Goal: Task Accomplishment & Management: Complete application form

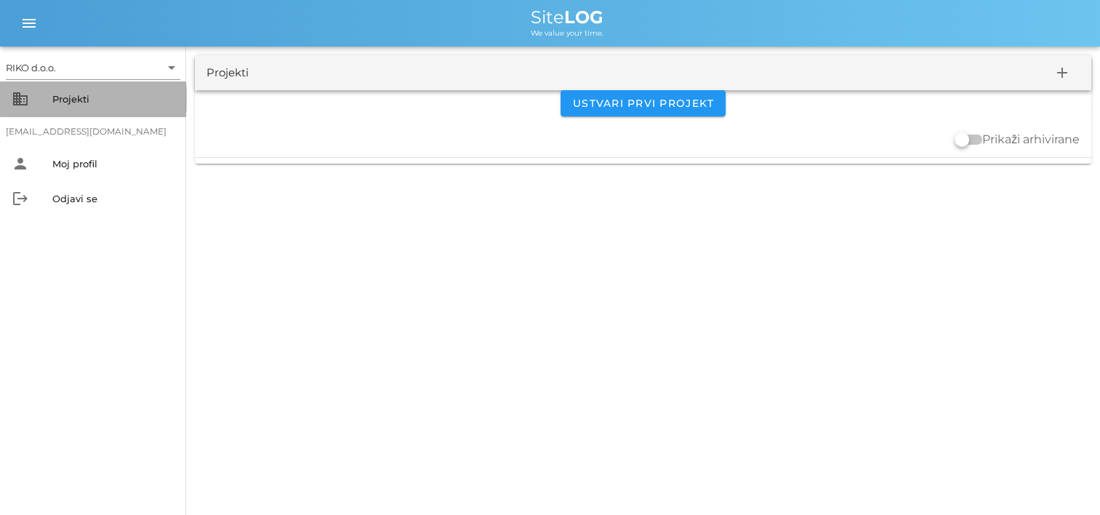
click at [126, 99] on div "Projekti" at bounding box center [113, 99] width 122 height 12
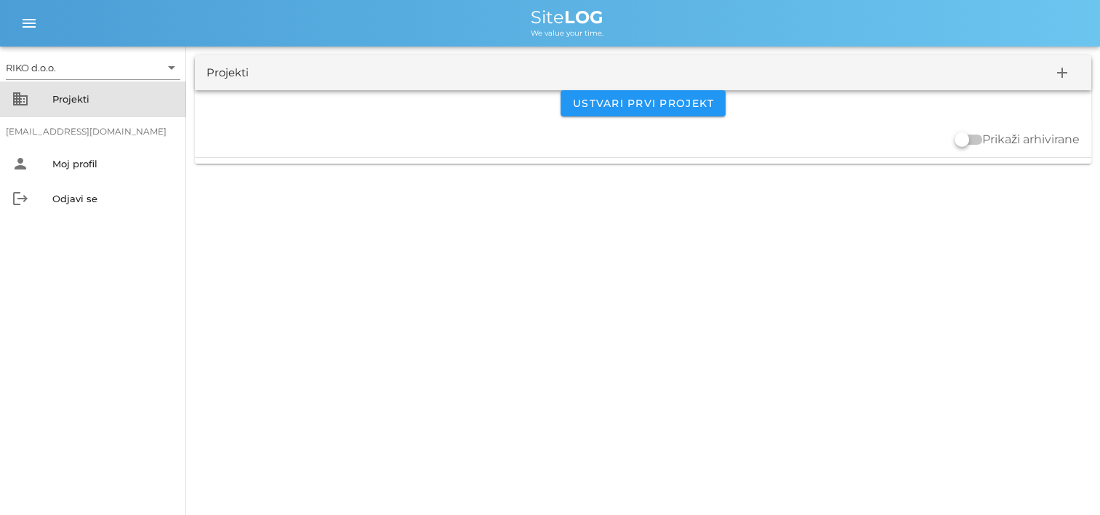
click at [60, 102] on div "Projekti" at bounding box center [113, 99] width 122 height 12
click at [208, 68] on div "Projekti" at bounding box center [227, 73] width 42 height 17
click at [62, 96] on div "Projekti" at bounding box center [113, 99] width 122 height 12
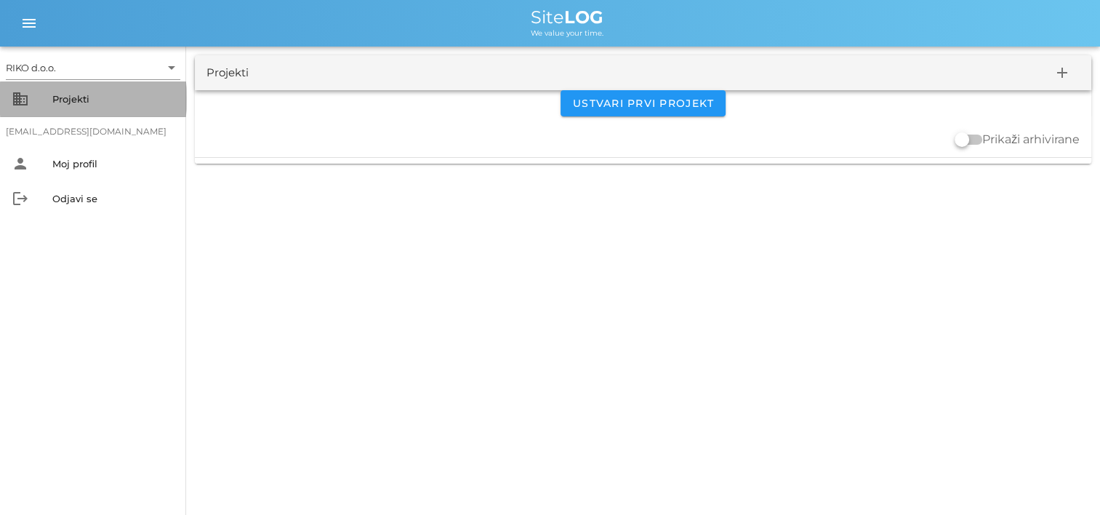
click at [62, 96] on div "Projekti" at bounding box center [113, 99] width 122 height 12
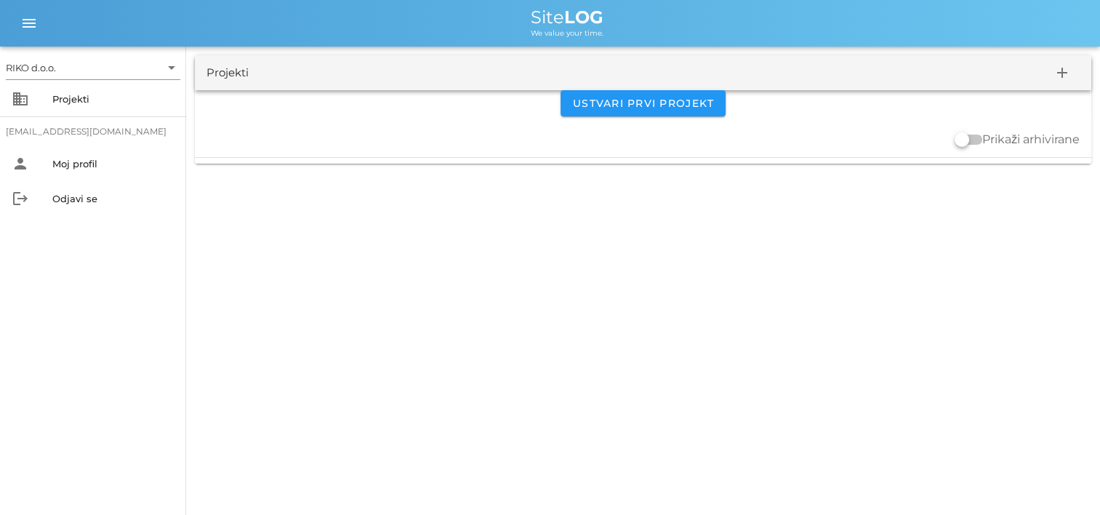
click at [240, 73] on div "Projekti" at bounding box center [227, 73] width 42 height 17
click at [42, 103] on div "business Projekti" at bounding box center [93, 98] width 186 height 35
click at [42, 102] on div "business Projekti" at bounding box center [93, 98] width 186 height 35
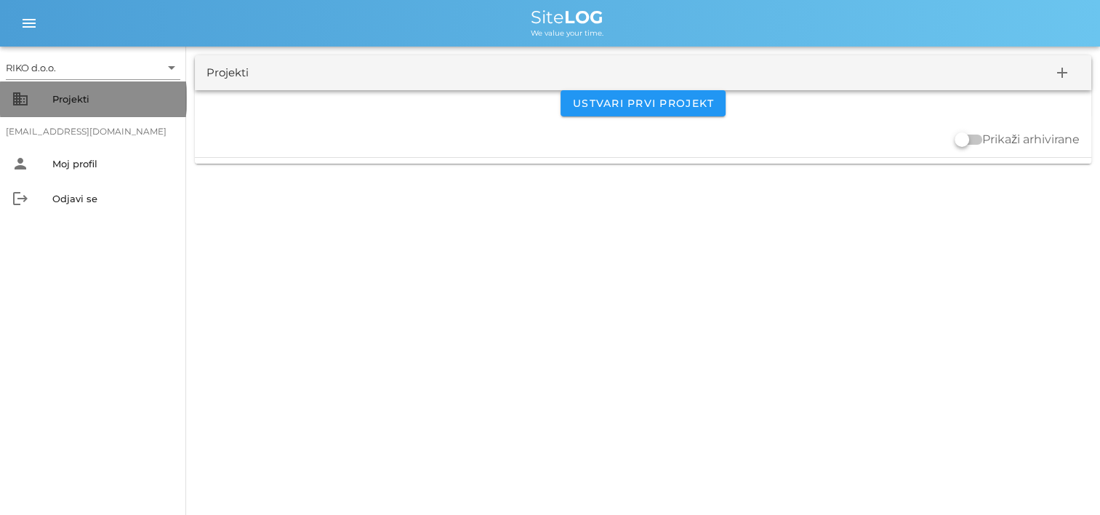
click at [42, 101] on div "business Projekti" at bounding box center [93, 98] width 186 height 35
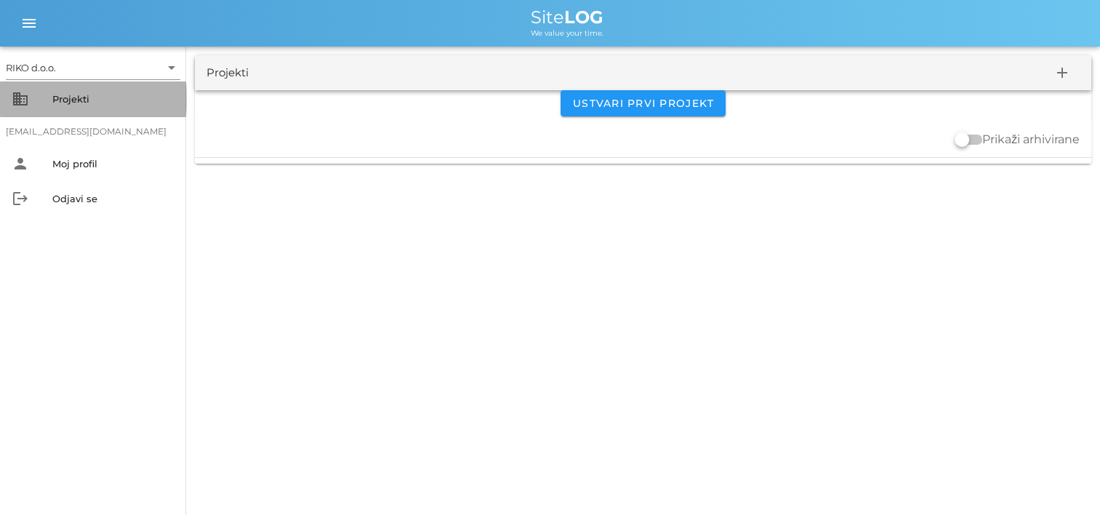
click at [41, 101] on div "business Projekti" at bounding box center [93, 98] width 186 height 35
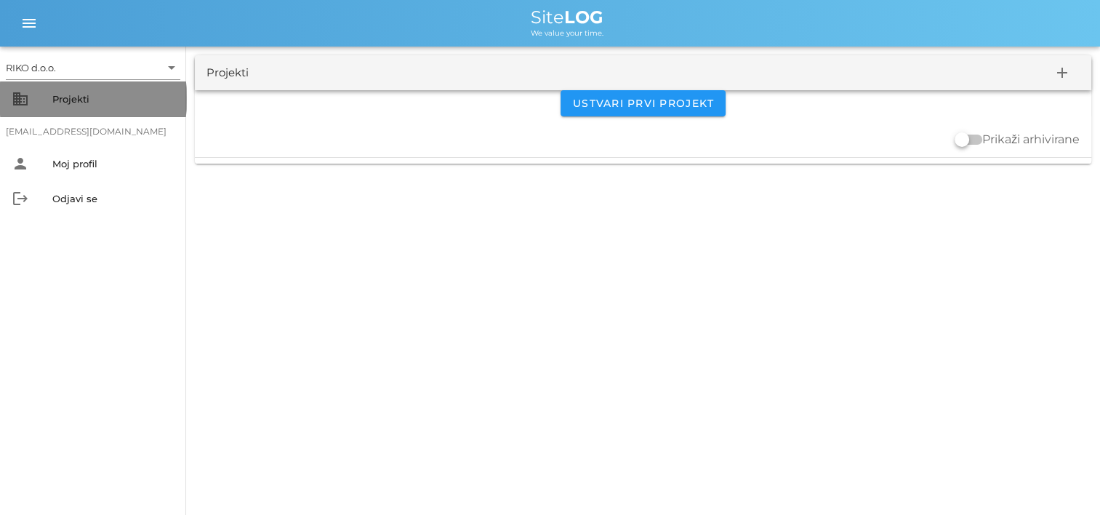
click at [41, 101] on div "business Projekti" at bounding box center [93, 98] width 186 height 35
click at [39, 101] on div "business Projekti" at bounding box center [93, 98] width 186 height 35
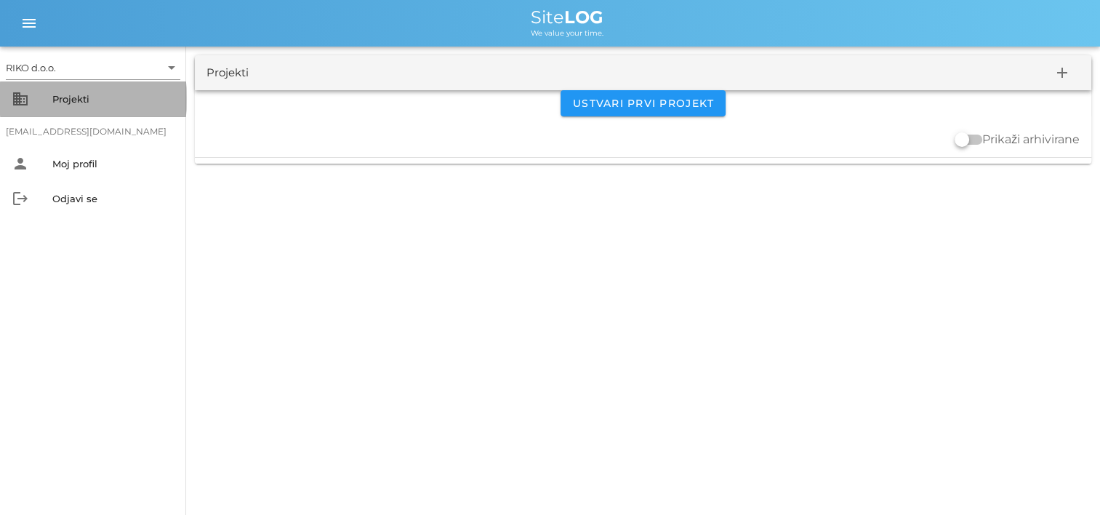
click at [39, 101] on div "business Projekti" at bounding box center [93, 98] width 186 height 35
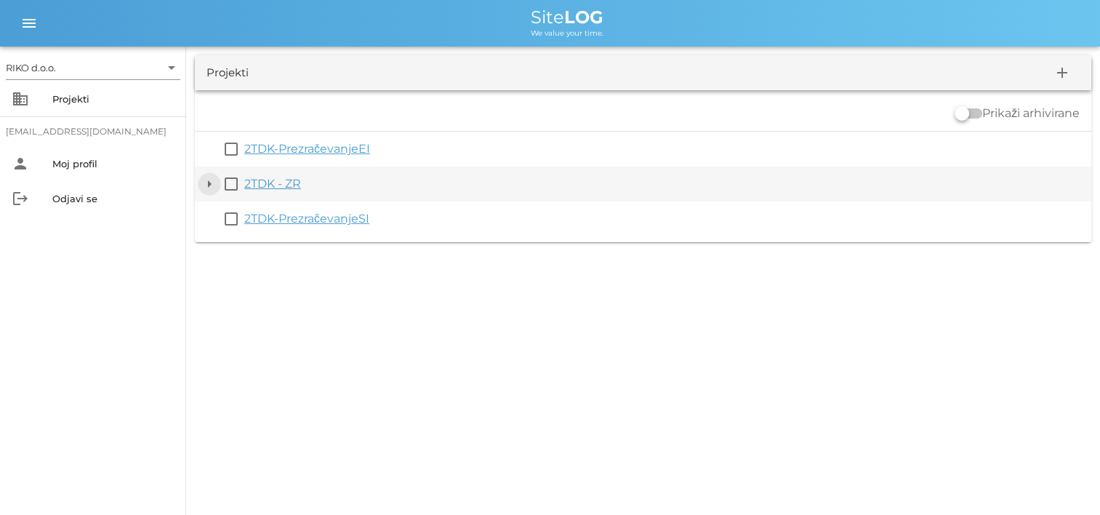
drag, startPoint x: 208, startPoint y: 177, endPoint x: 216, endPoint y: 178, distance: 8.0
click at [208, 177] on button "arrow_drop_down" at bounding box center [209, 183] width 17 height 17
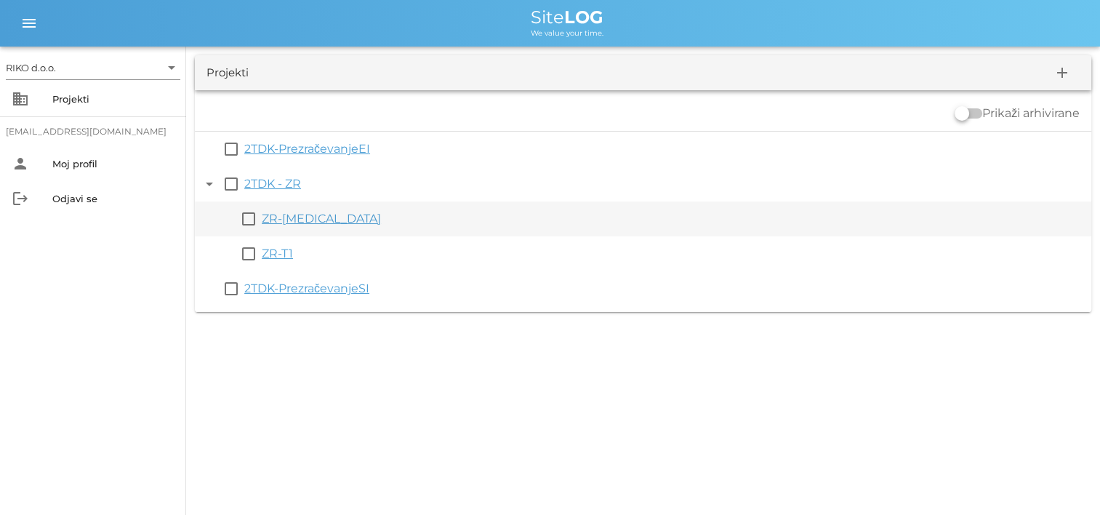
click at [294, 219] on link "ZR-[MEDICAL_DATA]" at bounding box center [321, 218] width 119 height 14
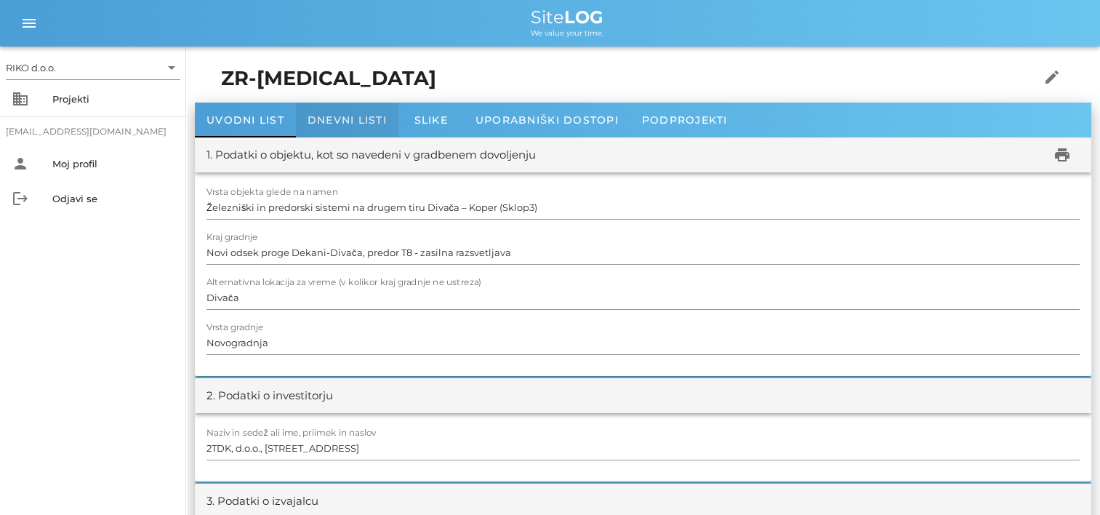
click at [331, 122] on span "Dnevni listi" at bounding box center [346, 119] width 79 height 13
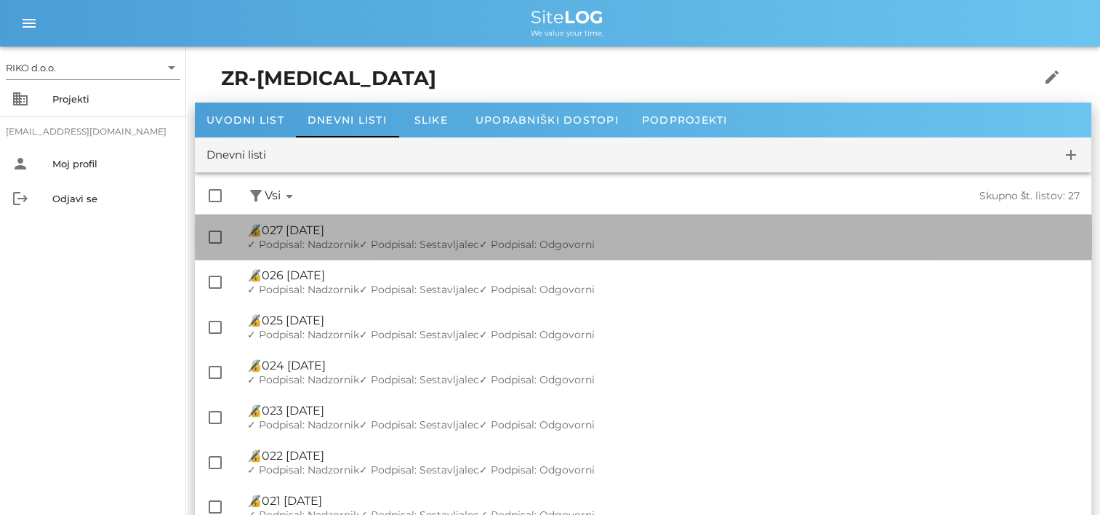
click at [390, 238] on span "✓ Podpisal: Sestavljalec" at bounding box center [419, 244] width 120 height 13
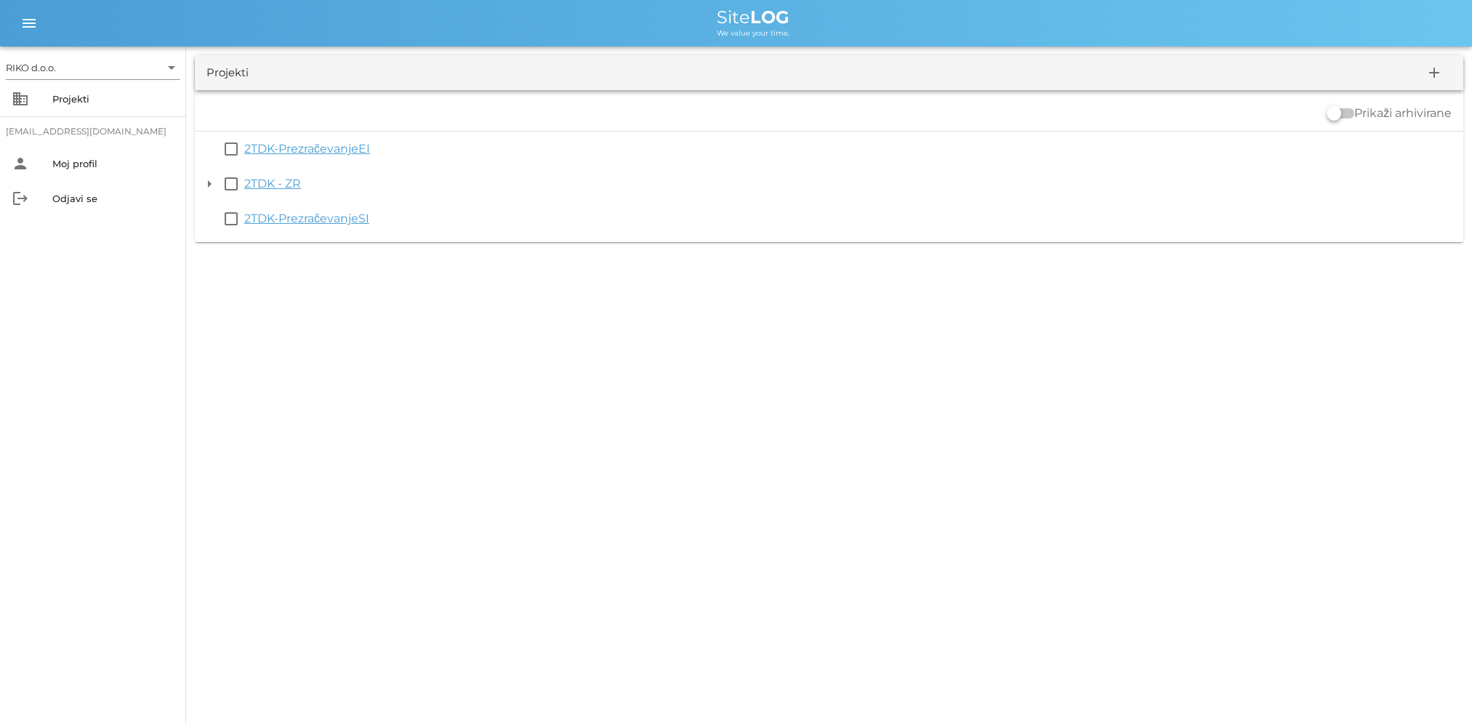
click at [538, 428] on div "RIKO d.o.o. arrow_drop_down business Projekti matevz.belaj@riko.si person Moj p…" at bounding box center [736, 362] width 1472 height 724
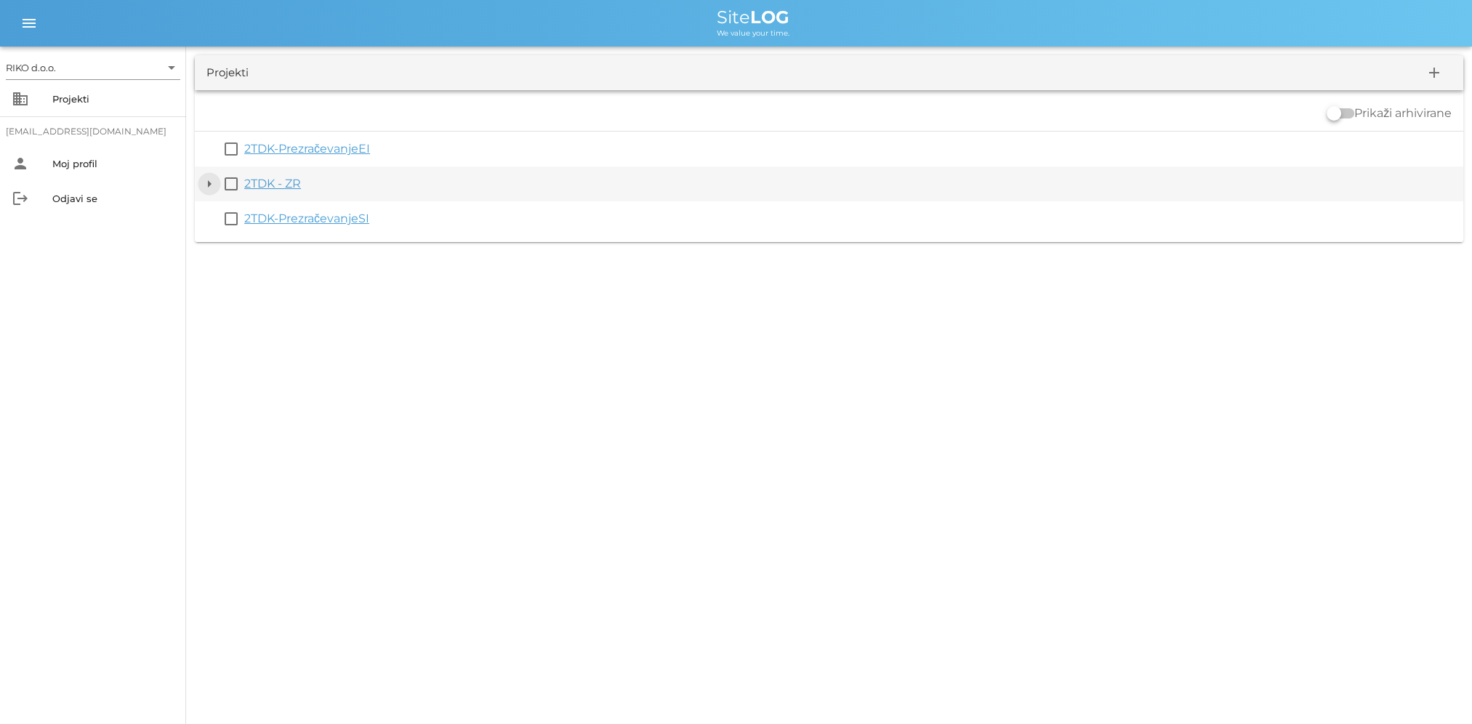
click at [208, 185] on button "arrow_drop_down" at bounding box center [209, 183] width 17 height 17
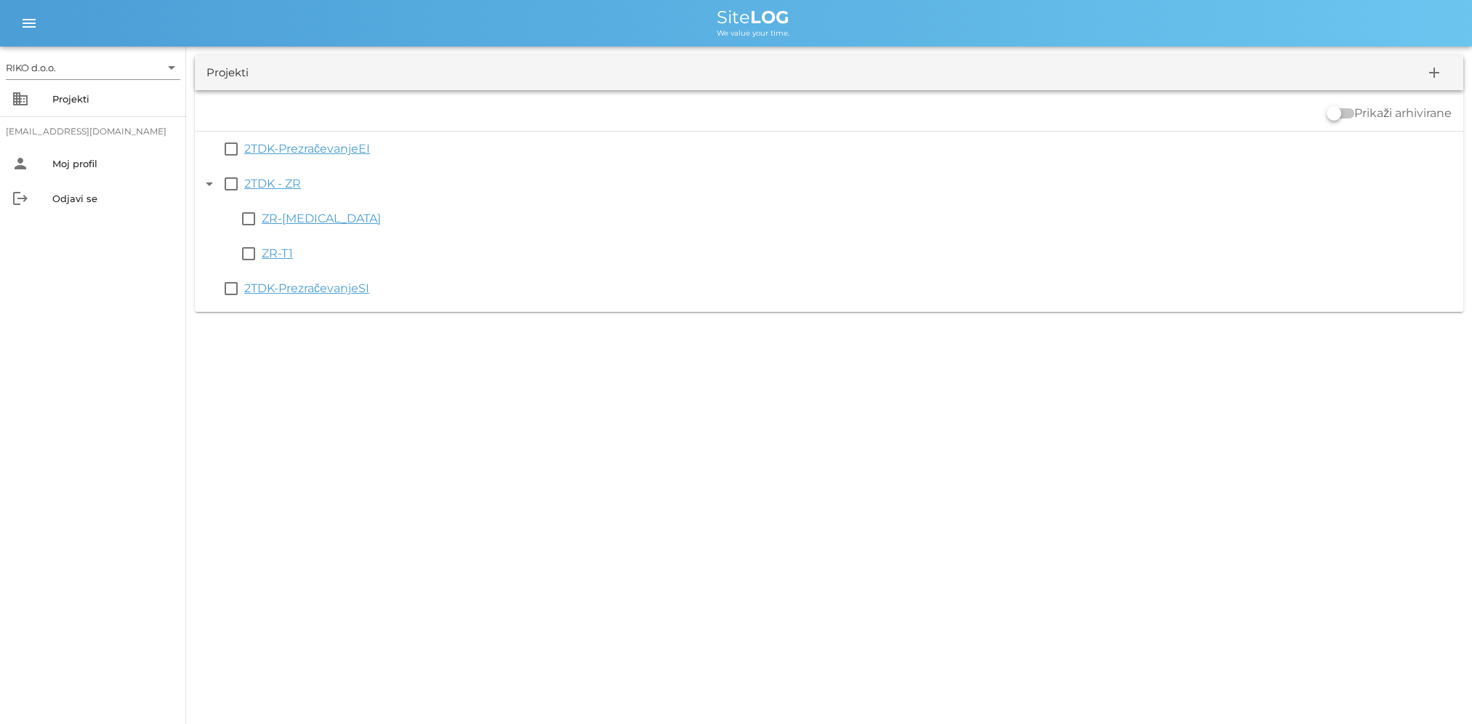
click at [387, 395] on div "RIKO d.o.o. arrow_drop_down business Projekti matevz.belaj@riko.si person Moj p…" at bounding box center [736, 362] width 1472 height 724
click at [124, 110] on div "Projekti" at bounding box center [113, 98] width 122 height 23
click at [130, 113] on div "business Projekti" at bounding box center [93, 98] width 186 height 35
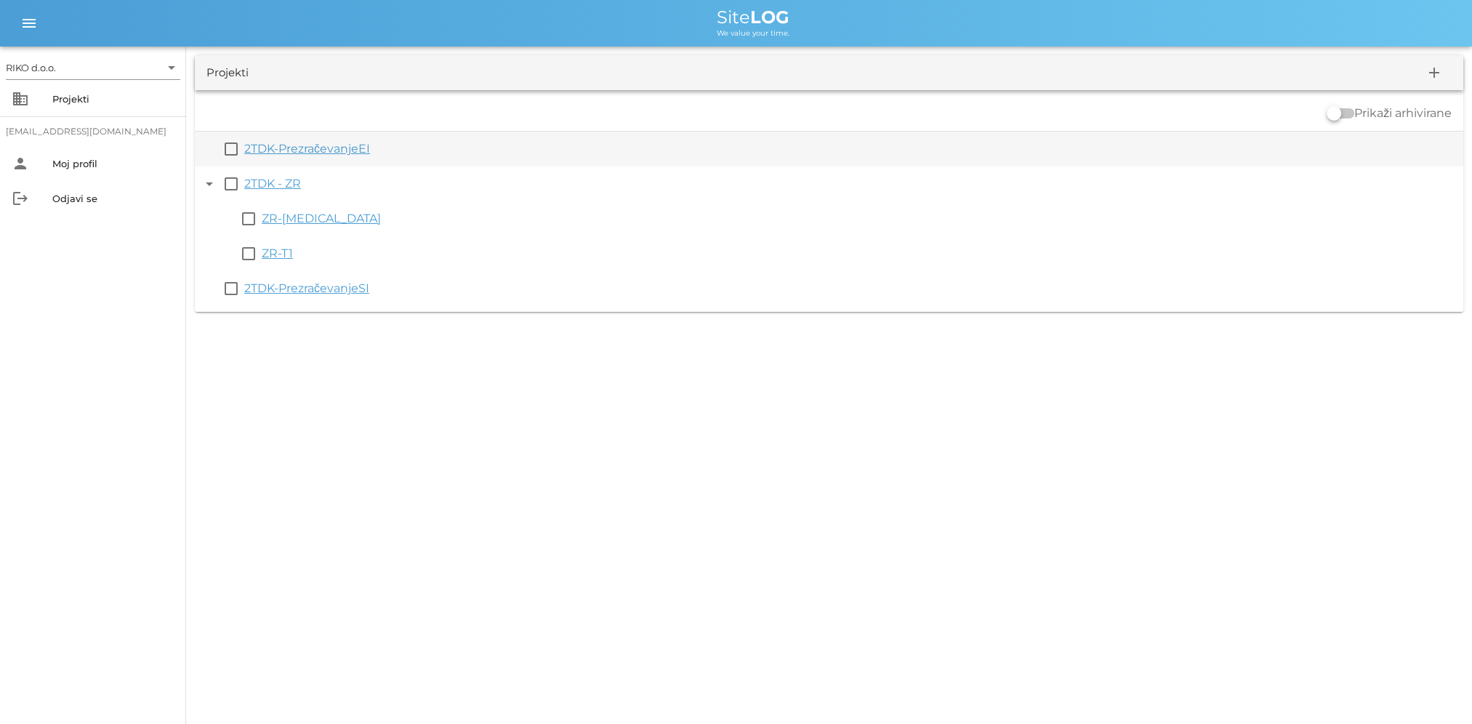
click at [294, 148] on link "2TDK-PrezračevanjeEI" at bounding box center [307, 149] width 126 height 14
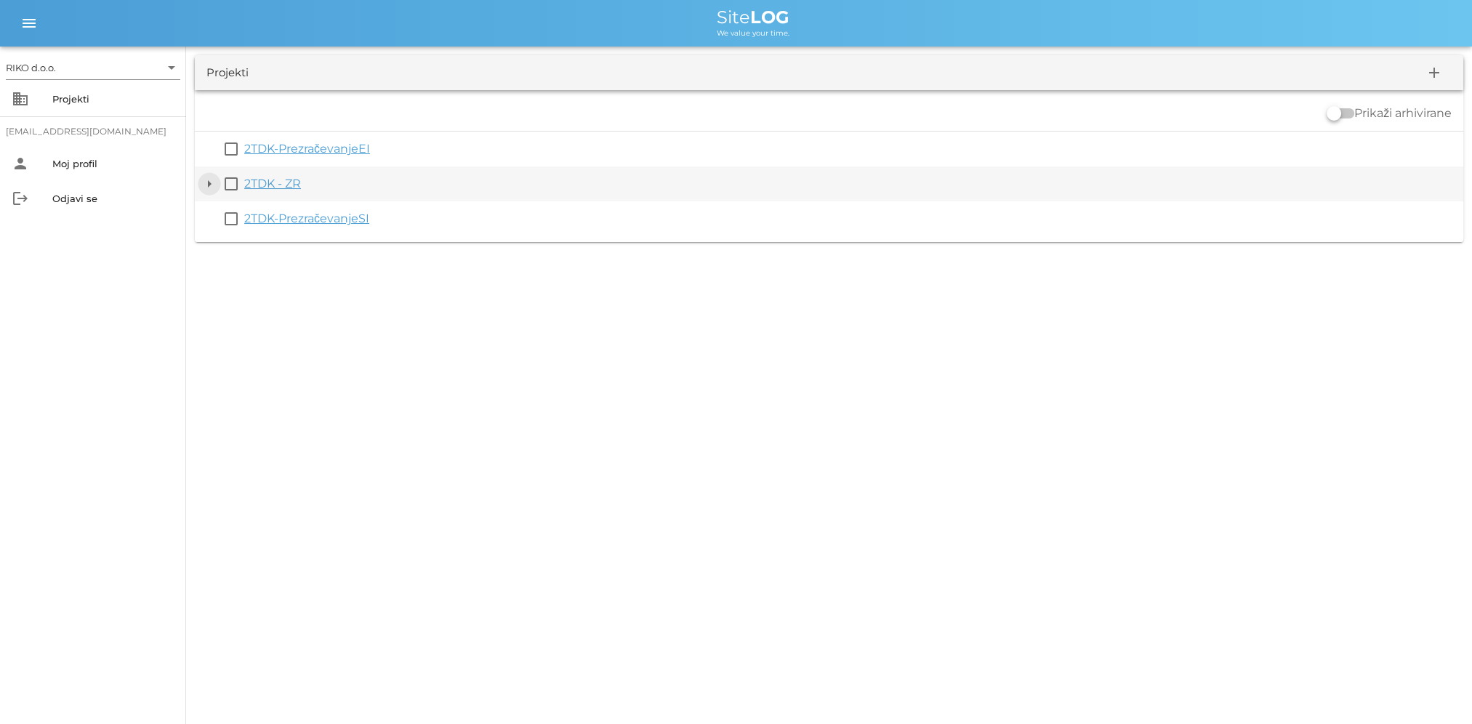
click at [209, 188] on button "arrow_drop_down" at bounding box center [209, 183] width 17 height 17
click at [249, 188] on link "2TDK - ZR" at bounding box center [272, 184] width 57 height 14
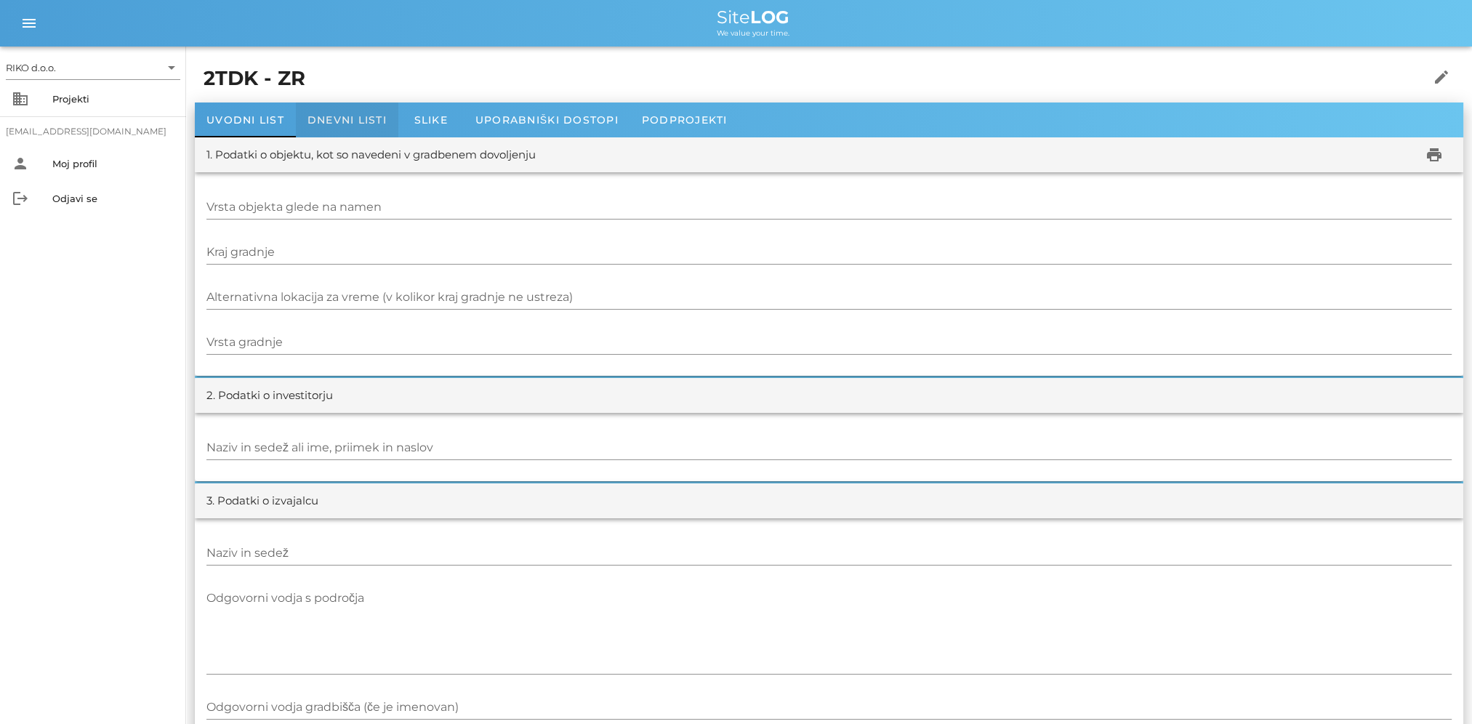
click at [343, 130] on div "Dnevni listi" at bounding box center [347, 119] width 102 height 35
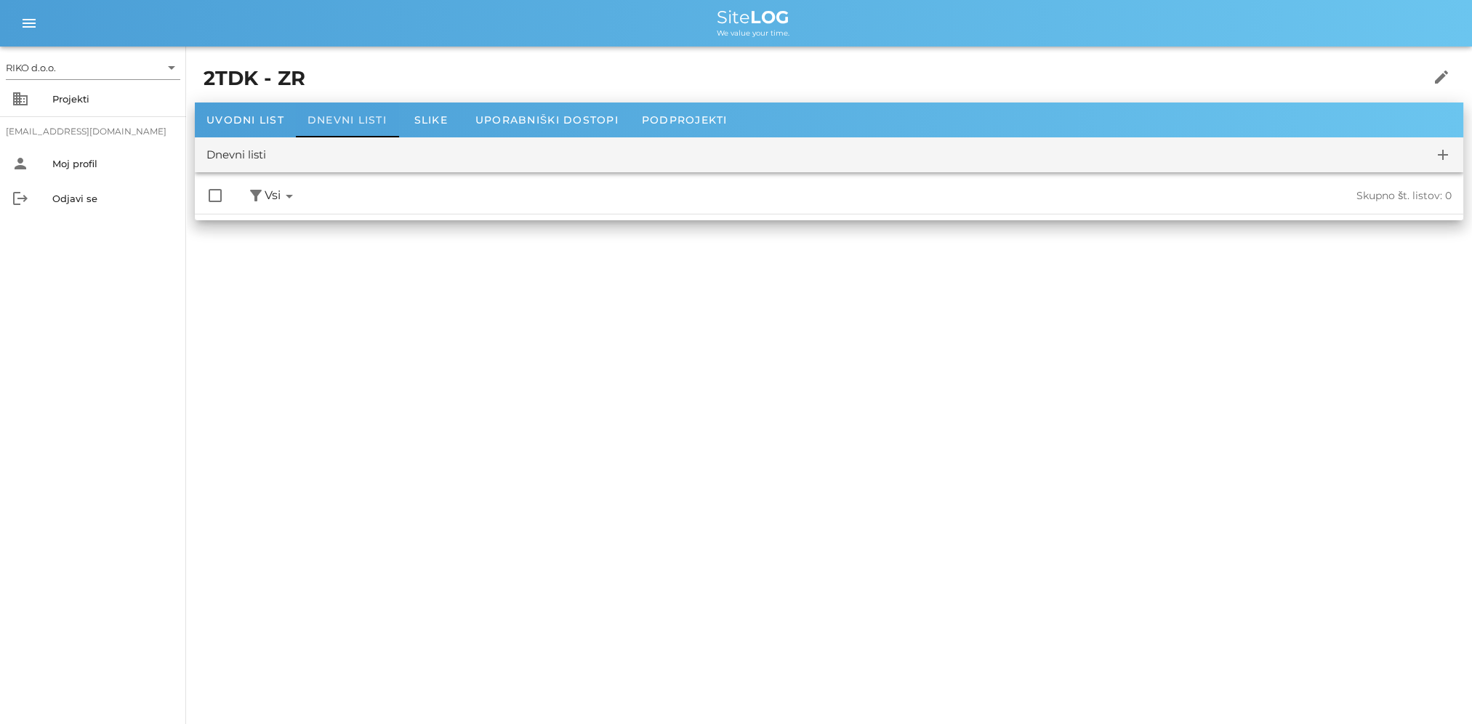
click at [390, 121] on div "Dnevni listi" at bounding box center [347, 119] width 102 height 35
click at [429, 121] on span "Slike" at bounding box center [430, 119] width 33 height 13
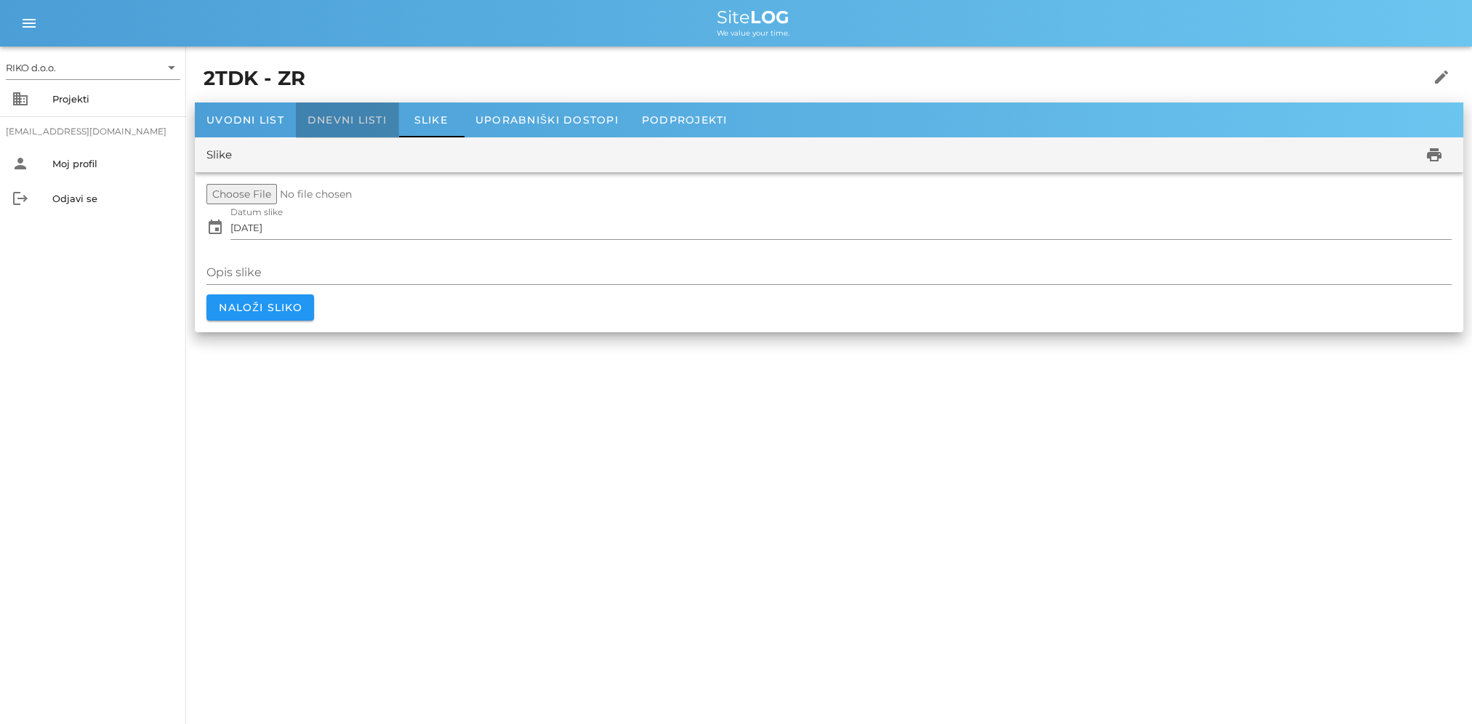
drag, startPoint x: 375, startPoint y: 121, endPoint x: 363, endPoint y: 121, distance: 12.4
click at [373, 121] on span "Dnevni listi" at bounding box center [346, 119] width 79 height 13
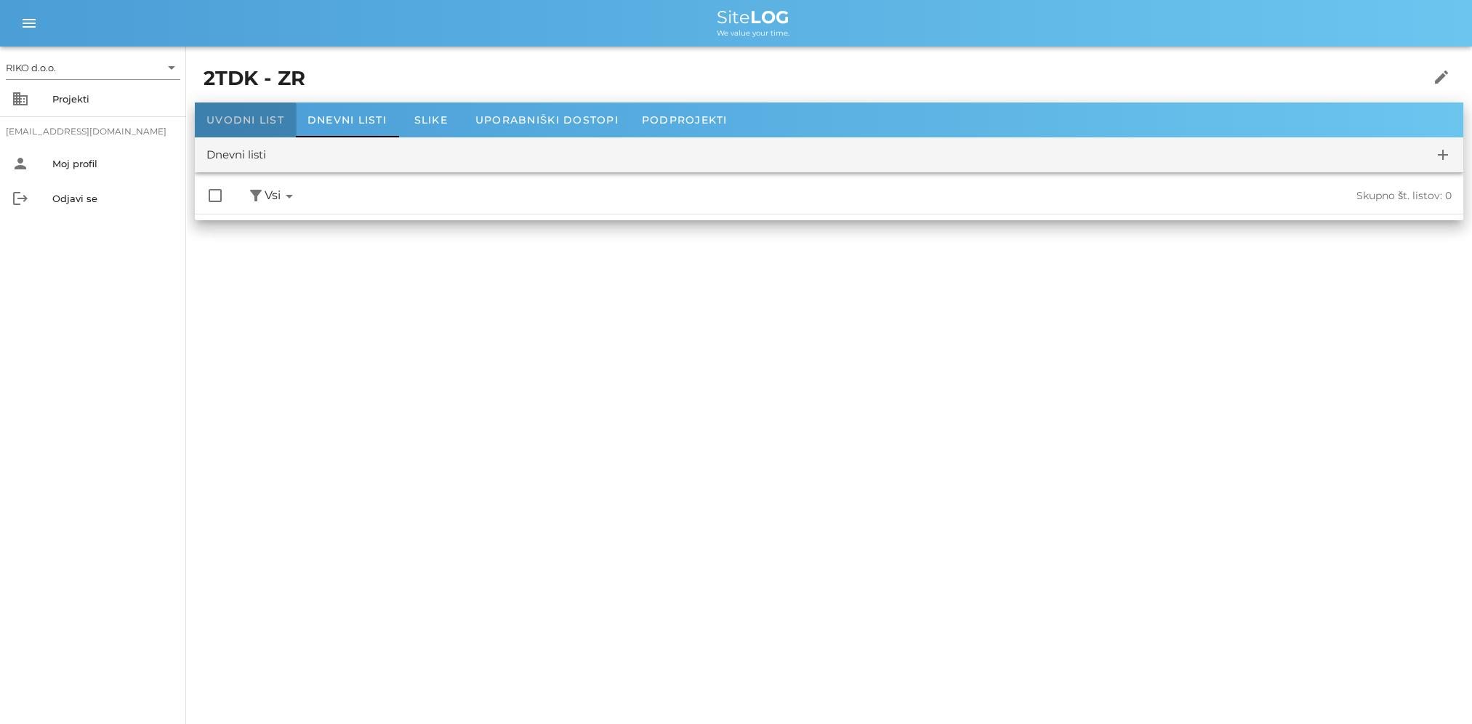
drag, startPoint x: 279, startPoint y: 123, endPoint x: 224, endPoint y: 115, distance: 55.8
click at [278, 123] on span "Uvodni list" at bounding box center [245, 119] width 78 height 13
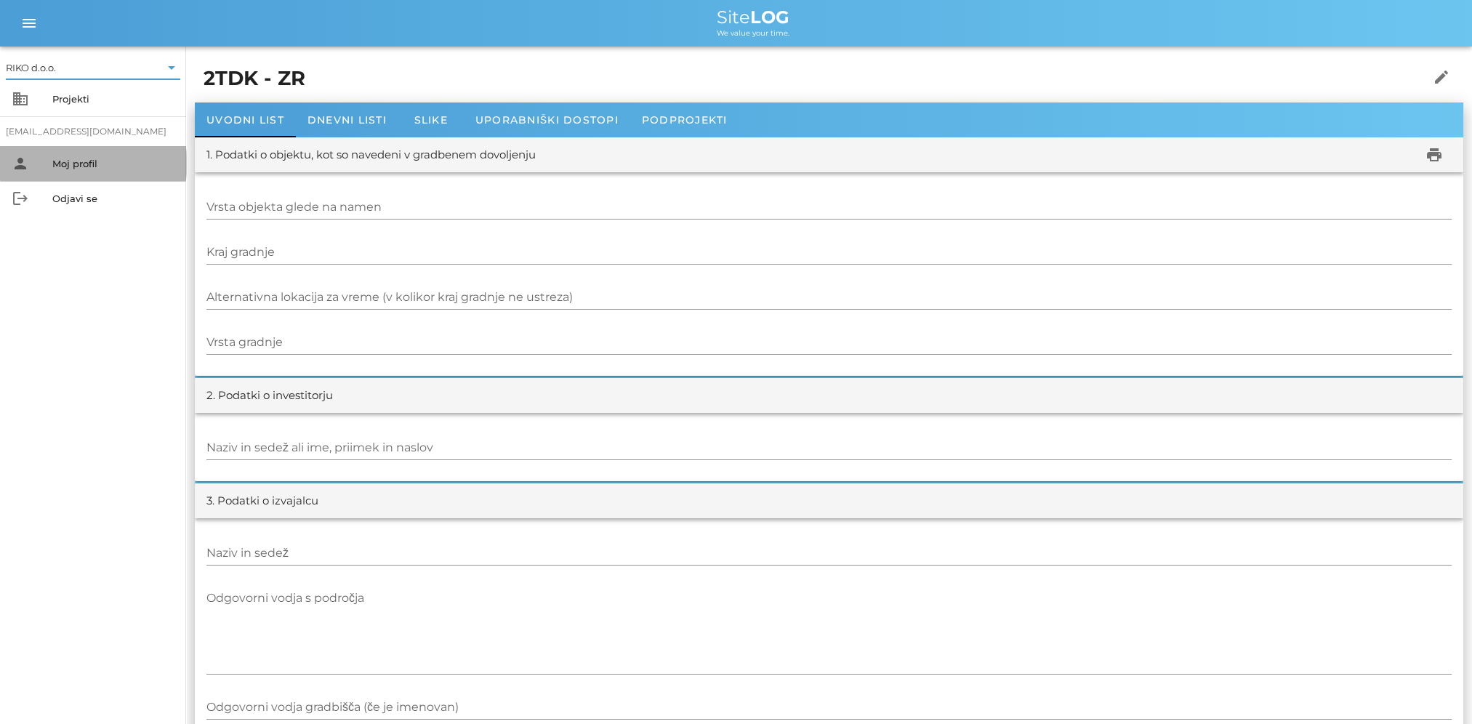
click at [110, 180] on div "person Moj profil" at bounding box center [93, 163] width 186 height 35
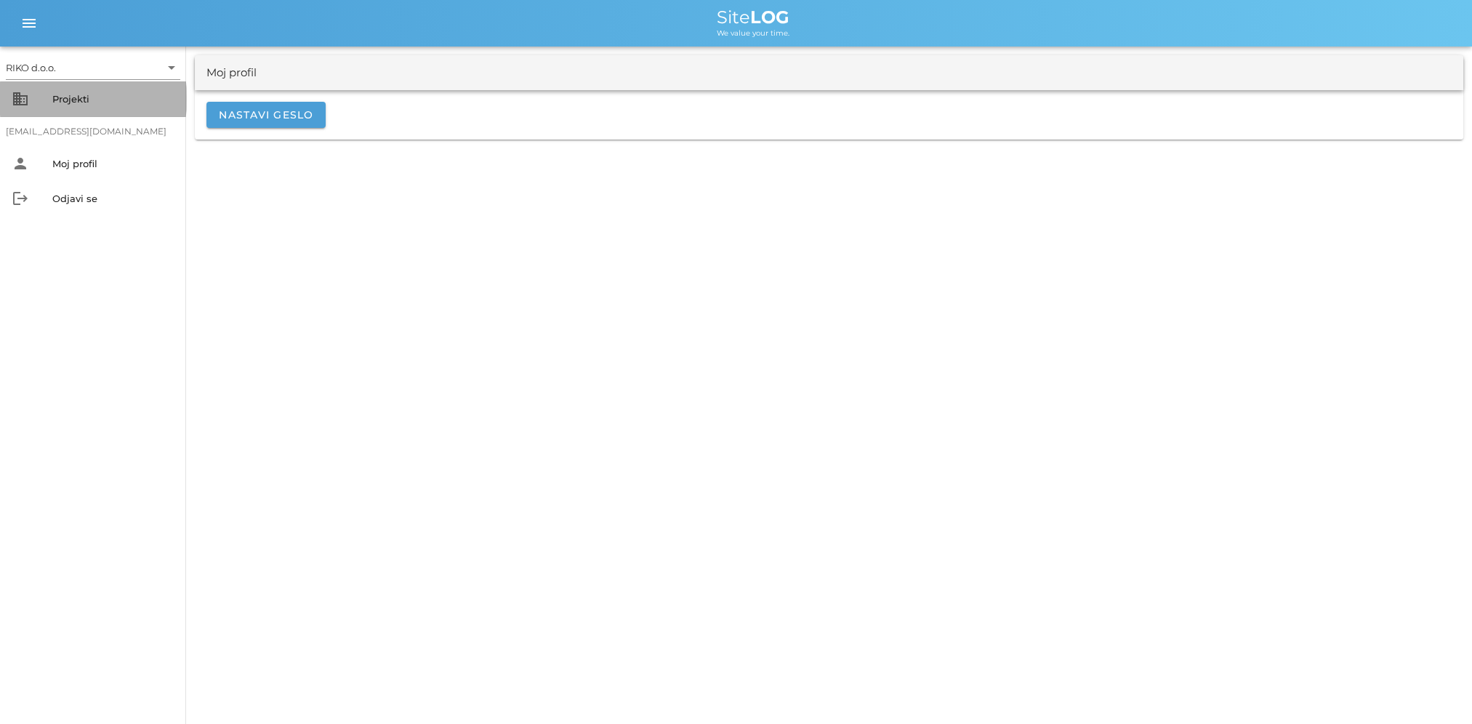
click at [73, 113] on div "business Projekti" at bounding box center [93, 98] width 186 height 35
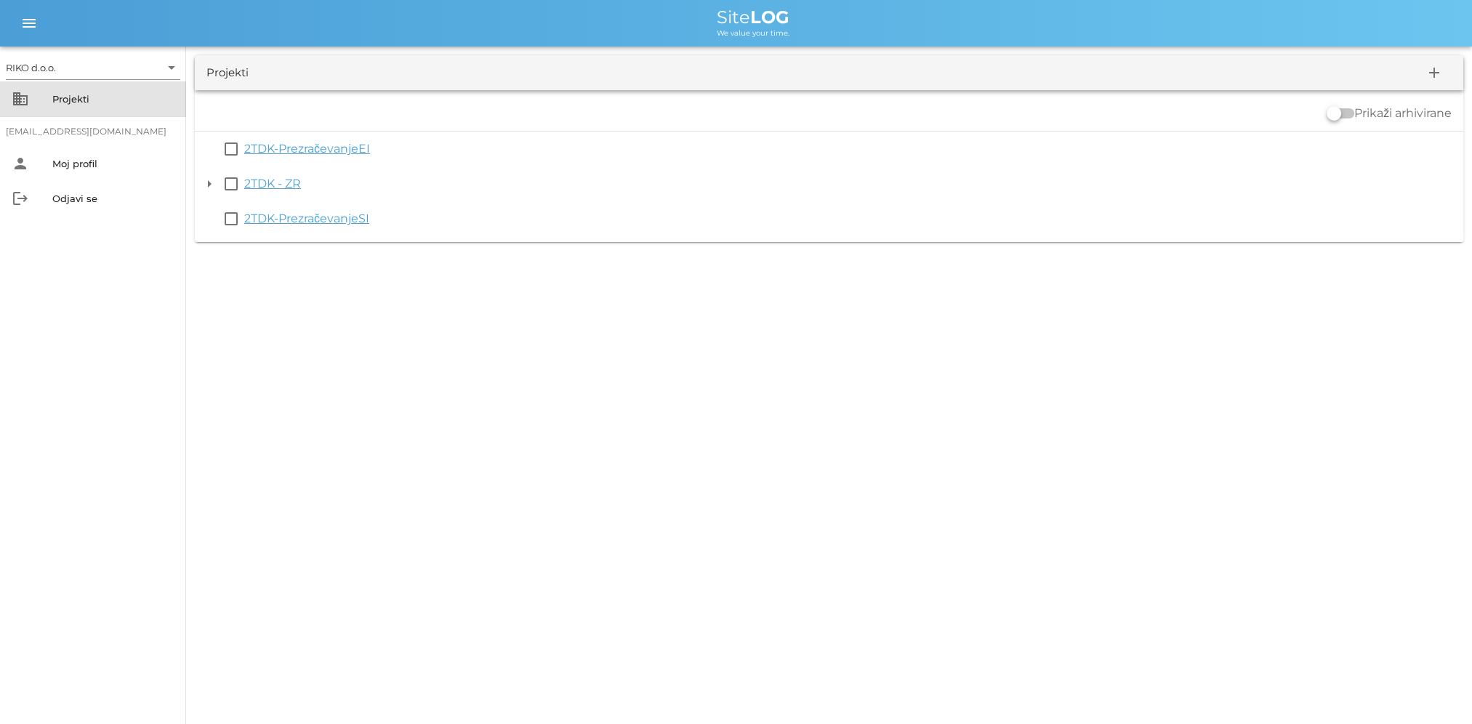
click at [99, 96] on div "Projekti" at bounding box center [113, 99] width 122 height 12
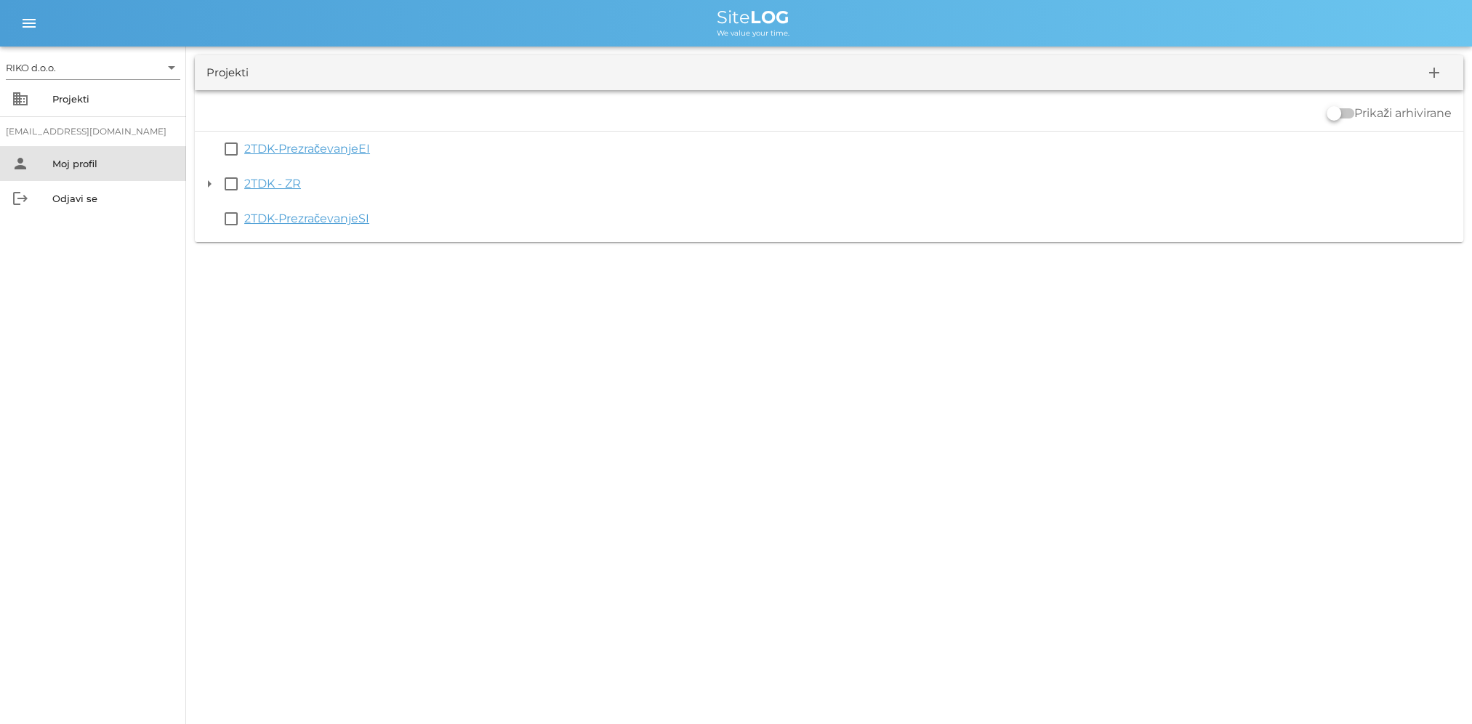
click at [81, 168] on div "Moj profil" at bounding box center [113, 164] width 122 height 12
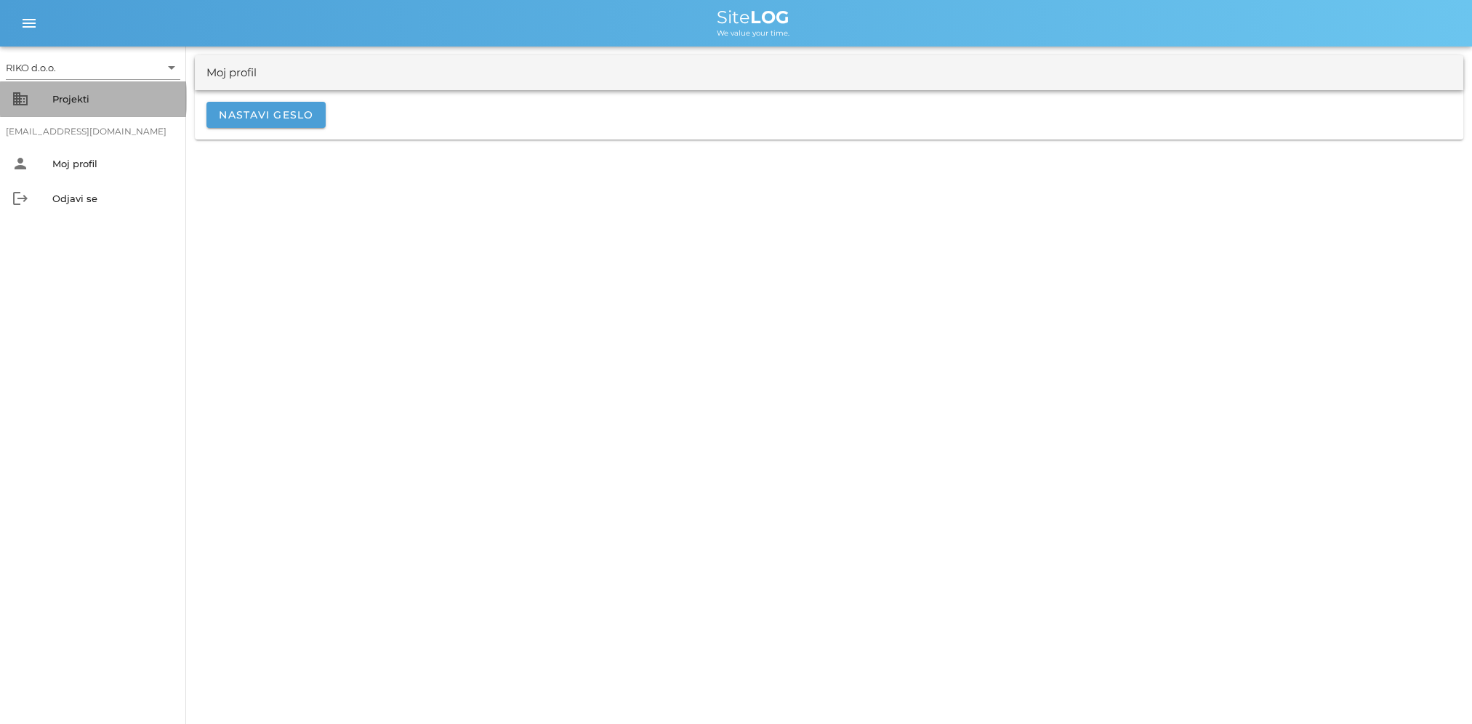
click at [87, 105] on div "Projekti" at bounding box center [113, 98] width 122 height 23
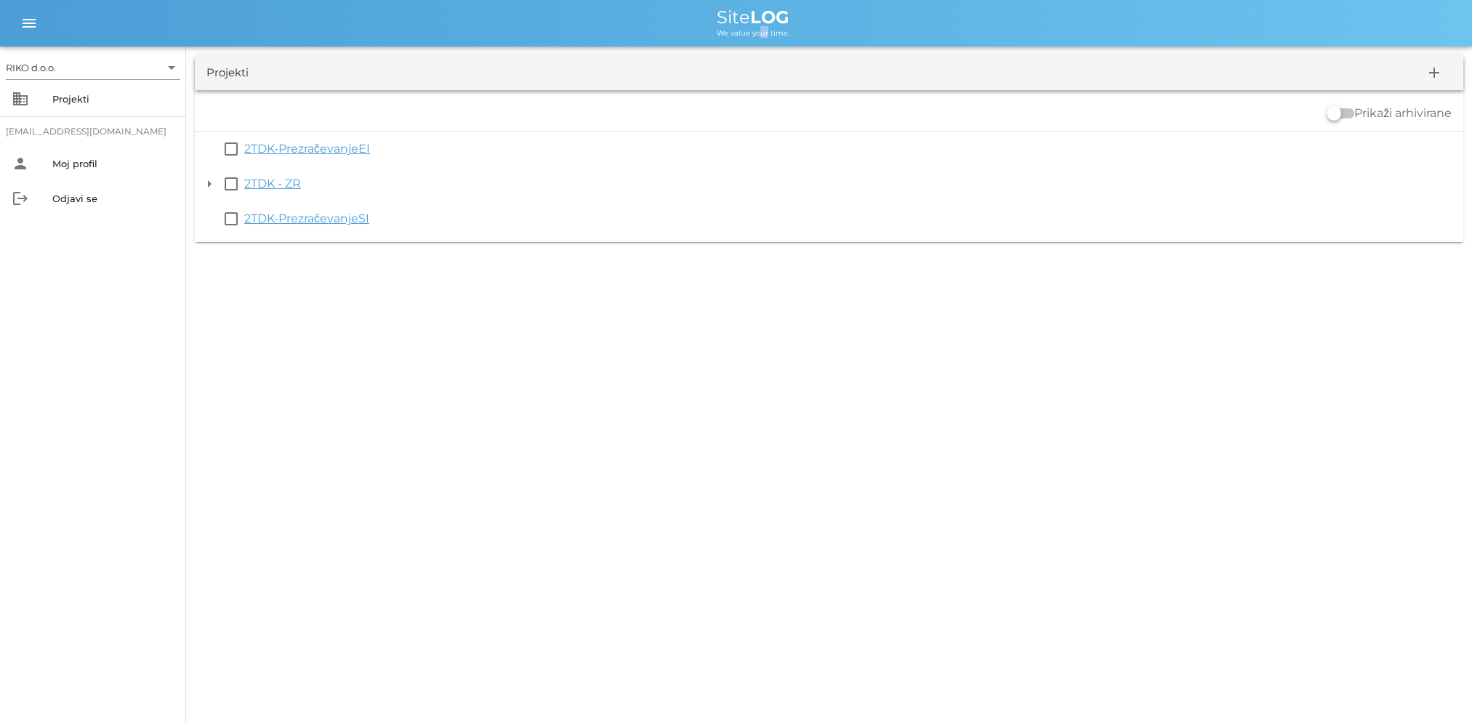
drag, startPoint x: 765, startPoint y: 32, endPoint x: 744, endPoint y: 32, distance: 21.1
click at [744, 32] on span "We value your time." at bounding box center [753, 32] width 73 height 9
click at [42, 28] on span "menu" at bounding box center [29, 23] width 35 height 17
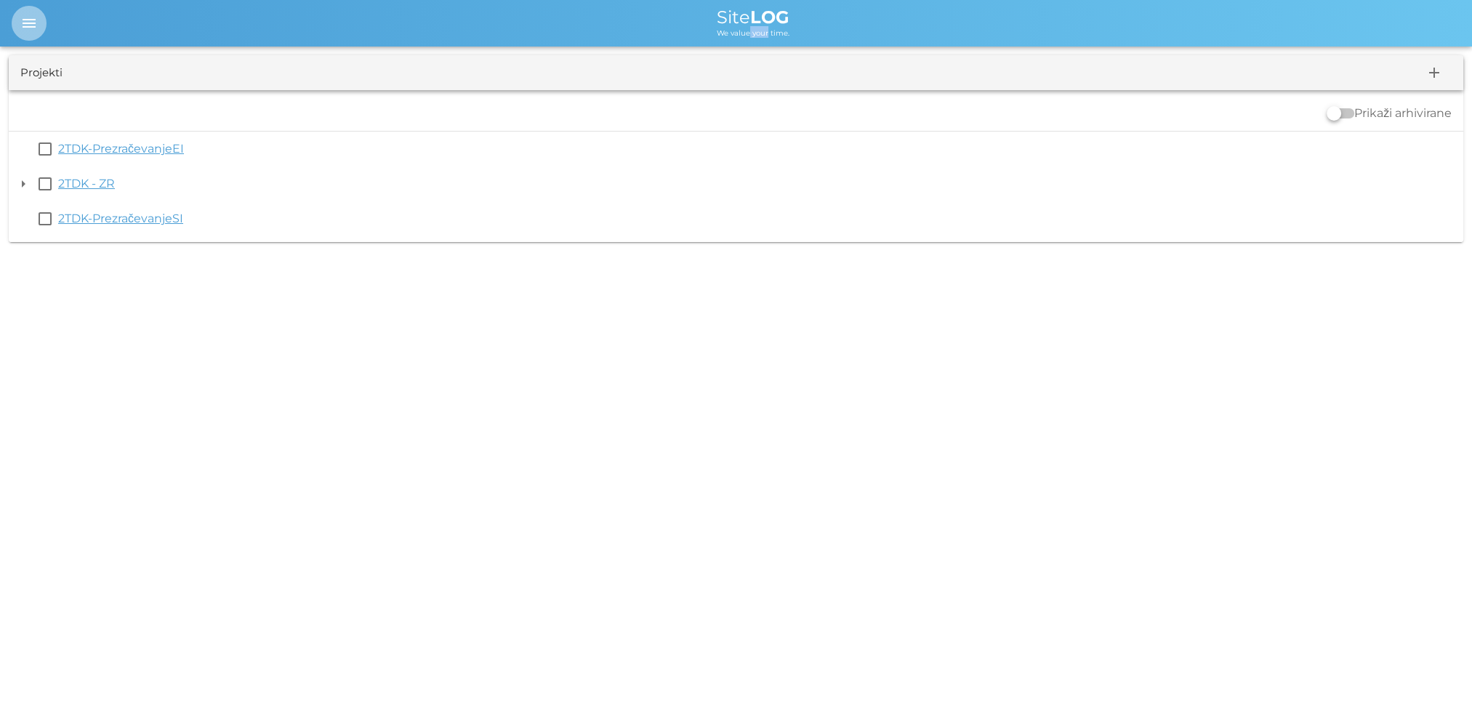
click at [42, 28] on span "menu" at bounding box center [29, 23] width 35 height 17
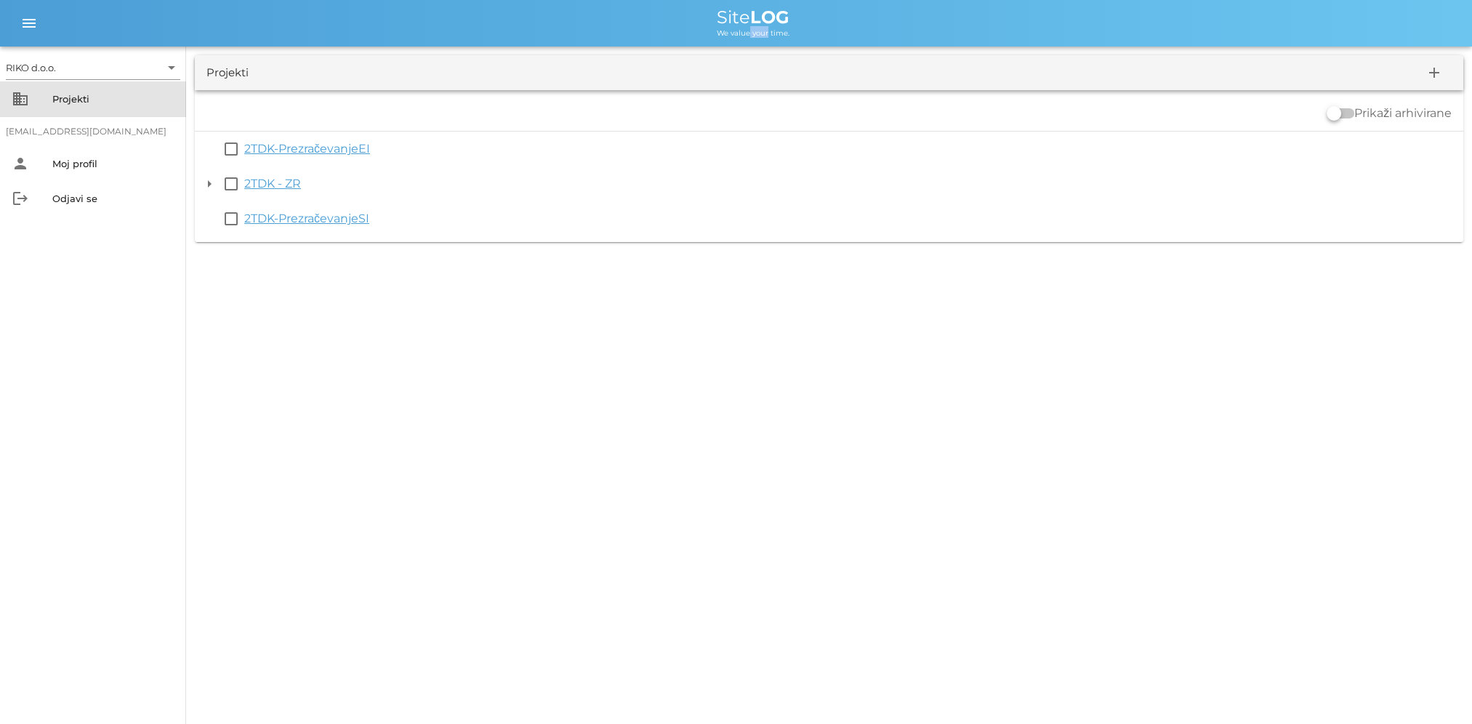
click at [55, 98] on div "Projekti" at bounding box center [113, 99] width 122 height 12
click at [35, 71] on div "RIKO d.o.o." at bounding box center [31, 67] width 50 height 13
click at [36, 78] on div "RIKO d.o.o." at bounding box center [95, 79] width 151 height 14
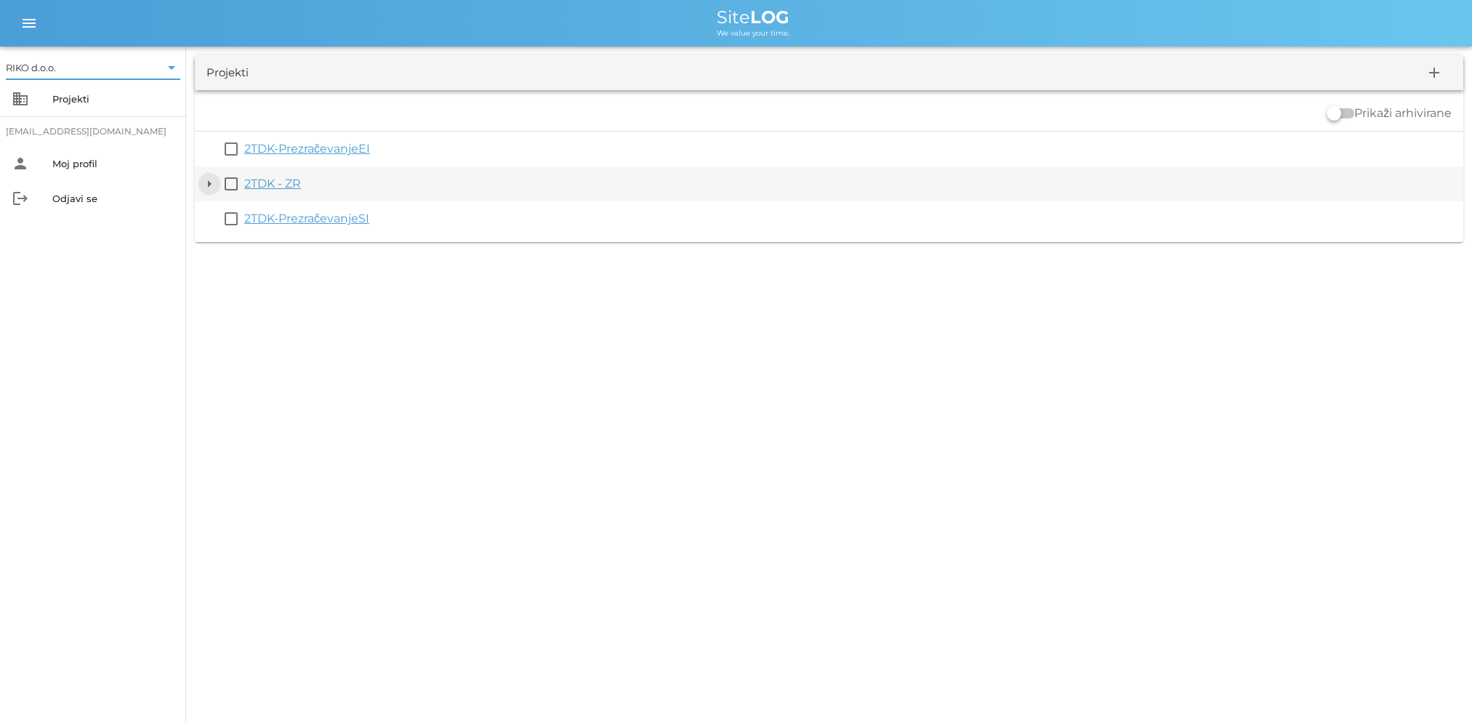
click at [206, 185] on button "arrow_drop_down" at bounding box center [209, 183] width 17 height 17
click at [291, 180] on link "2TDK - ZR" at bounding box center [272, 184] width 57 height 14
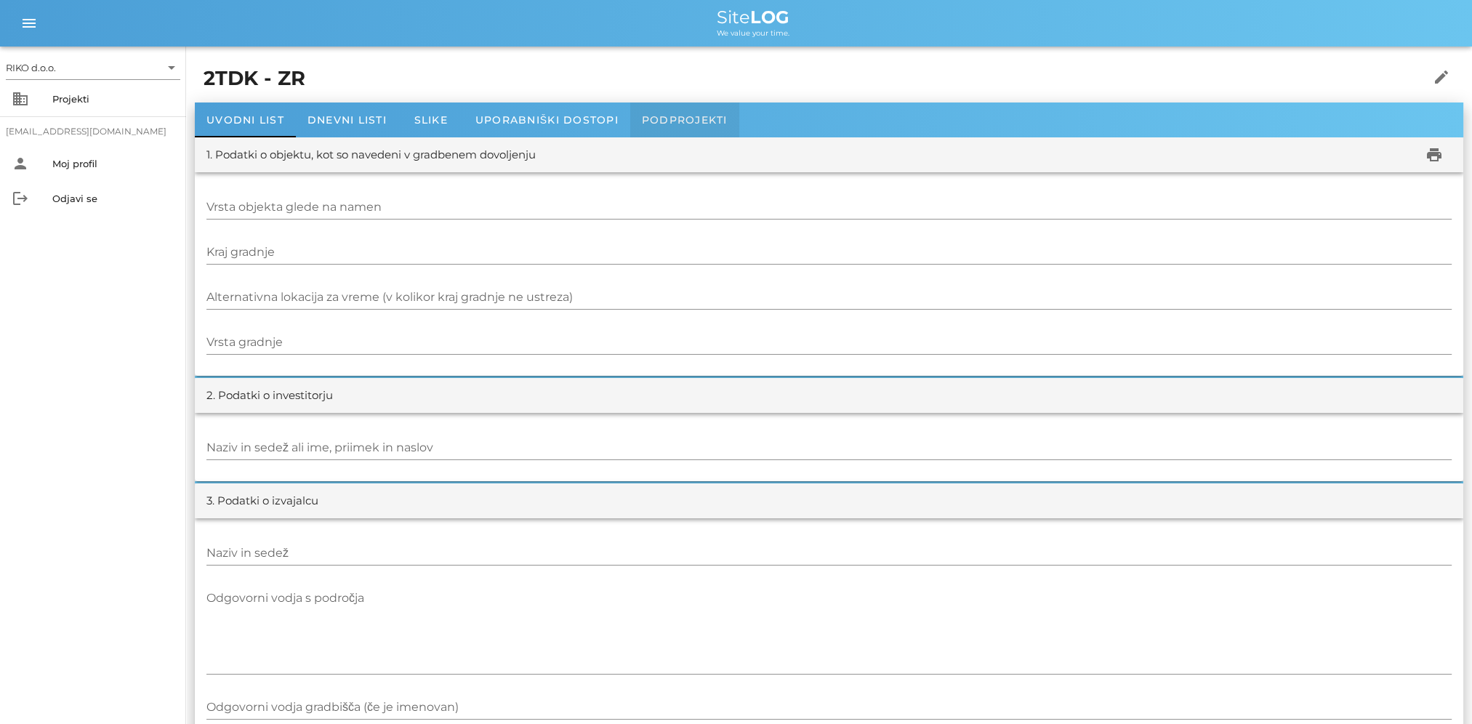
click at [656, 115] on span "Podprojekti" at bounding box center [685, 119] width 86 height 13
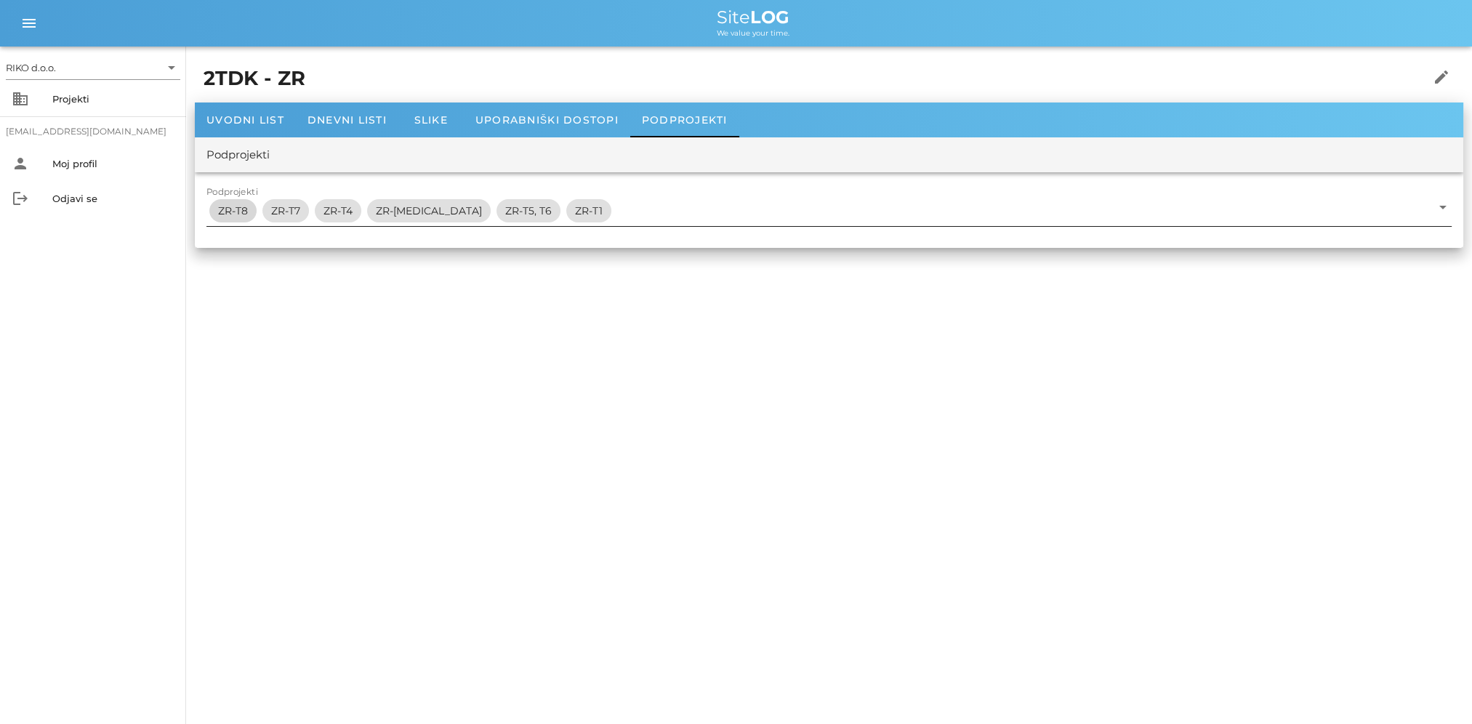
click at [227, 214] on span "ZR-T8" at bounding box center [233, 210] width 30 height 23
click at [578, 122] on span "Uporabniški dostopi" at bounding box center [546, 119] width 143 height 13
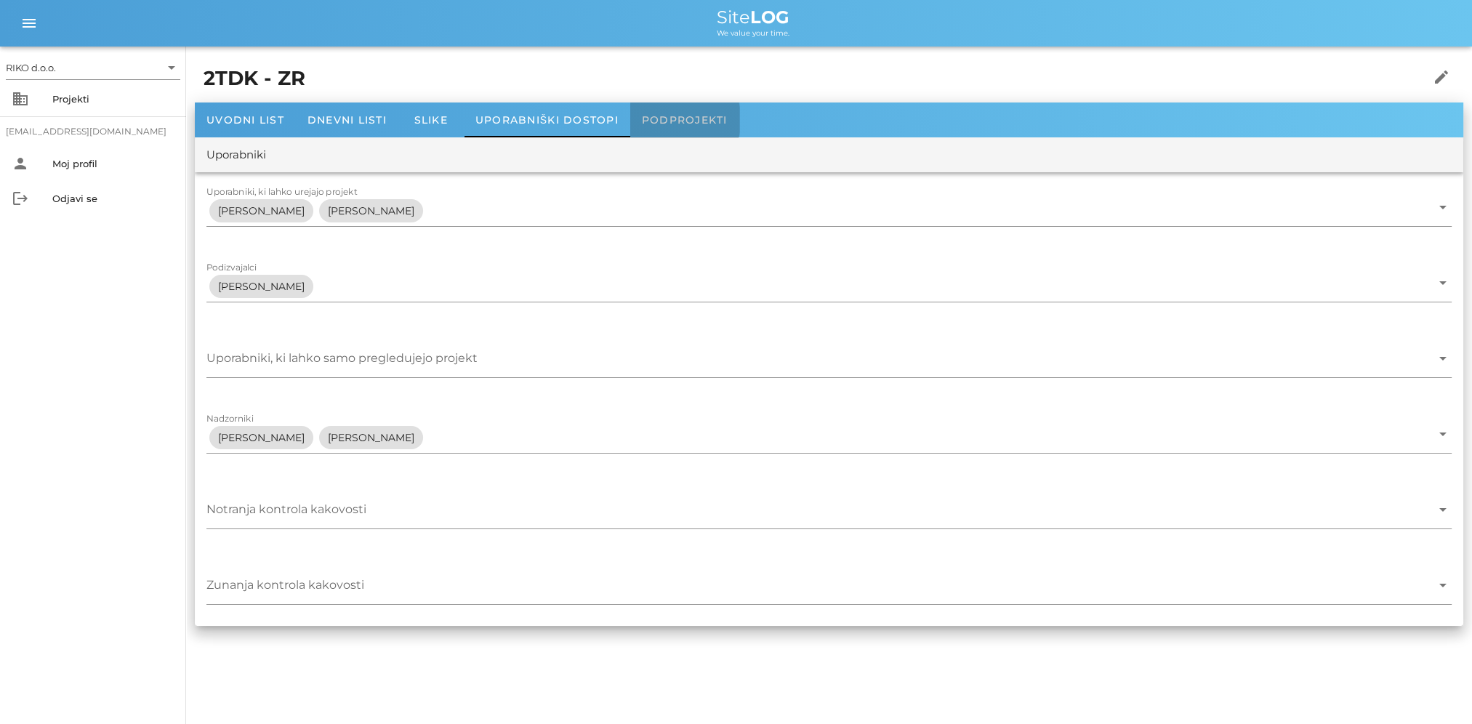
click at [693, 129] on div "Podprojekti" at bounding box center [684, 119] width 109 height 35
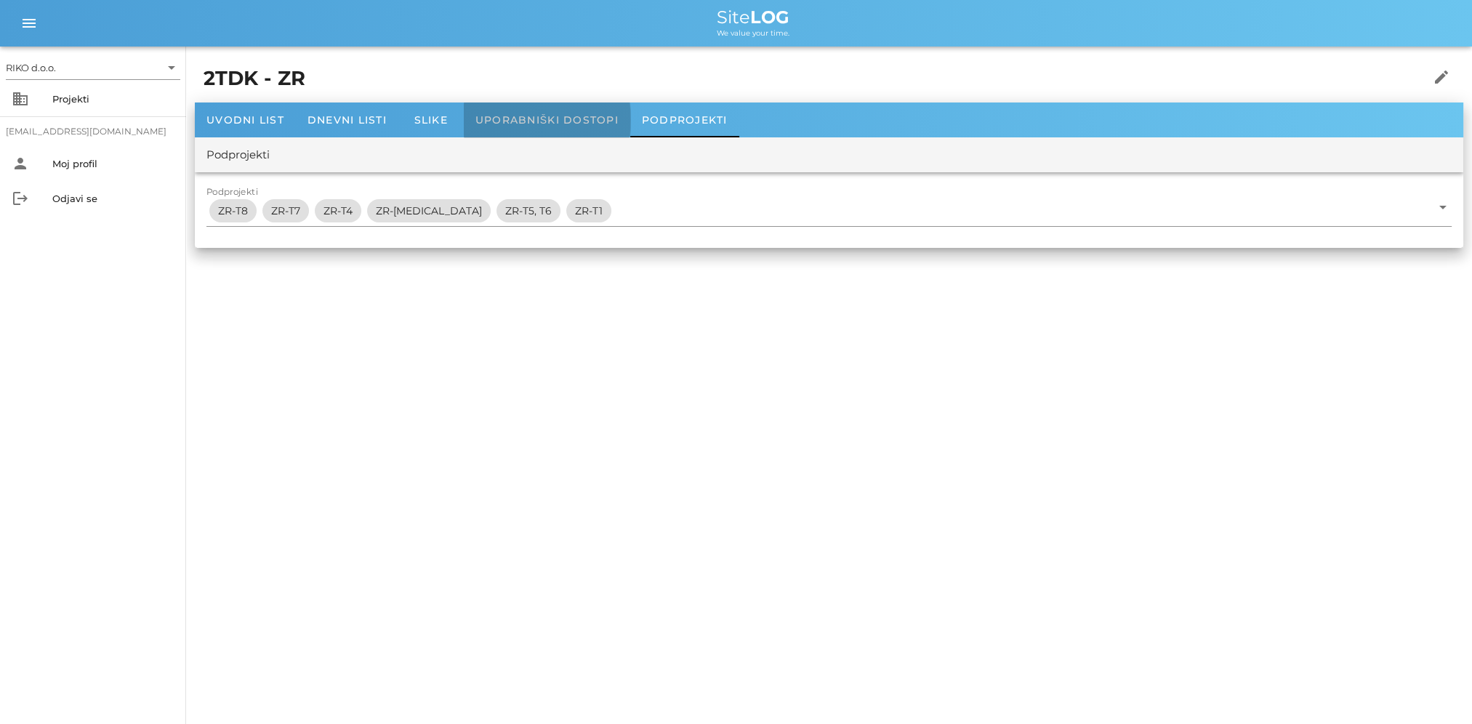
click at [601, 124] on span "Uporabniški dostopi" at bounding box center [546, 119] width 143 height 13
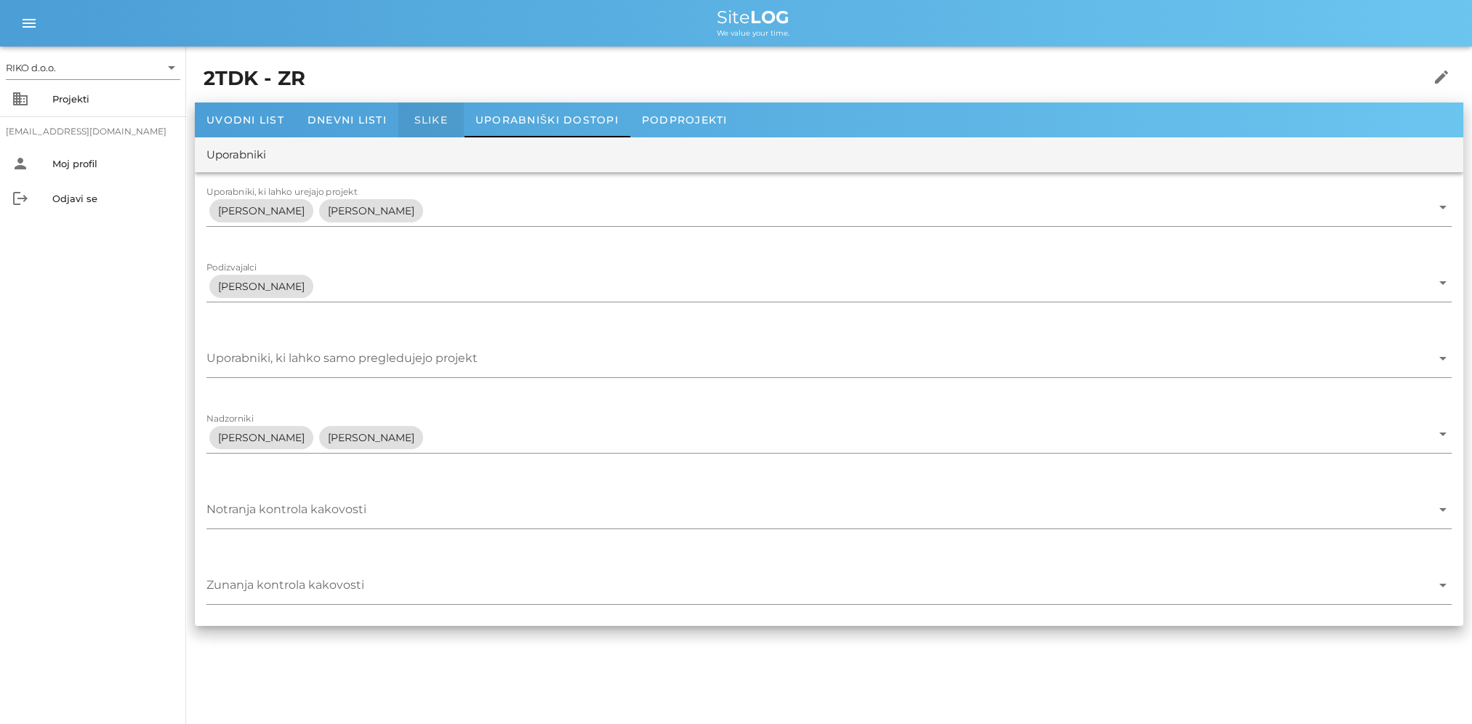
click at [430, 132] on div "Slike" at bounding box center [430, 119] width 65 height 35
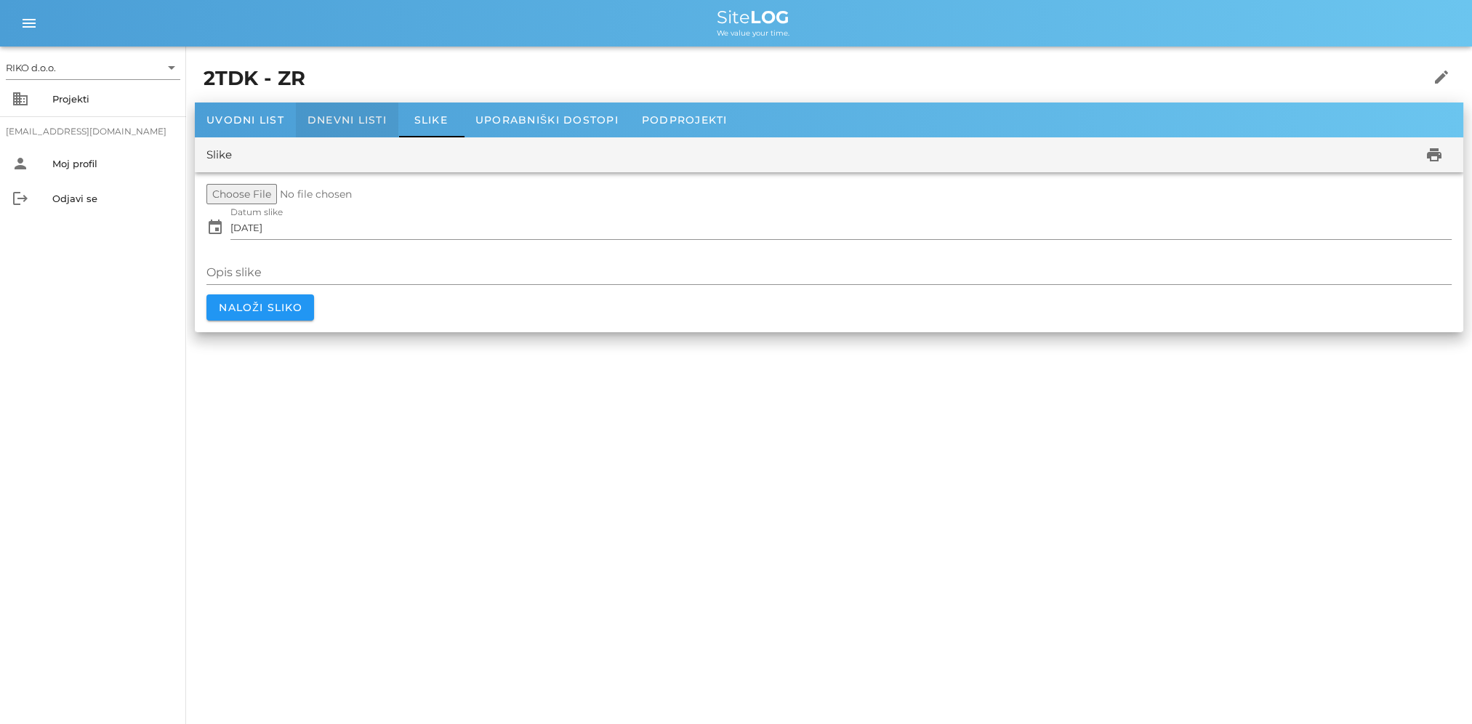
click at [326, 124] on span "Dnevni listi" at bounding box center [346, 119] width 79 height 13
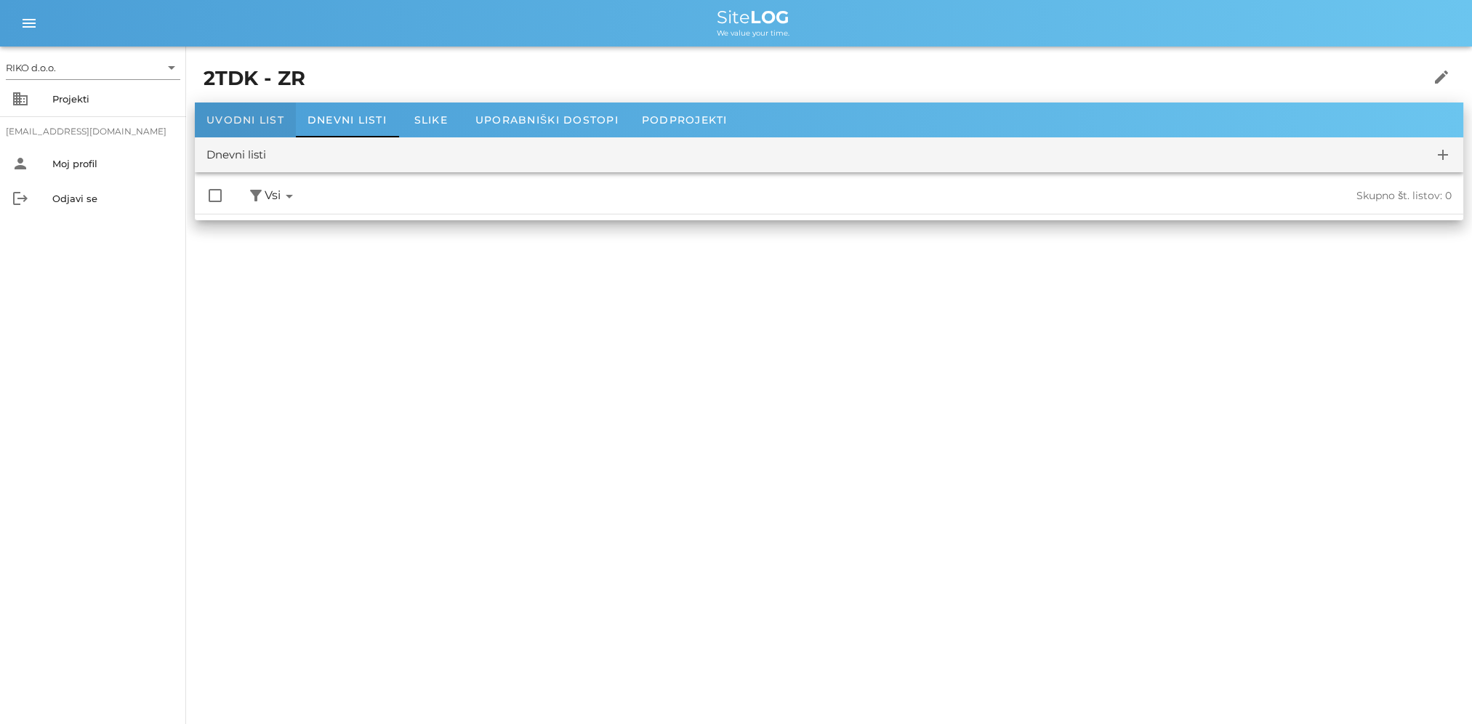
click at [236, 131] on div "Uvodni list" at bounding box center [245, 119] width 101 height 35
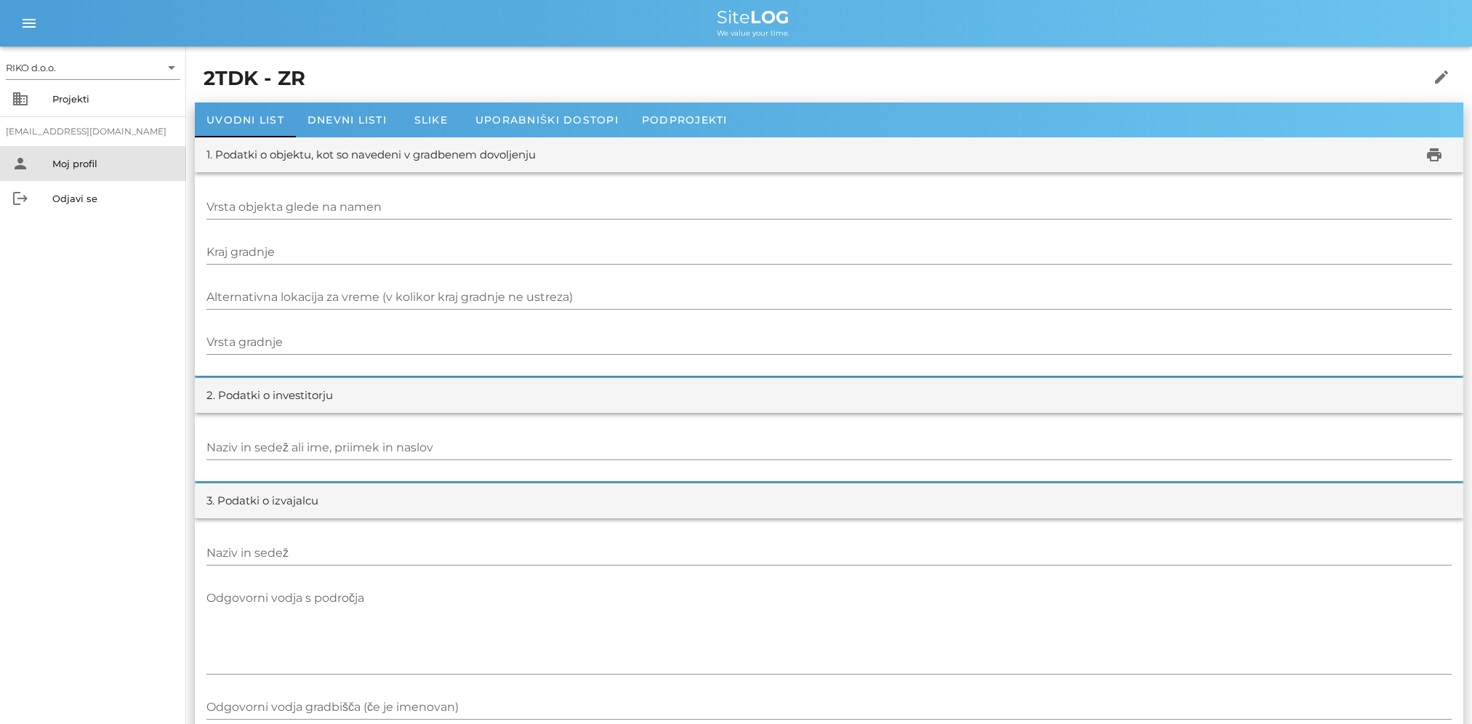
click at [111, 166] on div "Moj profil" at bounding box center [113, 164] width 122 height 12
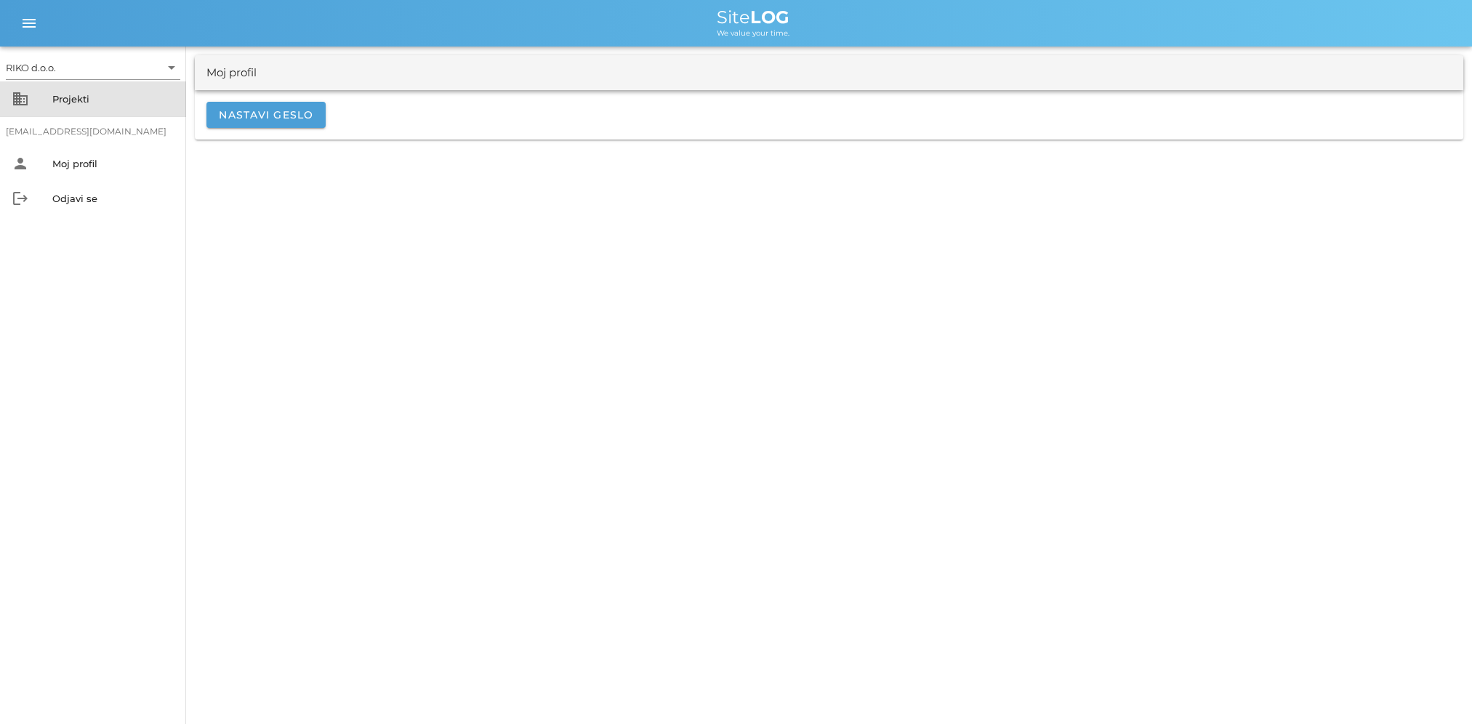
click at [82, 113] on div "business Projekti" at bounding box center [93, 98] width 186 height 35
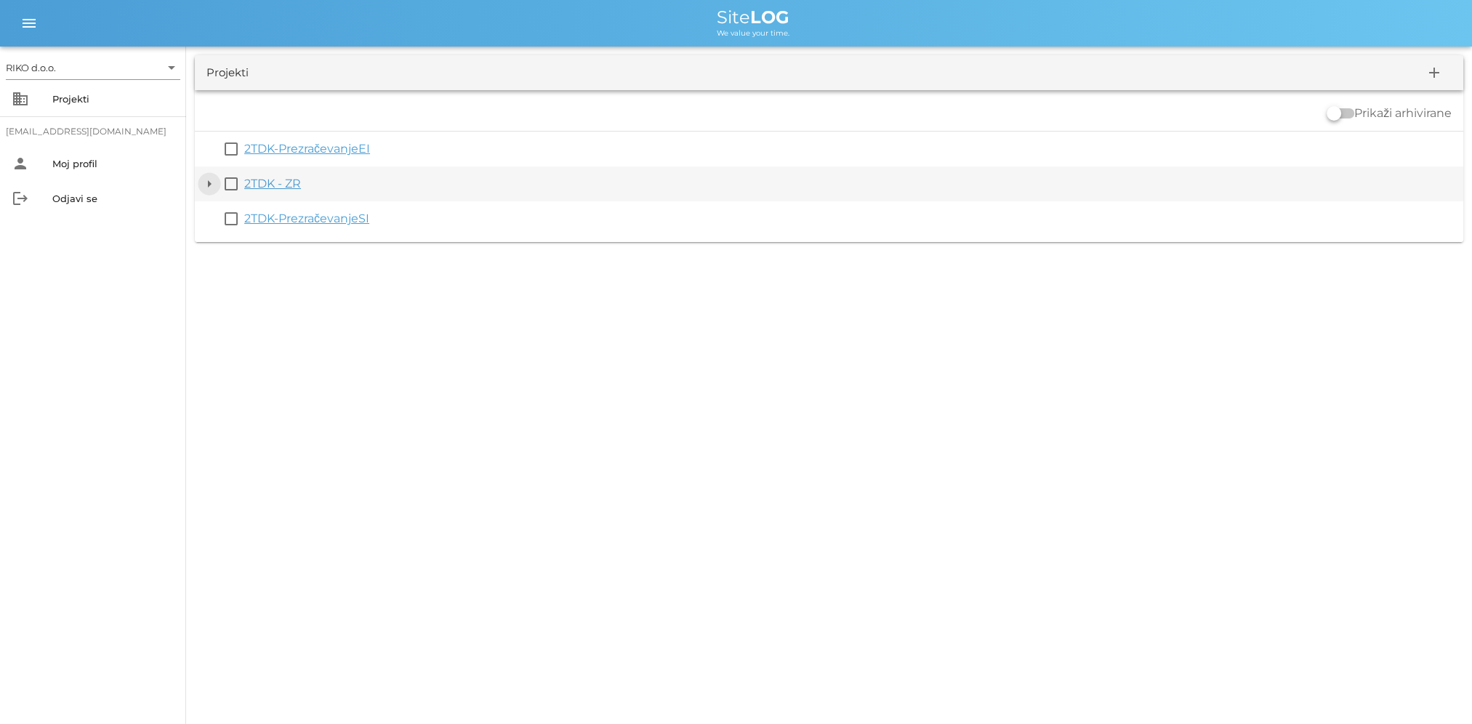
click at [215, 184] on button "arrow_drop_down" at bounding box center [209, 183] width 17 height 17
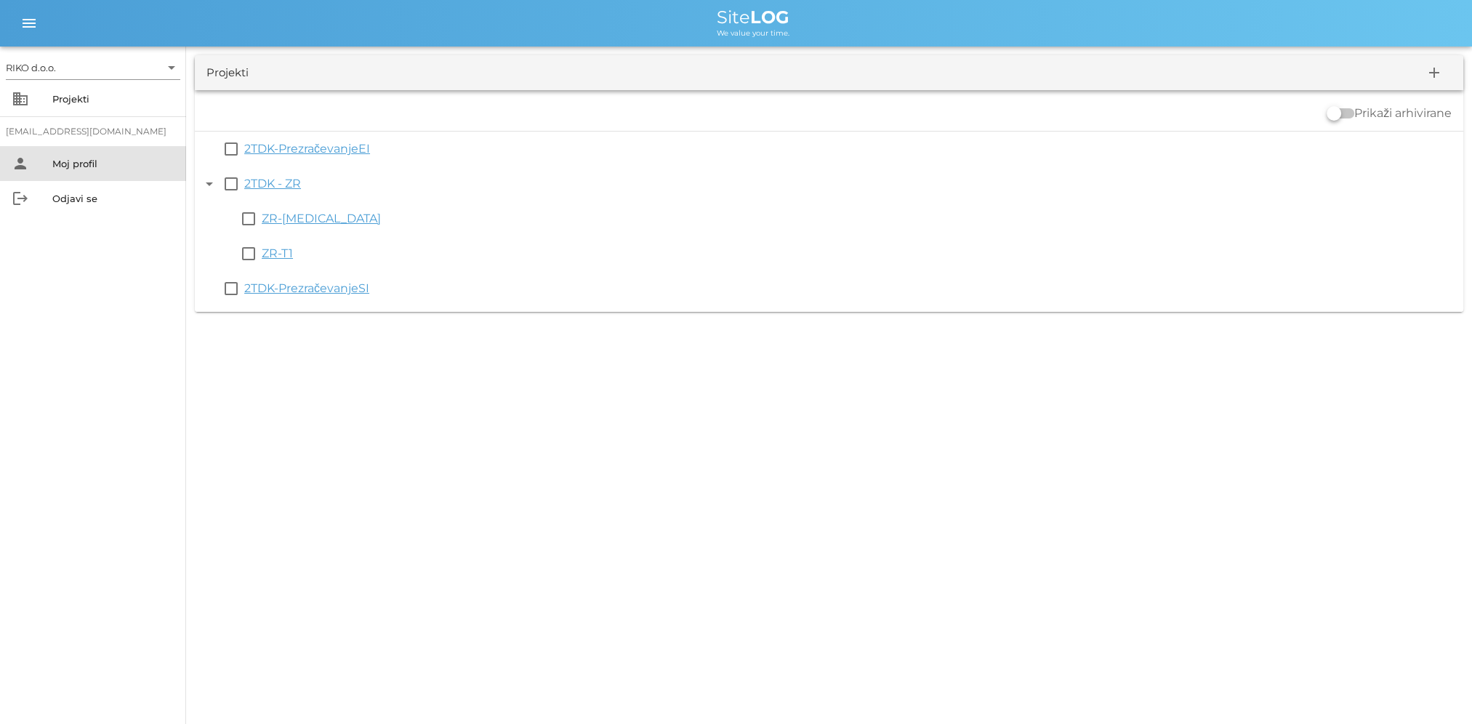
click at [85, 160] on div "Moj profil" at bounding box center [113, 164] width 122 height 12
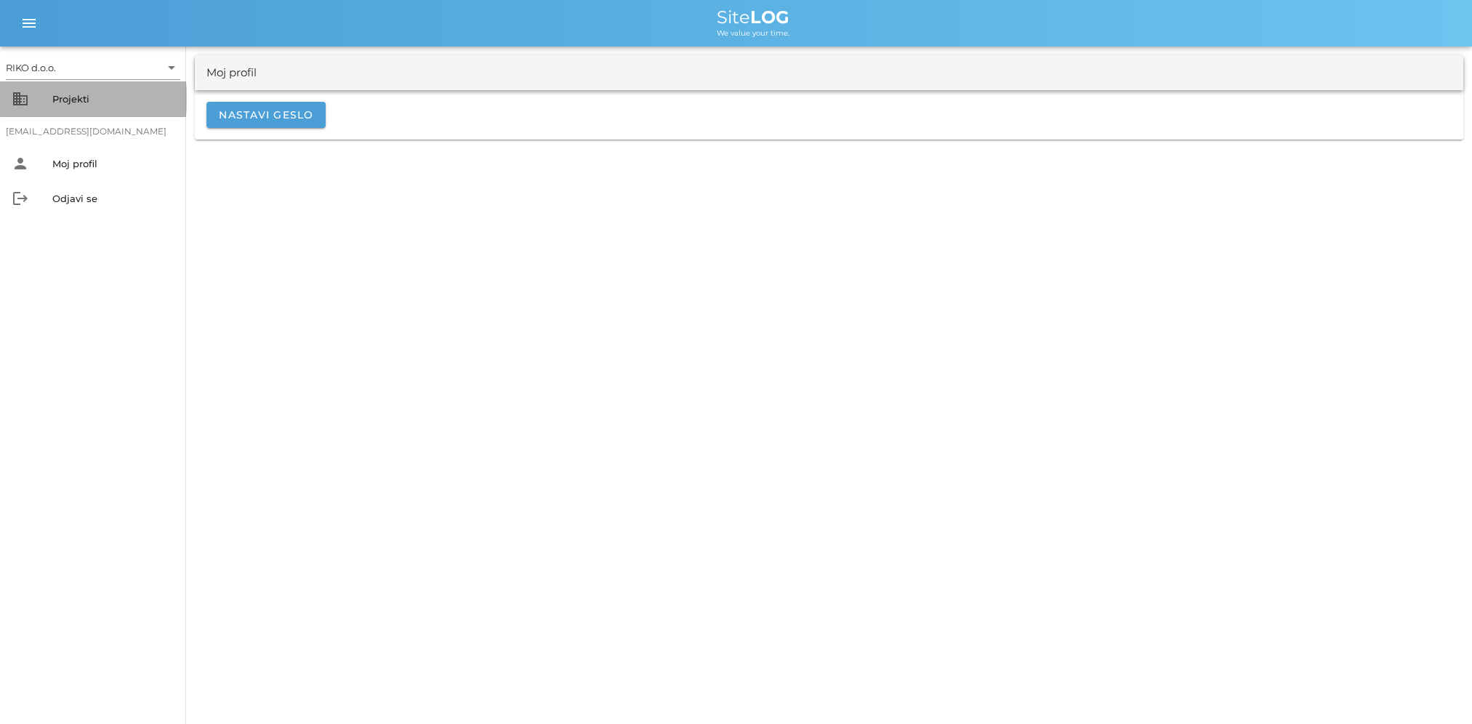
click at [100, 106] on div "Projekti" at bounding box center [113, 98] width 122 height 23
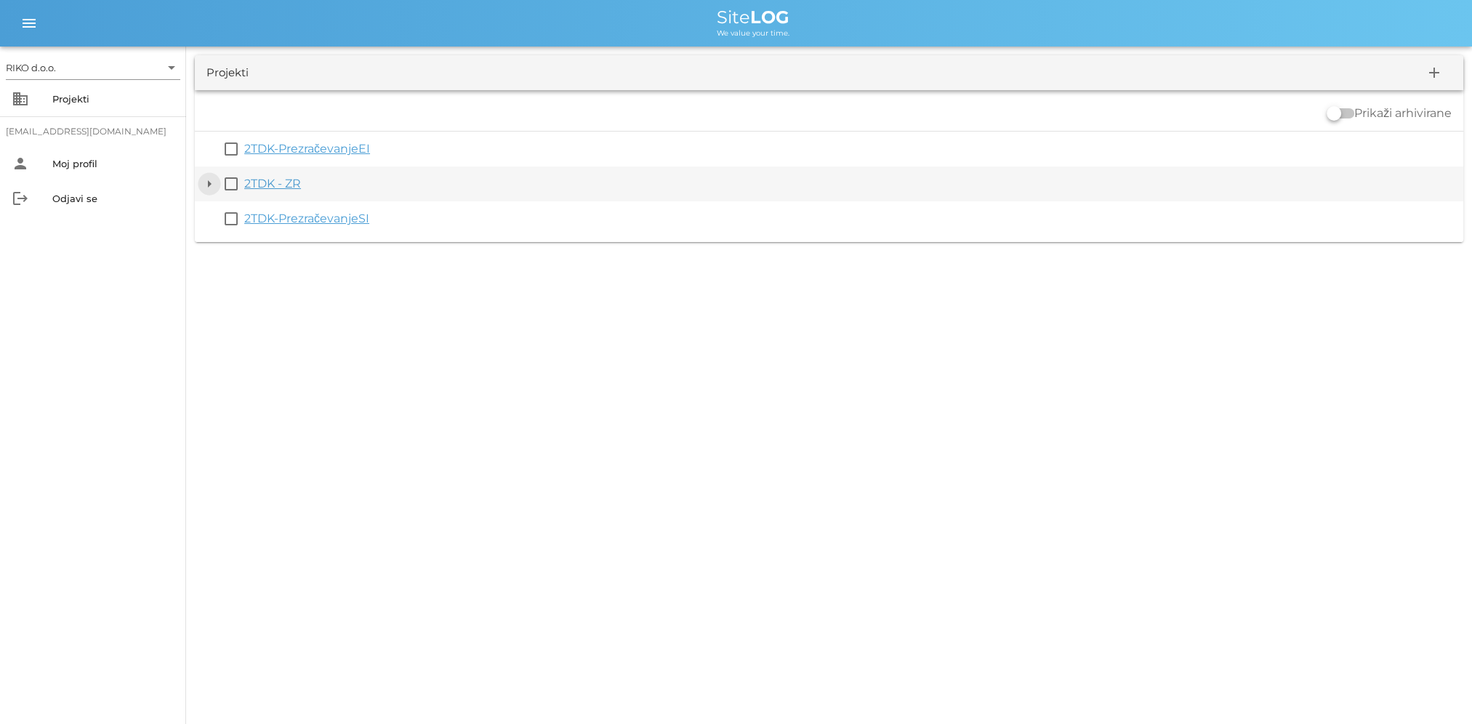
click at [206, 182] on button "arrow_drop_down" at bounding box center [209, 183] width 17 height 17
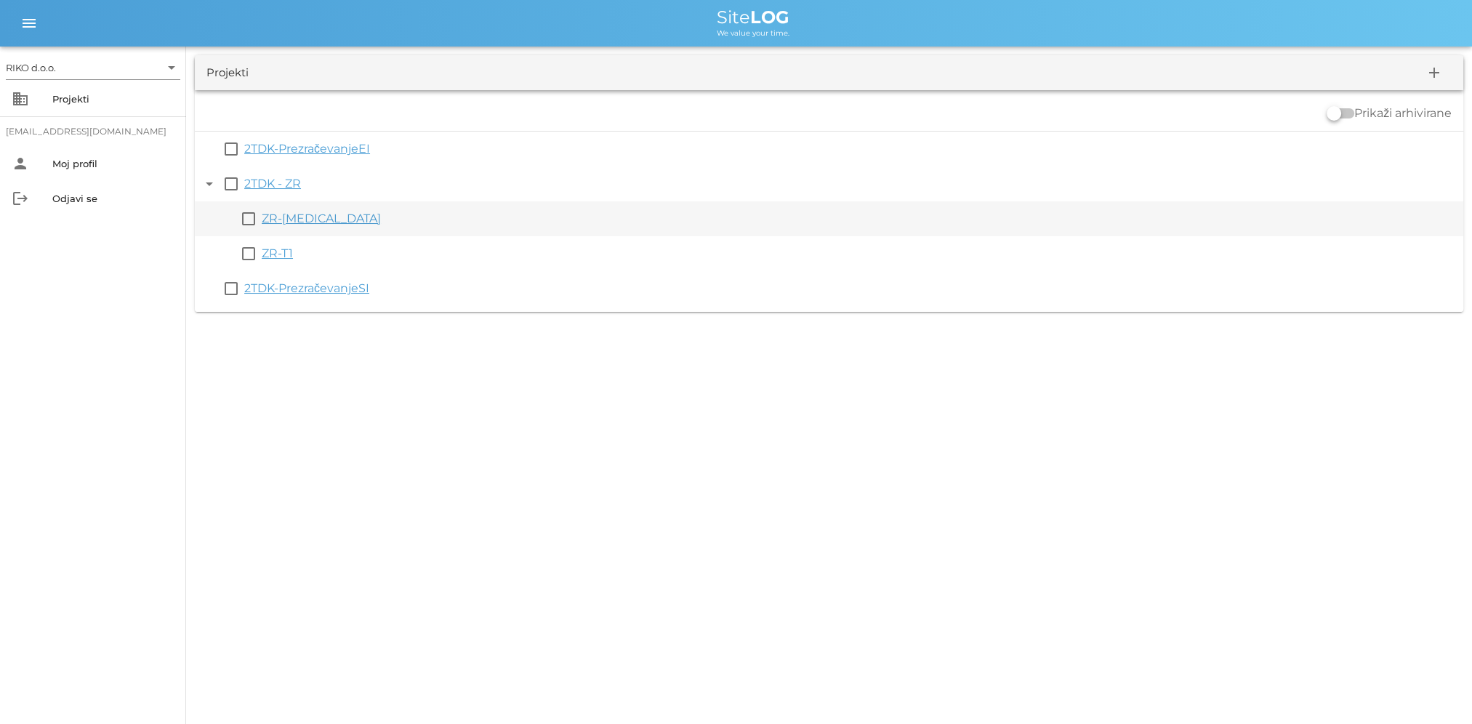
click at [283, 220] on link "ZR-[MEDICAL_DATA]" at bounding box center [321, 218] width 119 height 14
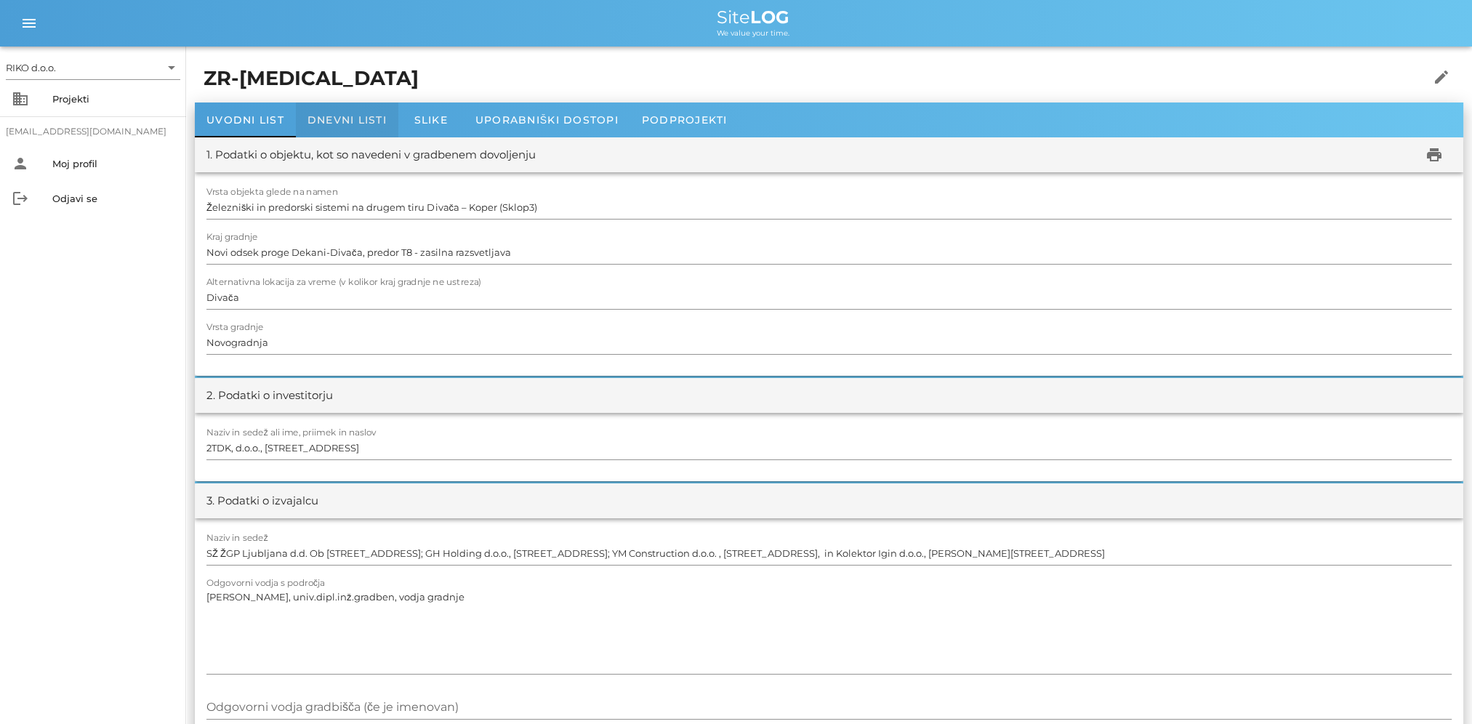
click at [323, 130] on div "Dnevni listi" at bounding box center [347, 119] width 102 height 35
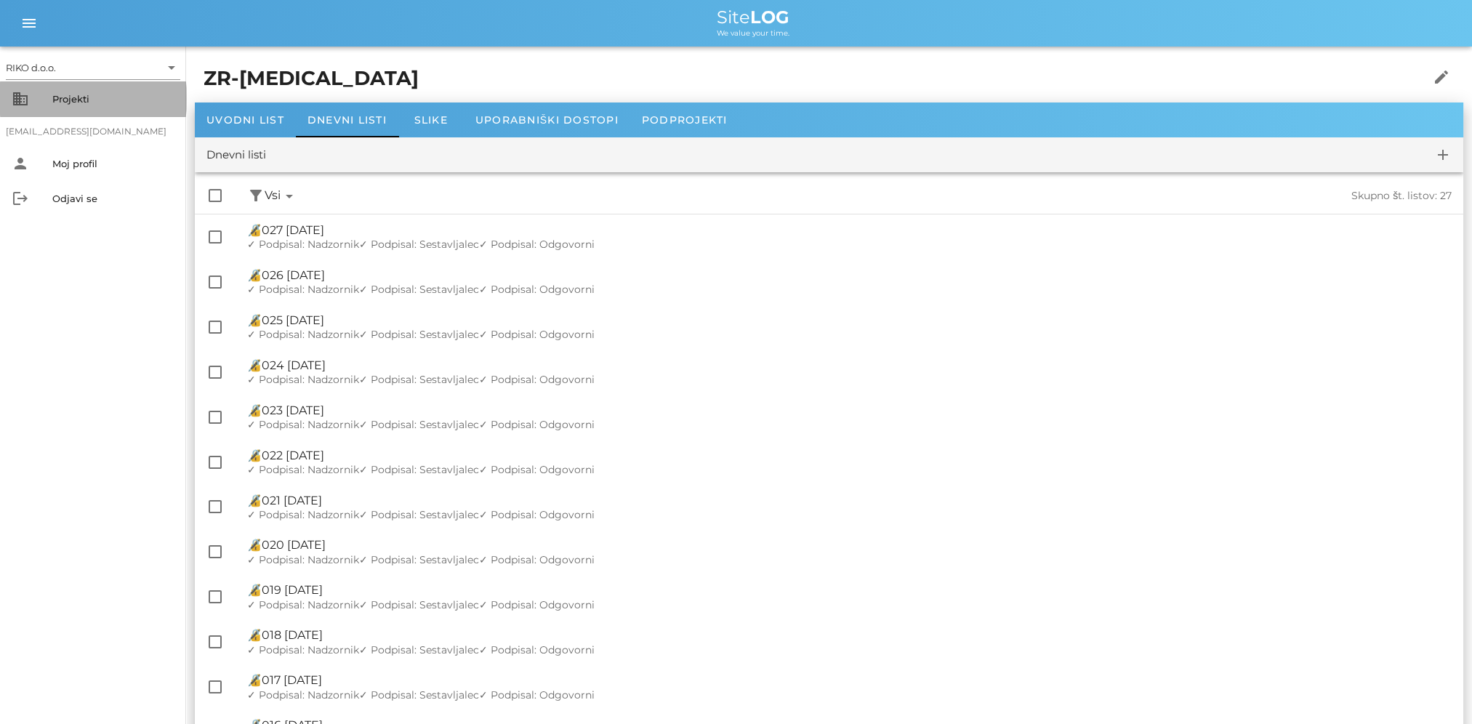
click at [94, 110] on div "business Projekti" at bounding box center [93, 98] width 186 height 35
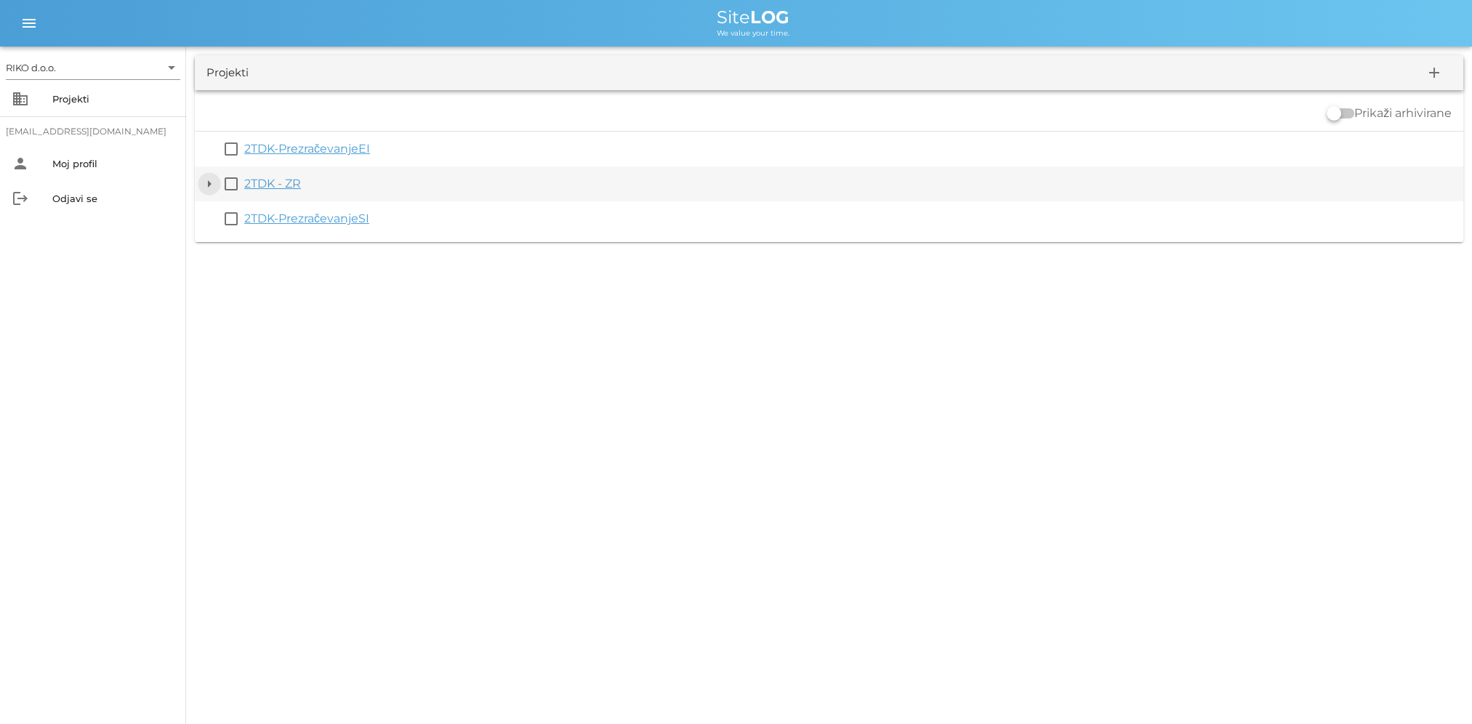
click at [209, 186] on button "arrow_drop_down" at bounding box center [209, 183] width 17 height 17
click at [272, 179] on link "2TDK - ZR" at bounding box center [272, 184] width 57 height 14
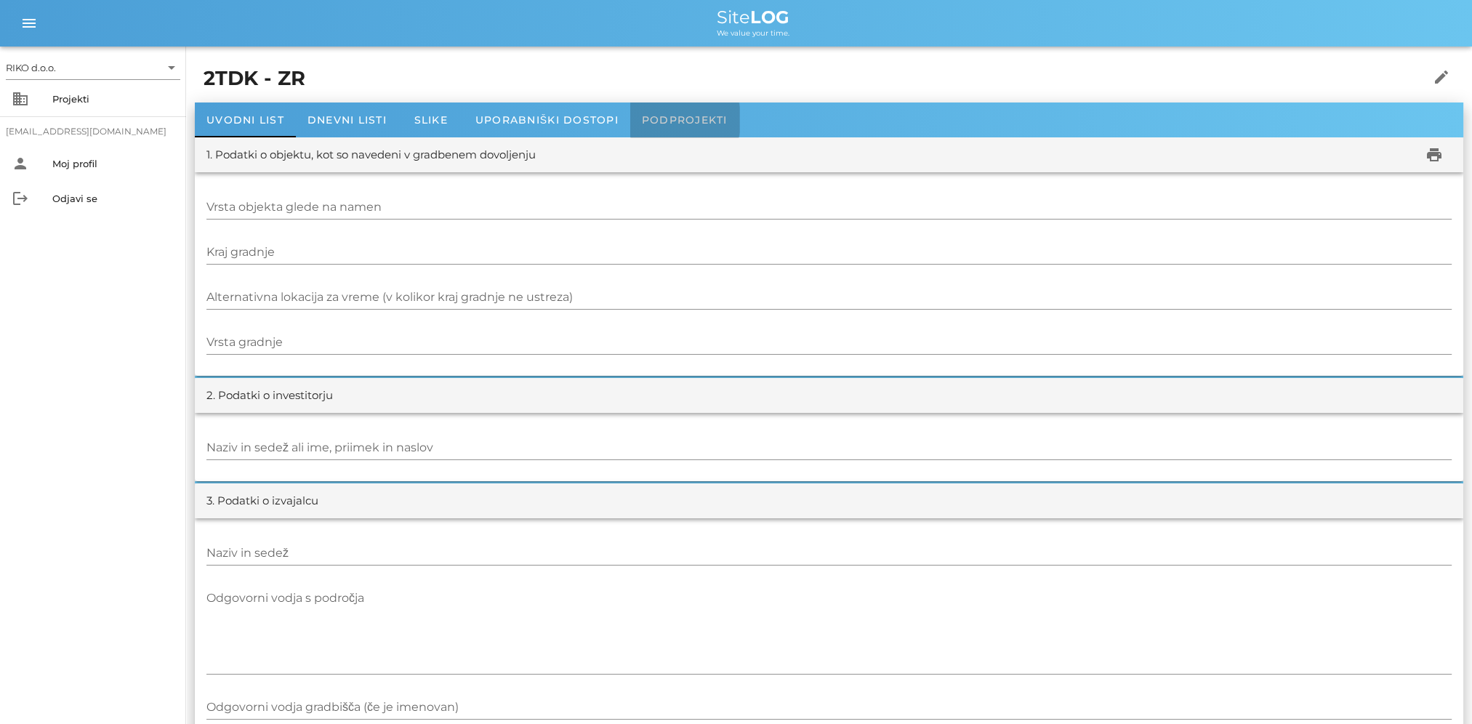
click at [678, 131] on div "Podprojekti" at bounding box center [684, 119] width 109 height 35
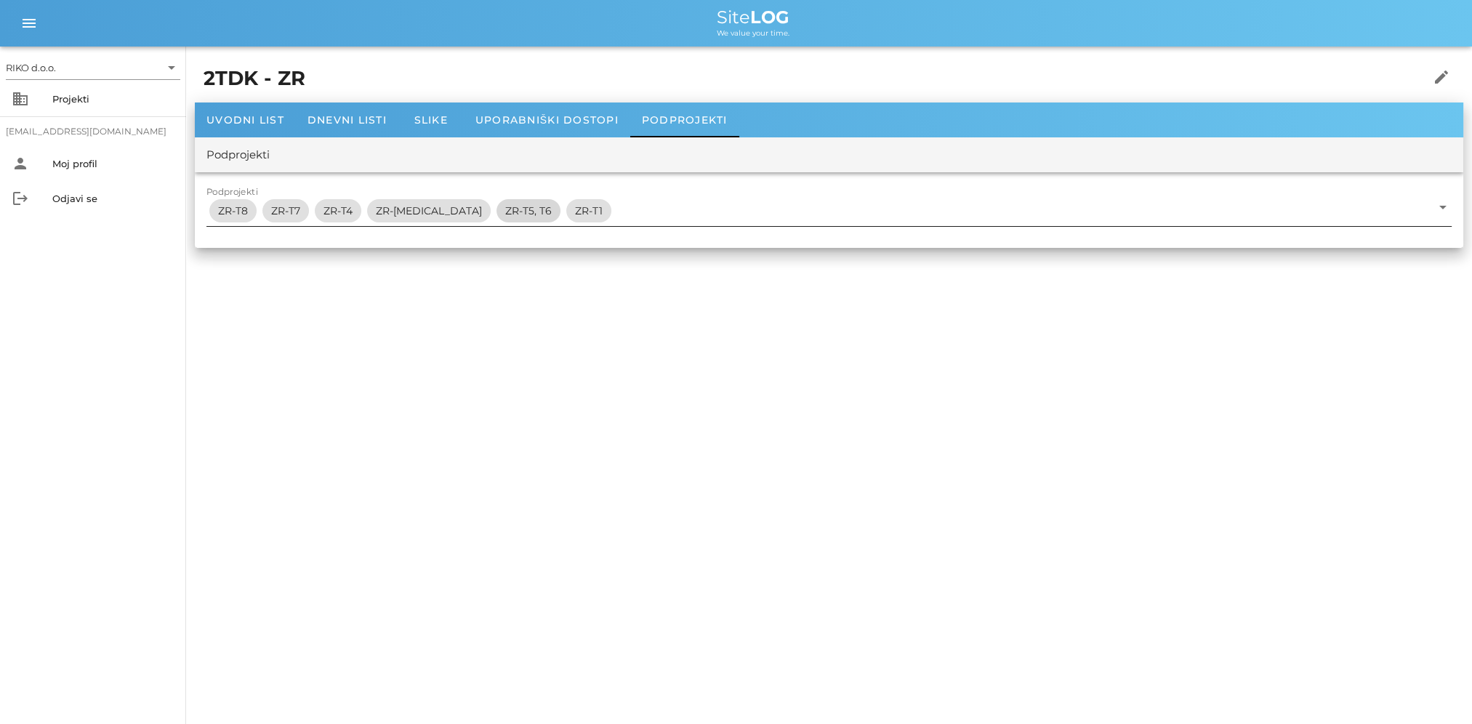
drag, startPoint x: 453, startPoint y: 199, endPoint x: 462, endPoint y: 207, distance: 11.8
click at [505, 203] on span "ZR-T5, T6" at bounding box center [528, 210] width 47 height 23
click at [1099, 209] on icon "arrow_drop_down" at bounding box center [1442, 206] width 17 height 17
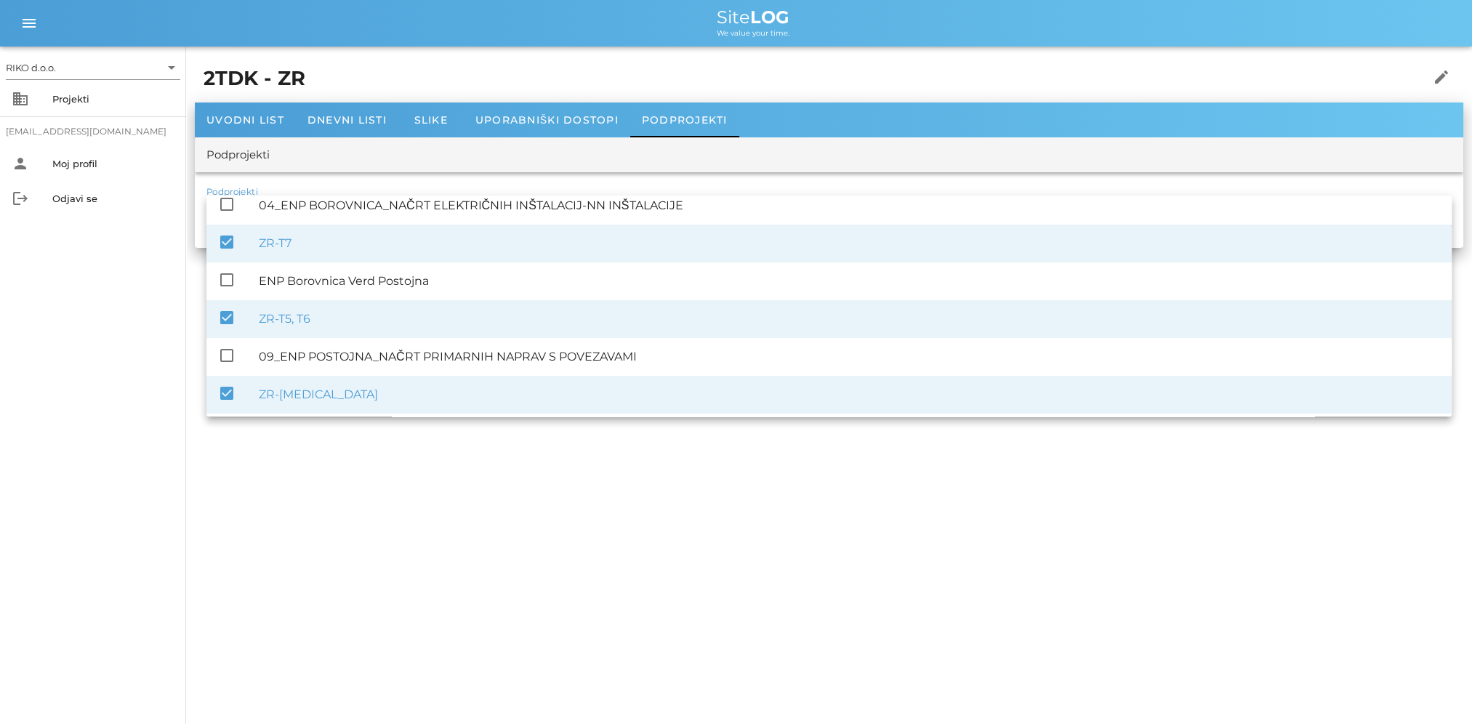
scroll to position [401, 0]
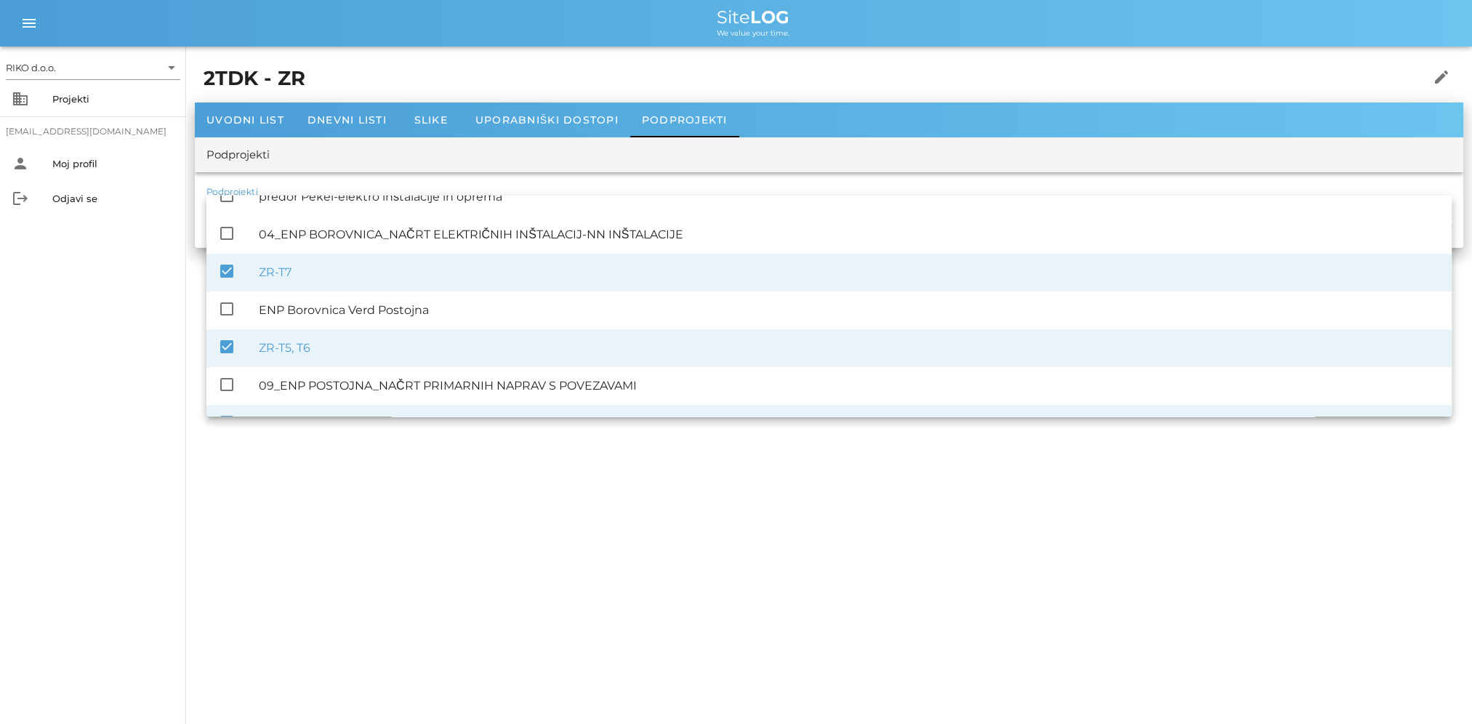
click at [225, 278] on icon "check_box" at bounding box center [226, 270] width 17 height 17
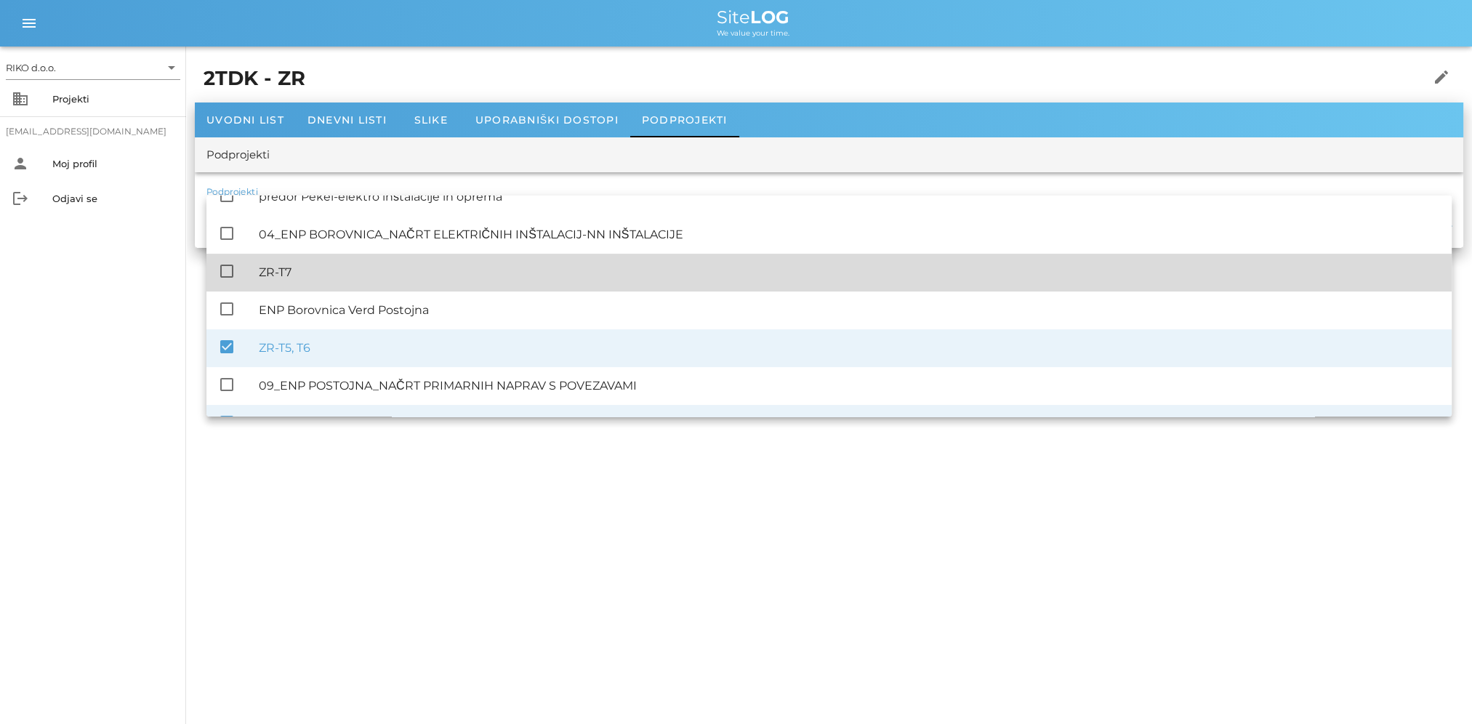
click at [216, 270] on div "check_box_outline_blank ZR-T7" at bounding box center [828, 273] width 1245 height 38
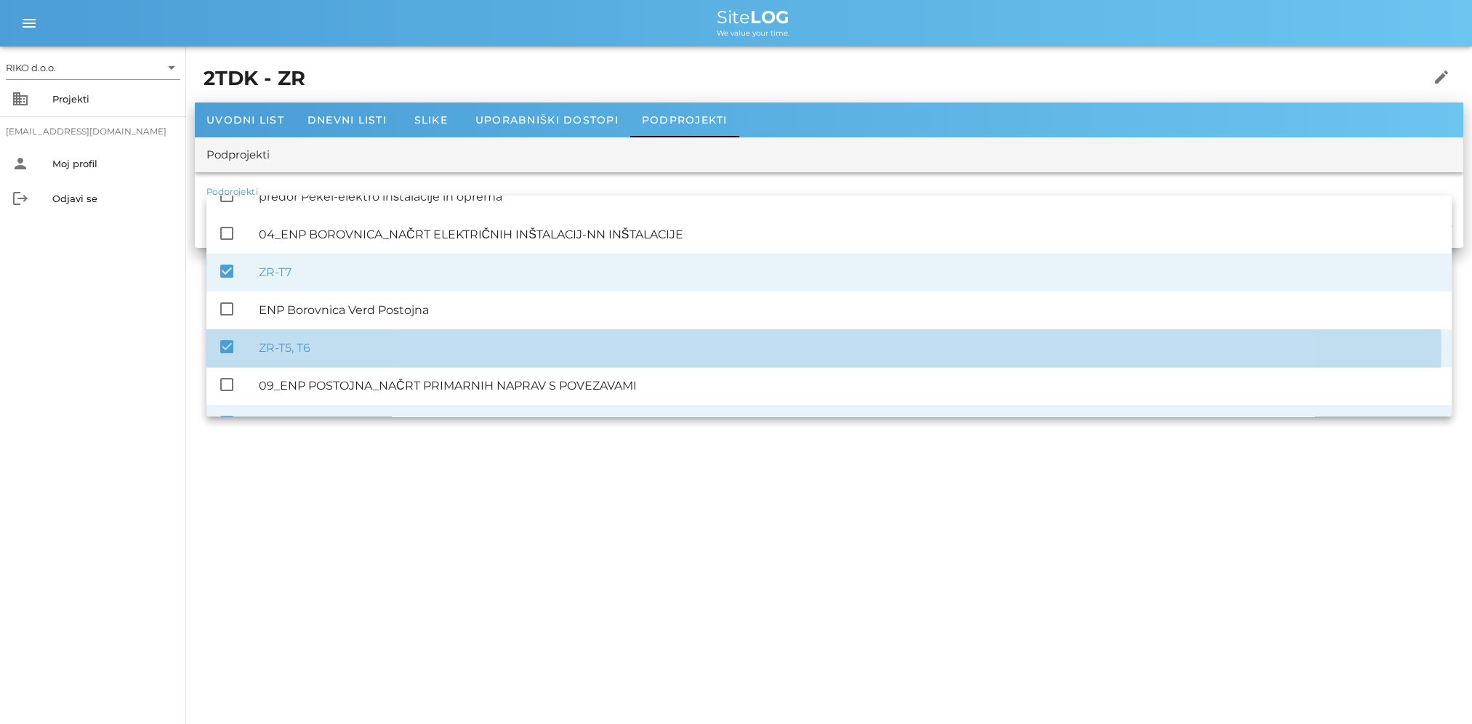
click at [232, 350] on icon "check_box" at bounding box center [226, 346] width 17 height 17
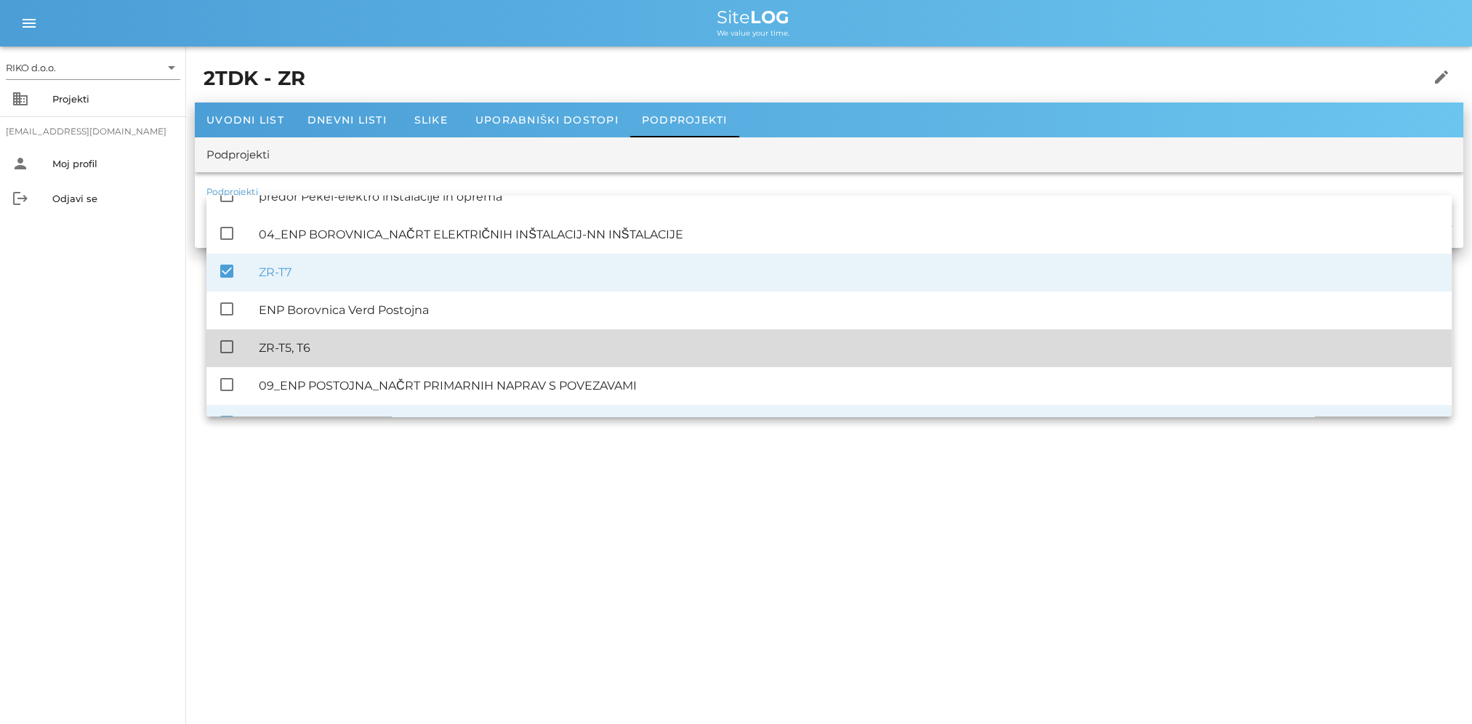
click at [232, 350] on icon "check_box_outline_blank" at bounding box center [226, 346] width 17 height 17
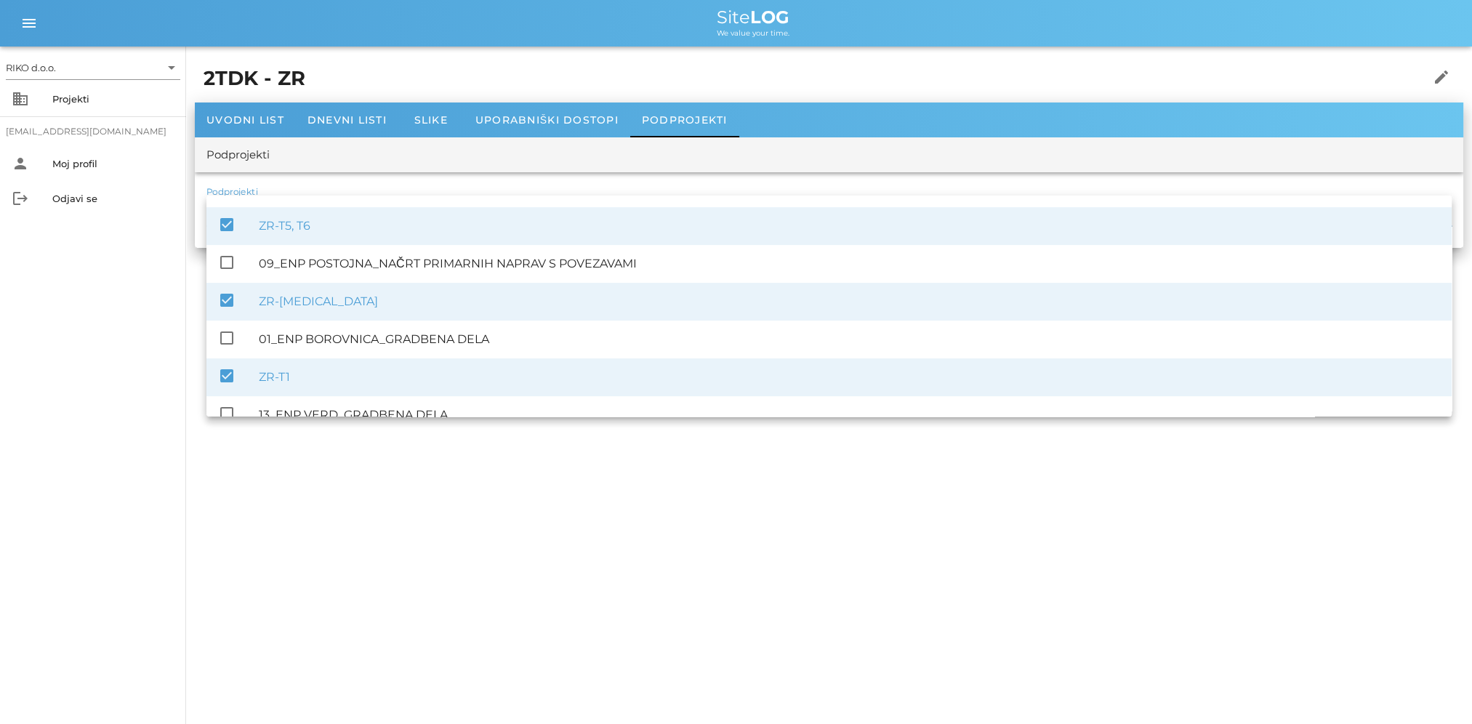
scroll to position [547, 0]
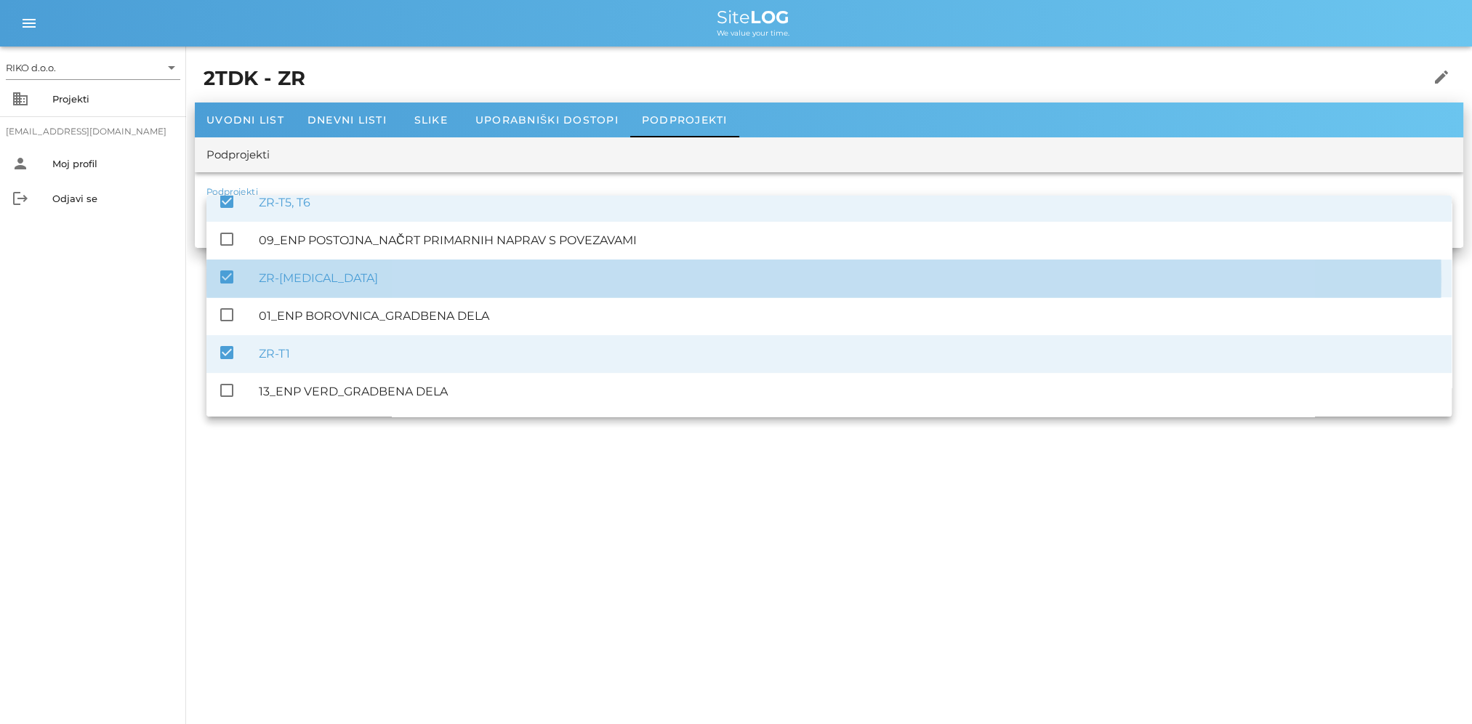
click at [242, 283] on div "check_box ZR-T3" at bounding box center [828, 278] width 1245 height 38
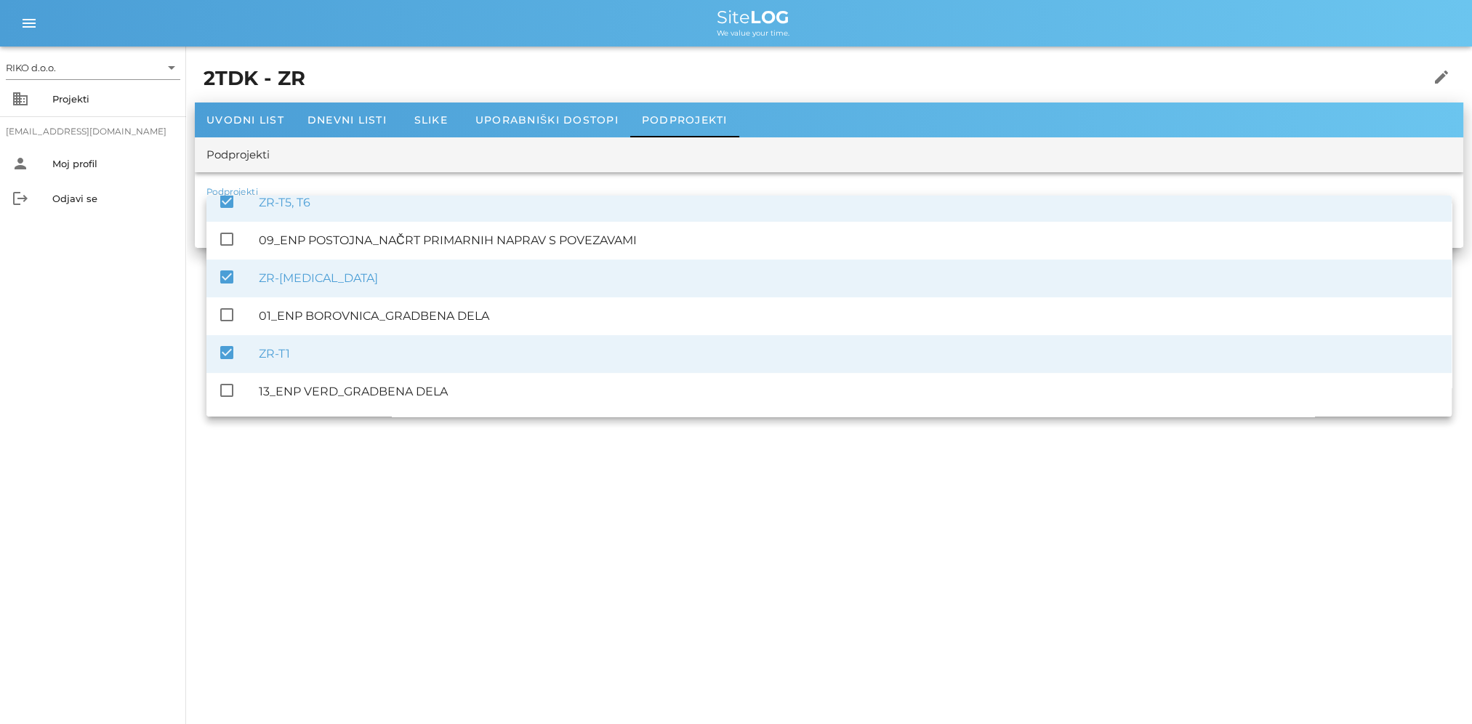
click at [230, 349] on icon "check_box" at bounding box center [226, 352] width 17 height 17
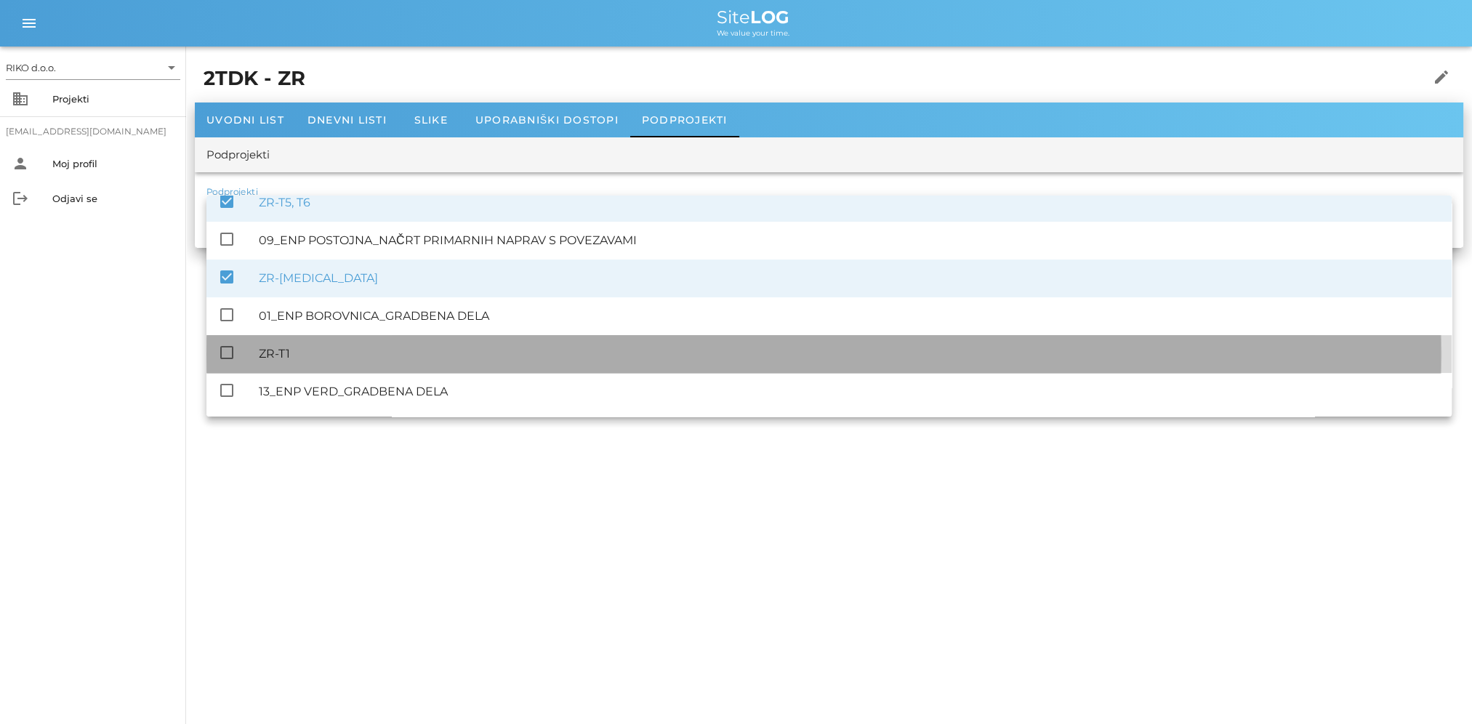
click at [230, 349] on icon "check_box_outline_blank" at bounding box center [226, 352] width 17 height 17
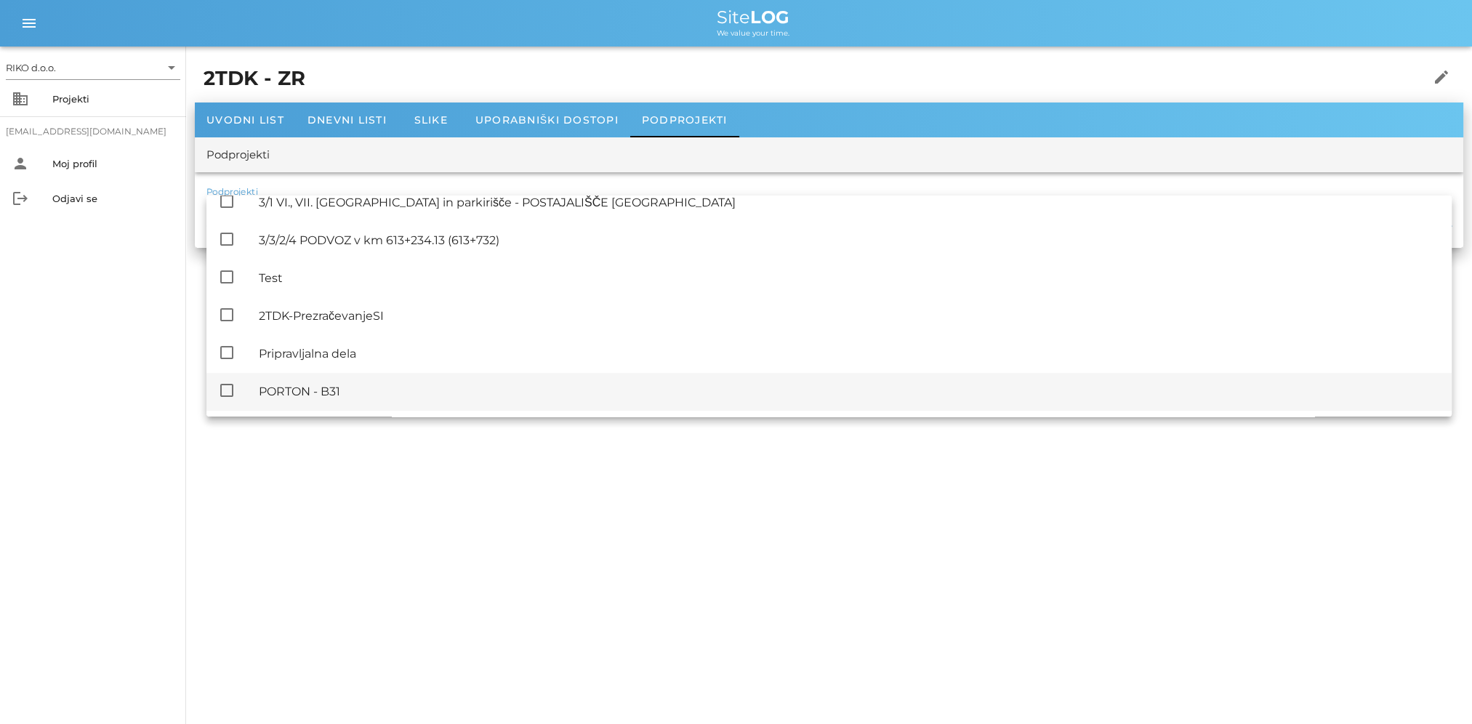
scroll to position [962, 0]
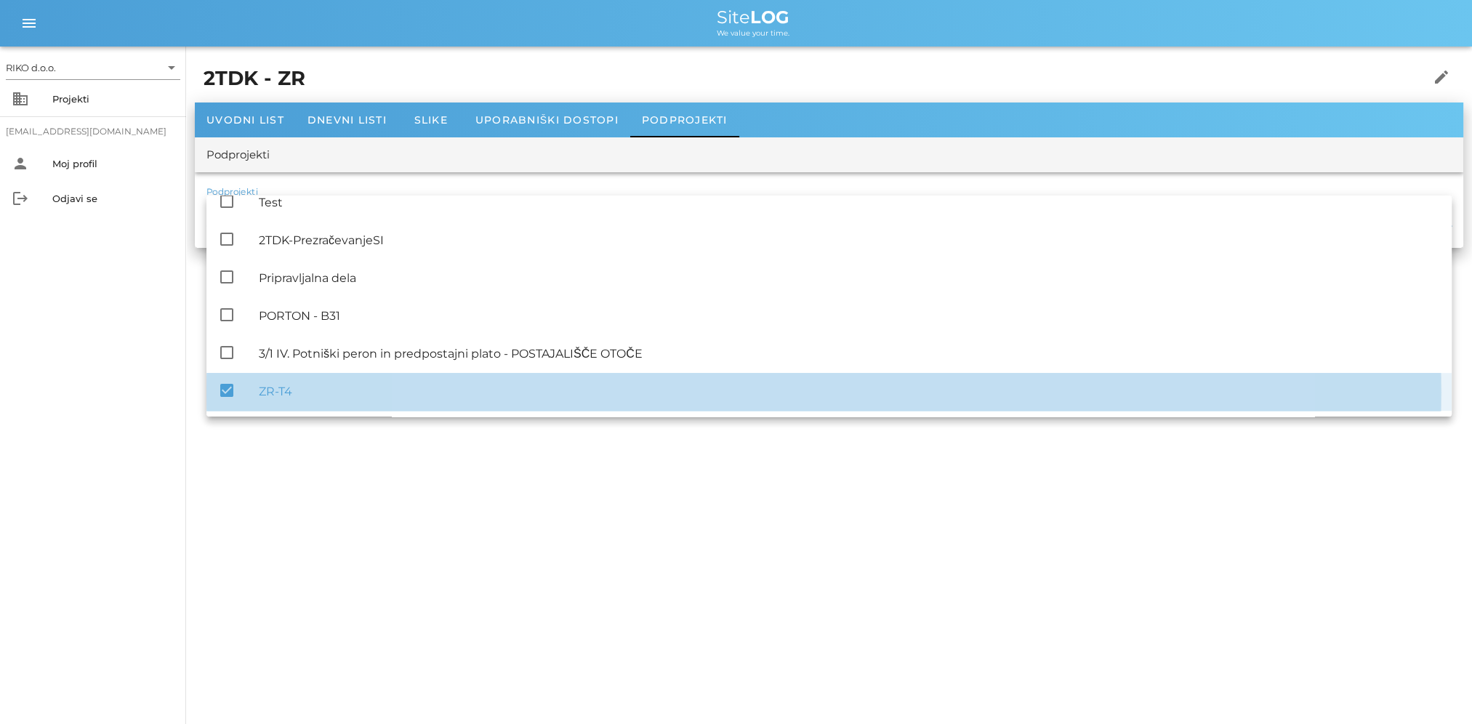
click at [236, 385] on div "check_box ZR-T4" at bounding box center [828, 392] width 1245 height 38
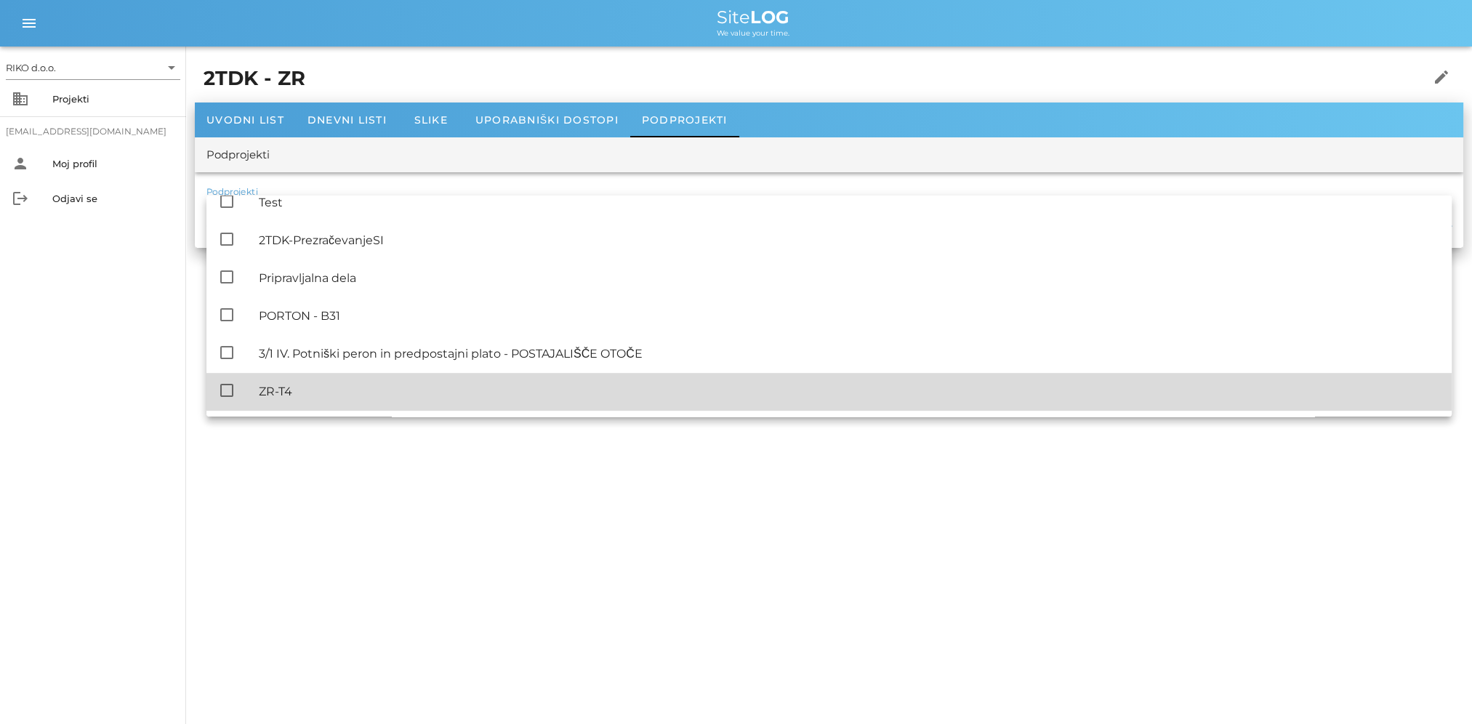
click at [236, 386] on div "check_box_outline_blank ZR-T4" at bounding box center [828, 392] width 1245 height 38
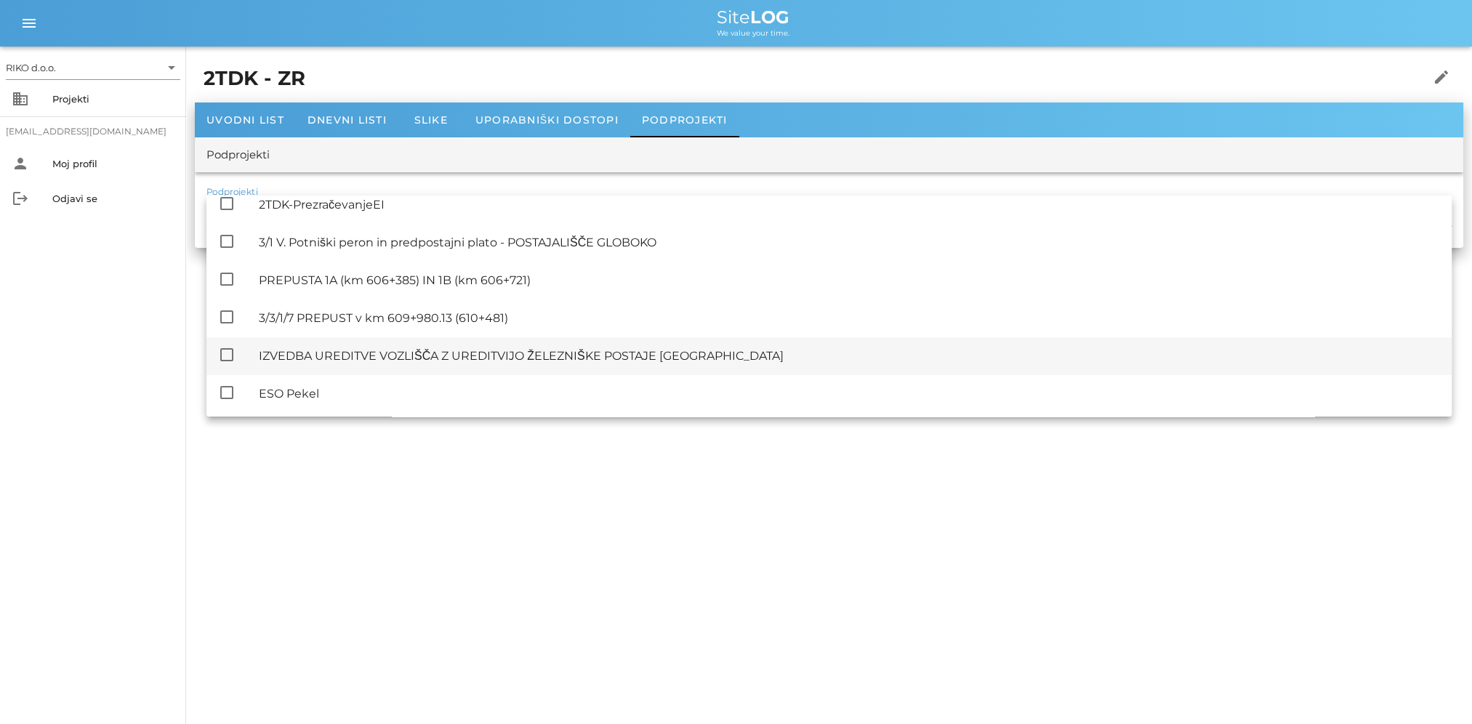
scroll to position [0, 0]
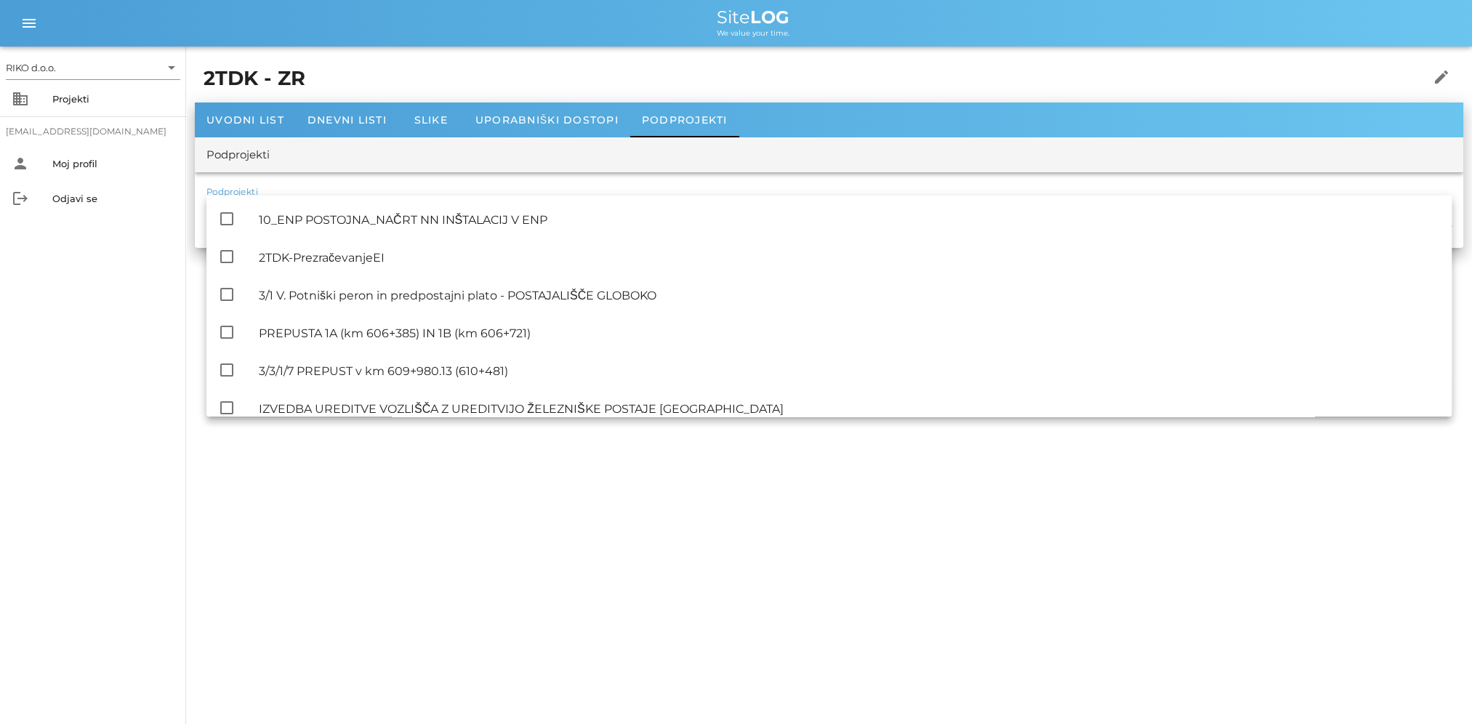
click at [327, 476] on div "RIKO d.o.o. arrow_drop_down business Projekti matevz.belaj@riko.si person Moj p…" at bounding box center [736, 362] width 1472 height 724
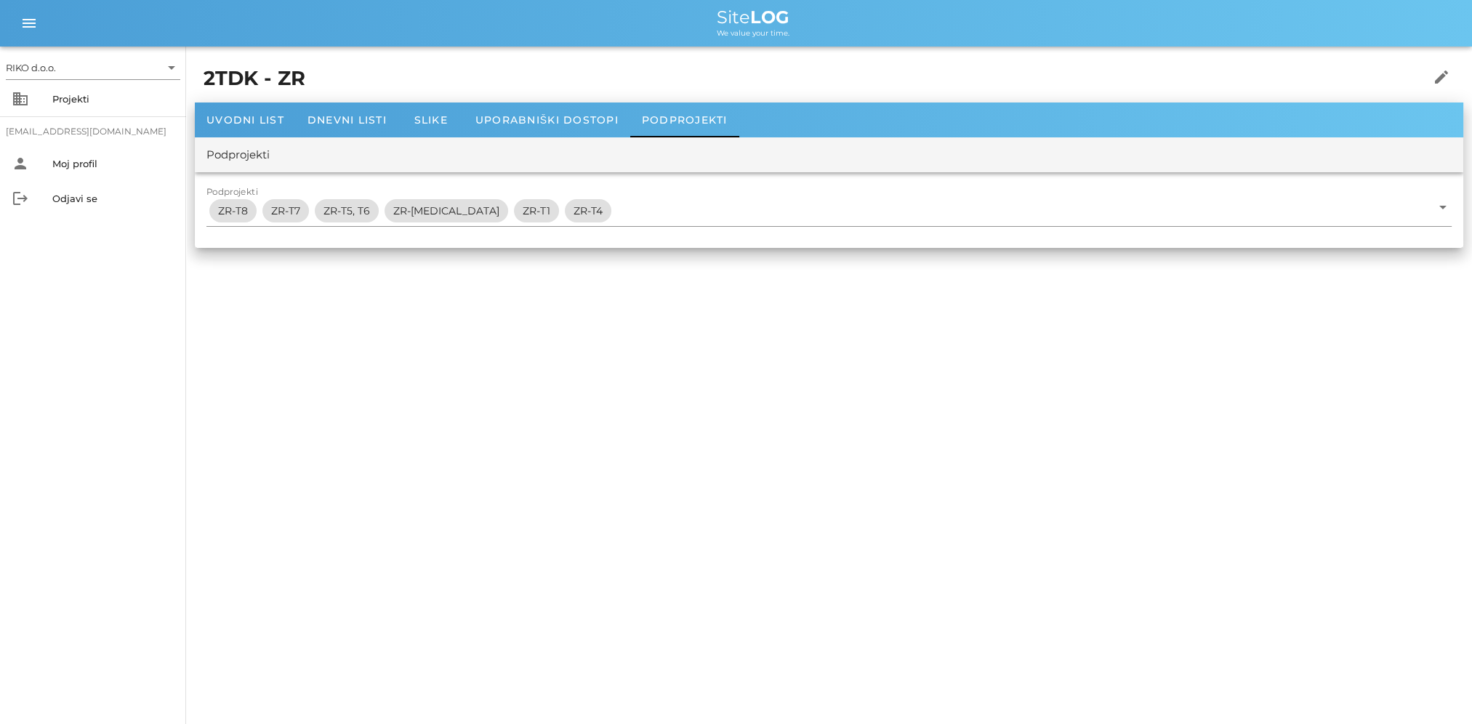
click at [278, 89] on h1 "2TDK - ZR" at bounding box center [776, 79] width 1147 height 30
click at [122, 102] on div "Projekti" at bounding box center [113, 99] width 122 height 12
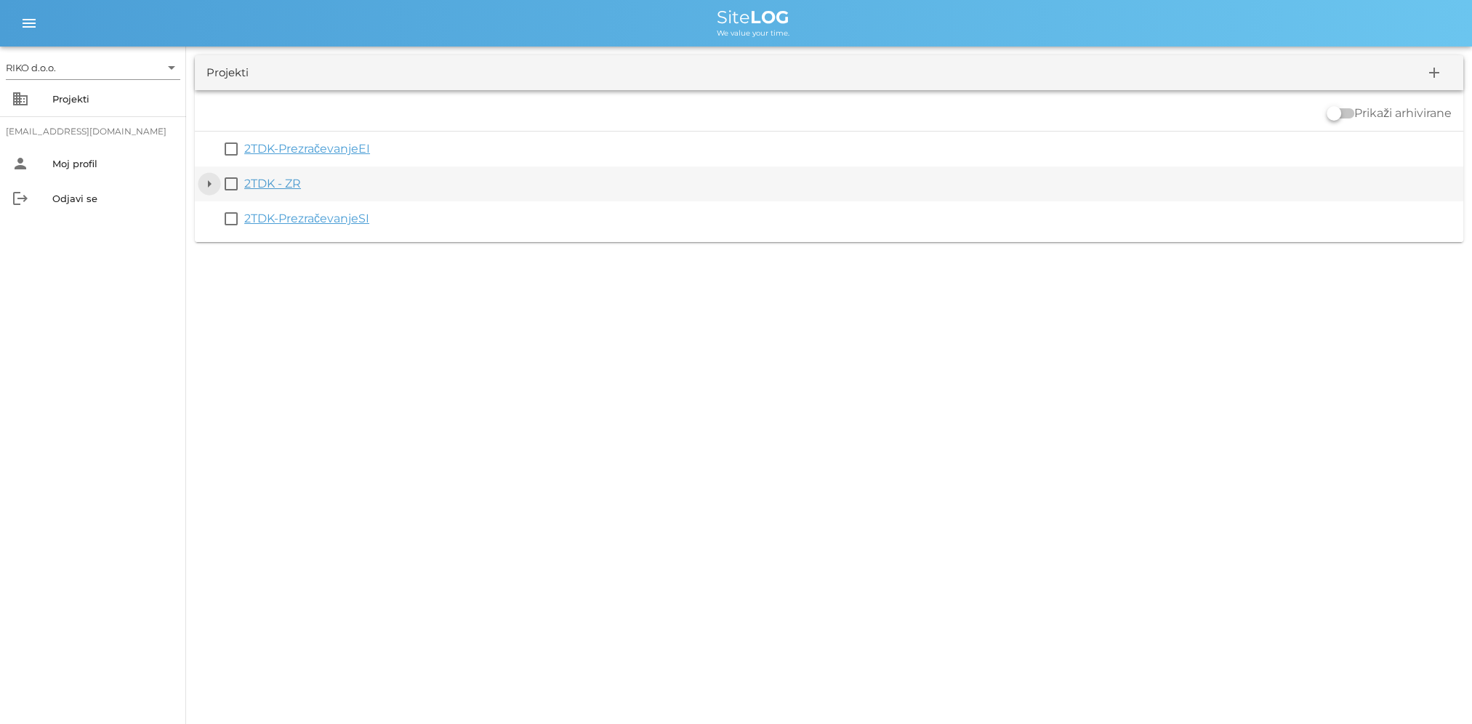
click at [203, 186] on button "arrow_drop_down" at bounding box center [209, 183] width 17 height 17
click at [280, 184] on link "2TDK - ZR" at bounding box center [272, 184] width 57 height 14
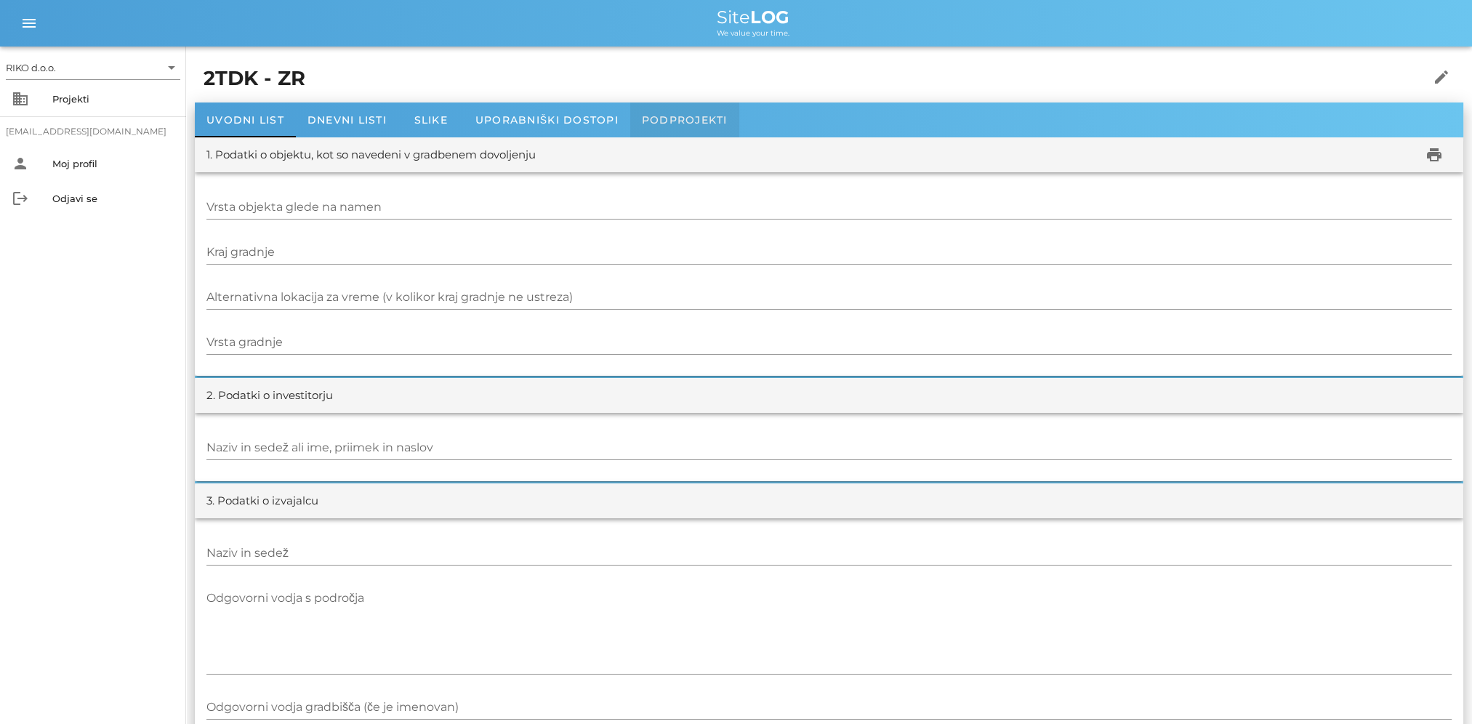
click at [663, 120] on span "Podprojekti" at bounding box center [685, 119] width 86 height 13
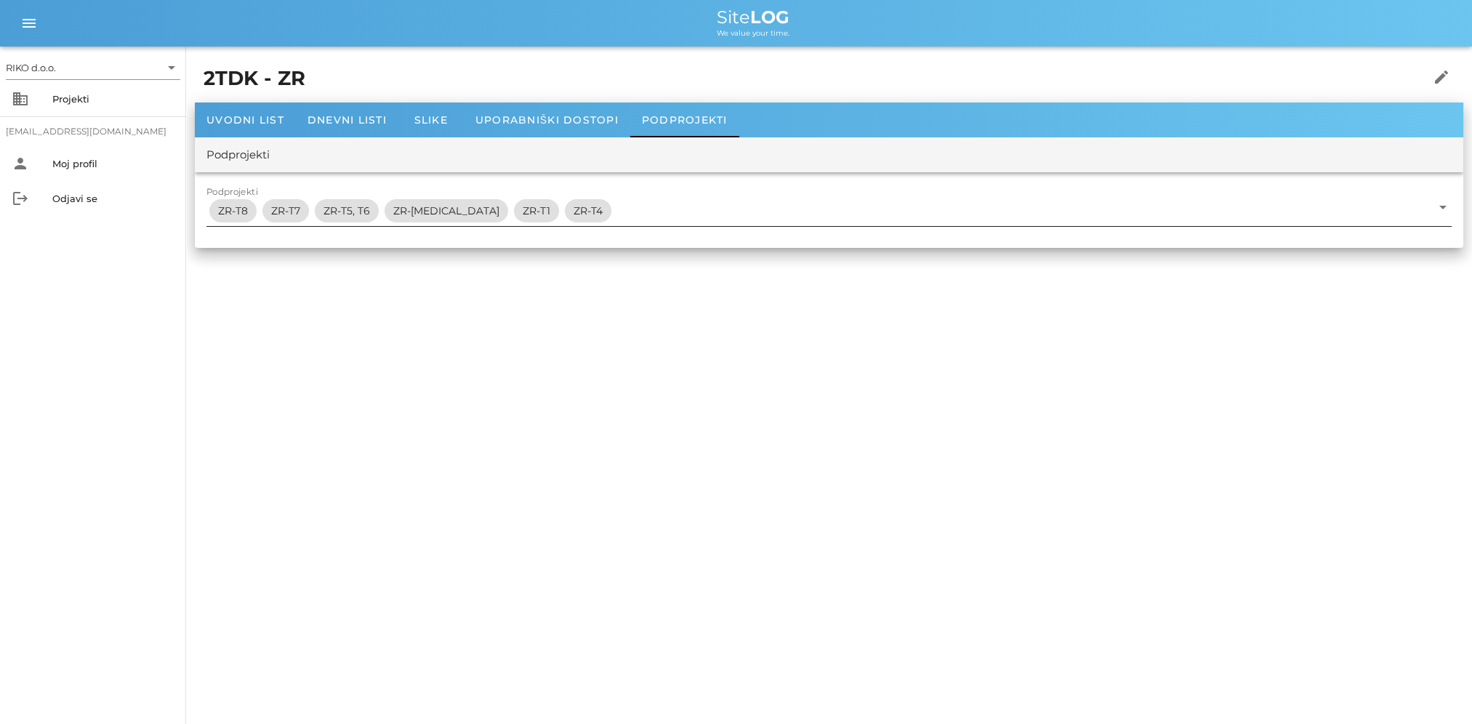
click at [1448, 203] on icon "arrow_drop_down" at bounding box center [1442, 206] width 17 height 17
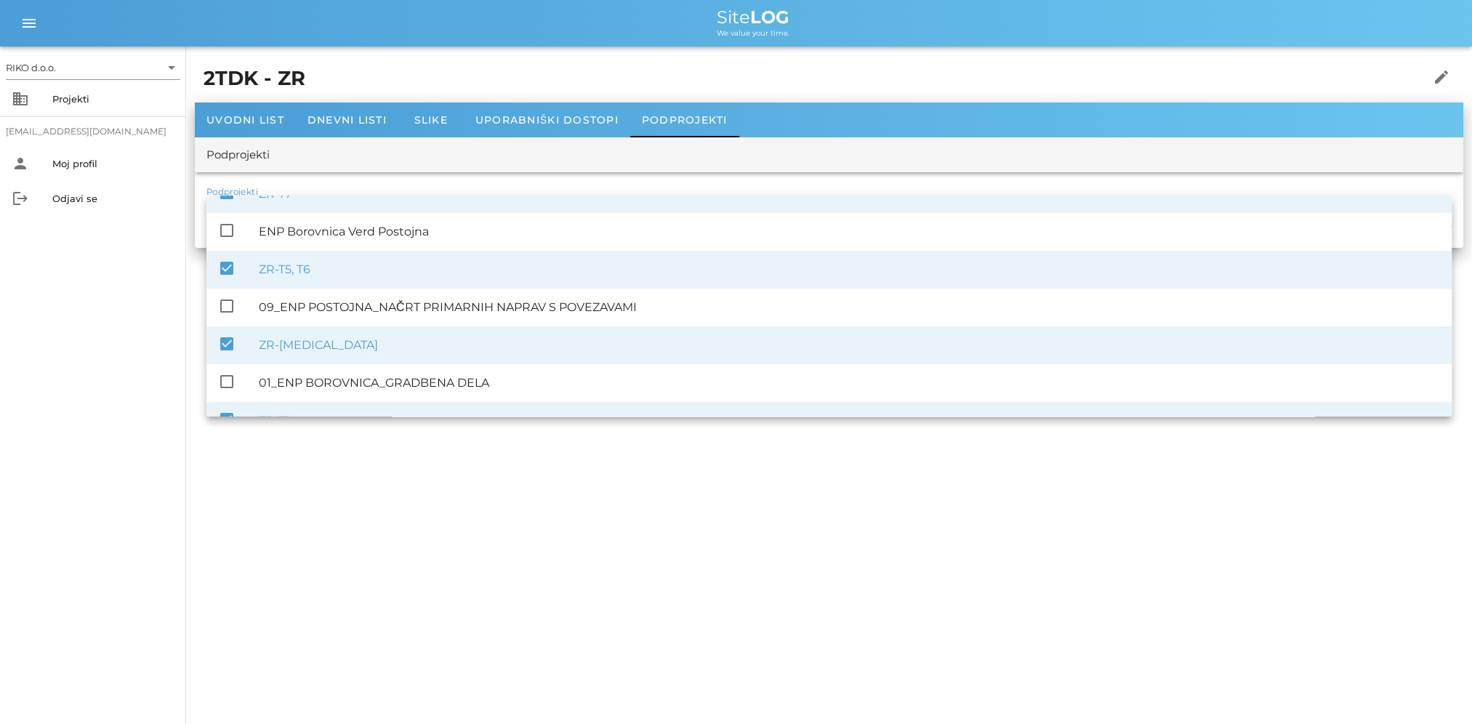
scroll to position [547, 0]
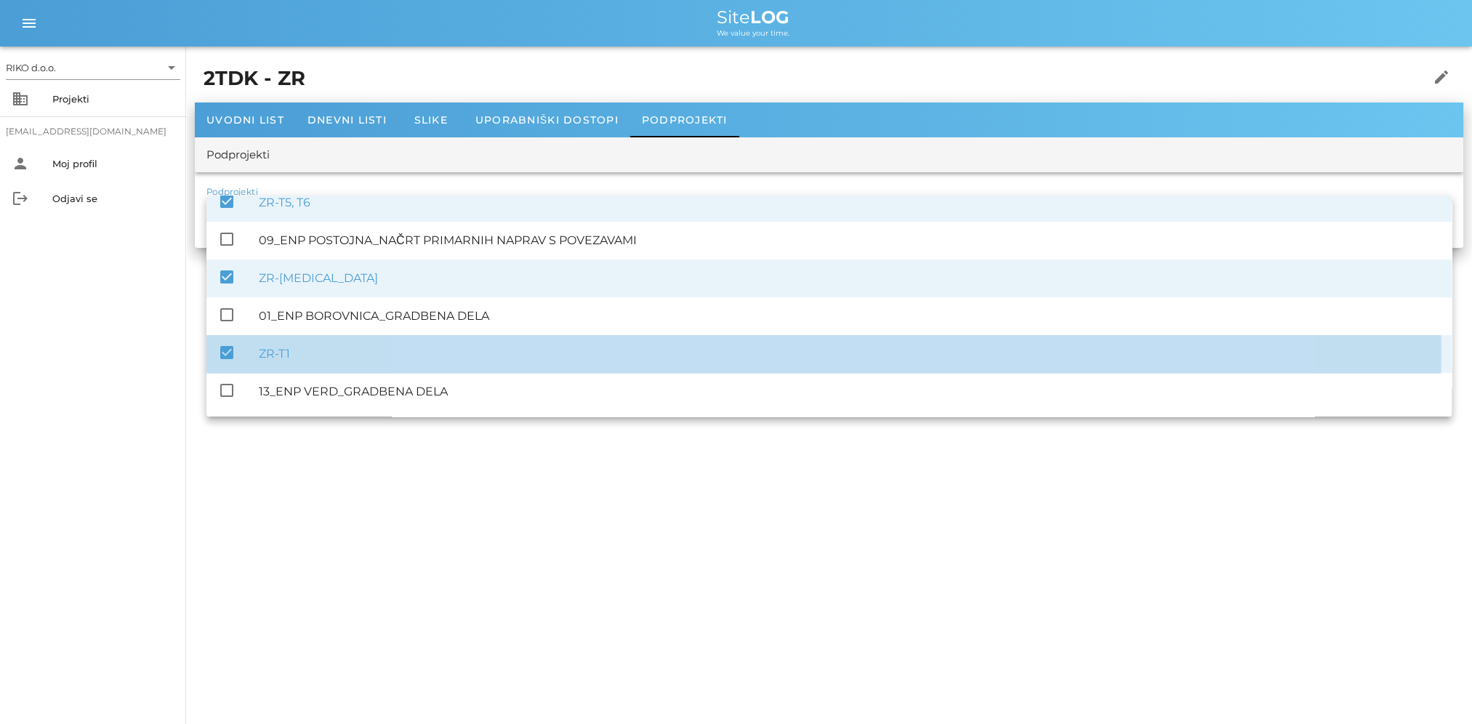
click at [238, 352] on div "check_box ZR-T1" at bounding box center [828, 354] width 1245 height 38
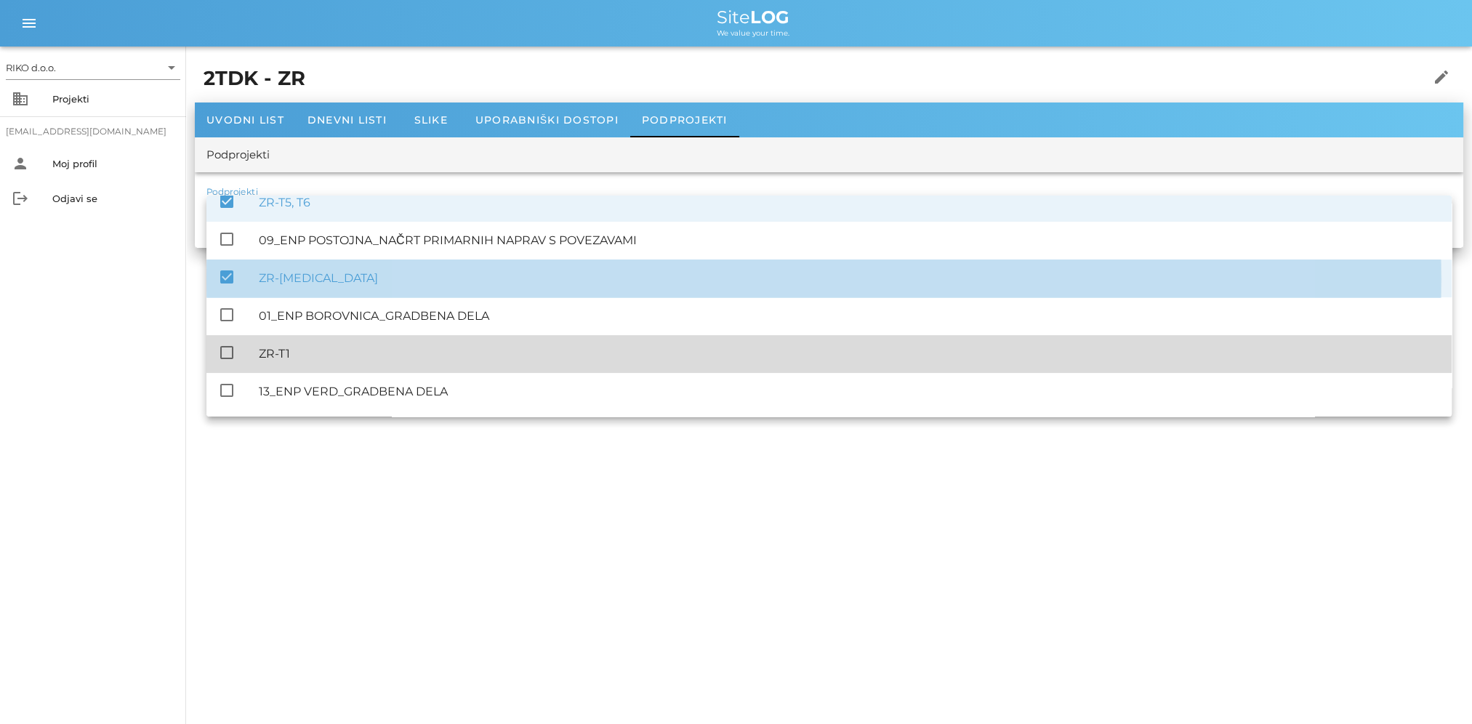
drag, startPoint x: 226, startPoint y: 285, endPoint x: 230, endPoint y: 243, distance: 42.3
click at [226, 284] on icon "check_box" at bounding box center [226, 276] width 17 height 17
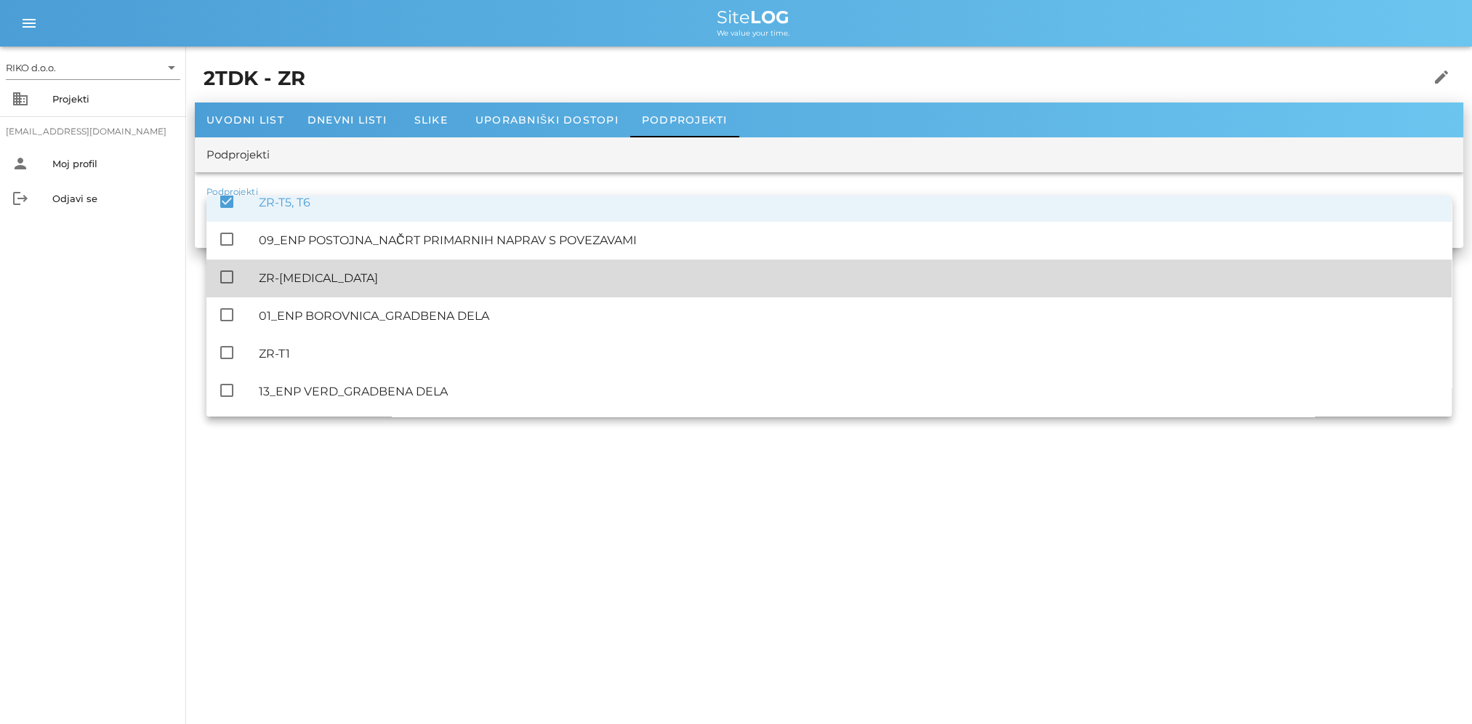
click at [233, 211] on div "check_box" at bounding box center [226, 203] width 17 height 20
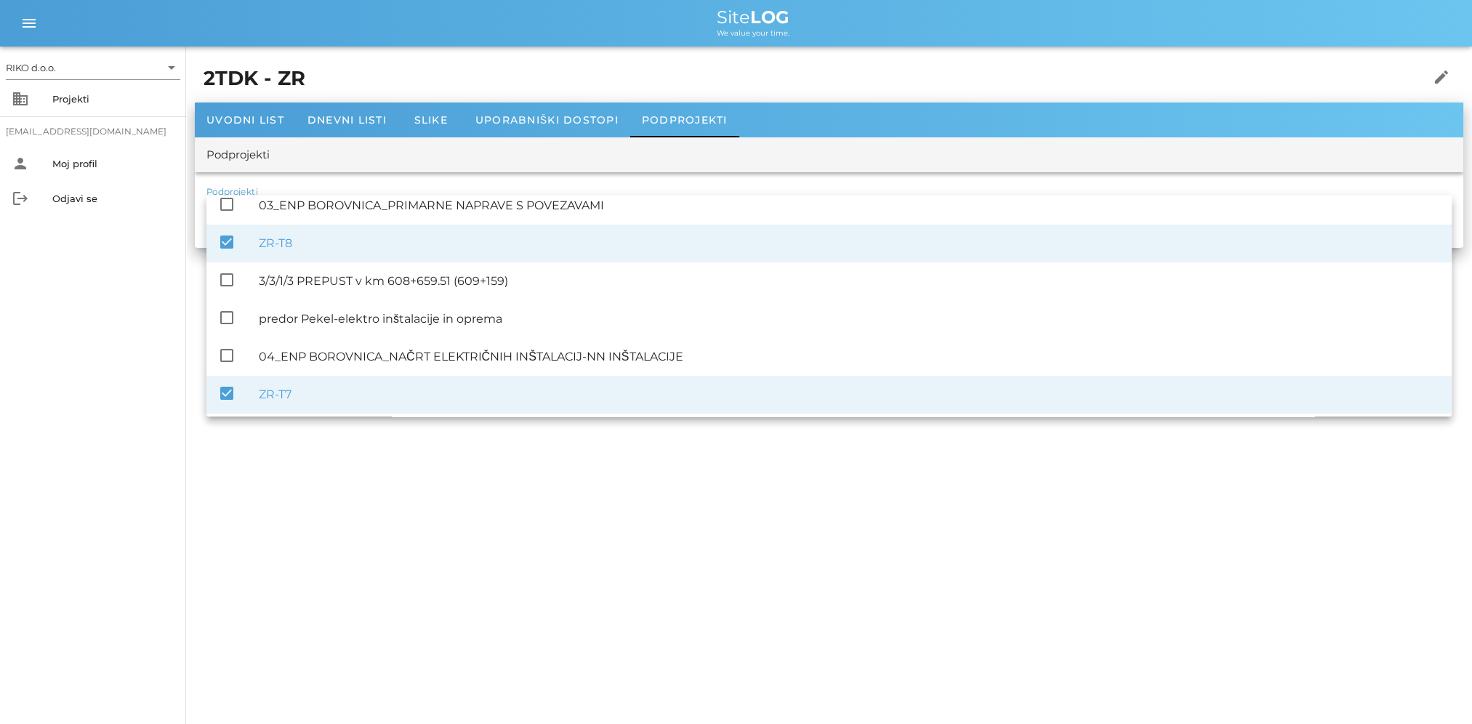
click at [226, 390] on icon "check_box" at bounding box center [226, 392] width 17 height 17
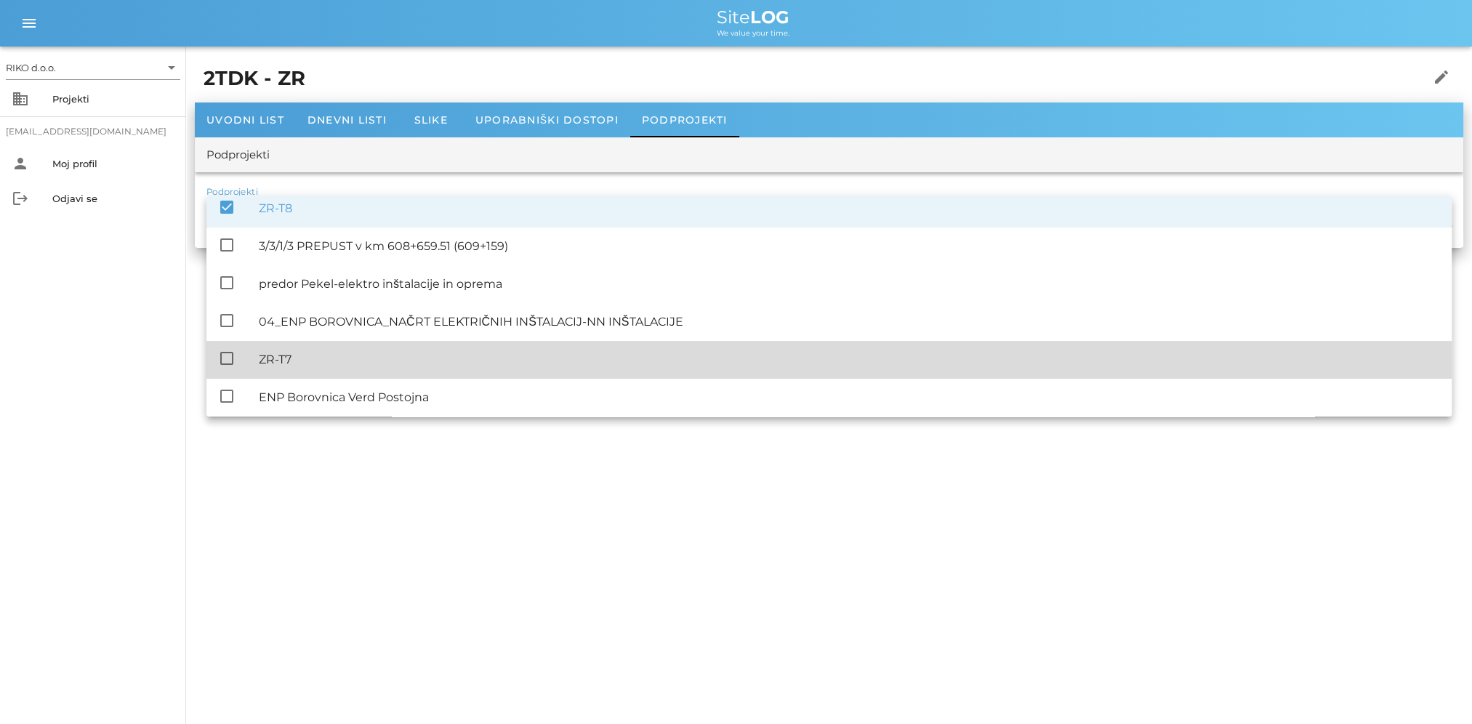
click at [232, 209] on icon "check_box" at bounding box center [226, 206] width 17 height 17
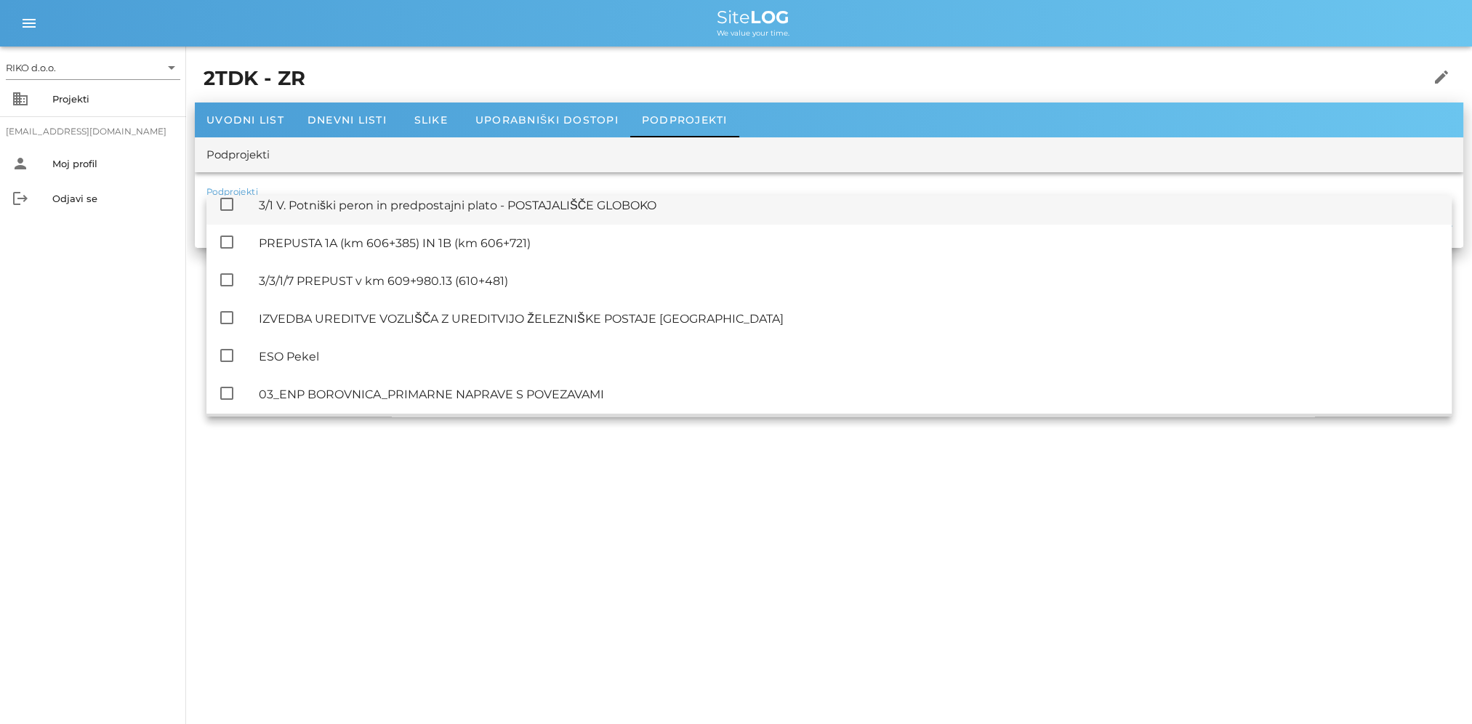
scroll to position [0, 0]
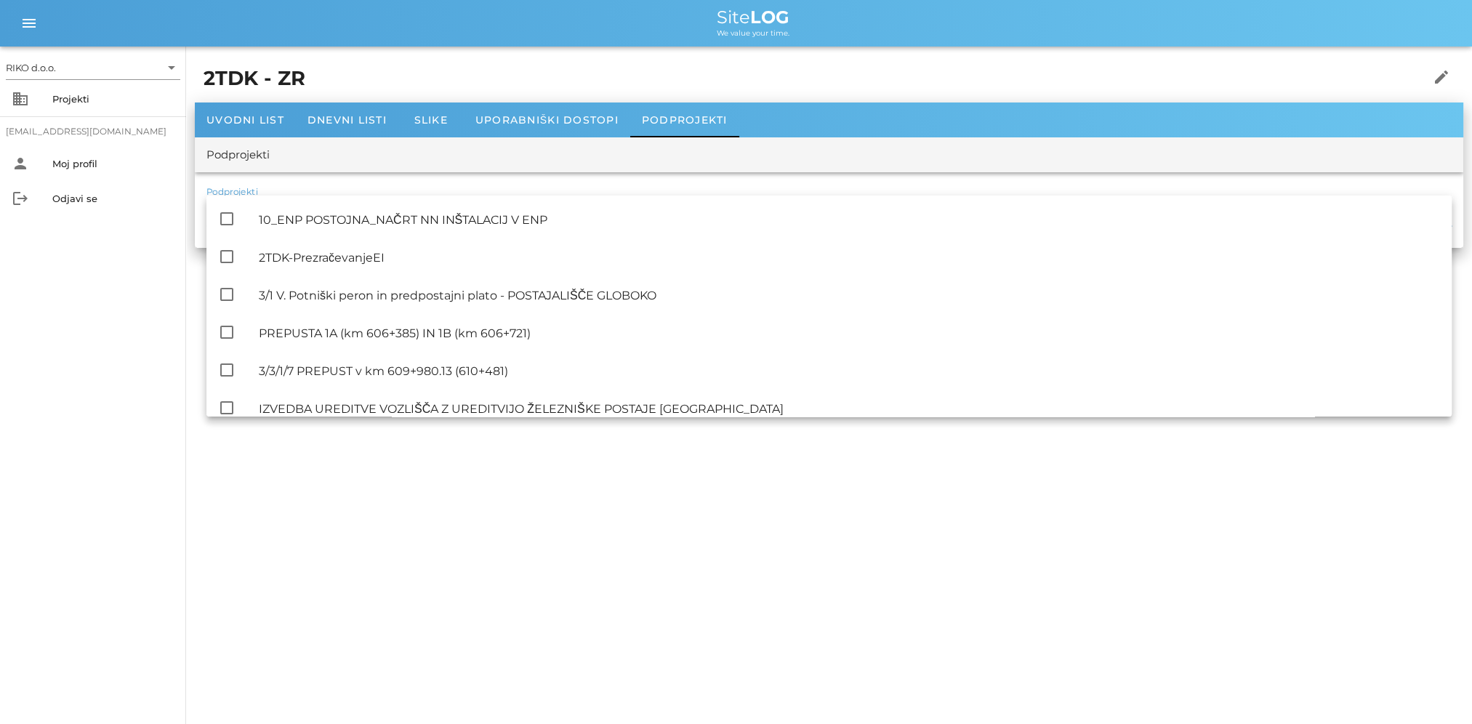
click at [331, 553] on div "RIKO d.o.o. arrow_drop_down business Projekti matevz.belaj@riko.si person Moj p…" at bounding box center [736, 362] width 1472 height 724
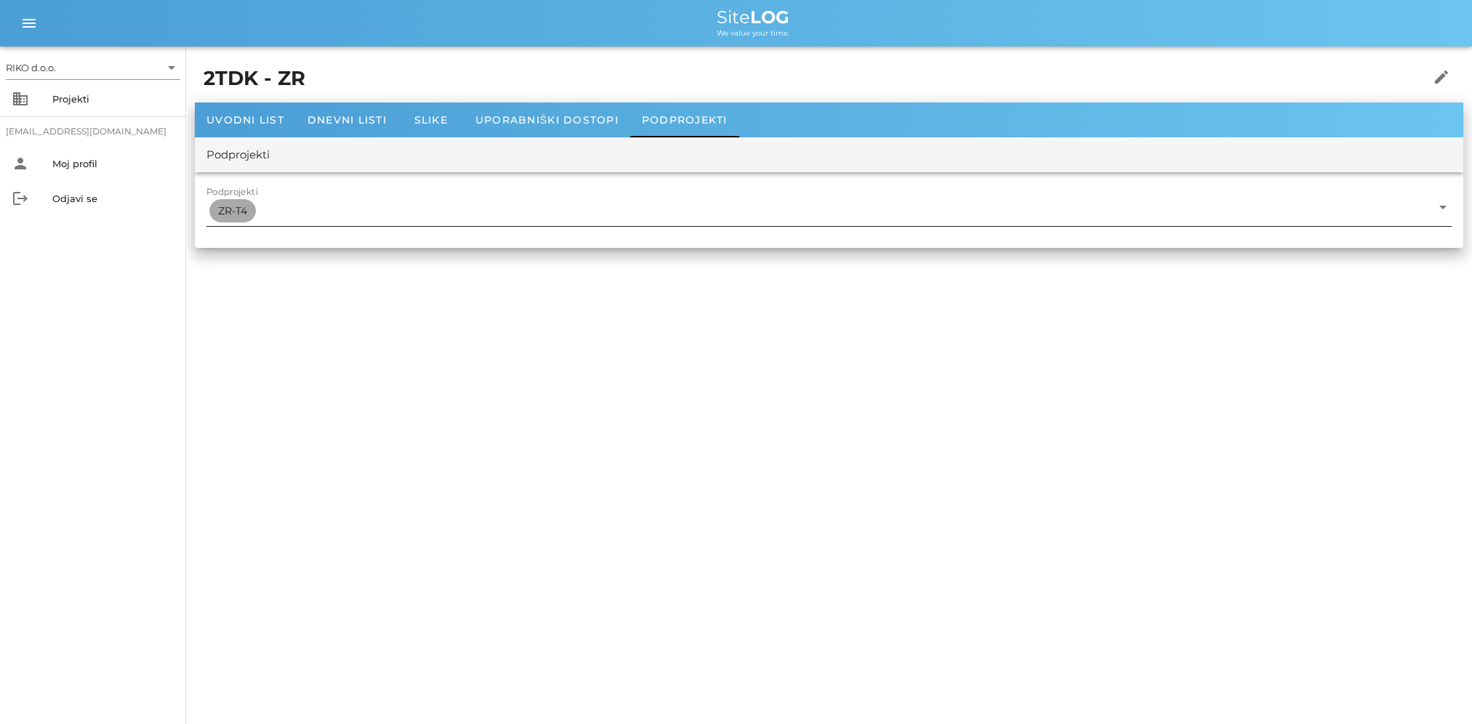
click at [235, 215] on span "ZR-T4" at bounding box center [232, 210] width 29 height 23
click at [1448, 76] on icon "edit" at bounding box center [1440, 76] width 17 height 17
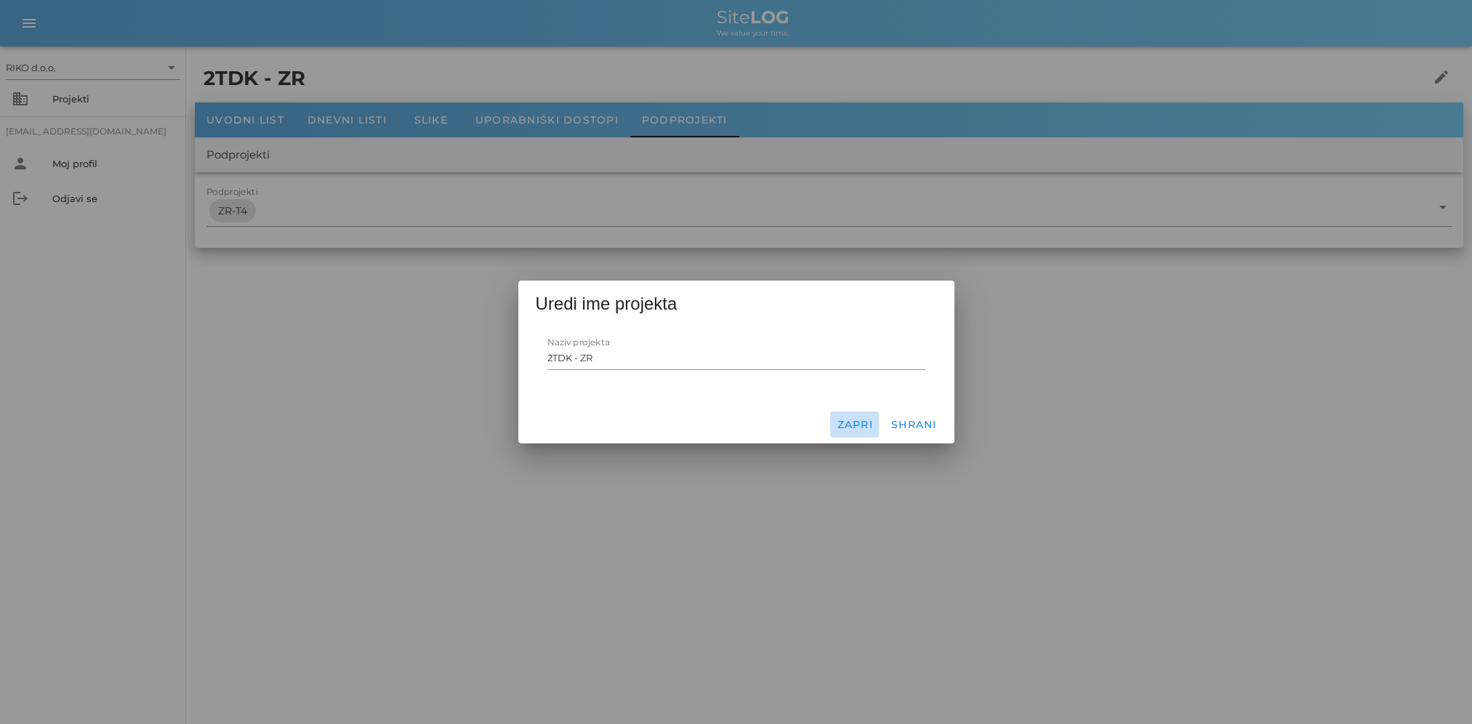
click at [842, 429] on span "Zapri" at bounding box center [854, 424] width 37 height 13
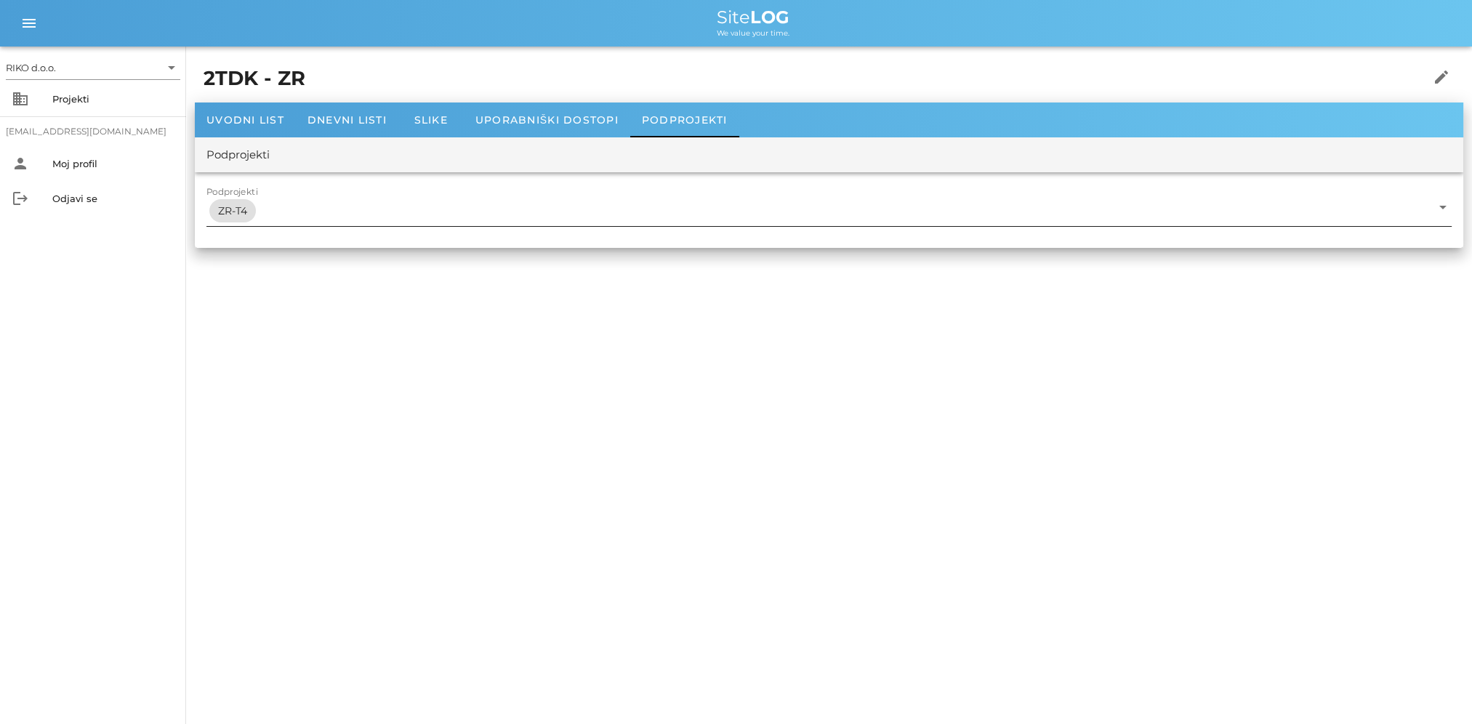
click at [1433, 210] on div "arrow_drop_down" at bounding box center [1441, 206] width 20 height 17
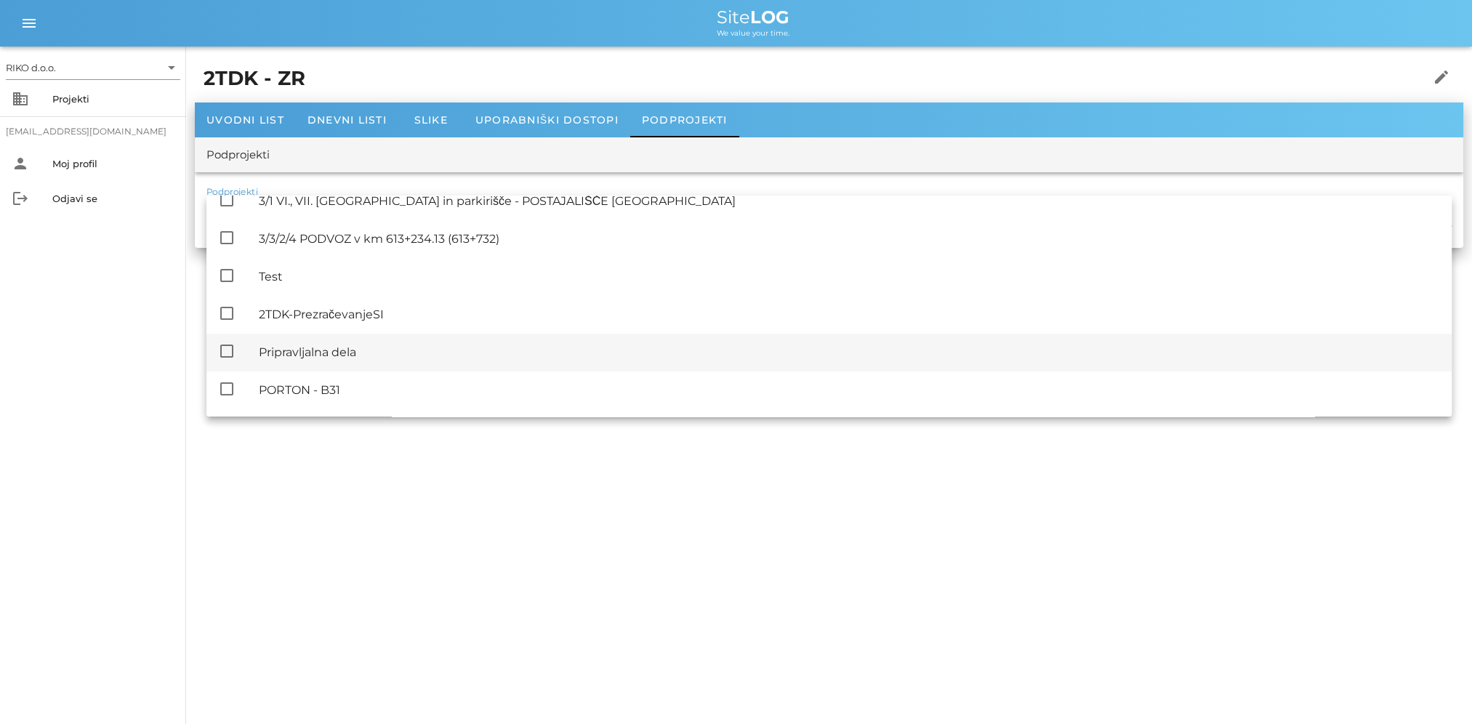
scroll to position [962, 0]
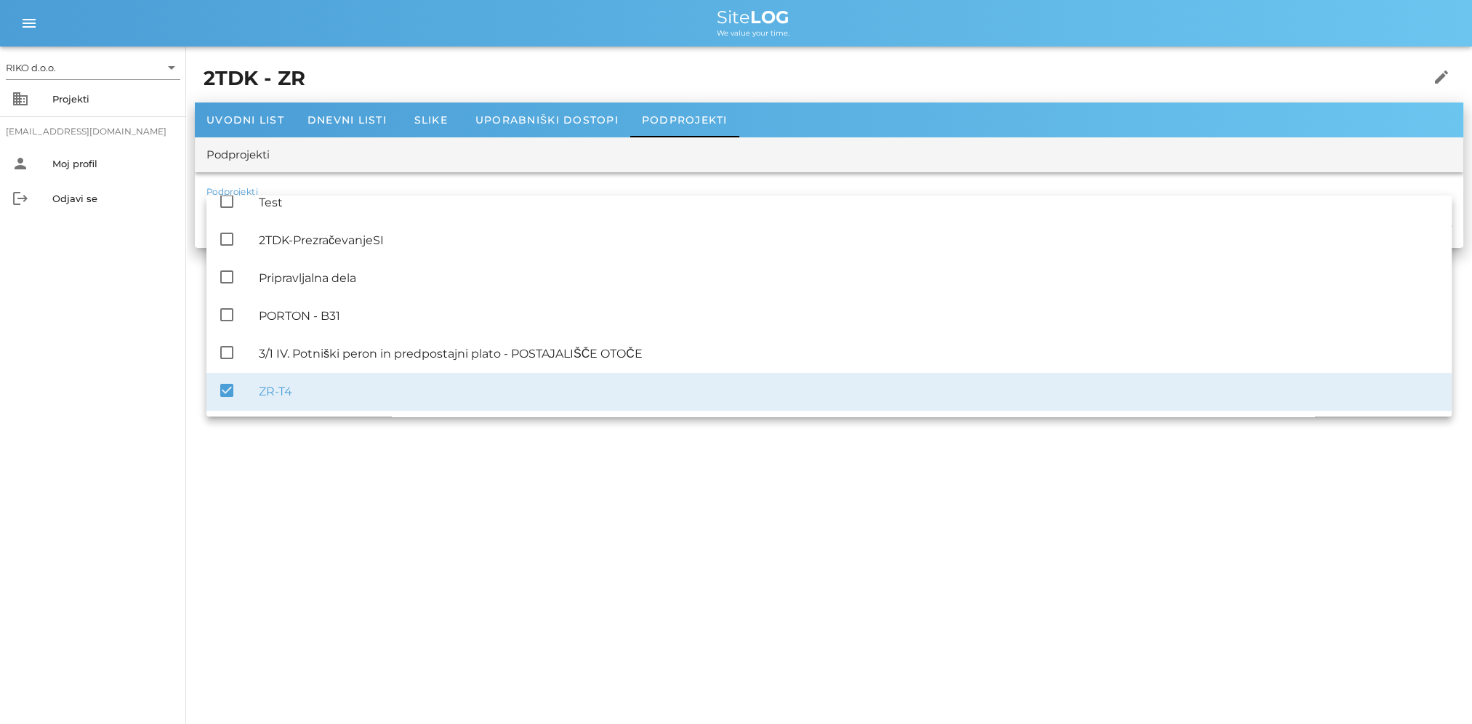
click at [209, 393] on div "check_box ZR-T4" at bounding box center [828, 392] width 1245 height 38
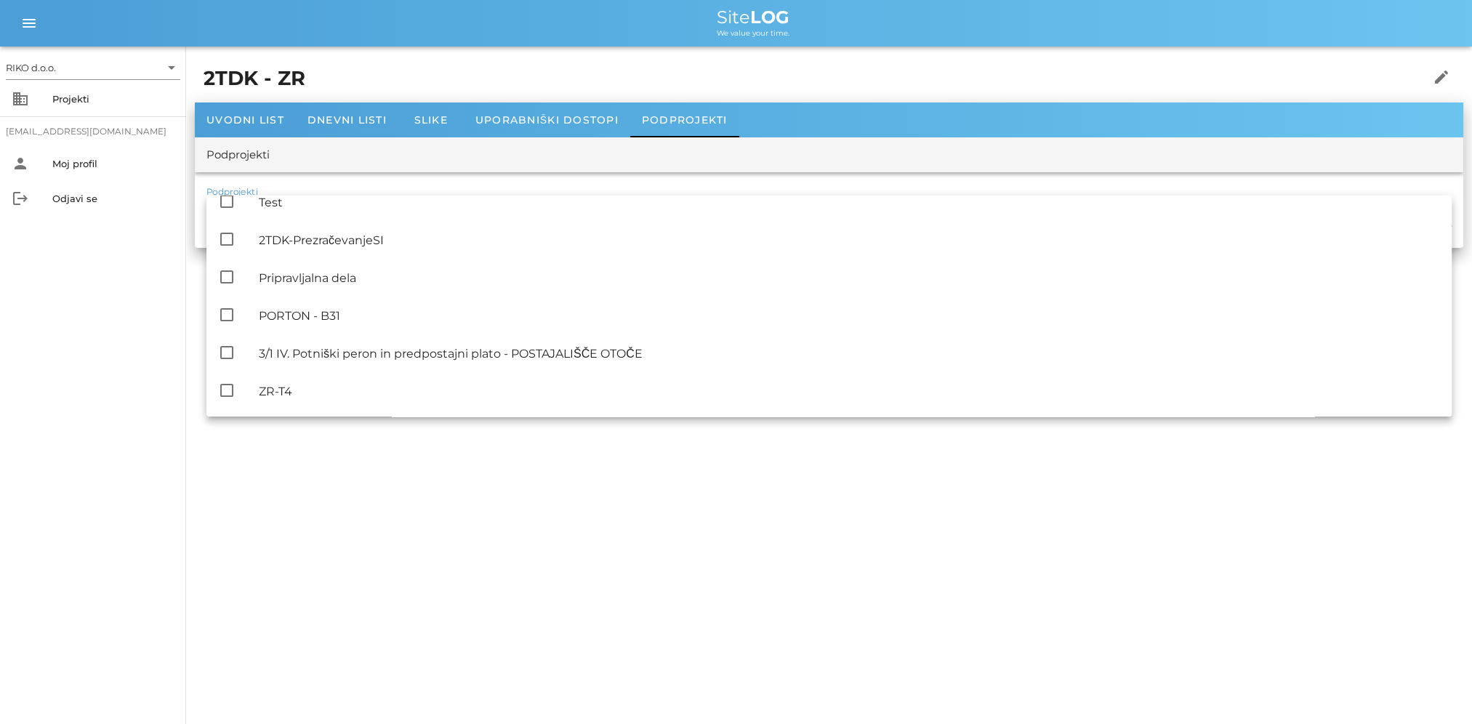
click at [436, 517] on div "RIKO d.o.o. arrow_drop_down business Projekti matevz.belaj@riko.si person Moj p…" at bounding box center [736, 362] width 1472 height 724
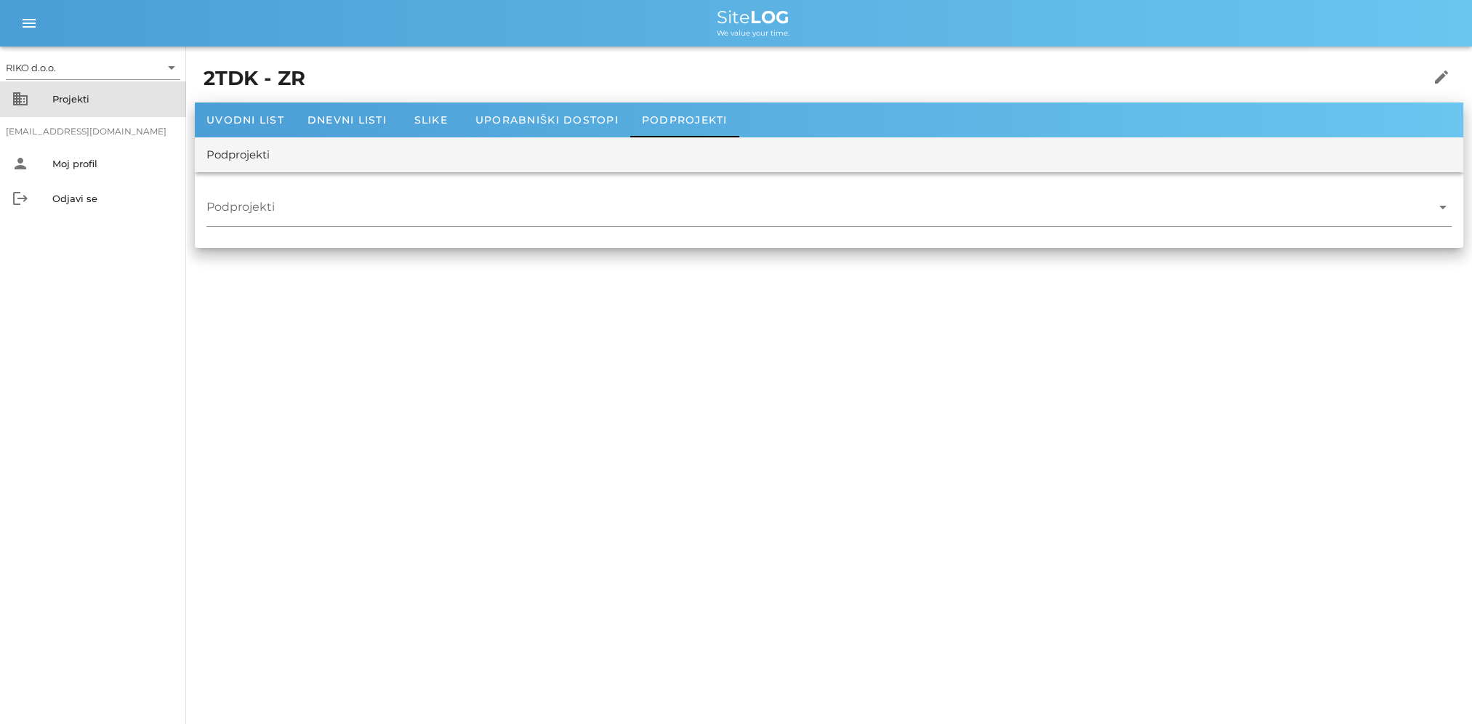
click at [76, 94] on div "Projekti" at bounding box center [113, 99] width 122 height 12
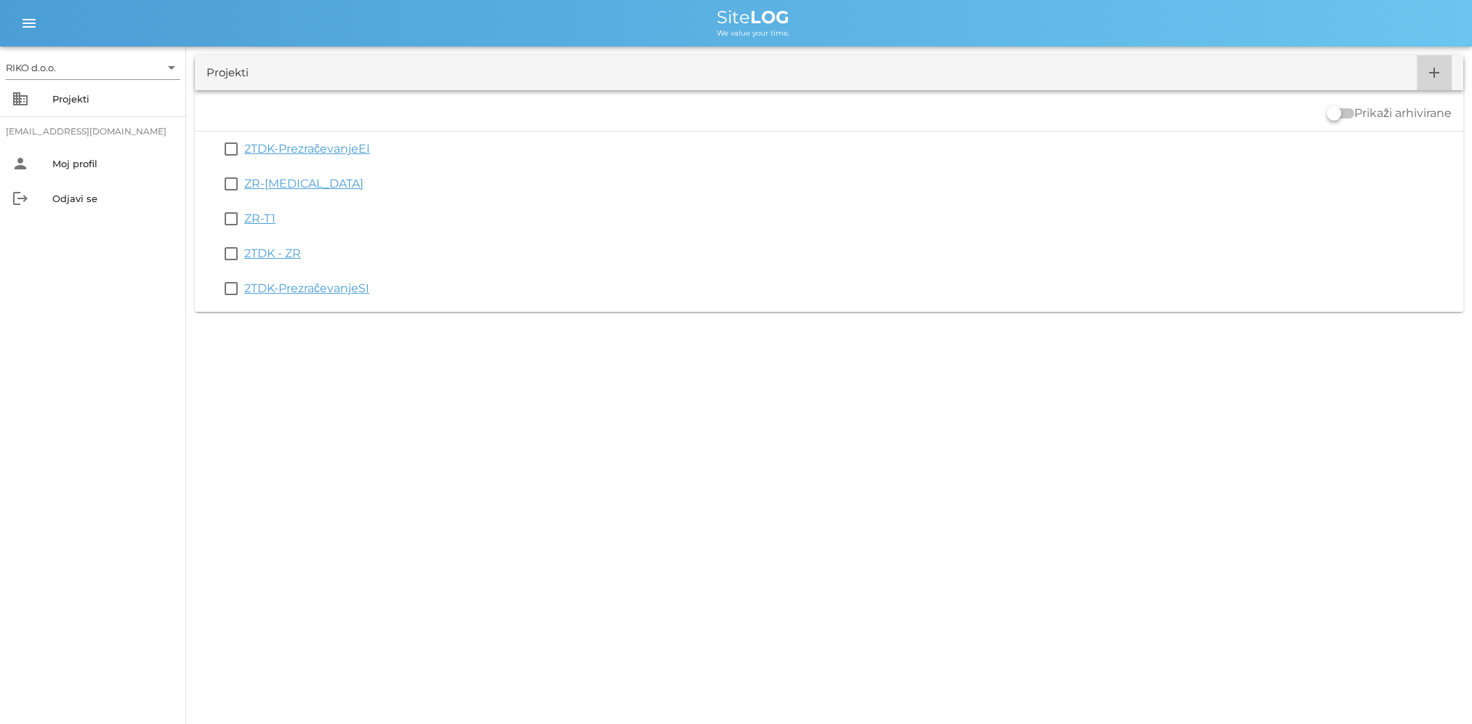
click at [1442, 70] on icon "add" at bounding box center [1433, 72] width 17 height 17
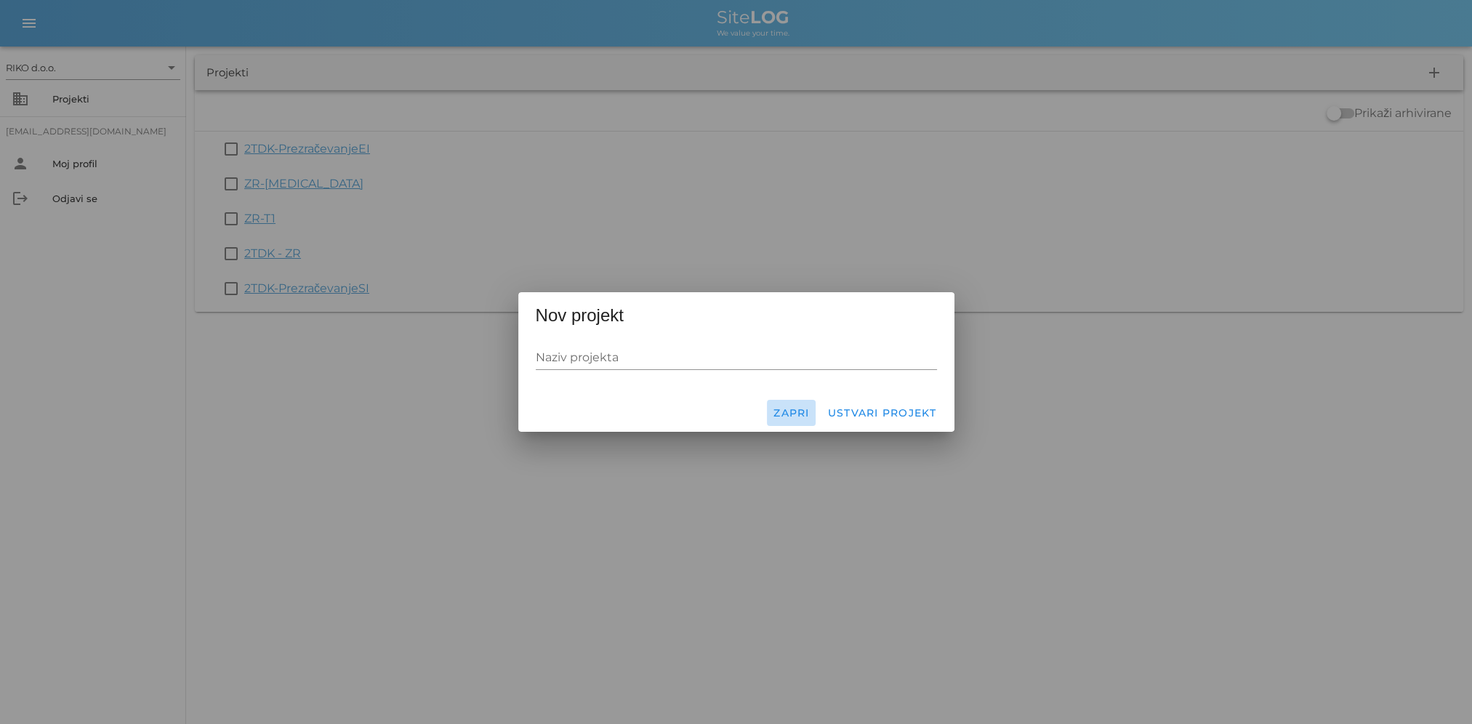
click at [788, 413] on span "Zapri" at bounding box center [791, 412] width 37 height 13
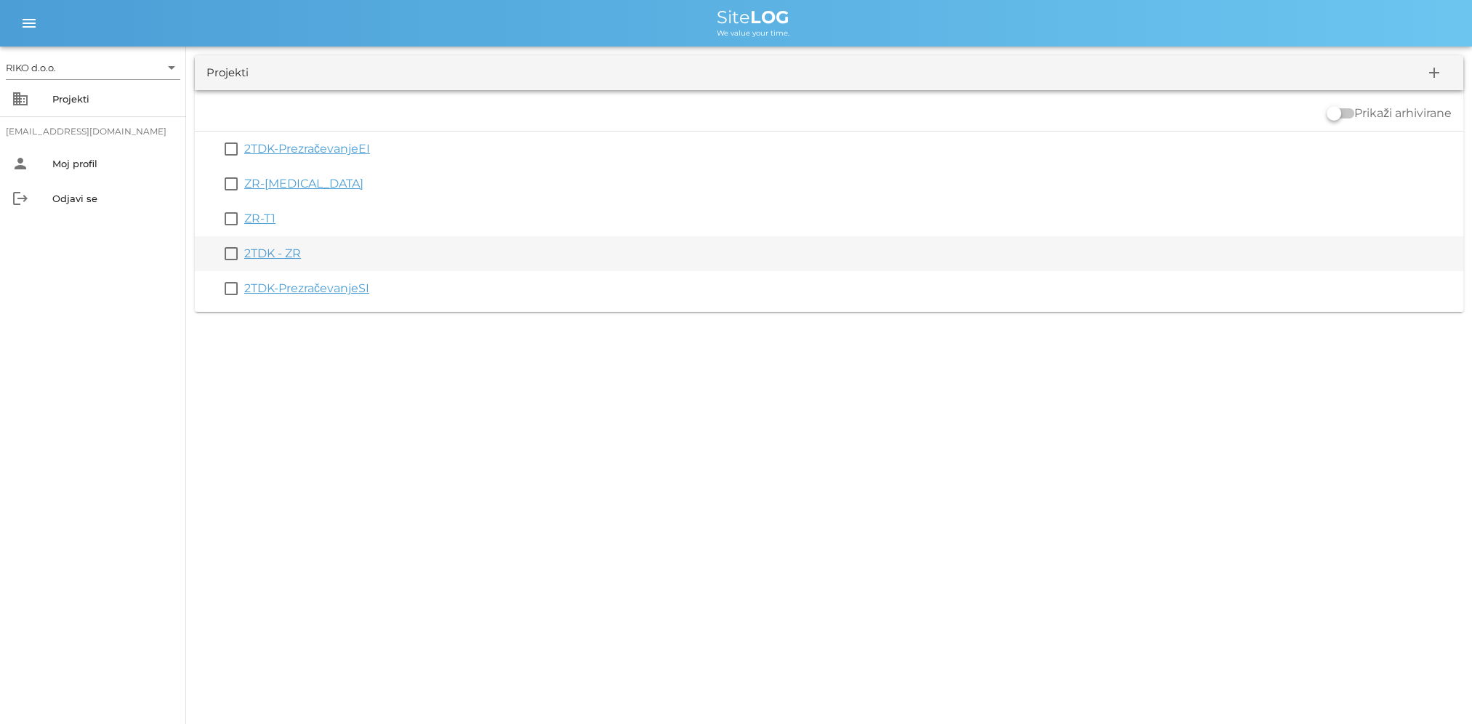
click at [291, 259] on link "2TDK - ZR" at bounding box center [272, 253] width 57 height 14
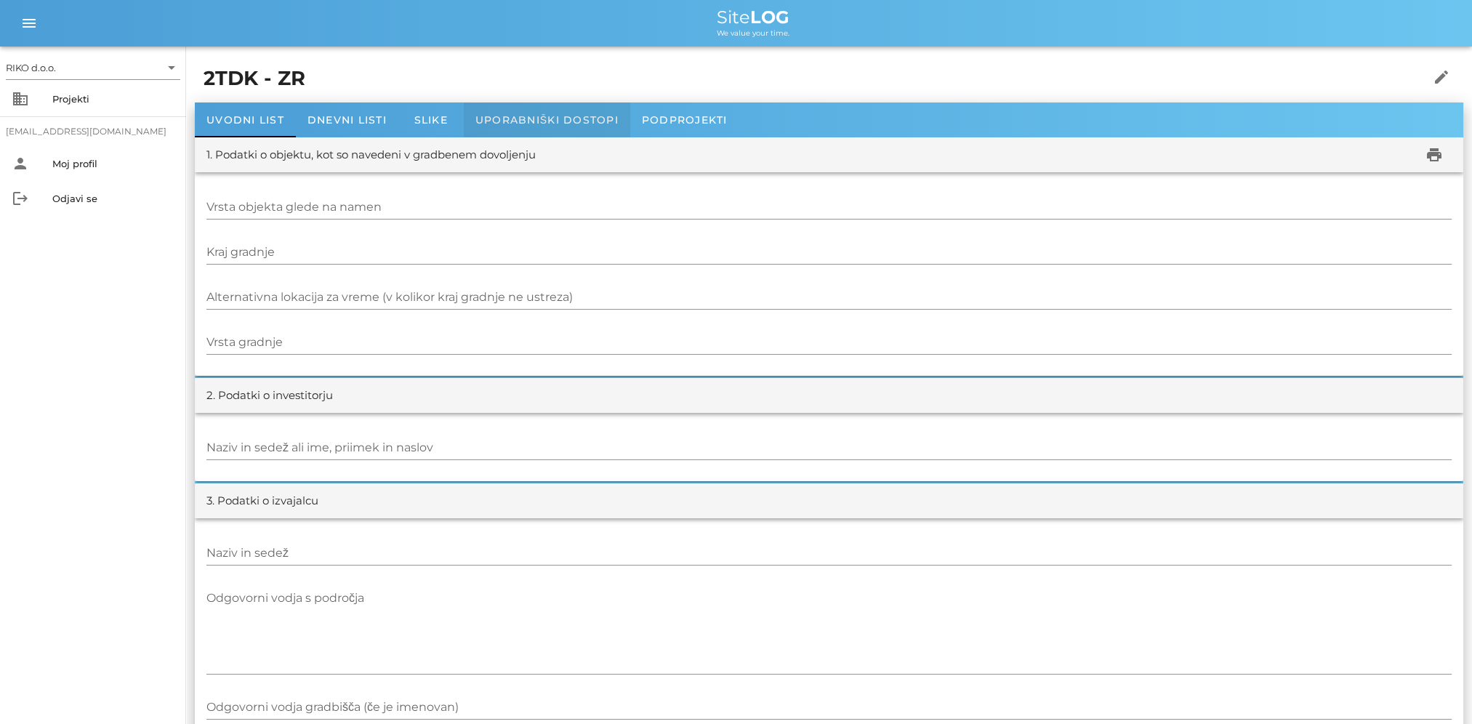
click at [578, 121] on span "Uporabniški dostopi" at bounding box center [546, 119] width 143 height 13
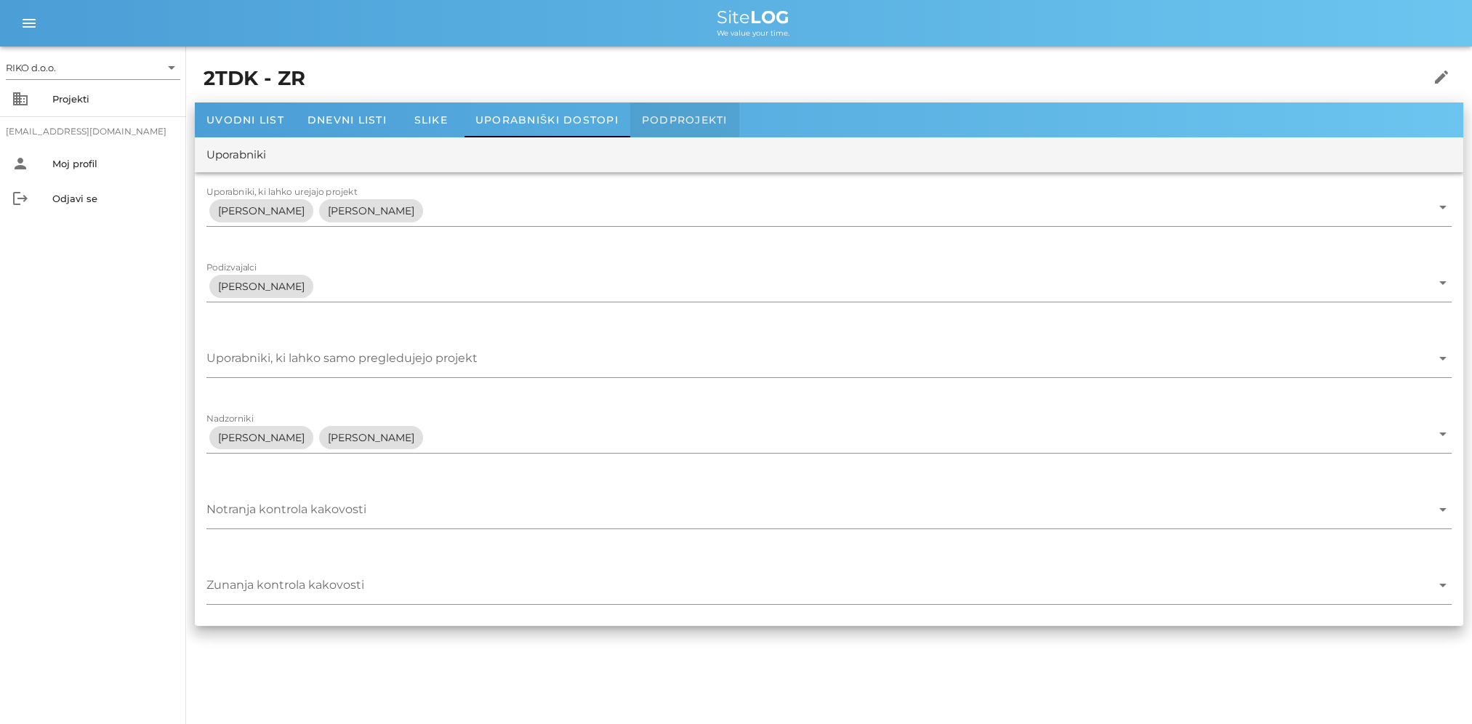
click at [698, 113] on span "Podprojekti" at bounding box center [685, 119] width 86 height 13
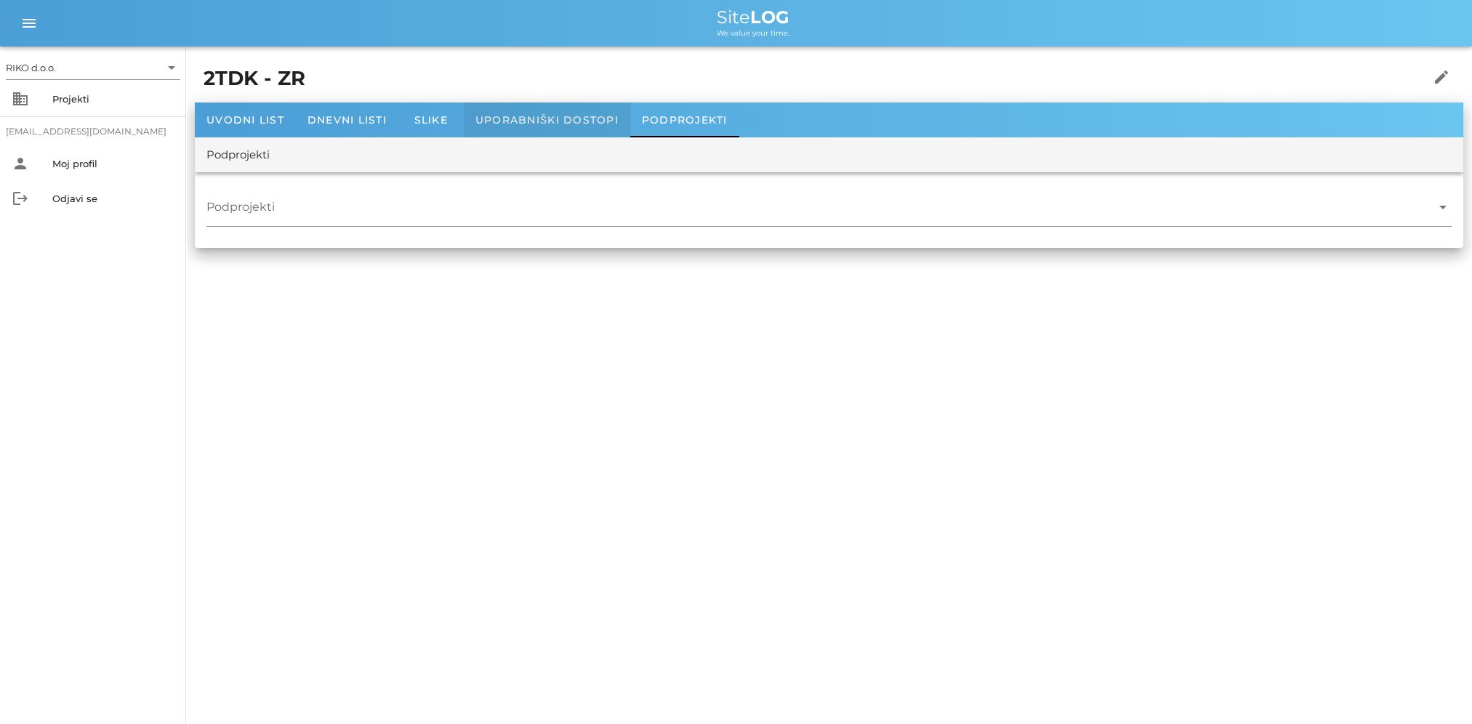
drag, startPoint x: 567, startPoint y: 125, endPoint x: 501, endPoint y: 119, distance: 66.4
click at [565, 125] on span "Uporabniški dostopi" at bounding box center [546, 119] width 143 height 13
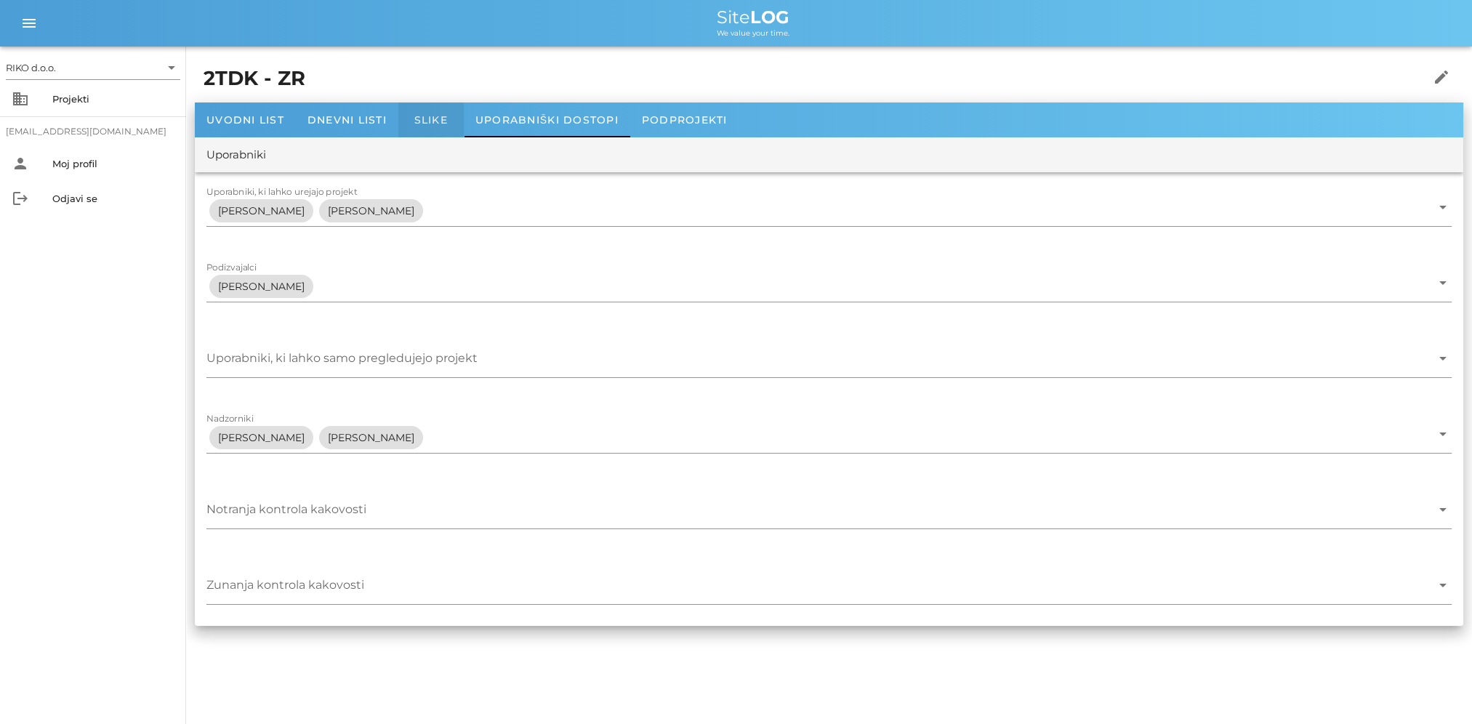
click at [456, 116] on div "Slike" at bounding box center [430, 119] width 65 height 35
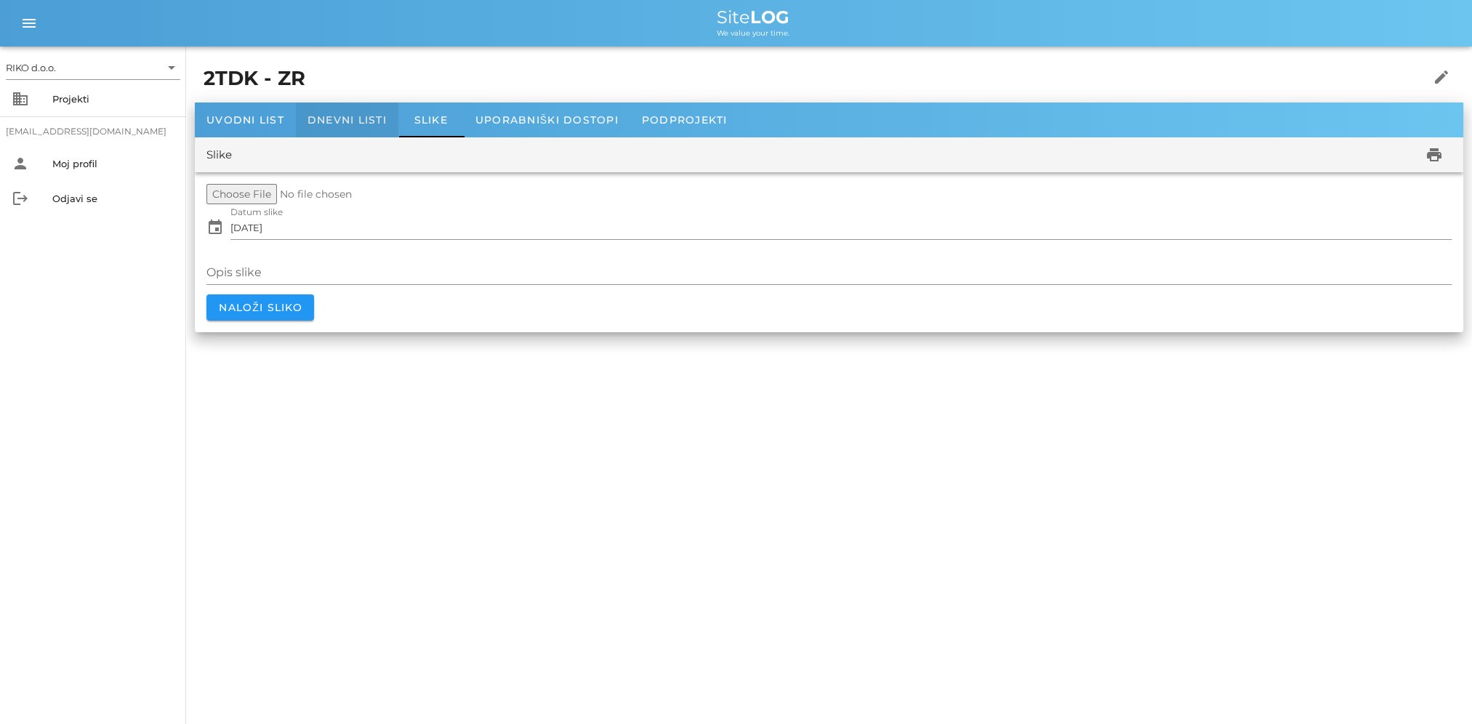
click at [349, 113] on div "Dnevni listi" at bounding box center [347, 119] width 102 height 35
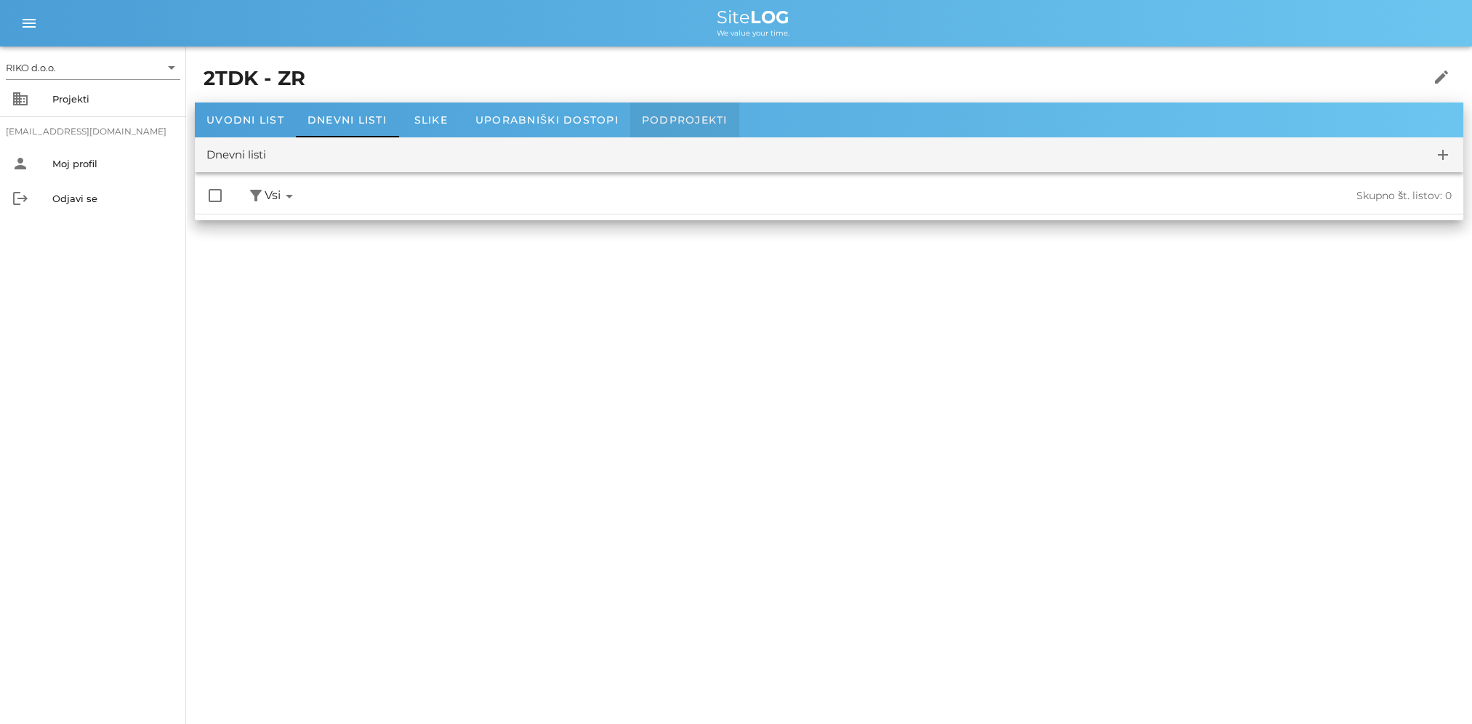
click at [657, 116] on span "Podprojekti" at bounding box center [685, 119] width 86 height 13
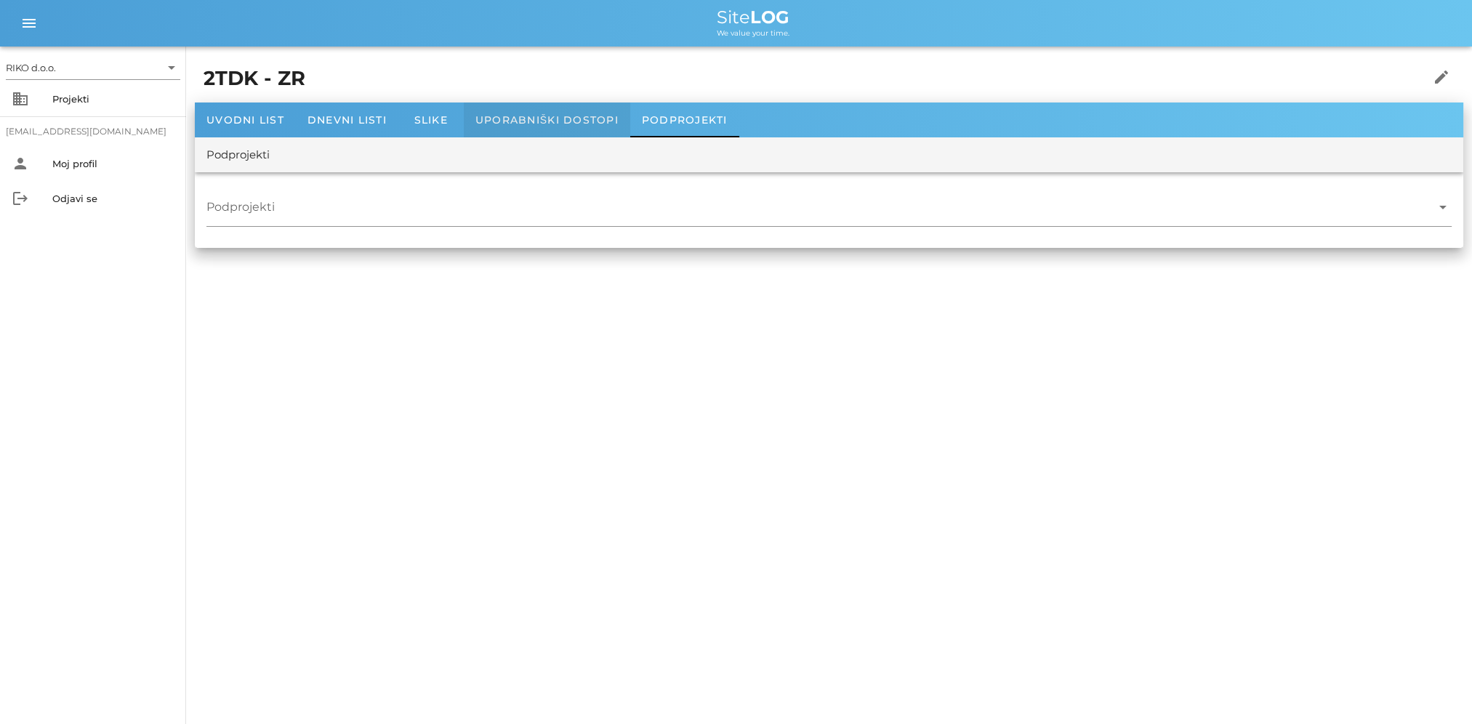
click at [592, 126] on div "Uporabniški dostopi" at bounding box center [547, 119] width 166 height 35
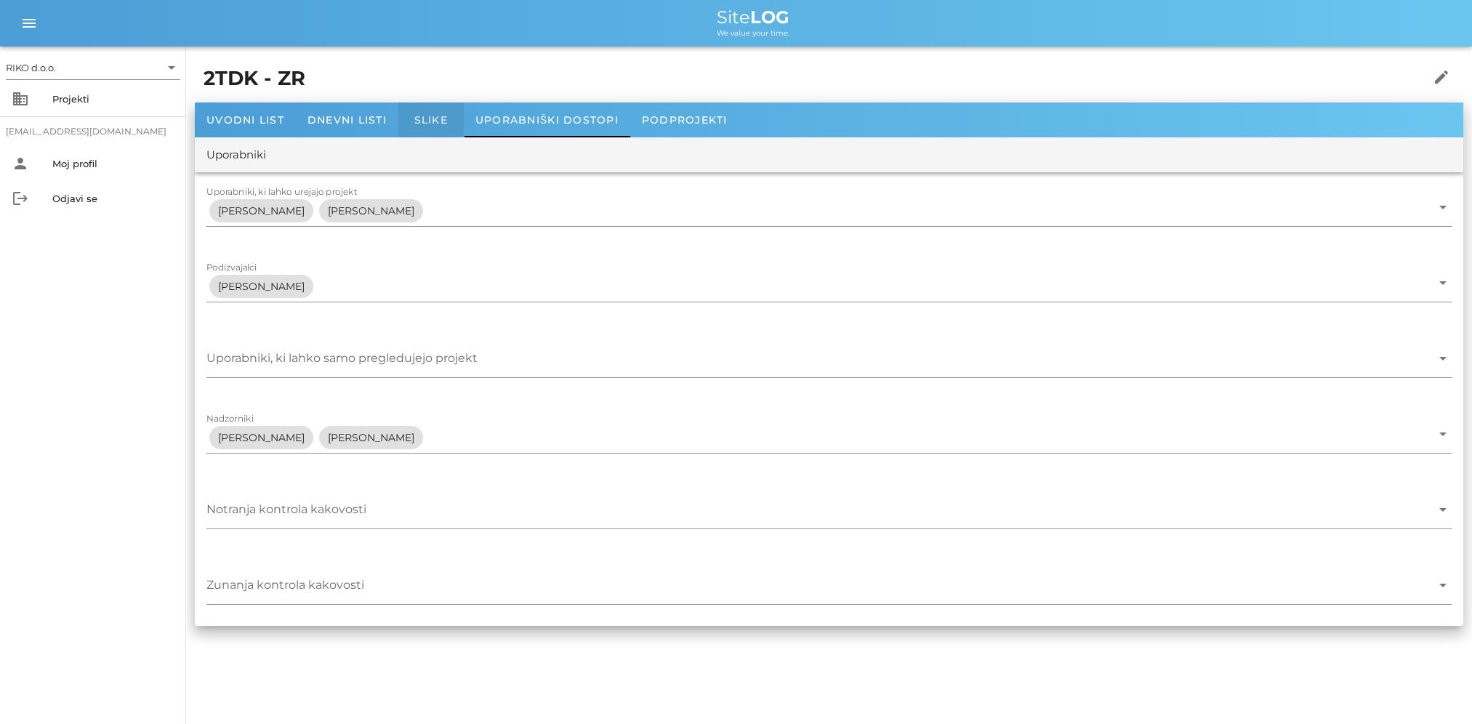
click at [435, 124] on span "Slike" at bounding box center [430, 119] width 33 height 13
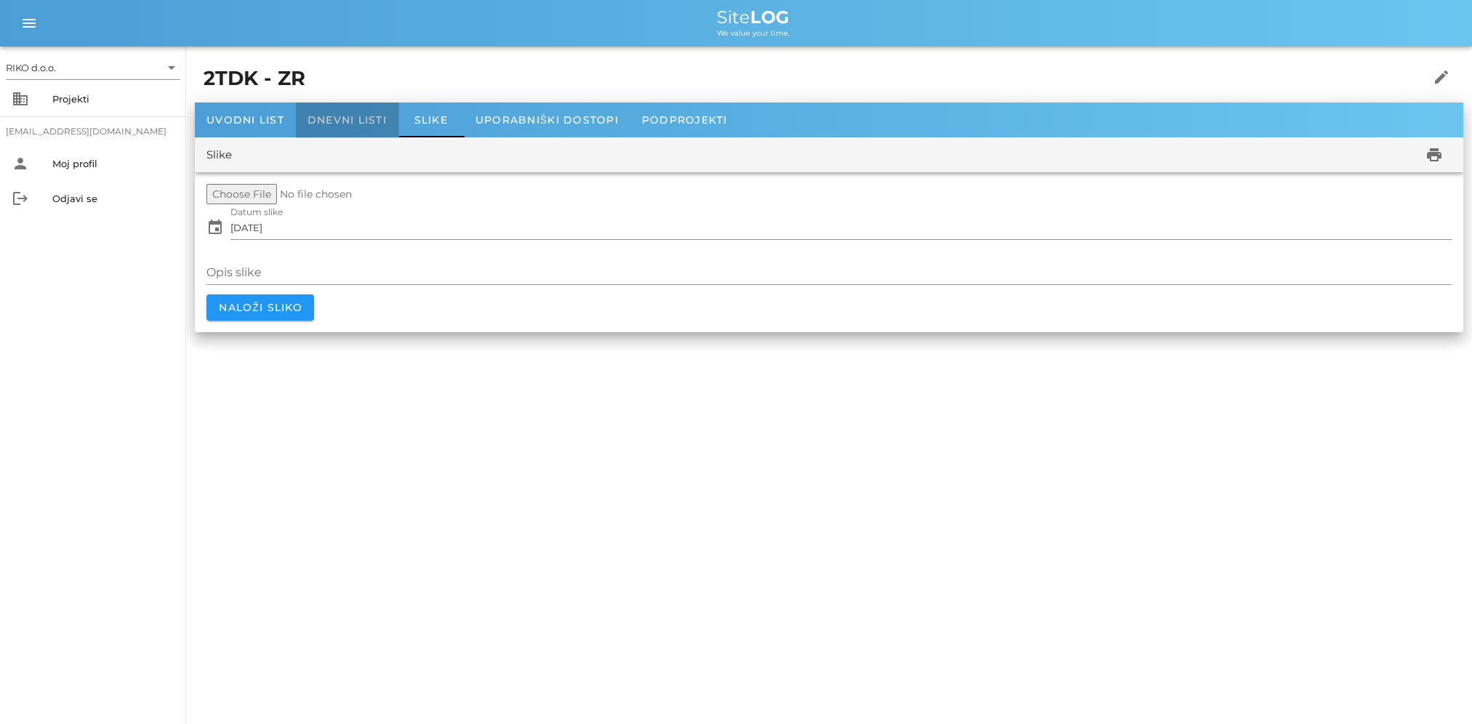
click at [340, 124] on span "Dnevni listi" at bounding box center [346, 119] width 79 height 13
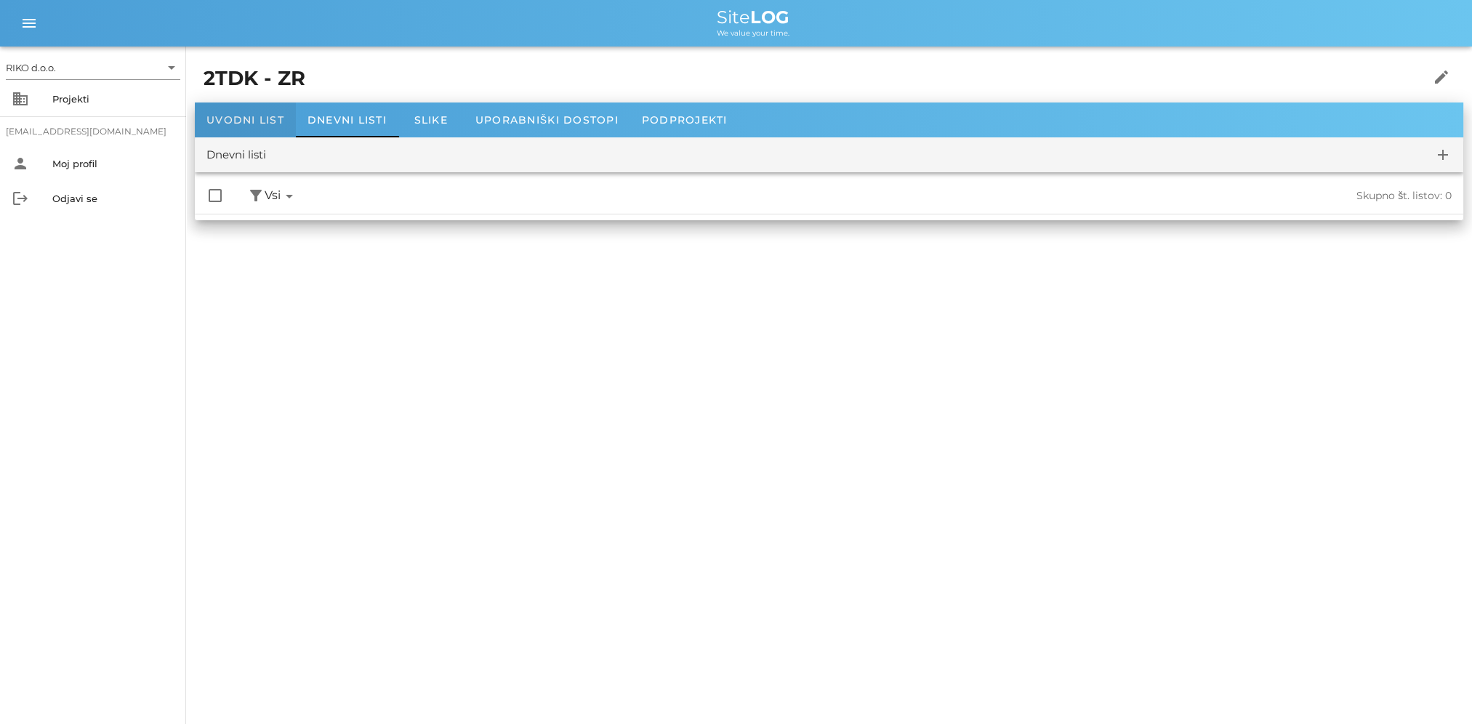
click at [230, 118] on span "Uvodni list" at bounding box center [245, 119] width 78 height 13
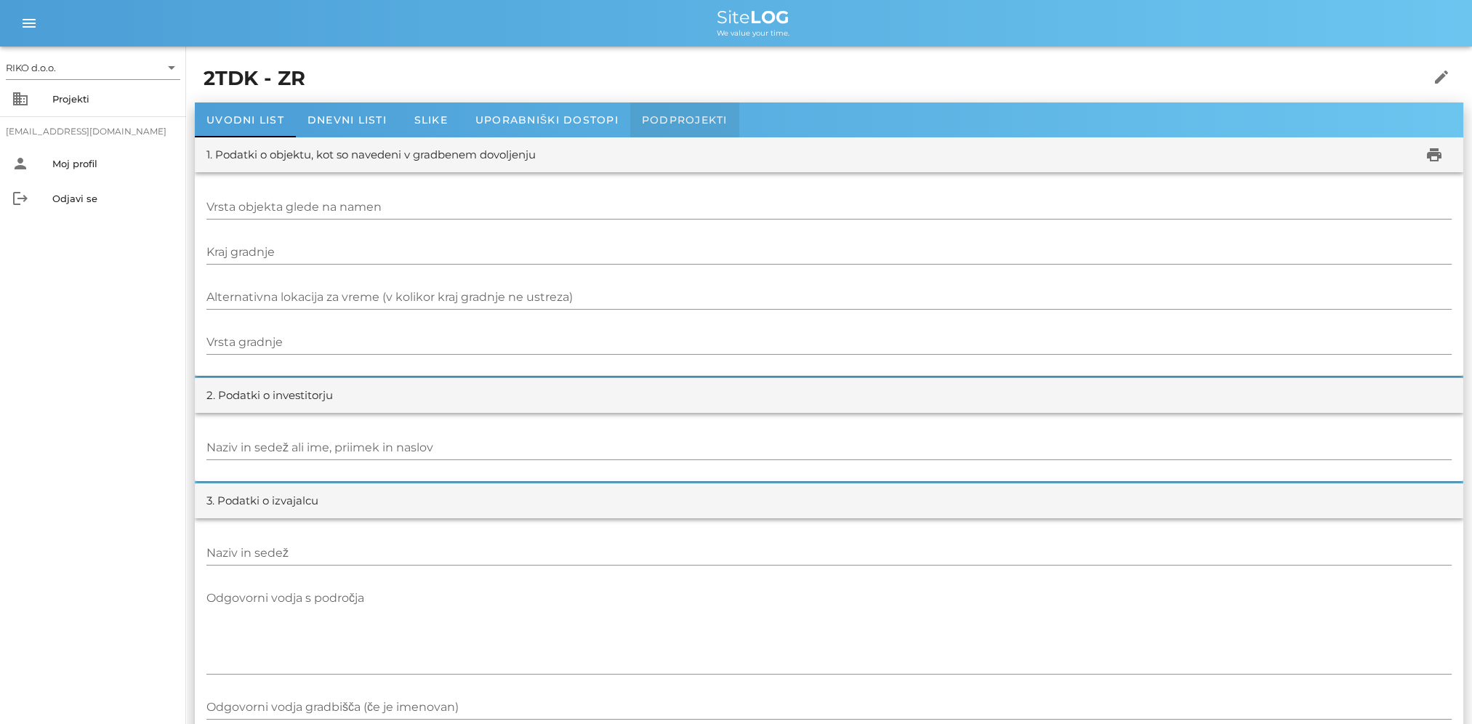
click at [714, 113] on span "Podprojekti" at bounding box center [685, 119] width 86 height 13
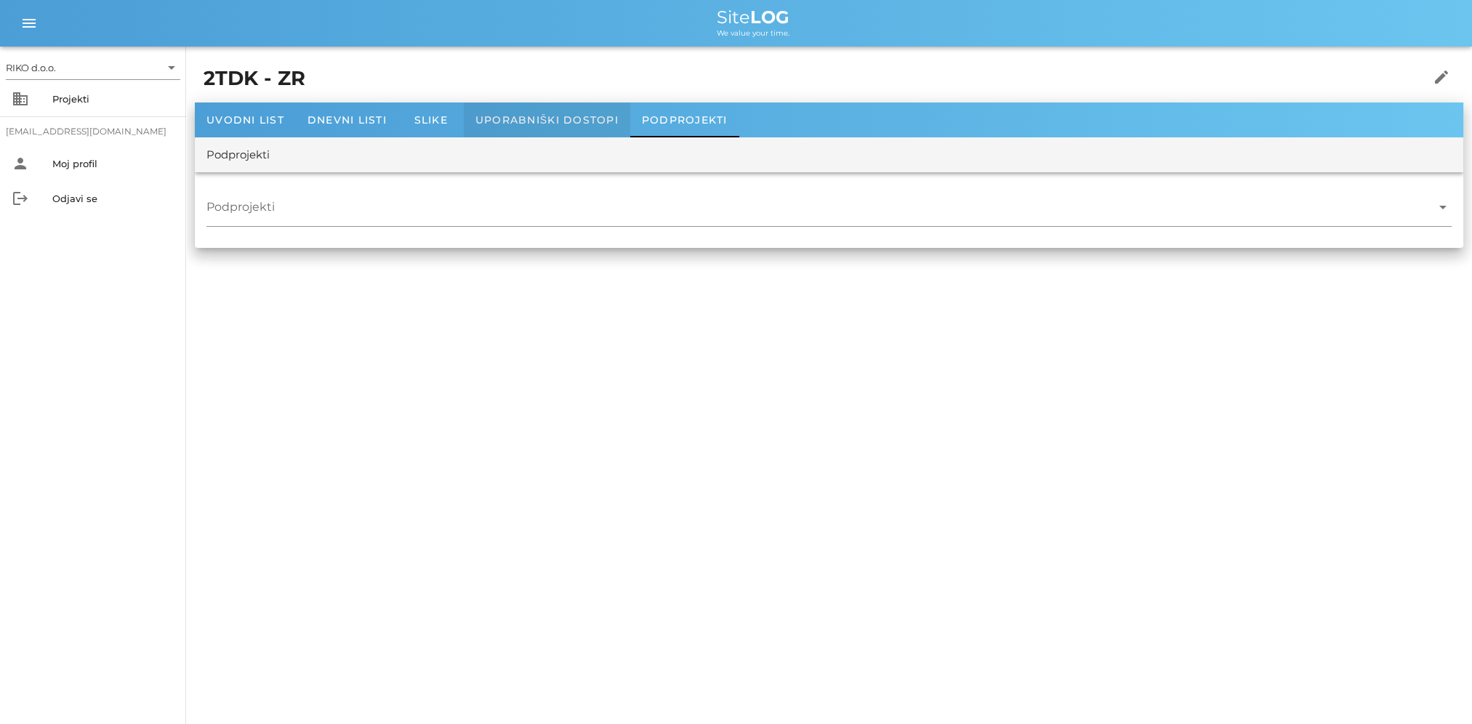
click at [598, 118] on span "Uporabniški dostopi" at bounding box center [546, 119] width 143 height 13
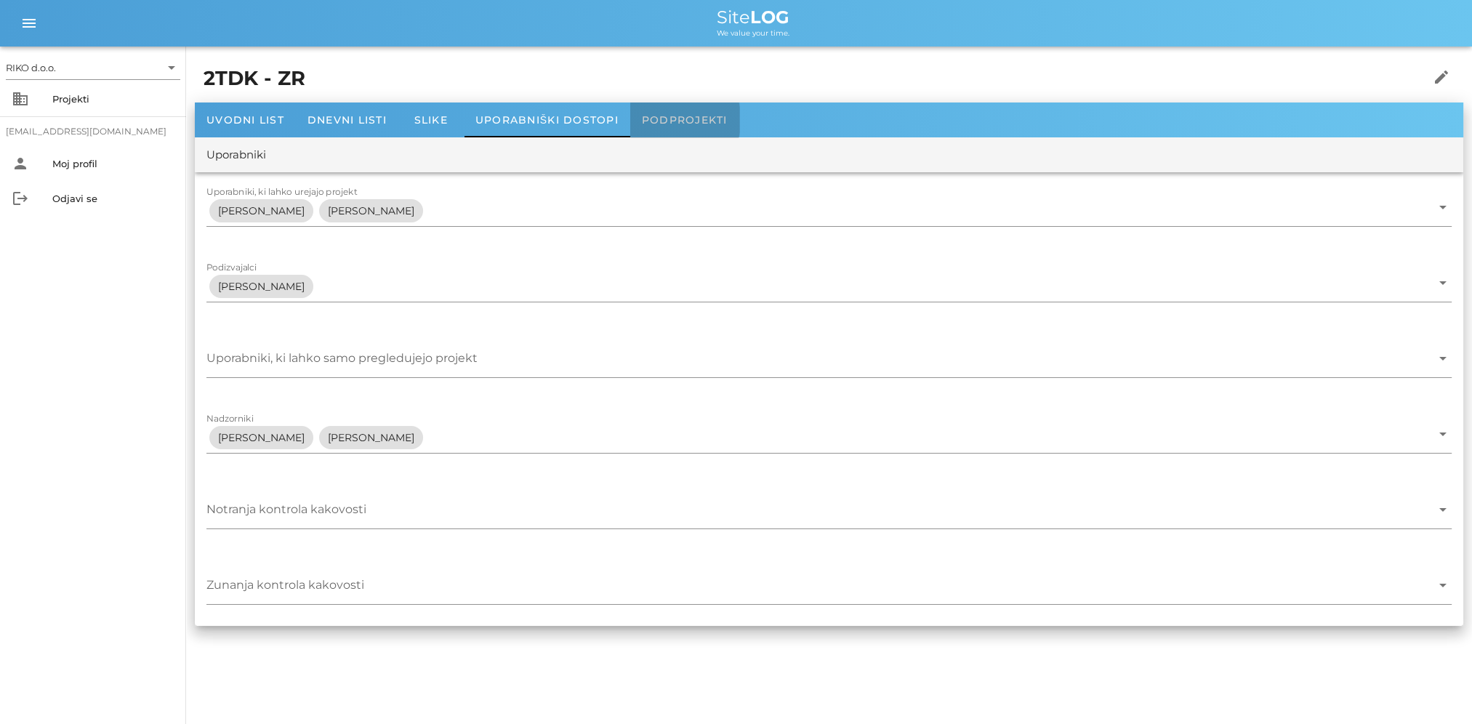
click at [724, 128] on div "Podprojekti" at bounding box center [684, 119] width 109 height 35
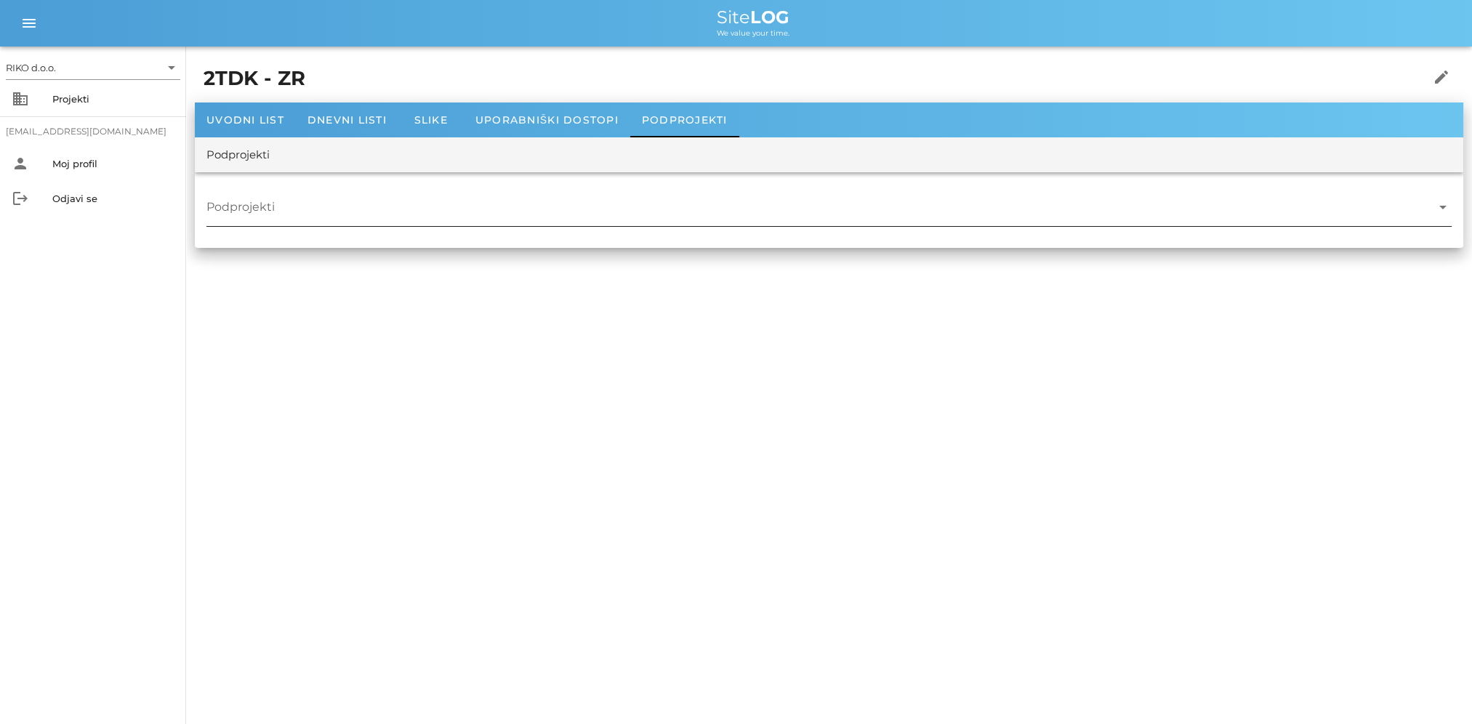
click at [1432, 203] on div "arrow_drop_down" at bounding box center [1441, 206] width 20 height 17
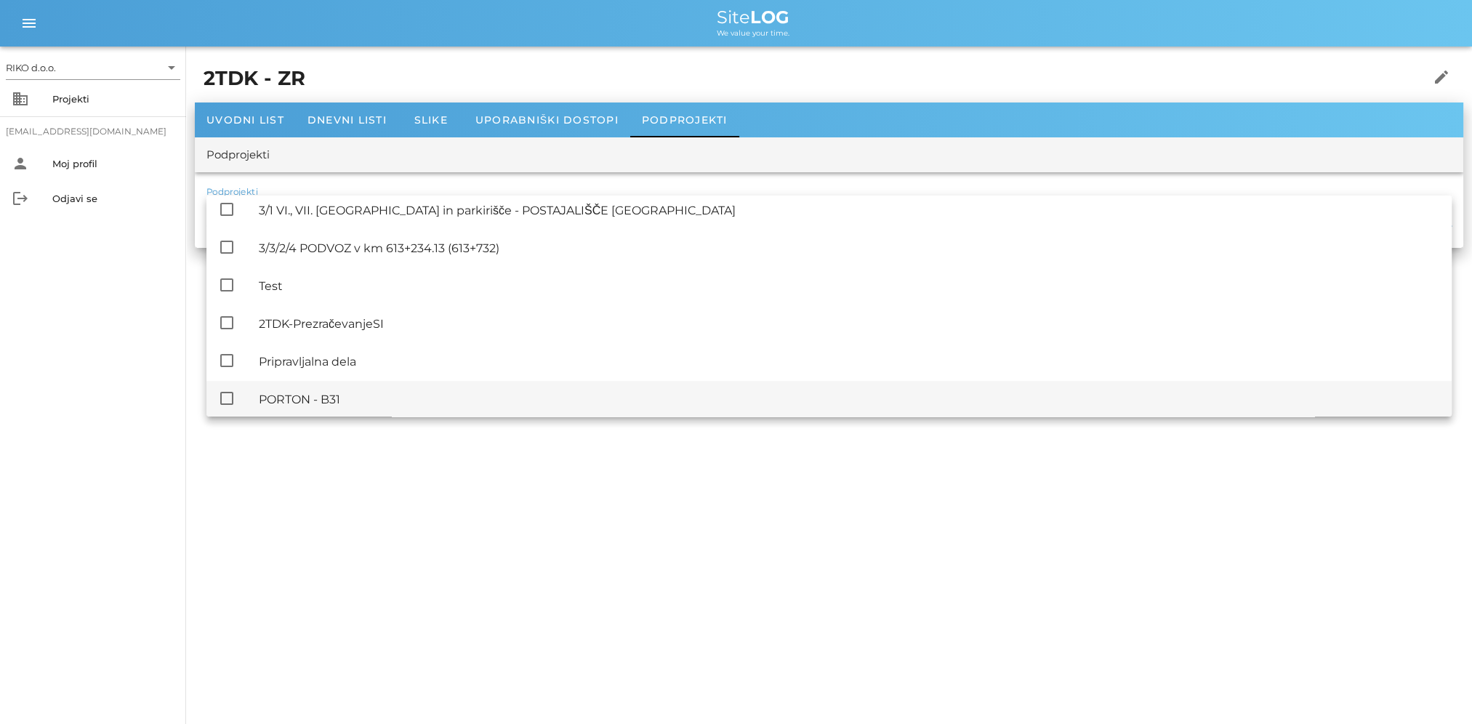
scroll to position [962, 0]
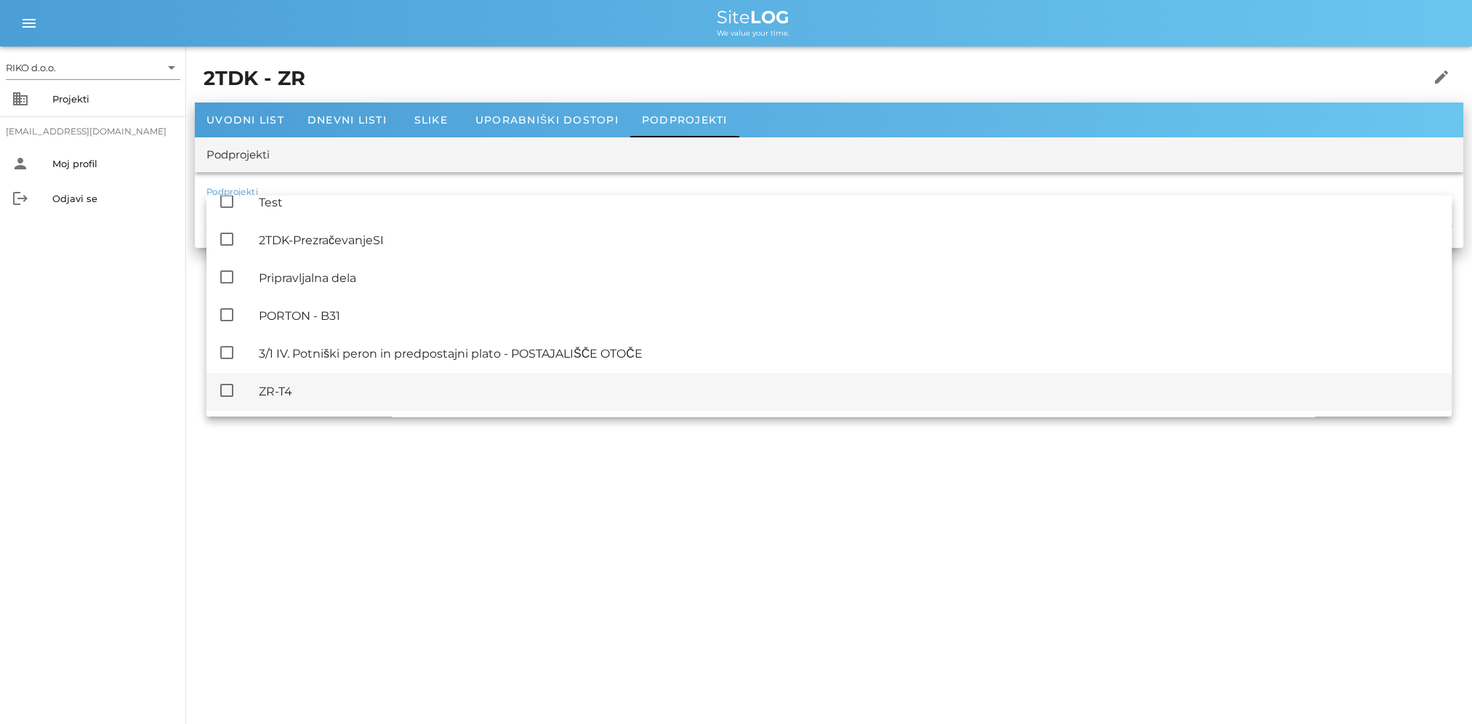
click at [343, 387] on div "ZR-T4" at bounding box center [849, 391] width 1181 height 14
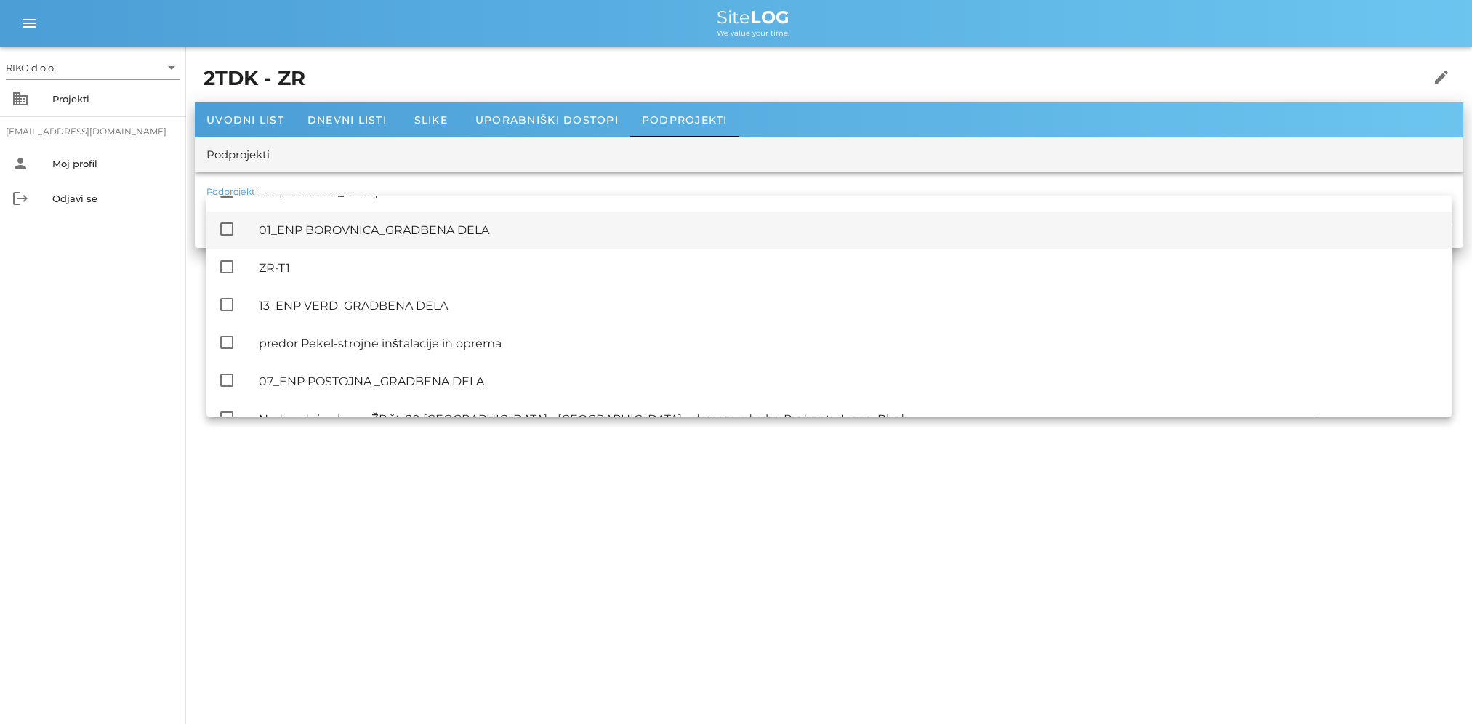
scroll to position [599, 0]
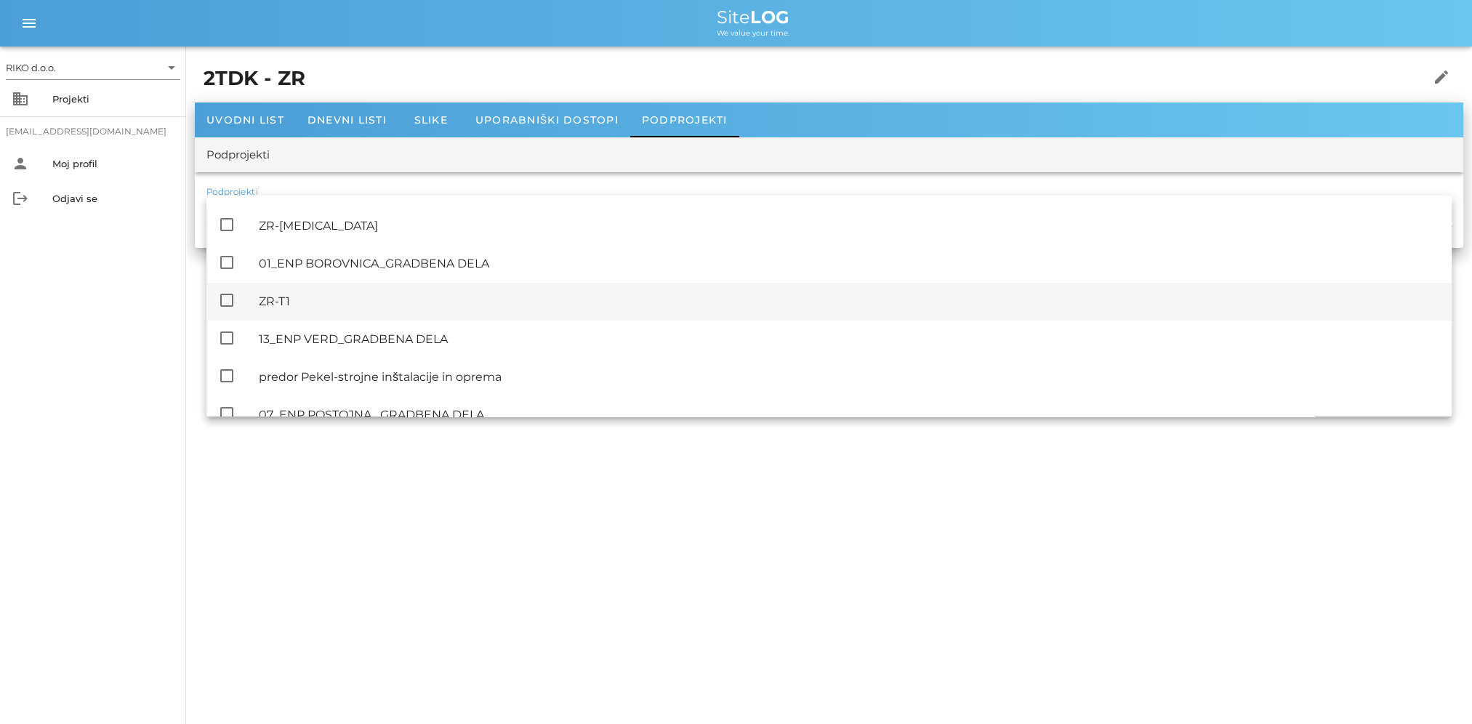
click at [267, 294] on div "ZR-T1" at bounding box center [849, 301] width 1181 height 14
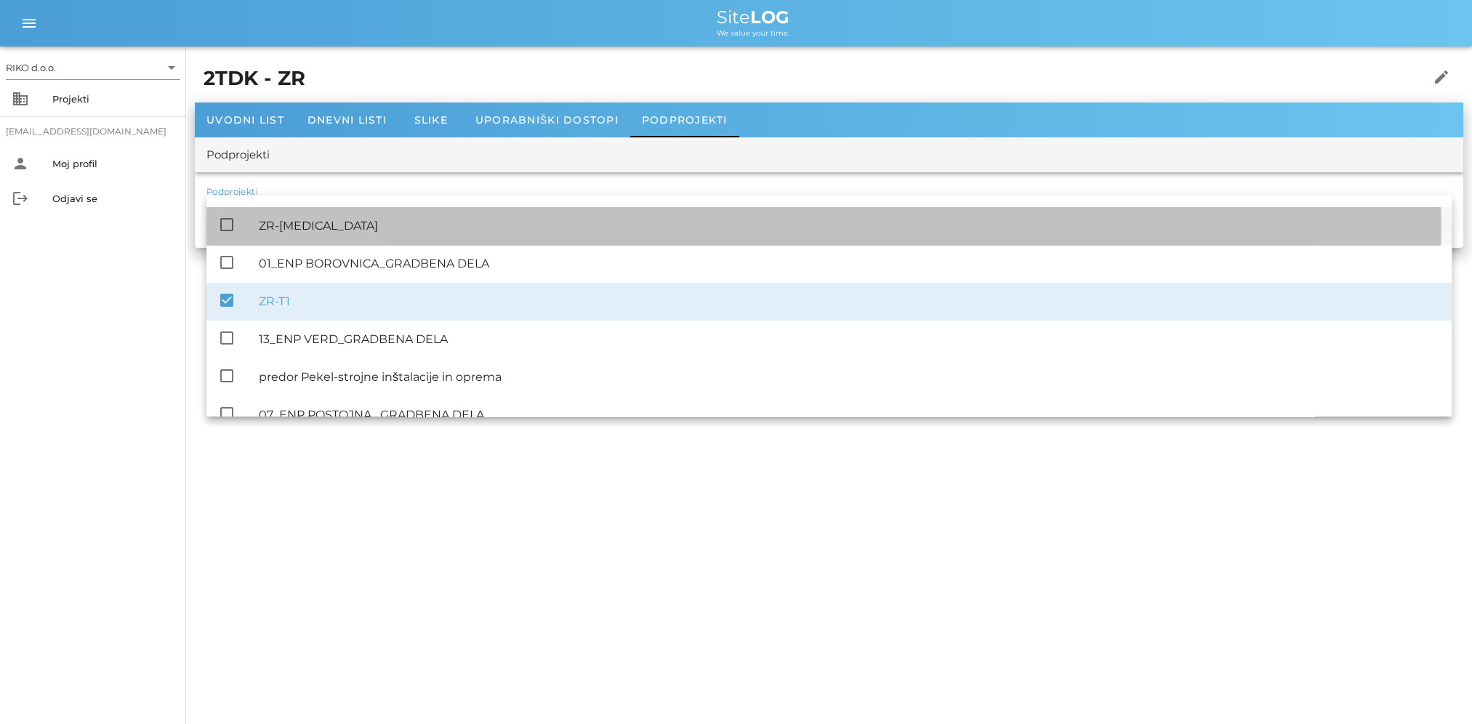
click at [302, 224] on div "ZR-[MEDICAL_DATA]" at bounding box center [849, 226] width 1181 height 14
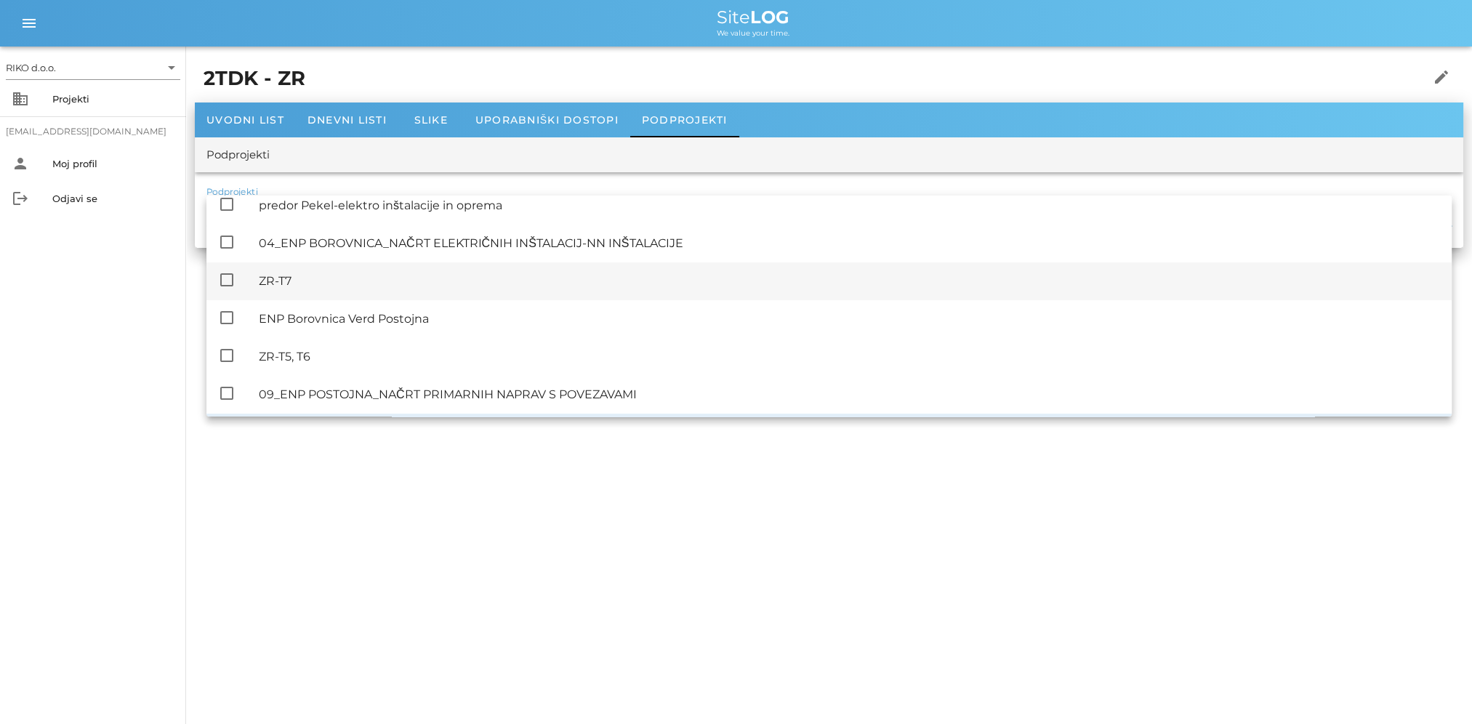
scroll to position [381, 0]
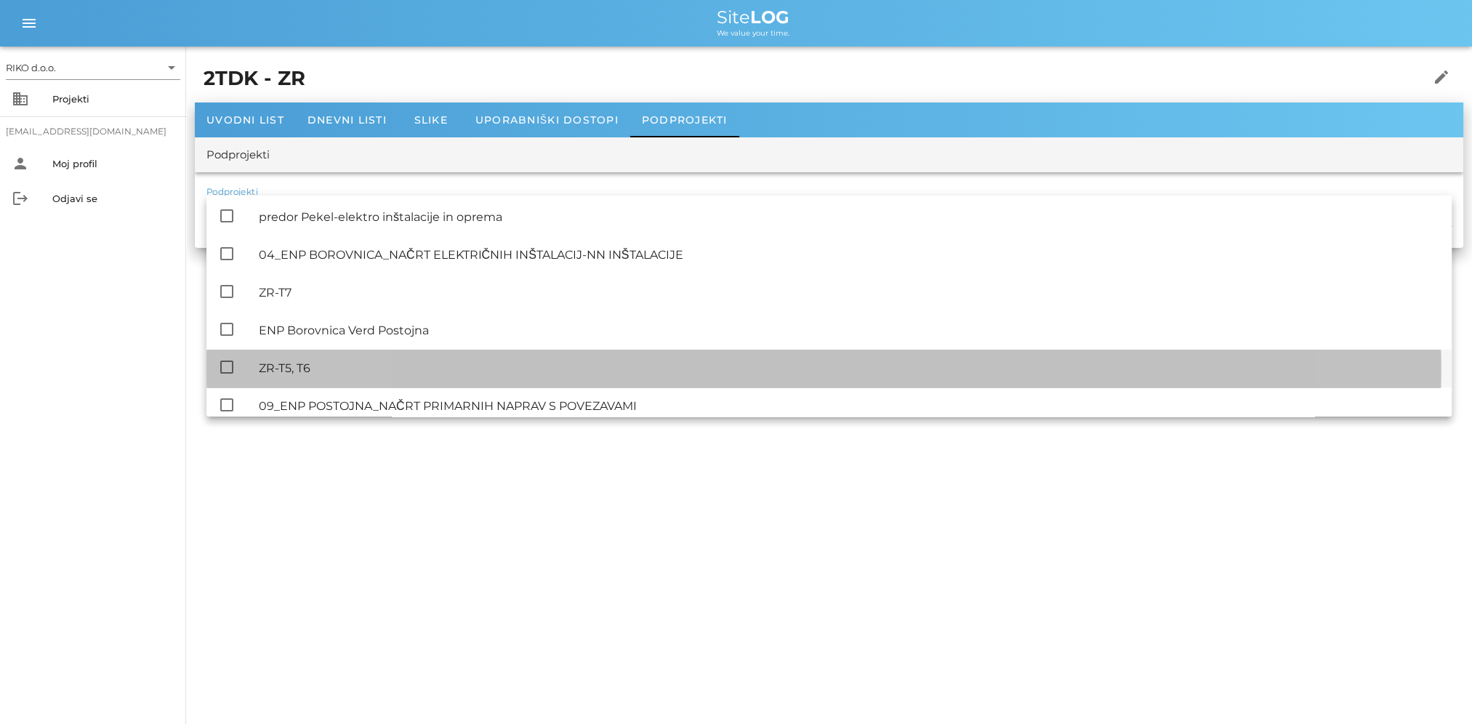
click at [323, 367] on div "ZR-T5, T6" at bounding box center [849, 368] width 1181 height 14
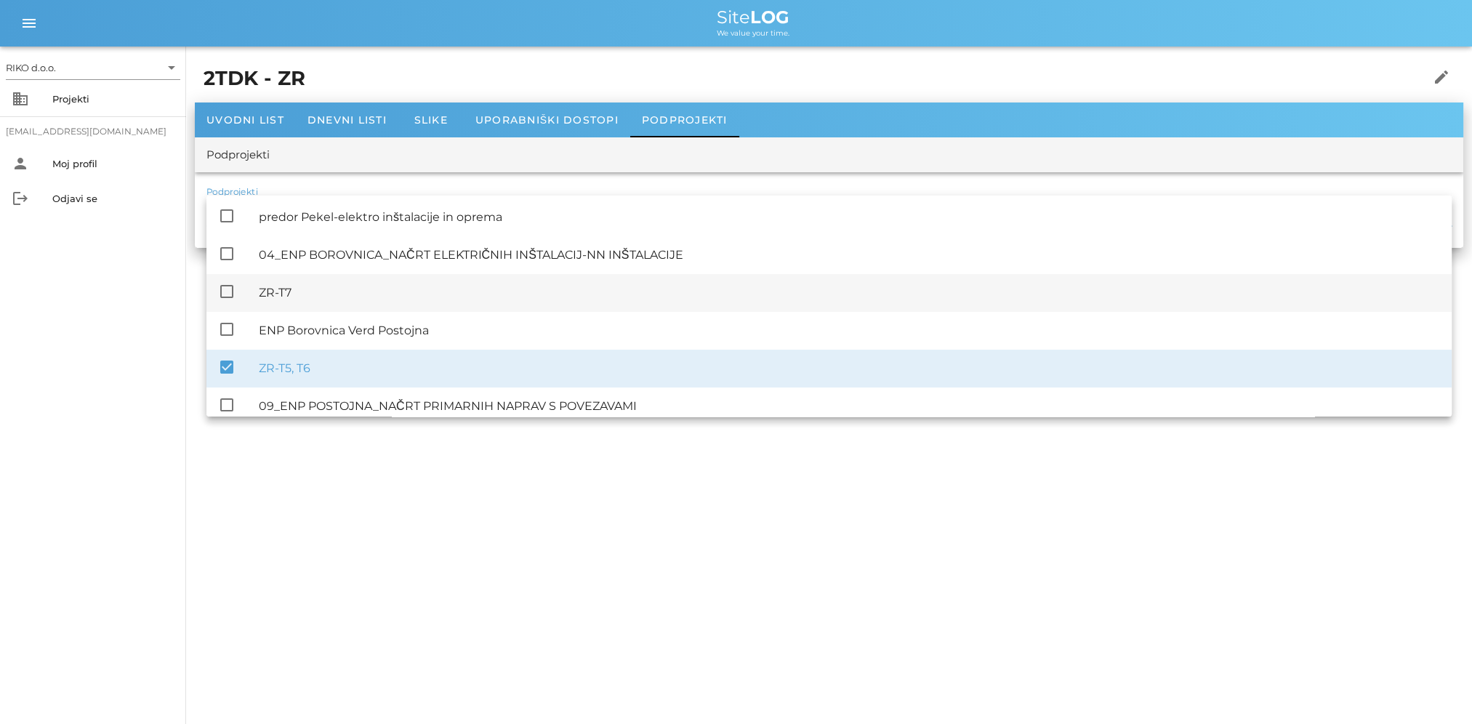
click at [286, 278] on div "ZR-T7" at bounding box center [849, 292] width 1181 height 31
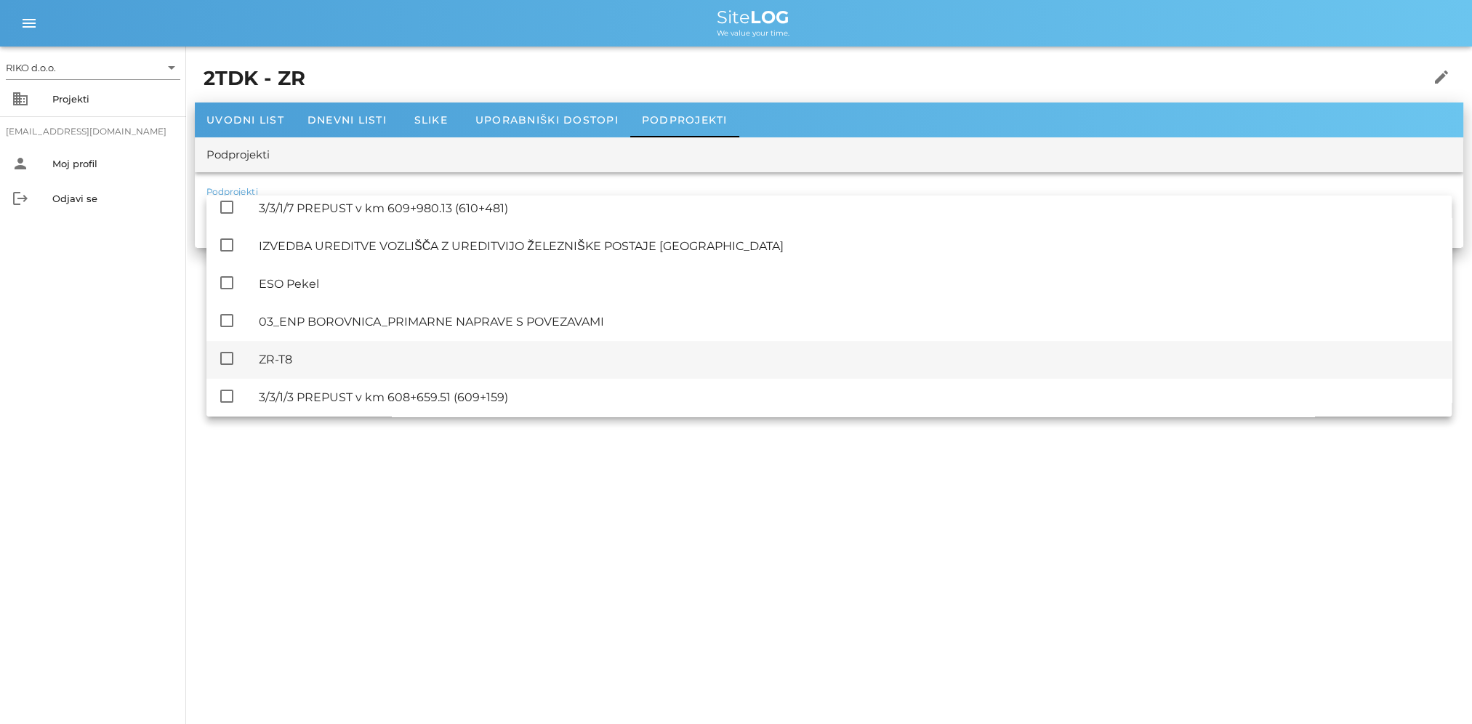
click at [302, 368] on div "ZR-T8" at bounding box center [849, 359] width 1181 height 31
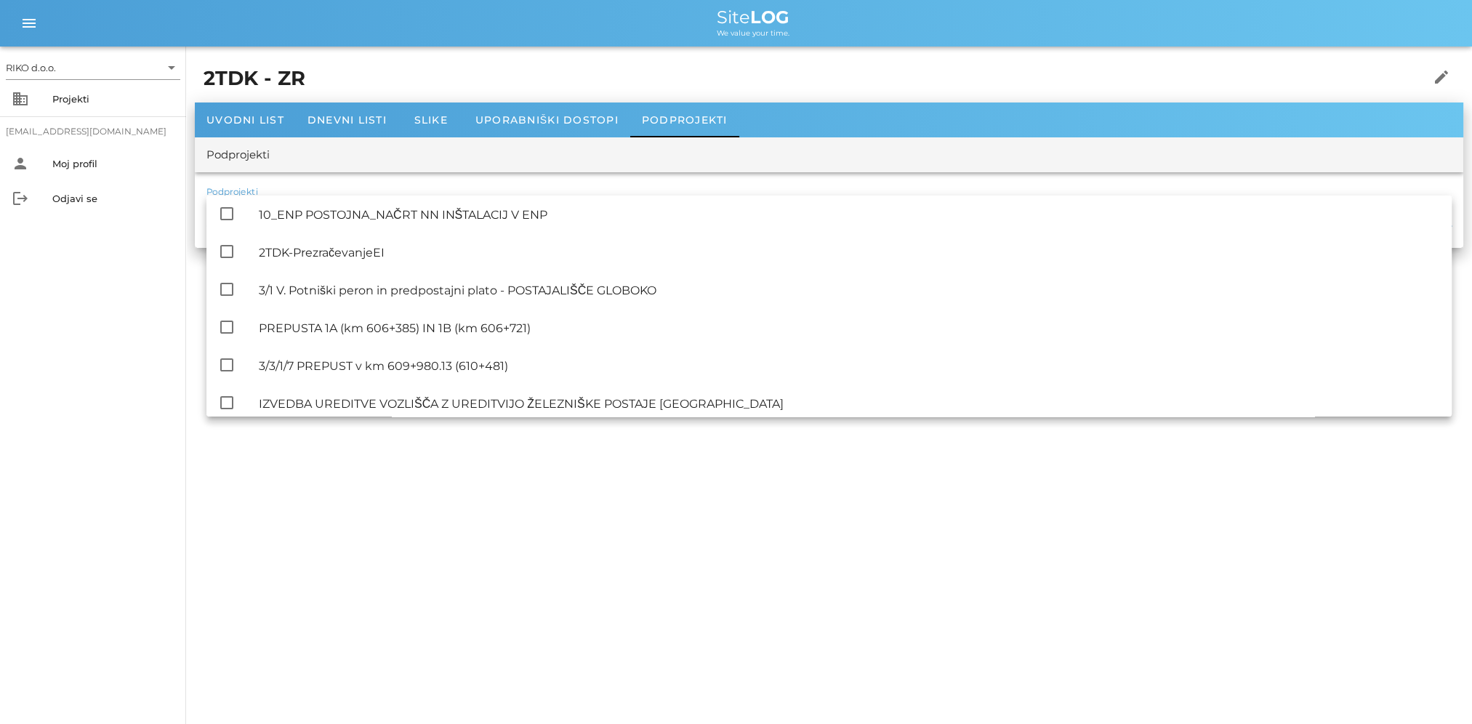
scroll to position [0, 0]
click at [1343, 489] on div "RIKO d.o.o. arrow_drop_down business Projekti matevz.belaj@riko.si person Moj p…" at bounding box center [736, 362] width 1472 height 724
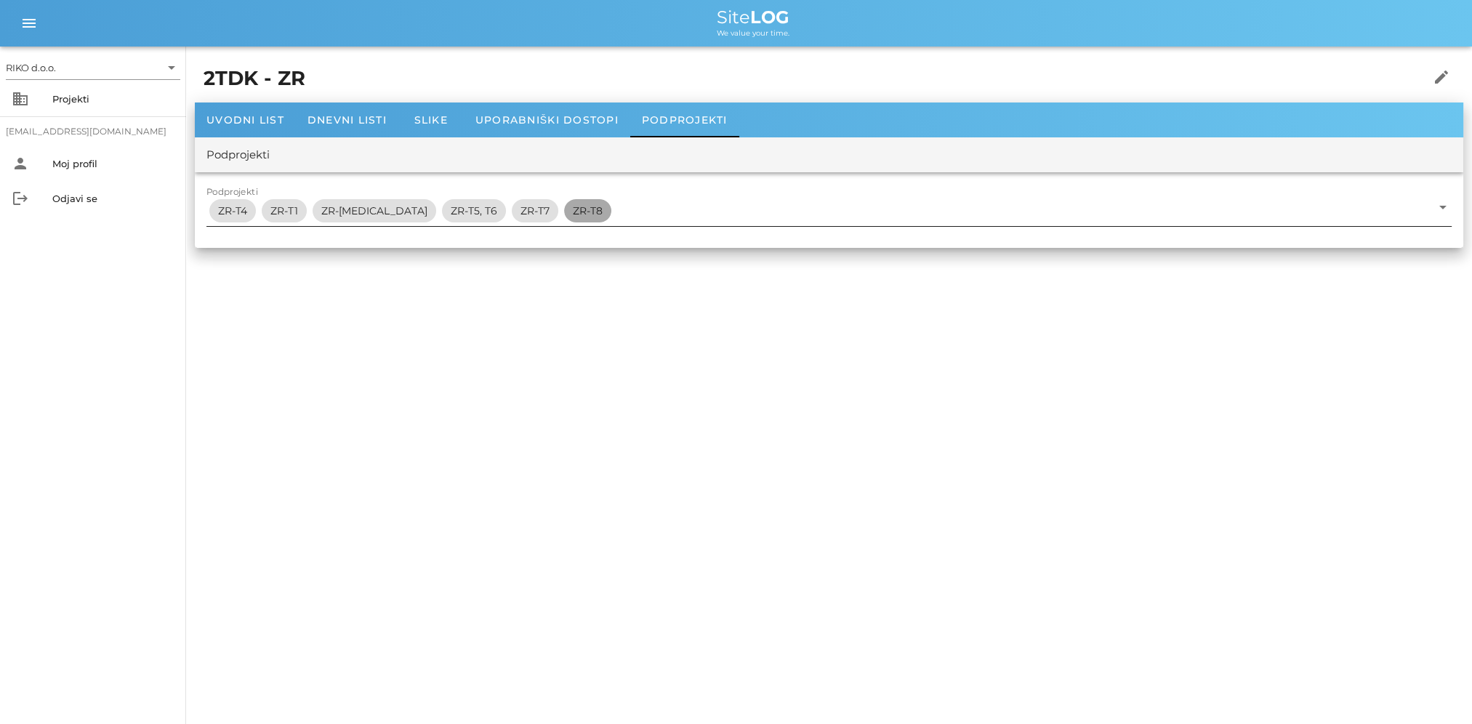
click at [573, 216] on span "ZR-T8" at bounding box center [588, 210] width 30 height 23
click at [573, 214] on span "ZR-T8" at bounding box center [588, 210] width 30 height 23
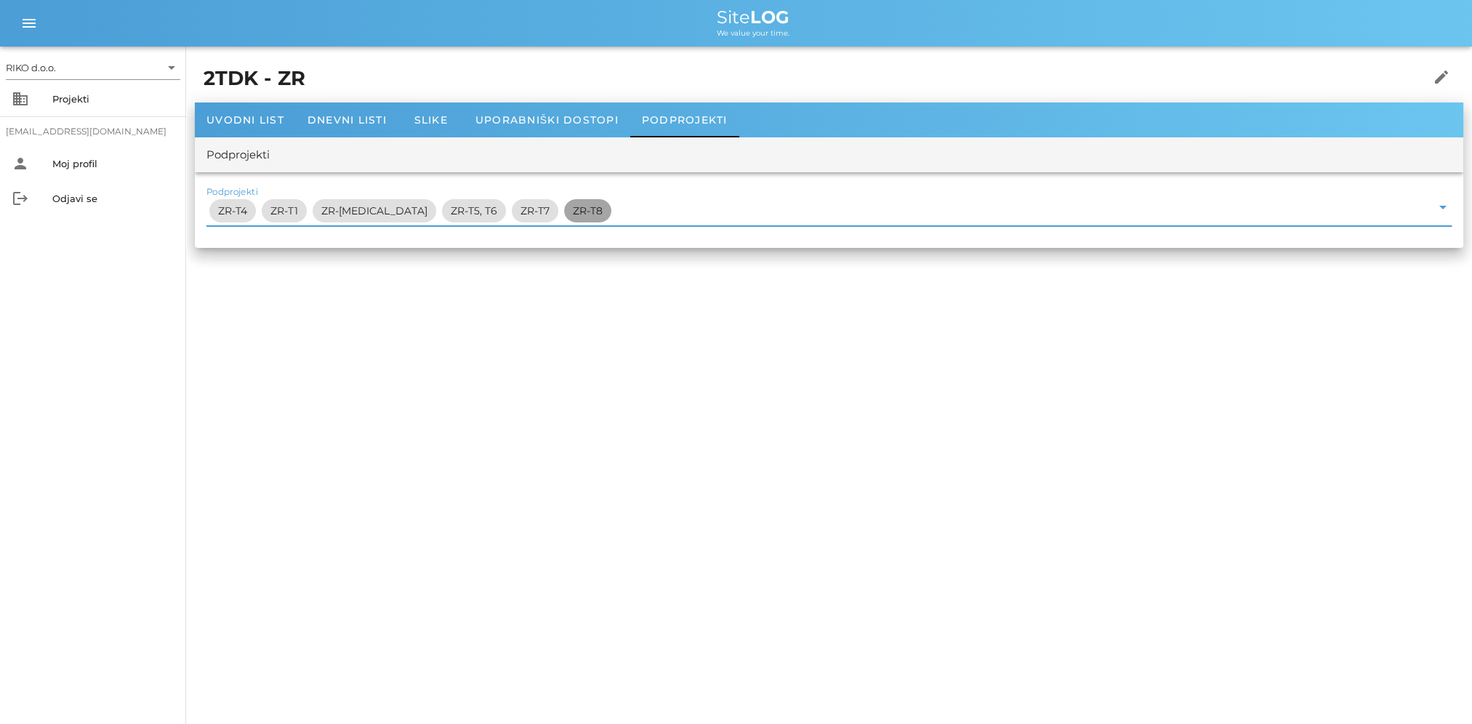
click at [573, 214] on span "ZR-T8" at bounding box center [588, 210] width 30 height 23
drag, startPoint x: 515, startPoint y: 215, endPoint x: 488, endPoint y: 257, distance: 49.6
click at [488, 257] on div "RIKO d.o.o. arrow_drop_down business Projekti matevz.belaj@riko.si person Moj p…" at bounding box center [736, 362] width 1472 height 724
click at [315, 214] on span "ZR-[MEDICAL_DATA]" at bounding box center [374, 210] width 124 height 23
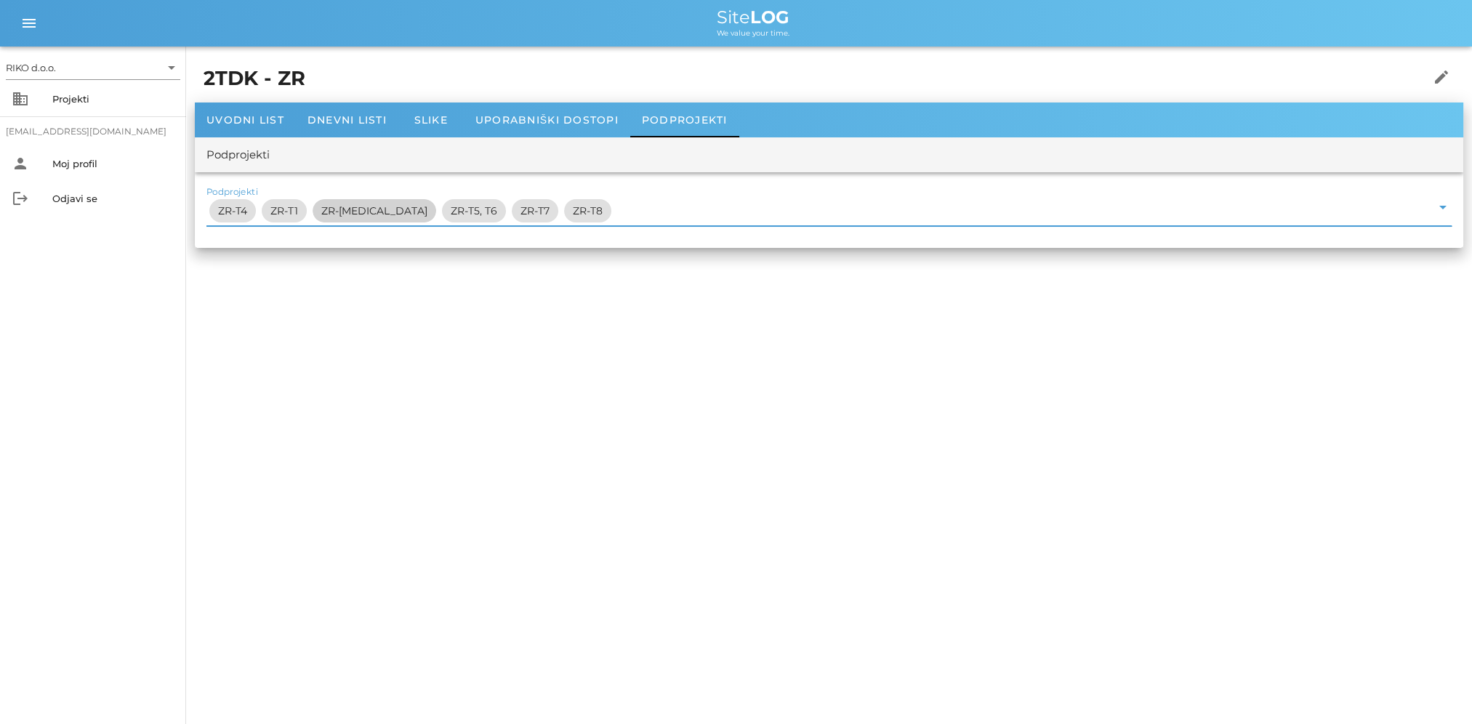
click at [326, 212] on span "ZR-[MEDICAL_DATA]" at bounding box center [374, 210] width 106 height 23
click at [265, 213] on span "ZR-T1" at bounding box center [284, 210] width 45 height 23
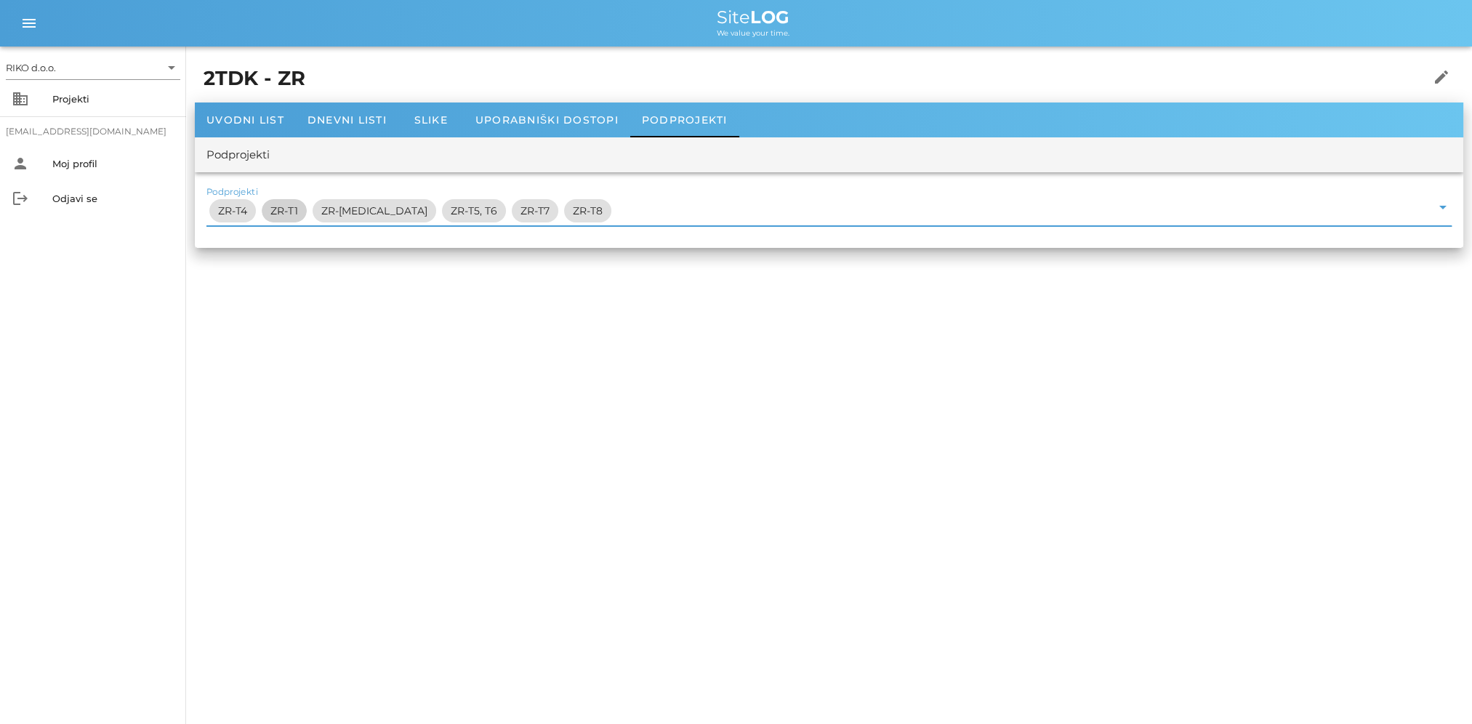
click at [201, 213] on div "Podprojekti ZR-T4 ZR-T1 ZR-T3 ZR-T5, T6 ZR-T7 ZR-T8 arrow_drop_down" at bounding box center [829, 210] width 1268 height 76
click at [238, 214] on span "ZR-T4" at bounding box center [232, 210] width 29 height 23
drag, startPoint x: 238, startPoint y: 214, endPoint x: 253, endPoint y: 214, distance: 15.3
click at [241, 214] on span "ZR-T4" at bounding box center [232, 210] width 29 height 23
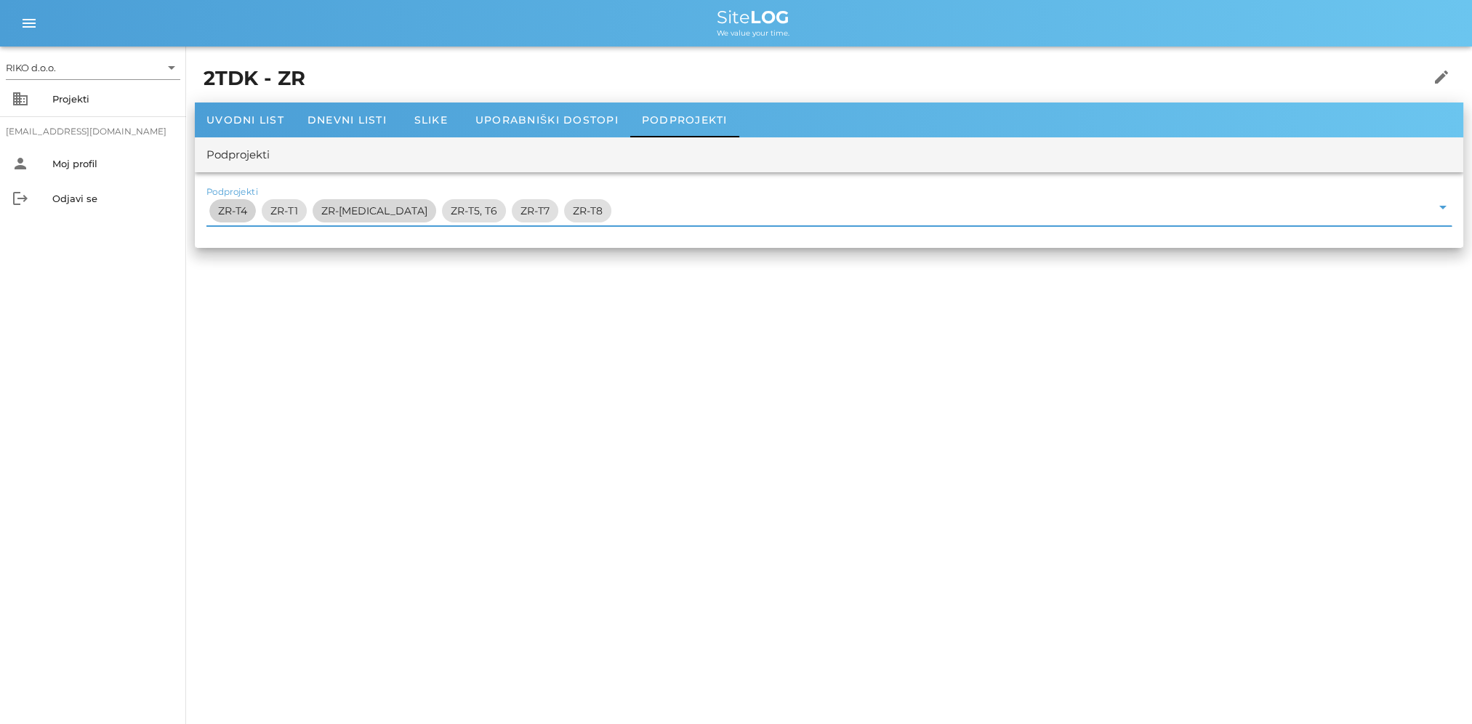
click at [348, 206] on span "ZR-[MEDICAL_DATA]" at bounding box center [374, 210] width 124 height 23
click at [347, 208] on span "ZR-[MEDICAL_DATA]" at bounding box center [374, 210] width 106 height 23
click at [451, 211] on span "ZR-T5, T6" at bounding box center [474, 210] width 47 height 23
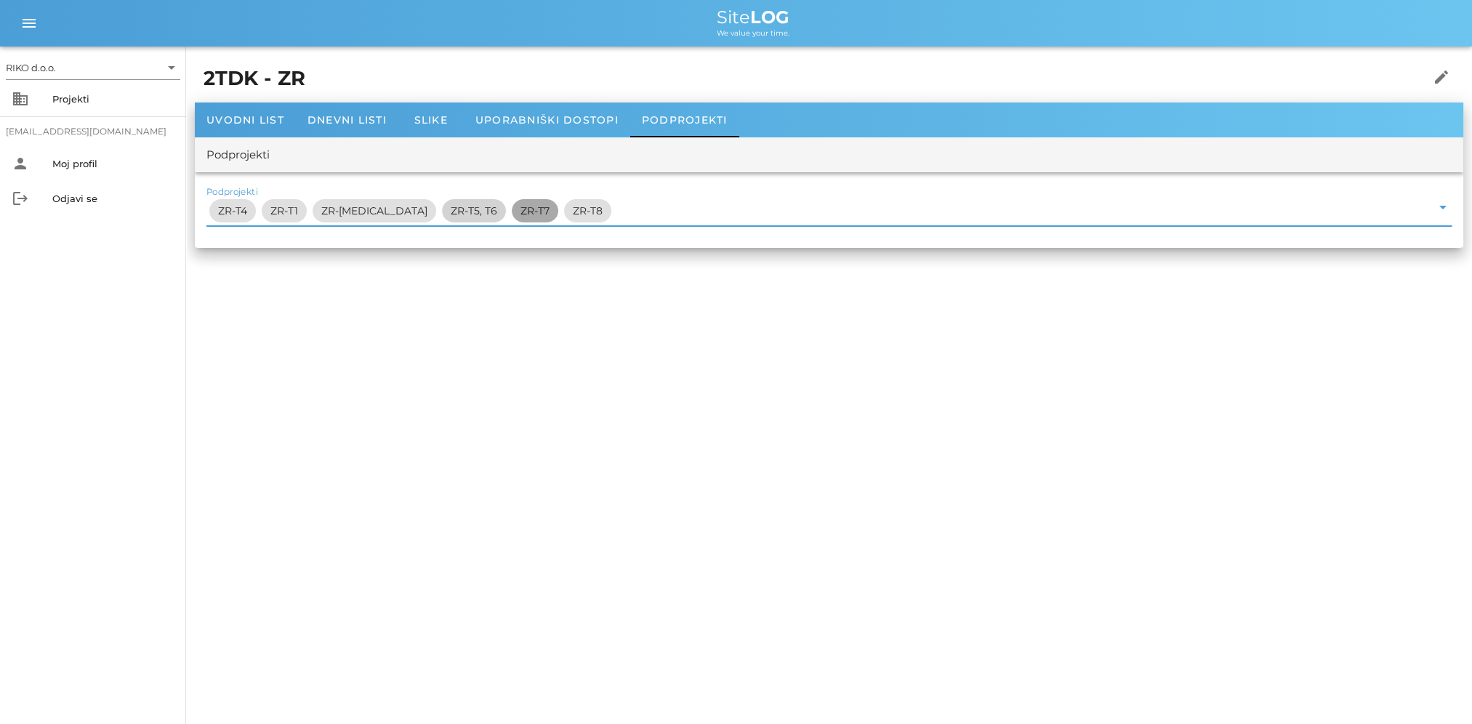
click at [520, 215] on span "ZR-T7" at bounding box center [534, 210] width 29 height 23
click at [520, 216] on span "ZR-T7" at bounding box center [534, 210] width 29 height 23
click at [564, 217] on span "ZR-T8" at bounding box center [587, 210] width 47 height 23
click at [564, 216] on span "ZR-T8" at bounding box center [587, 210] width 47 height 23
click at [540, 122] on span "Uporabniški dostopi" at bounding box center [546, 119] width 143 height 13
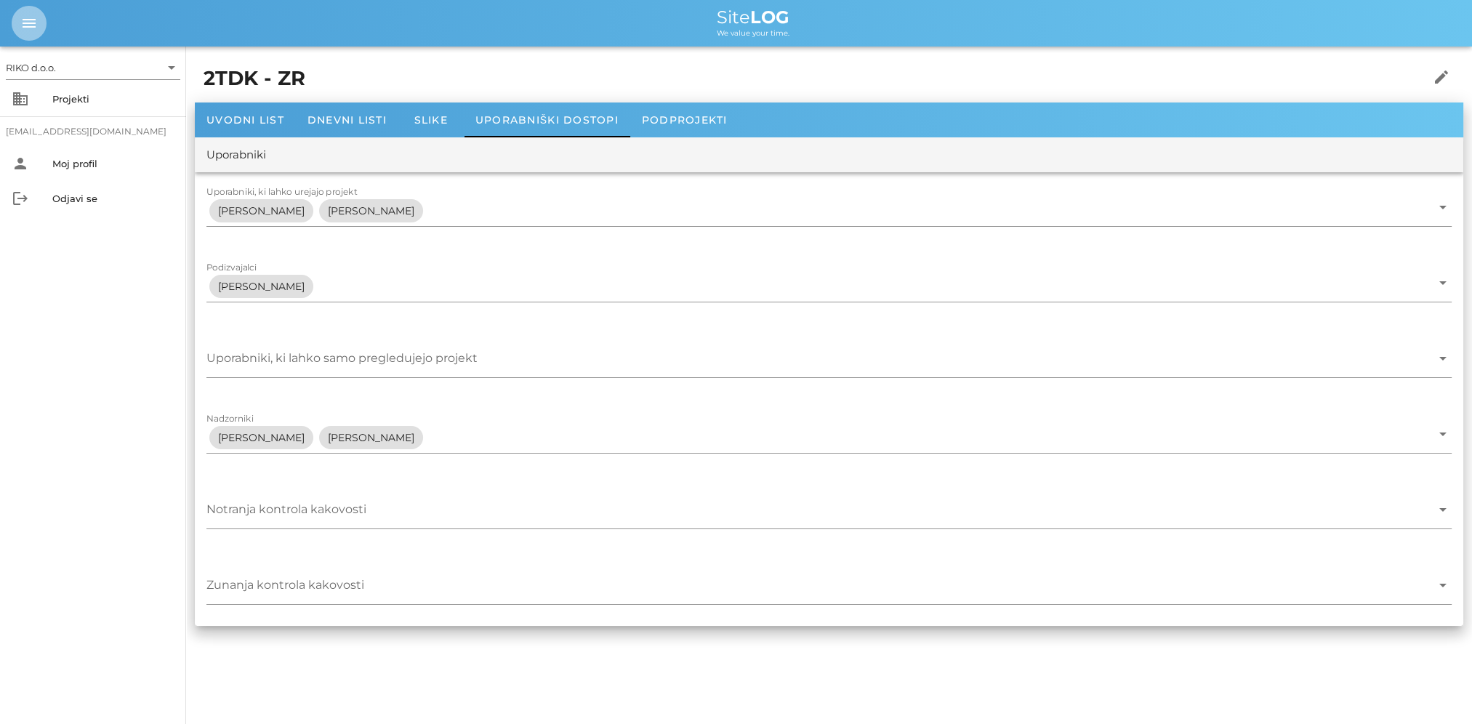
click at [40, 23] on span "menu" at bounding box center [29, 23] width 35 height 17
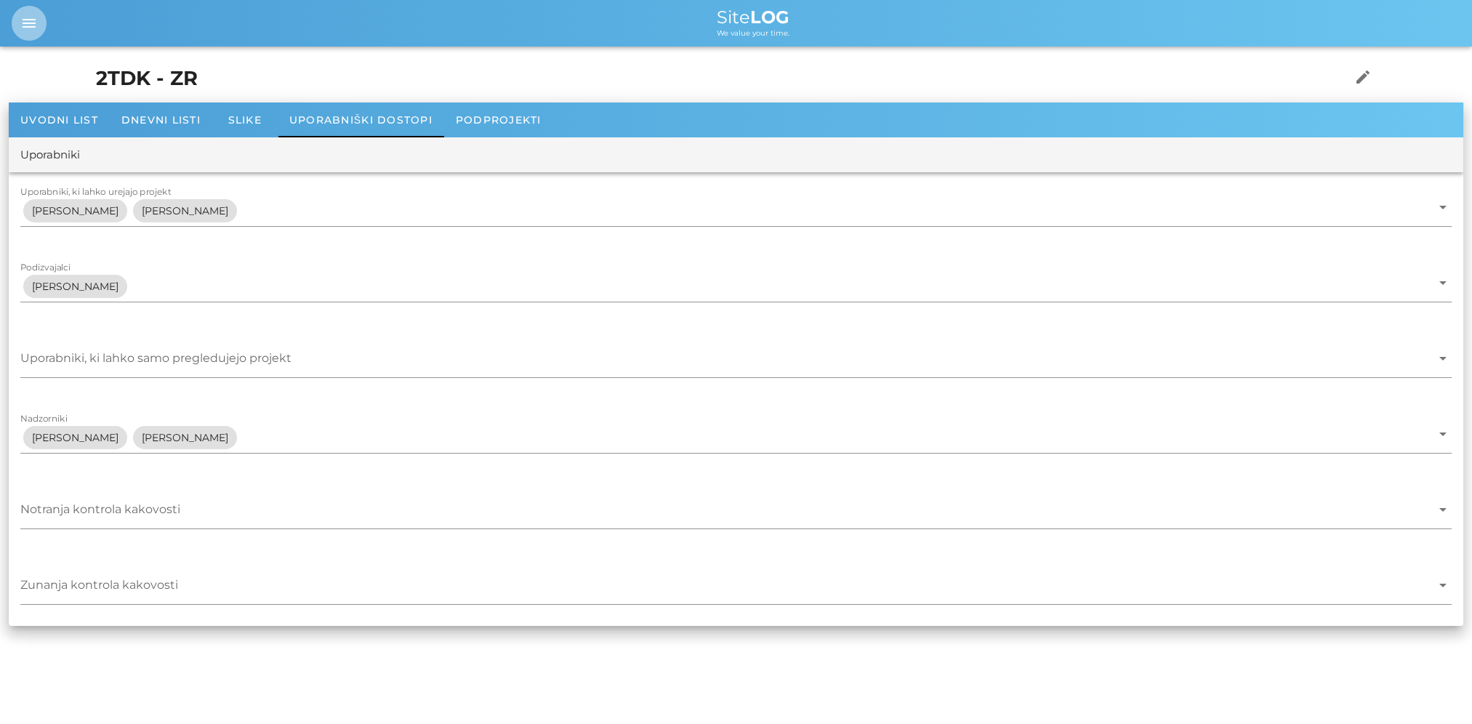
click at [40, 23] on span "menu" at bounding box center [29, 23] width 35 height 17
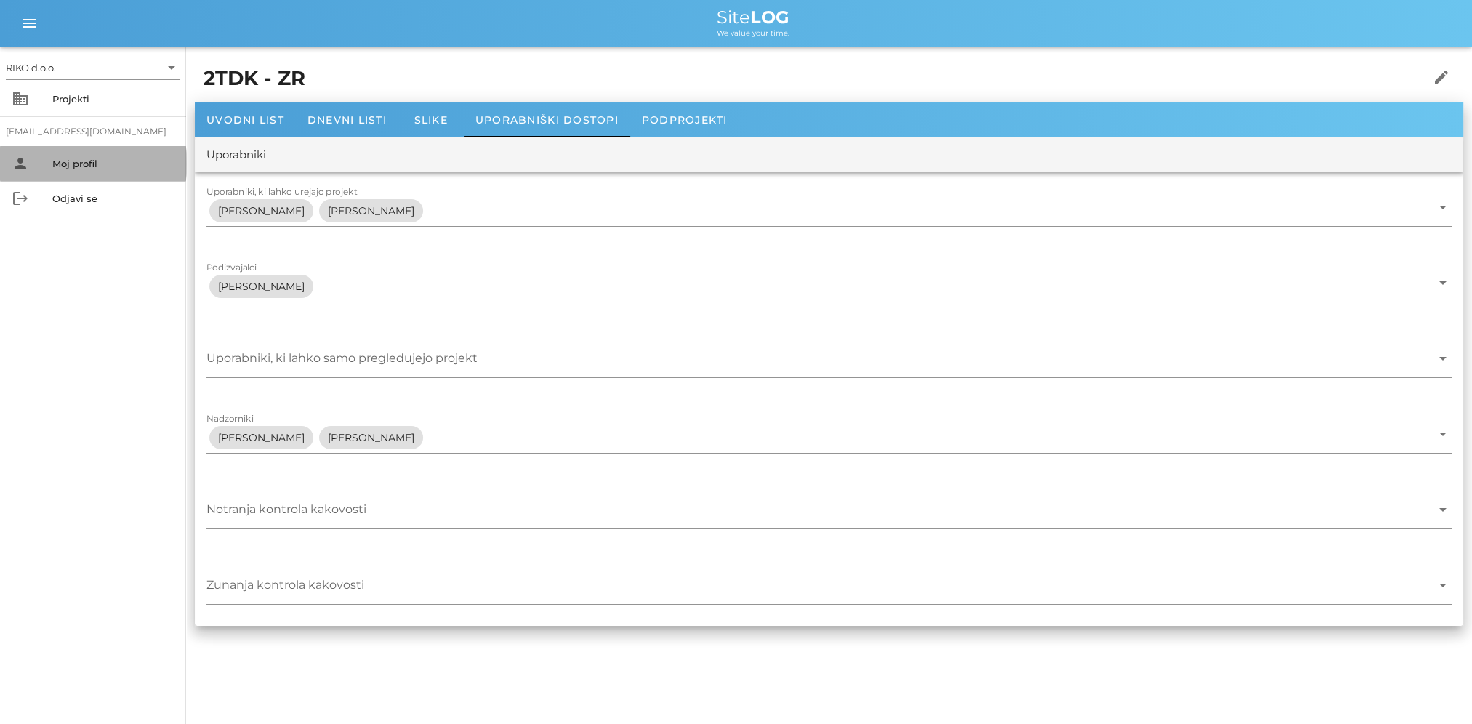
click at [80, 172] on div "Moj profil" at bounding box center [113, 163] width 122 height 23
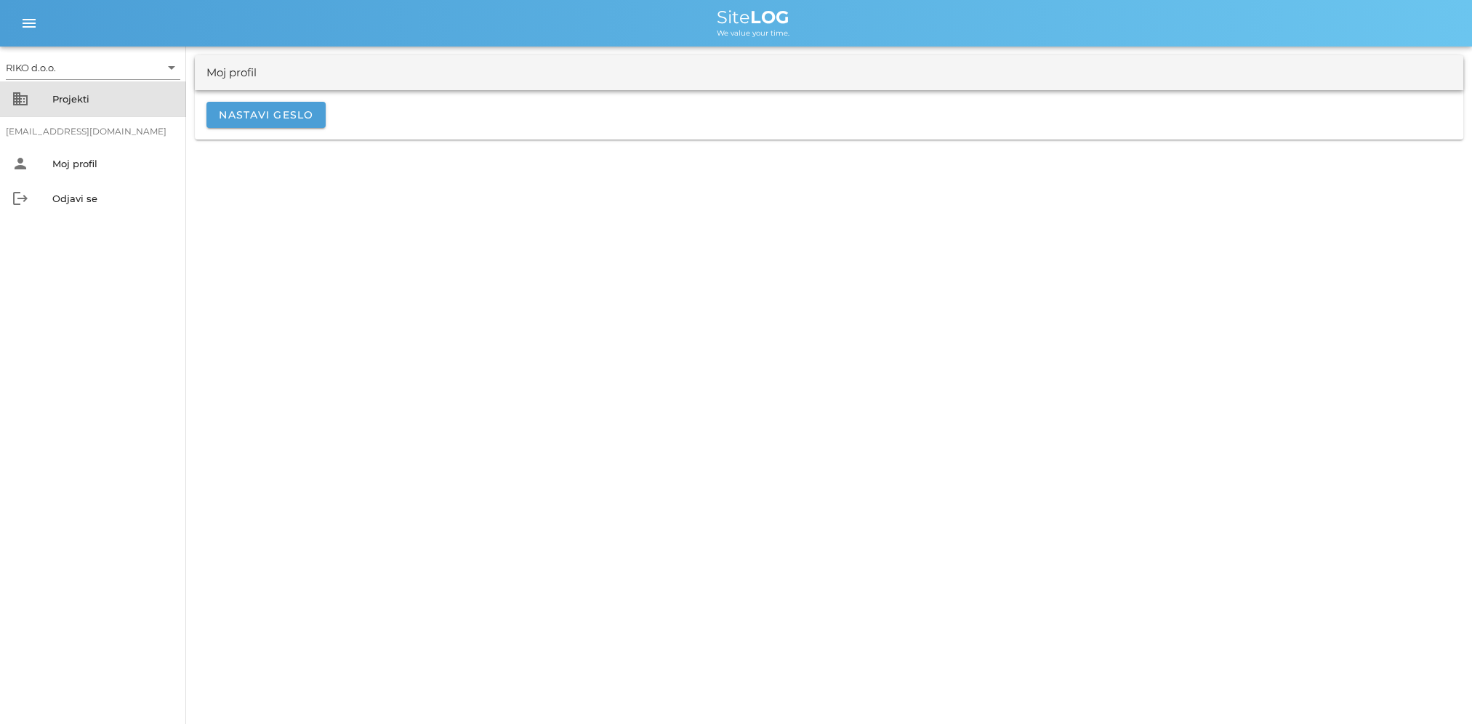
click at [87, 99] on div "Projekti" at bounding box center [113, 99] width 122 height 12
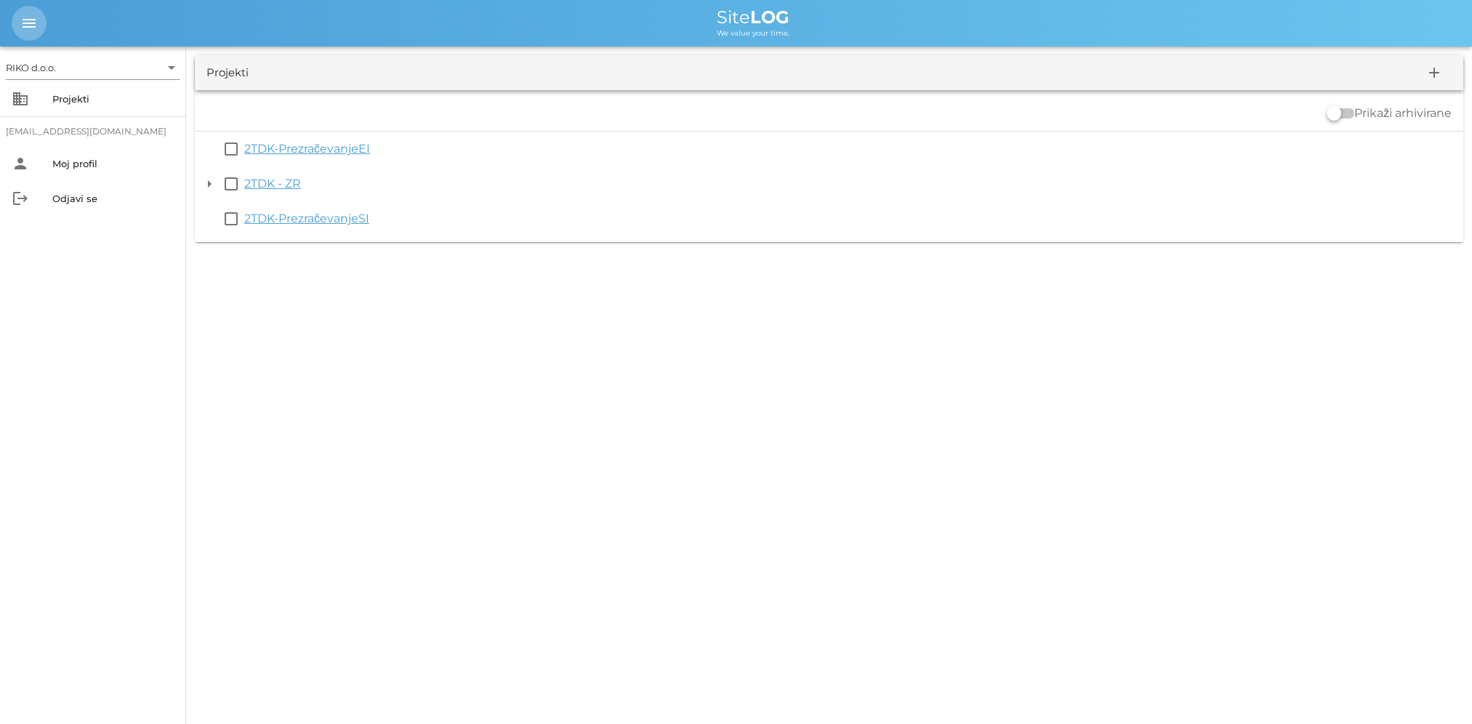
click at [25, 31] on icon "menu" at bounding box center [28, 23] width 17 height 17
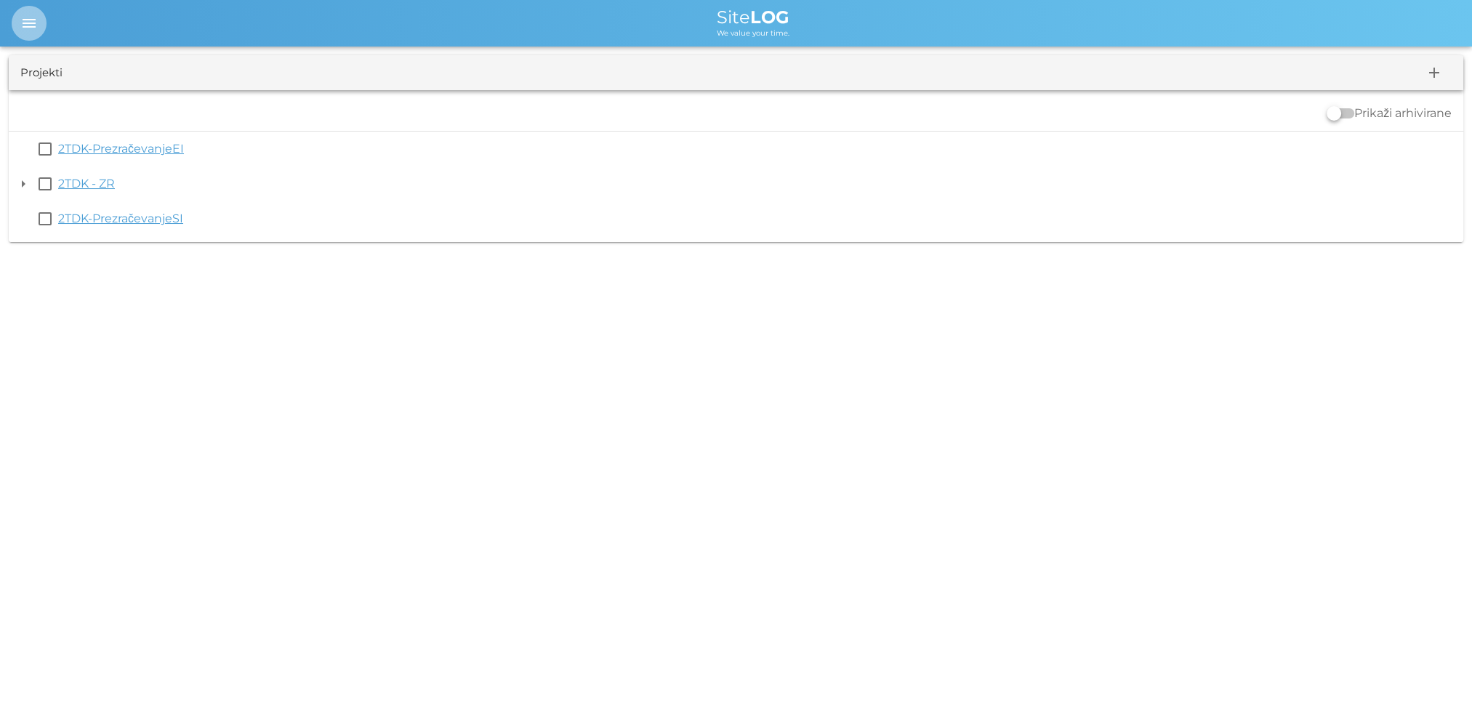
click at [25, 31] on icon "menu" at bounding box center [28, 23] width 17 height 17
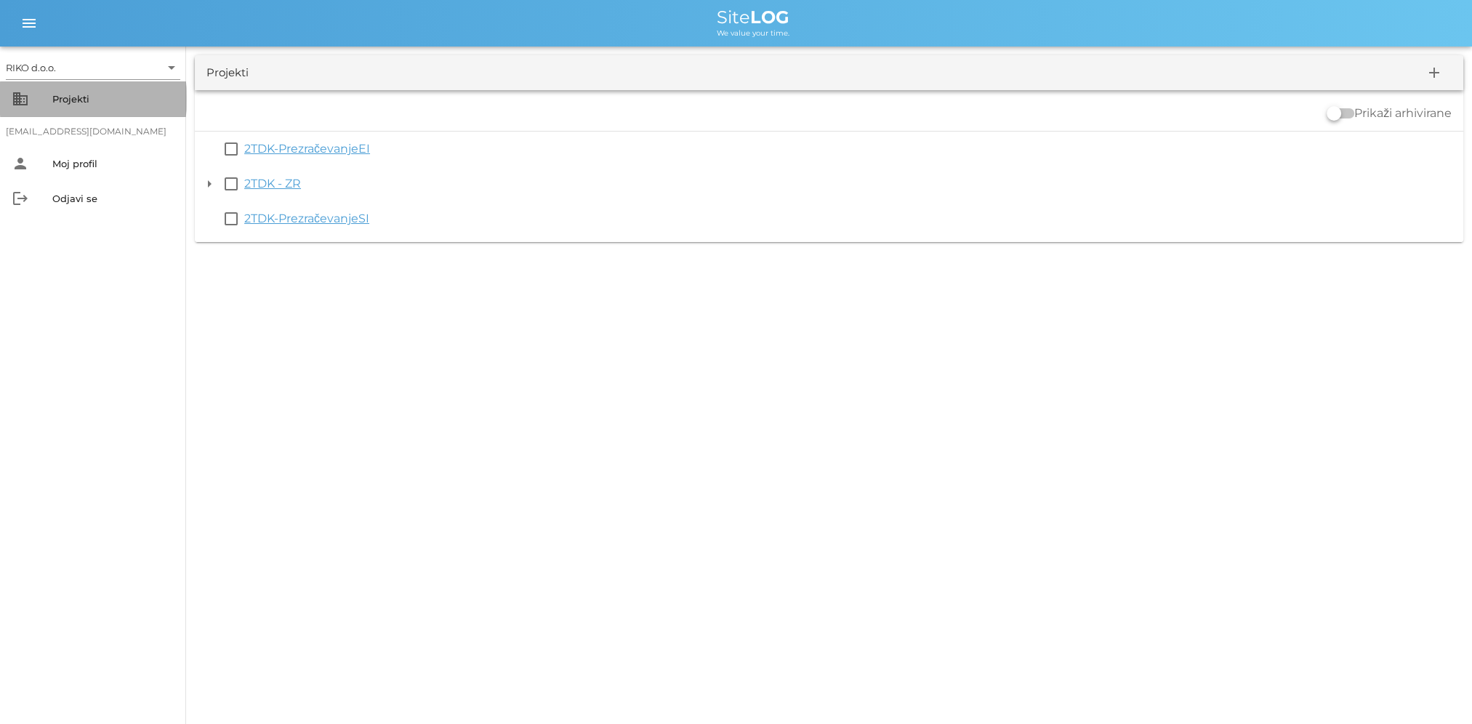
click at [96, 105] on div "Projekti" at bounding box center [113, 98] width 122 height 23
click at [706, 14] on div "Site LOG" at bounding box center [753, 17] width 1414 height 17
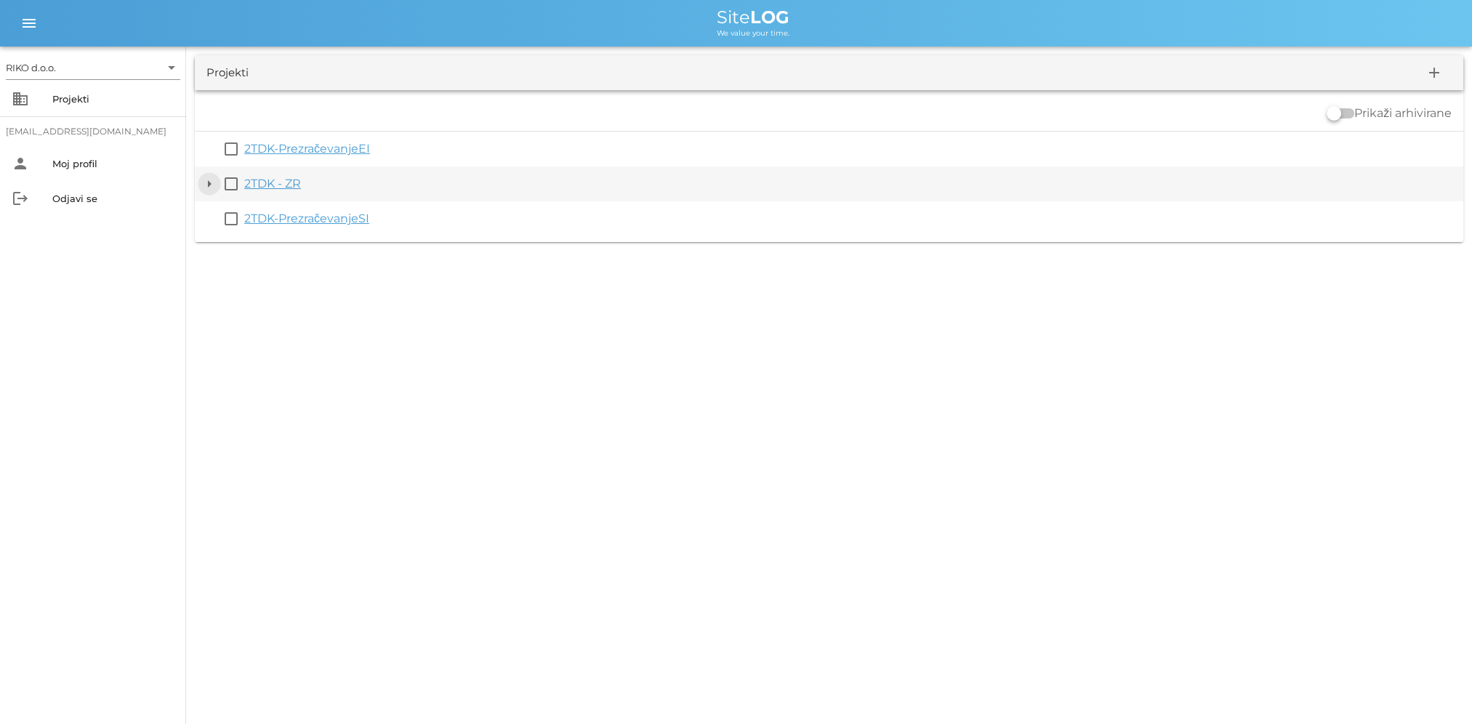
click at [211, 187] on button "arrow_drop_down" at bounding box center [209, 183] width 17 height 17
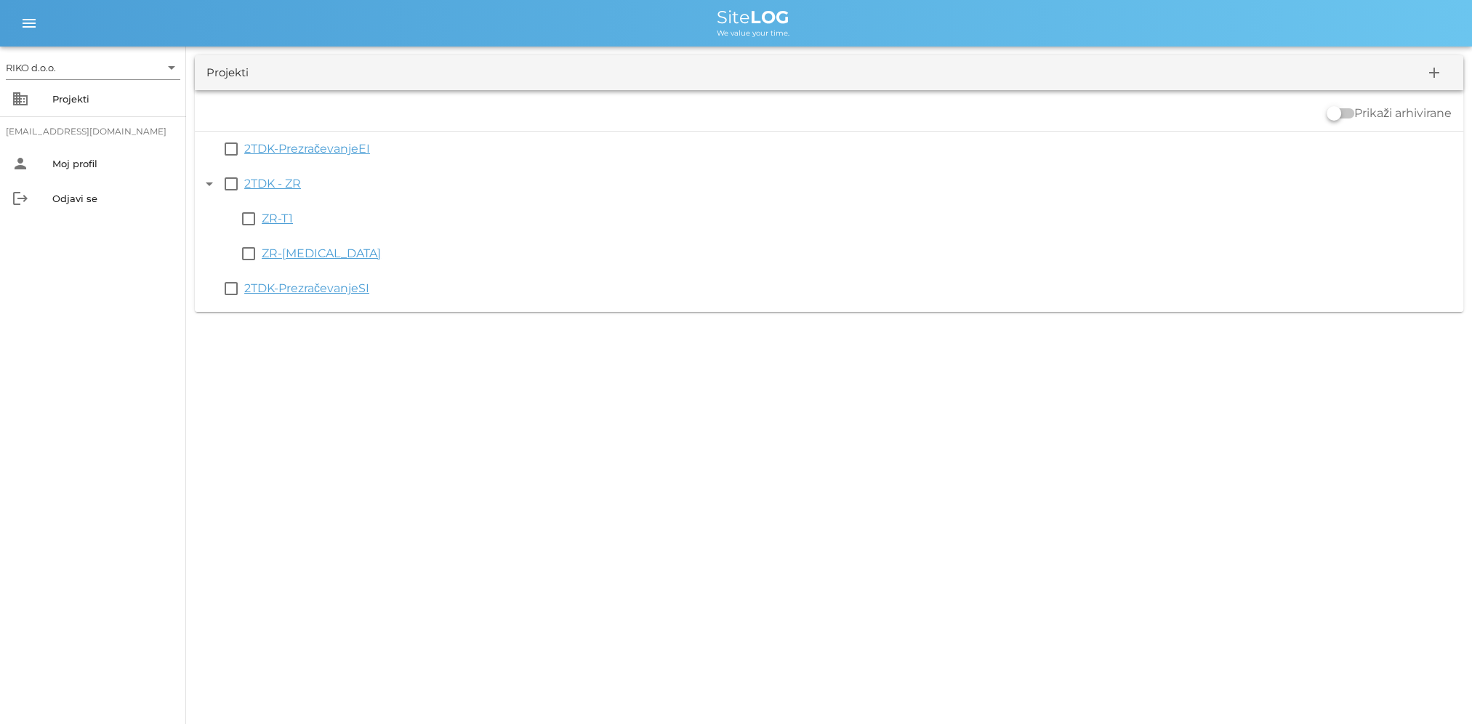
click at [282, 186] on link "2TDK - ZR" at bounding box center [272, 184] width 57 height 14
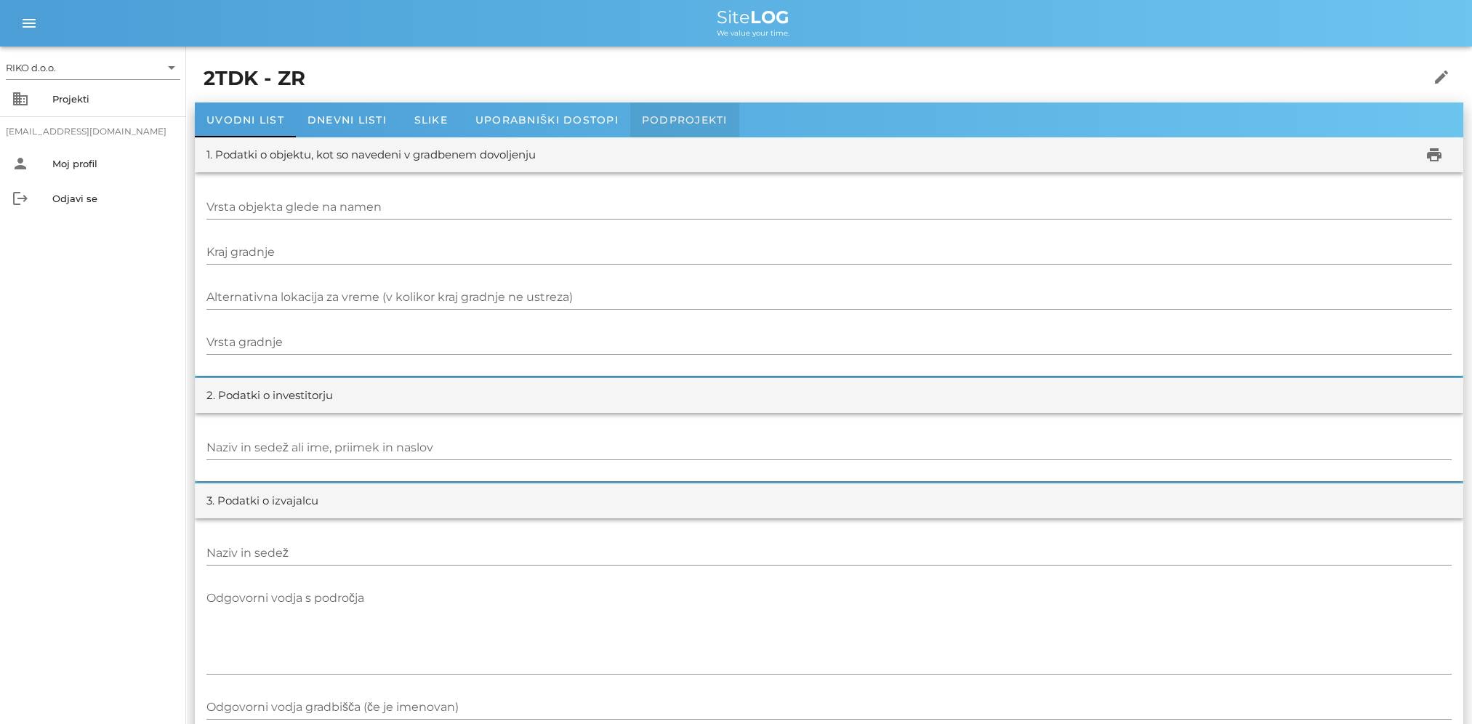
click at [658, 134] on div "Podprojekti" at bounding box center [684, 119] width 109 height 35
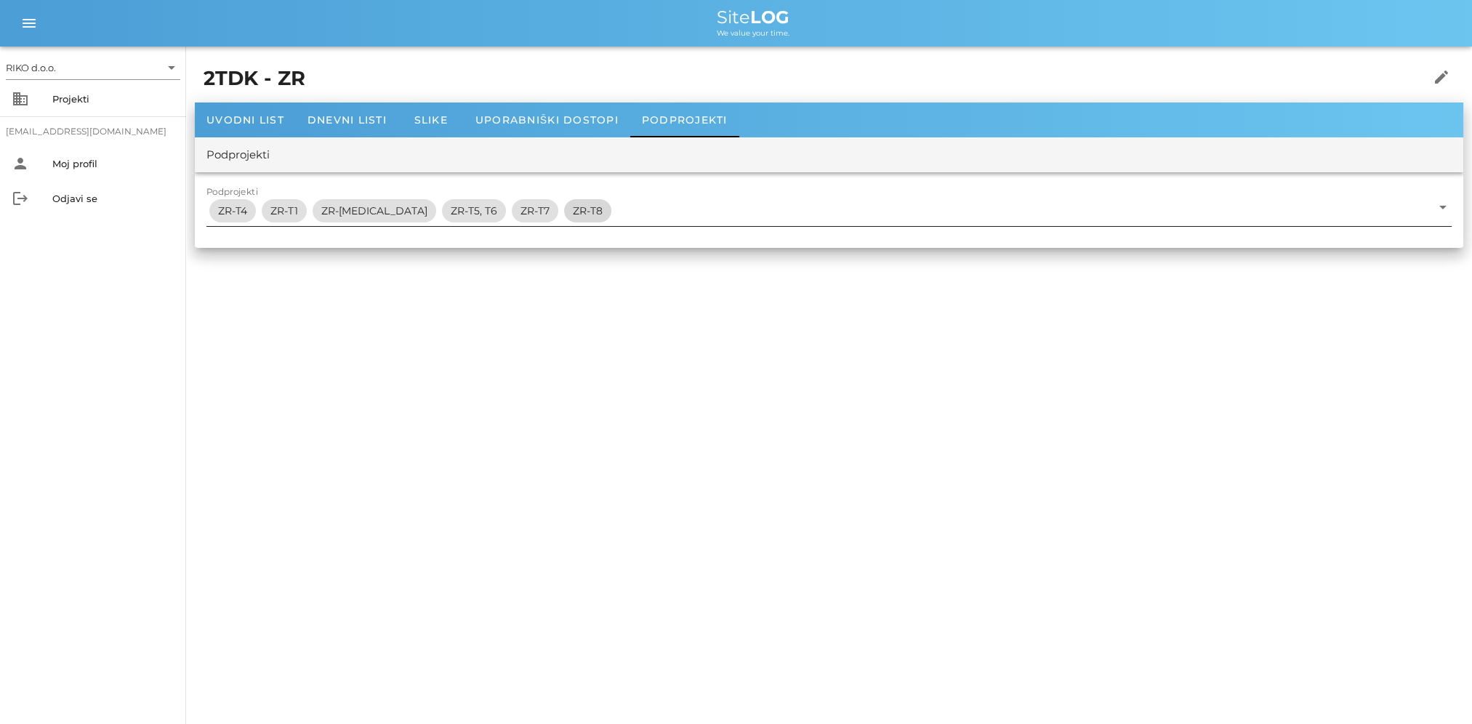
click at [525, 200] on div "ZR-T4 ZR-T1 ZR-T3 ZR-T5, T6 ZR-T7 ZR-T8" at bounding box center [818, 210] width 1225 height 31
click at [0, 0] on div "10_ENP POSTOJNA_NAČRT NN INŠTALACIJ V ENP" at bounding box center [0, 0] width 0 height 0
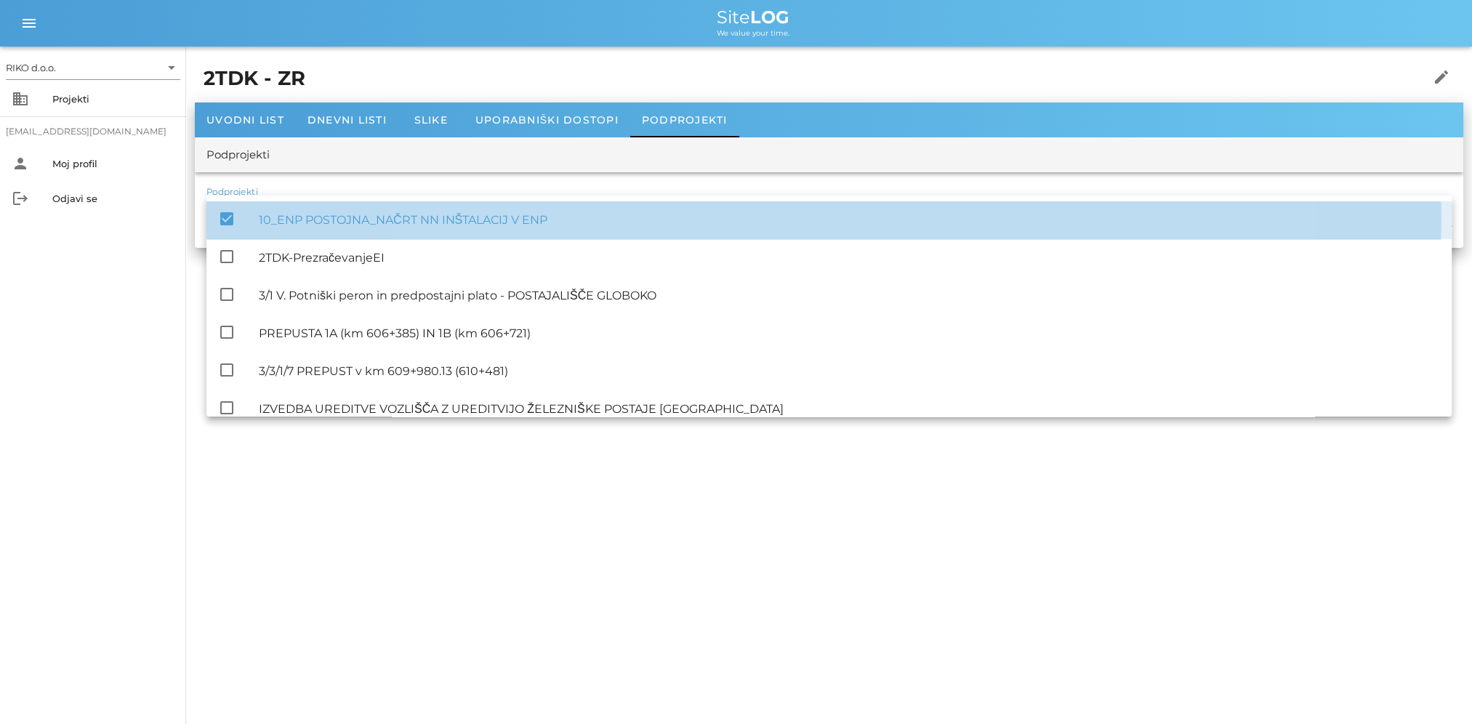
click at [494, 213] on div "10_ENP POSTOJNA_NAČRT NN INŠTALACIJ V ENP" at bounding box center [849, 220] width 1181 height 14
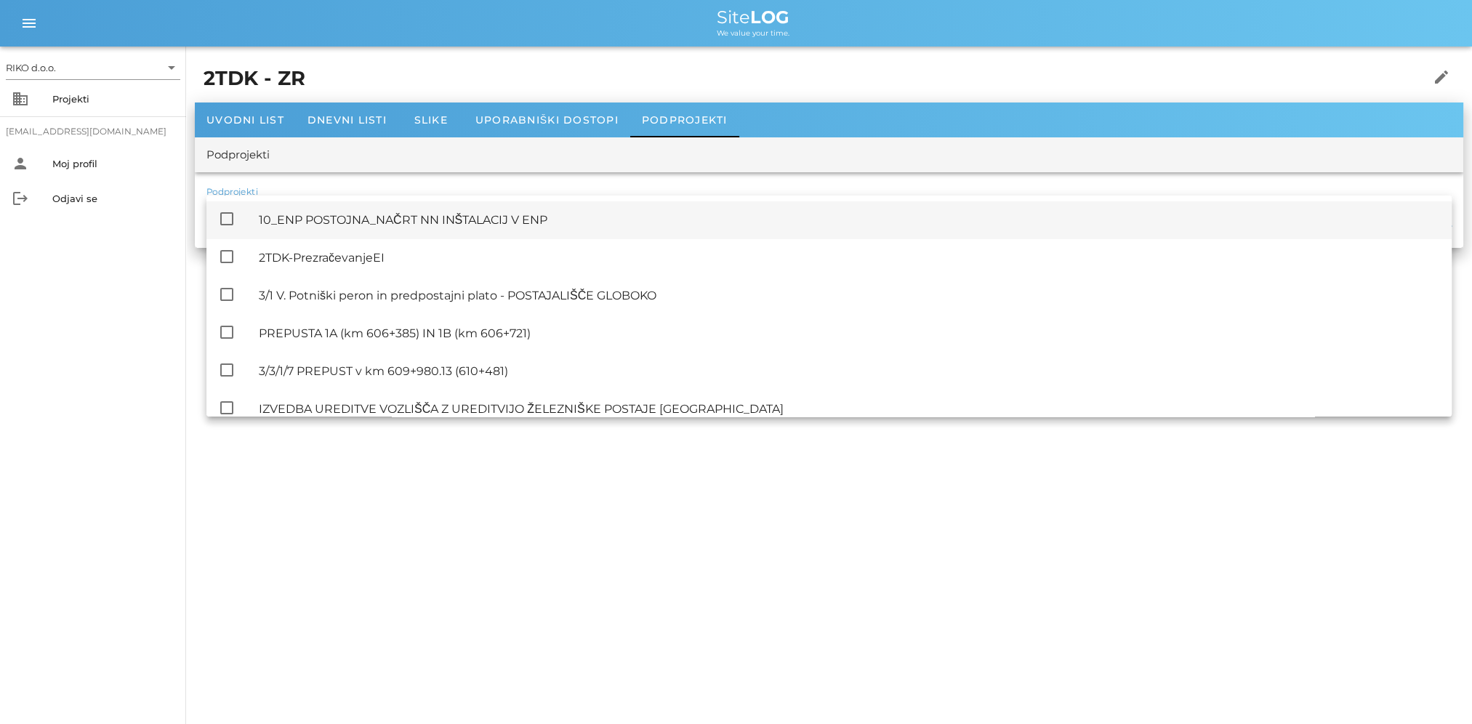
click at [494, 213] on div "10_ENP POSTOJNA_NAČRT NN INŠTALACIJ V ENP" at bounding box center [849, 220] width 1181 height 14
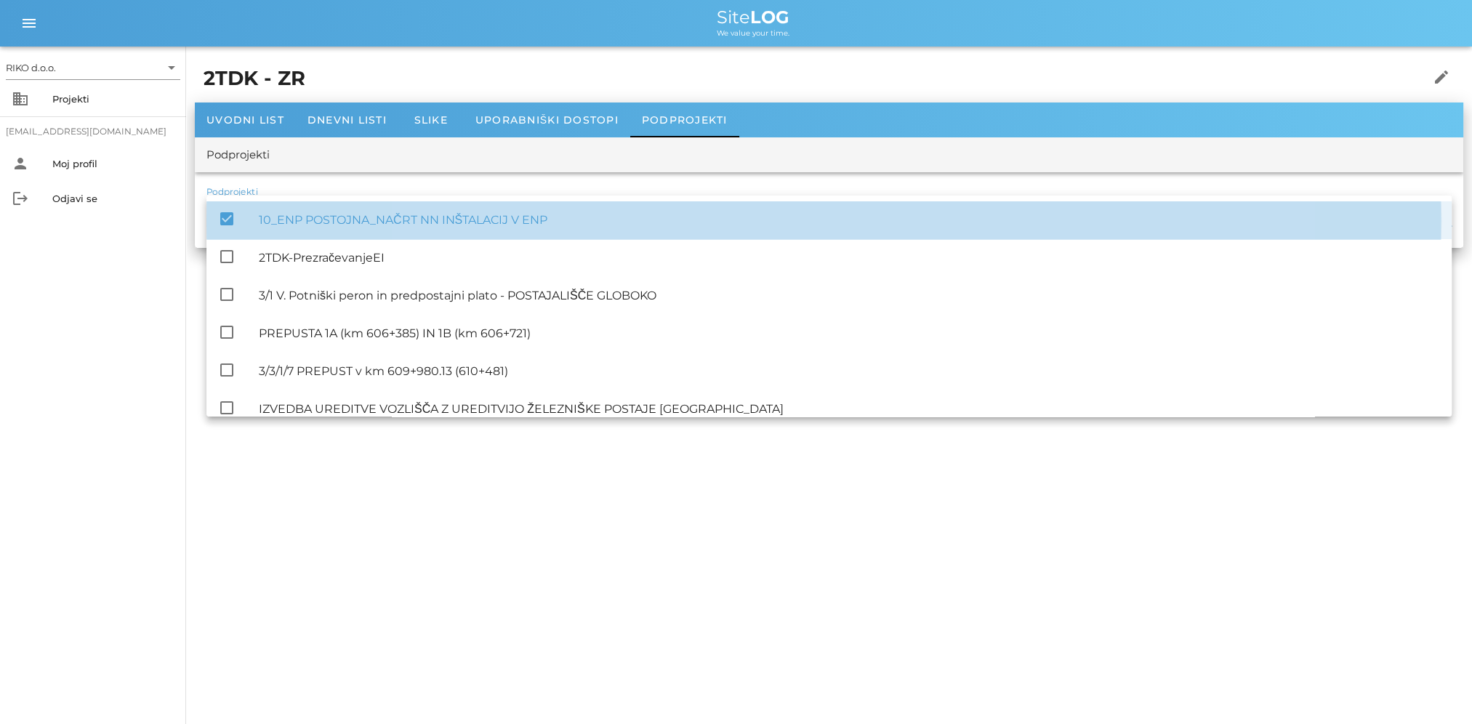
click at [515, 219] on div "10_ENP POSTOJNA_NAČRT NN INŠTALACIJ V ENP" at bounding box center [849, 220] width 1181 height 14
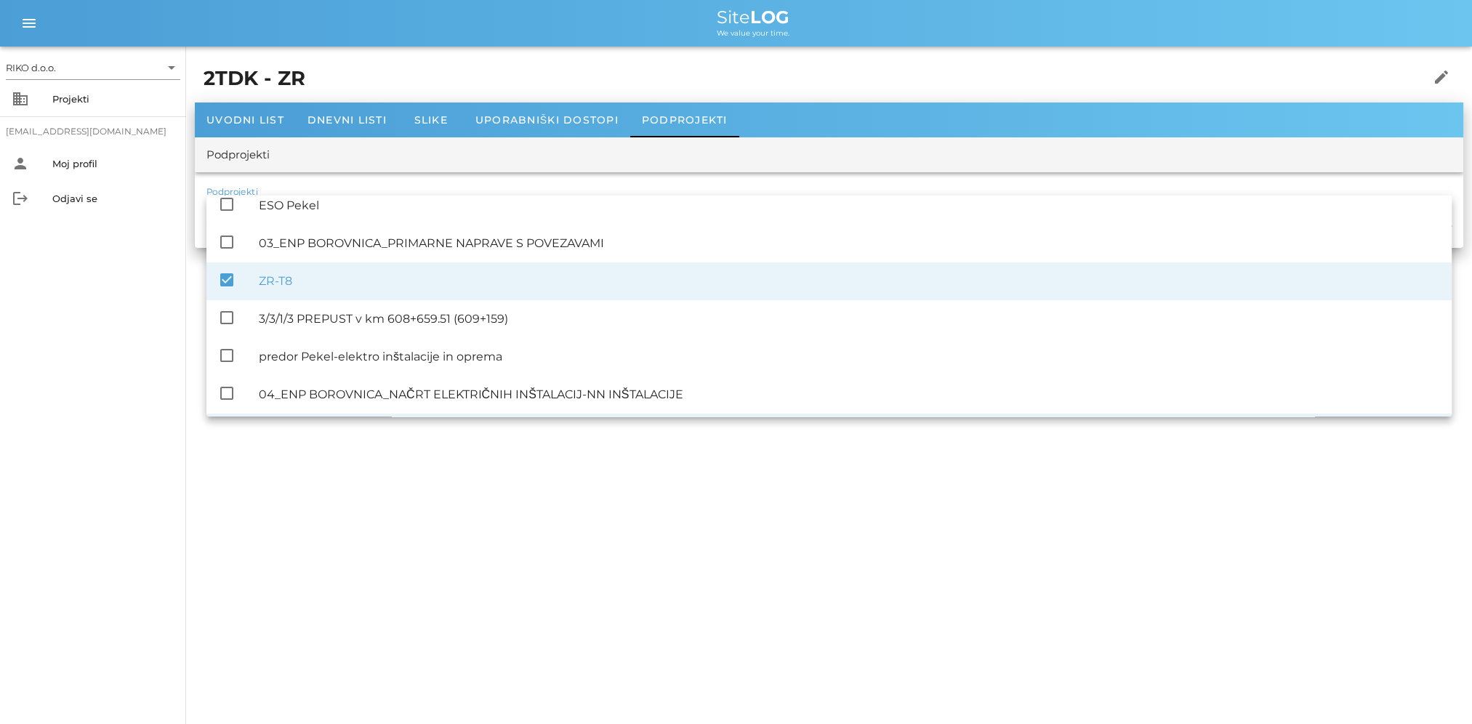
scroll to position [436, 0]
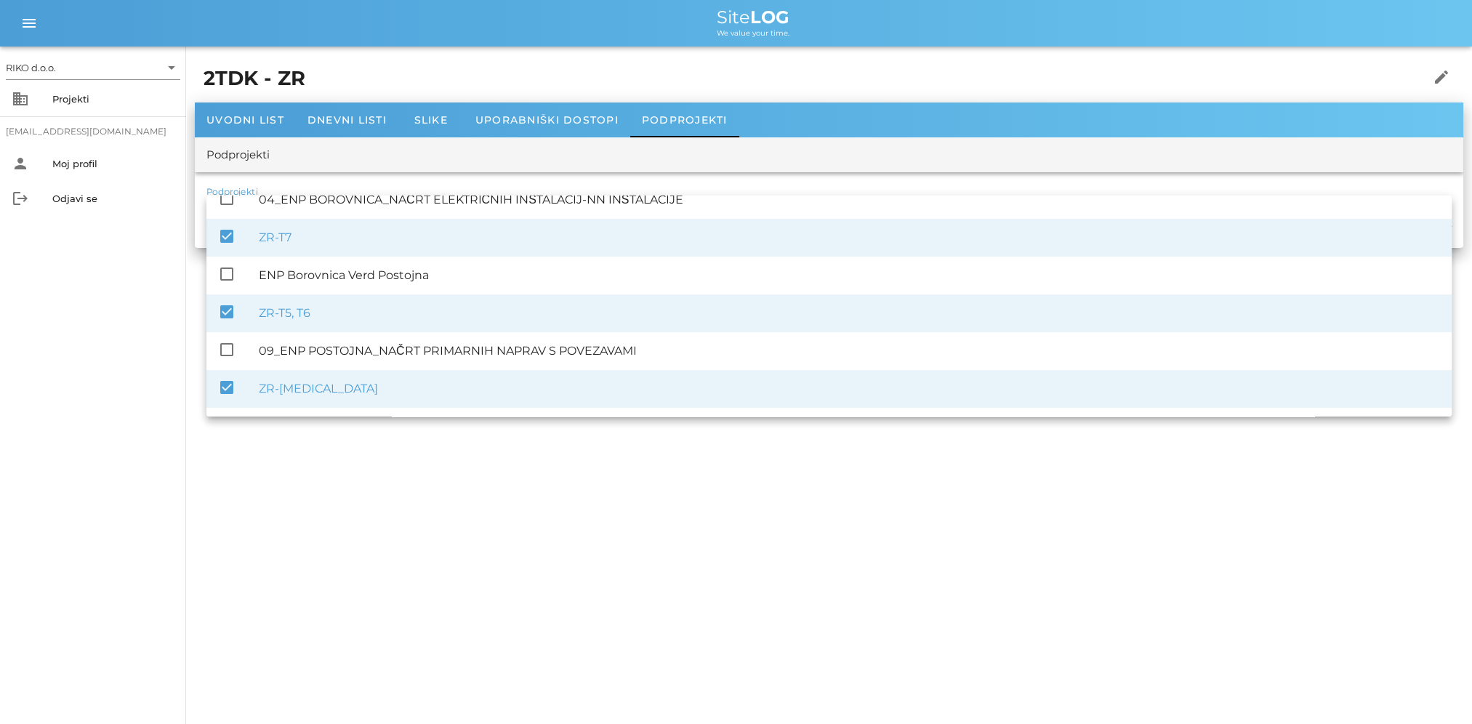
click at [299, 239] on div "ZR-T7" at bounding box center [849, 237] width 1181 height 14
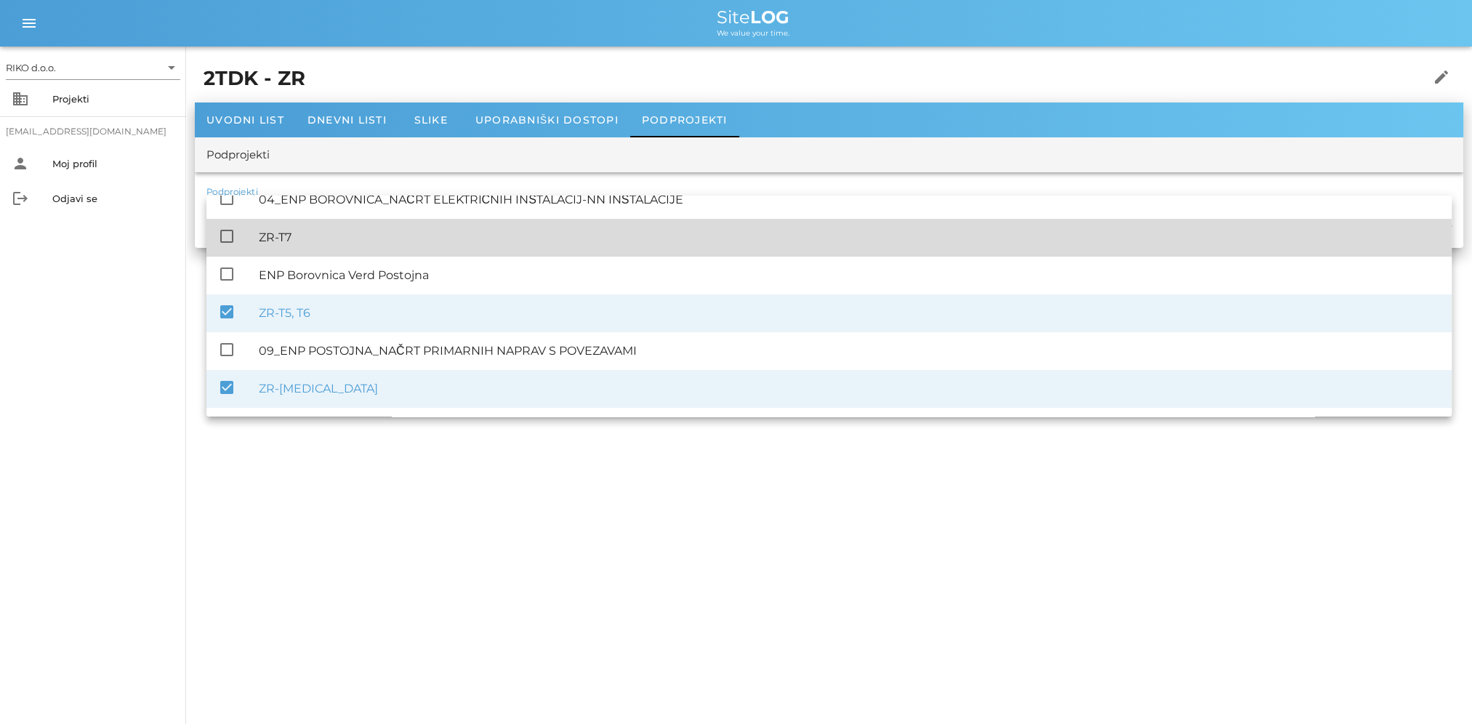
click at [299, 239] on div "ZR-T7" at bounding box center [849, 237] width 1181 height 14
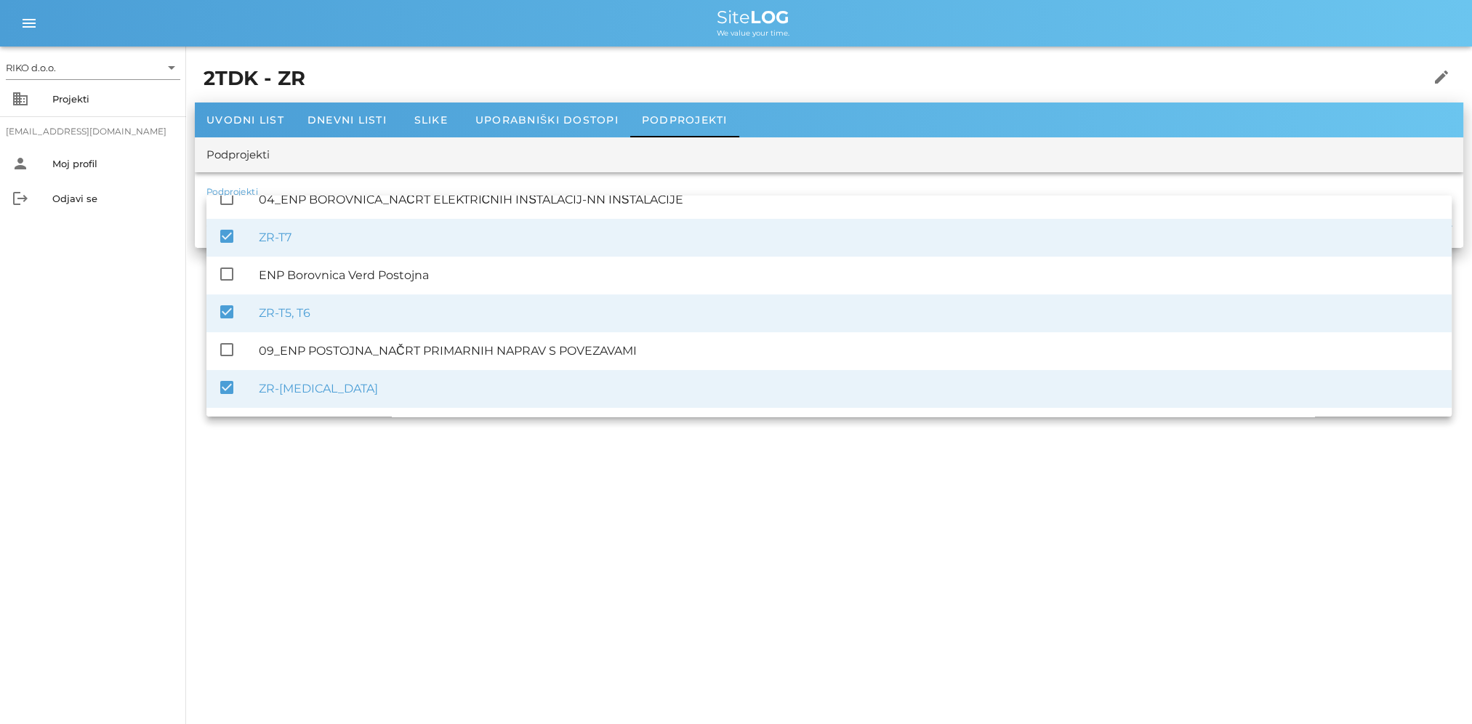
click at [299, 239] on div "ZR-T7" at bounding box center [849, 237] width 1181 height 14
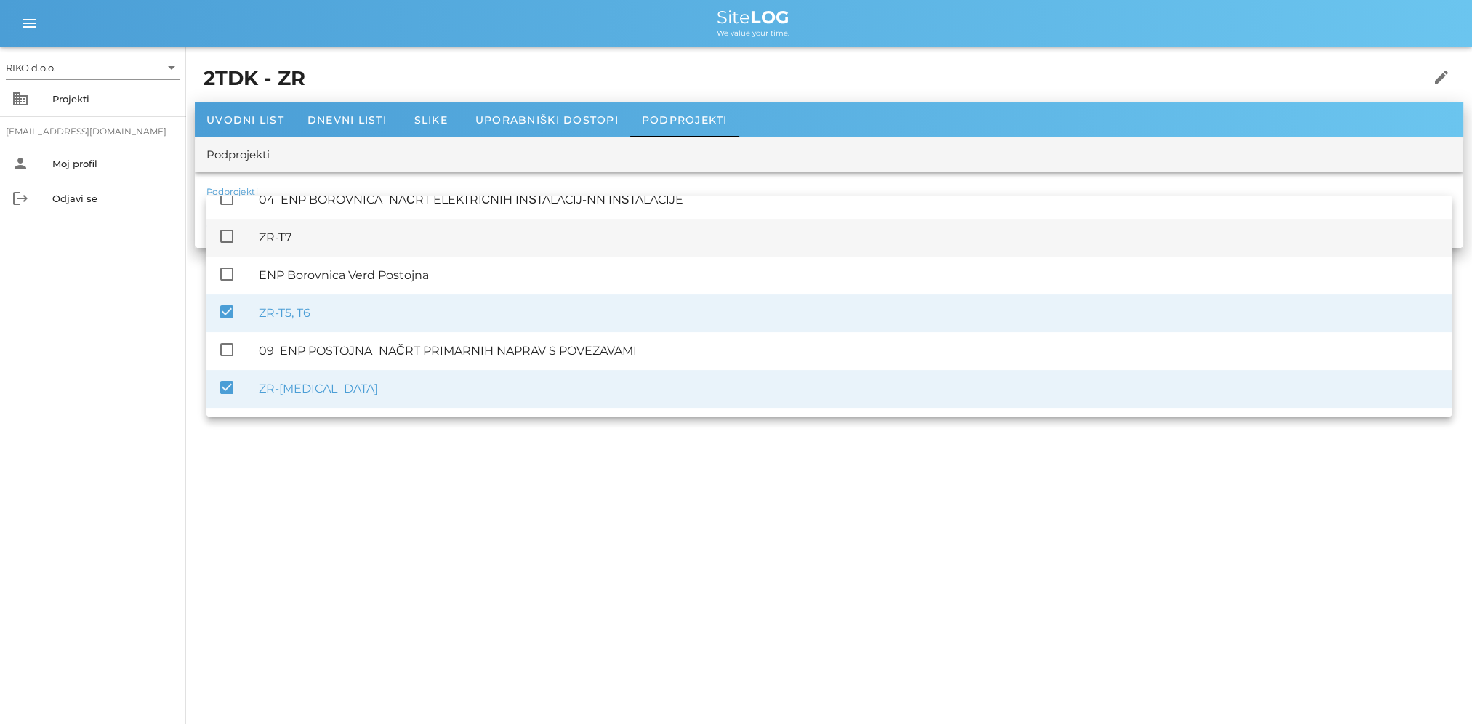
click at [294, 239] on div "ZR-T7" at bounding box center [849, 237] width 1181 height 14
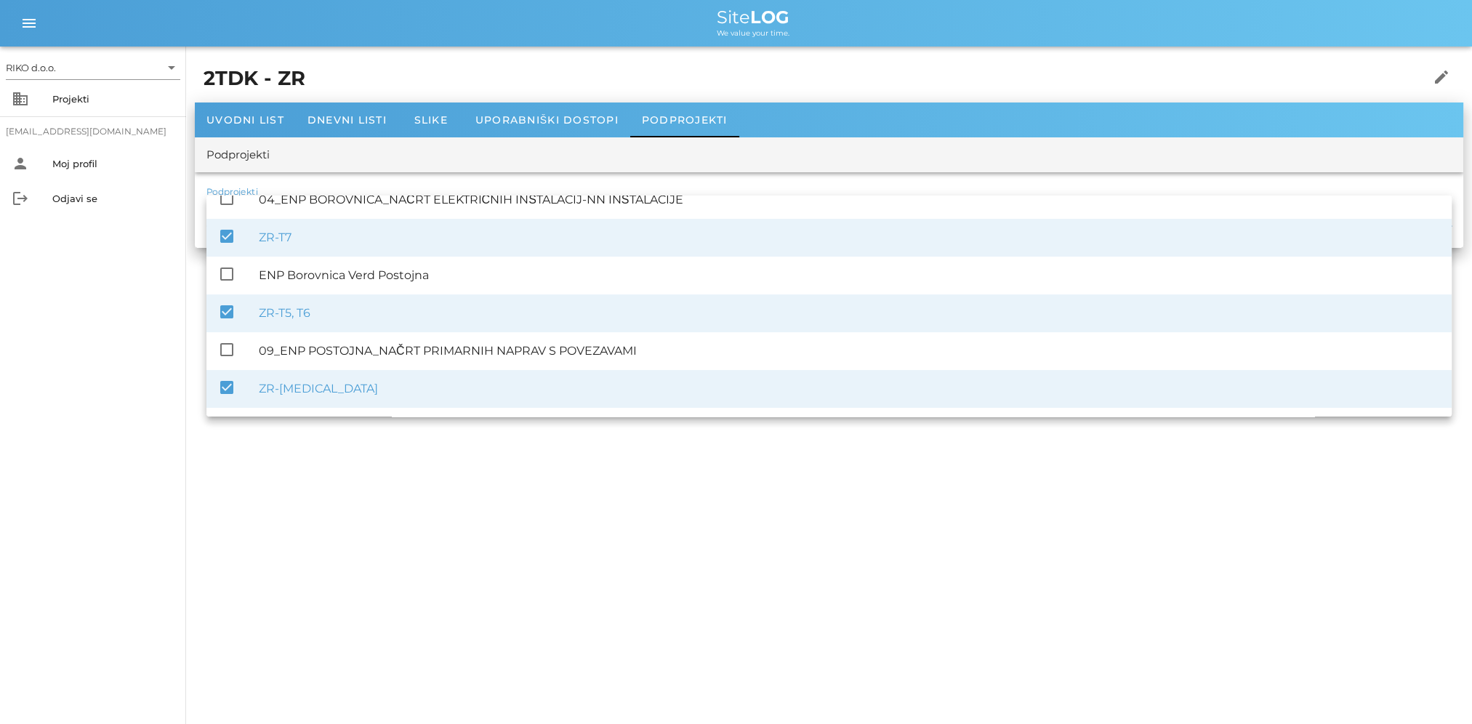
click at [559, 497] on div "RIKO d.o.o. arrow_drop_down business Projekti matevz.belaj@riko.si person Moj p…" at bounding box center [736, 362] width 1472 height 724
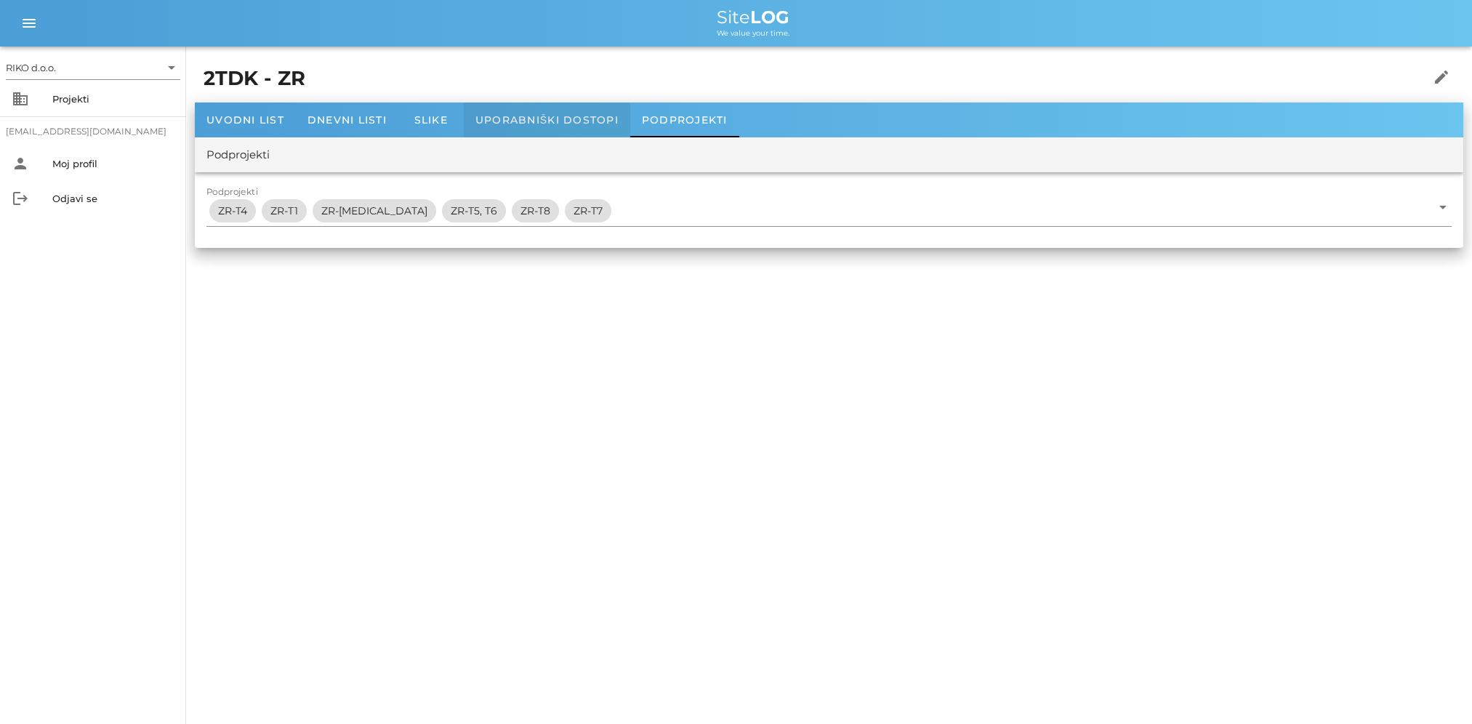
drag, startPoint x: 519, startPoint y: 122, endPoint x: 451, endPoint y: 119, distance: 68.4
click at [517, 122] on span "Uporabniški dostopi" at bounding box center [546, 119] width 143 height 13
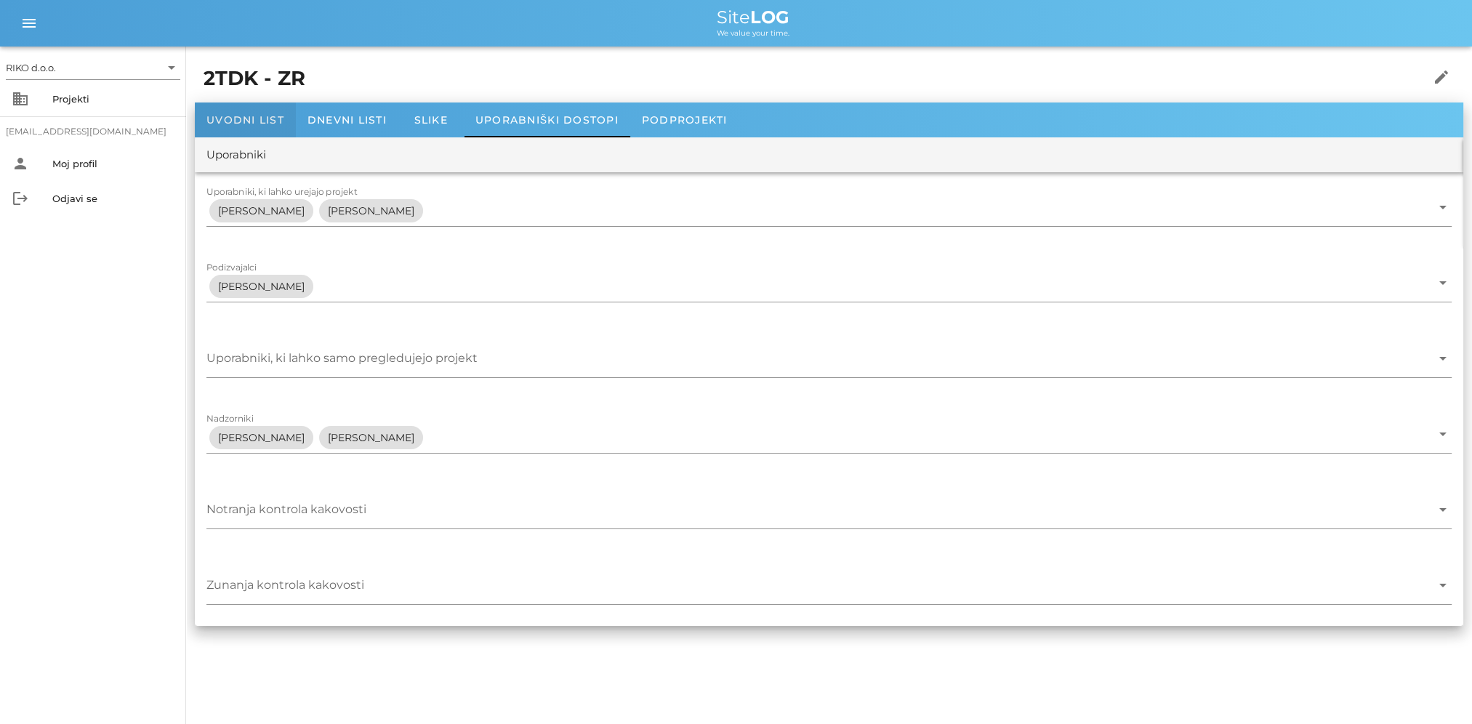
click at [256, 122] on span "Uvodni list" at bounding box center [245, 119] width 78 height 13
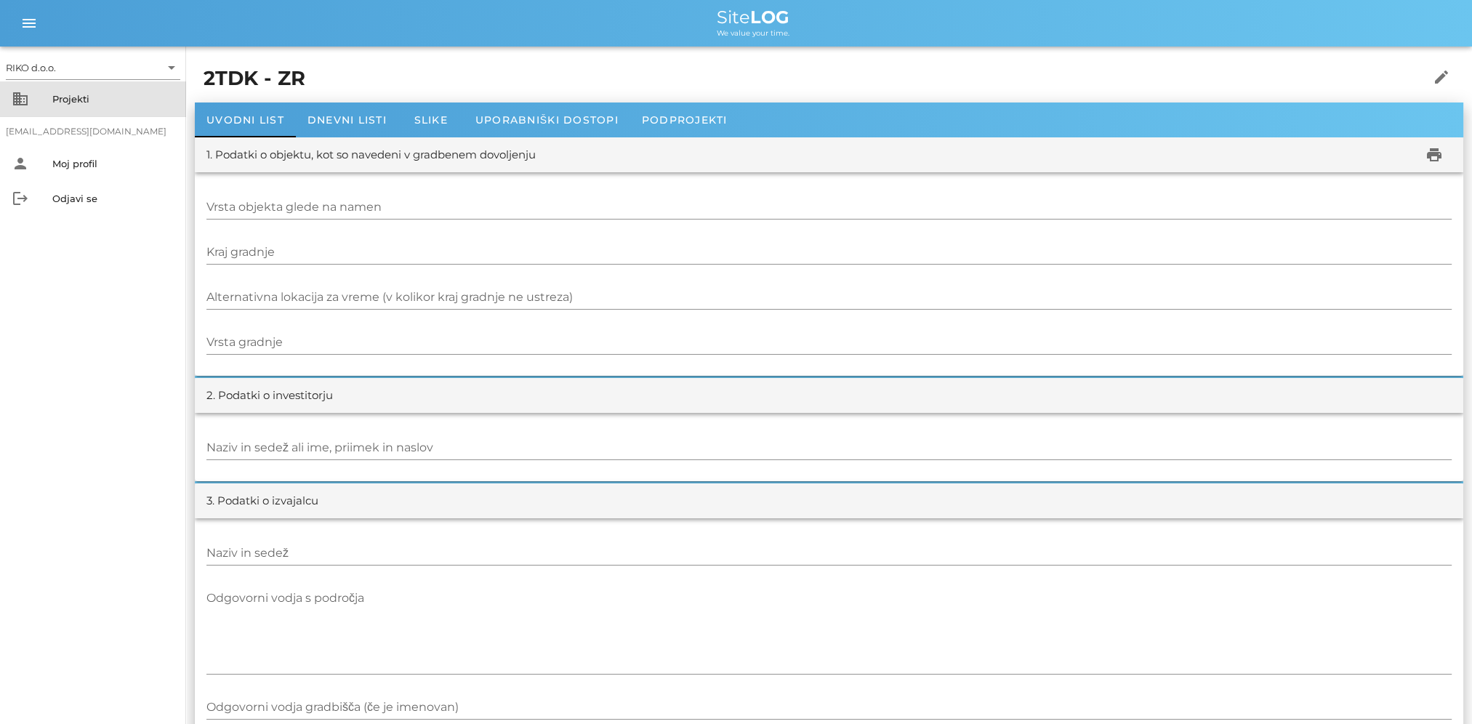
click at [56, 108] on div "Projekti" at bounding box center [113, 98] width 122 height 23
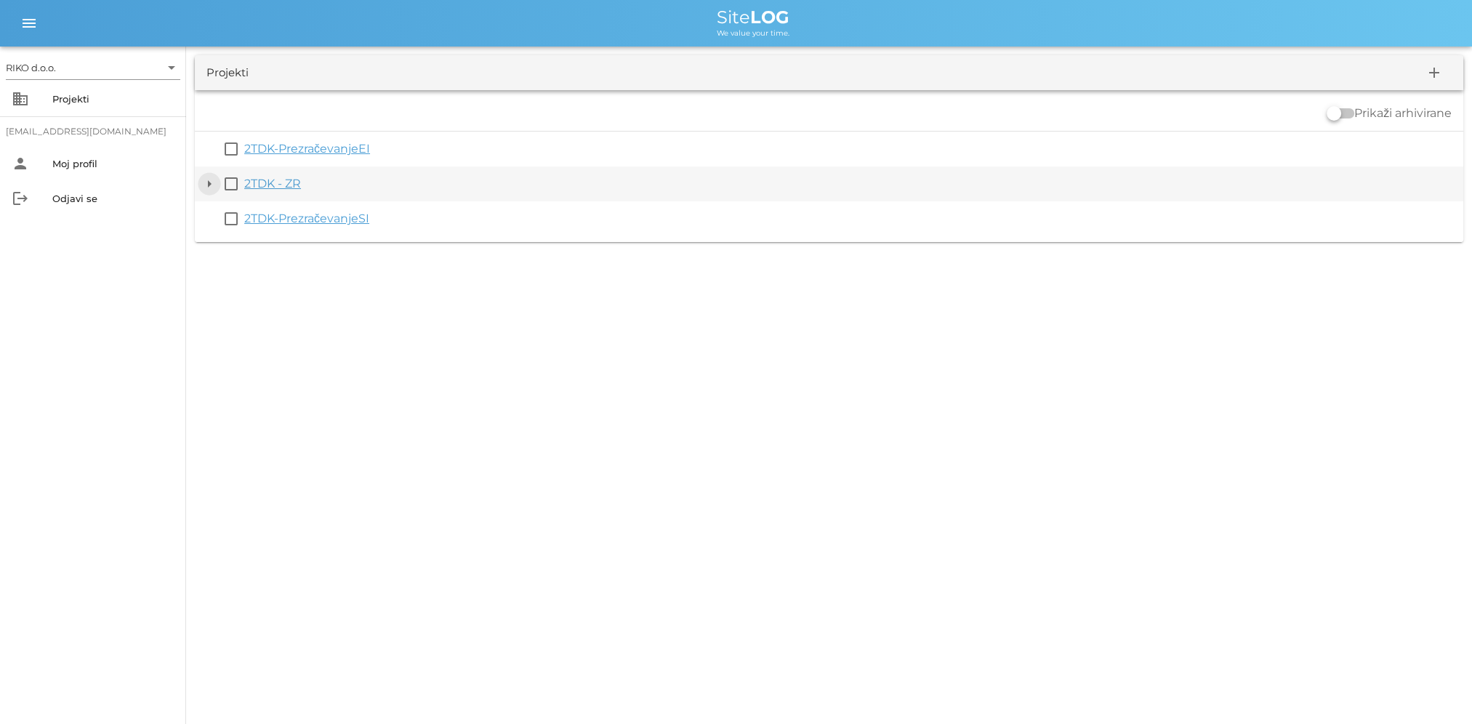
click at [215, 185] on button "arrow_drop_down" at bounding box center [209, 183] width 17 height 17
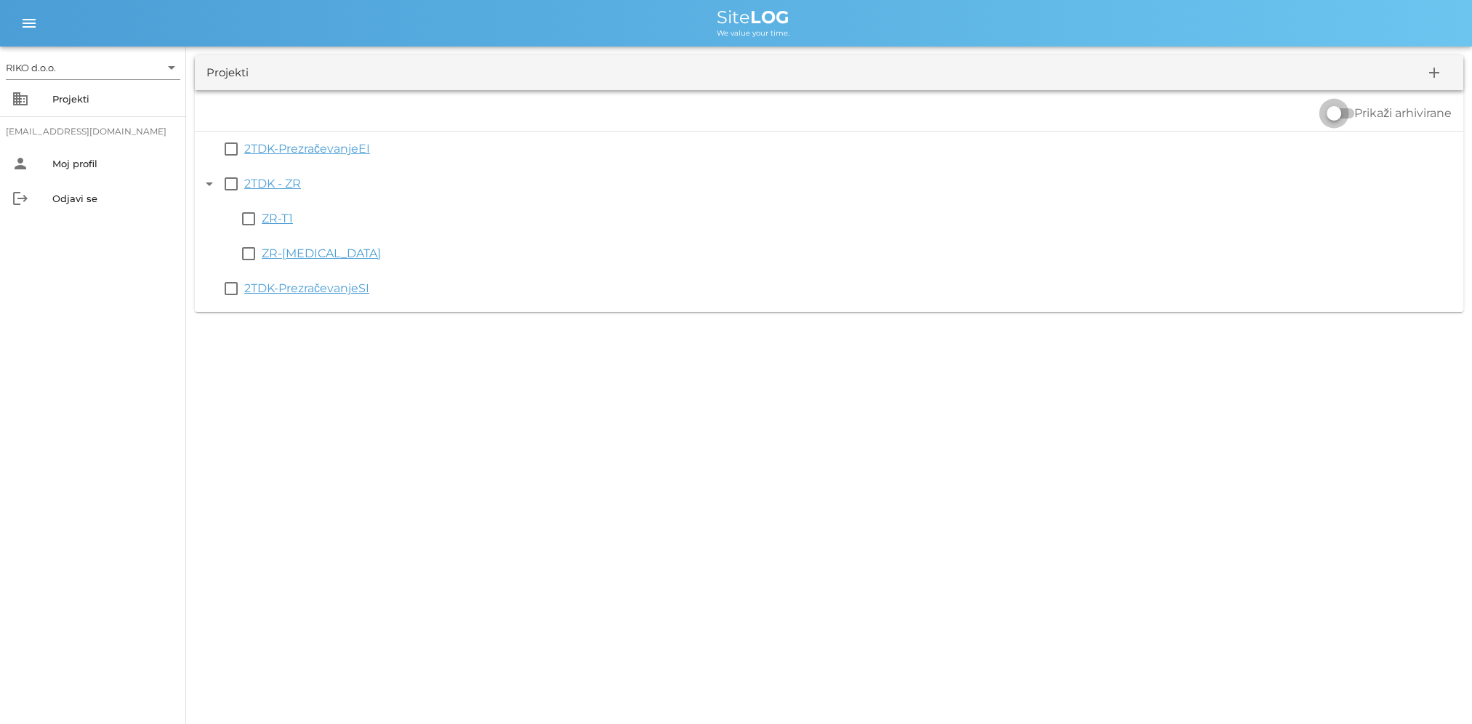
drag, startPoint x: 1327, startPoint y: 114, endPoint x: 1311, endPoint y: 115, distance: 16.0
click at [1324, 115] on div at bounding box center [1333, 113] width 25 height 25
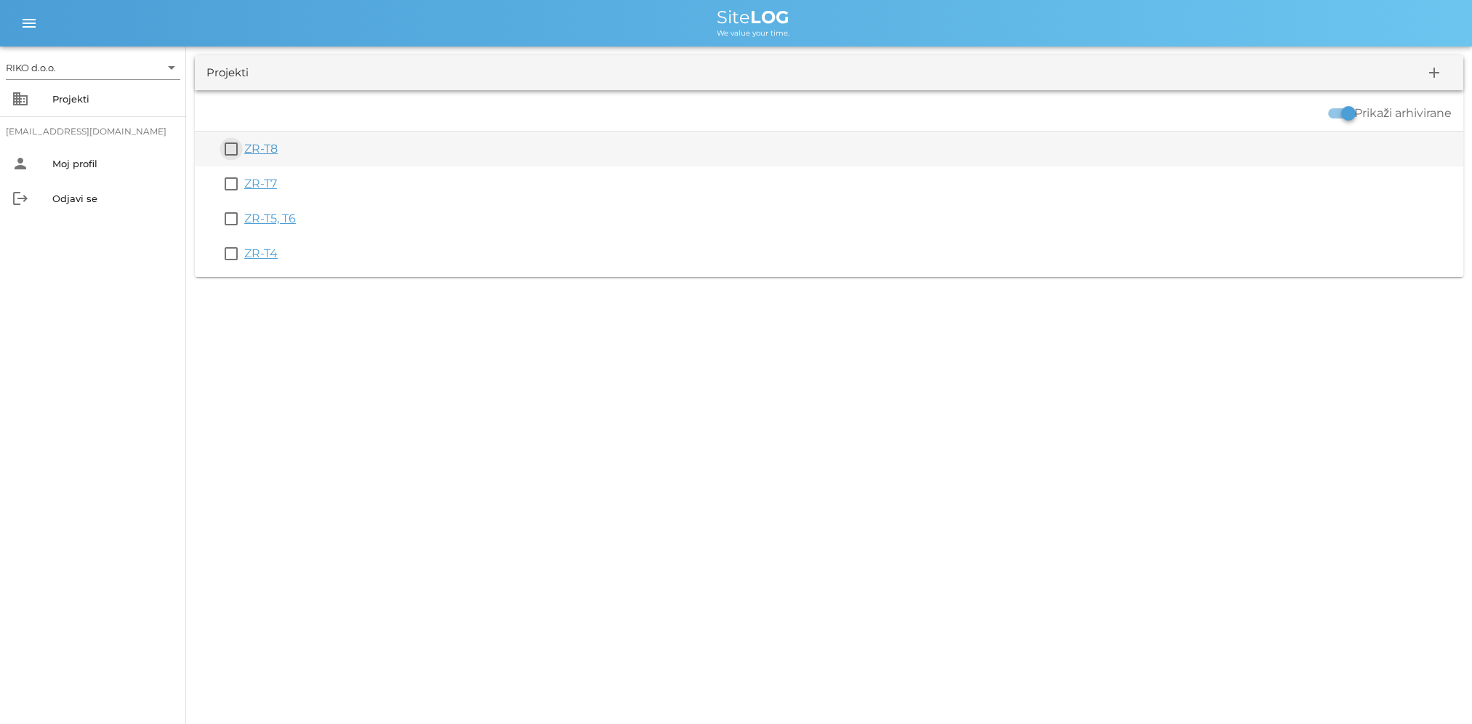
click at [234, 147] on button "check_box_outline_blank" at bounding box center [230, 148] width 17 height 17
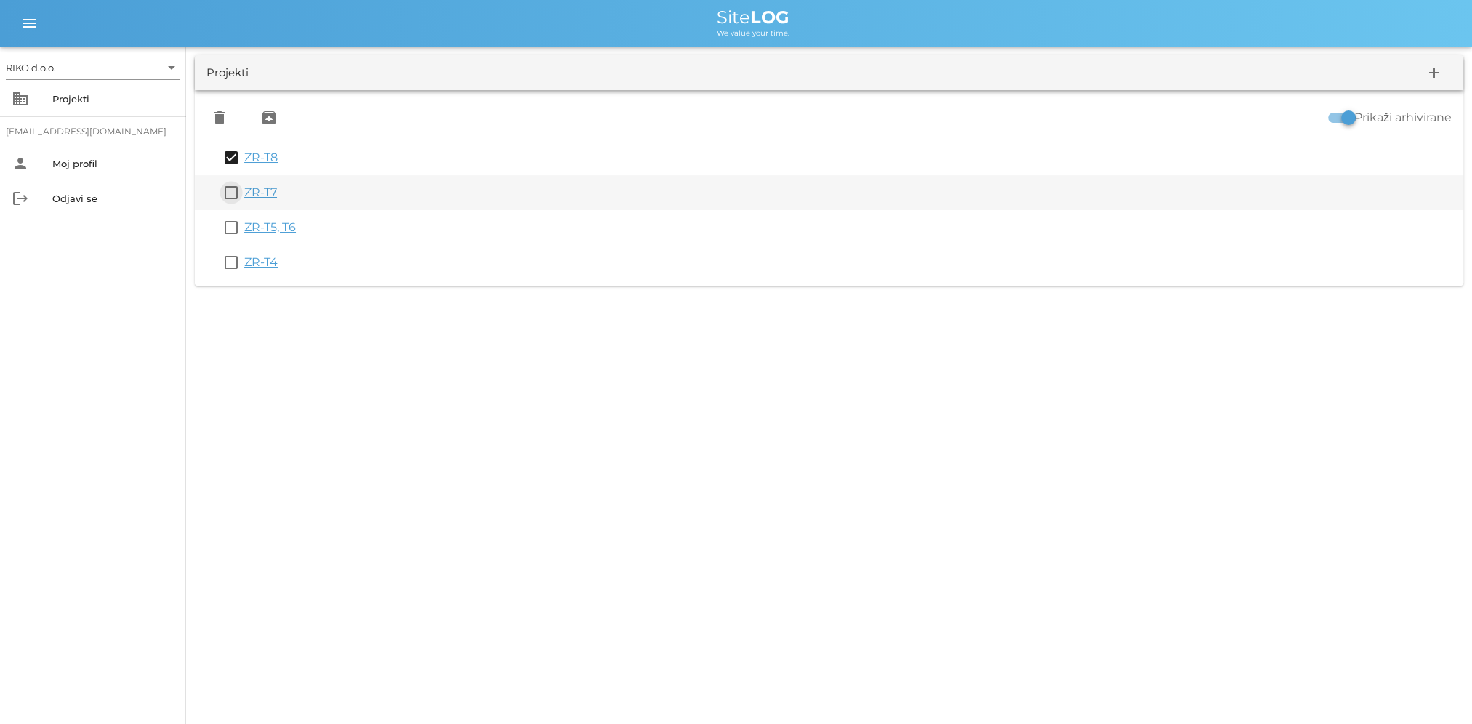
click at [233, 195] on button "check_box_outline_blank" at bounding box center [230, 192] width 17 height 17
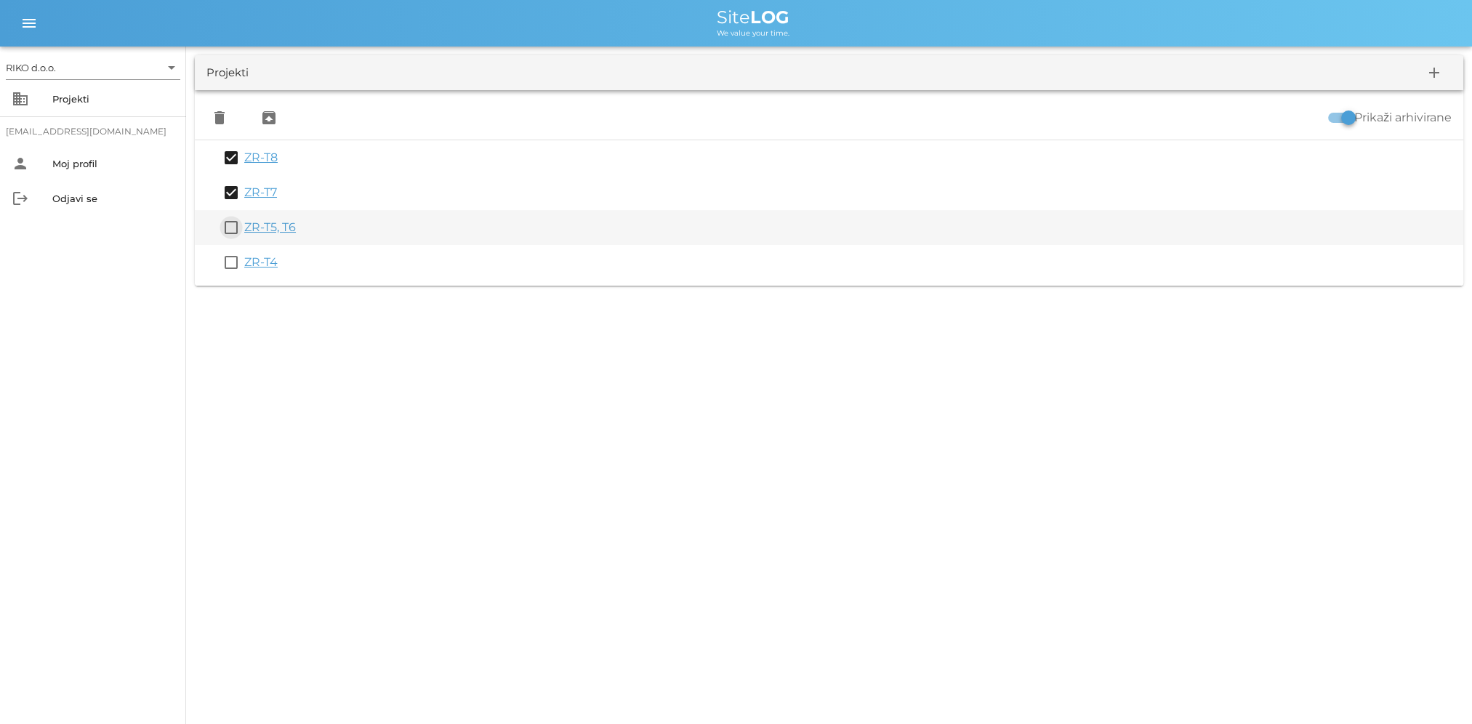
click at [232, 230] on button "check_box_outline_blank" at bounding box center [230, 227] width 17 height 17
drag, startPoint x: 229, startPoint y: 260, endPoint x: 236, endPoint y: 238, distance: 23.0
click at [229, 263] on button "check_box_outline_blank" at bounding box center [230, 262] width 17 height 17
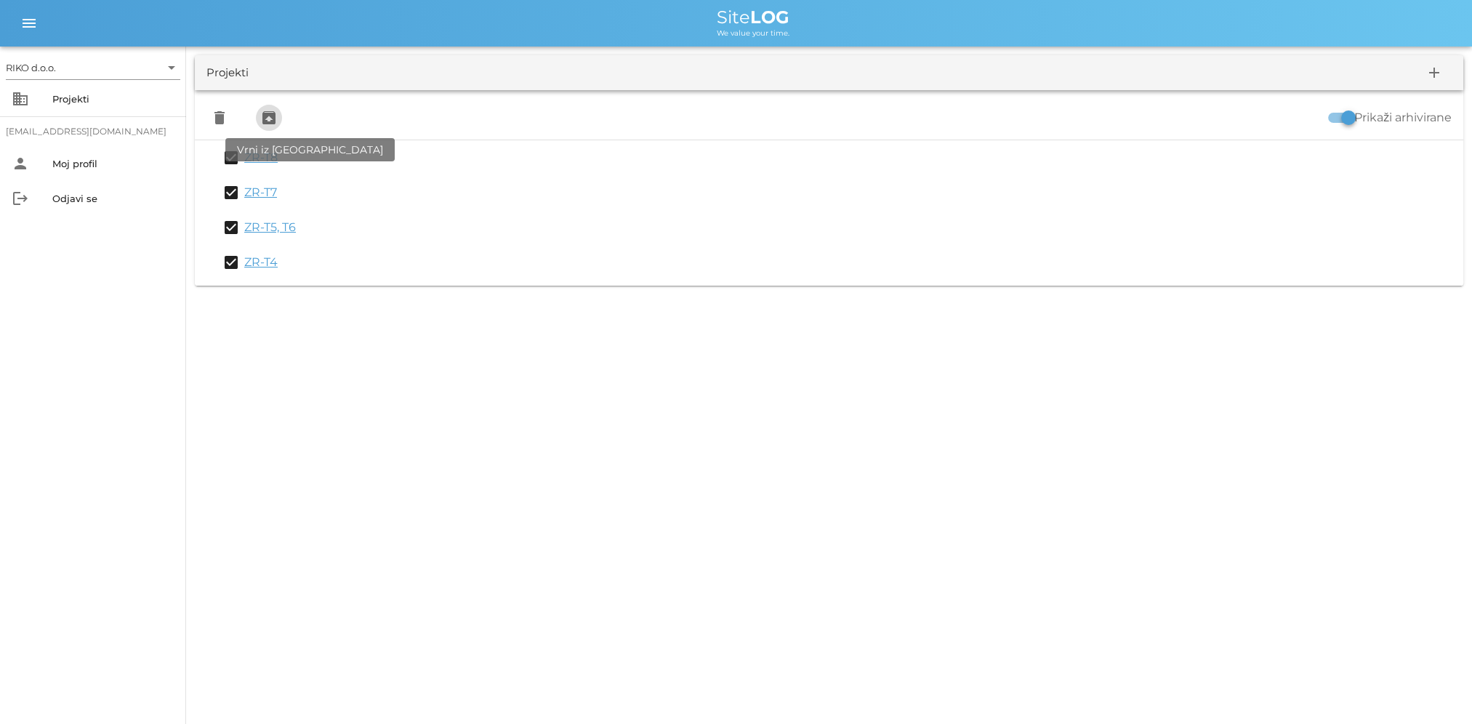
click at [270, 122] on icon "unarchive" at bounding box center [268, 117] width 17 height 17
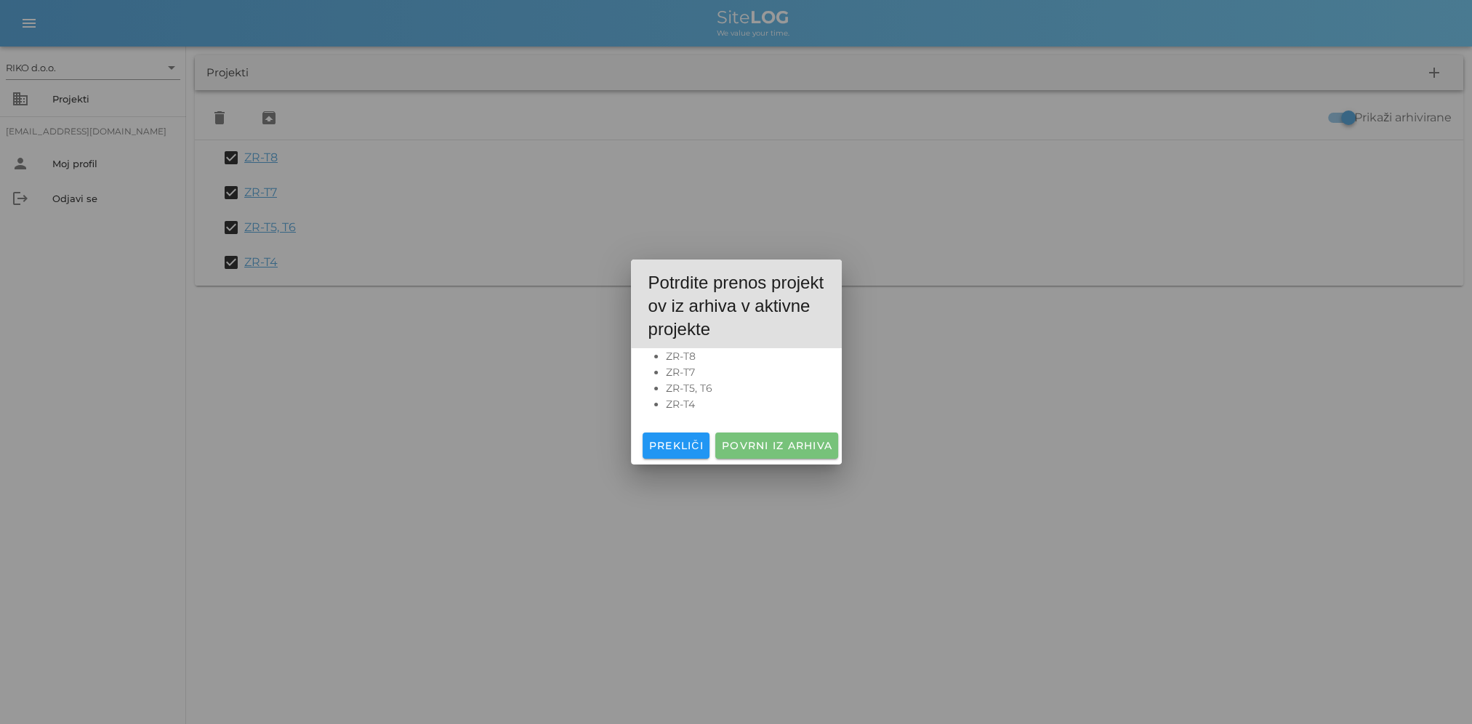
click at [784, 450] on span "Povrni iz arhiva" at bounding box center [776, 445] width 111 height 13
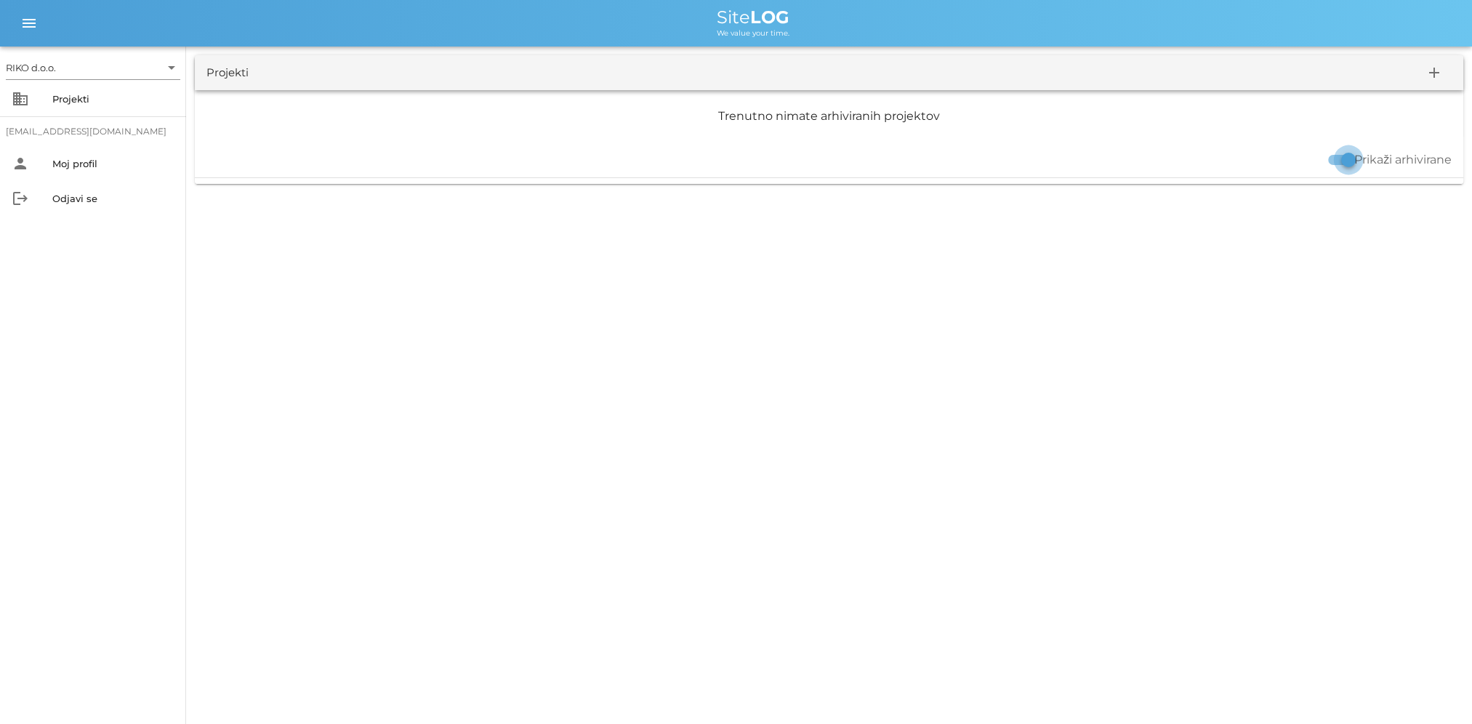
click at [1339, 160] on div at bounding box center [1348, 160] width 25 height 25
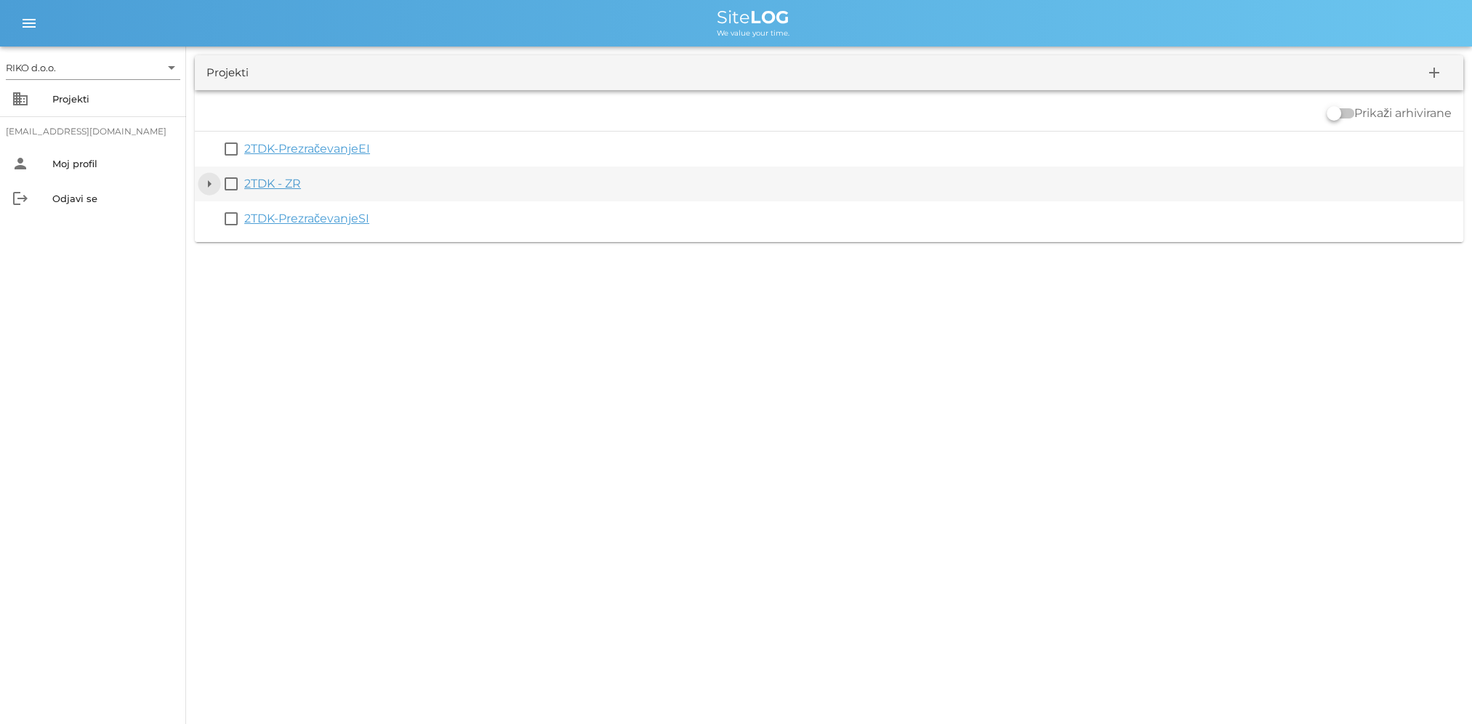
click at [209, 187] on button "arrow_drop_down" at bounding box center [209, 183] width 17 height 17
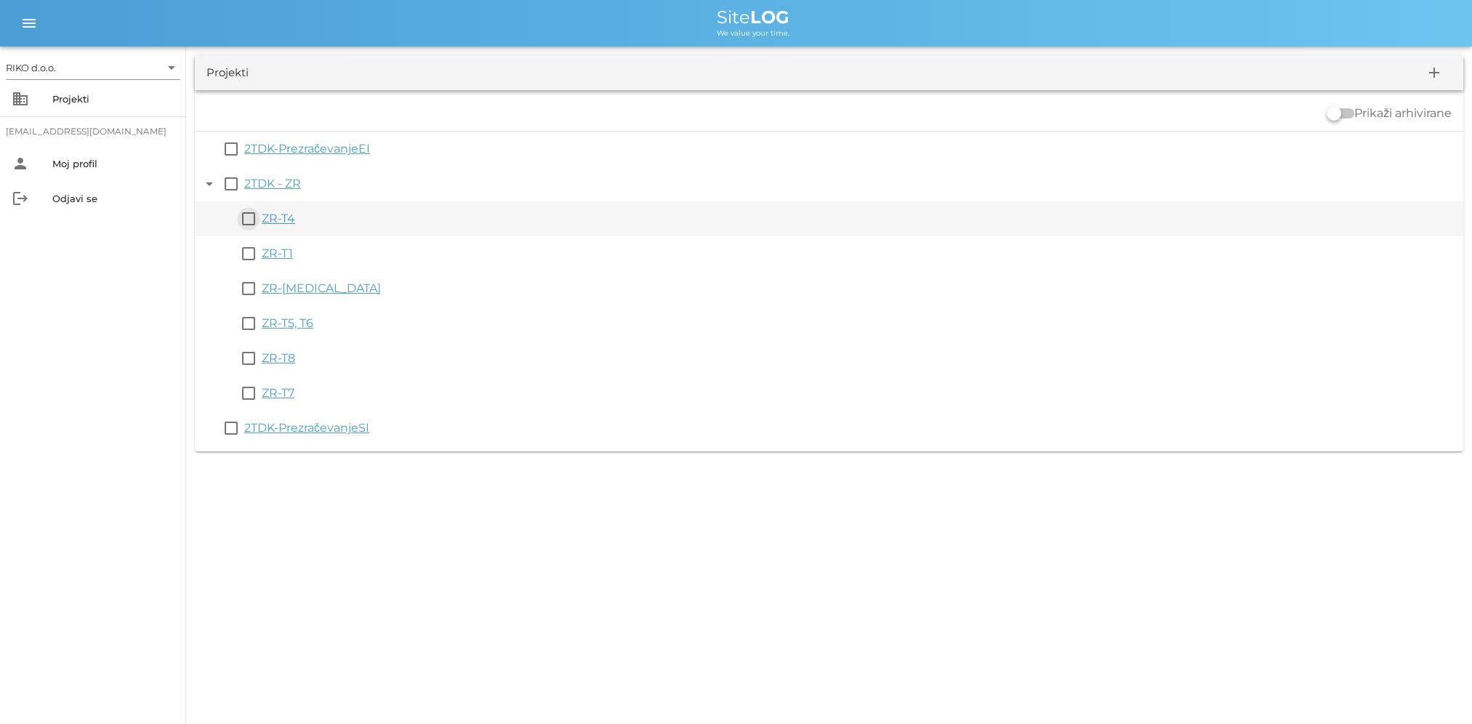
click at [247, 223] on button "check_box_outline_blank" at bounding box center [248, 218] width 17 height 17
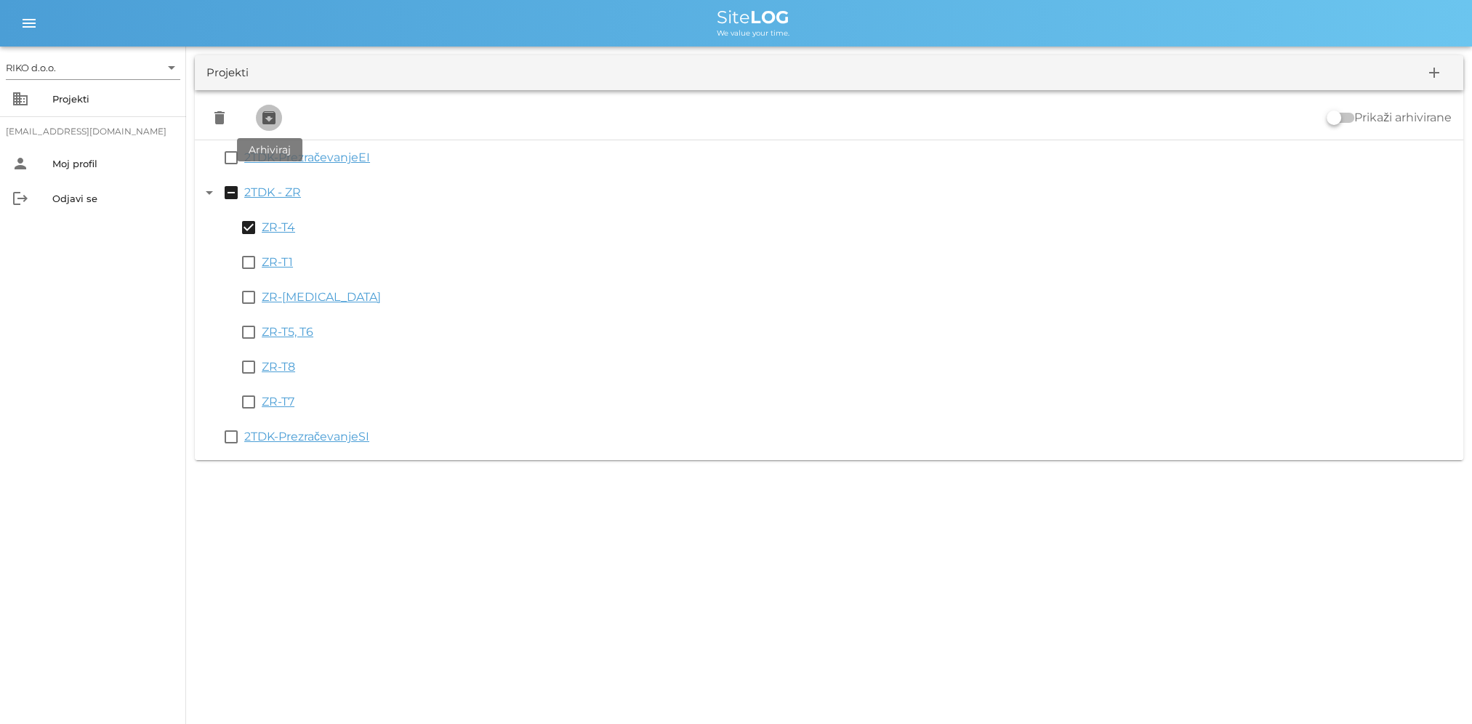
click at [265, 118] on icon "archive" at bounding box center [268, 117] width 17 height 17
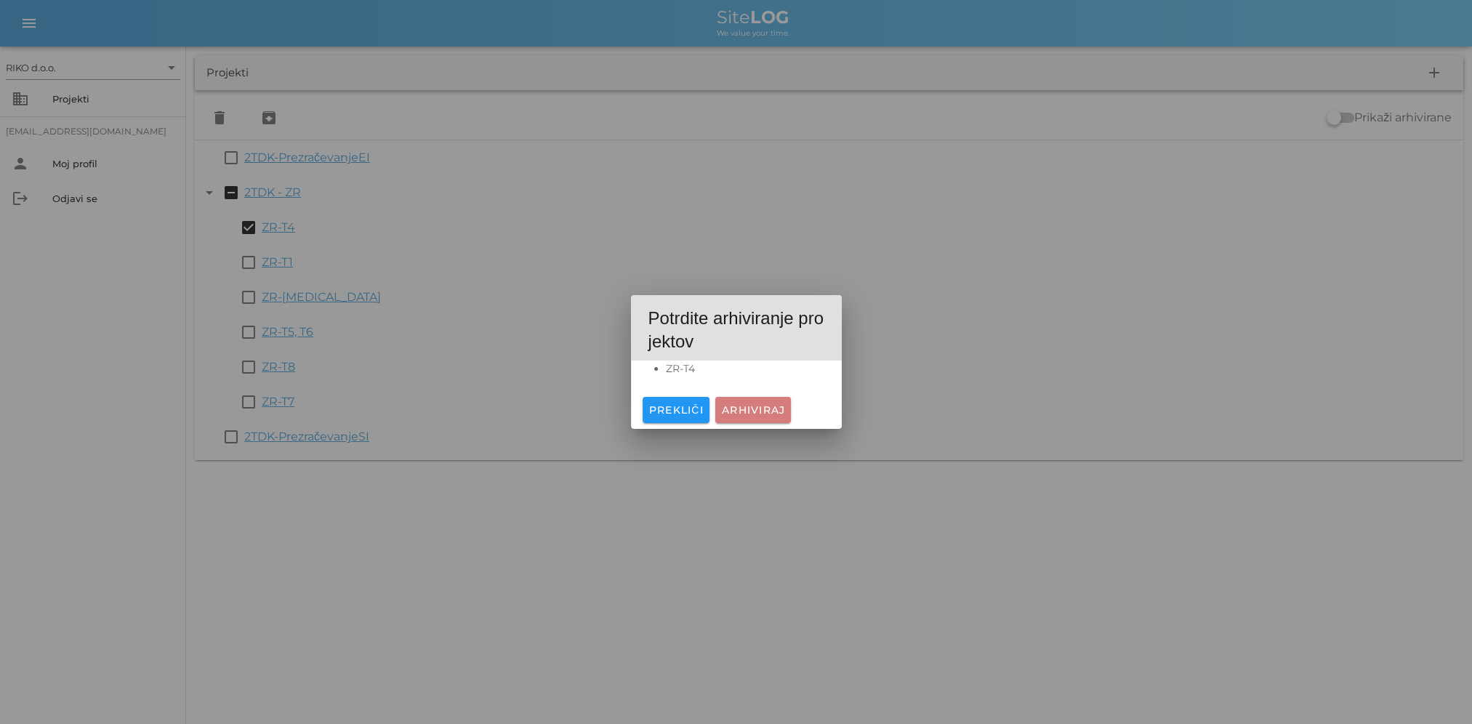
click at [764, 416] on span "Arhiviraj" at bounding box center [753, 409] width 65 height 13
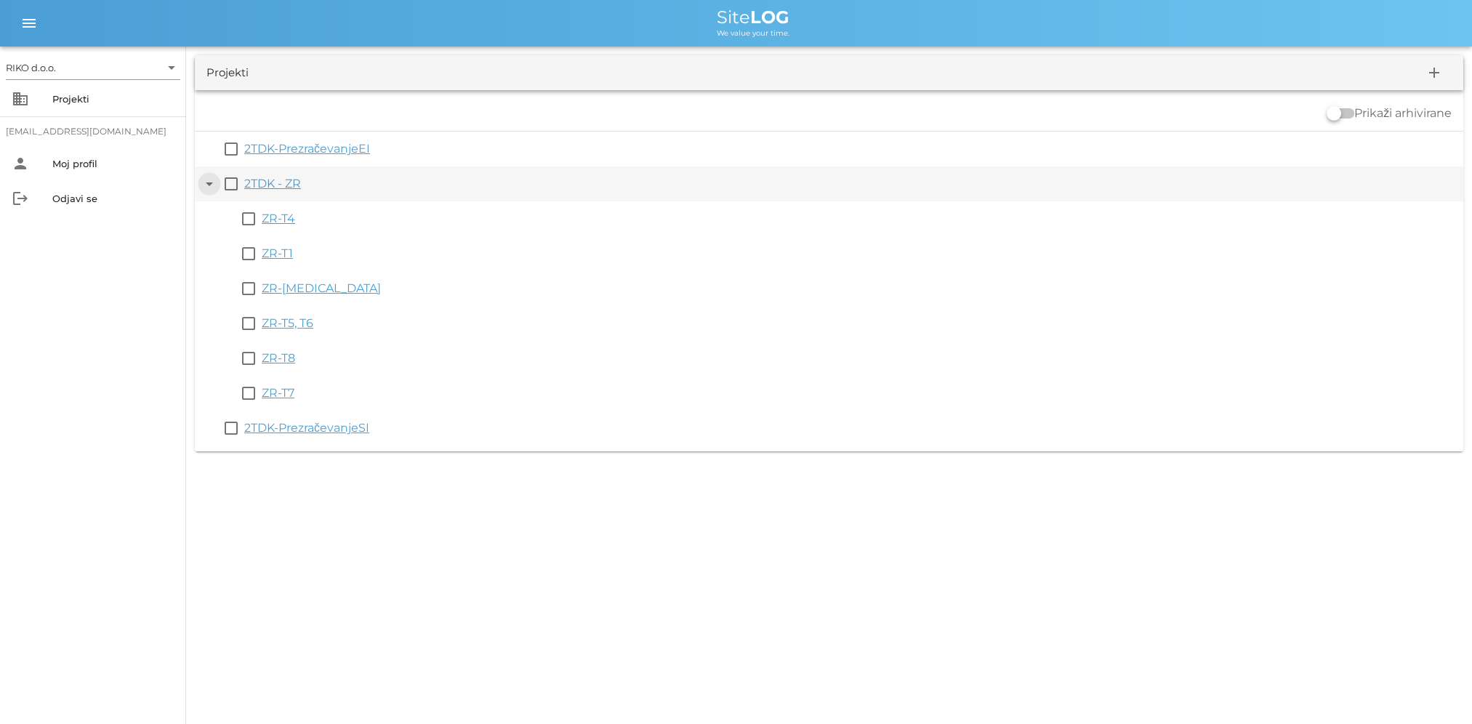
click at [207, 186] on button "arrow_drop_down" at bounding box center [209, 183] width 17 height 17
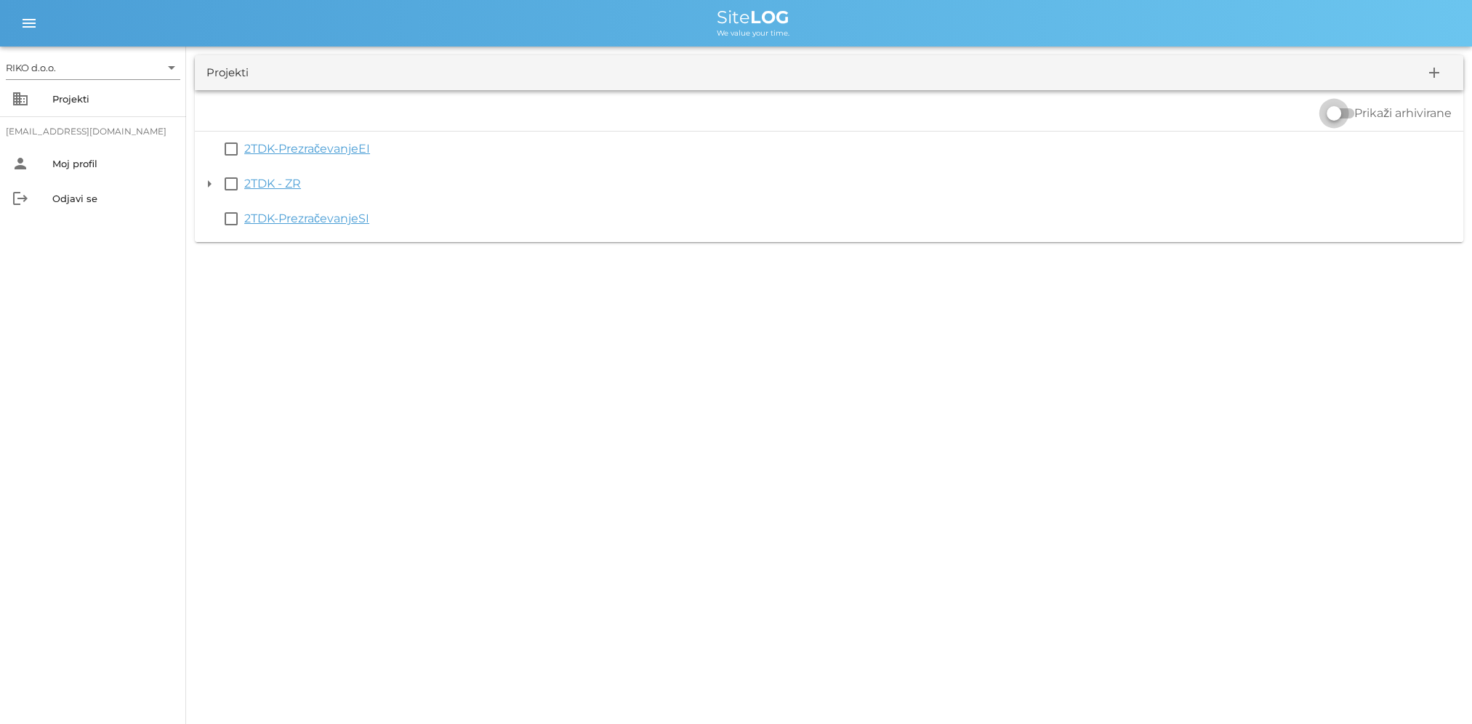
click at [1345, 111] on div at bounding box center [1333, 113] width 25 height 25
click at [1336, 115] on div at bounding box center [1348, 113] width 25 height 25
click at [1336, 115] on div at bounding box center [1333, 113] width 25 height 25
checkbox input "true"
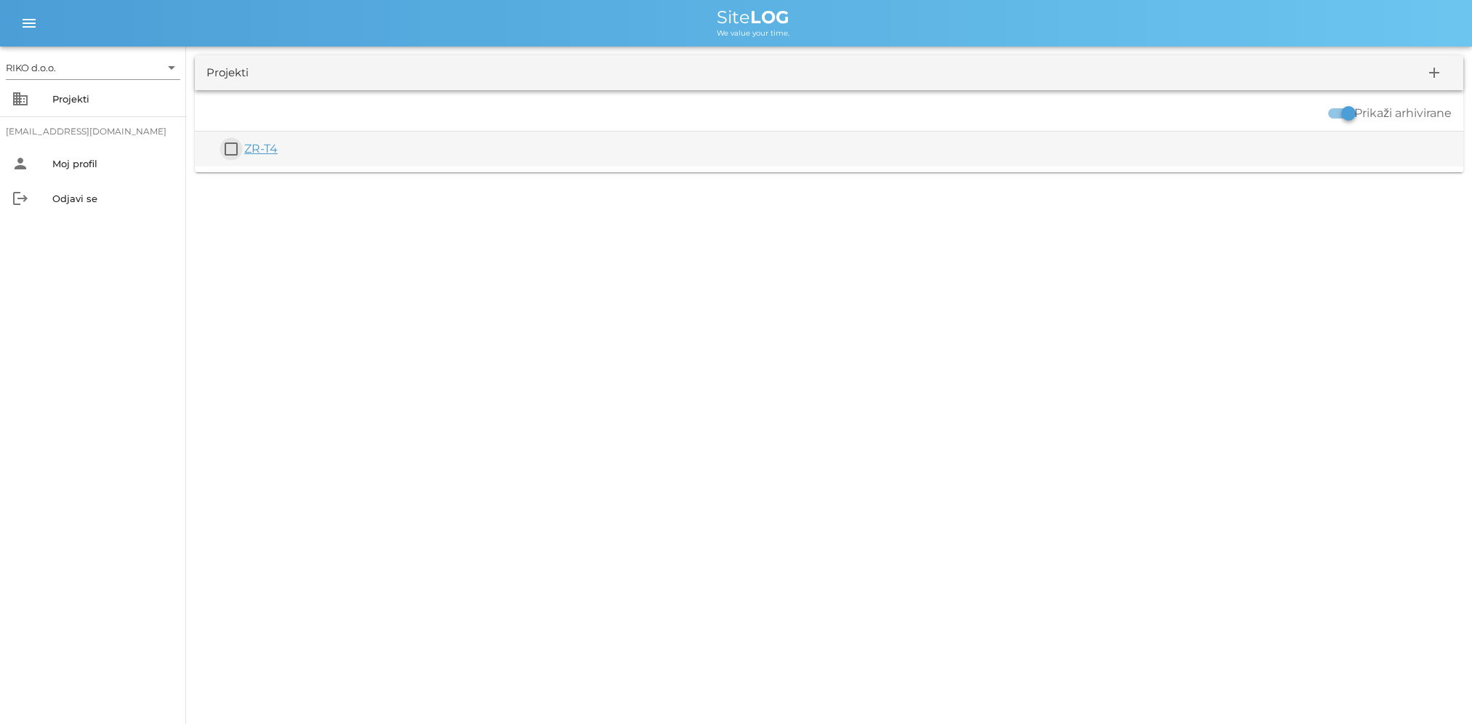
click at [225, 153] on button "check_box_outline_blank" at bounding box center [230, 148] width 17 height 17
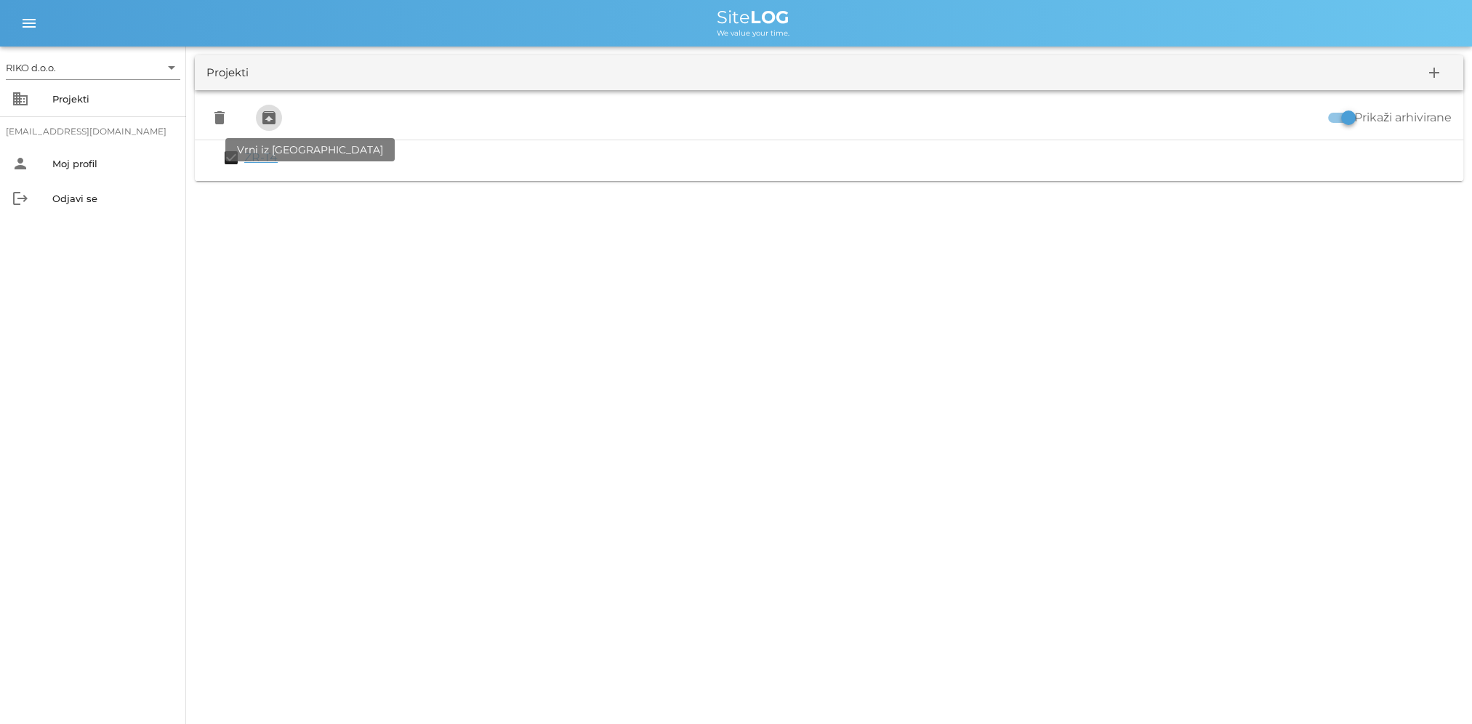
click at [270, 124] on icon "unarchive" at bounding box center [268, 117] width 17 height 17
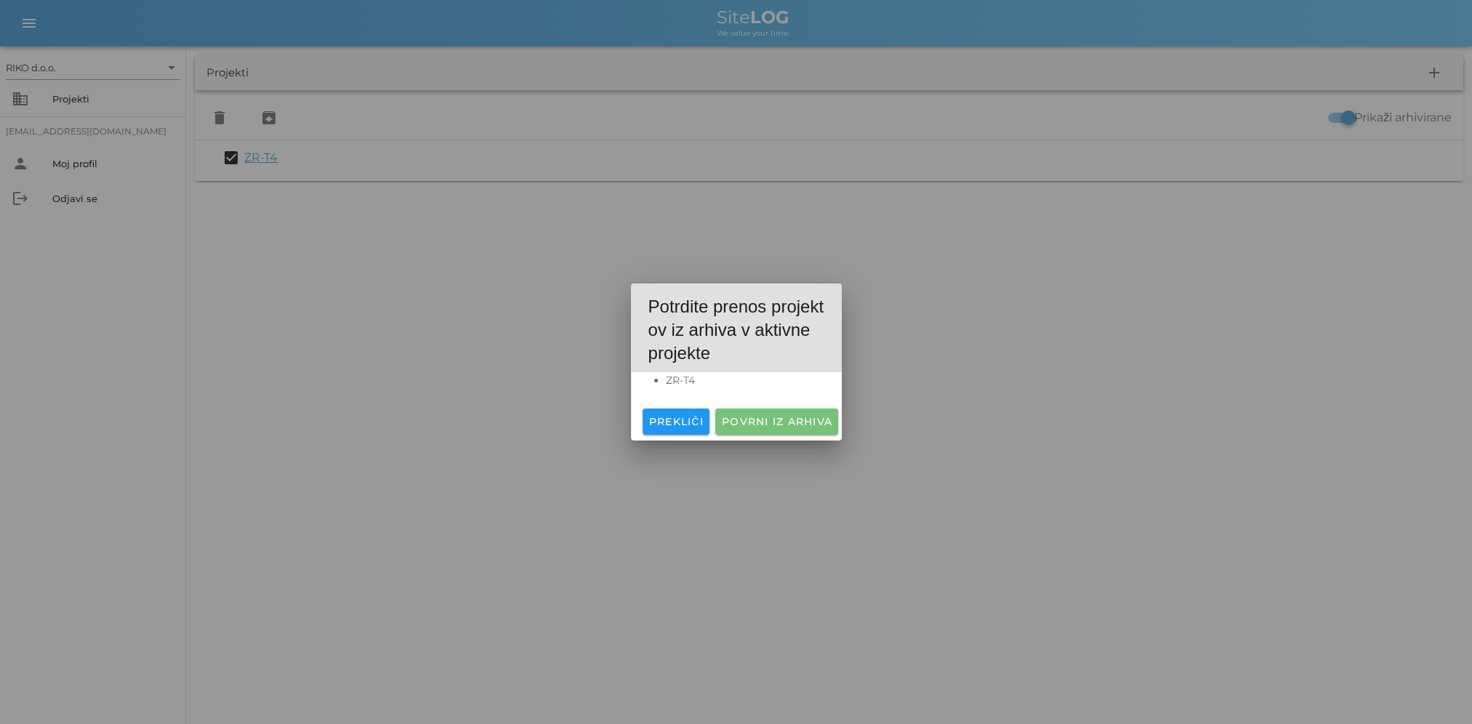
click at [781, 420] on span "Povrni iz arhiva" at bounding box center [776, 421] width 111 height 13
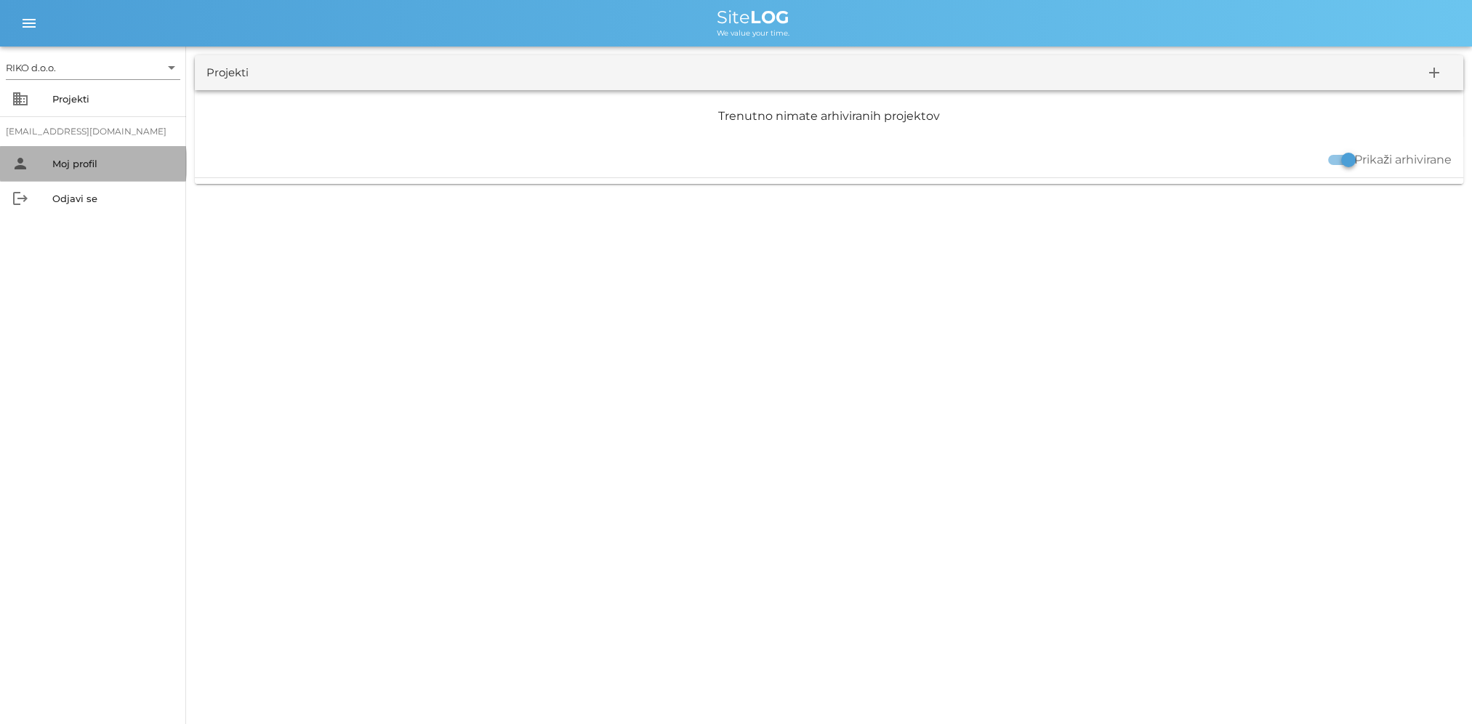
click at [78, 175] on div "person Moj profil" at bounding box center [93, 163] width 186 height 35
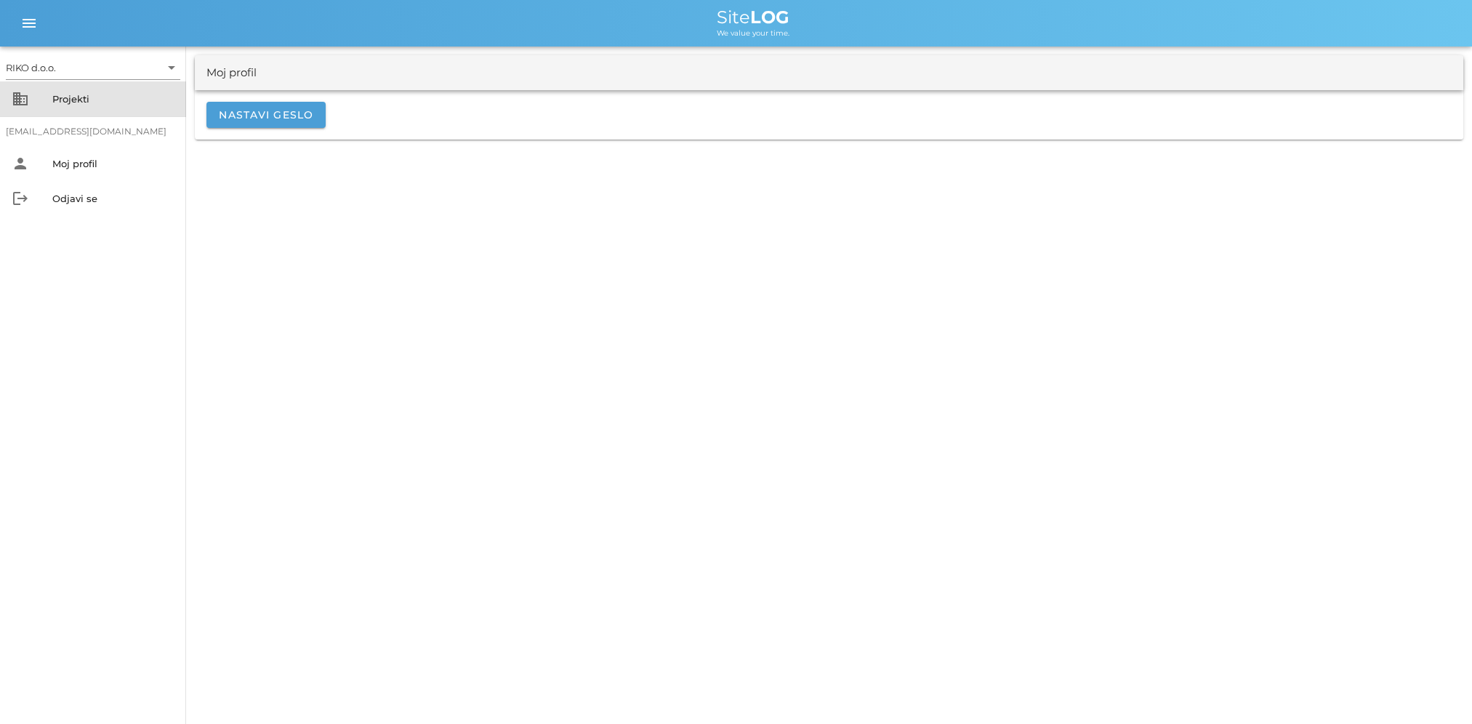
click at [78, 105] on div "Projekti" at bounding box center [113, 98] width 122 height 23
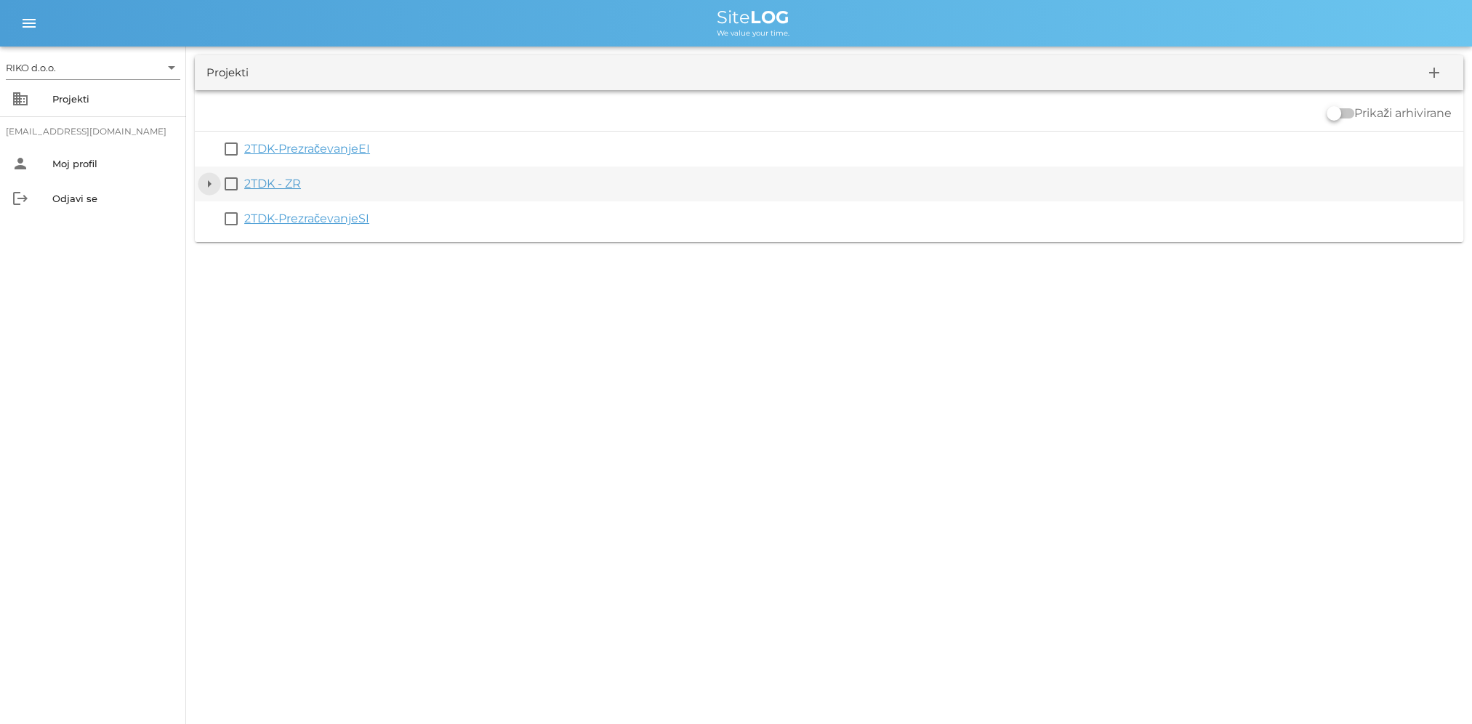
click at [205, 185] on button "arrow_drop_down" at bounding box center [209, 183] width 17 height 17
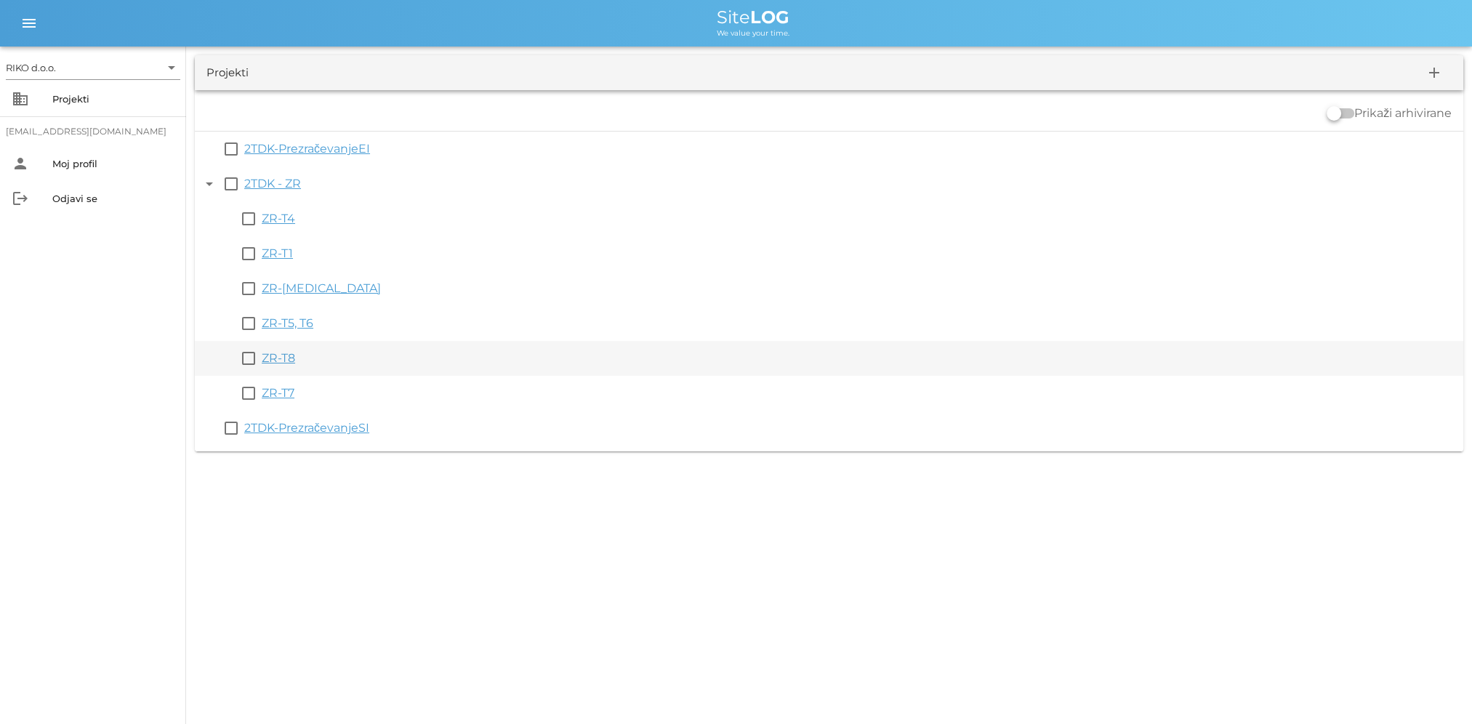
click at [287, 358] on link "ZR-T8" at bounding box center [278, 358] width 33 height 14
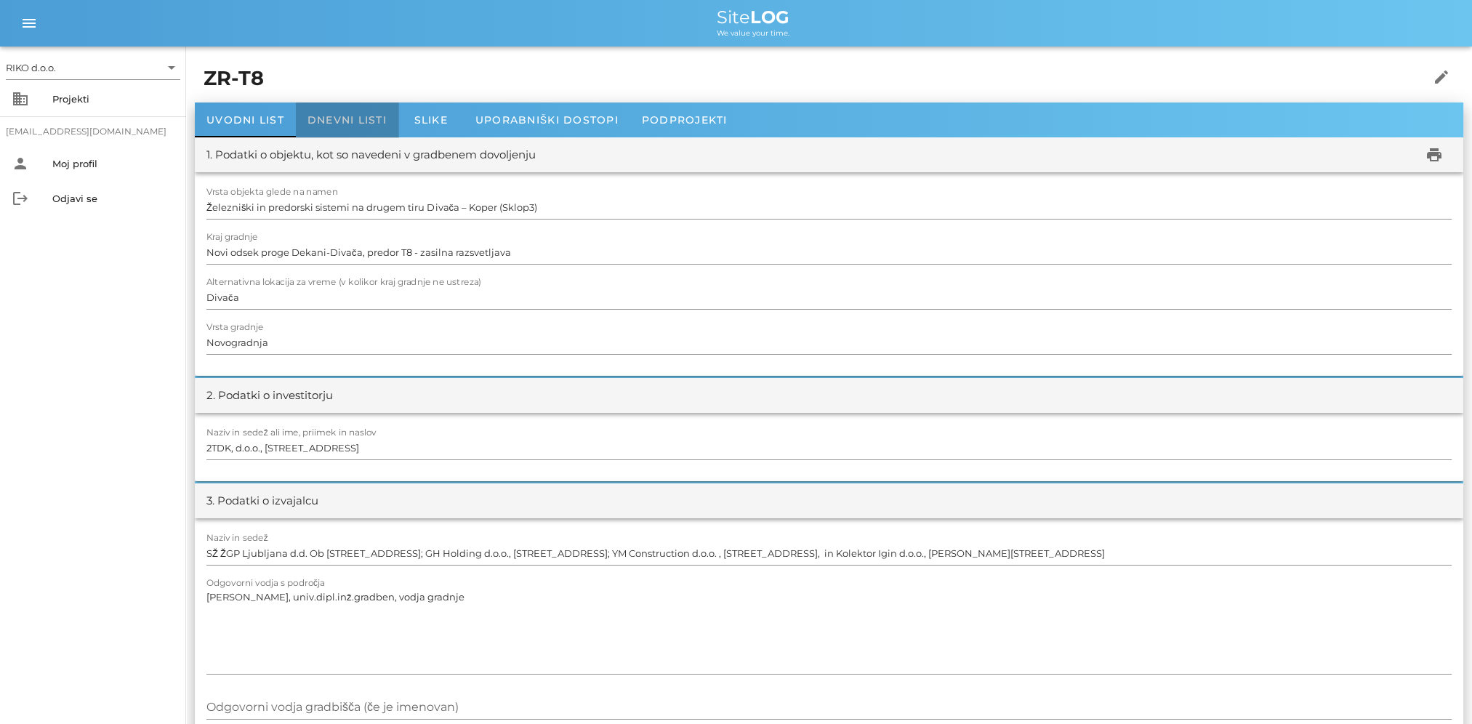
click at [344, 121] on span "Dnevni listi" at bounding box center [346, 119] width 79 height 13
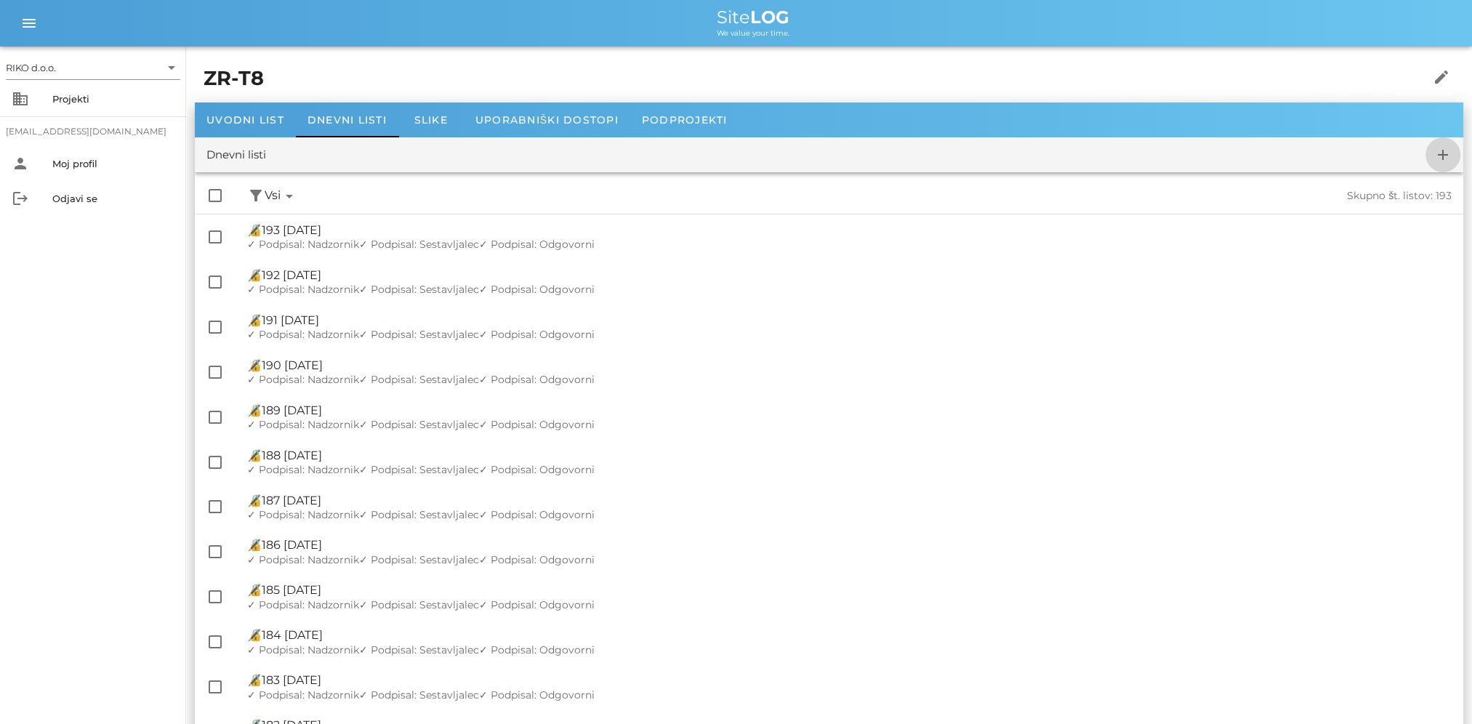
drag, startPoint x: 1451, startPoint y: 153, endPoint x: 1427, endPoint y: 158, distance: 24.5
click at [1451, 153] on icon "add" at bounding box center [1442, 154] width 17 height 17
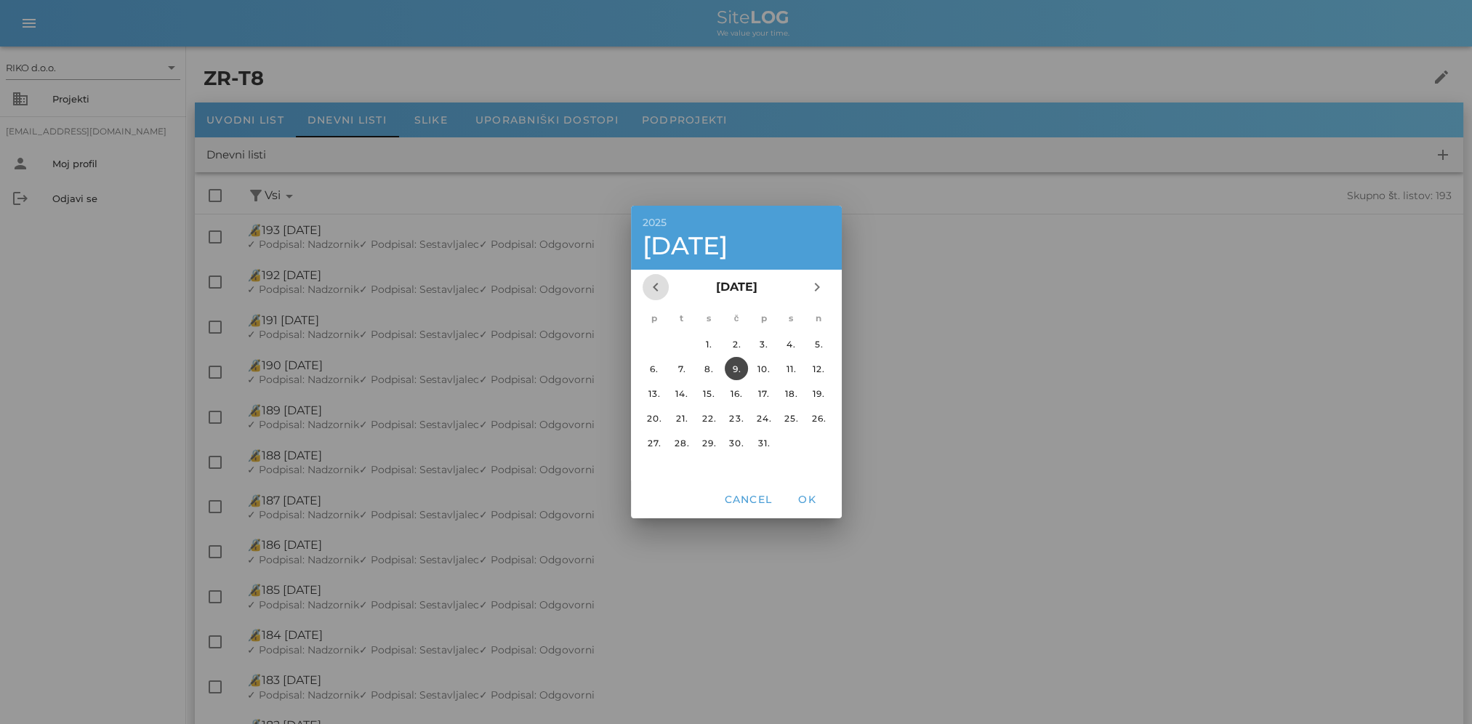
click at [651, 278] on icon "chevron_left" at bounding box center [655, 286] width 17 height 17
click at [826, 281] on span "chevron_right" at bounding box center [817, 286] width 26 height 17
click at [712, 342] on div "1." at bounding box center [708, 344] width 23 height 11
click at [808, 504] on span "OK" at bounding box center [806, 499] width 35 height 13
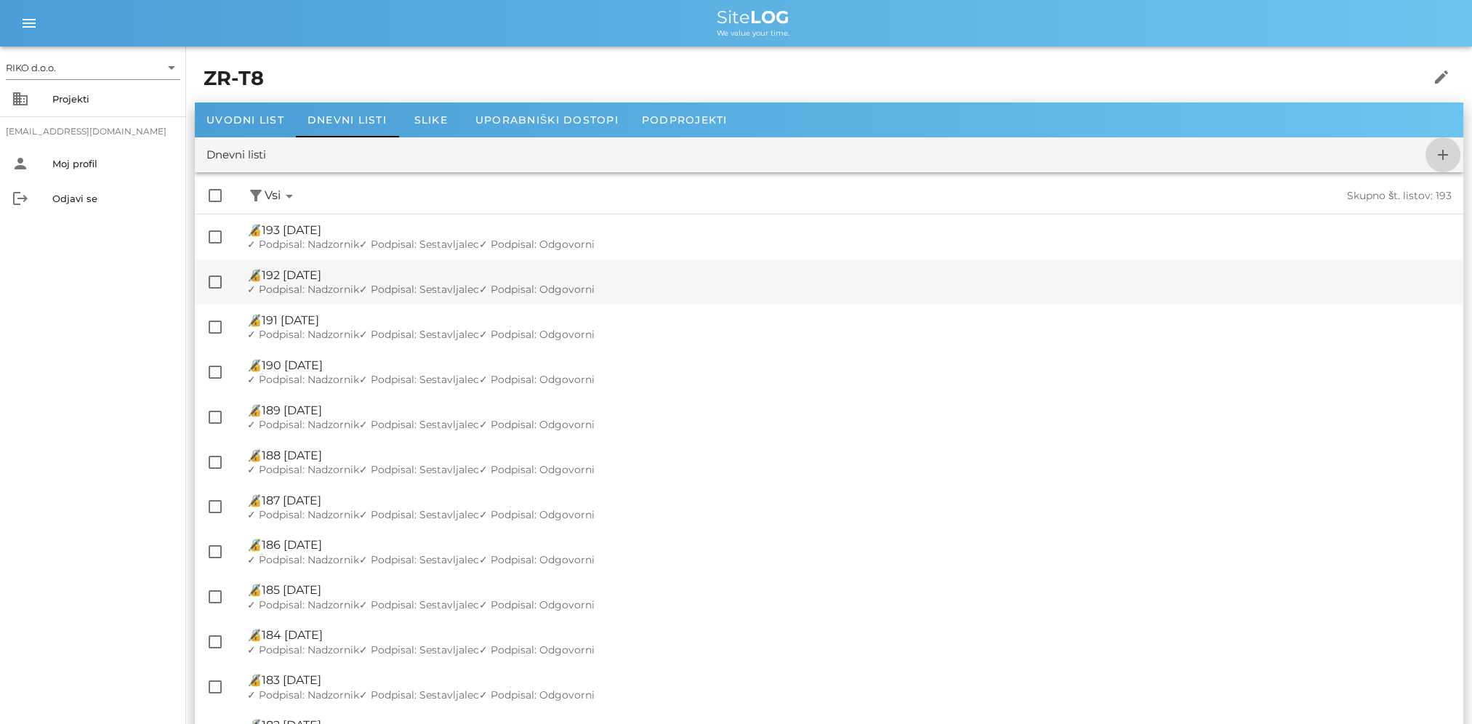
checkbox input "false"
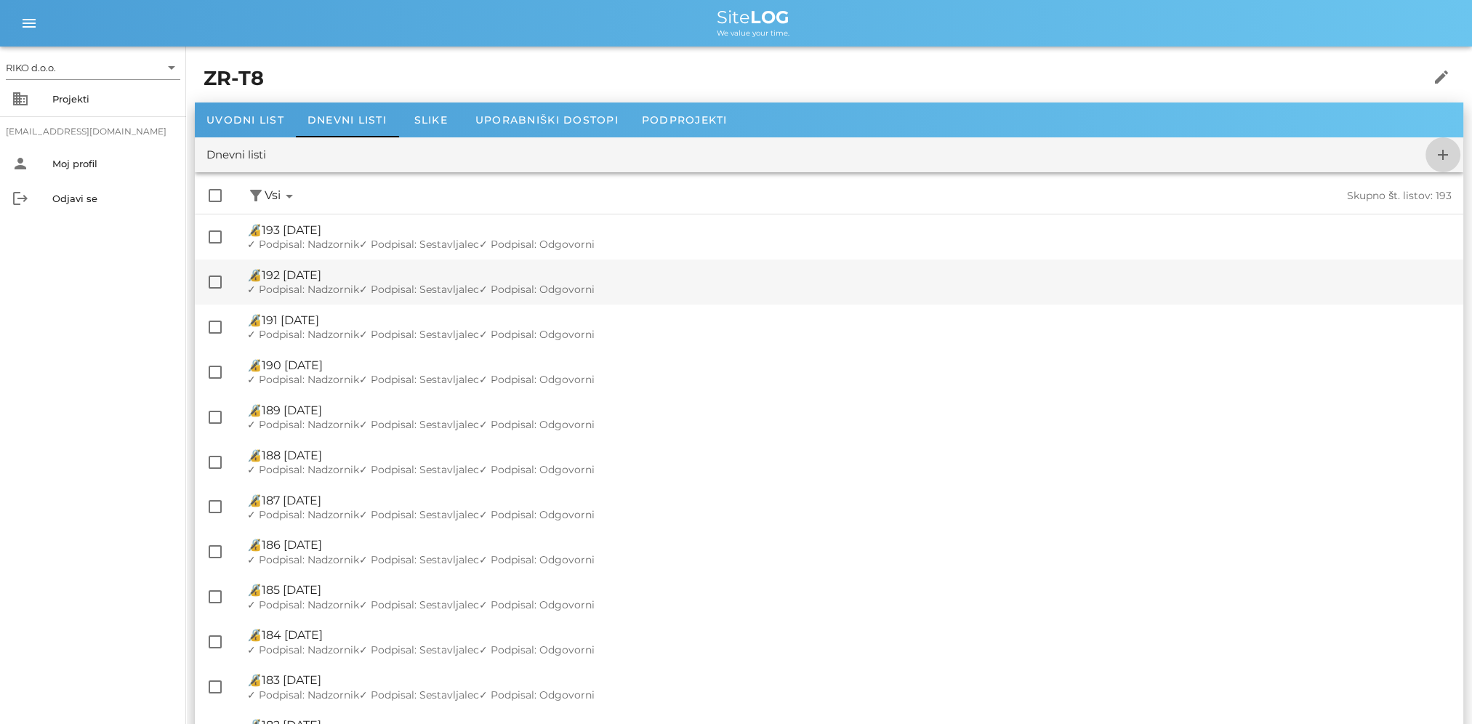
checkbox input "false"
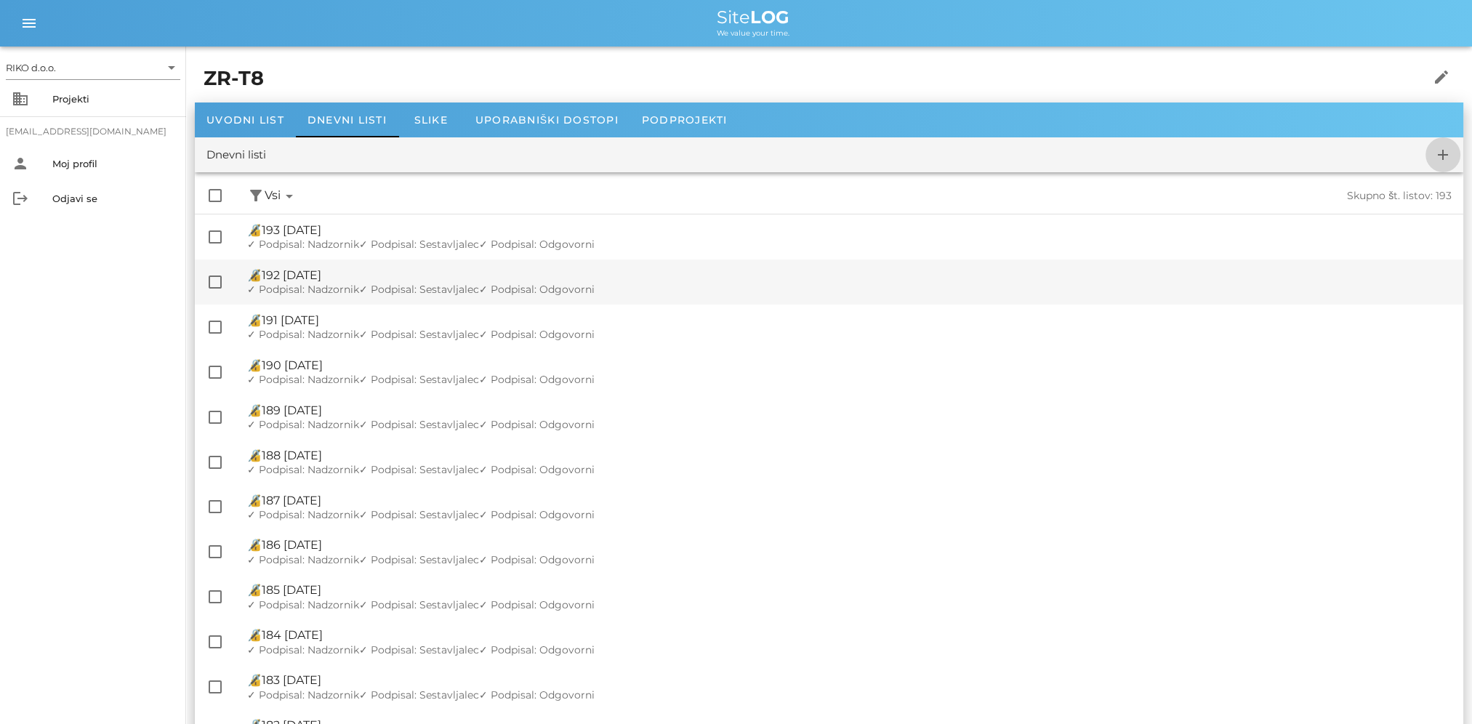
checkbox input "false"
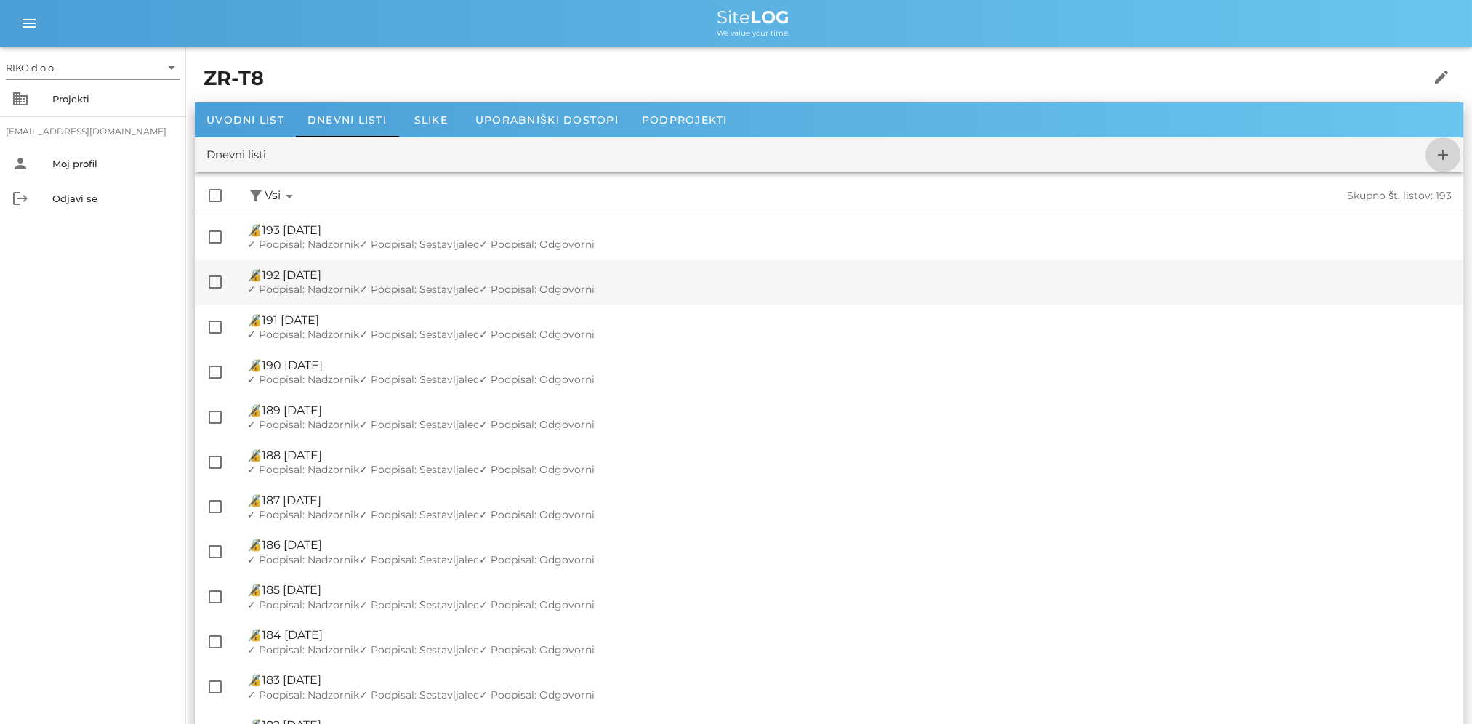
checkbox input "false"
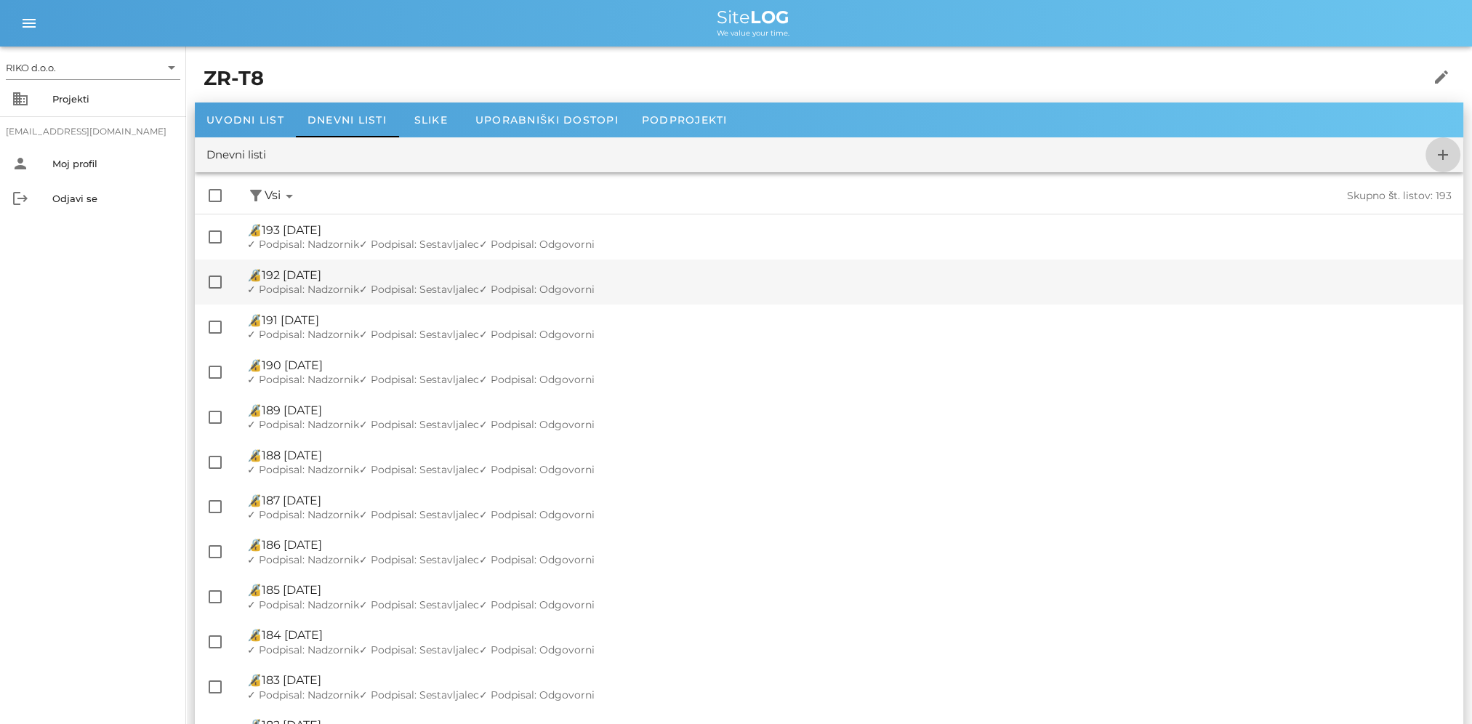
checkbox input "false"
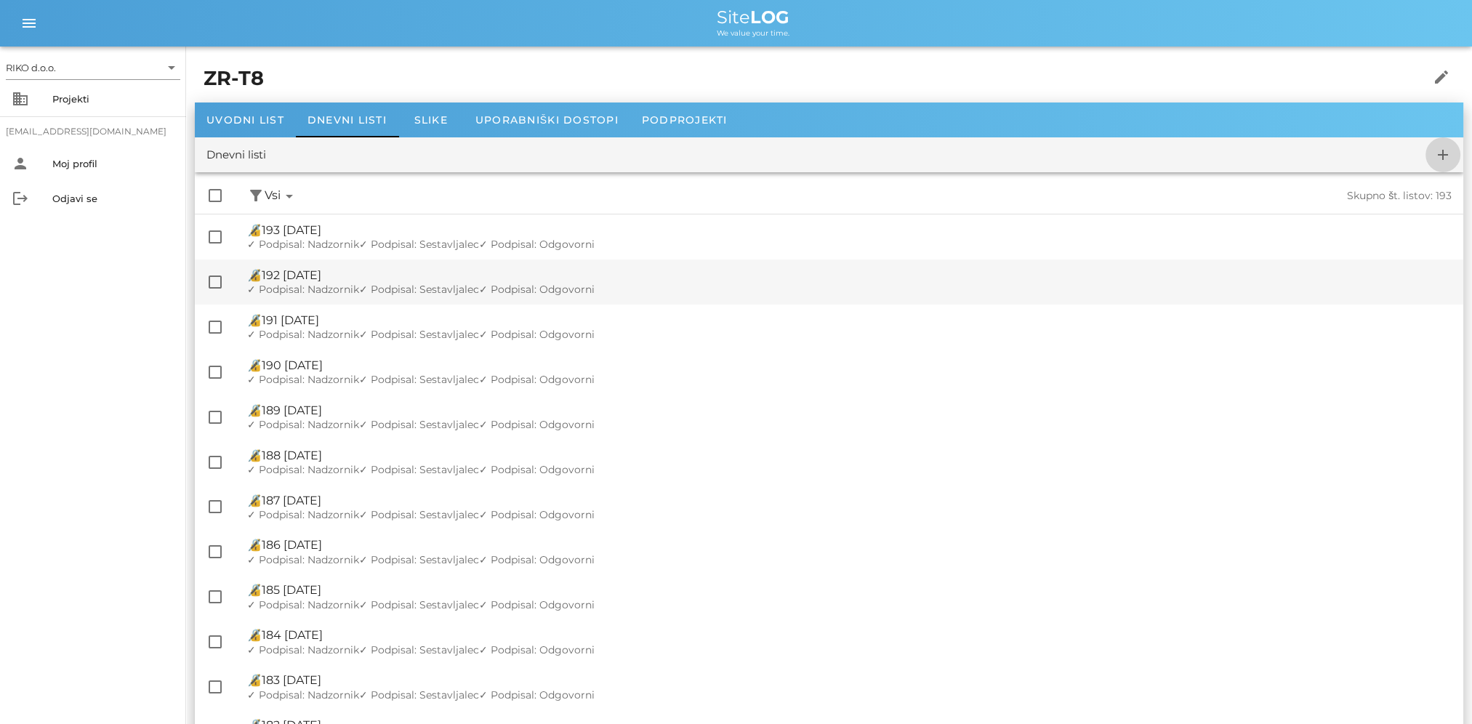
checkbox input "false"
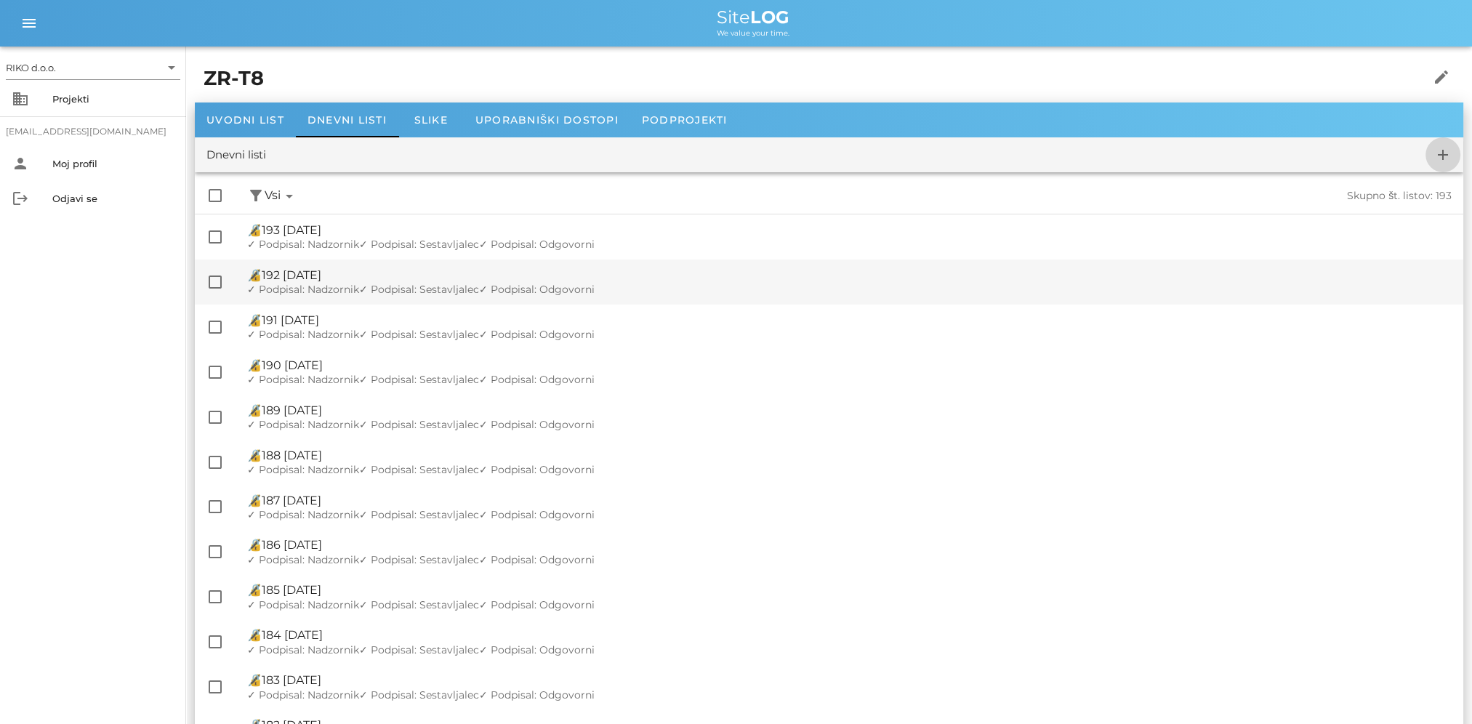
checkbox input "false"
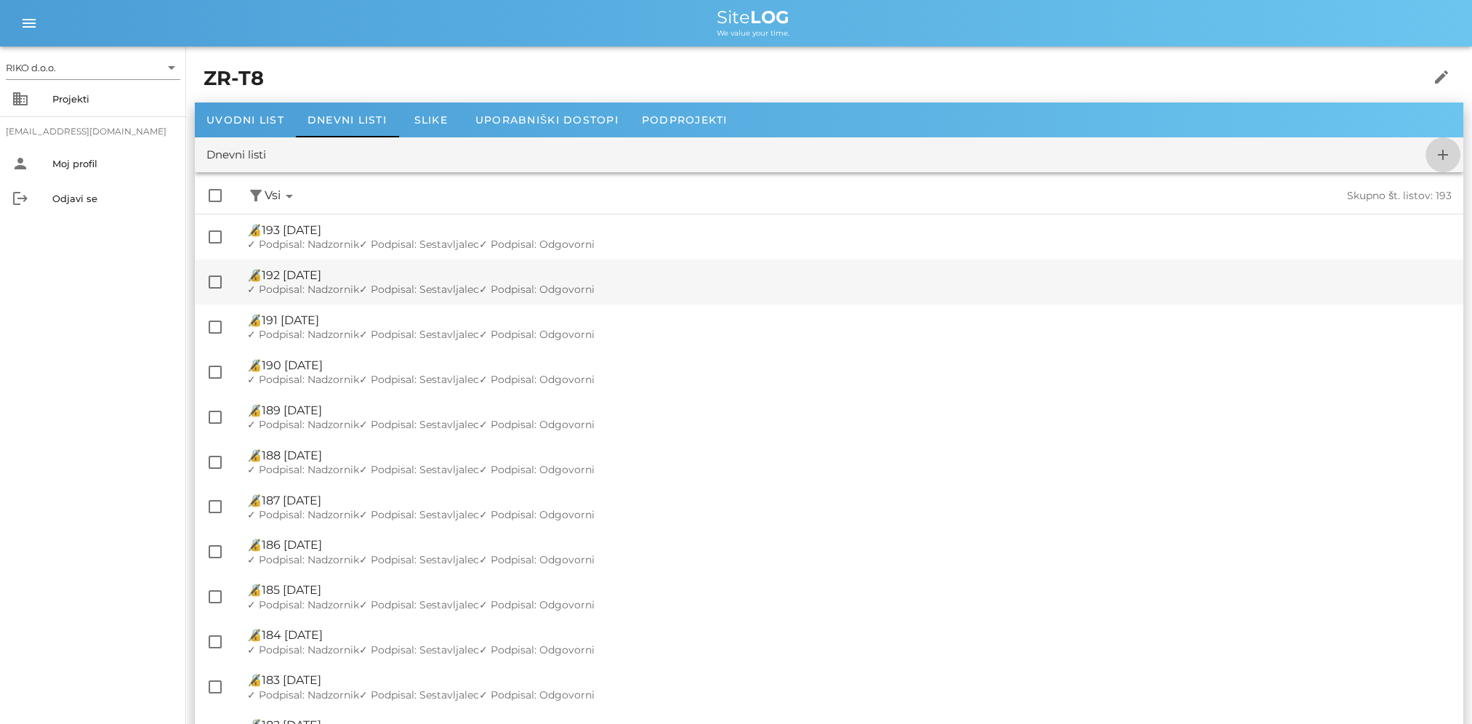
checkbox input "false"
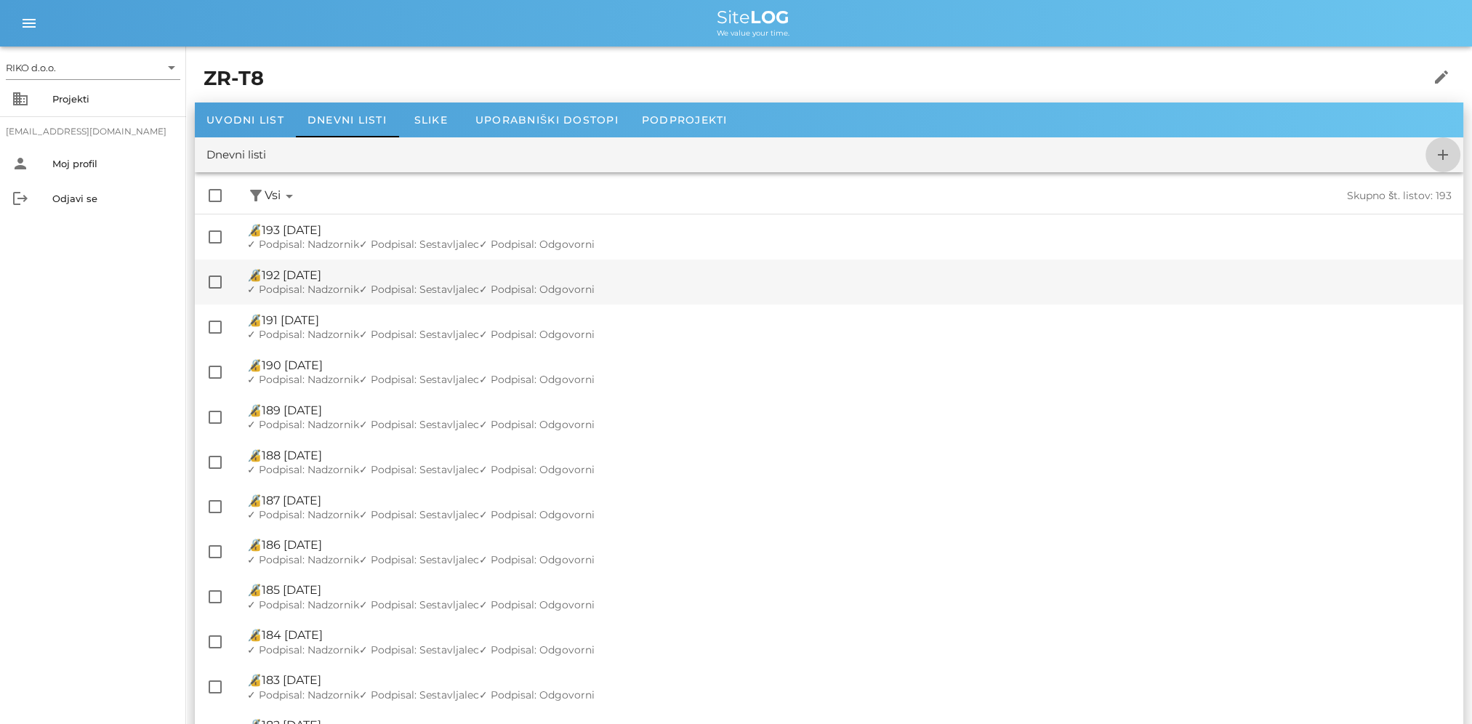
checkbox input "false"
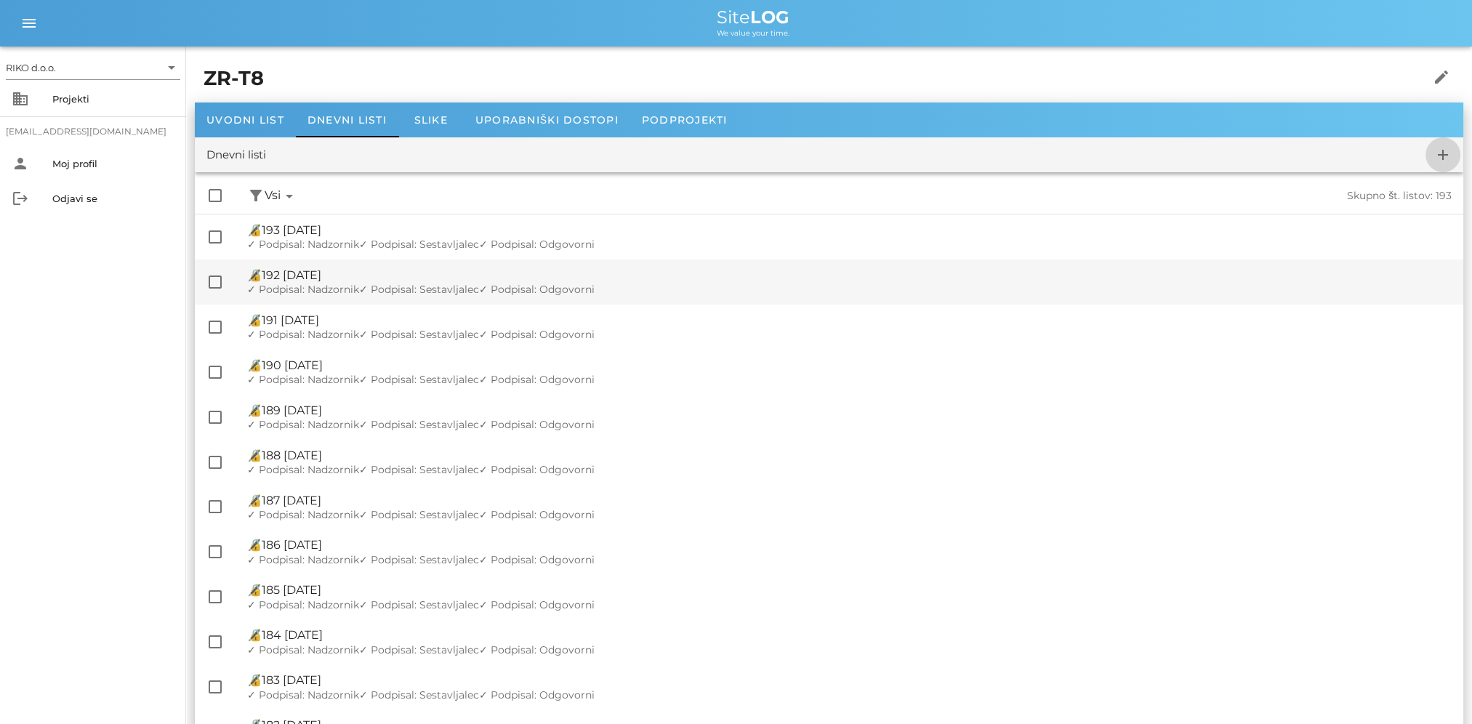
checkbox input "false"
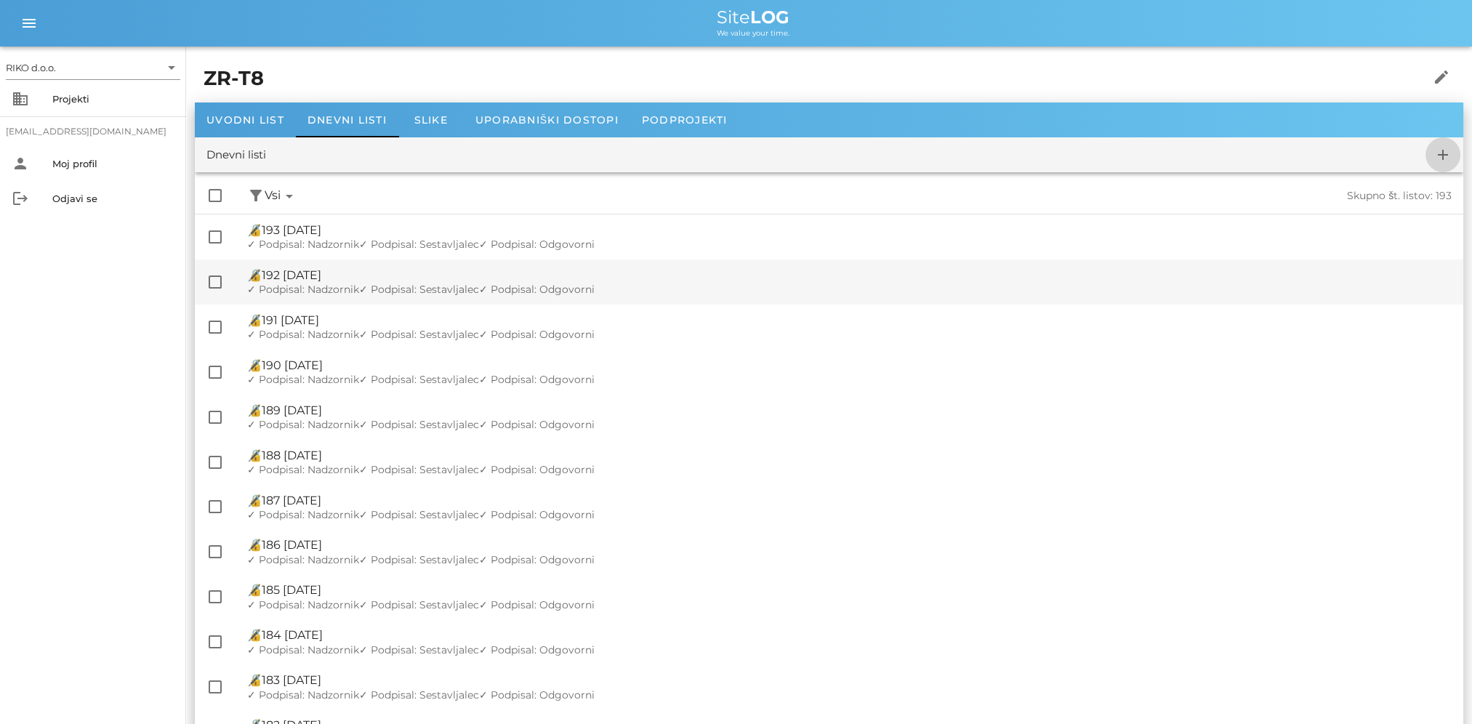
checkbox input "false"
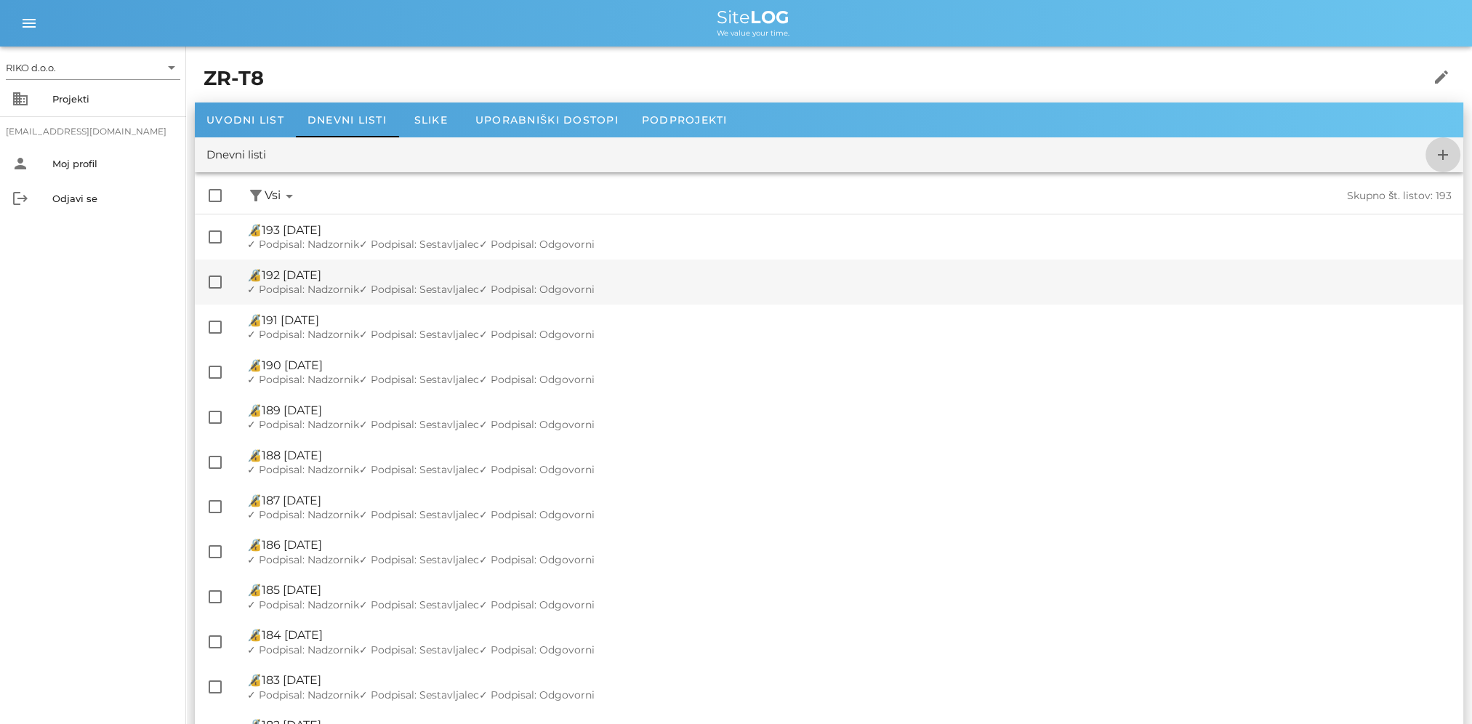
checkbox input "false"
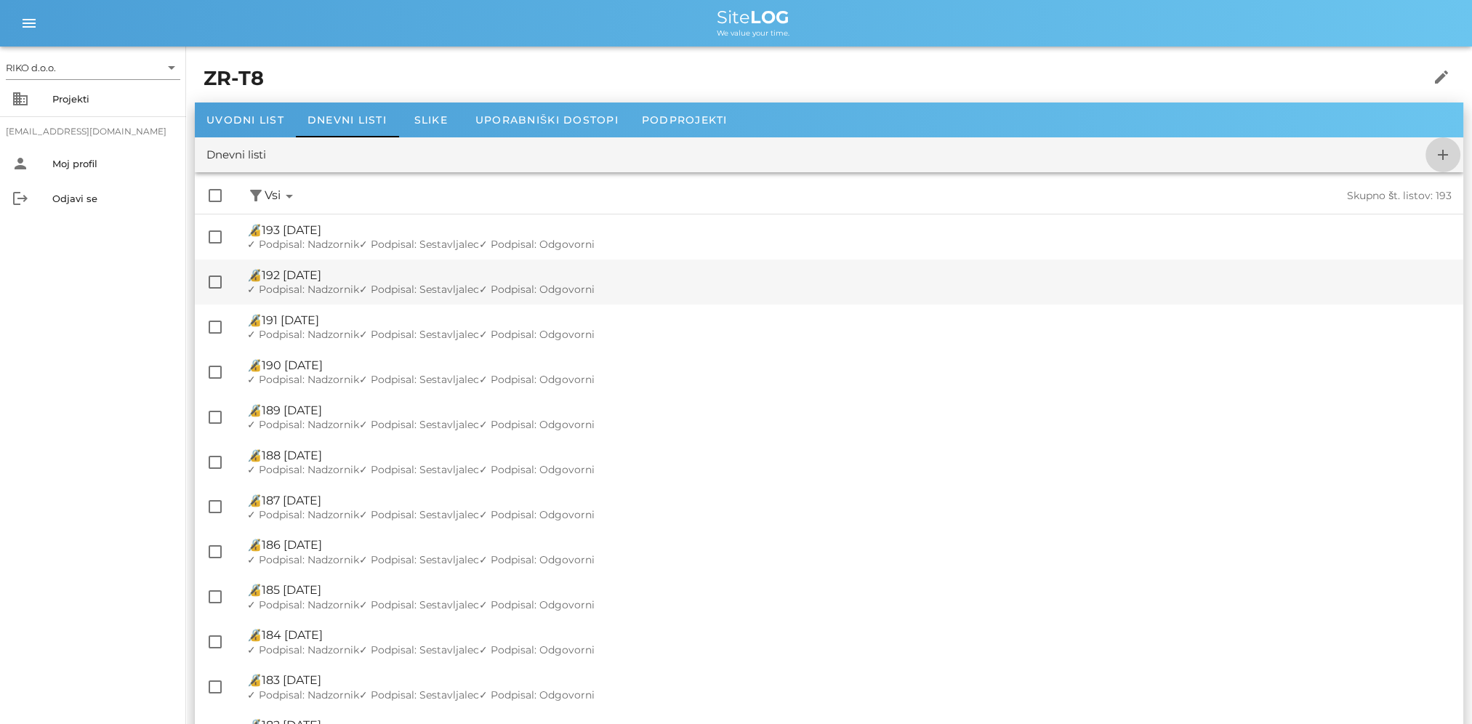
checkbox input "false"
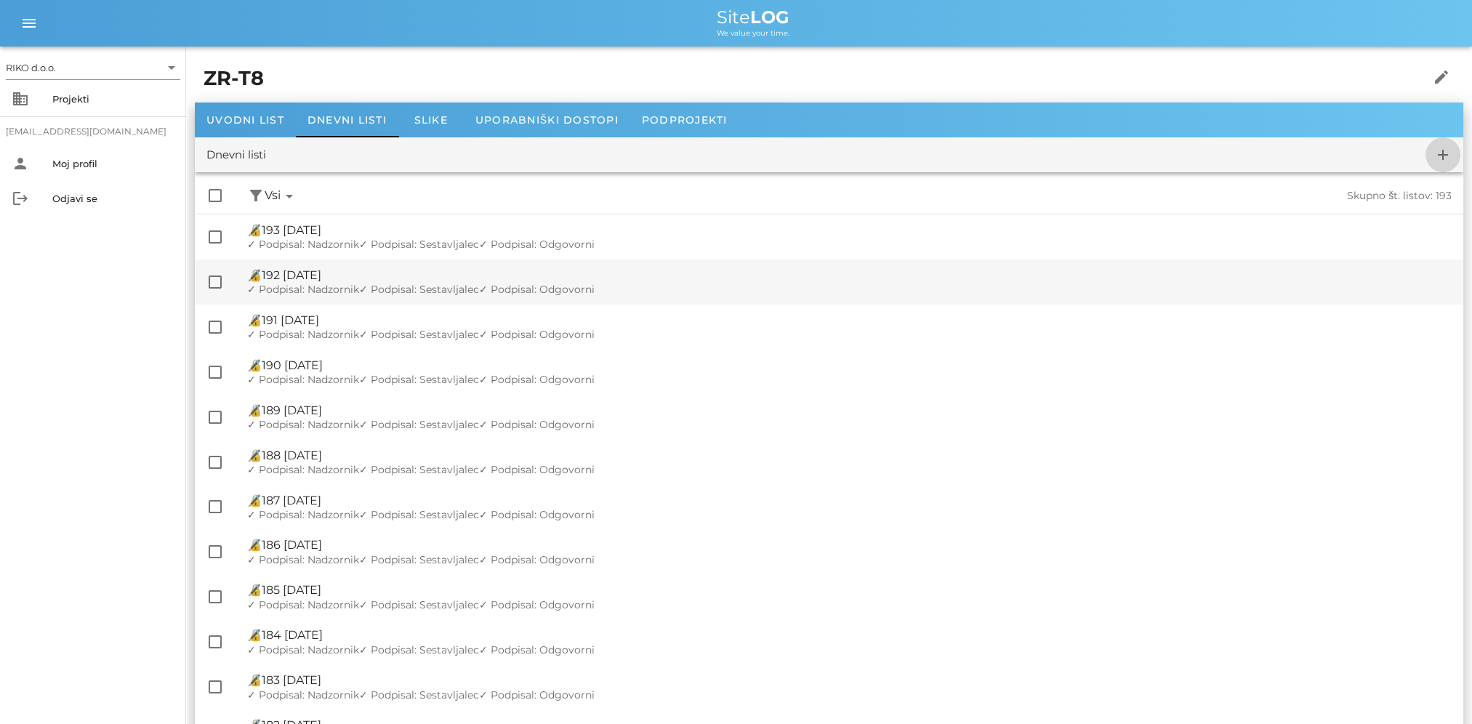
checkbox input "false"
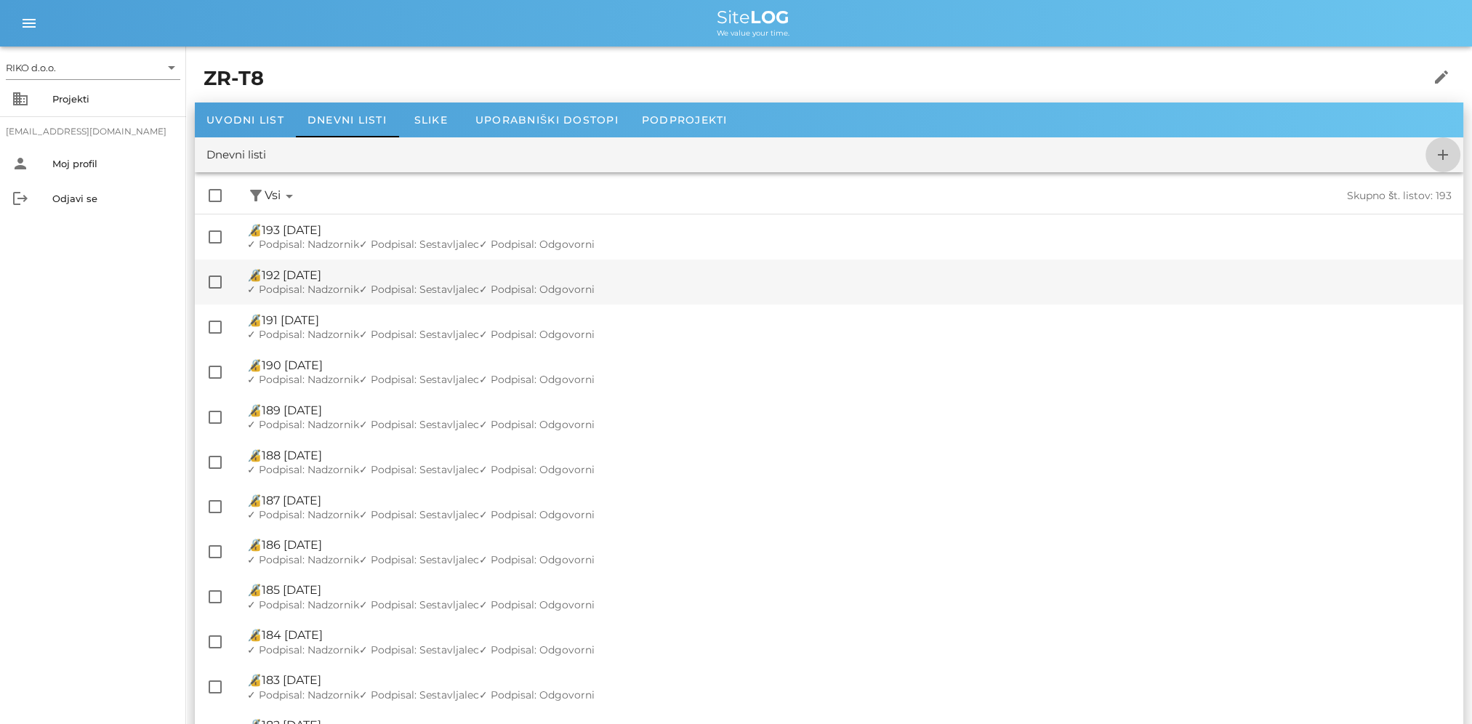
checkbox input "false"
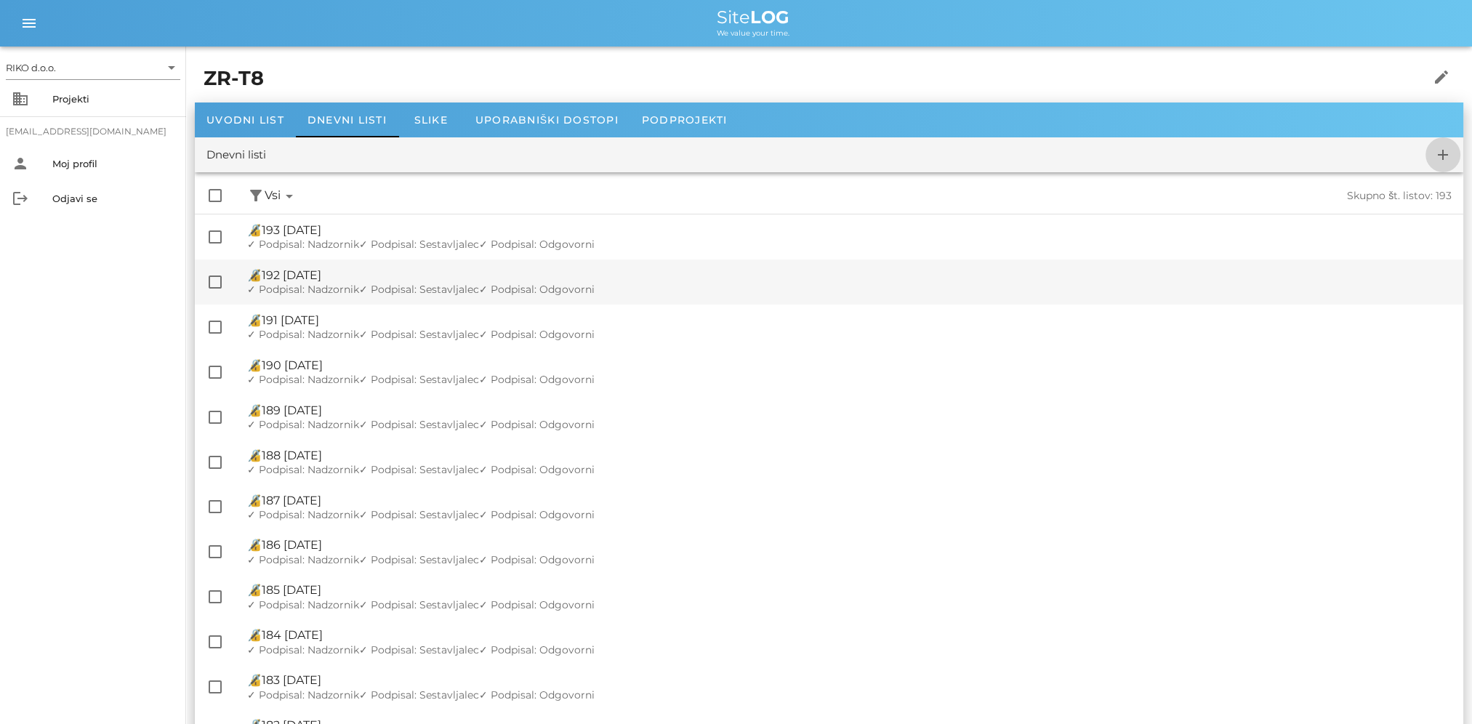
checkbox input "false"
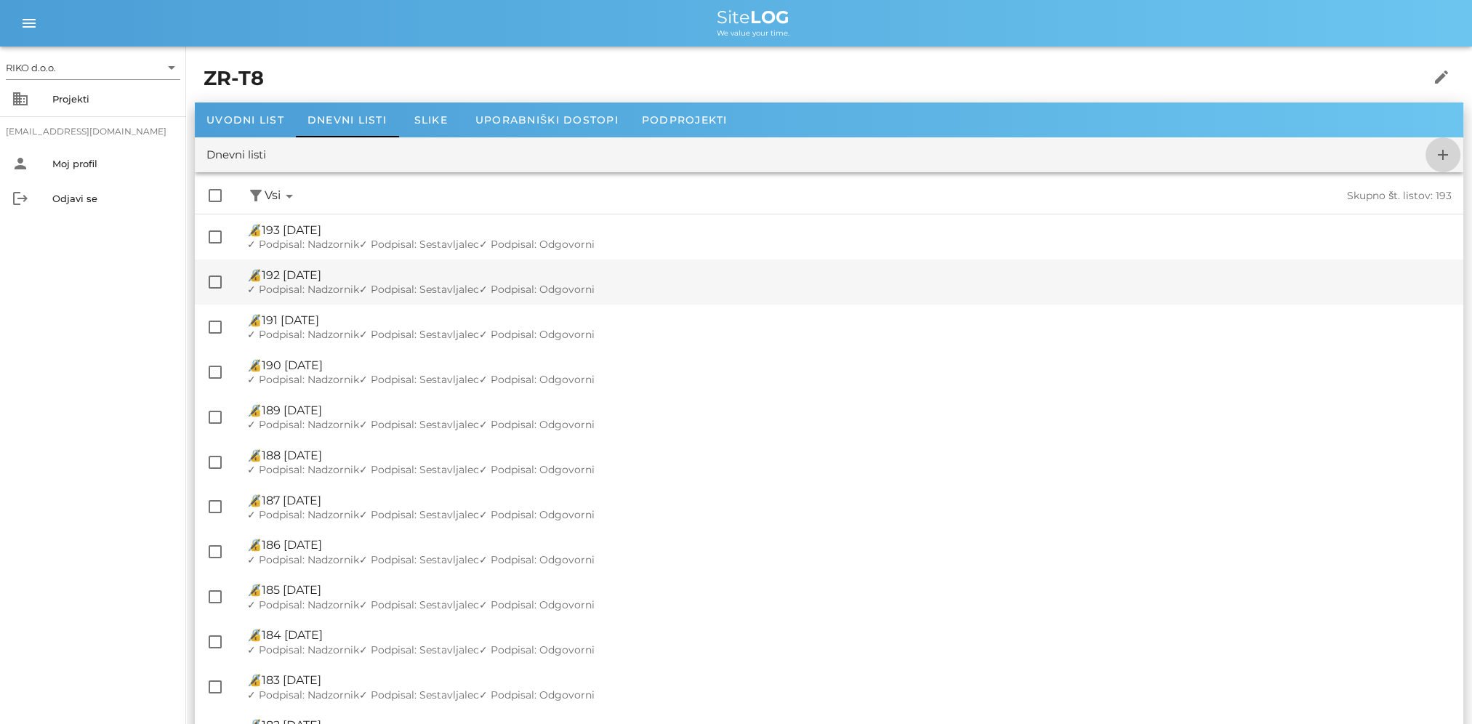
checkbox input "false"
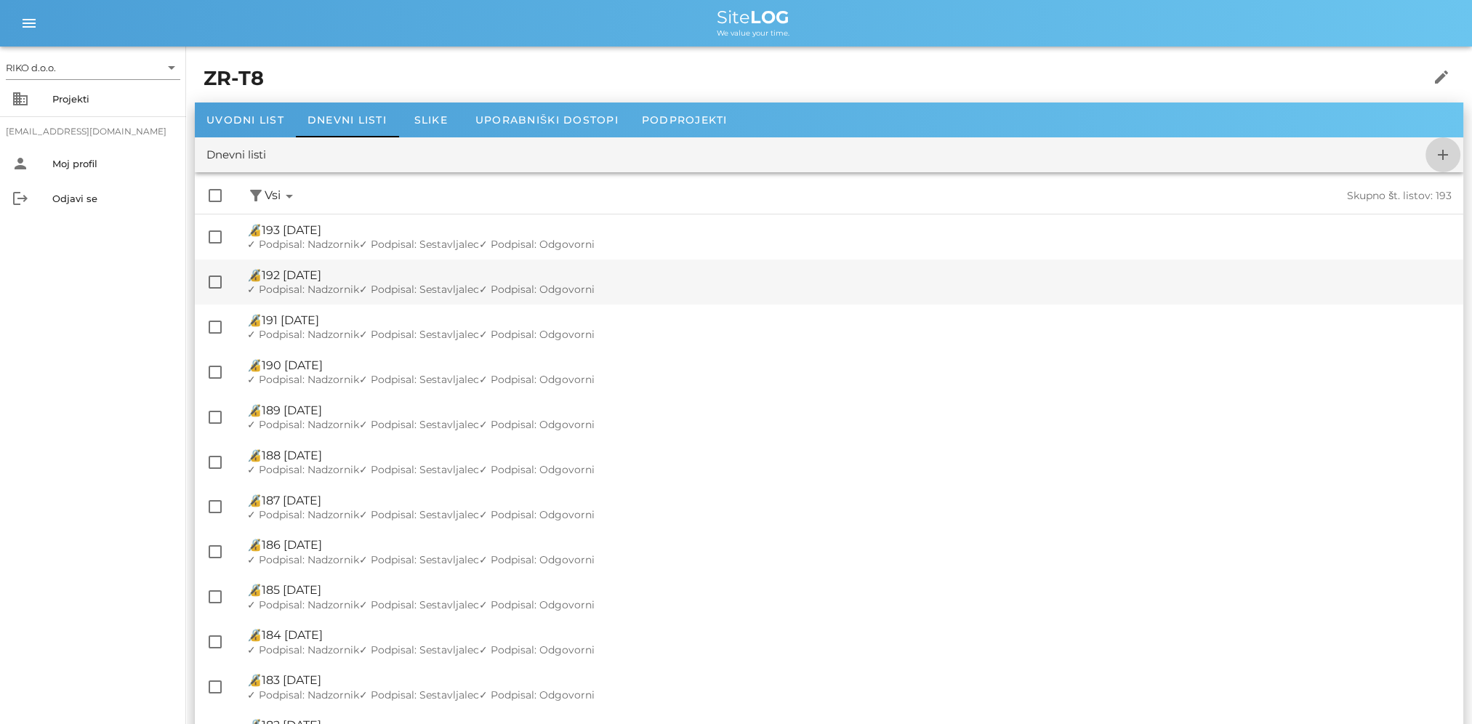
checkbox input "false"
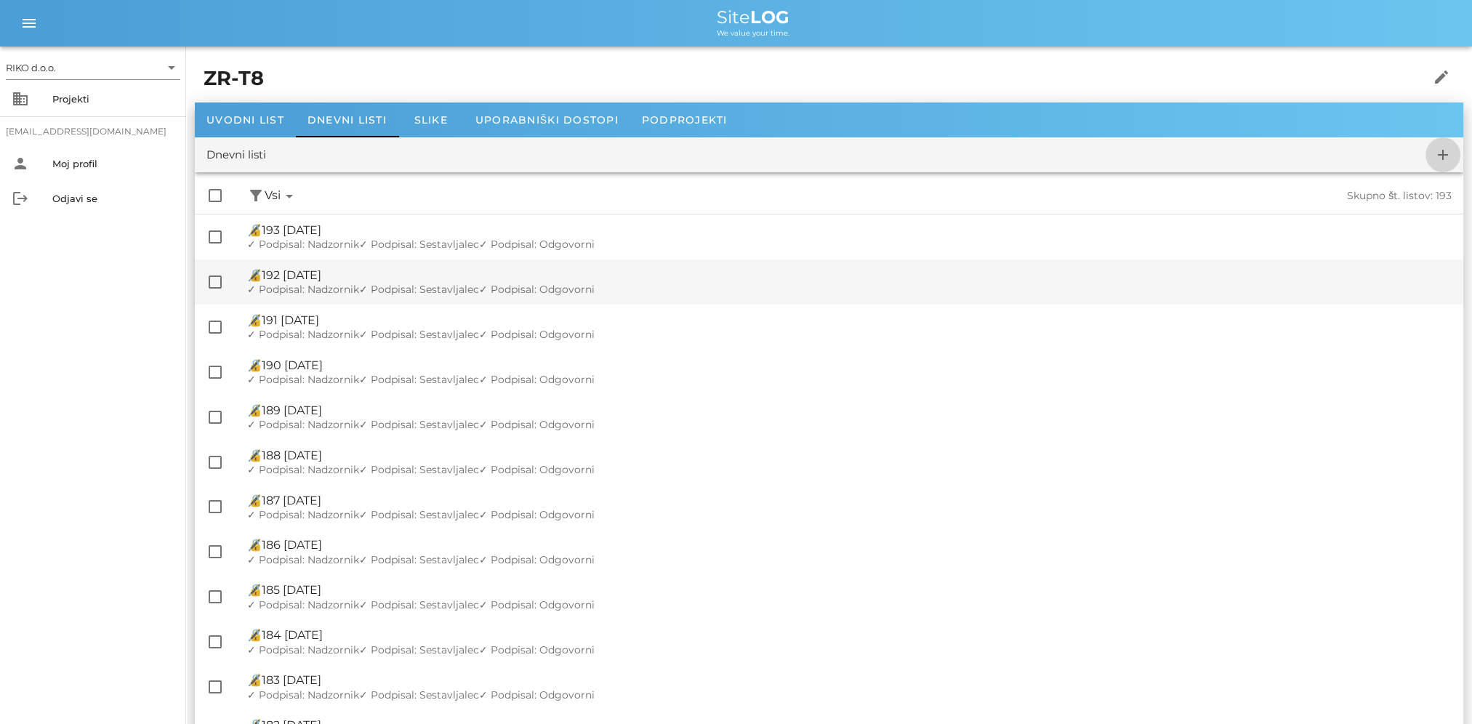
checkbox input "false"
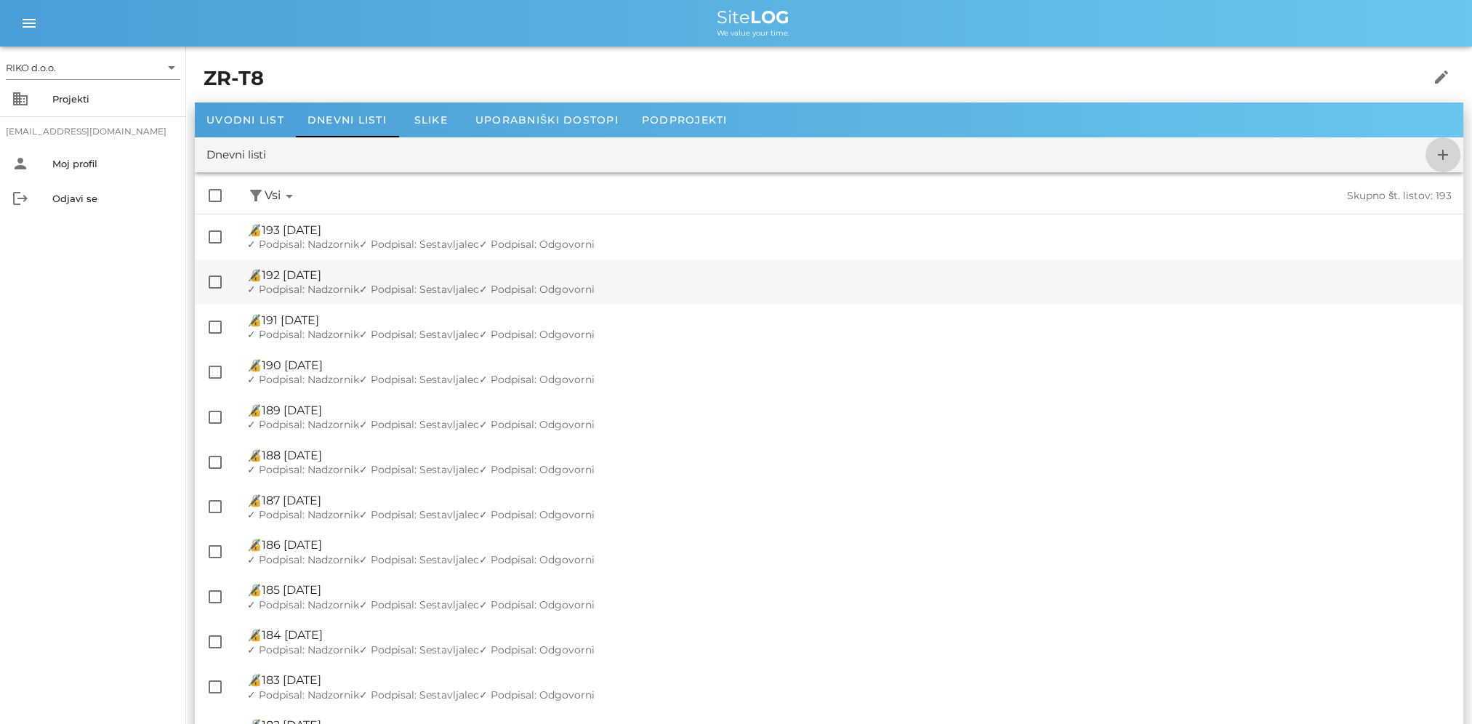
checkbox input "false"
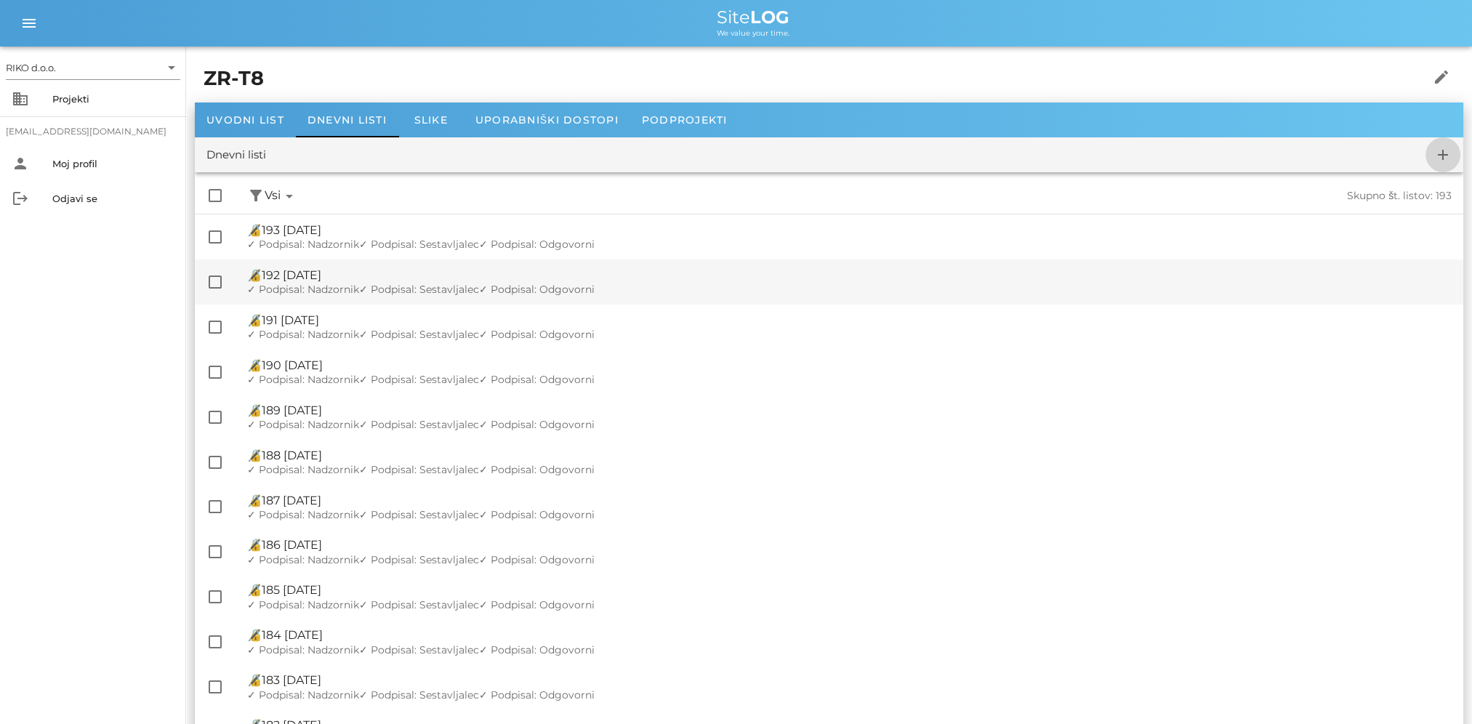
checkbox input "false"
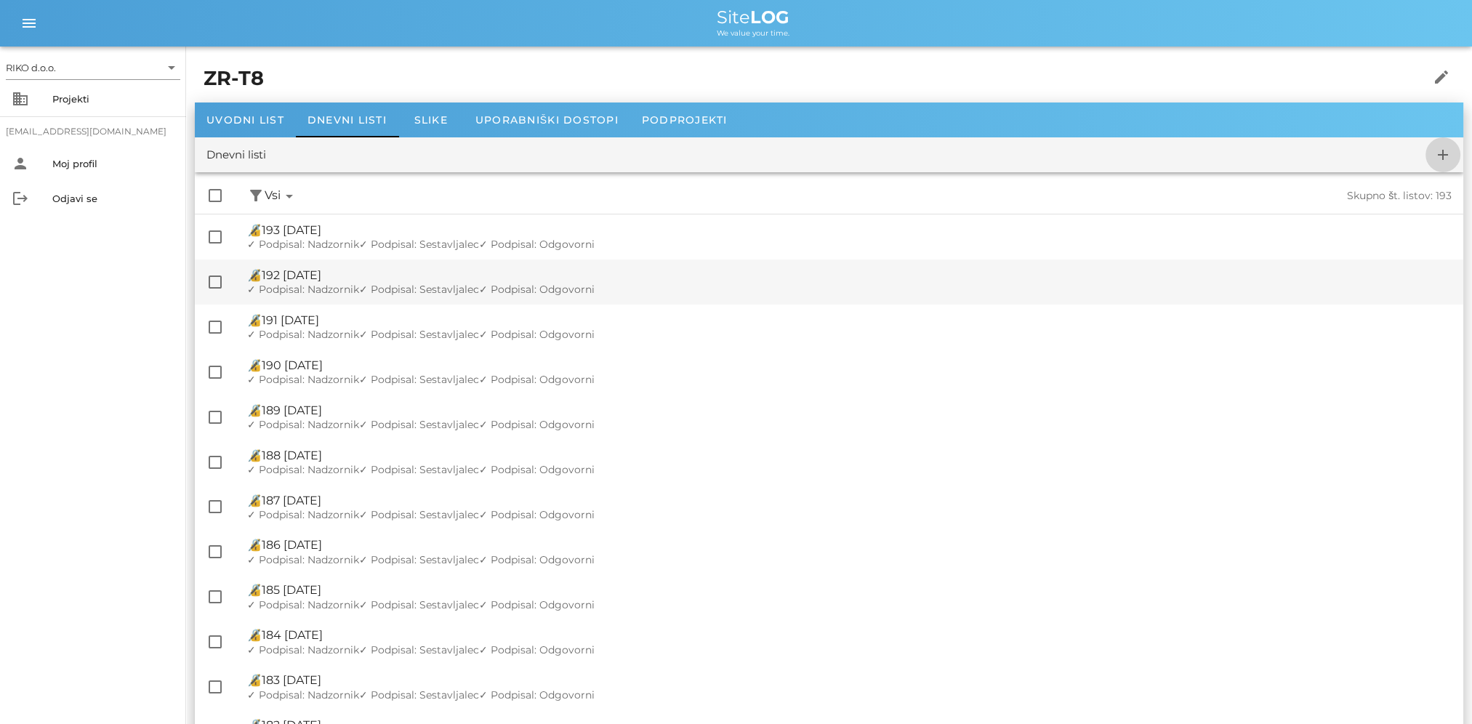
checkbox input "false"
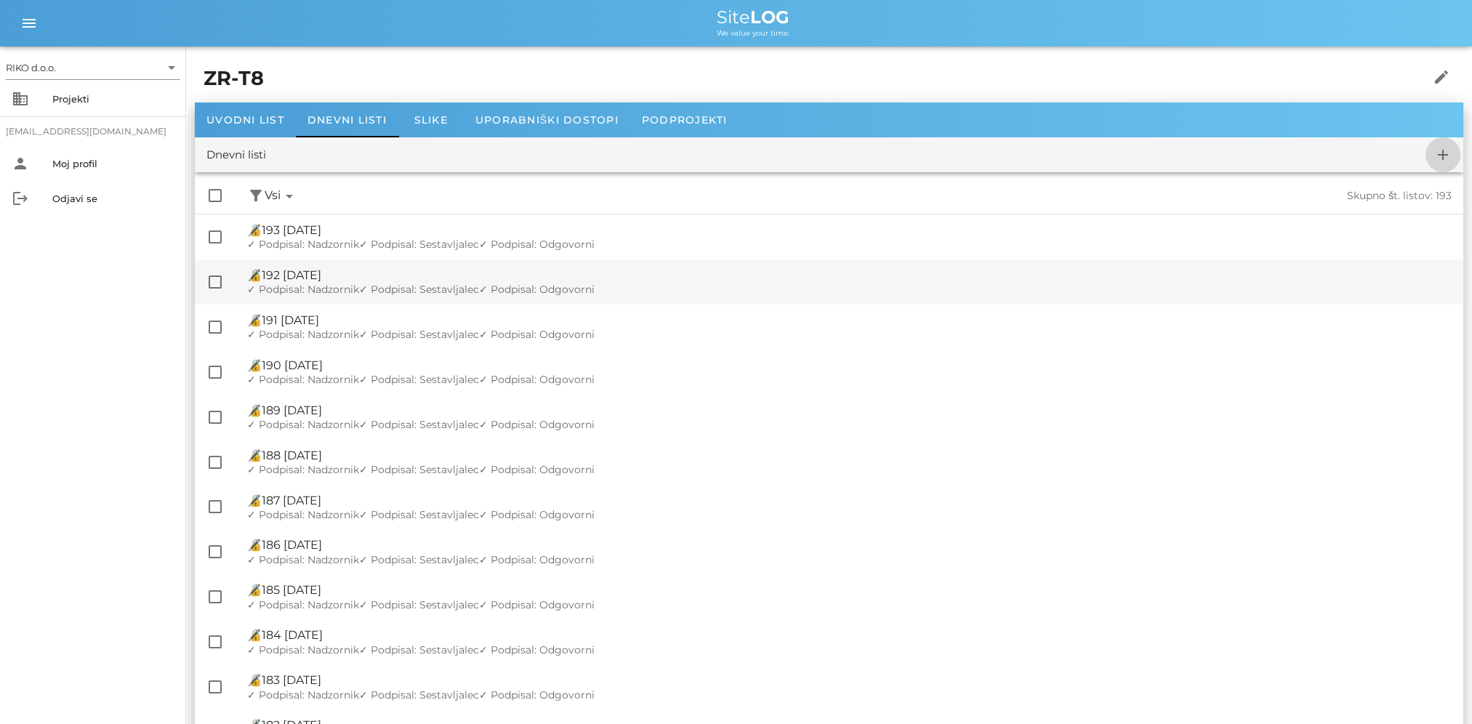
checkbox input "false"
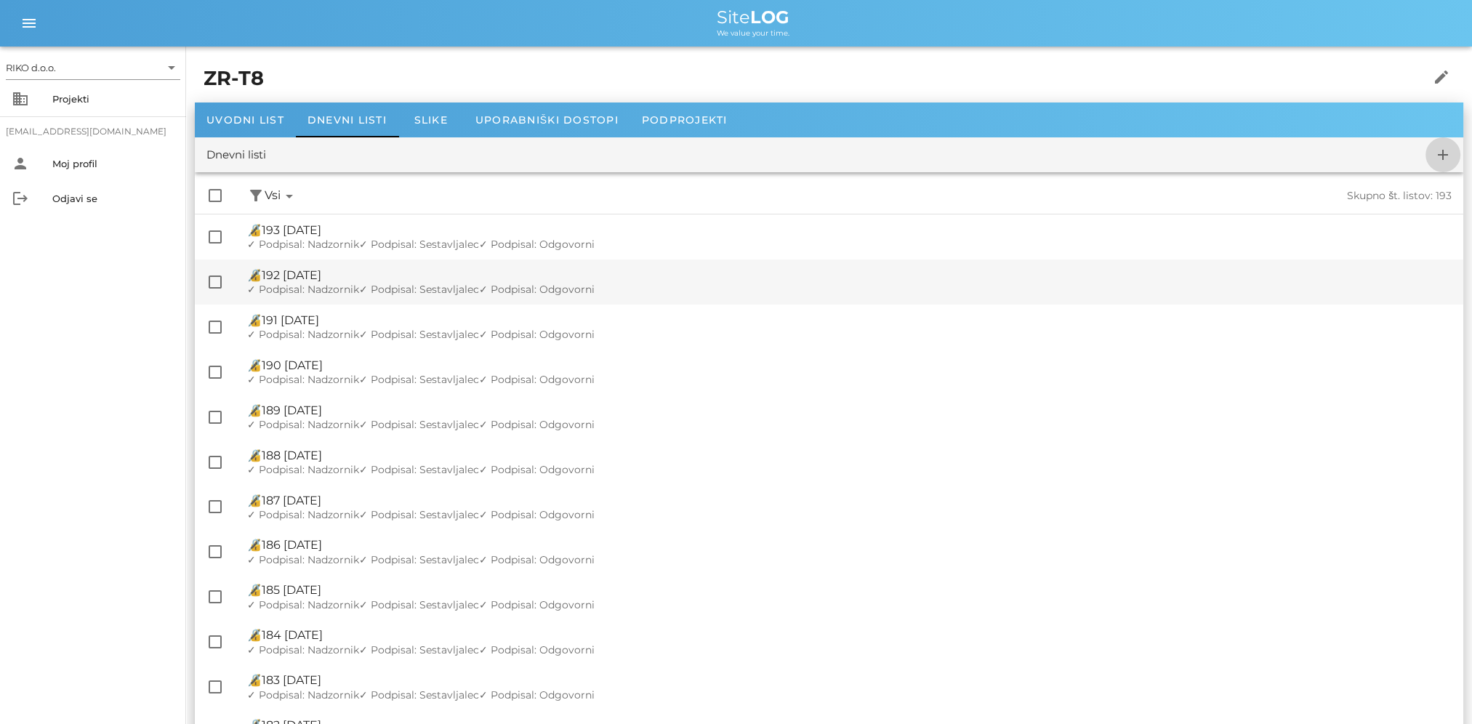
checkbox input "false"
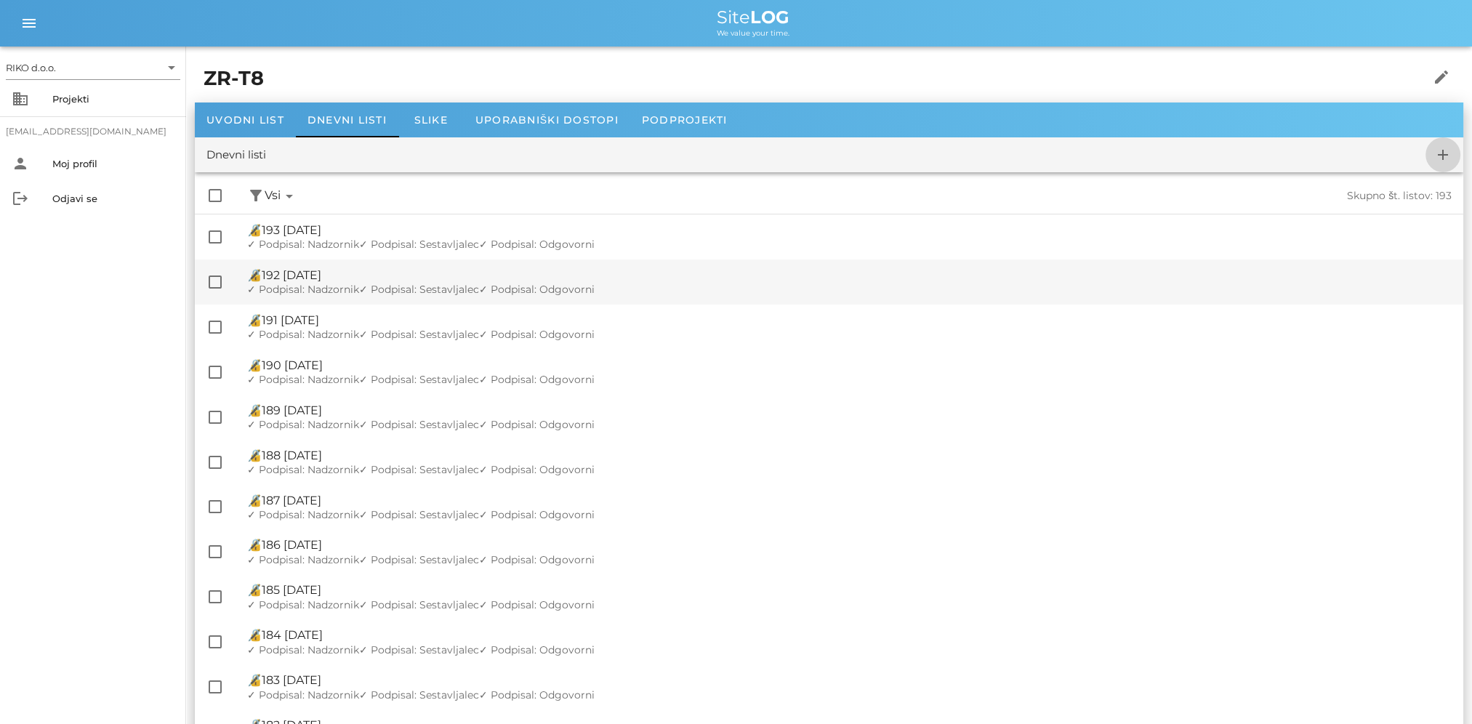
checkbox input "false"
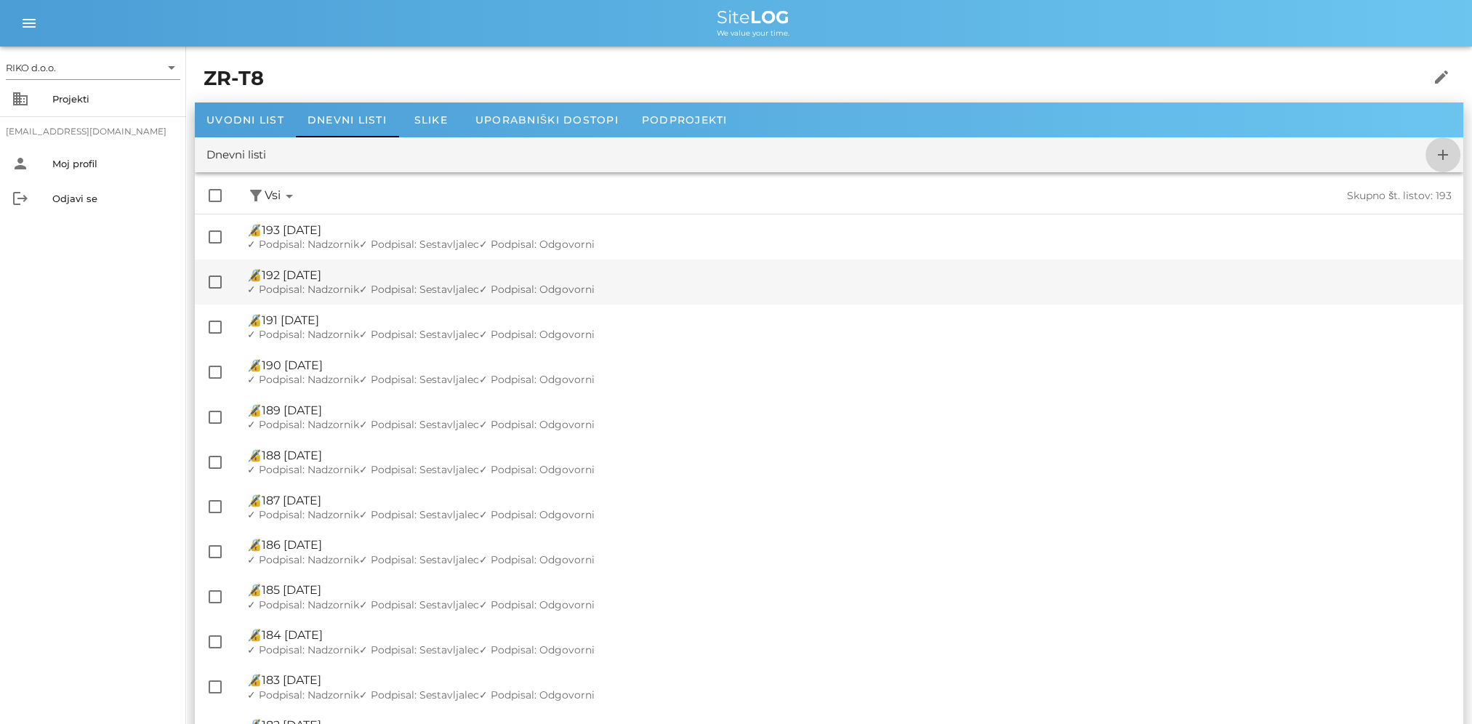
checkbox input "false"
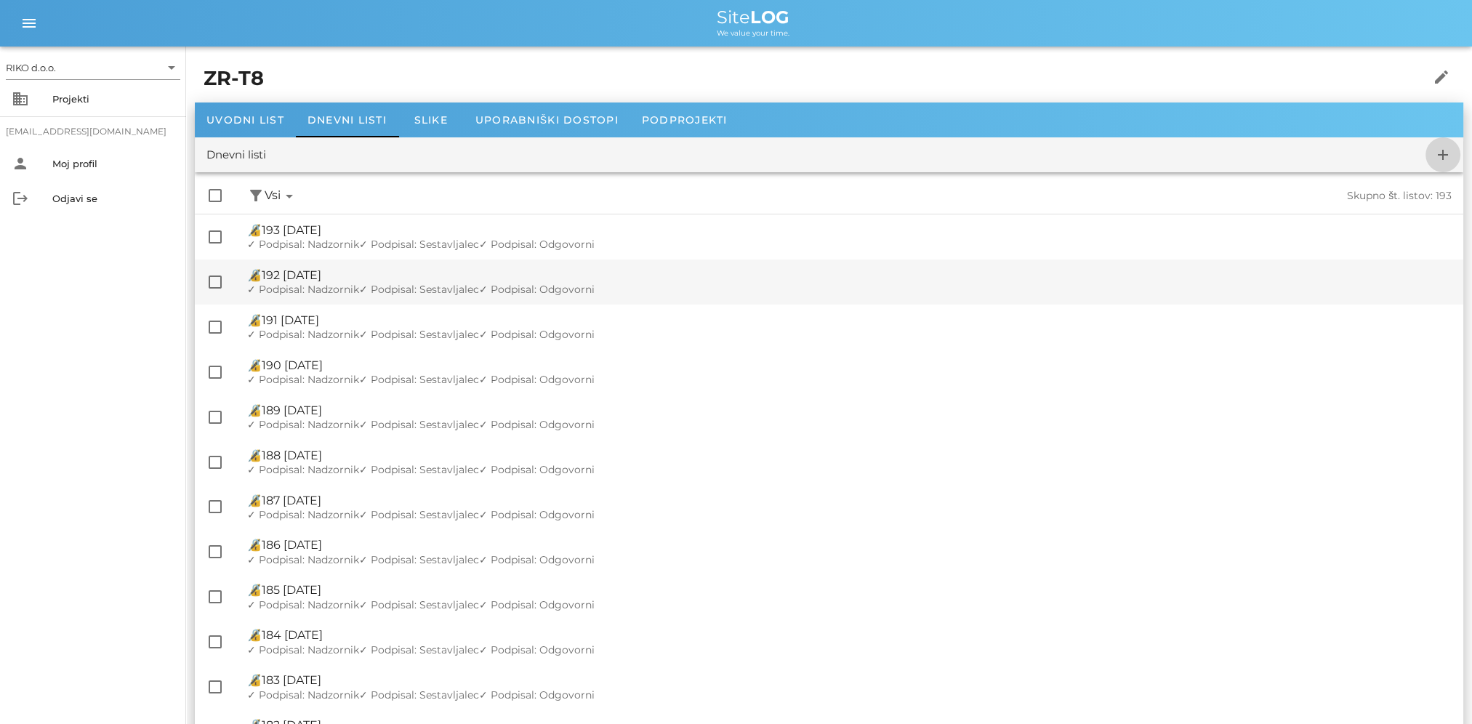
checkbox input "false"
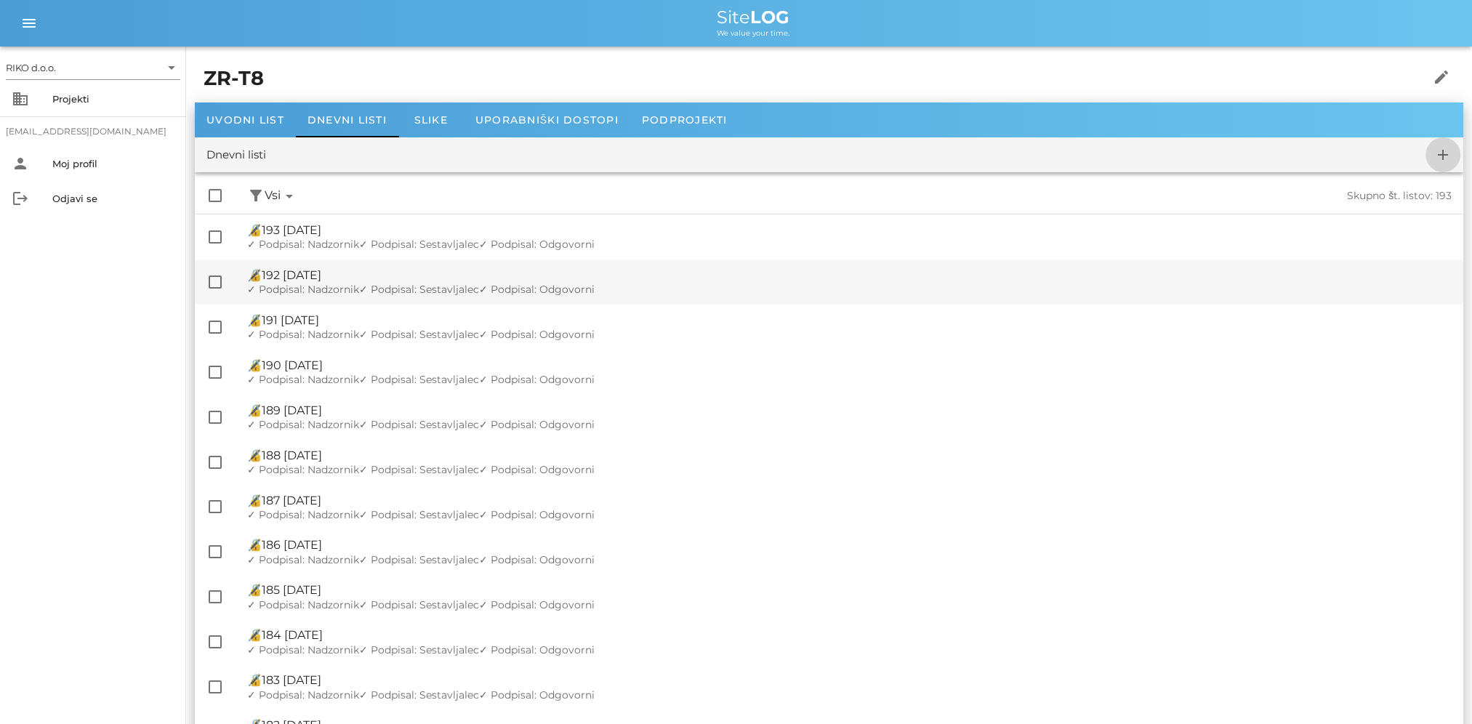
checkbox input "false"
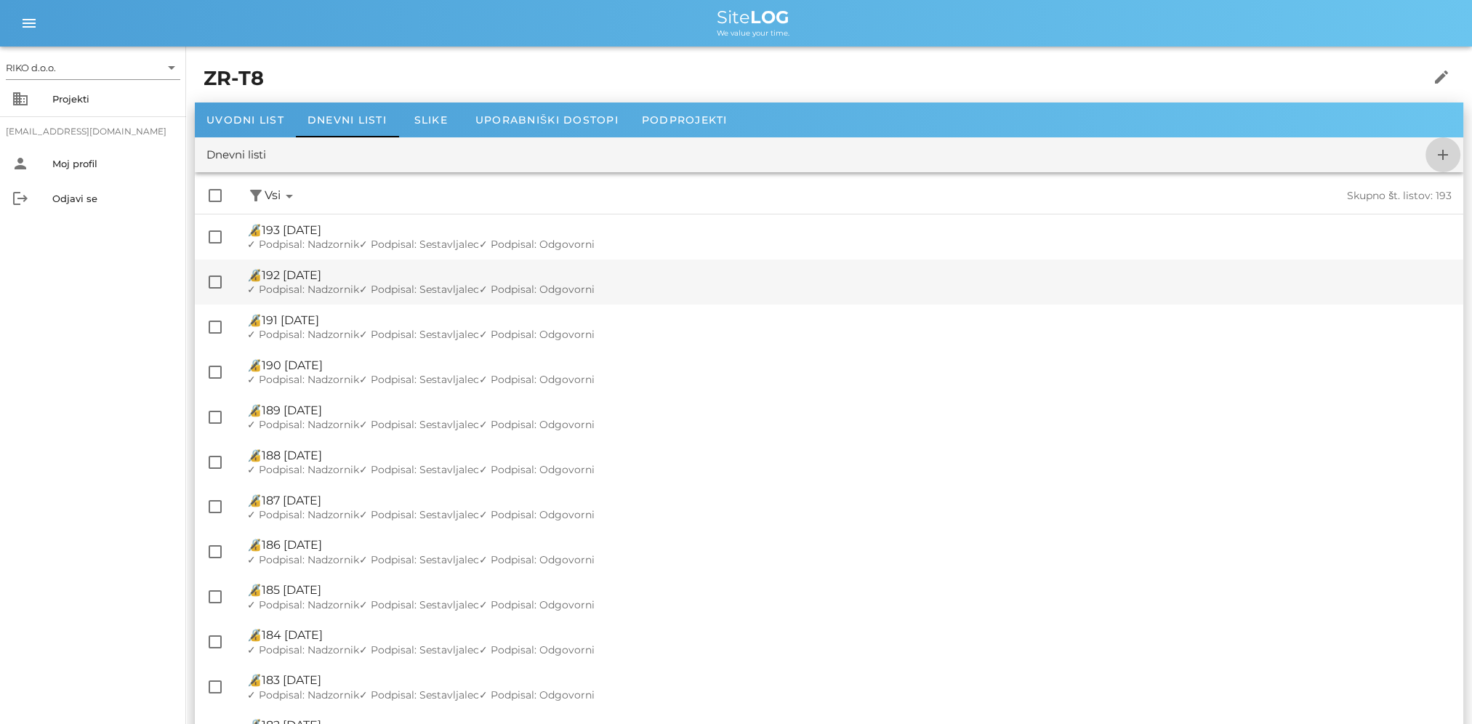
checkbox input "false"
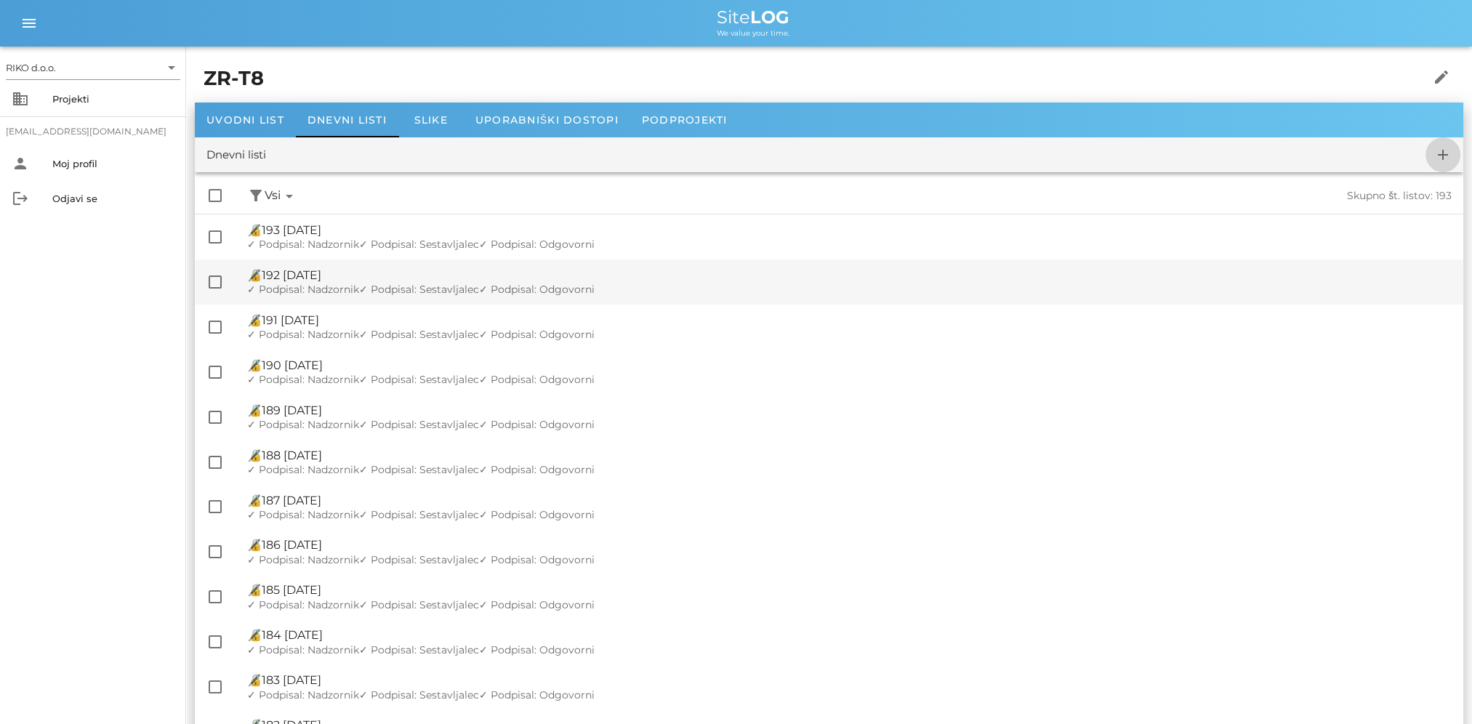
checkbox input "false"
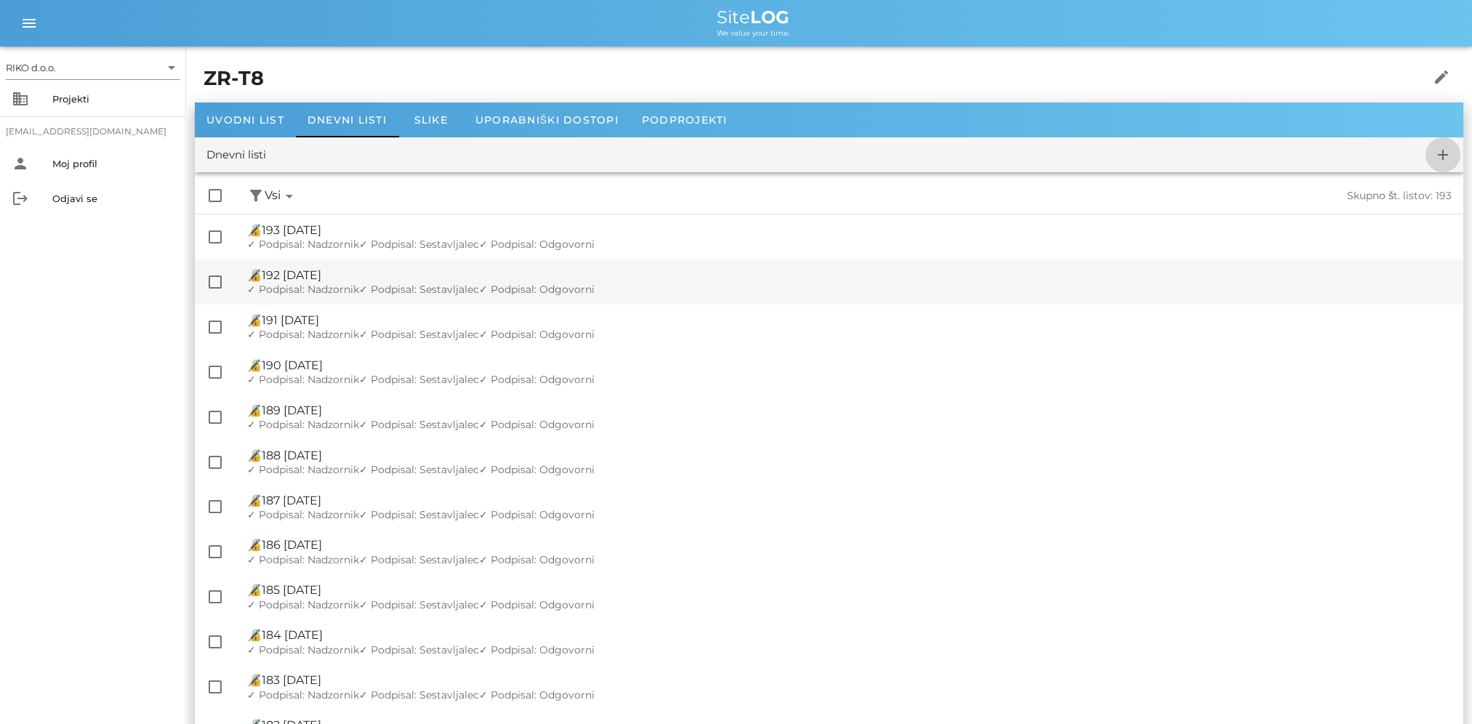
checkbox input "false"
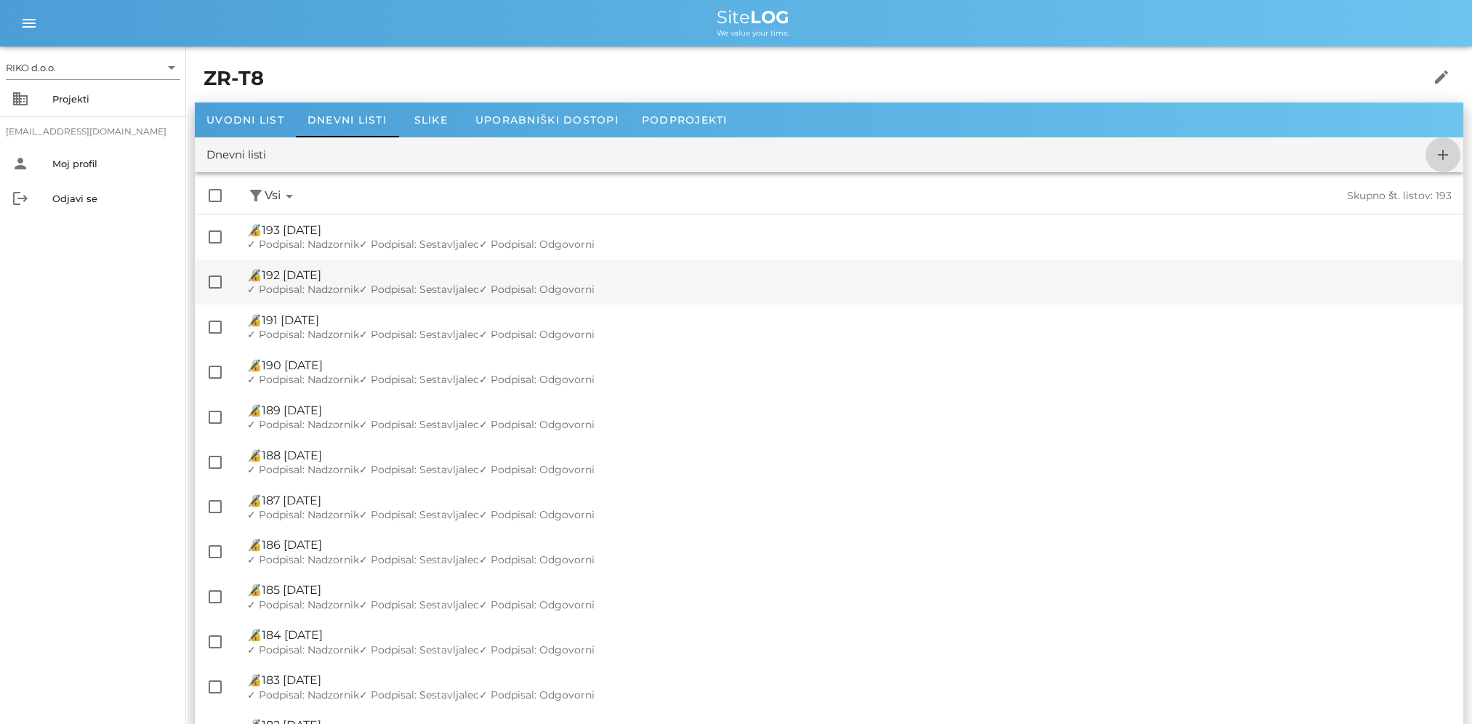
checkbox input "false"
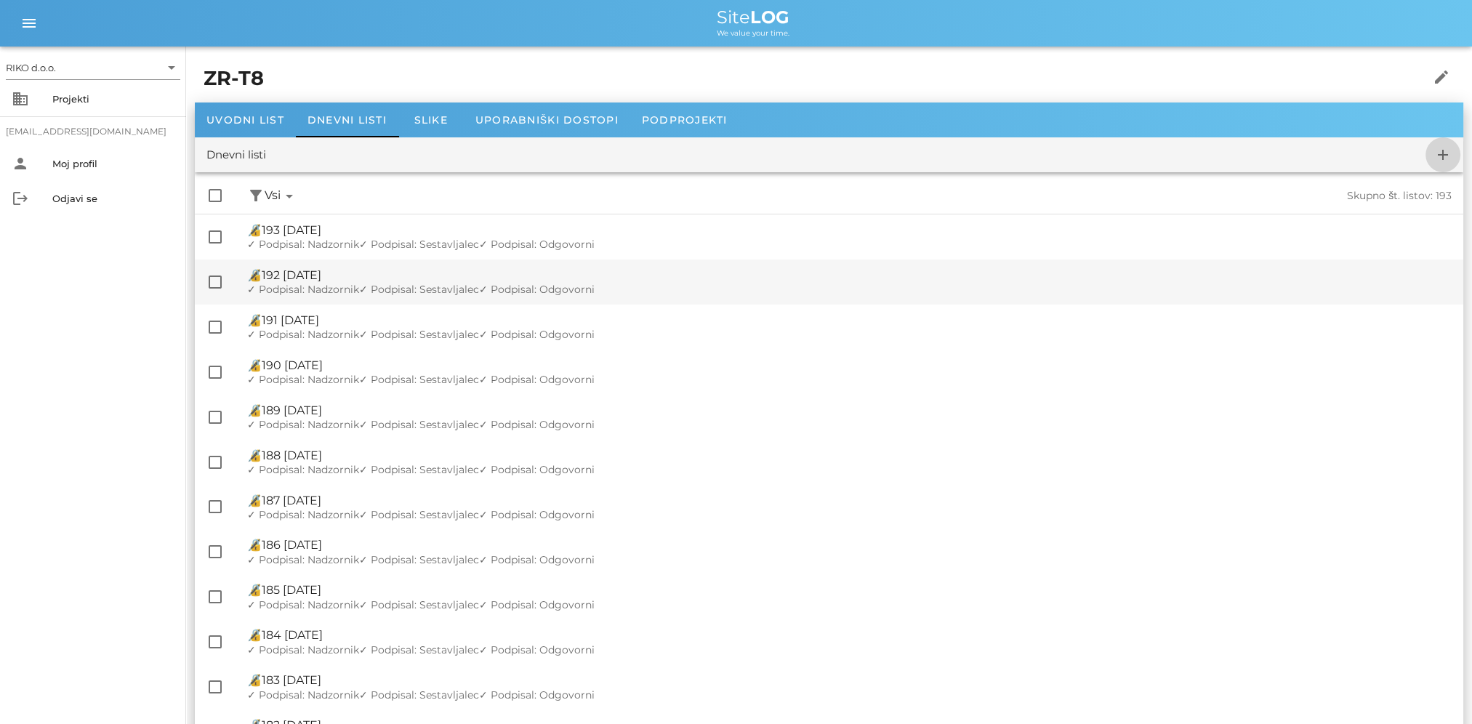
checkbox input "false"
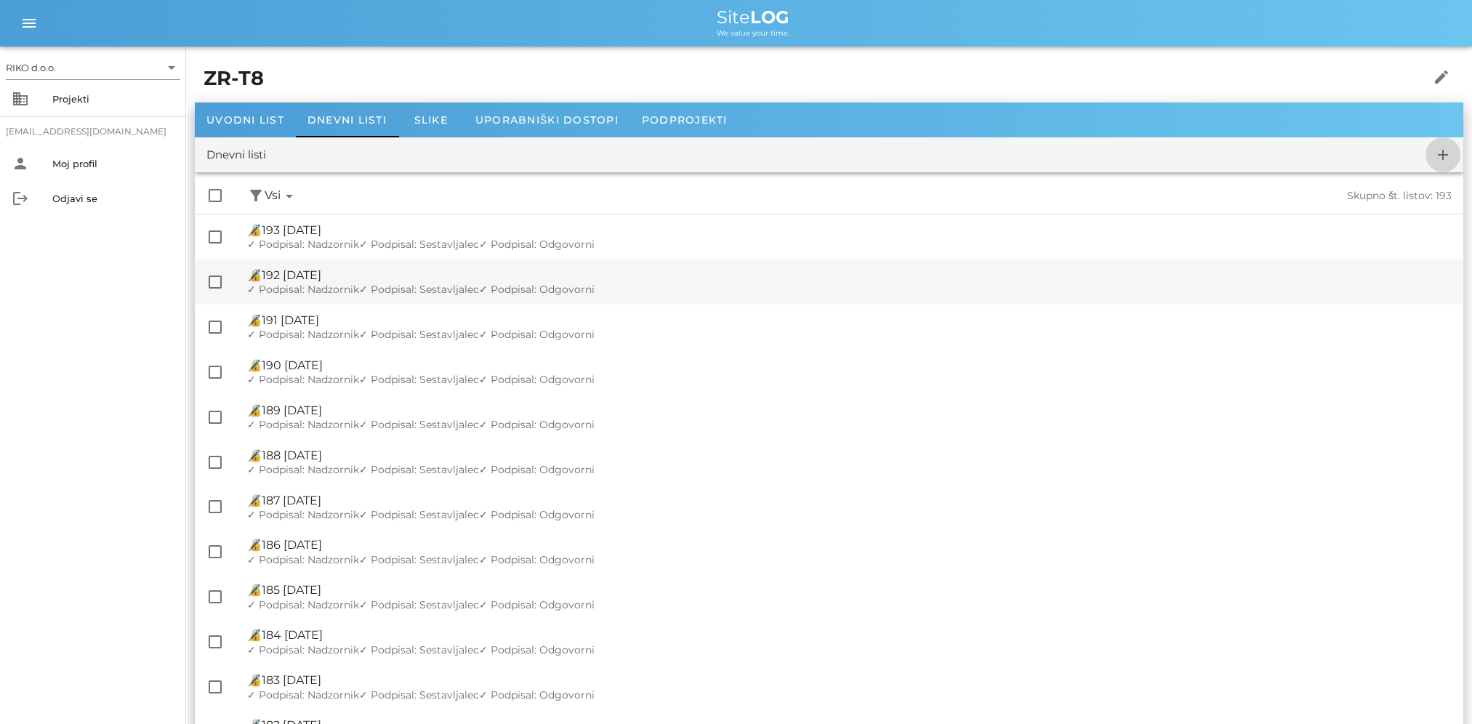
checkbox input "false"
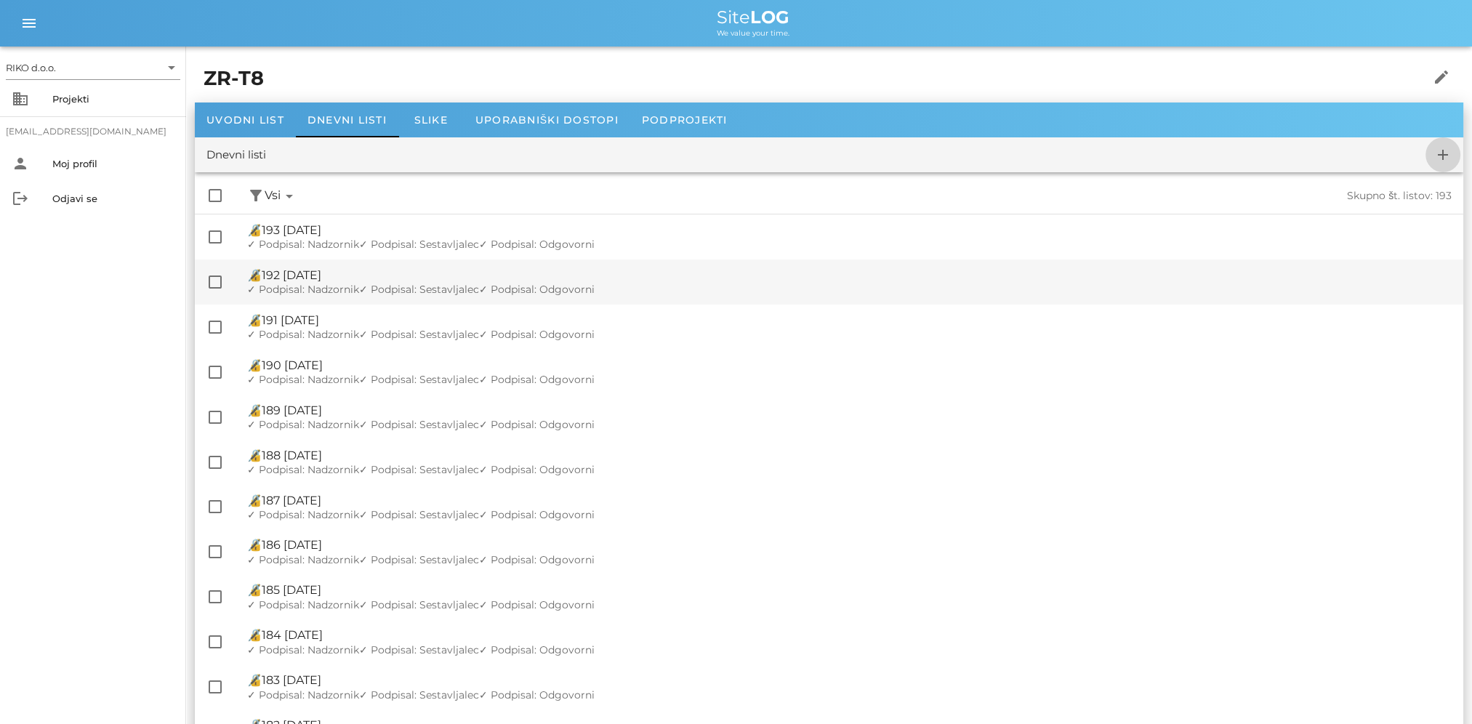
checkbox input "false"
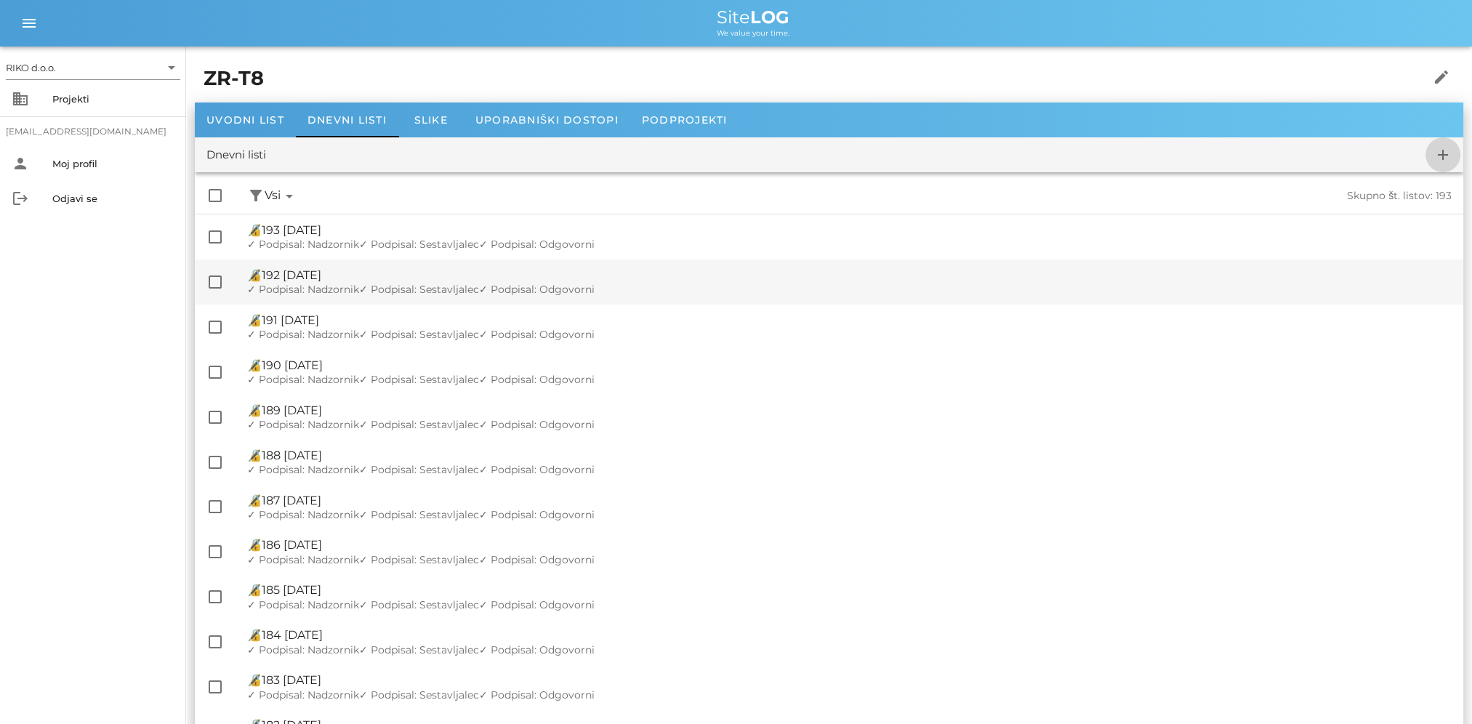
checkbox input "false"
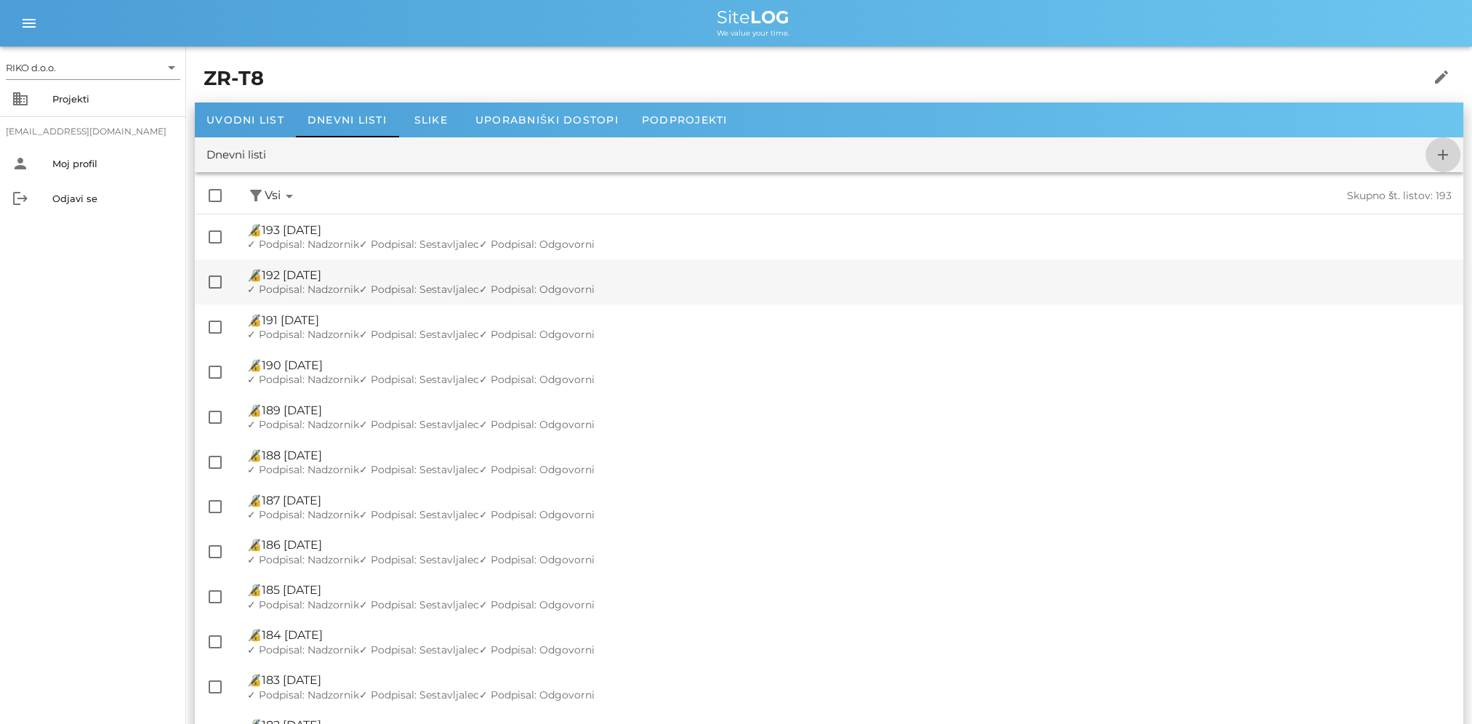
checkbox input "false"
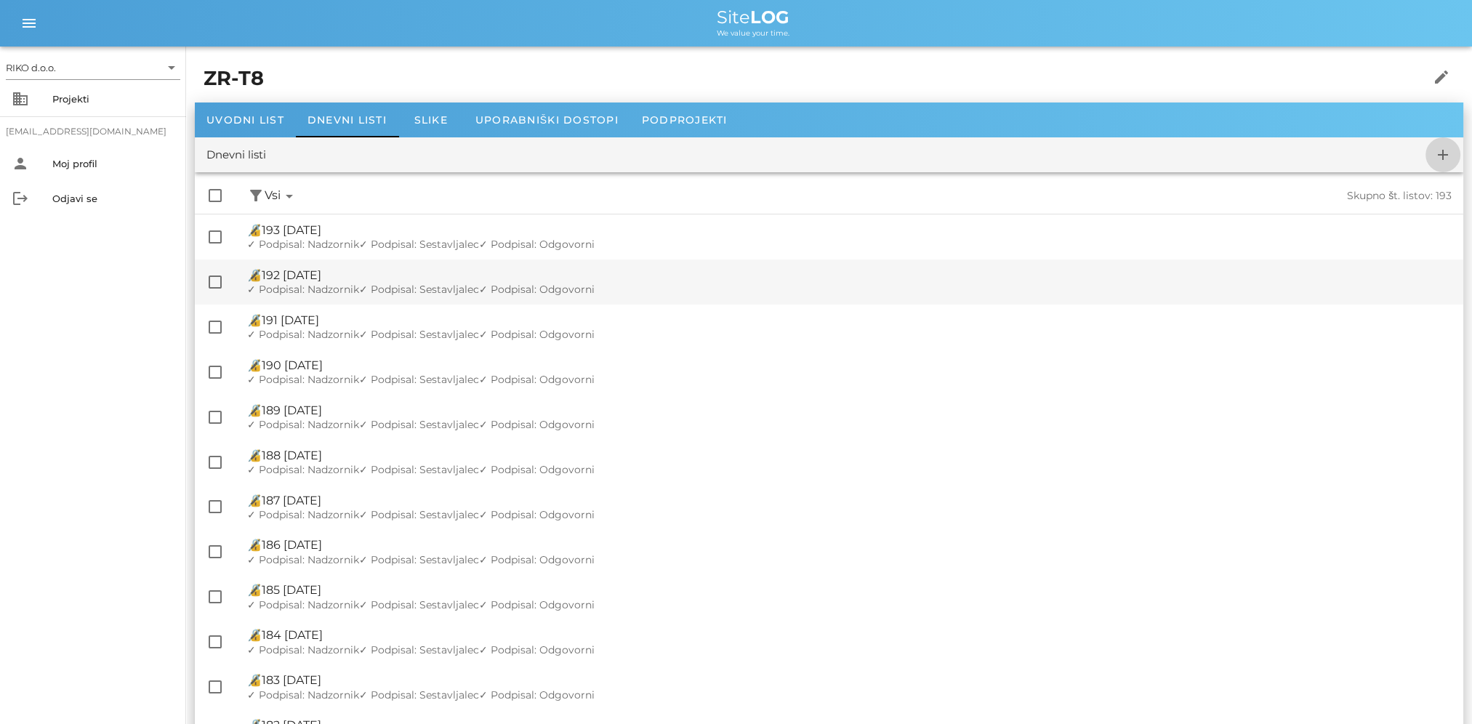
checkbox input "false"
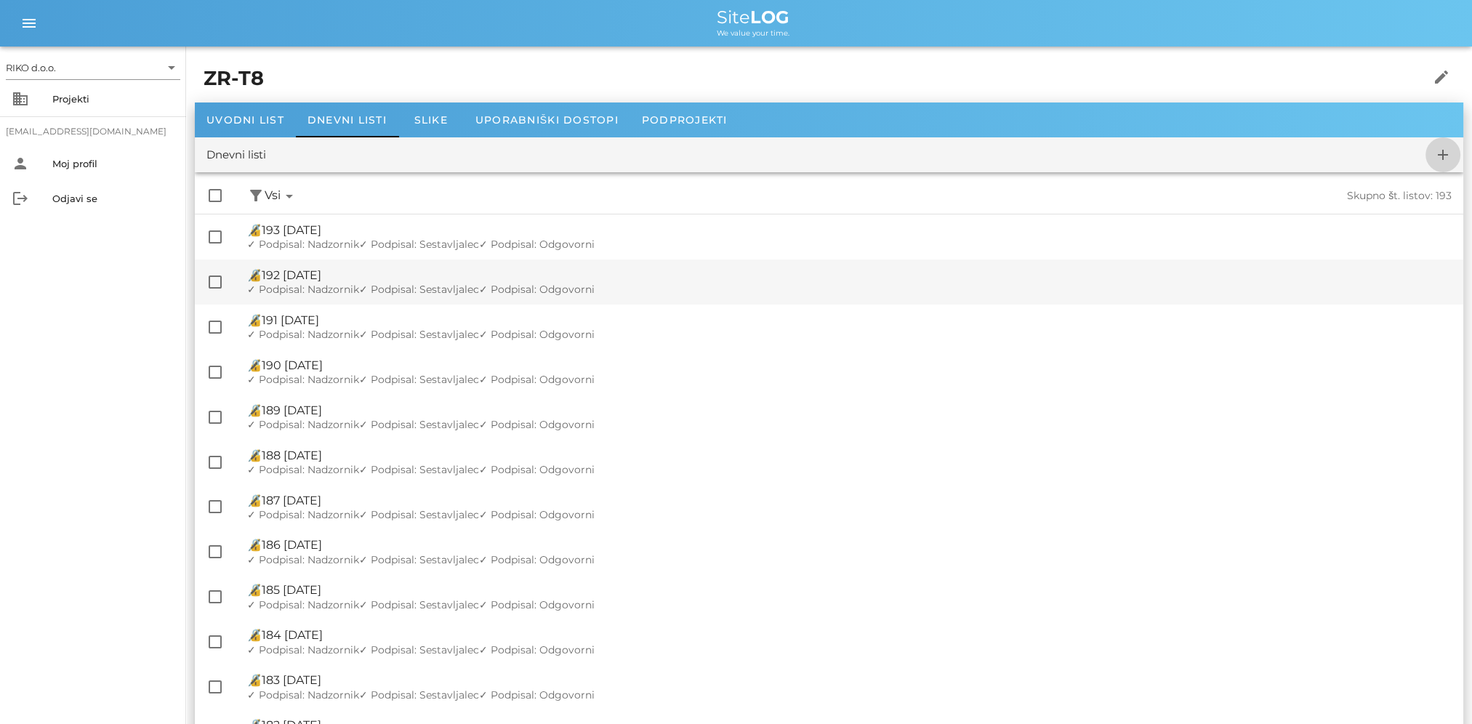
checkbox input "false"
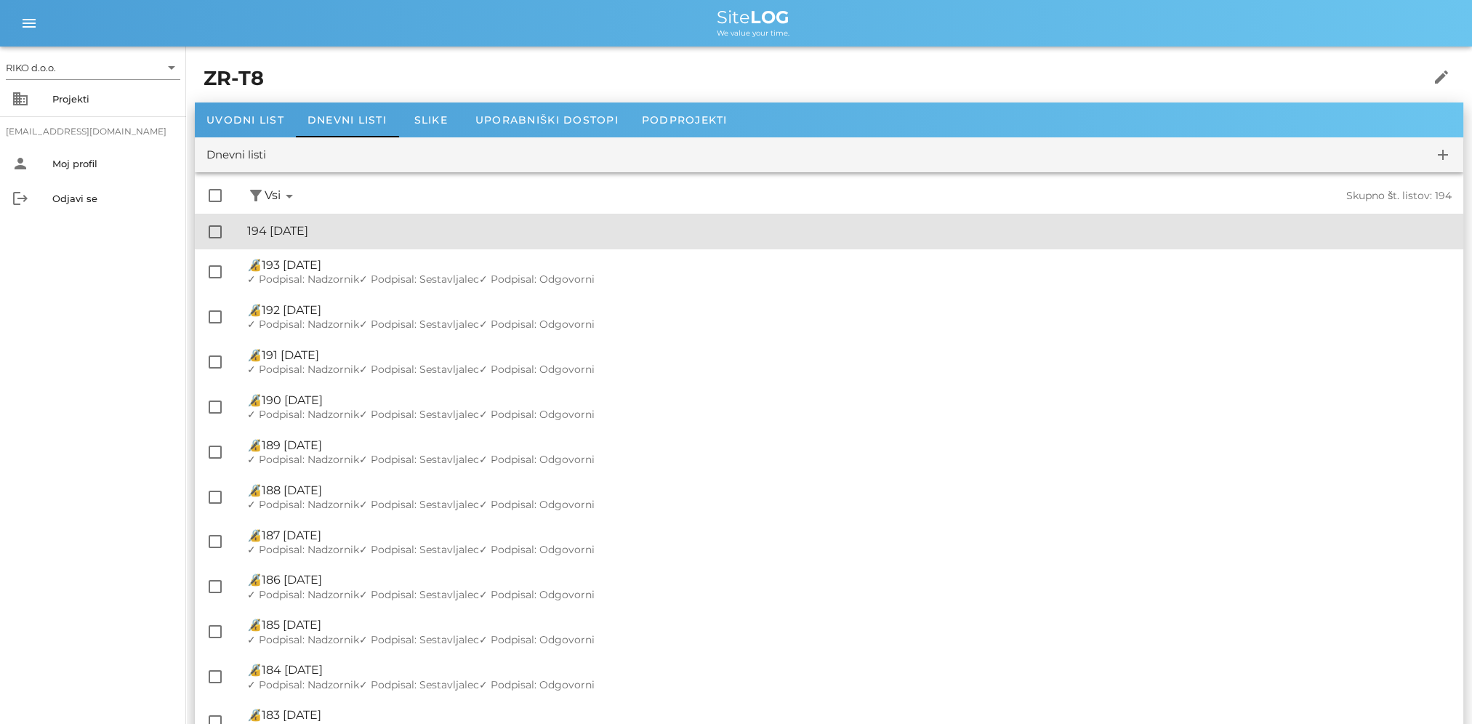
click at [413, 232] on div "🔏 194 sreda, 01.10.2025" at bounding box center [849, 231] width 1204 height 14
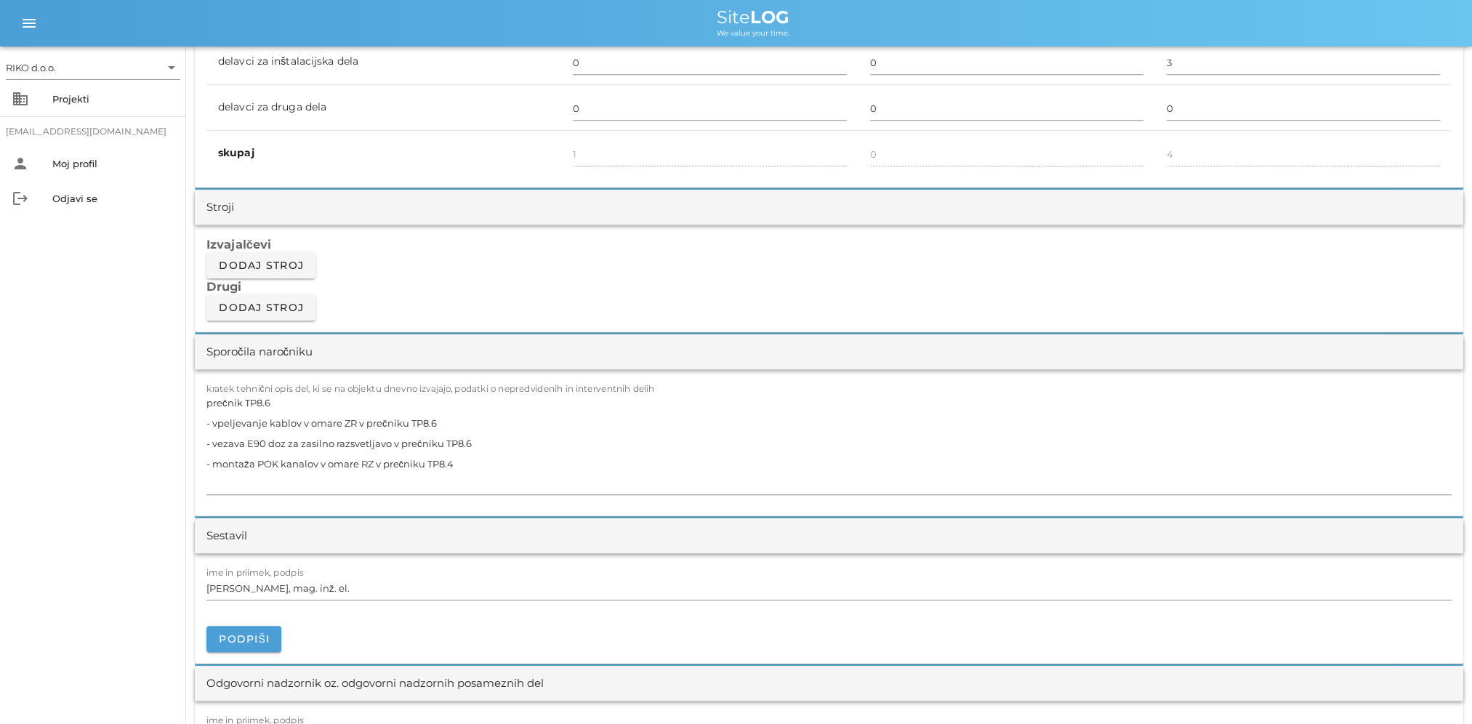
scroll to position [1090, 0]
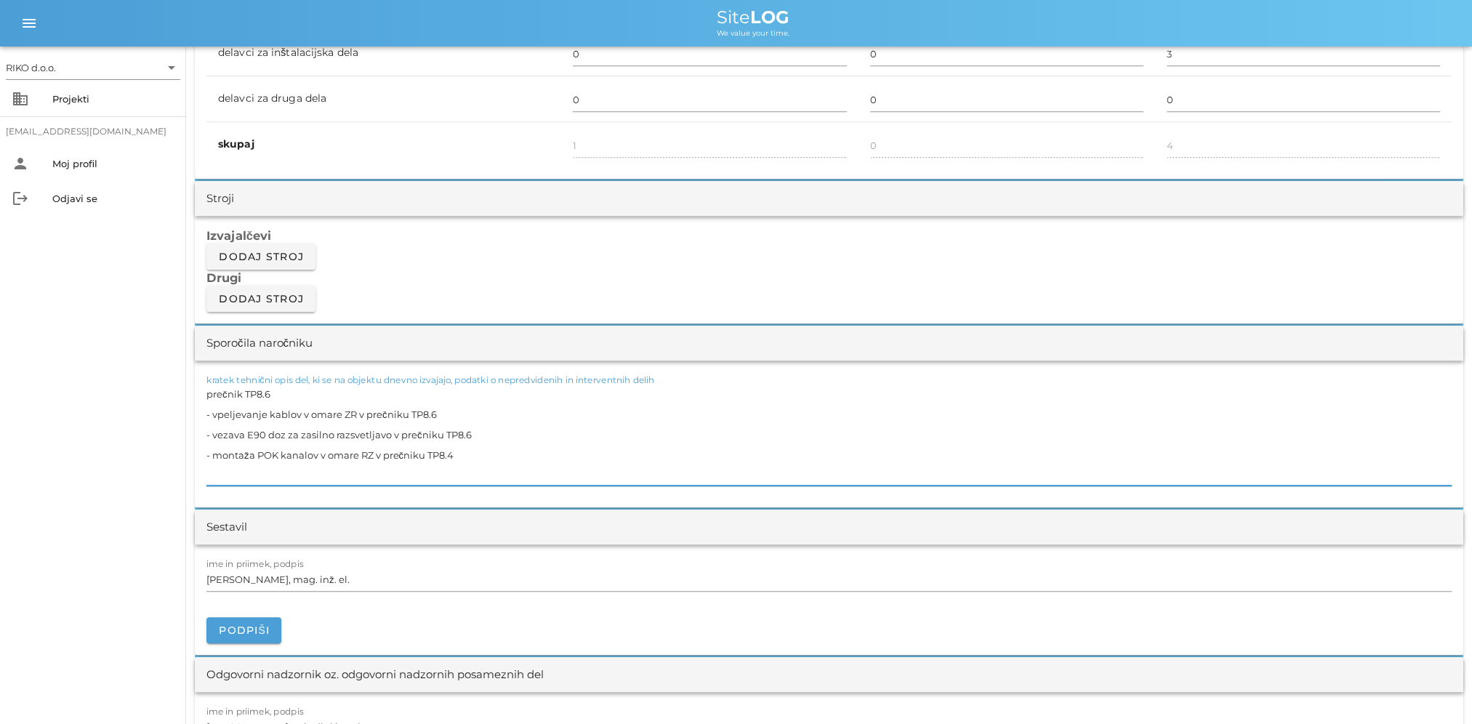
drag, startPoint x: 442, startPoint y: 462, endPoint x: 156, endPoint y: 397, distance: 293.7
click at [156, 397] on div "RIKO d.o.o. arrow_drop_down business Projekti matevz.belaj@riko.si person Moj p…" at bounding box center [736, 589] width 1472 height 3359
paste textarea "4 - vezava omar ZR1, ZR2, ZR3 in ZR4 za razsvetljavo - označevanje kablov"
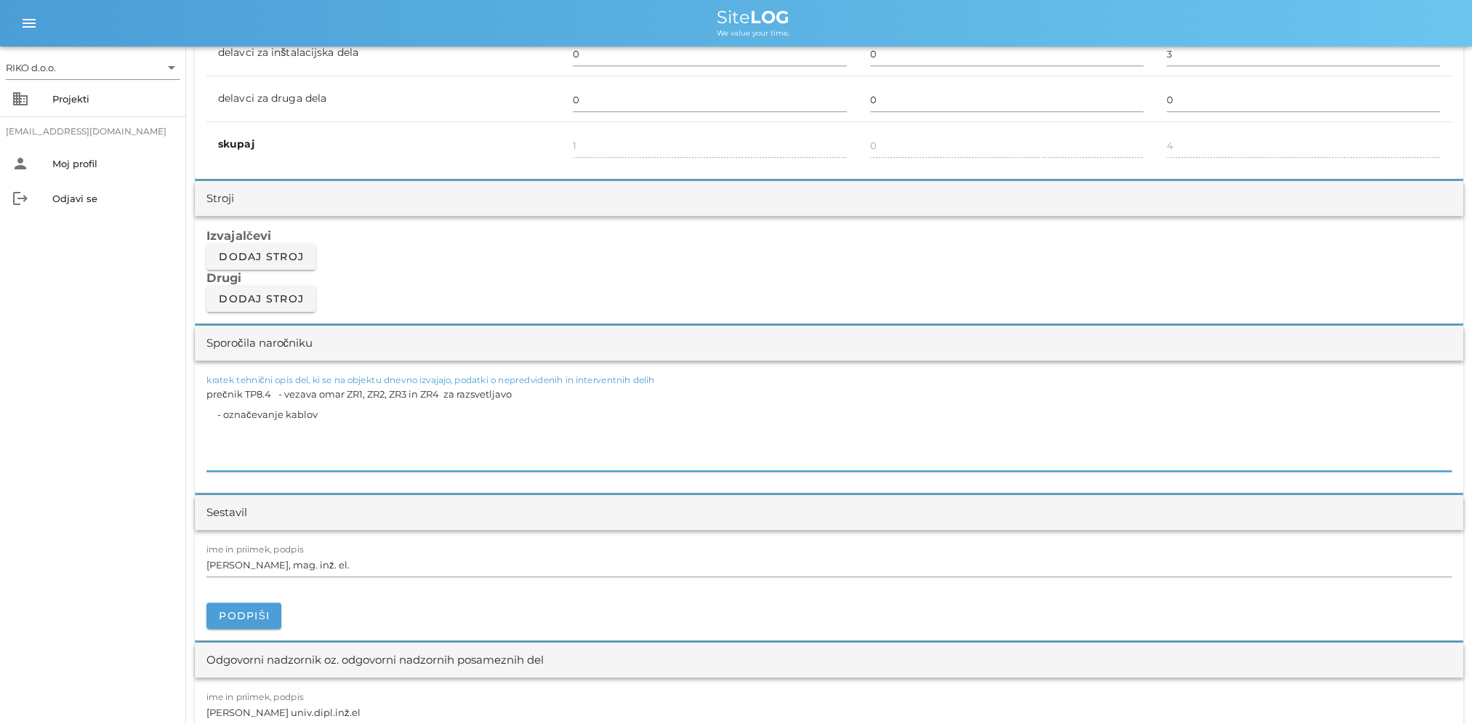
click at [276, 395] on textarea "prečnik TP8.4 - vezava omar ZR1, ZR2, ZR3 in ZR4 za razsvetljavo - označevanje …" at bounding box center [828, 427] width 1245 height 87
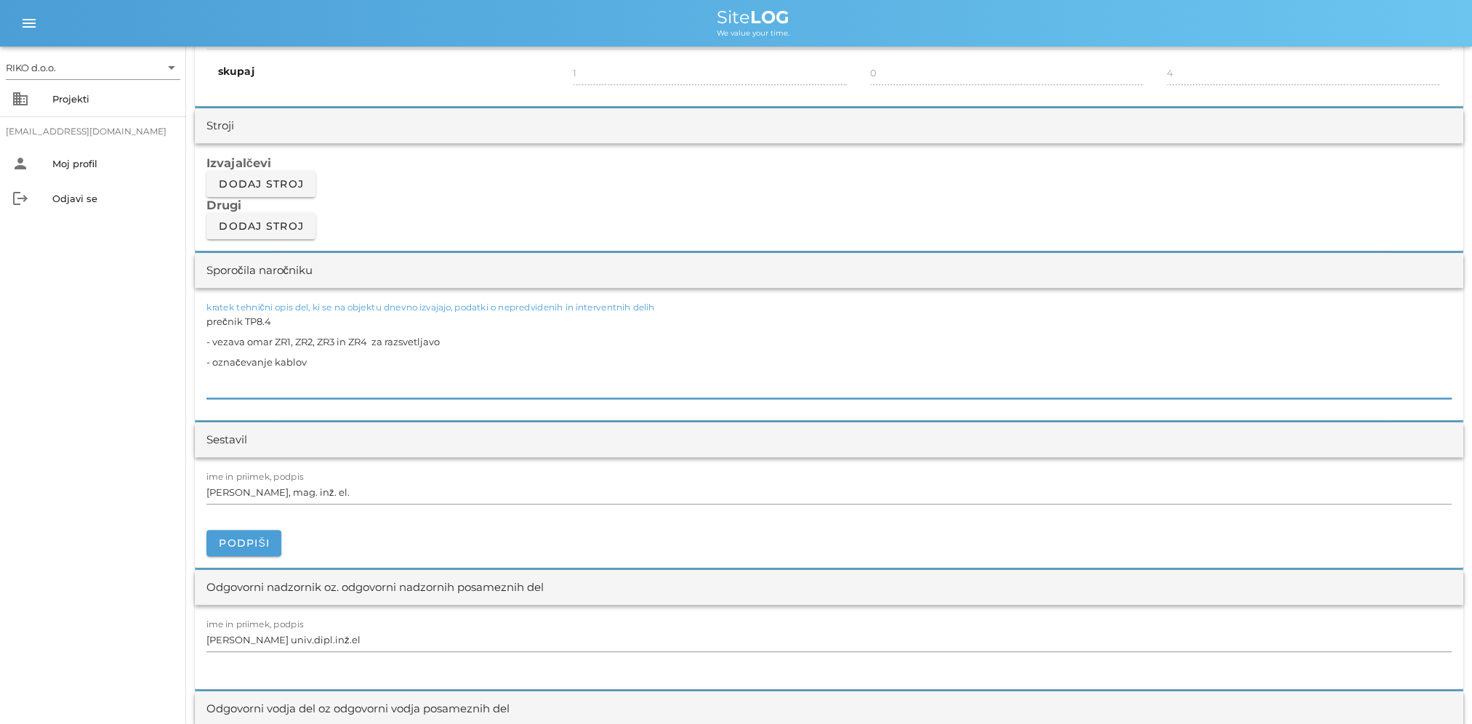
scroll to position [1235, 0]
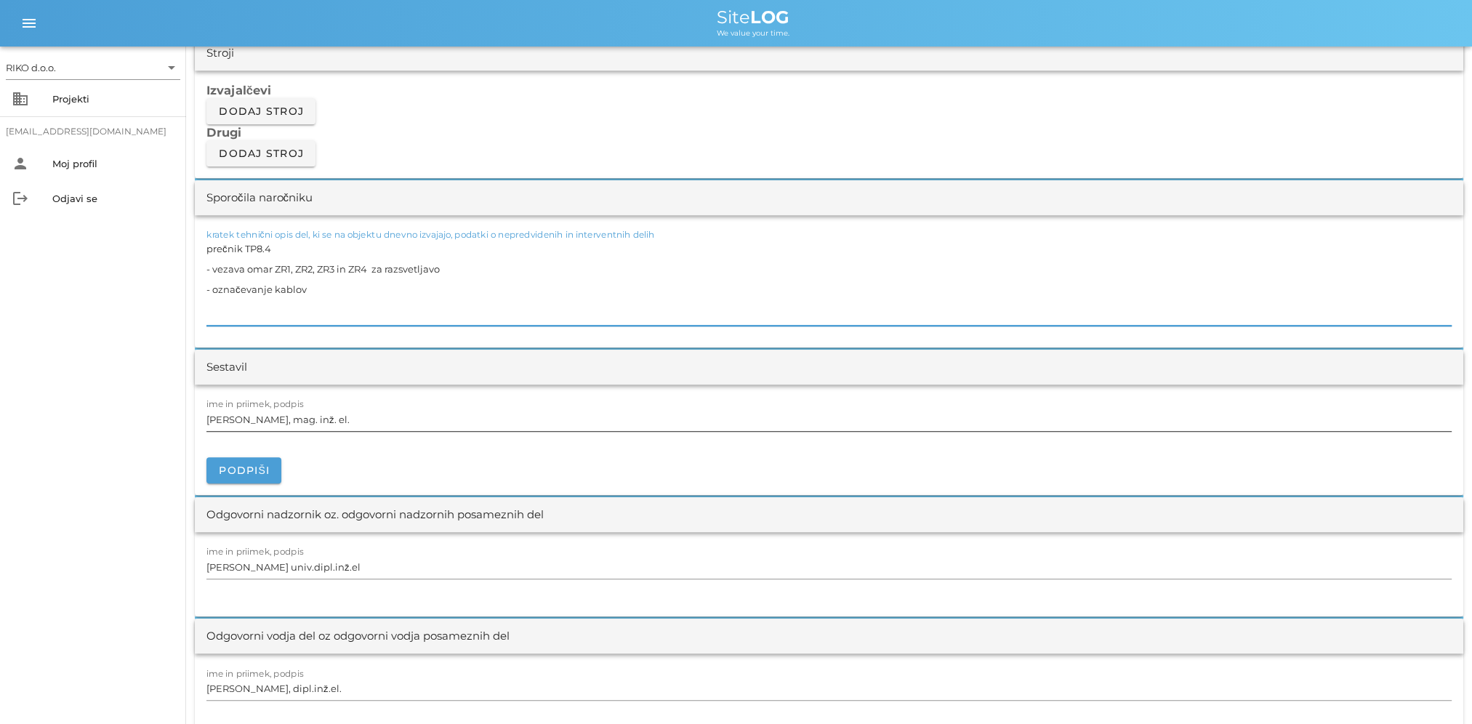
type textarea "prečnik TP8.4 - vezava omar ZR1, ZR2, ZR3 in ZR4 za razsvetljavo - označevanje …"
drag, startPoint x: 336, startPoint y: 416, endPoint x: 100, endPoint y: 424, distance: 236.3
click at [100, 424] on div "RIKO d.o.o. arrow_drop_down business Projekti matevz.belaj@riko.si person Moj p…" at bounding box center [736, 437] width 1472 height 3344
type input "m"
type input "Matevž Belaj dipl. inž. el."
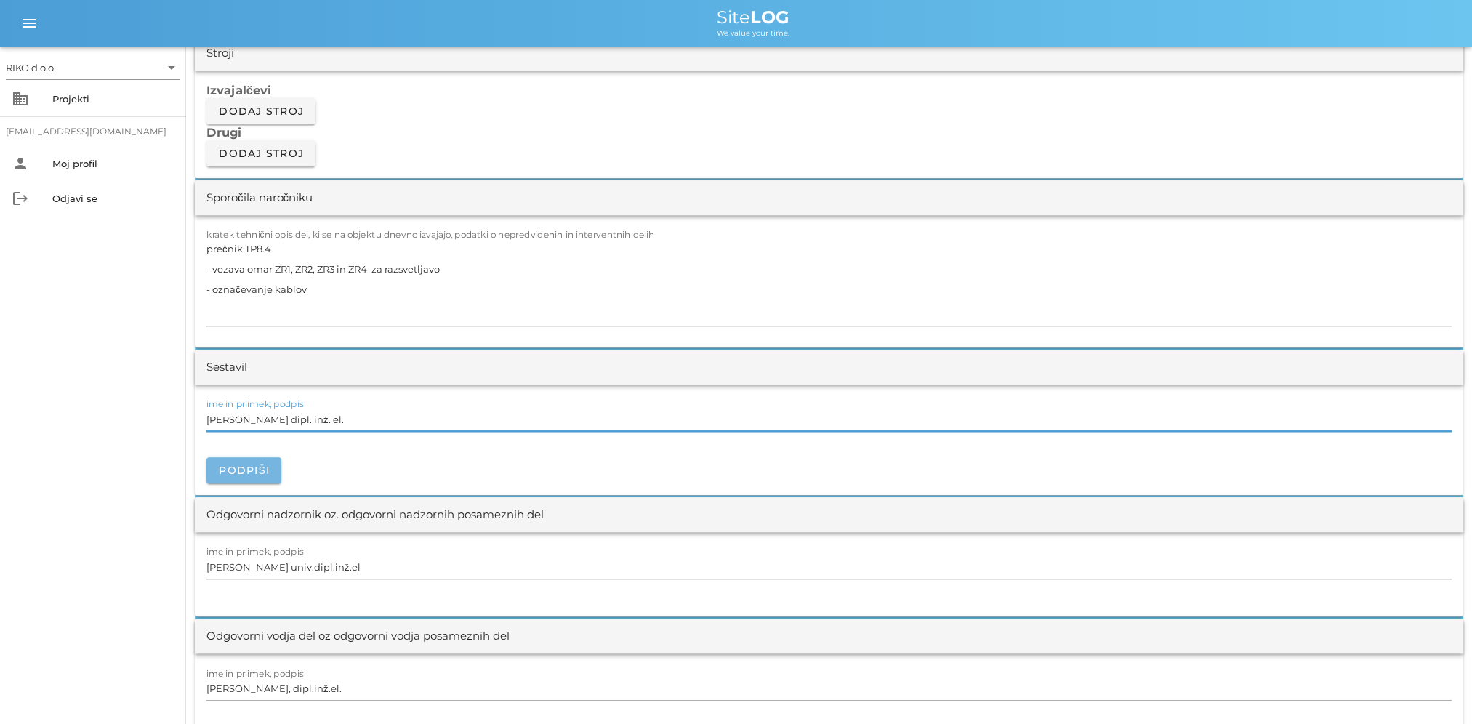
click at [259, 459] on button "Podpiši" at bounding box center [243, 470] width 75 height 26
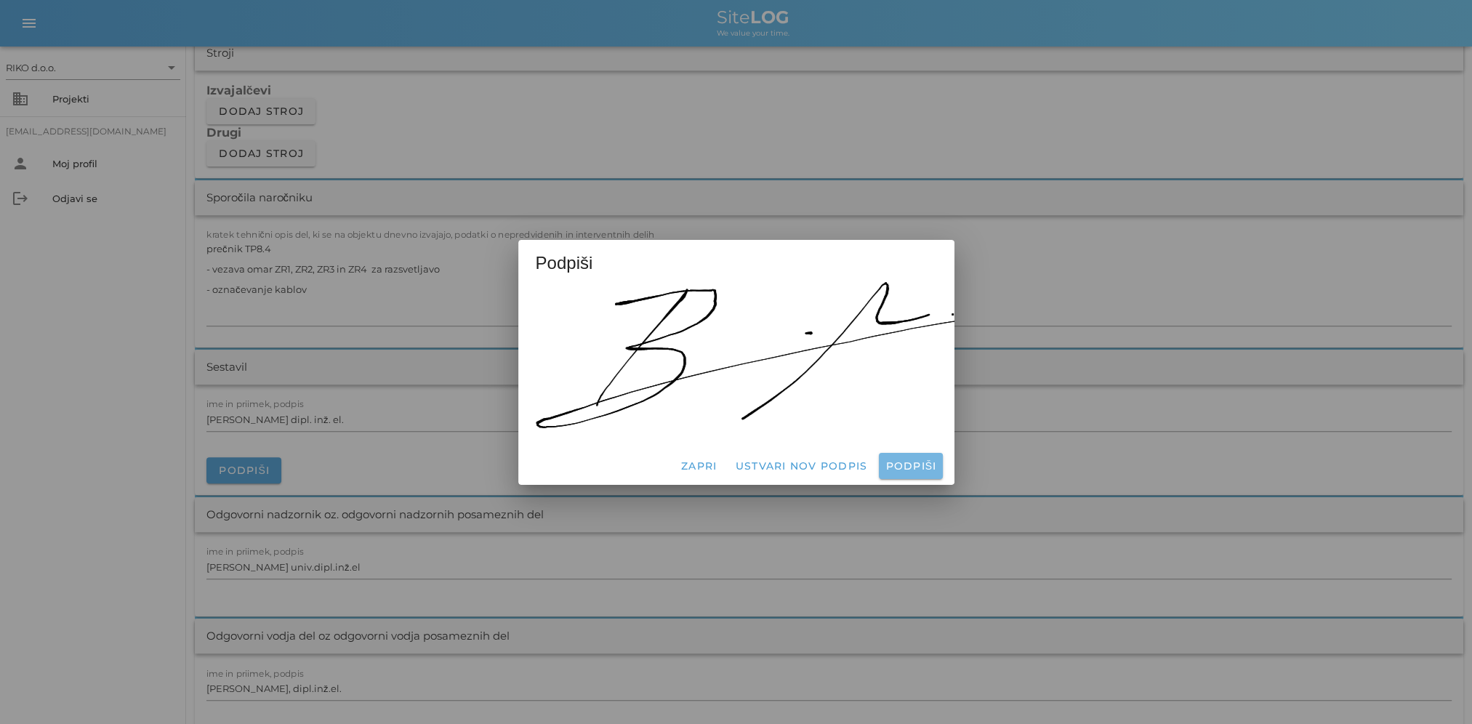
click at [913, 459] on span "Podpiši" at bounding box center [910, 465] width 52 height 13
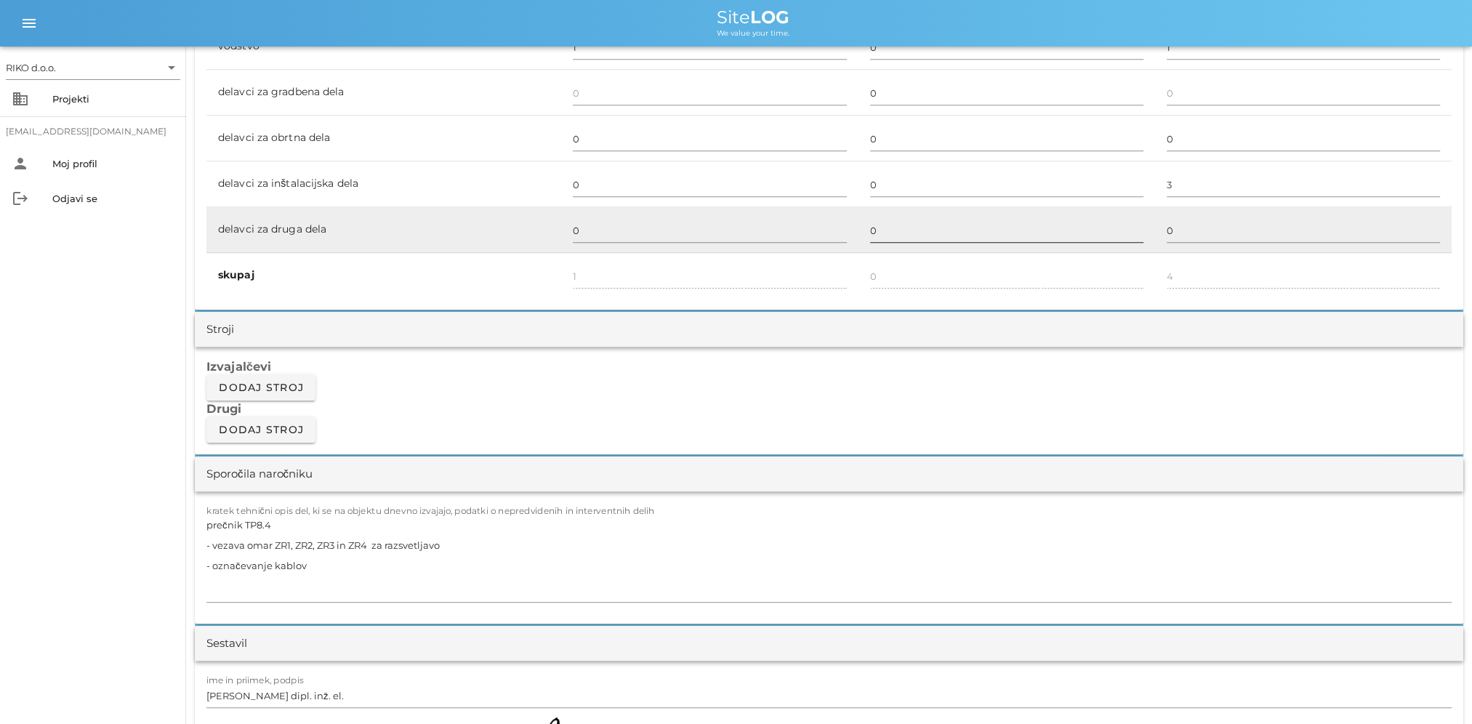
scroll to position [727, 0]
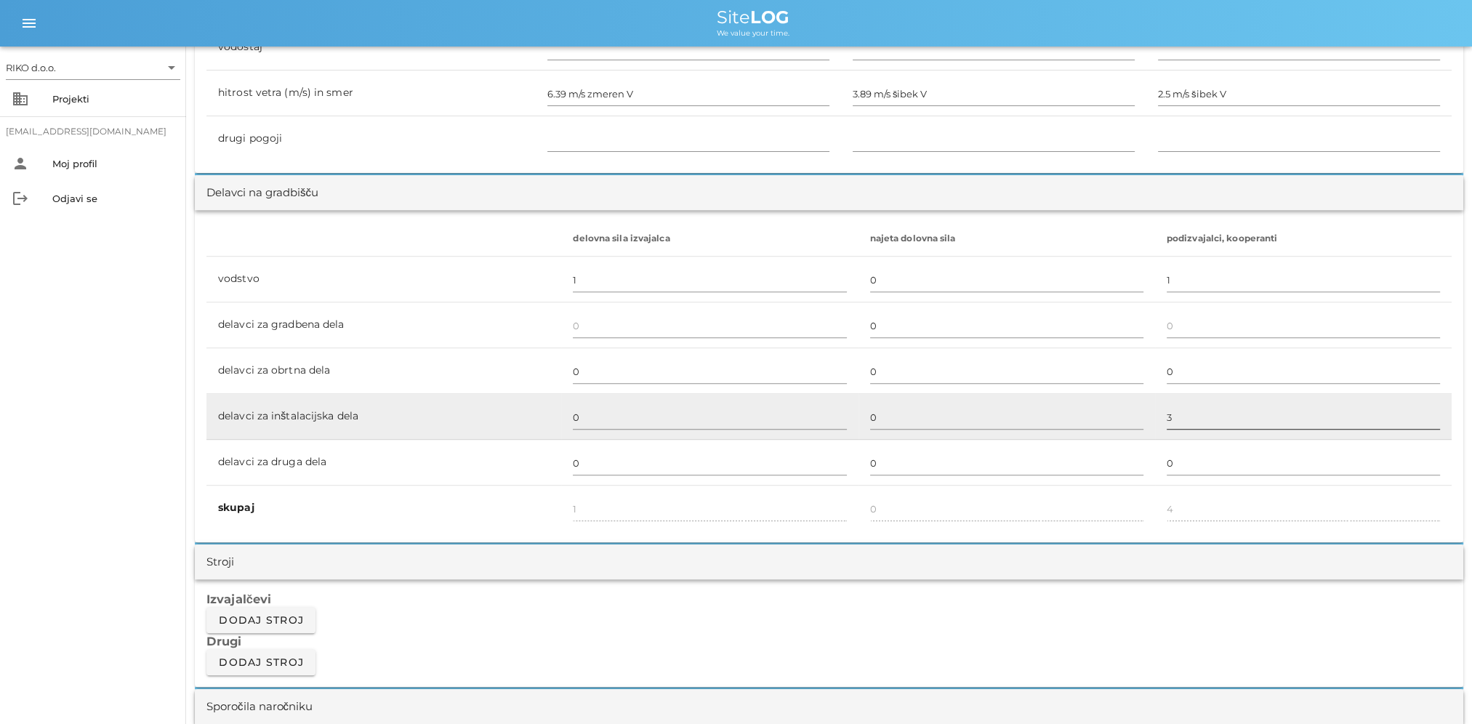
click at [1218, 422] on input "3" at bounding box center [1302, 417] width 273 height 23
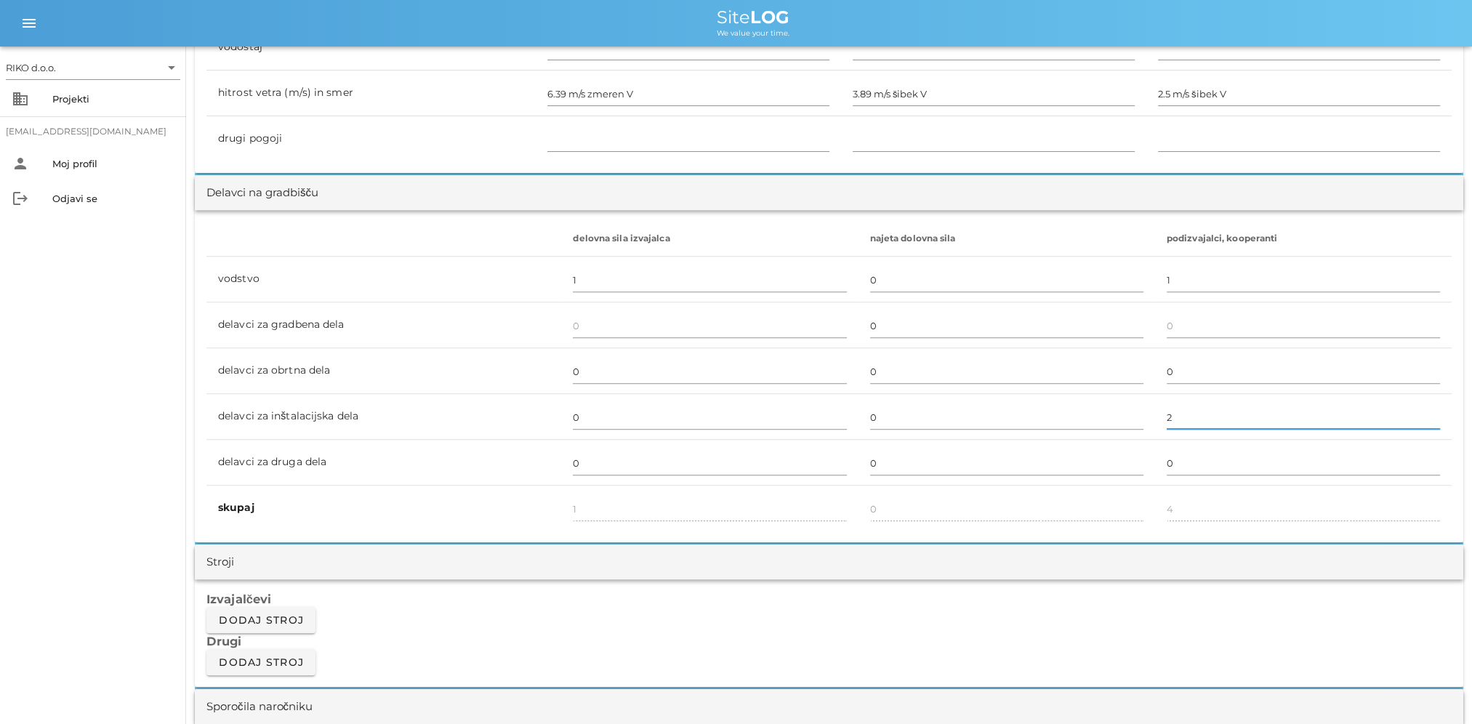
type input "2"
type input "3"
click at [151, 417] on div "RIKO d.o.o. arrow_drop_down business Projekti matevz.belaj@riko.si person Moj p…" at bounding box center [93, 385] width 186 height 677
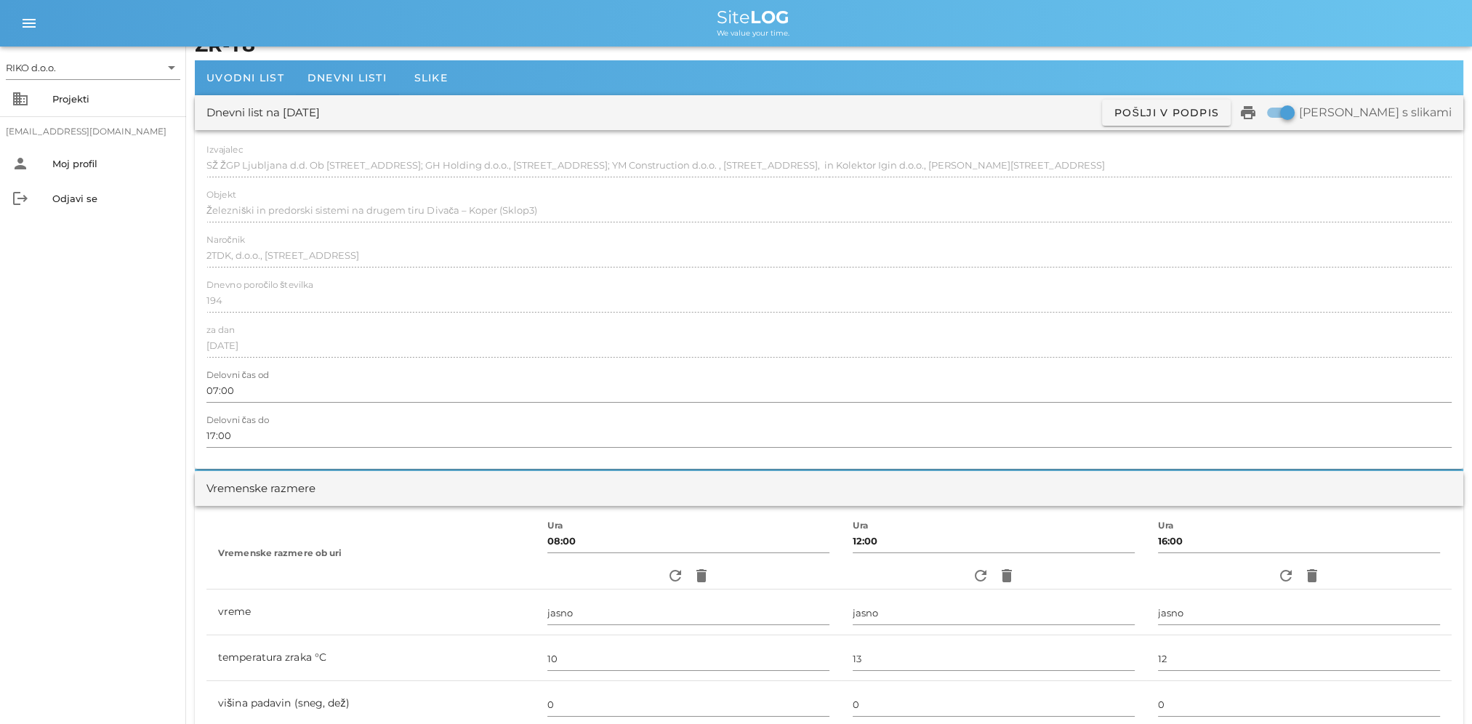
scroll to position [0, 0]
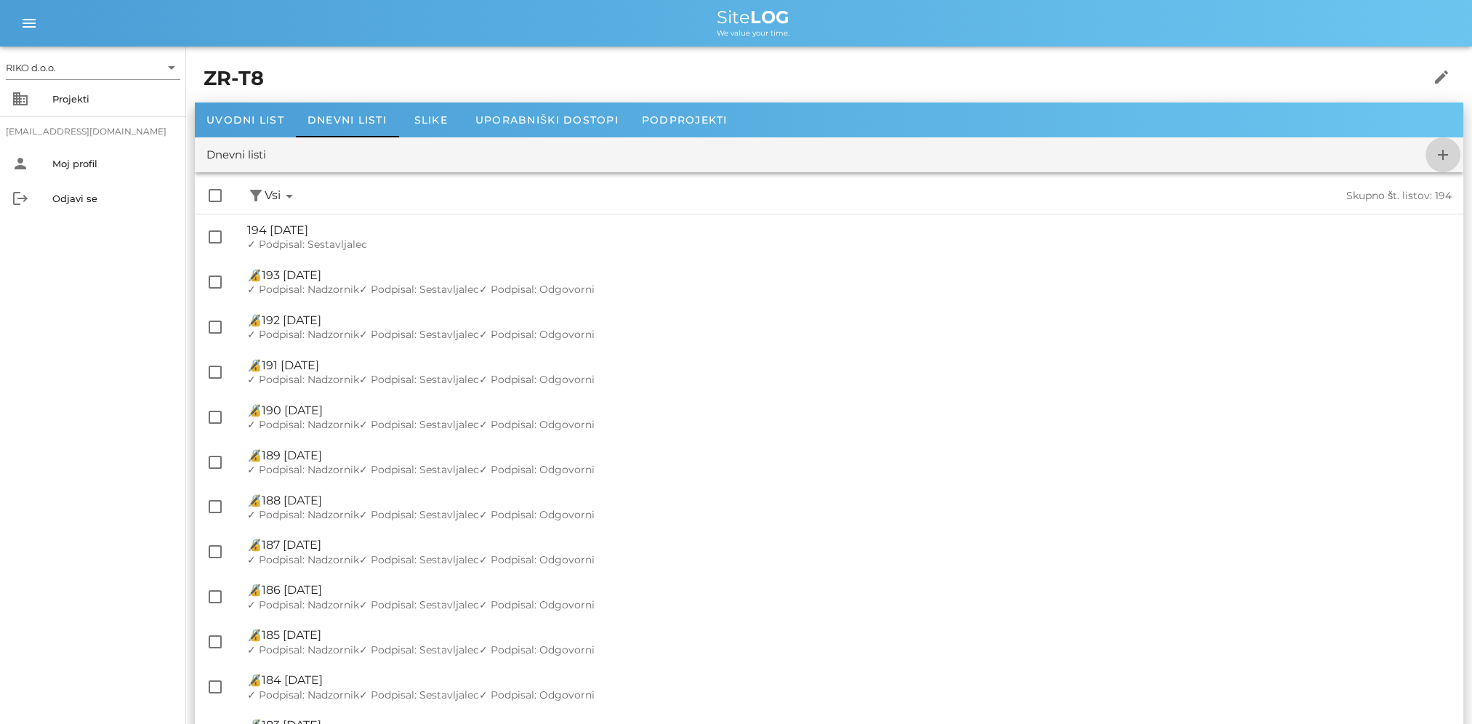
click at [1438, 163] on button "add" at bounding box center [1442, 154] width 35 height 35
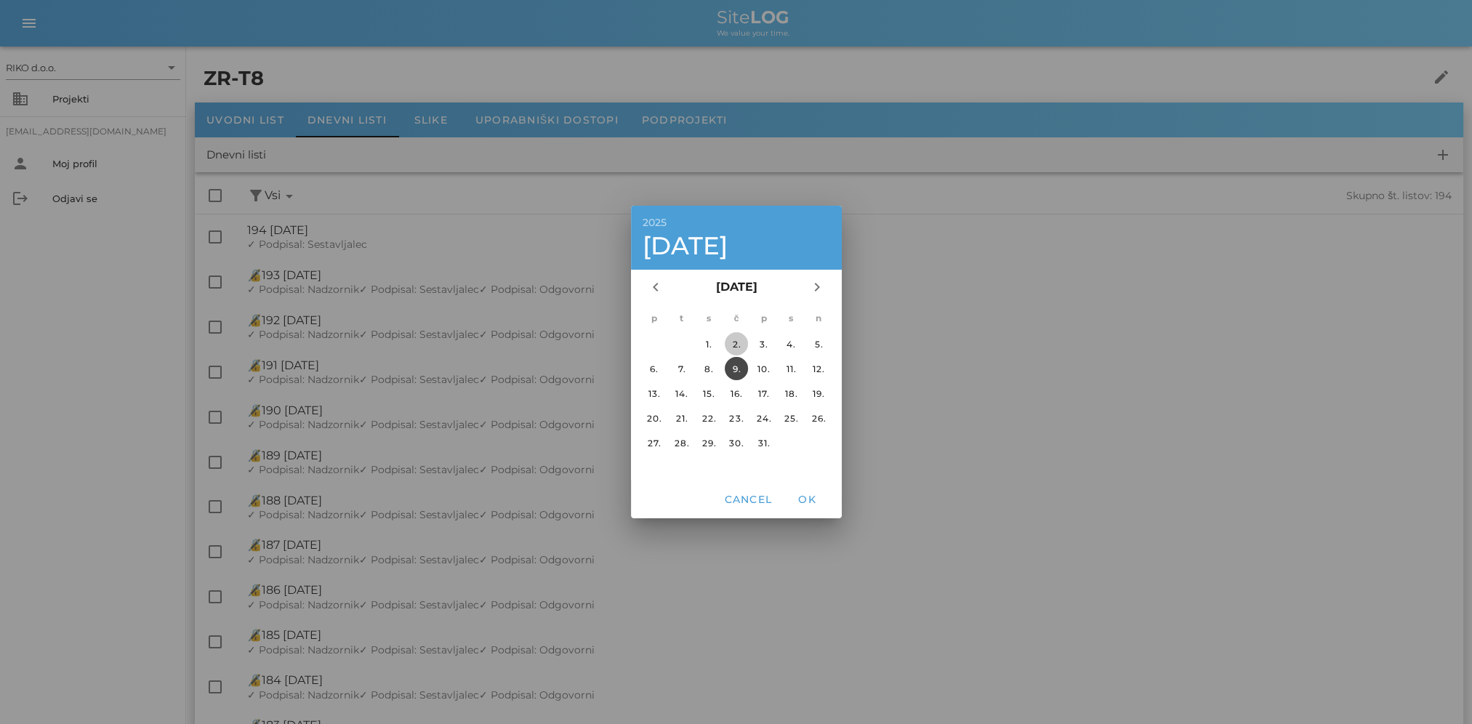
click at [738, 346] on div "2." at bounding box center [735, 344] width 23 height 11
click at [798, 509] on button "OK" at bounding box center [806, 499] width 47 height 26
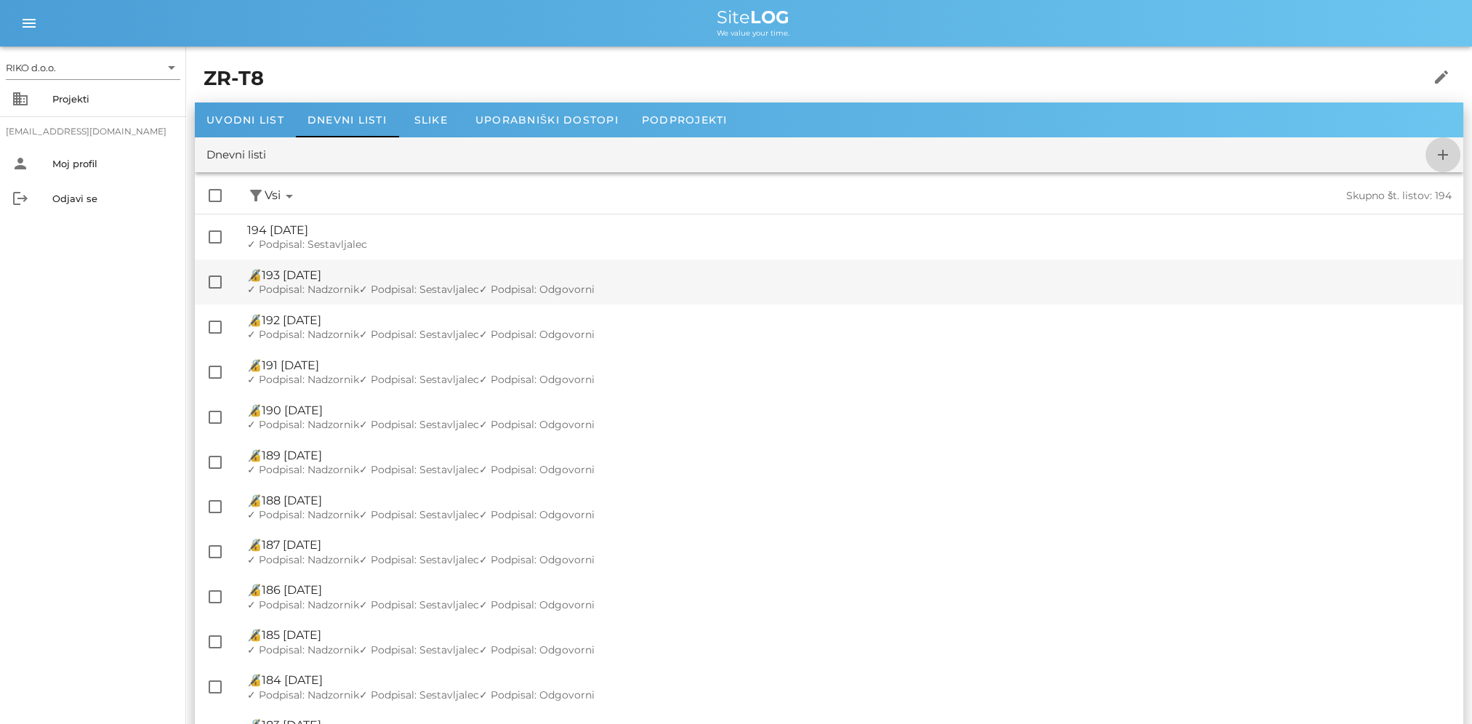
checkbox input "false"
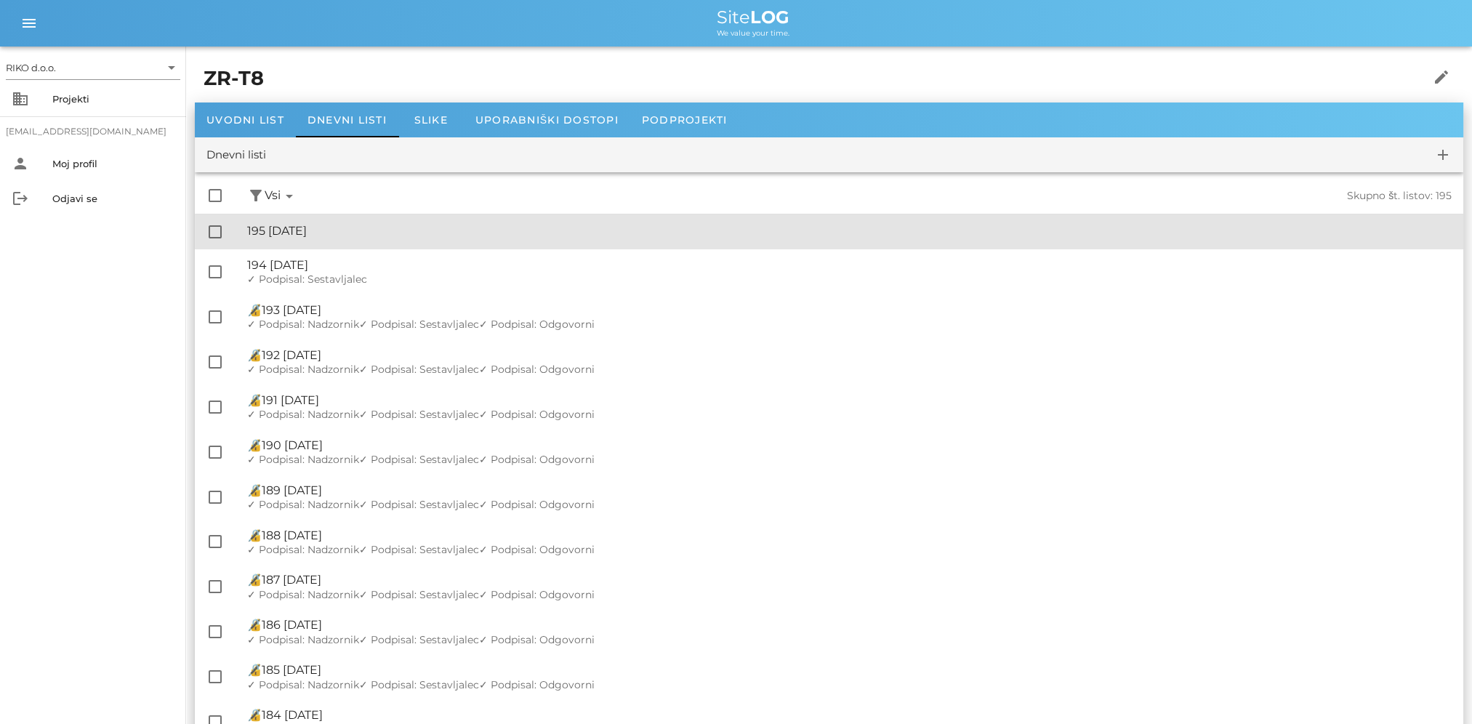
click at [396, 236] on div "🔏 195 četrtek, 02.10.2025" at bounding box center [849, 231] width 1204 height 14
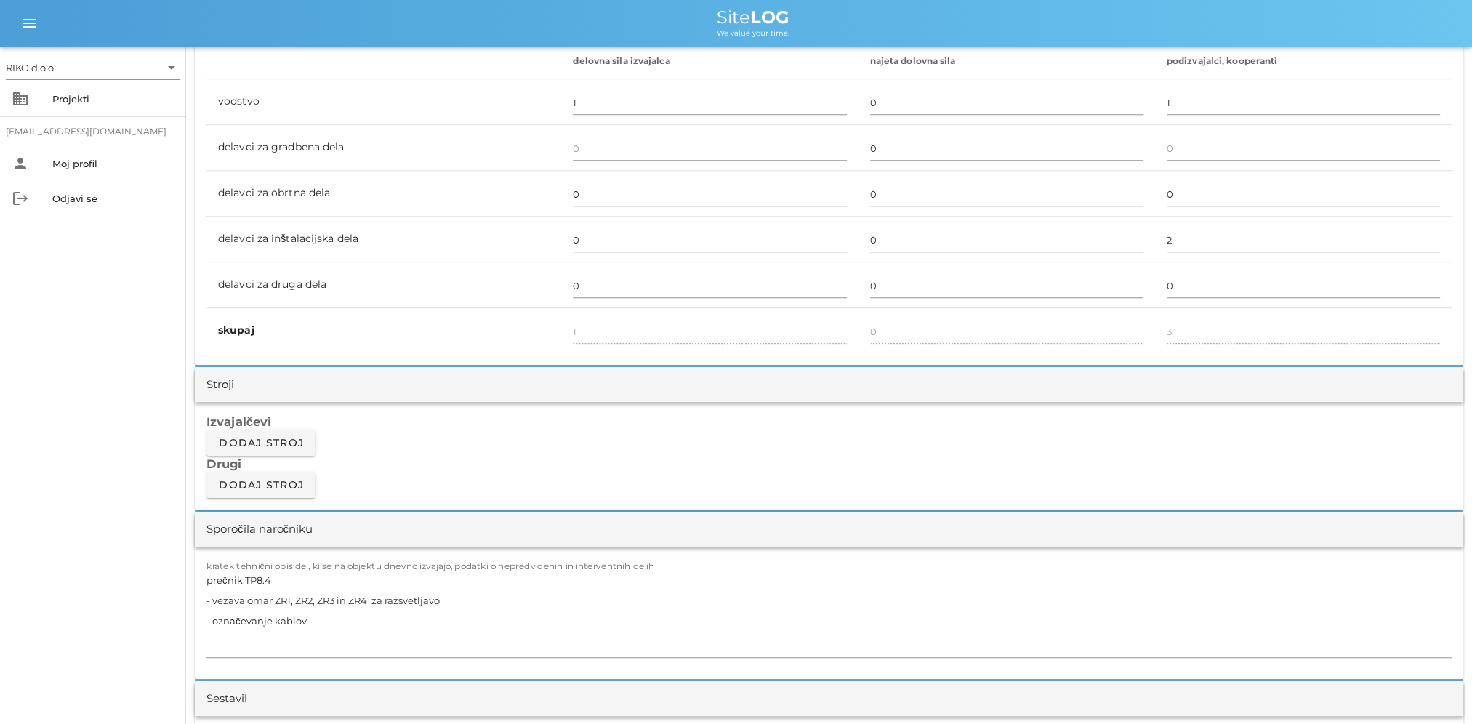
scroll to position [945, 0]
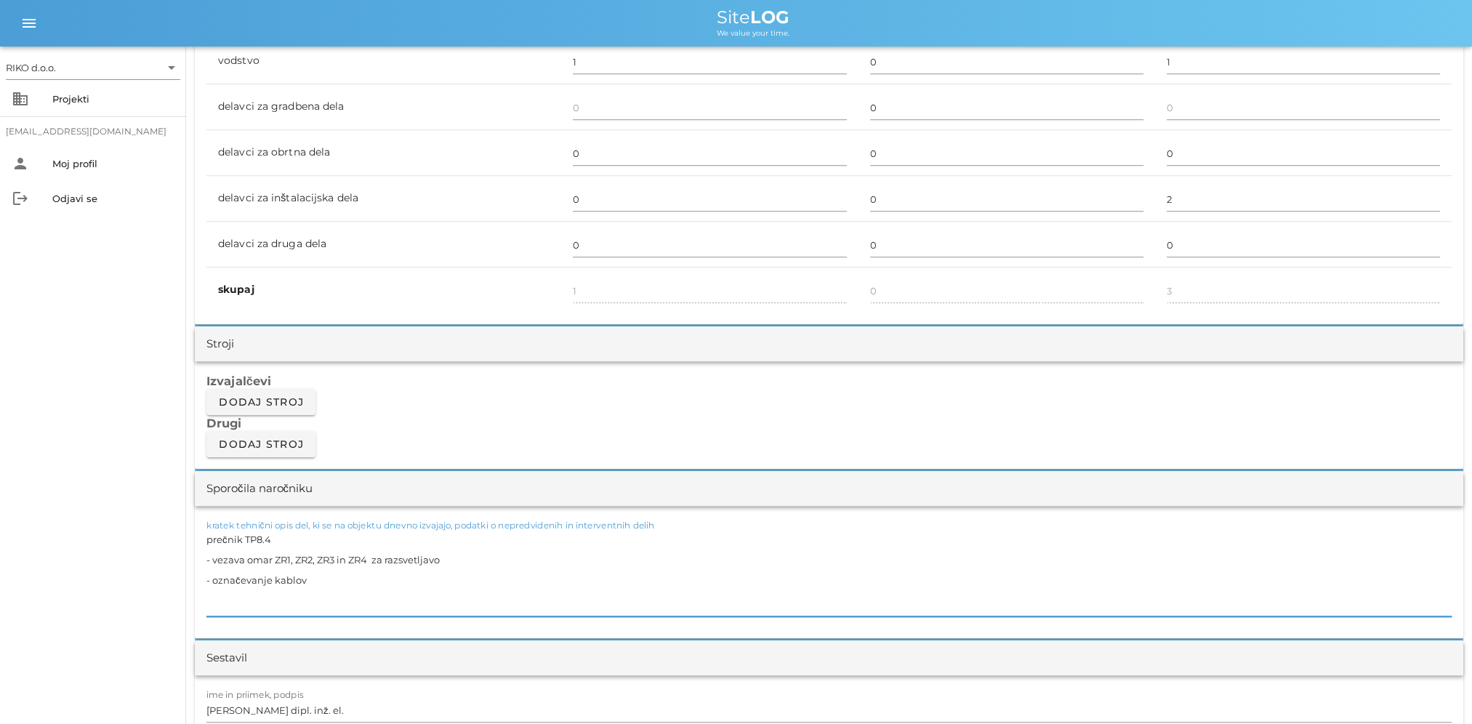
drag, startPoint x: 328, startPoint y: 584, endPoint x: 79, endPoint y: 454, distance: 280.2
click at [79, 454] on div "RIKO d.o.o. arrow_drop_down business Projekti matevz.belaj@riko.si person Moj p…" at bounding box center [736, 727] width 1472 height 3344
paste textarea "- vezava omar ZR1, ZR2, ZR3 in ZR4 za razsvetljavo - vezava ognjevarnih doz E90…"
drag, startPoint x: 275, startPoint y: 538, endPoint x: 287, endPoint y: 539, distance: 12.4
click at [275, 538] on textarea "prečnik TP8.4 - vezava omar ZR1, ZR2, ZR3 in ZR4 za razsvetljavo - vezava ognje…" at bounding box center [828, 572] width 1245 height 87
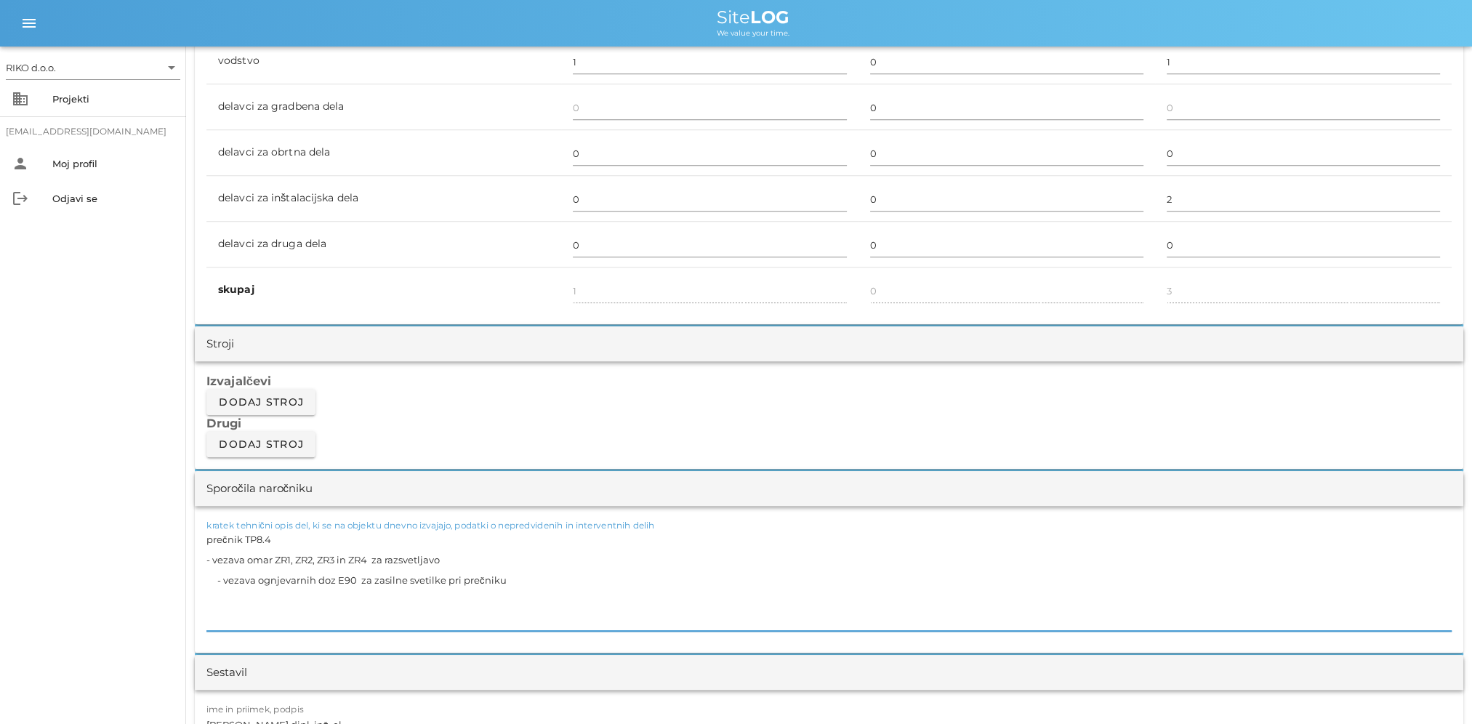
drag, startPoint x: 218, startPoint y: 578, endPoint x: 178, endPoint y: 578, distance: 40.0
click at [178, 578] on div "RIKO d.o.o. arrow_drop_down business Projekti matevz.belaj@riko.si person Moj p…" at bounding box center [736, 734] width 1472 height 3359
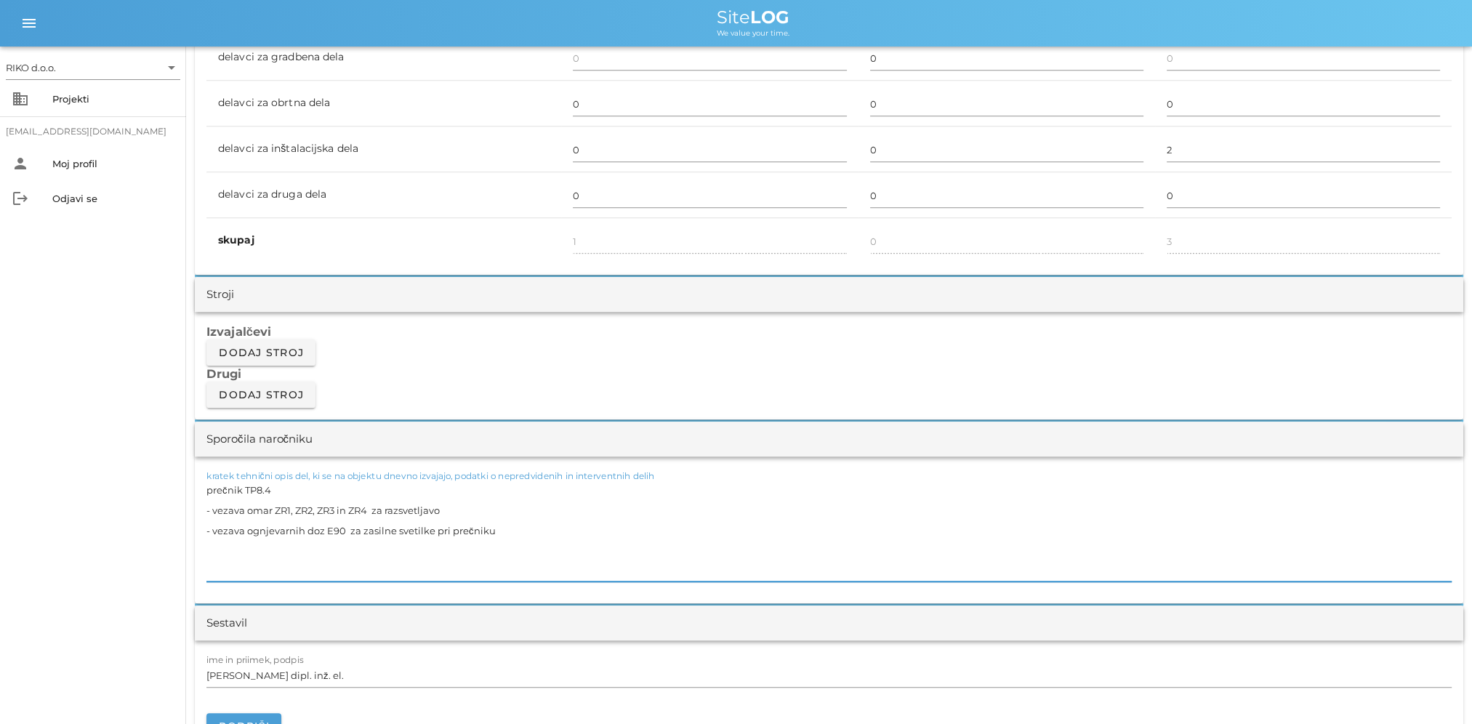
scroll to position [1017, 0]
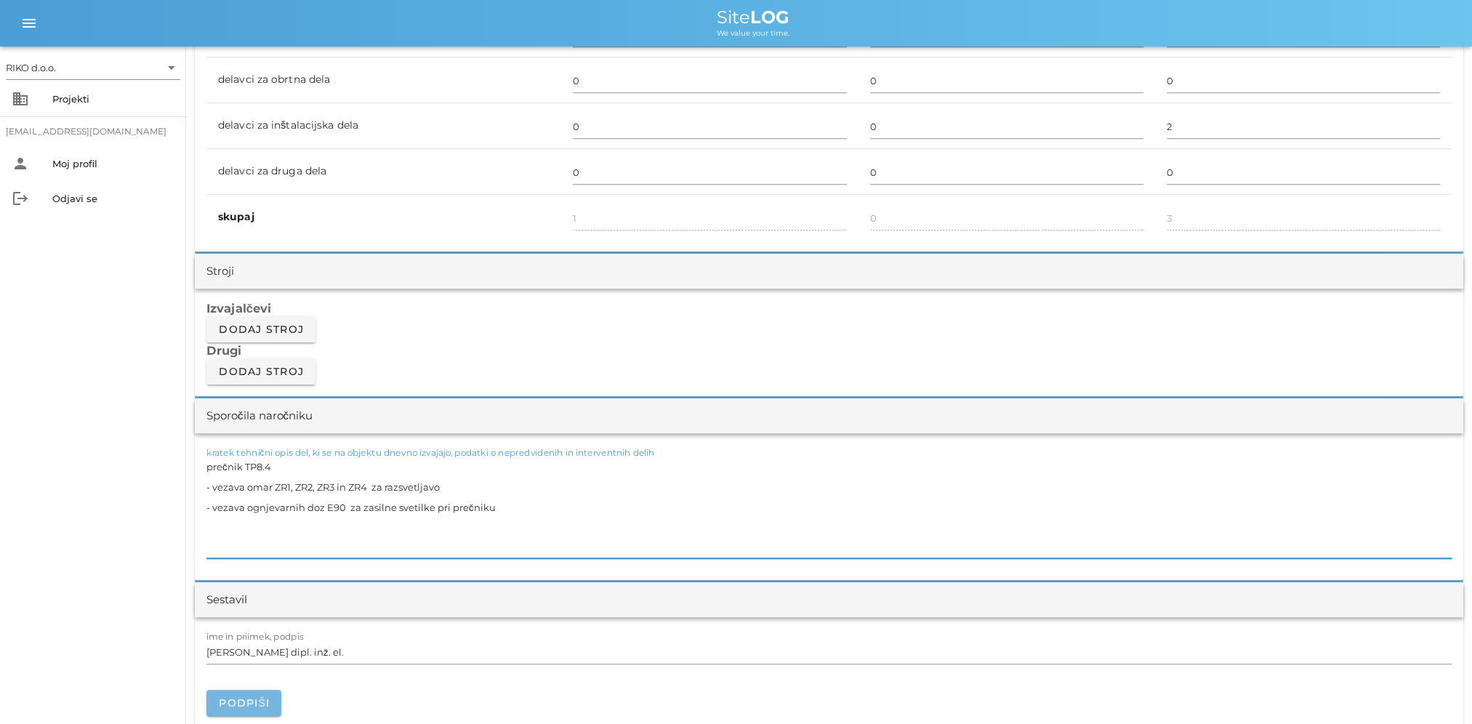
click at [252, 701] on span "Podpiši" at bounding box center [244, 702] width 52 height 13
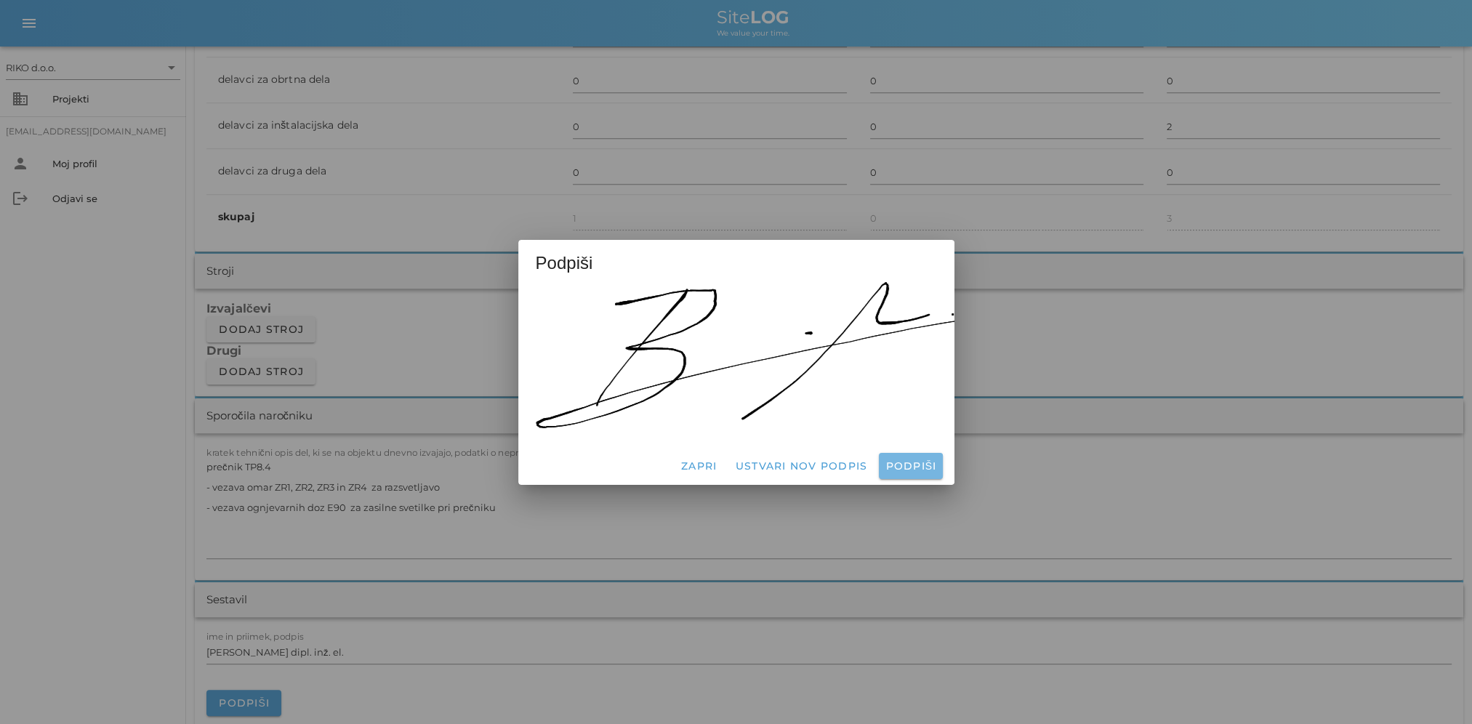
click at [892, 461] on span "Podpiši" at bounding box center [910, 465] width 52 height 13
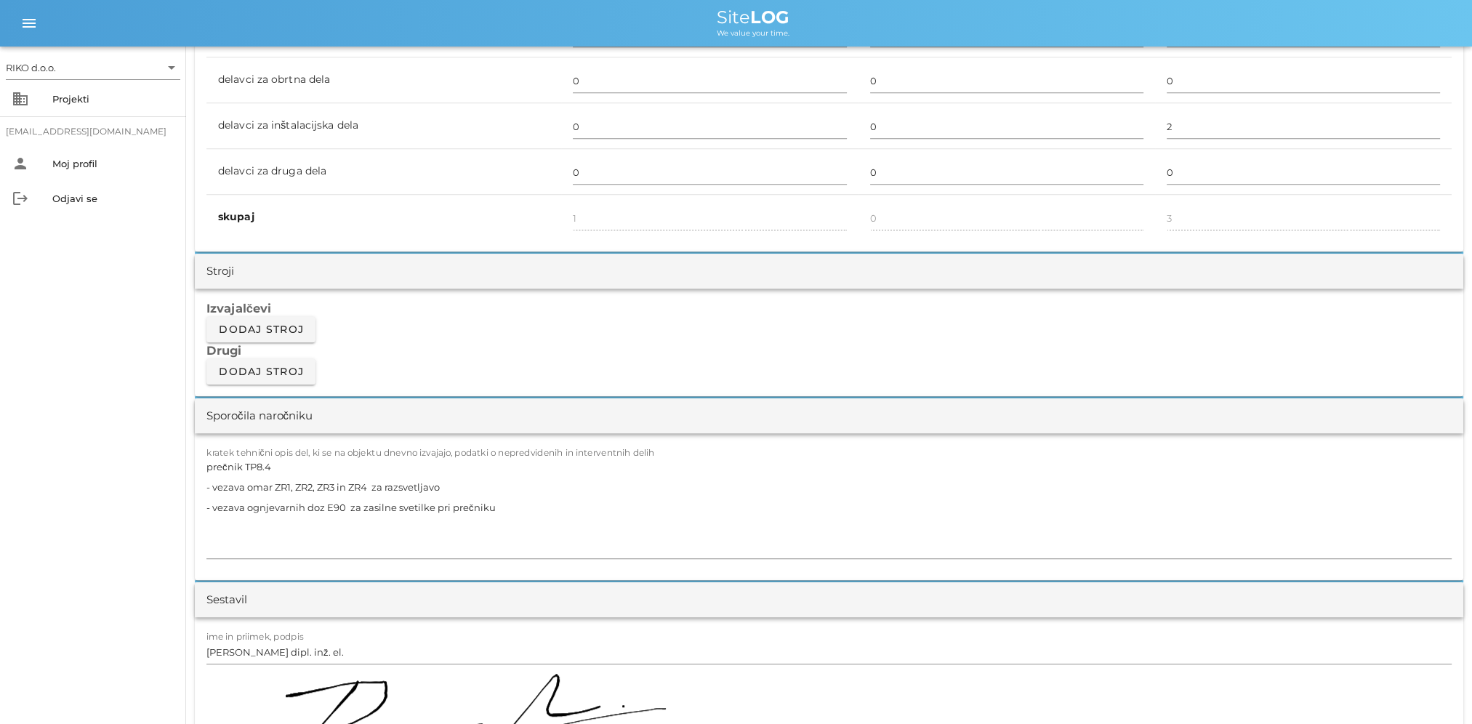
click at [139, 532] on div "RIKO d.o.o. arrow_drop_down business Projekti matevz.belaj@riko.si person Moj p…" at bounding box center [93, 385] width 186 height 677
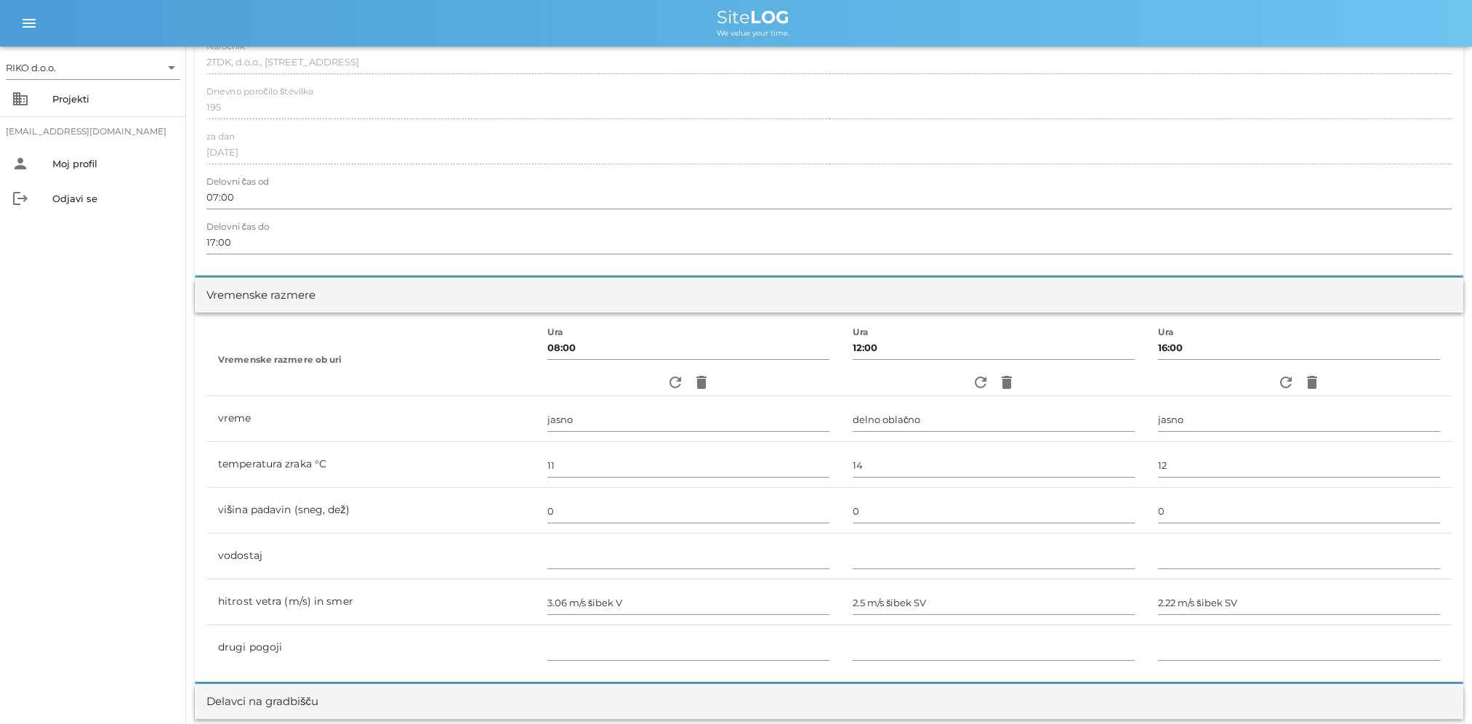
scroll to position [0, 0]
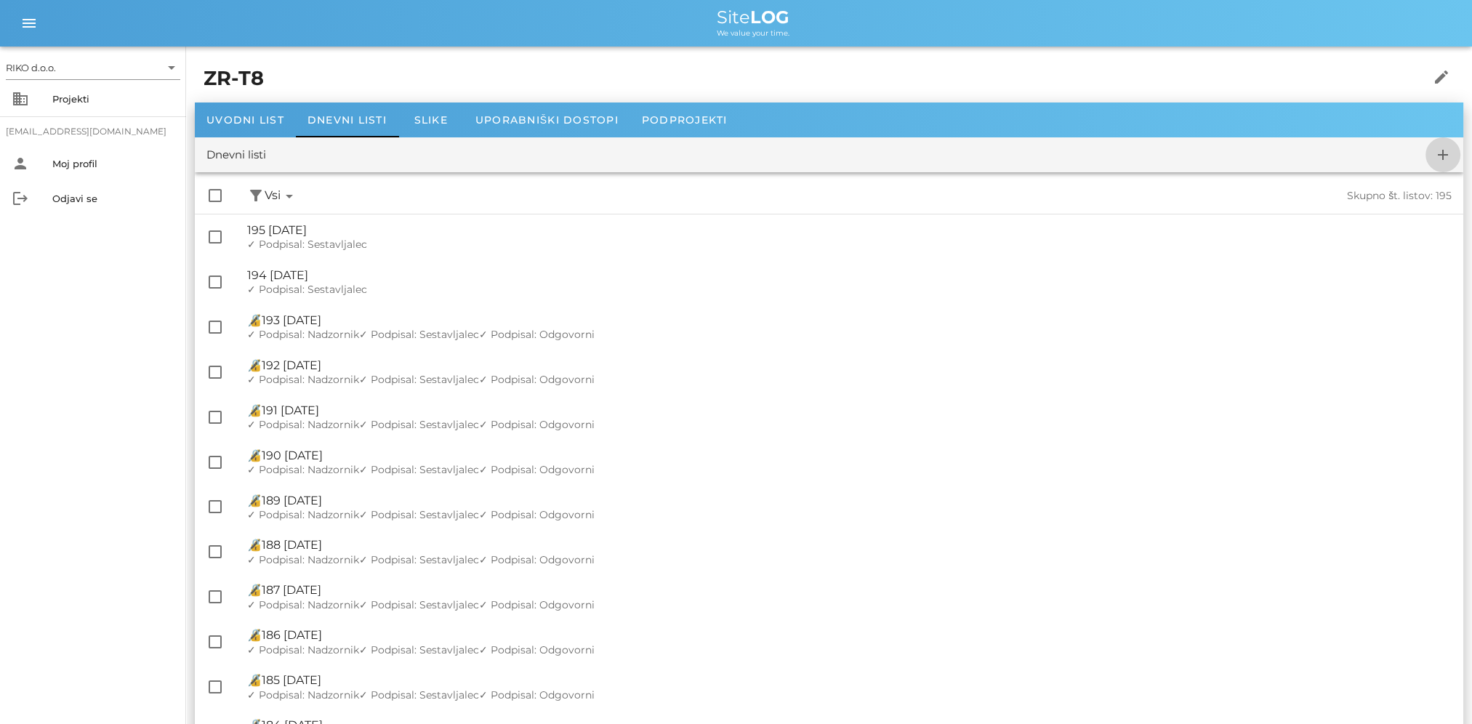
click at [1448, 153] on icon "add" at bounding box center [1442, 154] width 17 height 17
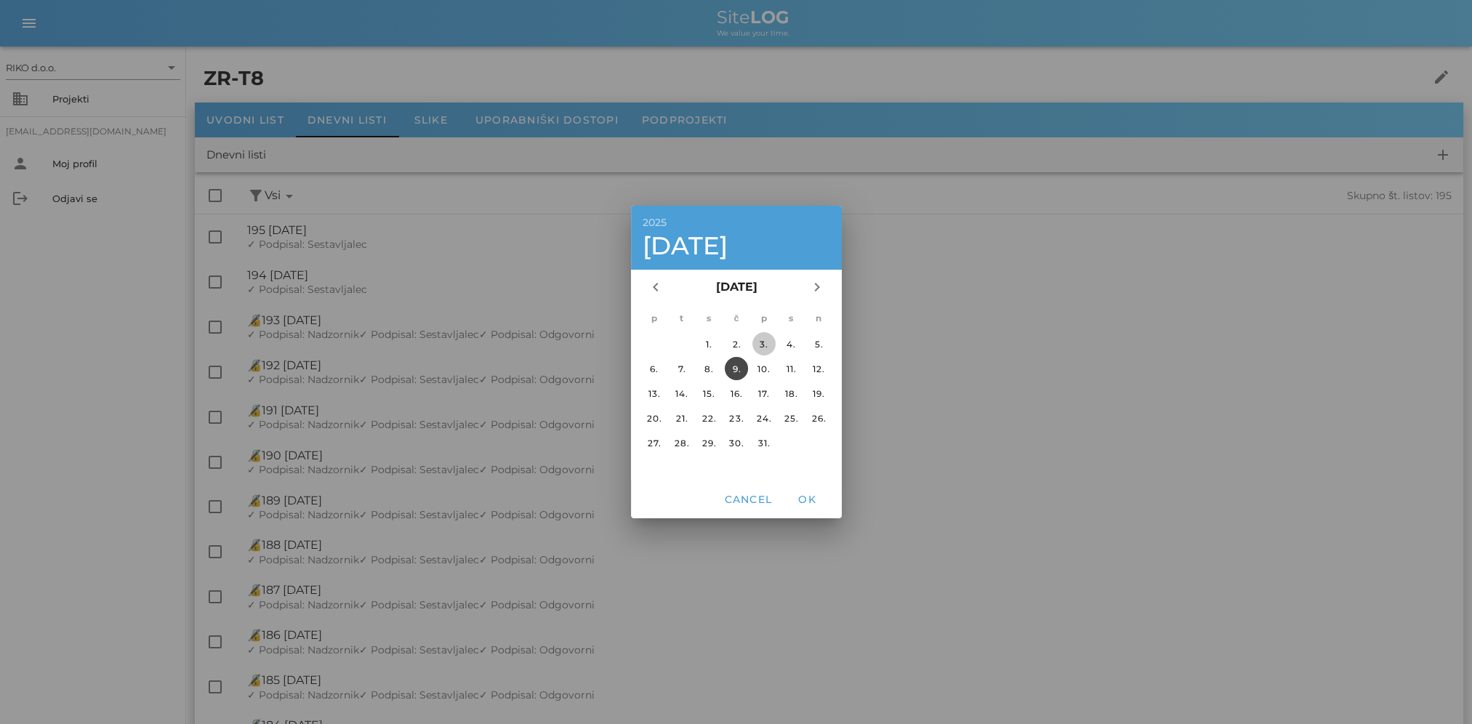
click at [768, 345] on div "3." at bounding box center [762, 344] width 23 height 11
click at [817, 499] on span "OK" at bounding box center [806, 499] width 35 height 13
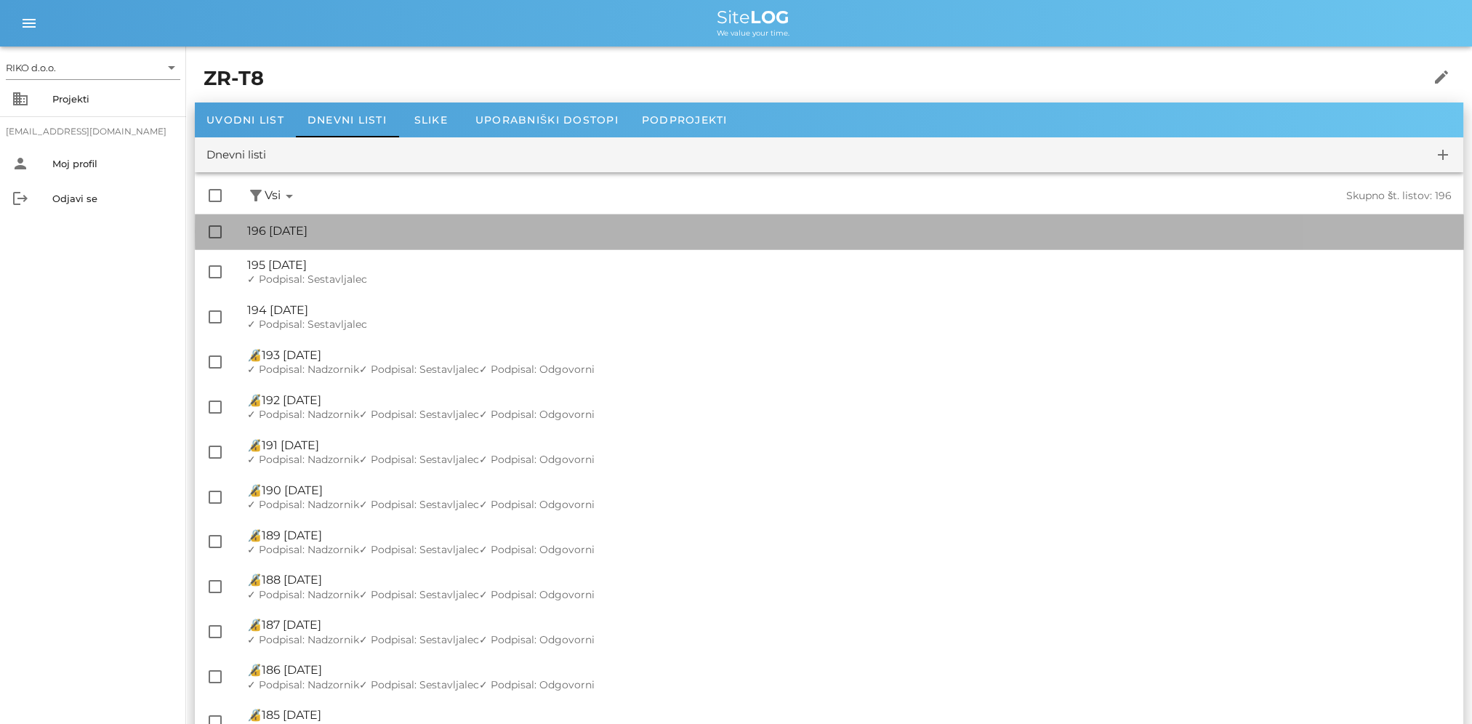
click at [380, 235] on div "🔏 196 petek, 03.10.2025" at bounding box center [849, 231] width 1204 height 14
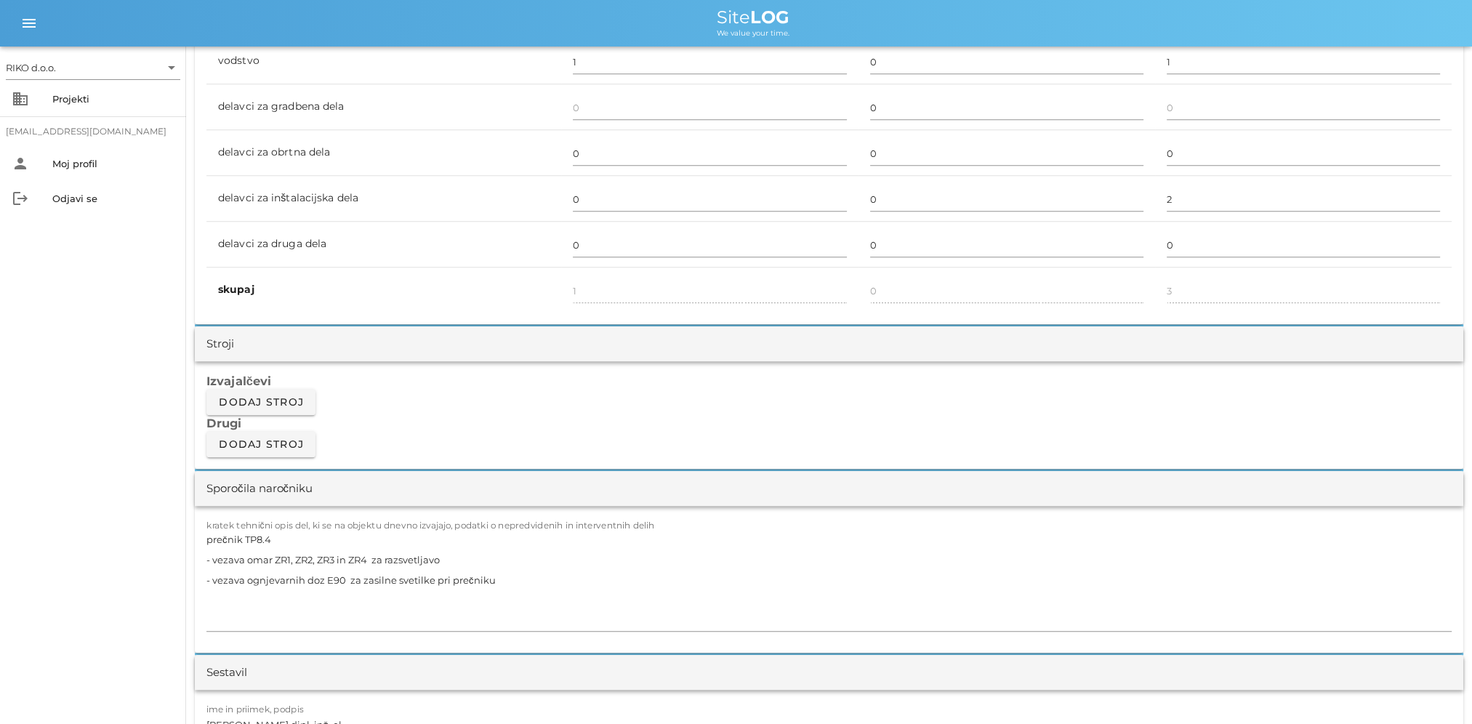
scroll to position [1090, 0]
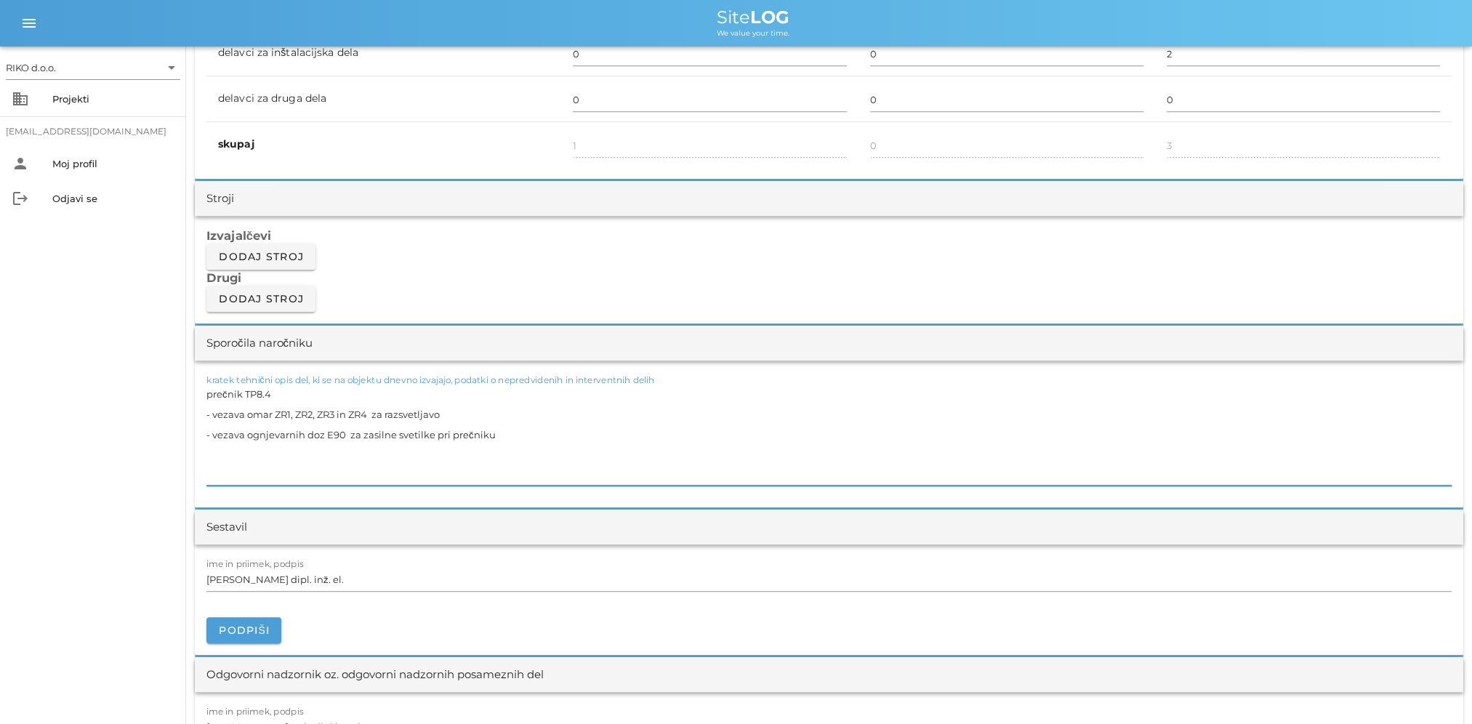
drag, startPoint x: 276, startPoint y: 384, endPoint x: 29, endPoint y: 328, distance: 253.2
click at [29, 328] on div "RIKO d.o.o. arrow_drop_down business Projekti matevz.belaj@riko.si person Moj p…" at bounding box center [736, 589] width 1472 height 3359
paste textarea "6 - vezava omar ZR1, ZR2, ZR3 in ZR4 za razsvetljavo"
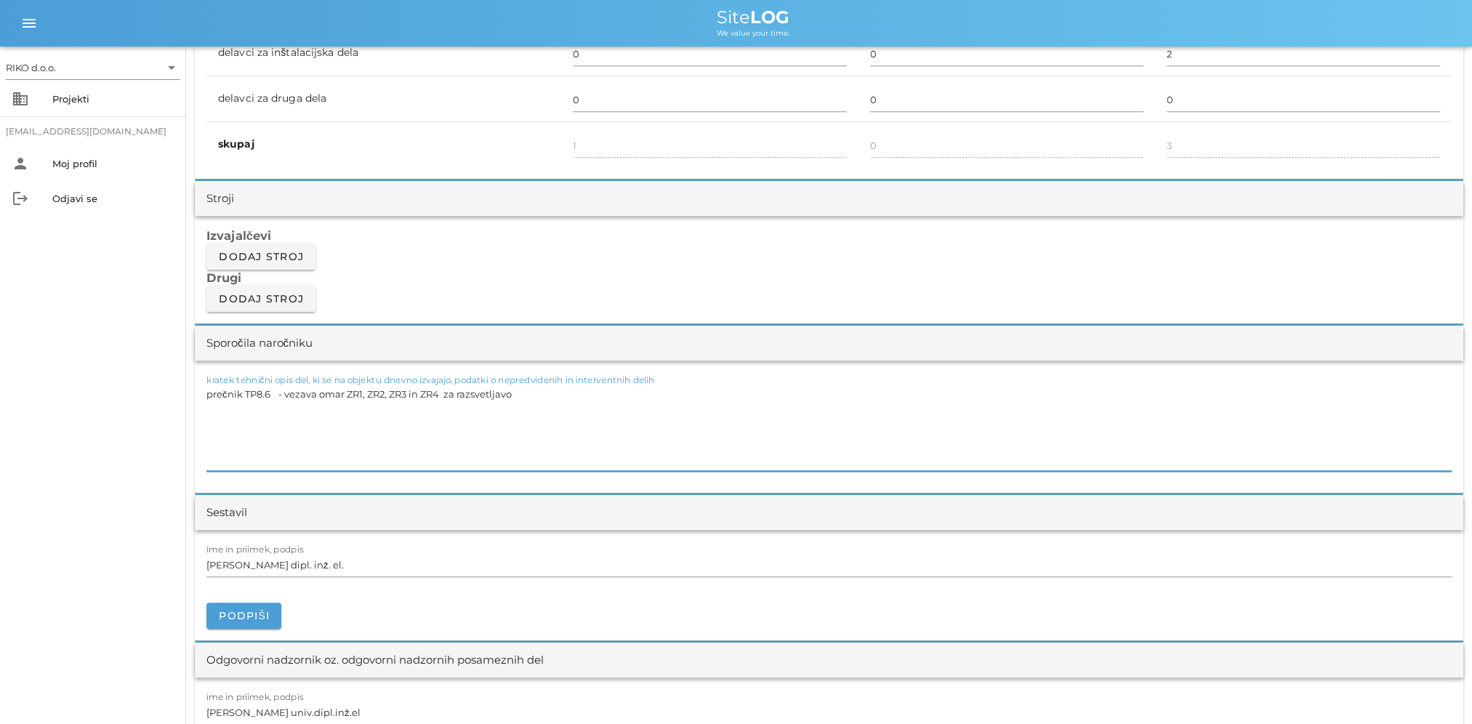
click at [279, 392] on textarea "prečnik TP8.6 - vezava omar ZR1, ZR2, ZR3 in ZR4 za razsvetljavo" at bounding box center [828, 427] width 1245 height 87
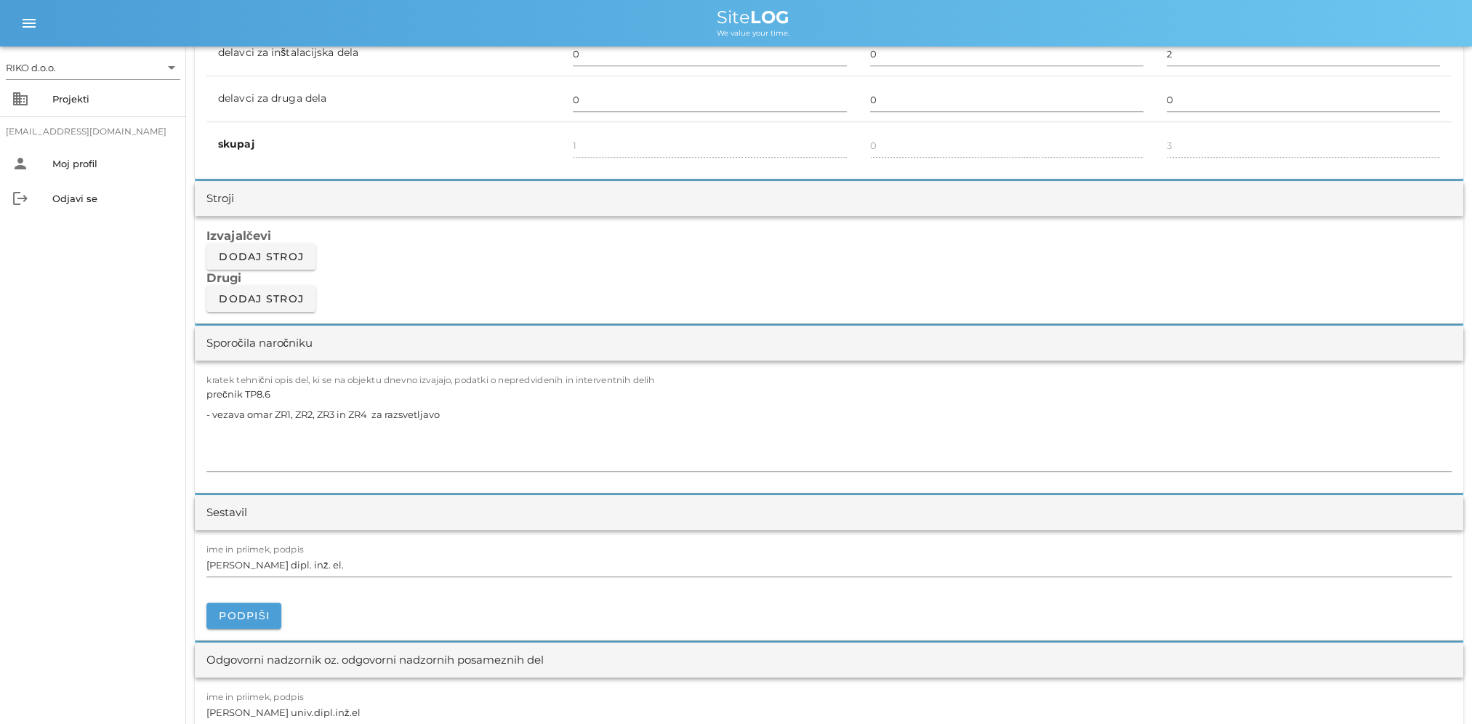
click at [200, 487] on div "kratek tehnični opis del, ki se na objektu dnevno izvajajo, podatki o nepredvid…" at bounding box center [829, 426] width 1268 height 132
click at [262, 602] on button "Podpiši" at bounding box center [243, 615] width 75 height 26
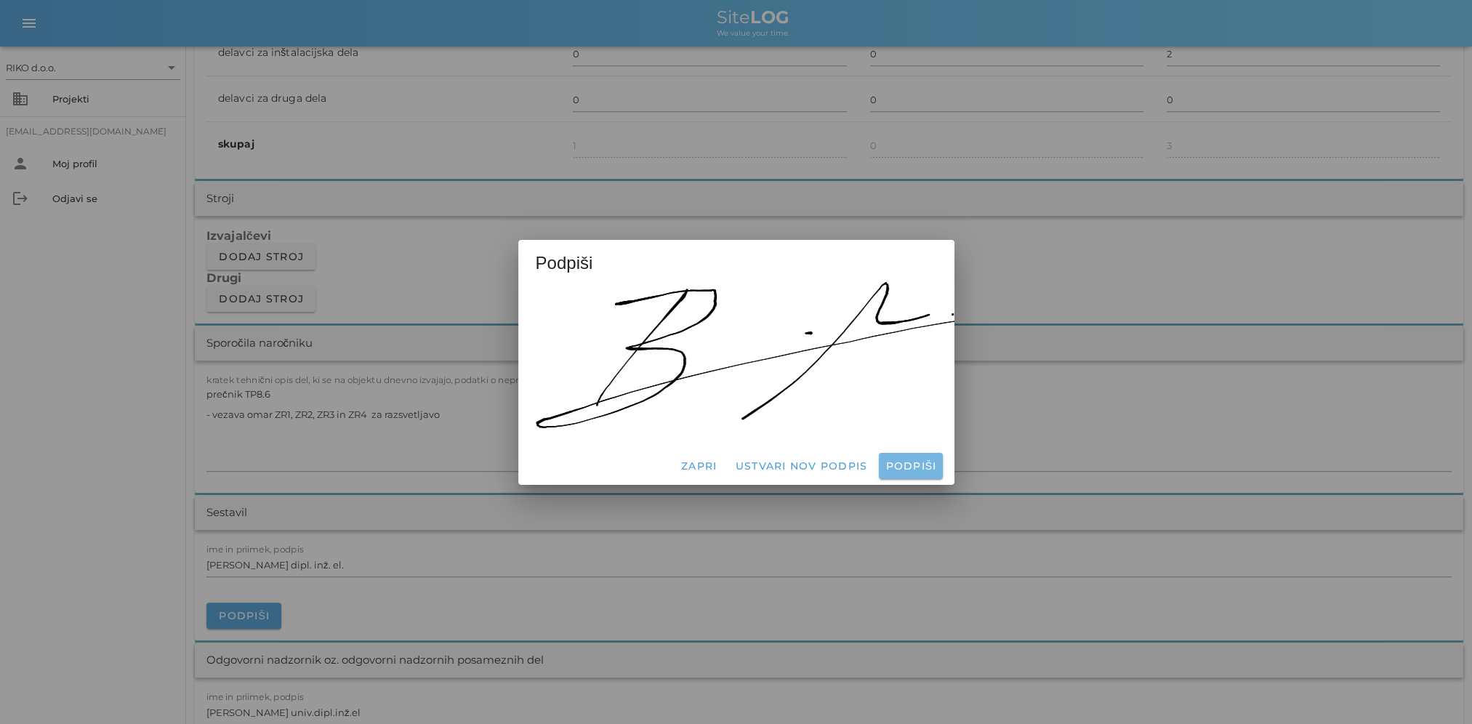
click at [900, 467] on button "Podpiši" at bounding box center [910, 466] width 63 height 26
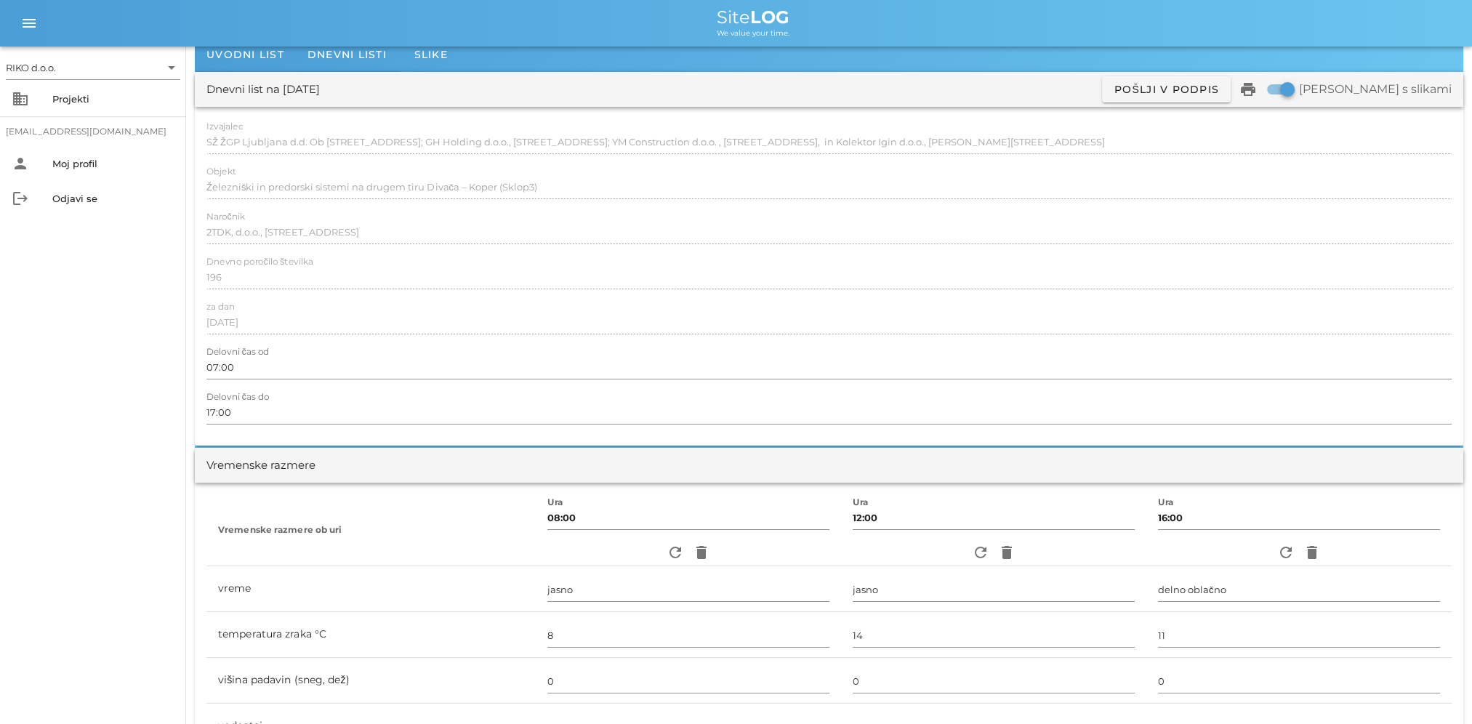
scroll to position [0, 0]
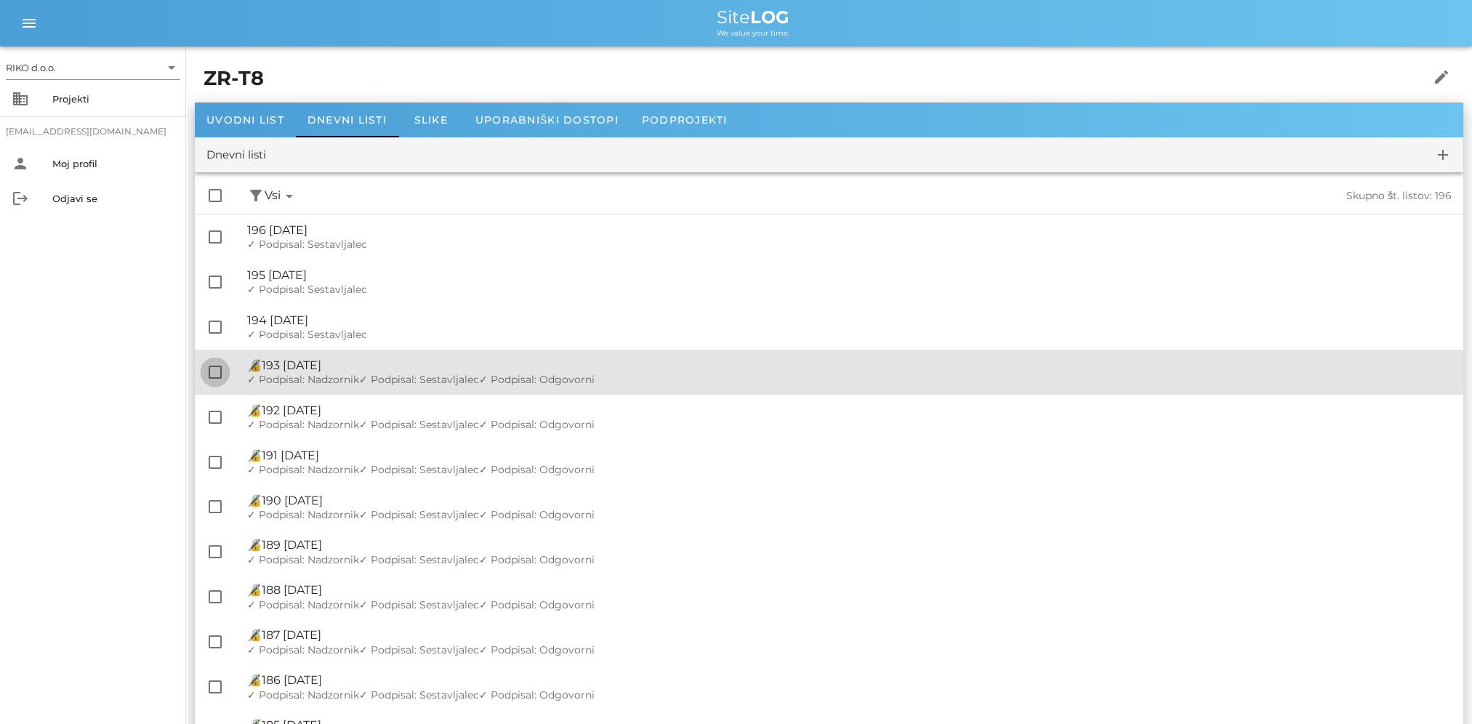
click at [218, 368] on div at bounding box center [215, 372] width 25 height 25
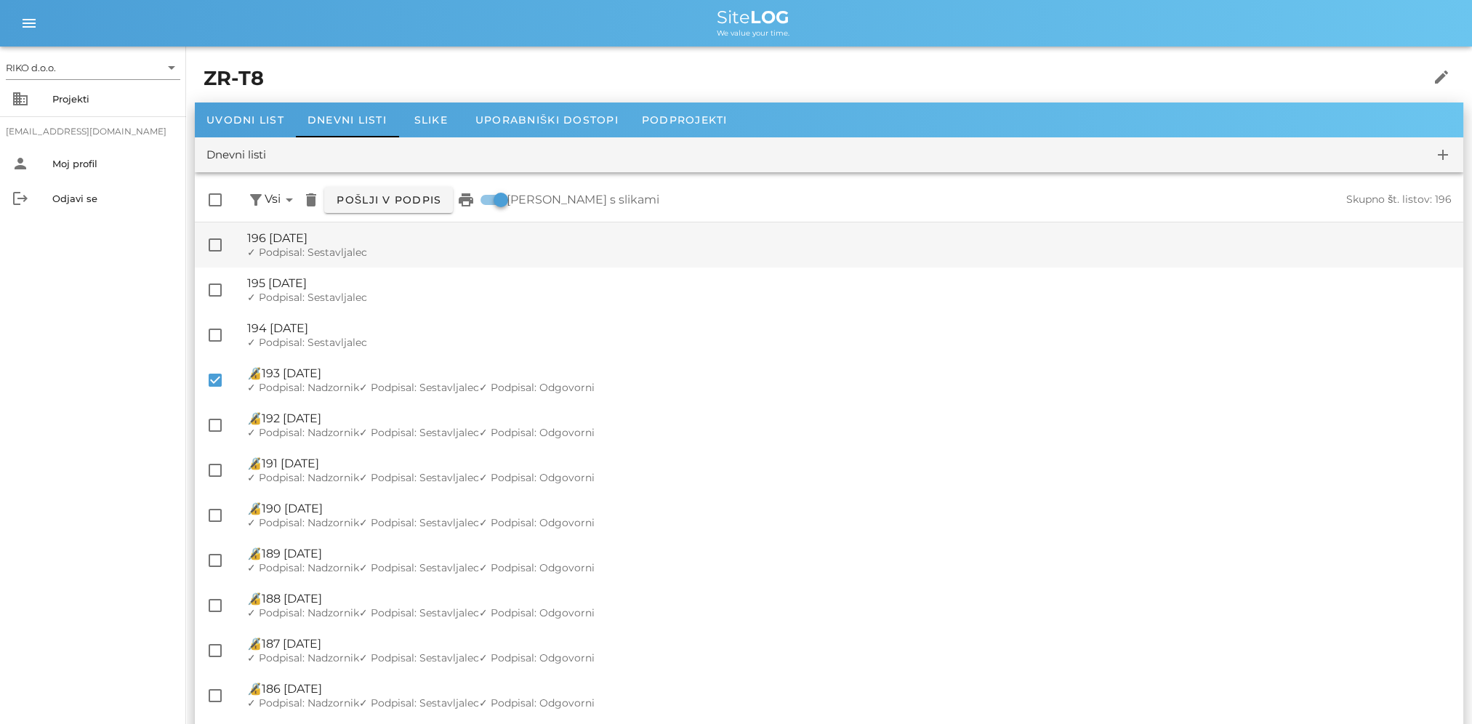
click at [218, 201] on div at bounding box center [215, 199] width 25 height 25
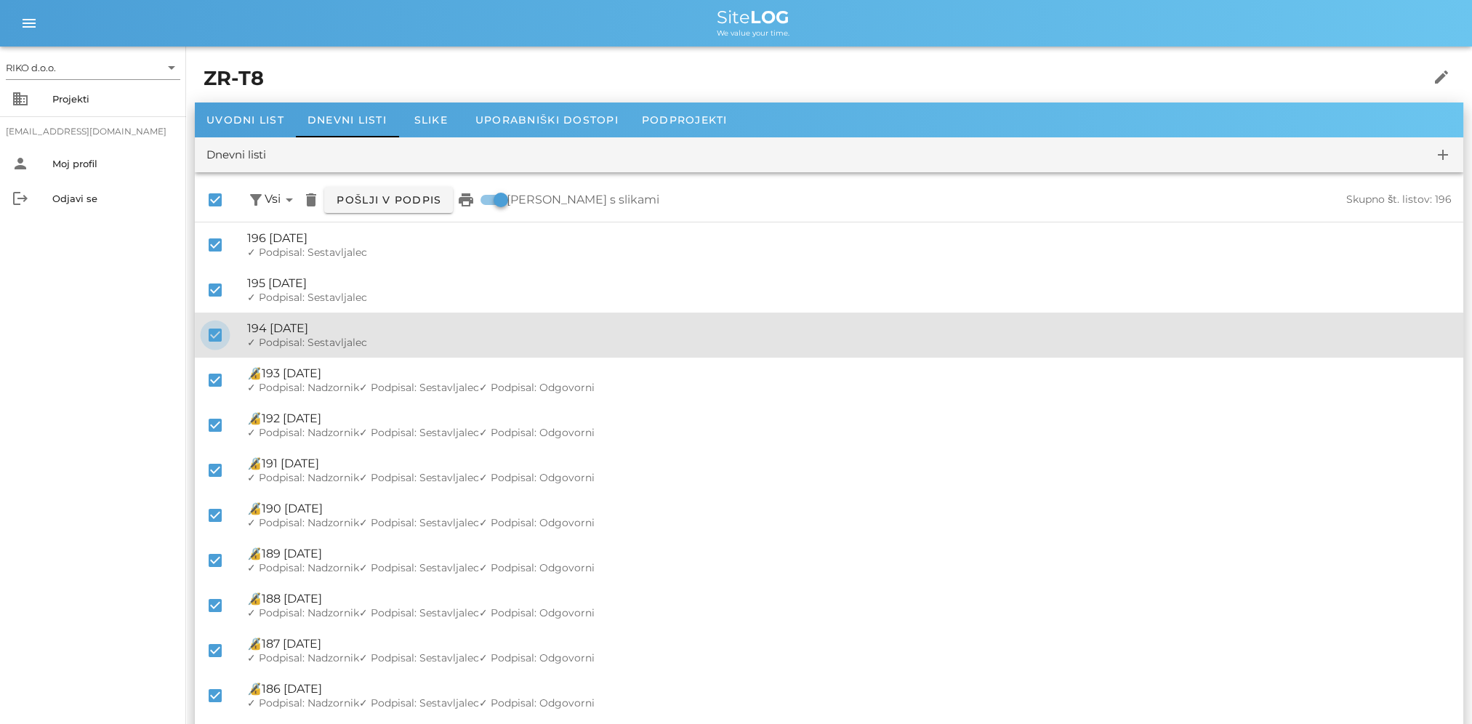
click at [209, 334] on div at bounding box center [215, 335] width 25 height 25
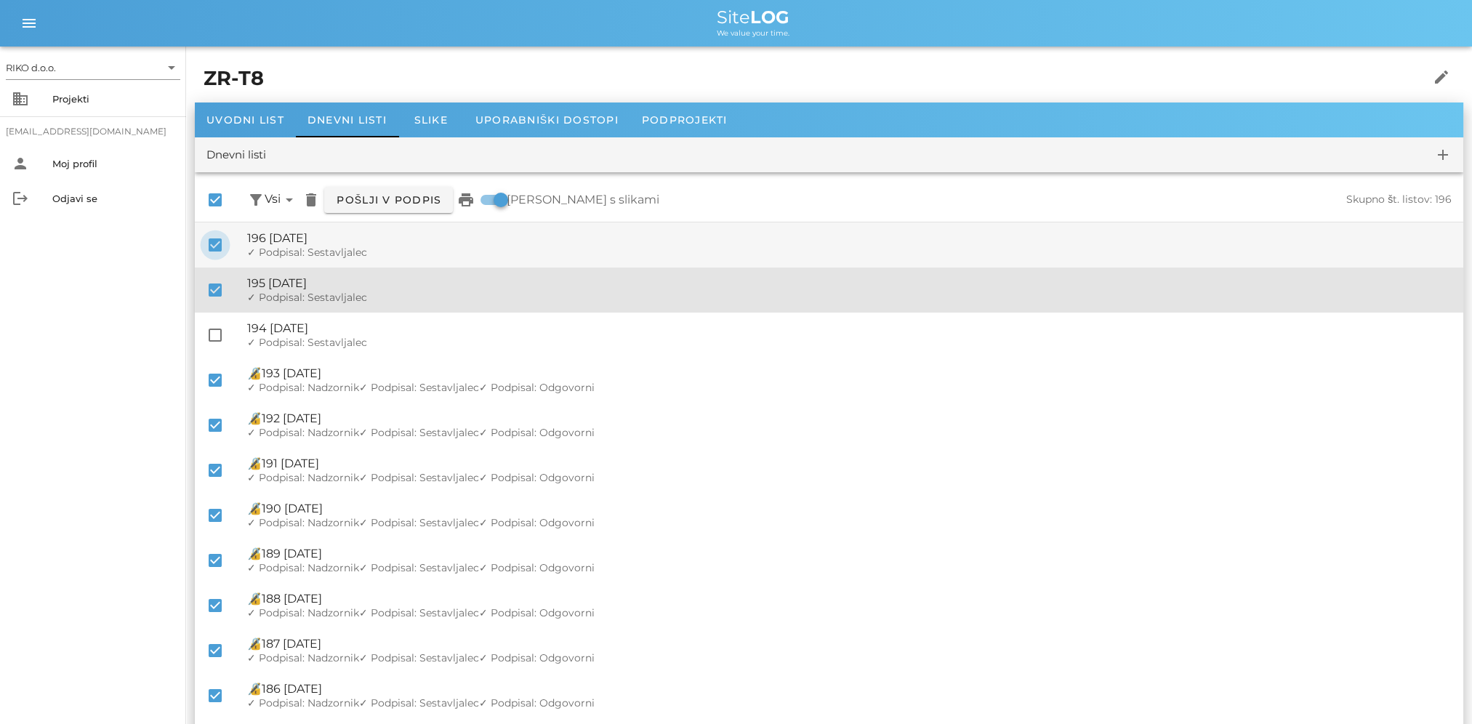
drag, startPoint x: 217, startPoint y: 284, endPoint x: 224, endPoint y: 235, distance: 49.1
click at [218, 280] on div at bounding box center [215, 290] width 25 height 25
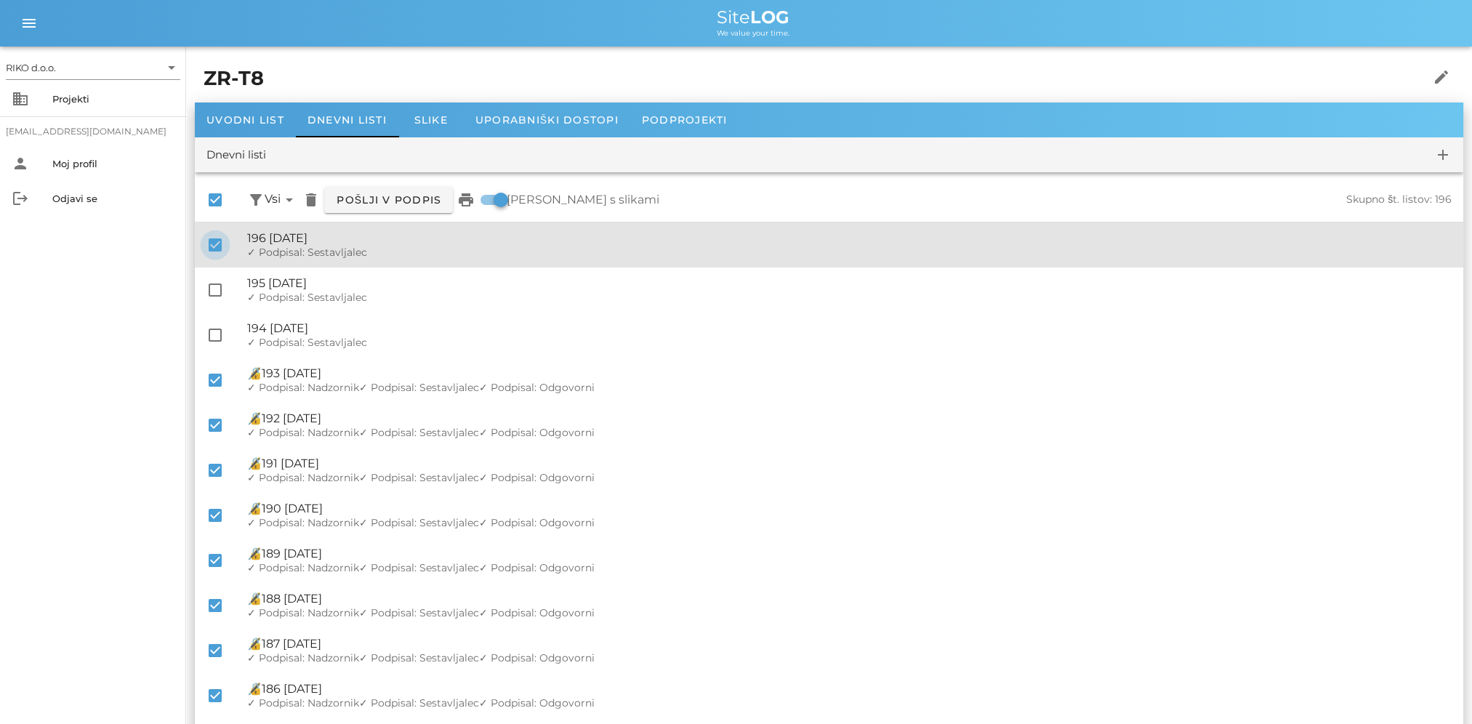
click at [214, 235] on div at bounding box center [215, 245] width 25 height 25
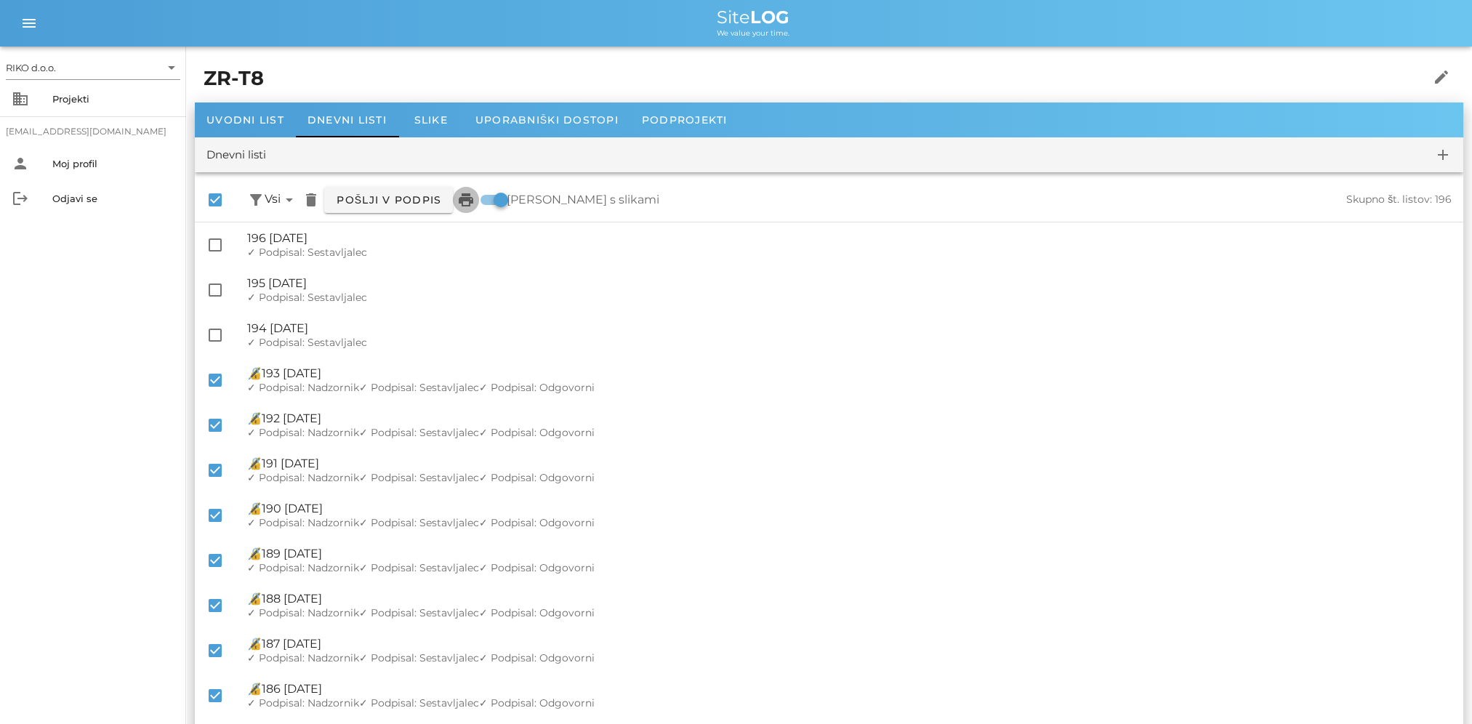
click at [469, 206] on icon "print" at bounding box center [465, 199] width 17 height 17
click at [462, 198] on icon "print" at bounding box center [465, 199] width 17 height 17
click at [266, 121] on span "Uvodni list" at bounding box center [245, 119] width 78 height 13
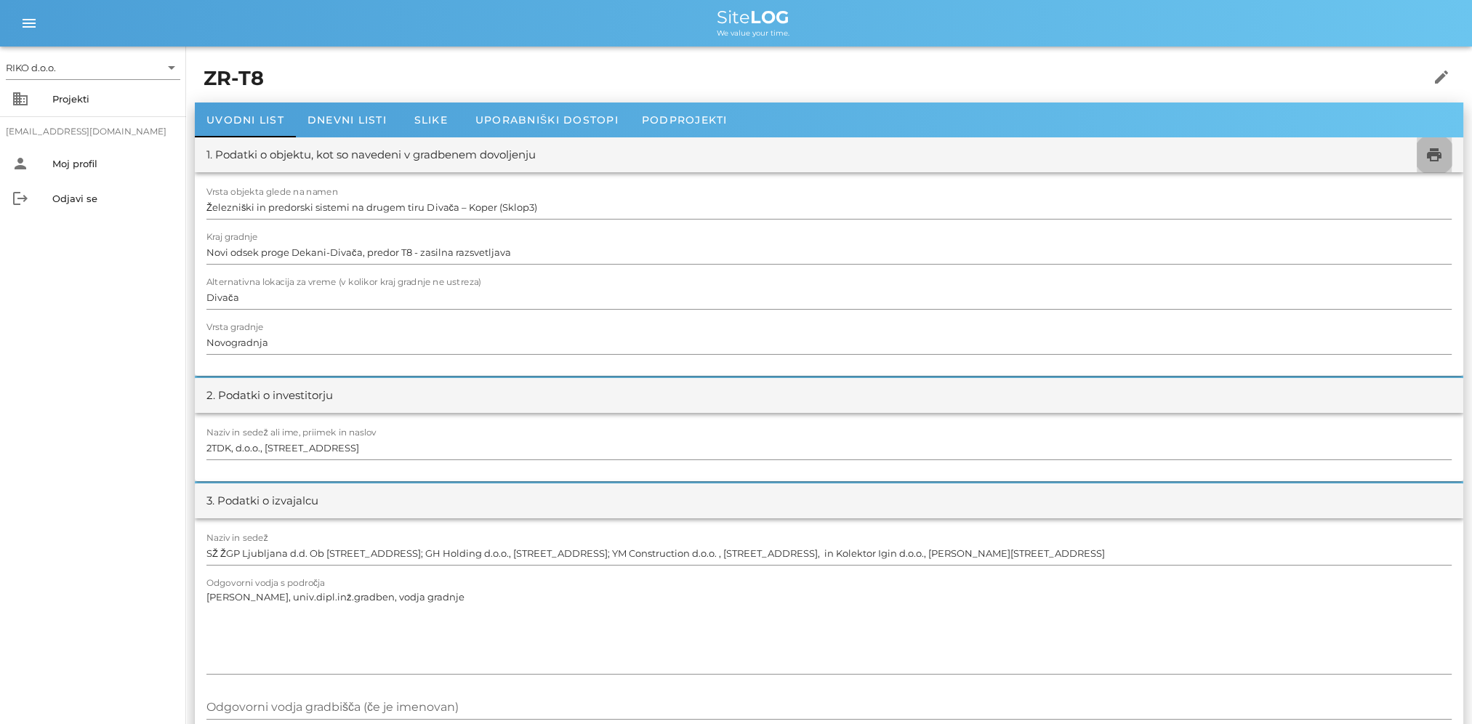
click at [1446, 154] on span "print" at bounding box center [1433, 154] width 35 height 17
click at [351, 128] on div "Dnevni listi" at bounding box center [347, 119] width 102 height 35
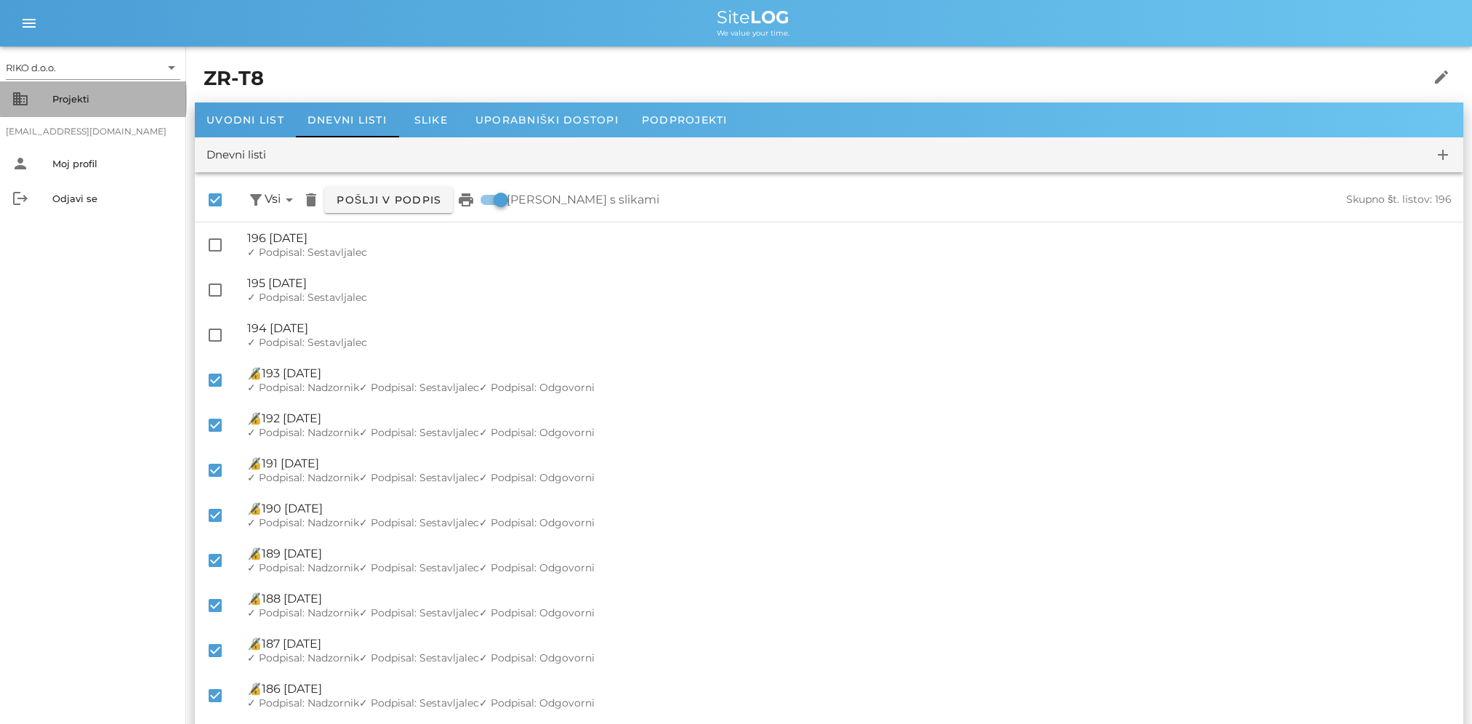
click at [77, 110] on div "business Projekti" at bounding box center [93, 98] width 186 height 35
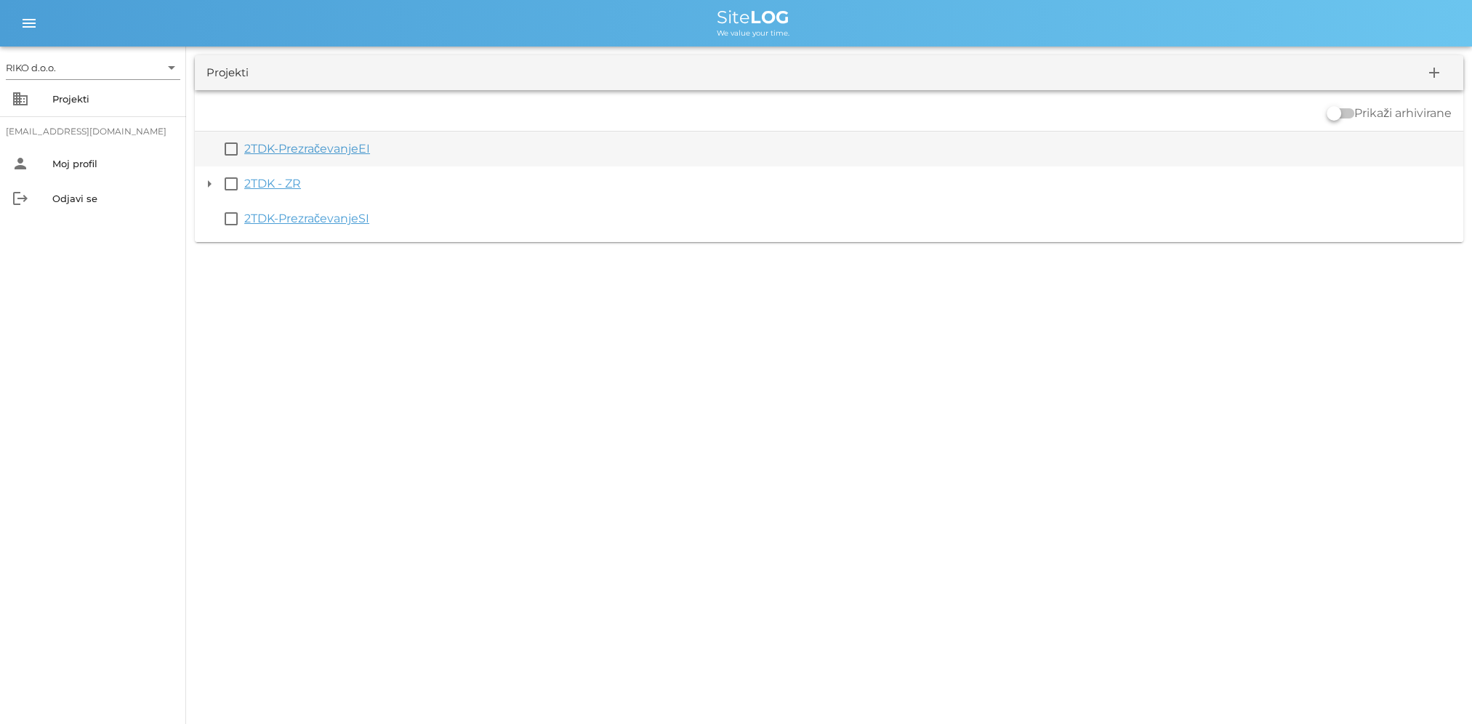
click at [355, 150] on link "2TDK-PrezračevanjeEI" at bounding box center [307, 149] width 126 height 14
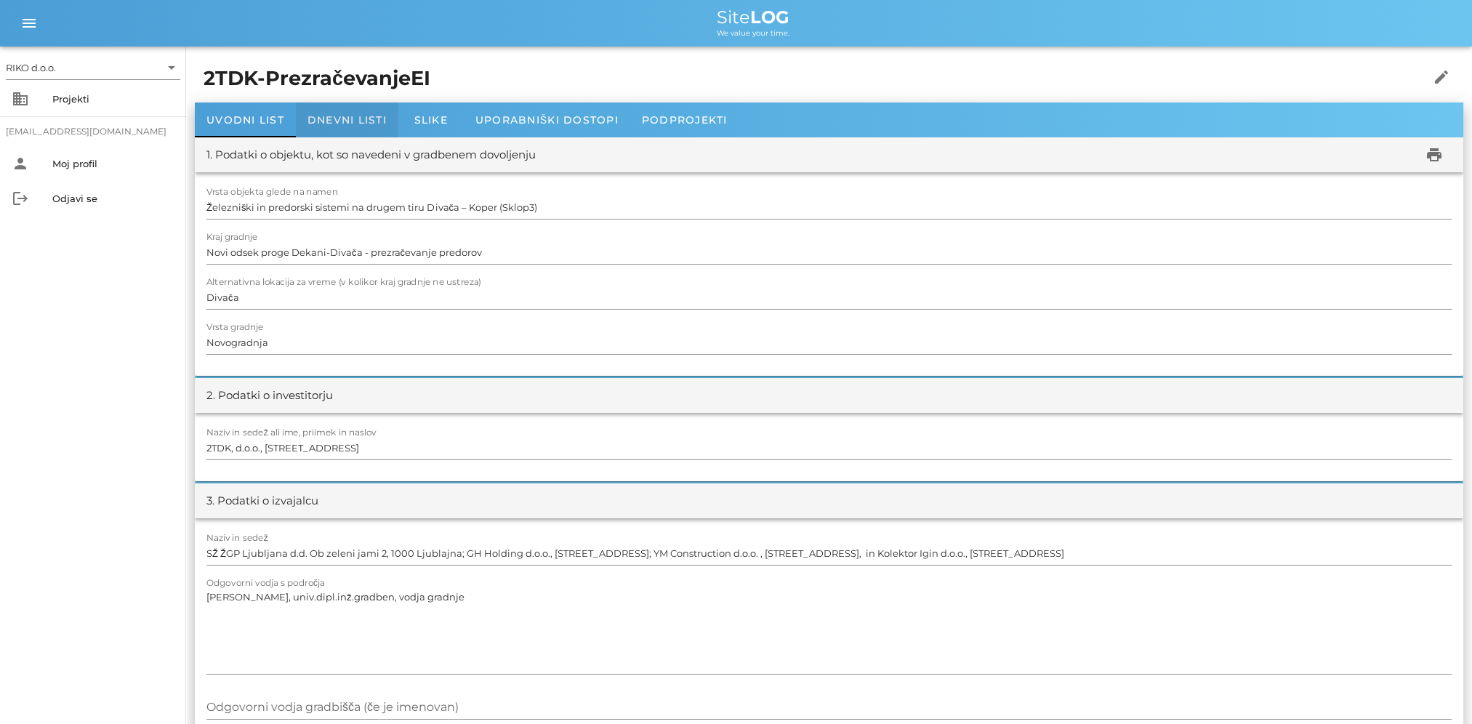
click at [337, 129] on div "Dnevni listi" at bounding box center [347, 119] width 102 height 35
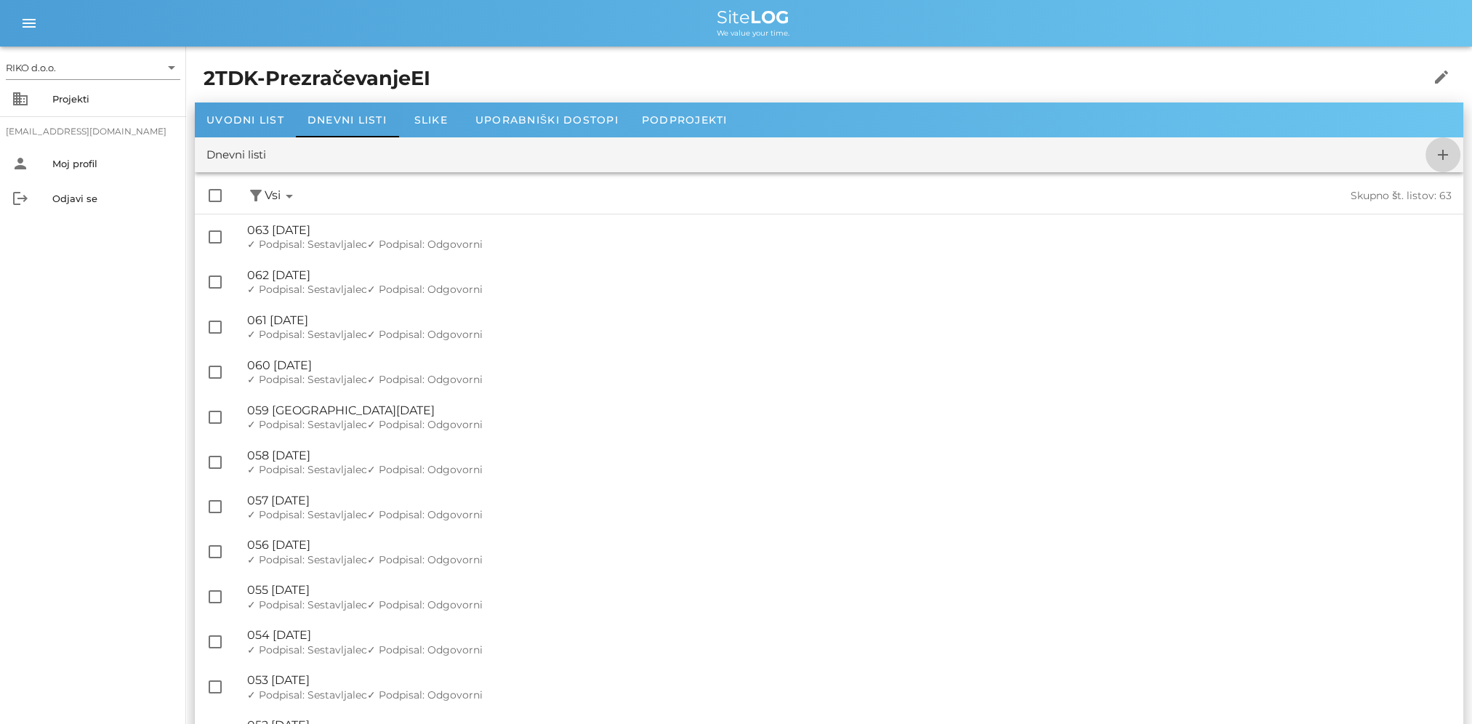
click at [1450, 153] on icon "add" at bounding box center [1442, 154] width 17 height 17
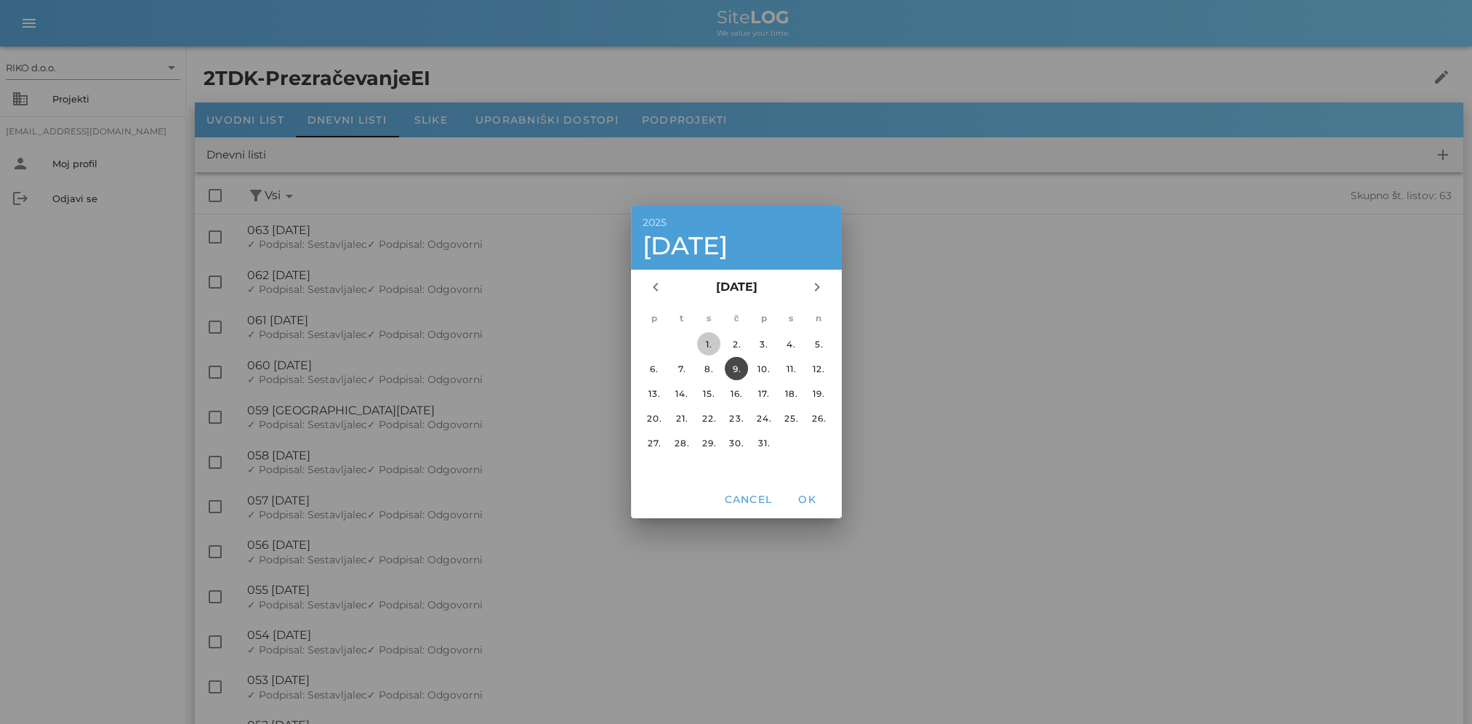
click at [709, 348] on div "1." at bounding box center [708, 344] width 23 height 11
click at [811, 504] on span "OK" at bounding box center [806, 499] width 35 height 13
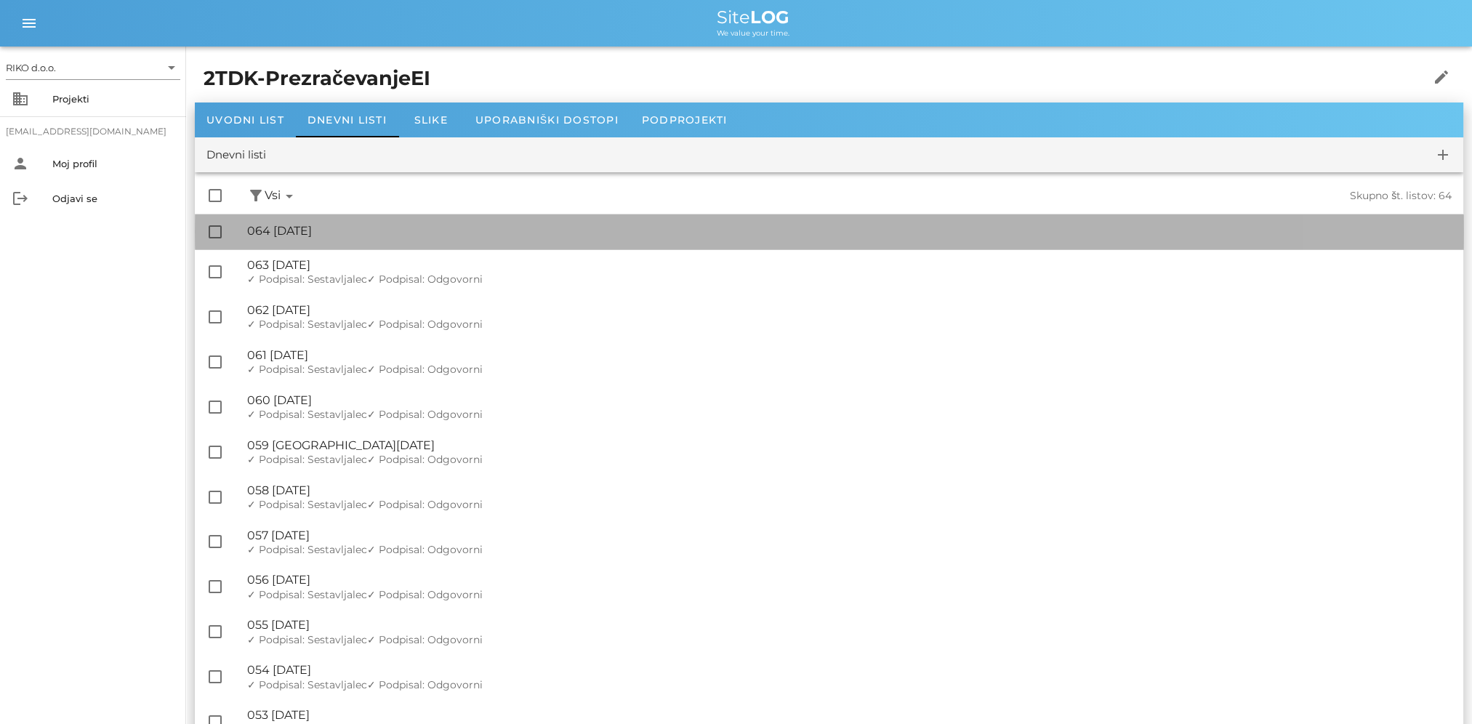
click at [390, 238] on div "🔏 064 sreda, 01.10.2025" at bounding box center [849, 231] width 1204 height 14
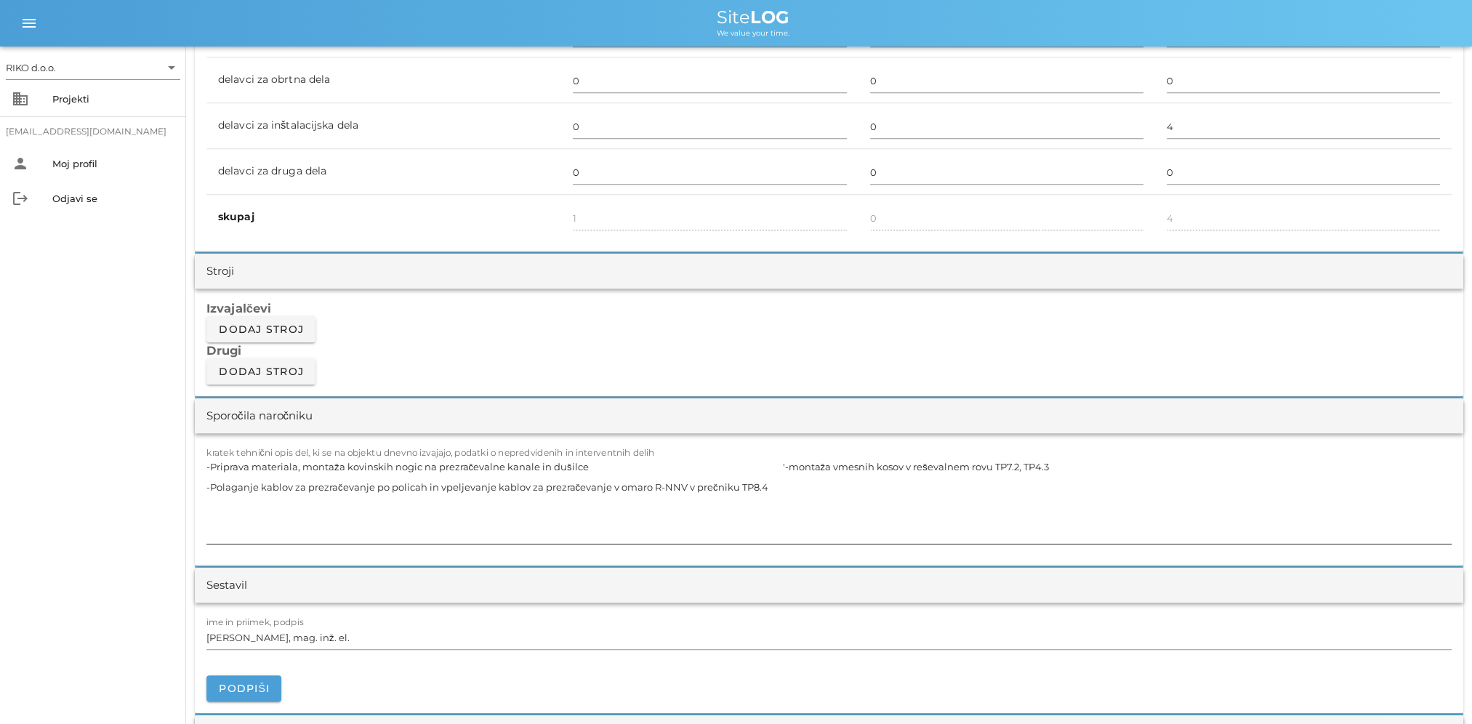
scroll to position [1090, 0]
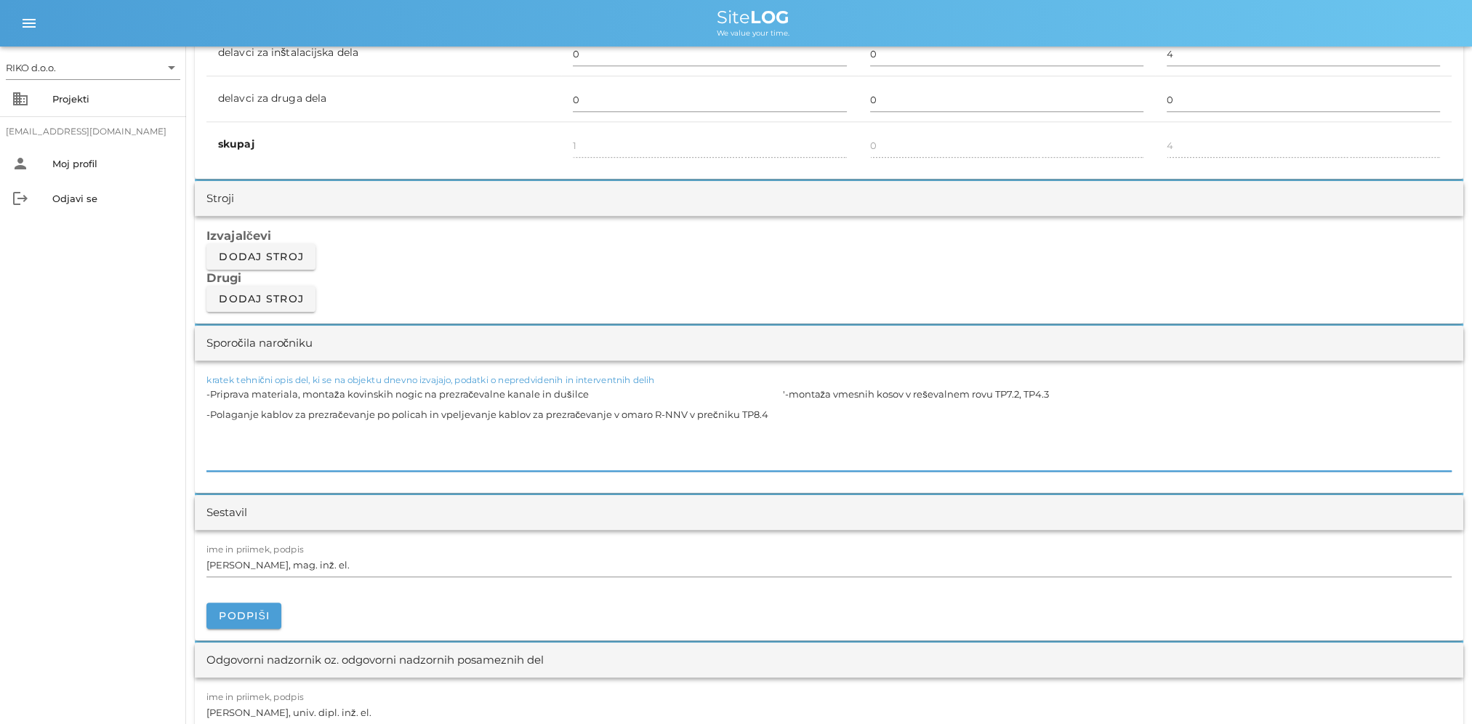
drag, startPoint x: 756, startPoint y: 418, endPoint x: 163, endPoint y: 392, distance: 593.6
click at [163, 392] on div "RIKO d.o.o. arrow_drop_down business Projekti matevz.belaj@riko.si person Moj p…" at bounding box center [736, 582] width 1472 height 3344
paste textarea "TP8.4 -Priprava kablov za vezavo in pričetek vezave kablov za prezračevanje R-N…"
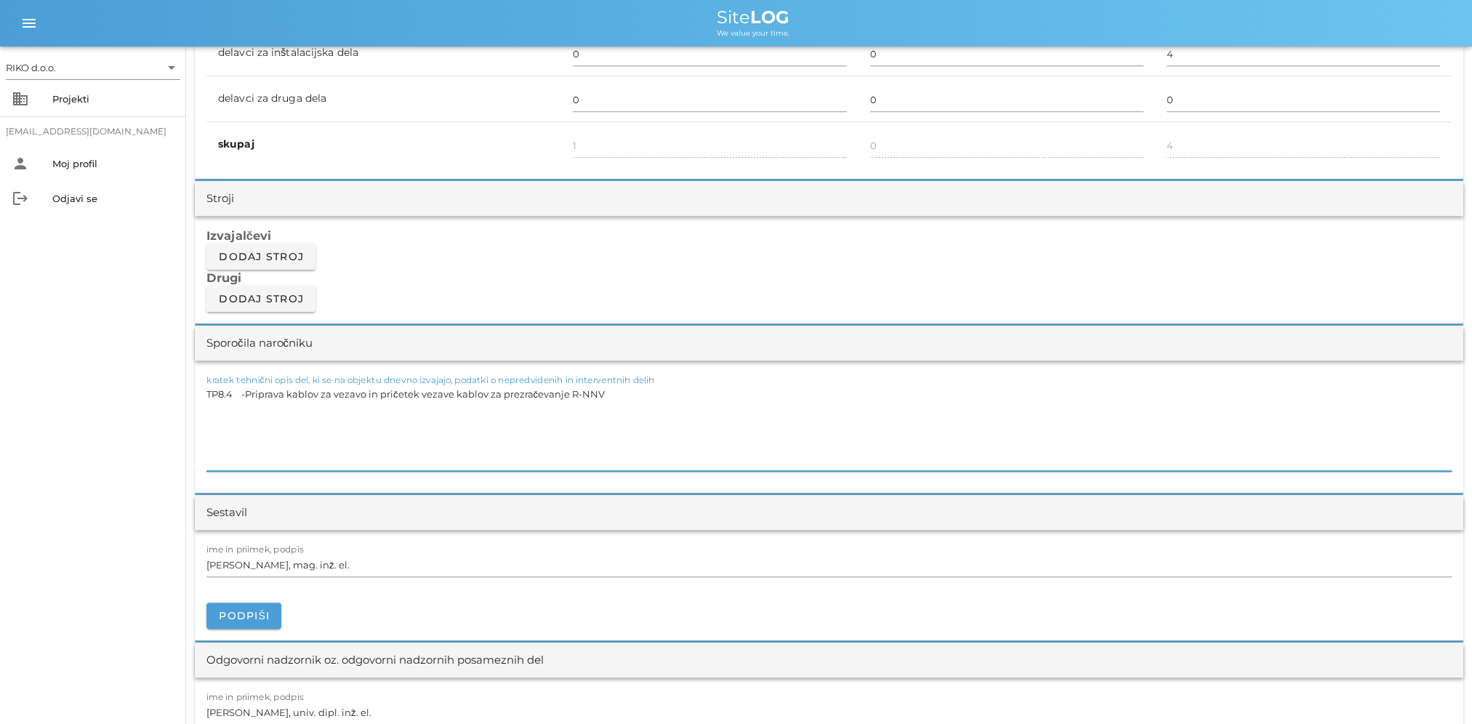
click at [235, 392] on textarea "TP8.4 -Priprava kablov za vezavo in pričetek vezave kablov za prezračevanje R-N…" at bounding box center [828, 427] width 1245 height 87
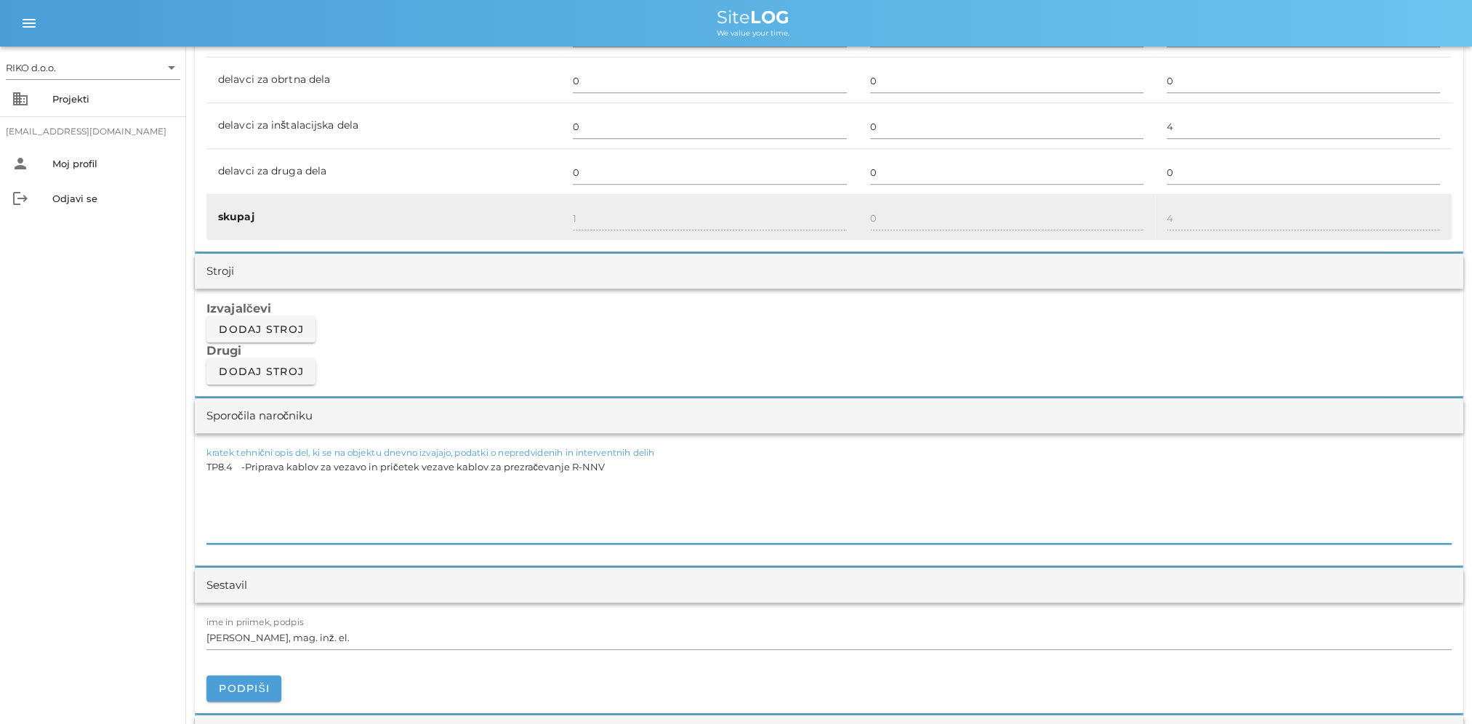
scroll to position [727, 0]
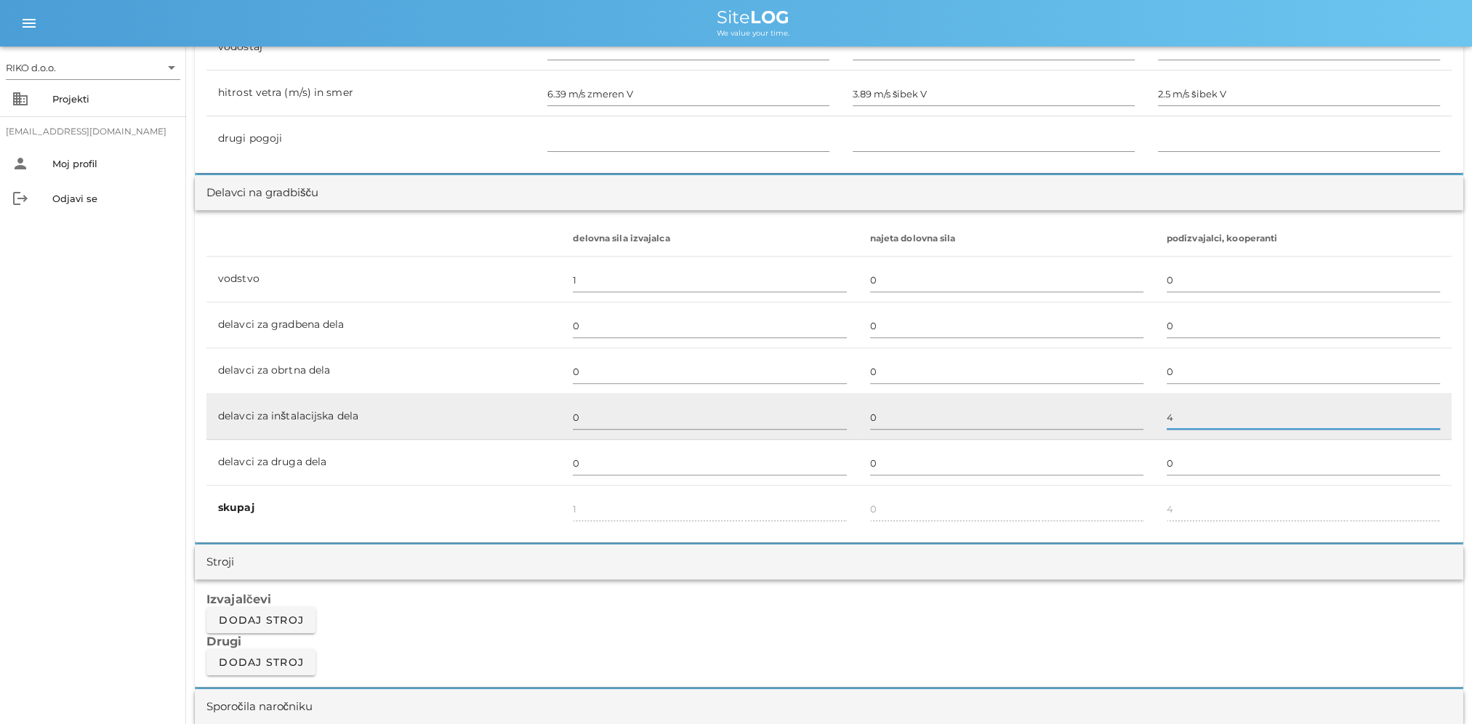
click at [1177, 408] on input "4" at bounding box center [1302, 417] width 273 height 23
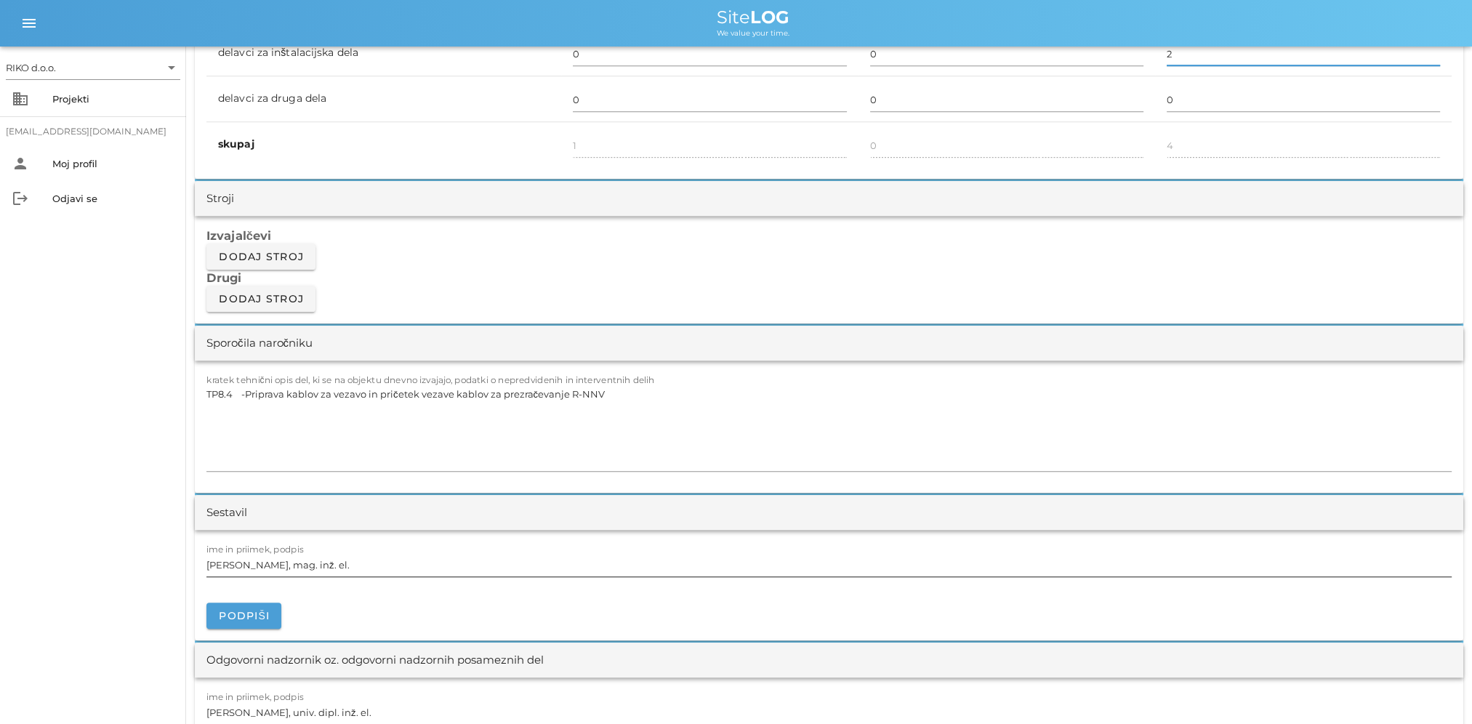
scroll to position [1235, 0]
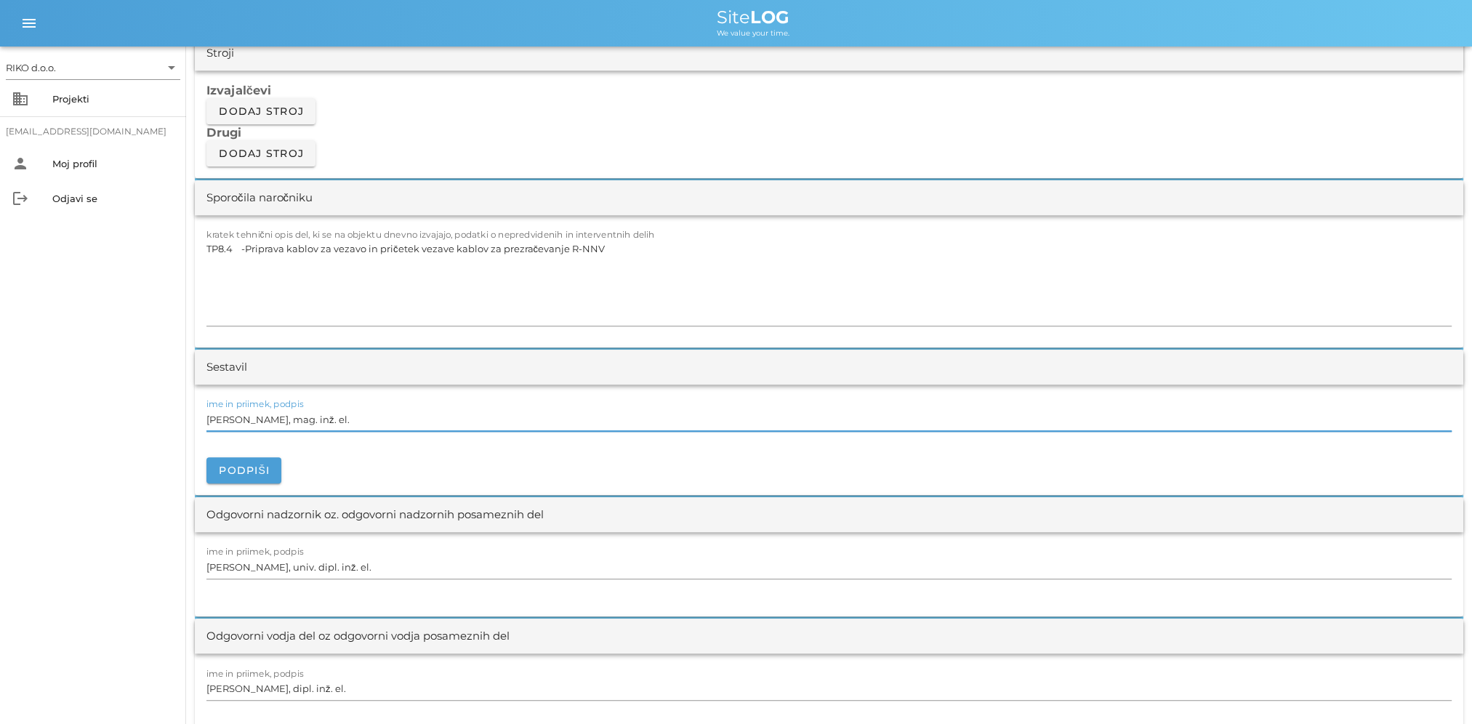
drag, startPoint x: 347, startPoint y: 411, endPoint x: 0, endPoint y: 442, distance: 348.0
click at [0, 441] on html "RIKO d.o.o. arrow_drop_down business Projekti matevz.belaj@riko.si person Moj p…" at bounding box center [736, 437] width 1472 height 3344
click at [153, 407] on div "RIKO d.o.o. arrow_drop_down business Projekti matevz.belaj@riko.si person Moj p…" at bounding box center [93, 385] width 186 height 677
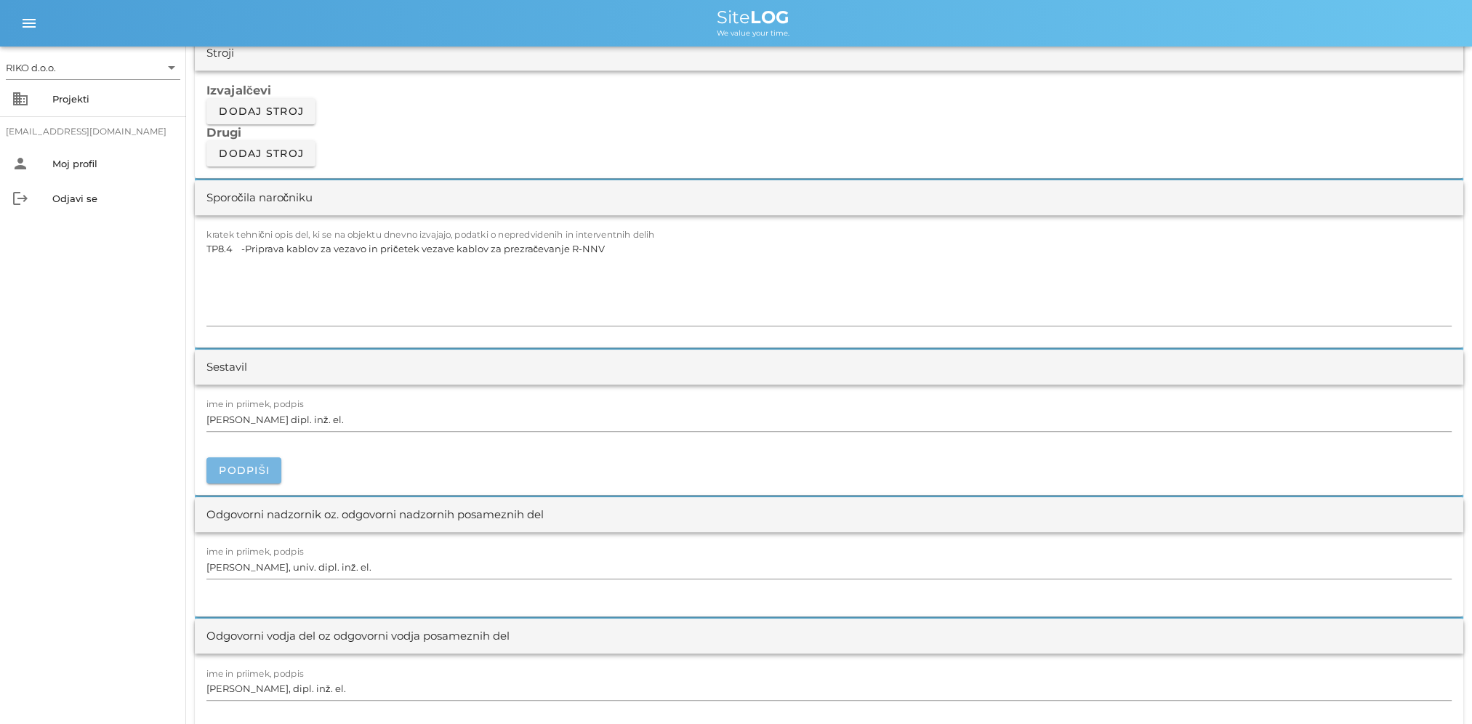
click at [232, 457] on button "Podpiši" at bounding box center [243, 470] width 75 height 26
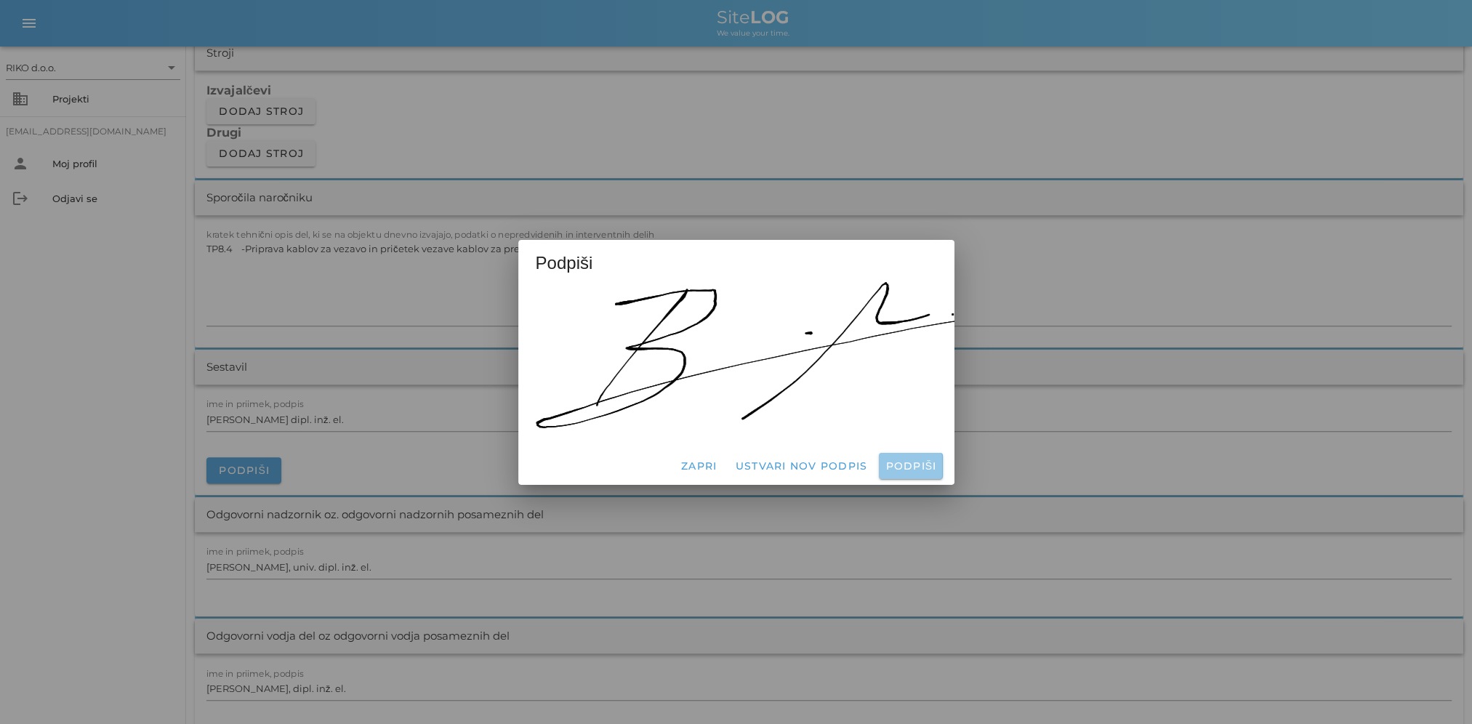
click at [914, 459] on span "Podpiši" at bounding box center [910, 465] width 52 height 13
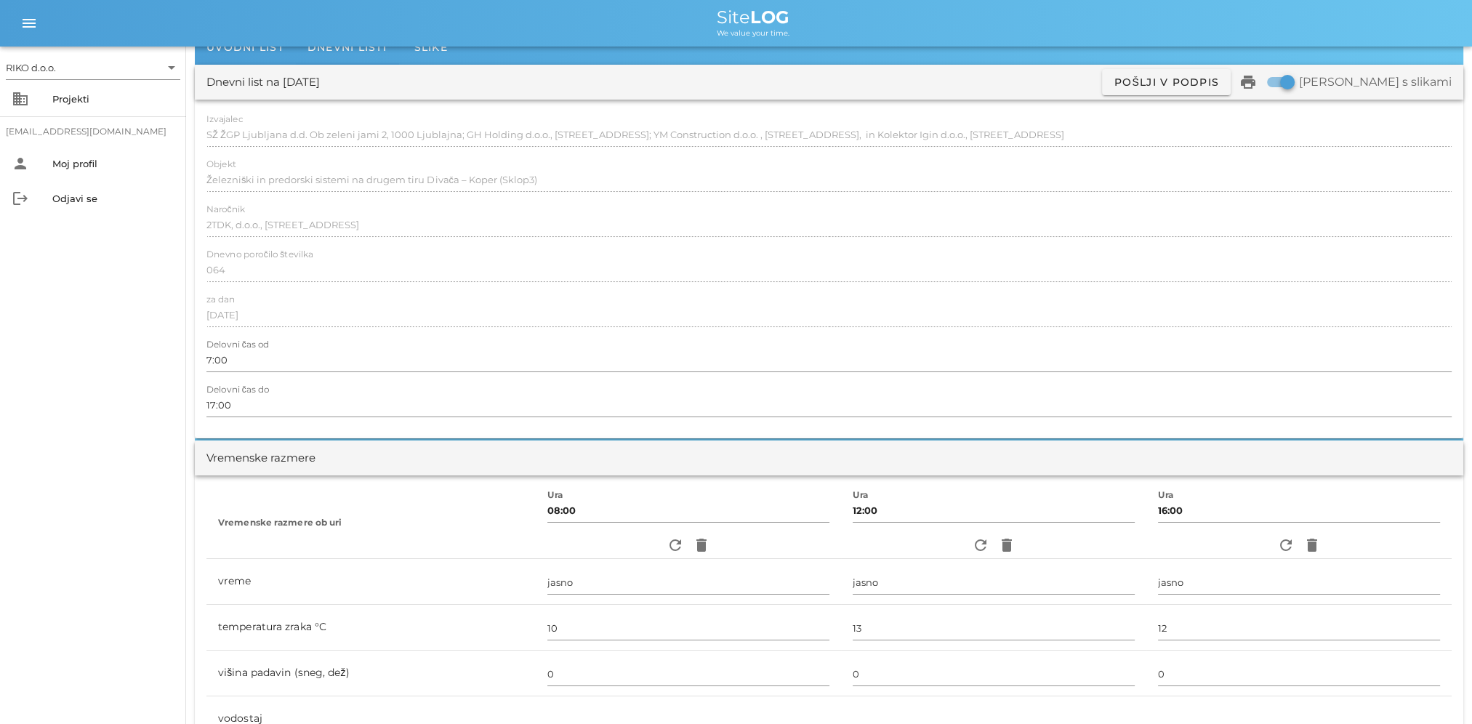
scroll to position [0, 0]
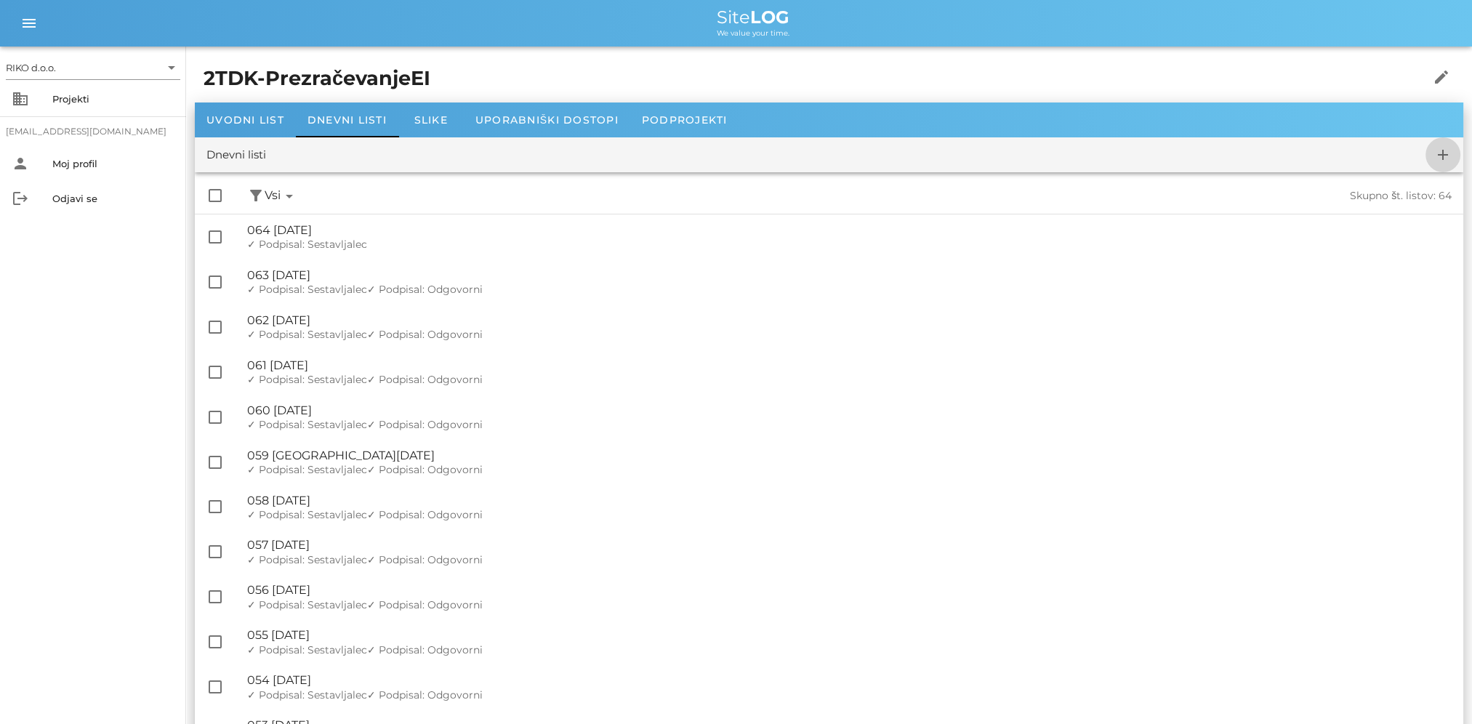
click at [1454, 157] on span "add" at bounding box center [1442, 154] width 35 height 17
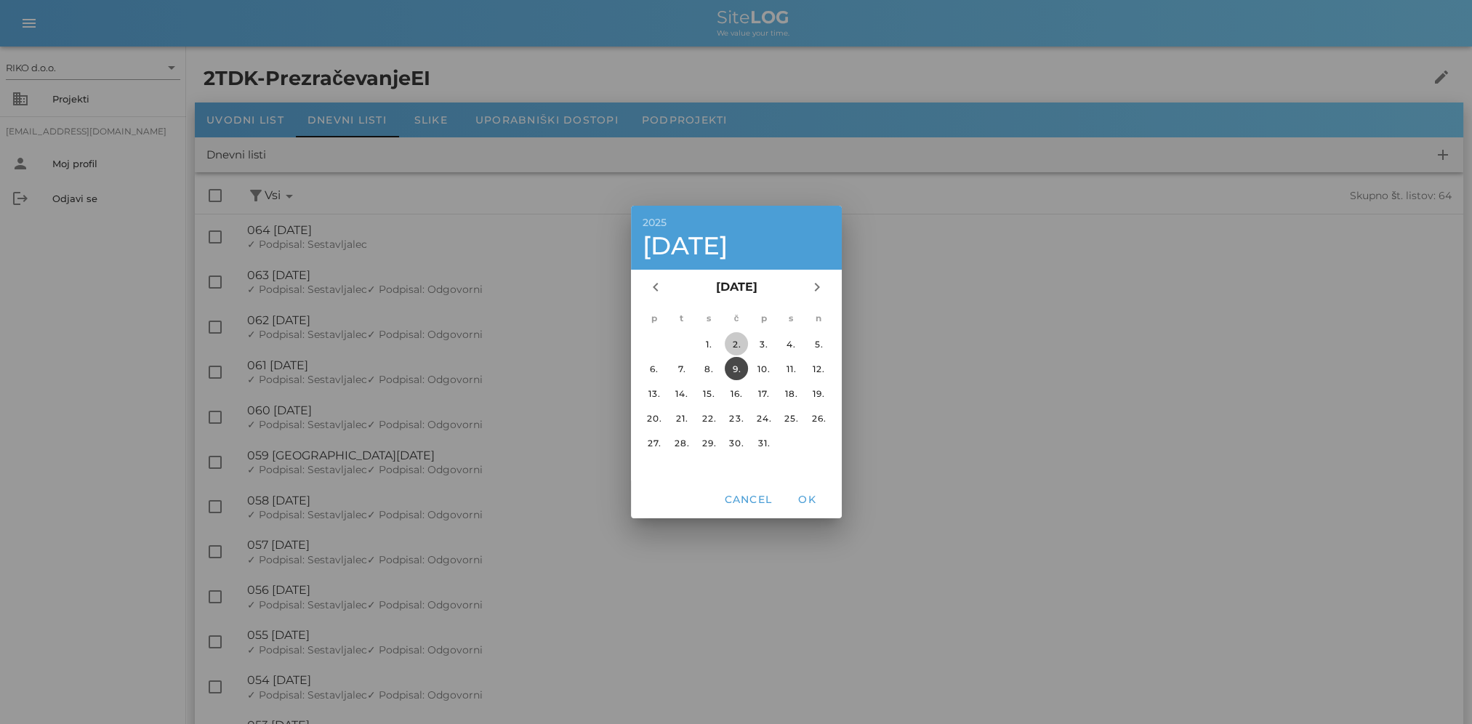
click at [730, 351] on button "2." at bounding box center [735, 343] width 23 height 23
click at [818, 495] on span "OK" at bounding box center [806, 499] width 35 height 13
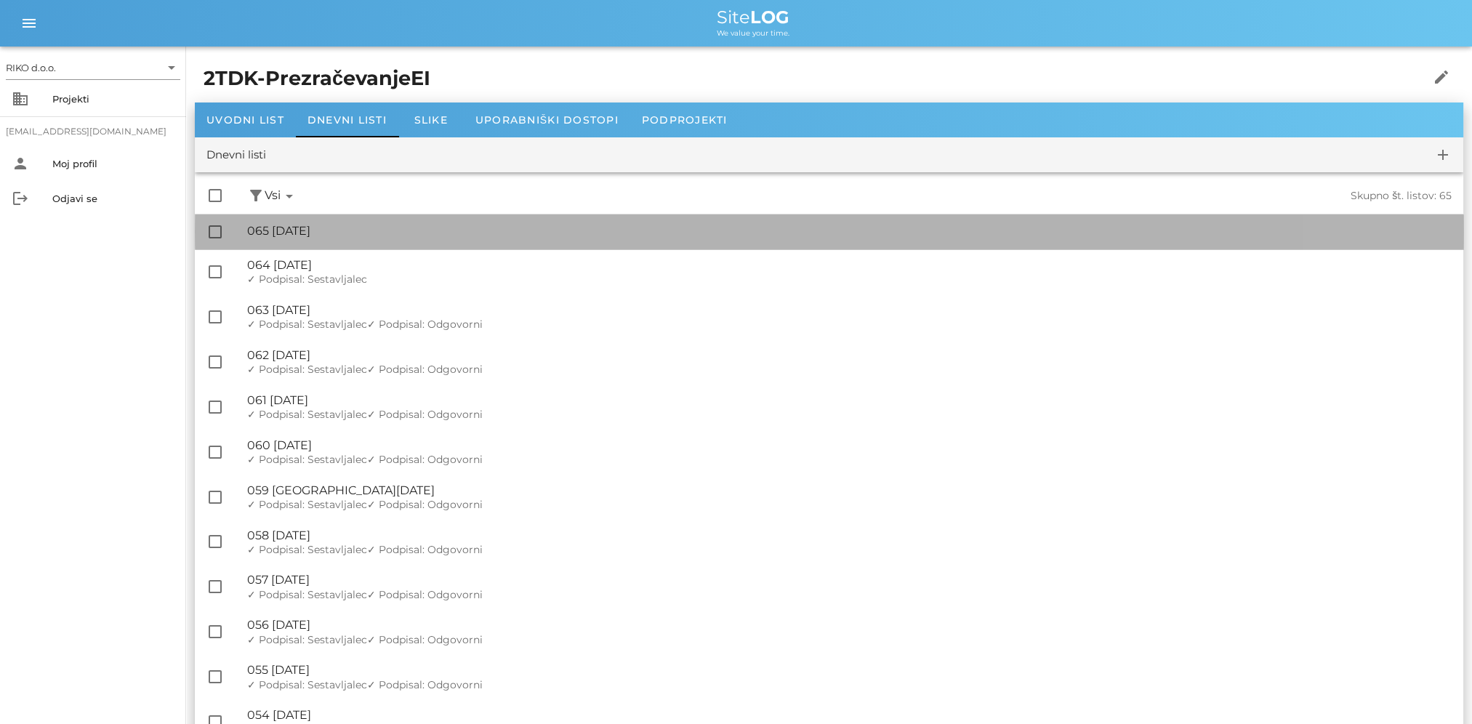
click at [751, 224] on div "🔏 065 četrtek, 02.10.2025" at bounding box center [849, 231] width 1204 height 14
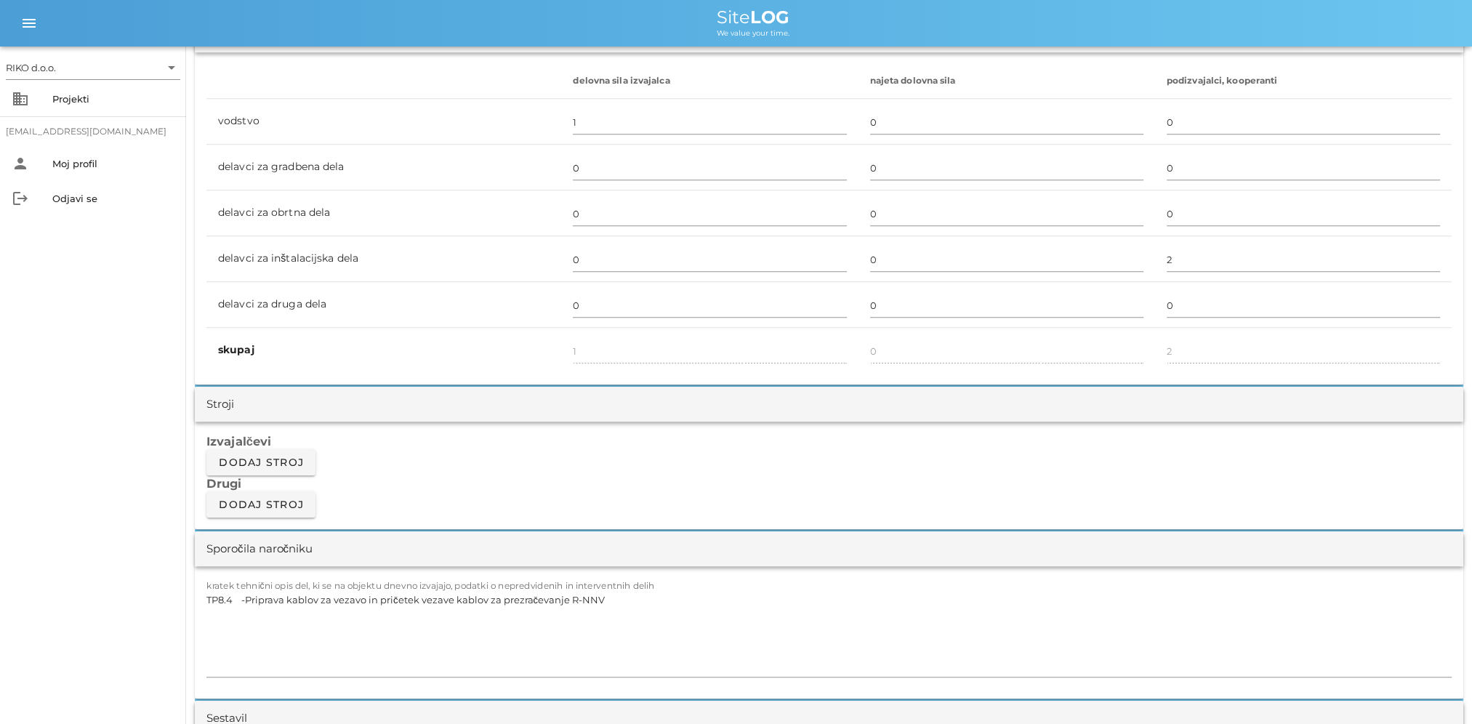
scroll to position [945, 0]
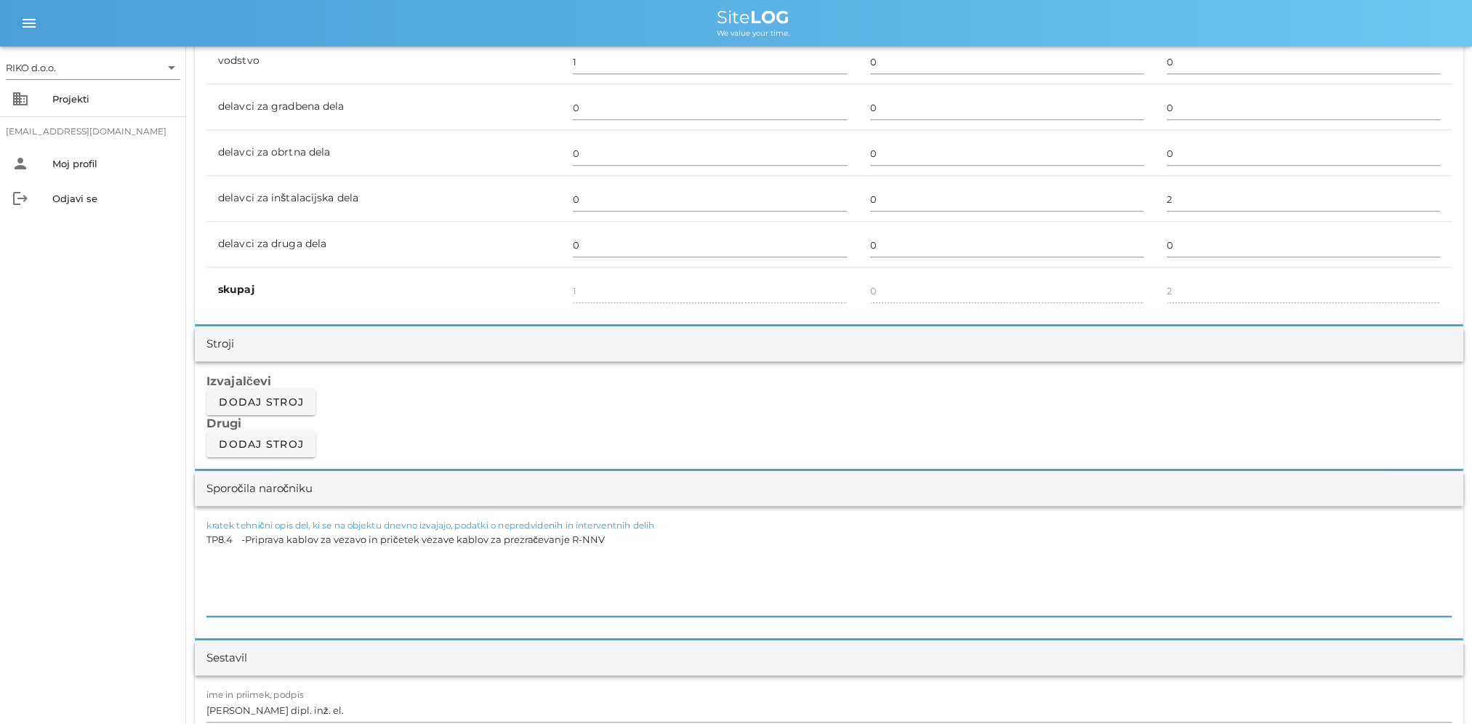
drag, startPoint x: 609, startPoint y: 539, endPoint x: 57, endPoint y: 539, distance: 551.6
click at [57, 539] on div "RIKO d.o.o. arrow_drop_down business Projekti matevz.belaj@riko.si person Moj p…" at bounding box center [736, 727] width 1472 height 3344
paste textarea "Vezava omare R-NNV za prezračevanje"
click at [203, 536] on div "kratek tehnični opis del, ki se na objektu dnevno izvajajo, podatki o nepredvid…" at bounding box center [829, 572] width 1268 height 132
click at [209, 536] on textarea "TP8.4 -Vezava omare R-NNV za prezračevanje" at bounding box center [828, 572] width 1245 height 87
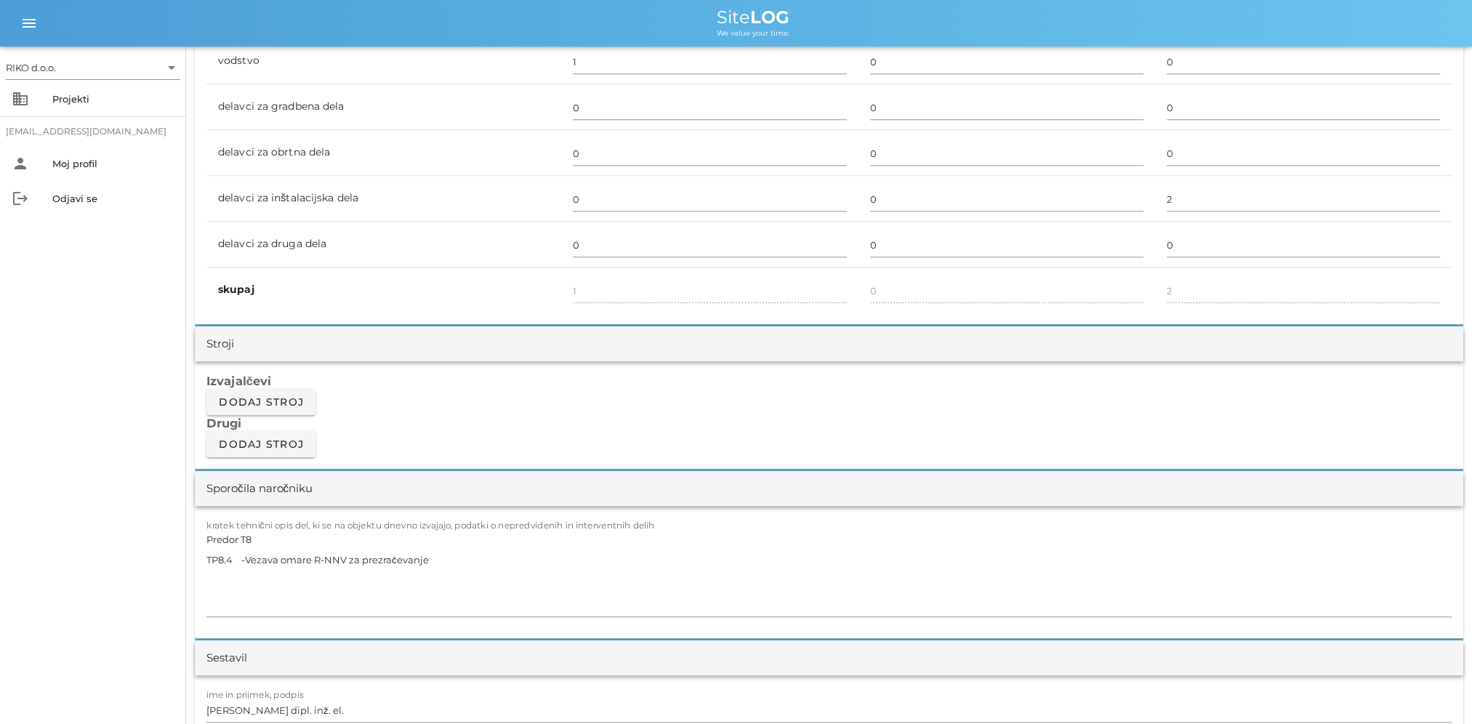
click at [93, 524] on div "RIKO d.o.o. arrow_drop_down business Projekti matevz.belaj@riko.si person Moj p…" at bounding box center [93, 385] width 186 height 677
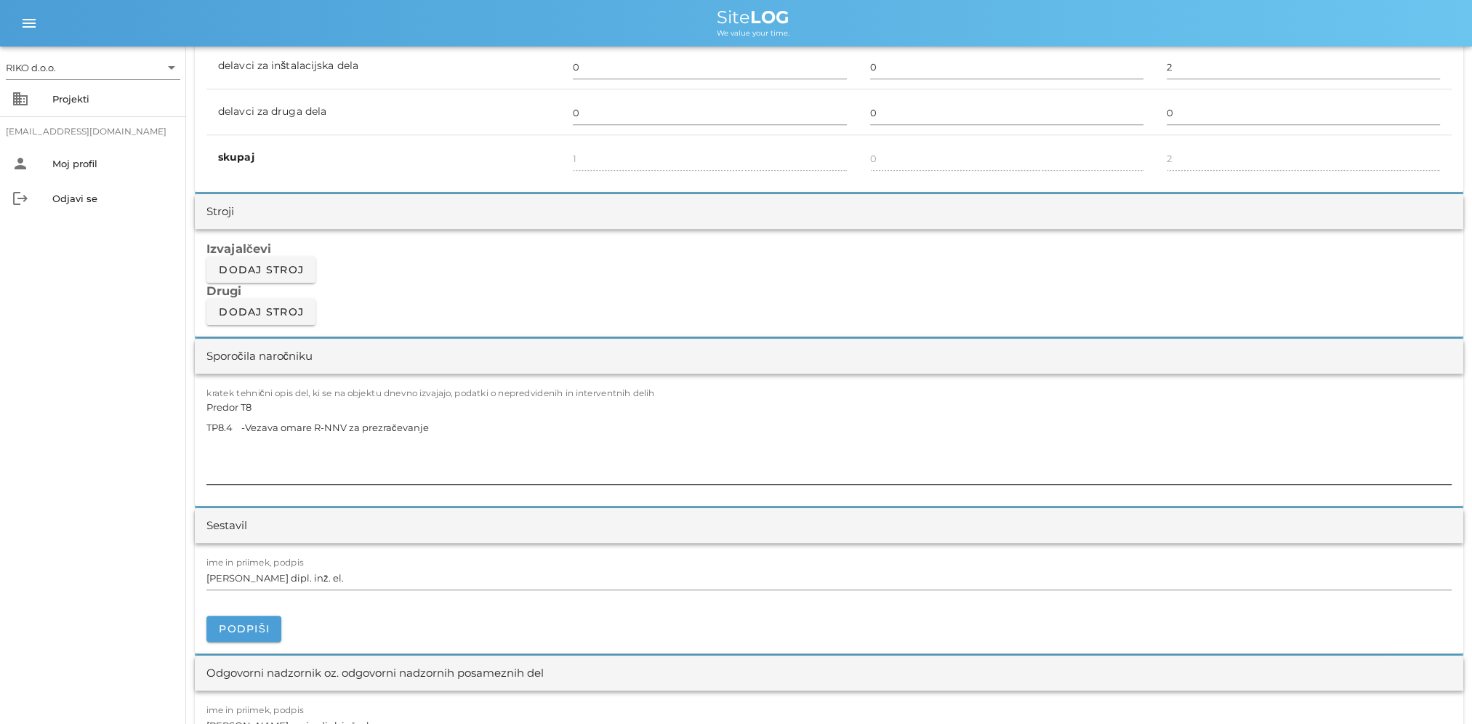
scroll to position [1090, 0]
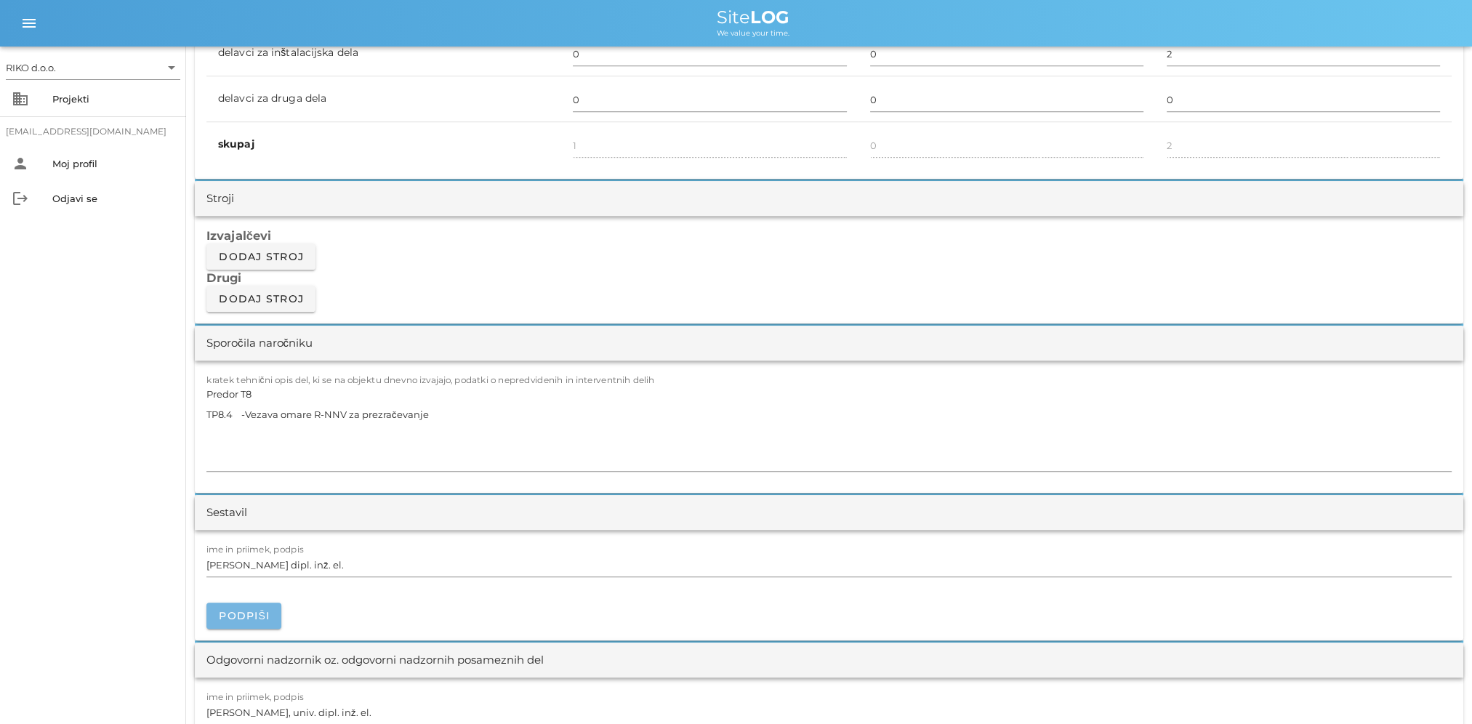
click at [241, 619] on span "Podpiši" at bounding box center [244, 615] width 52 height 13
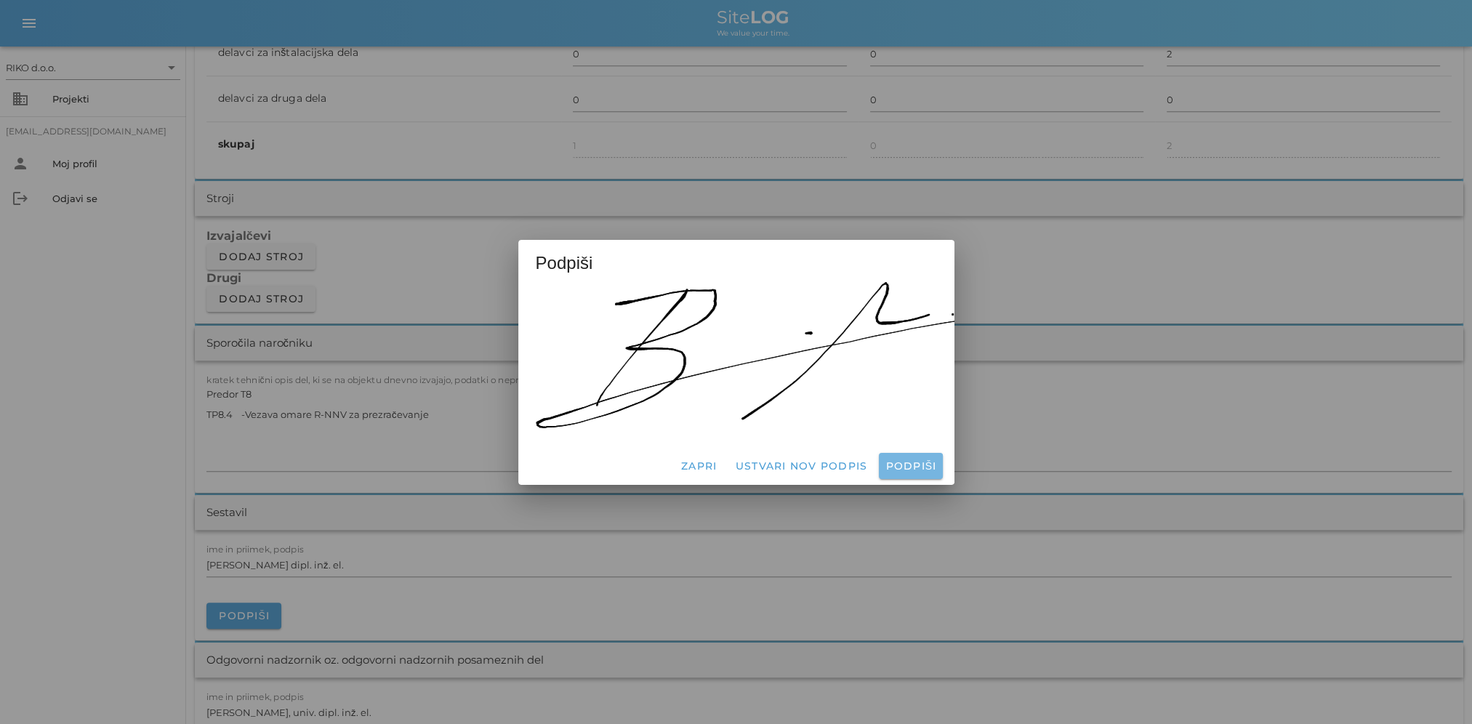
click at [895, 470] on button "Podpiši" at bounding box center [910, 466] width 63 height 26
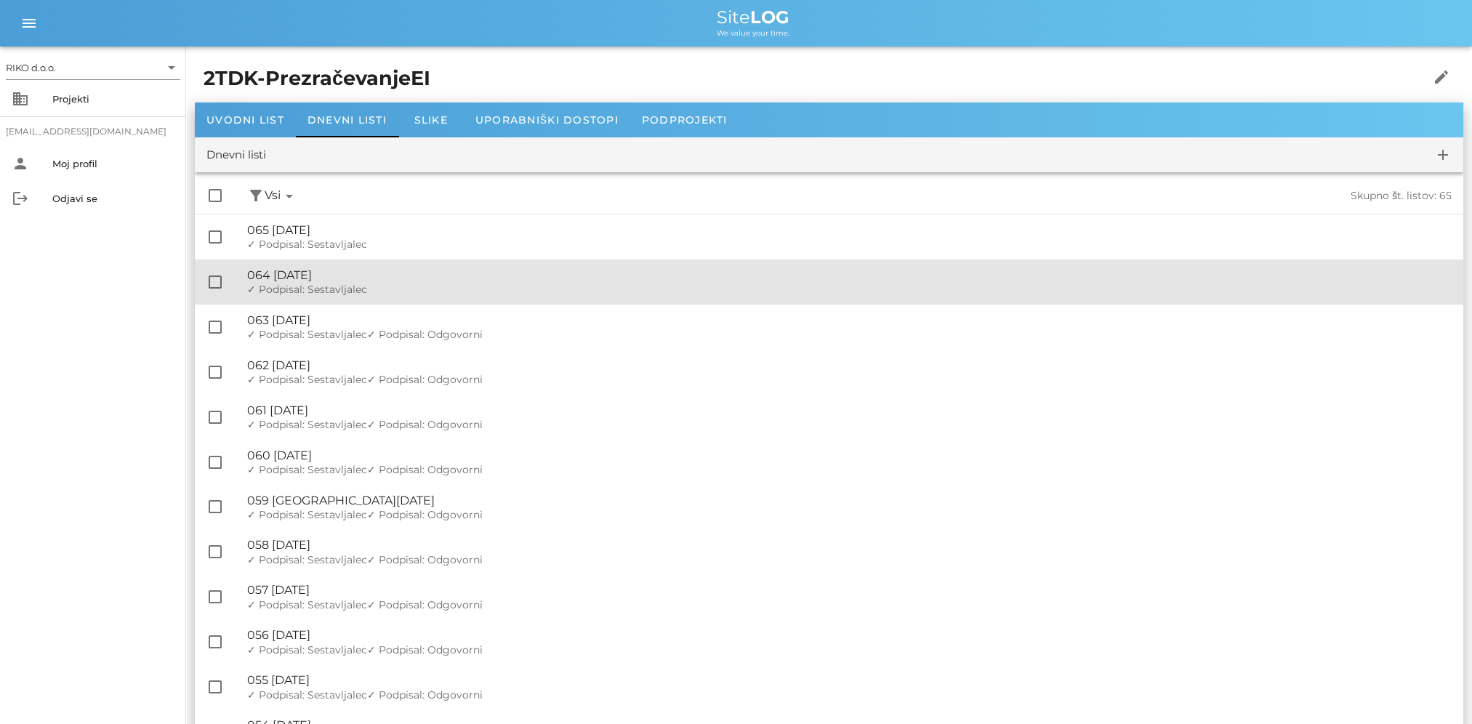
click at [380, 278] on div "🔏 064 sreda, 01.10.2025" at bounding box center [849, 275] width 1204 height 14
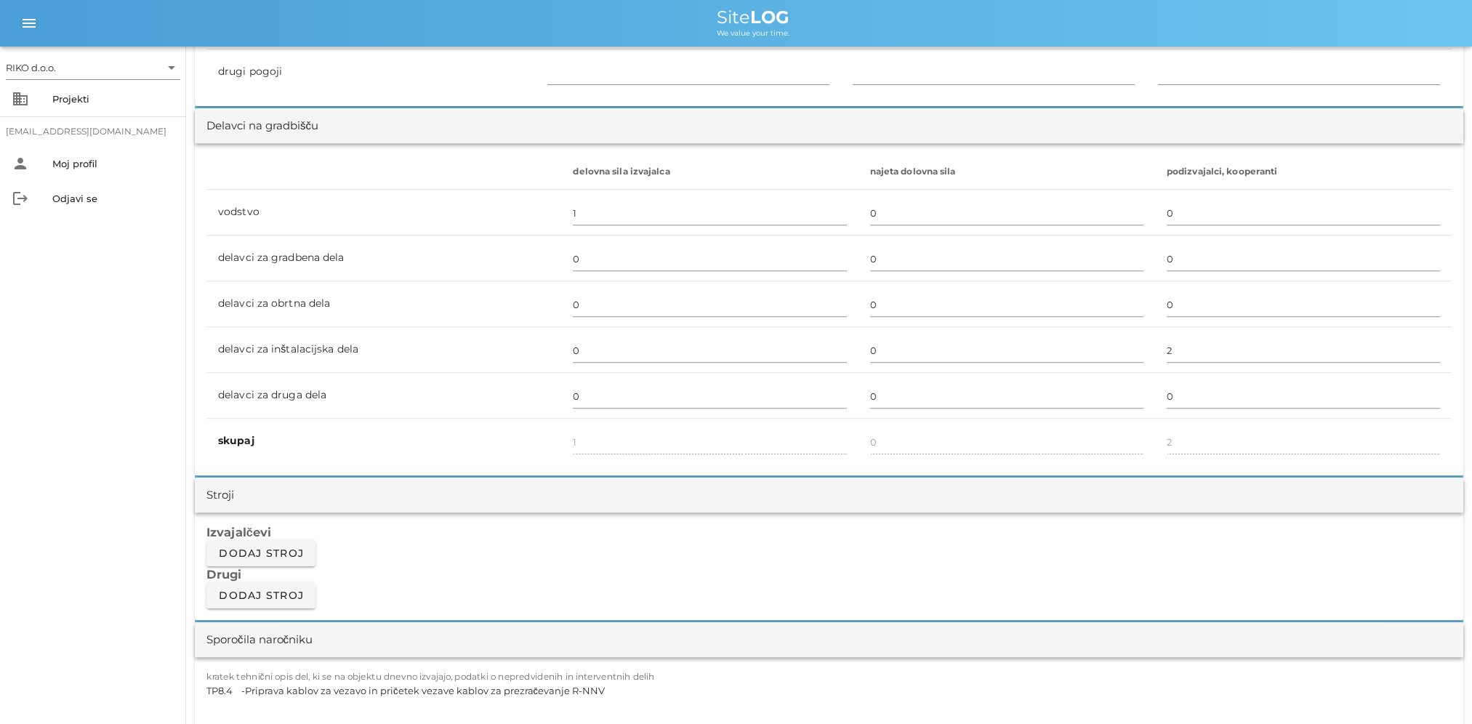
scroll to position [945, 0]
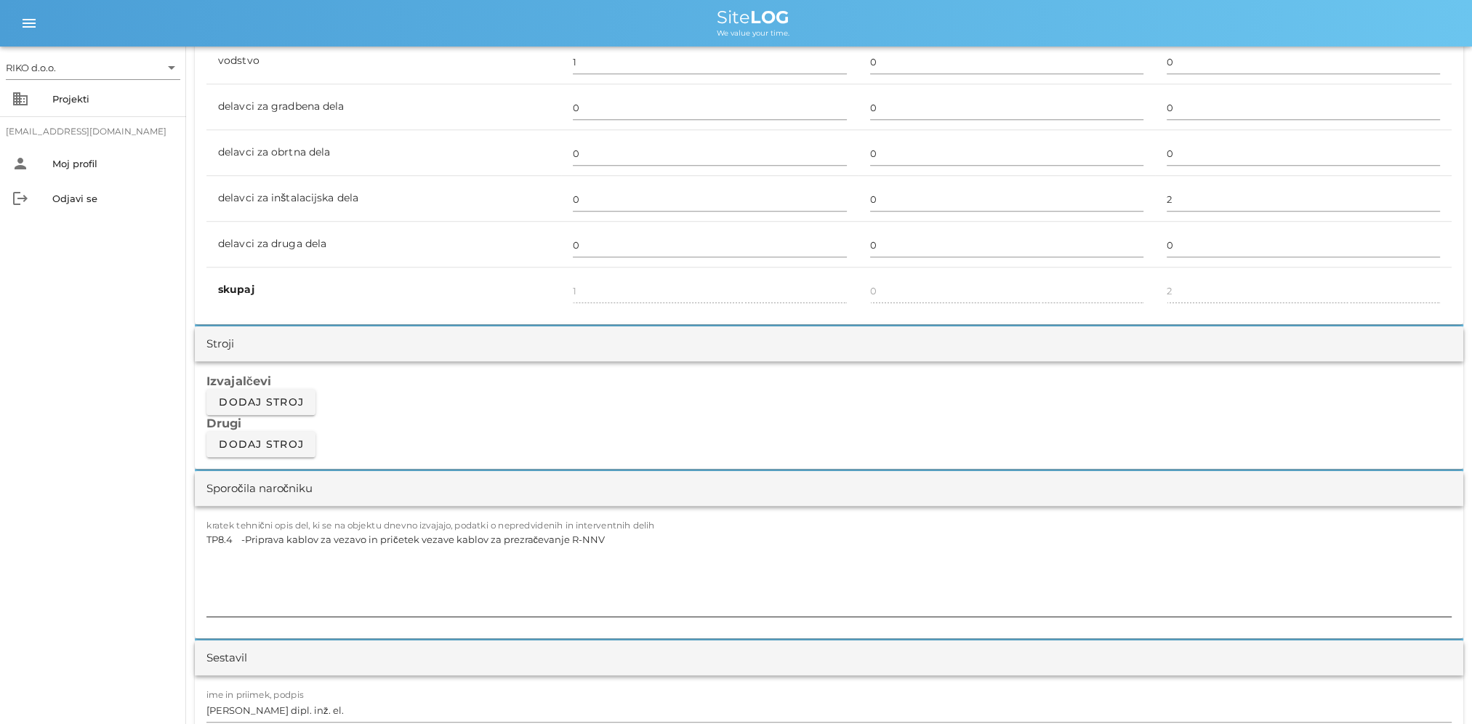
click at [207, 546] on textarea "TP8.4 -Priprava kablov za vezavo in pričetek vezave kablov za prezračevanje R-N…" at bounding box center [828, 572] width 1245 height 87
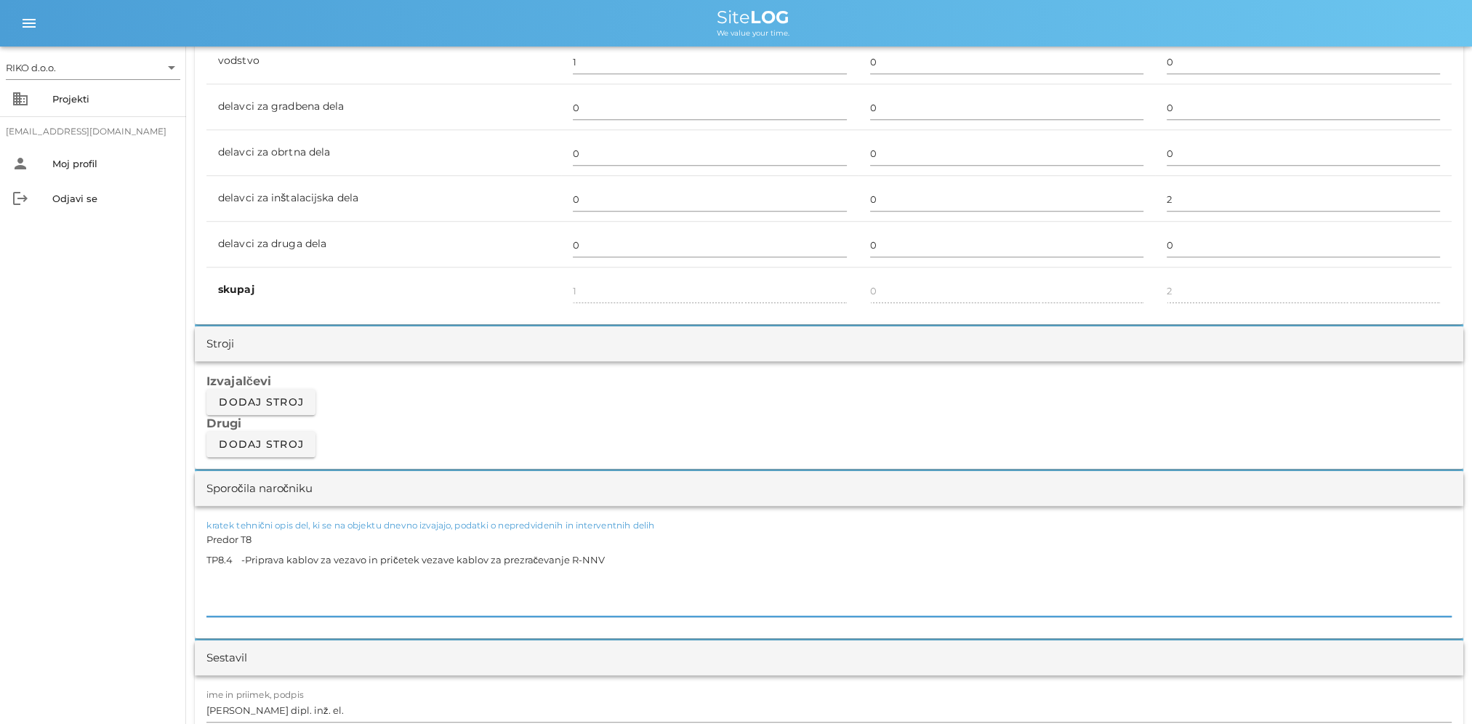
click at [62, 462] on div "RIKO d.o.o. arrow_drop_down business Projekti matevz.belaj@riko.si person Moj p…" at bounding box center [93, 385] width 186 height 677
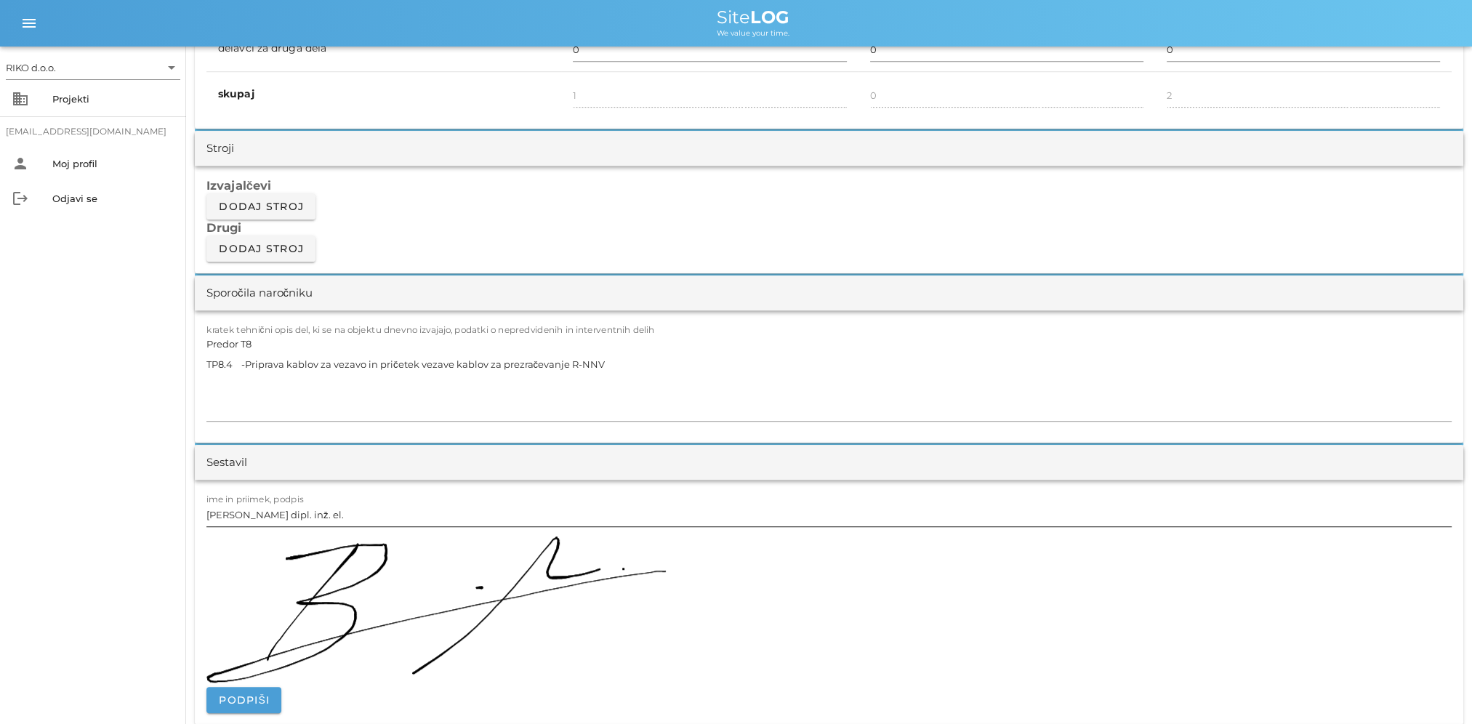
scroll to position [1163, 0]
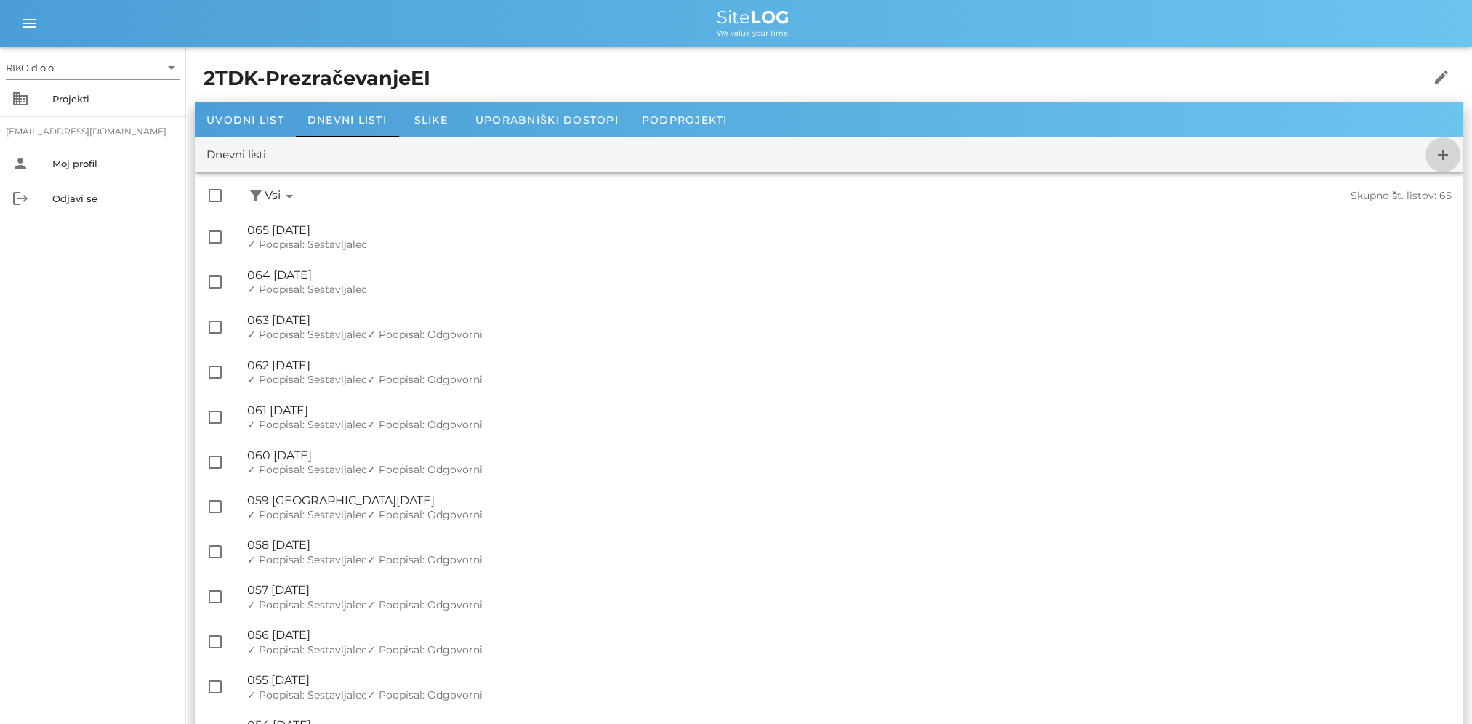
drag, startPoint x: 1439, startPoint y: 152, endPoint x: 1415, endPoint y: 152, distance: 24.0
click at [1439, 152] on icon "add" at bounding box center [1442, 154] width 17 height 17
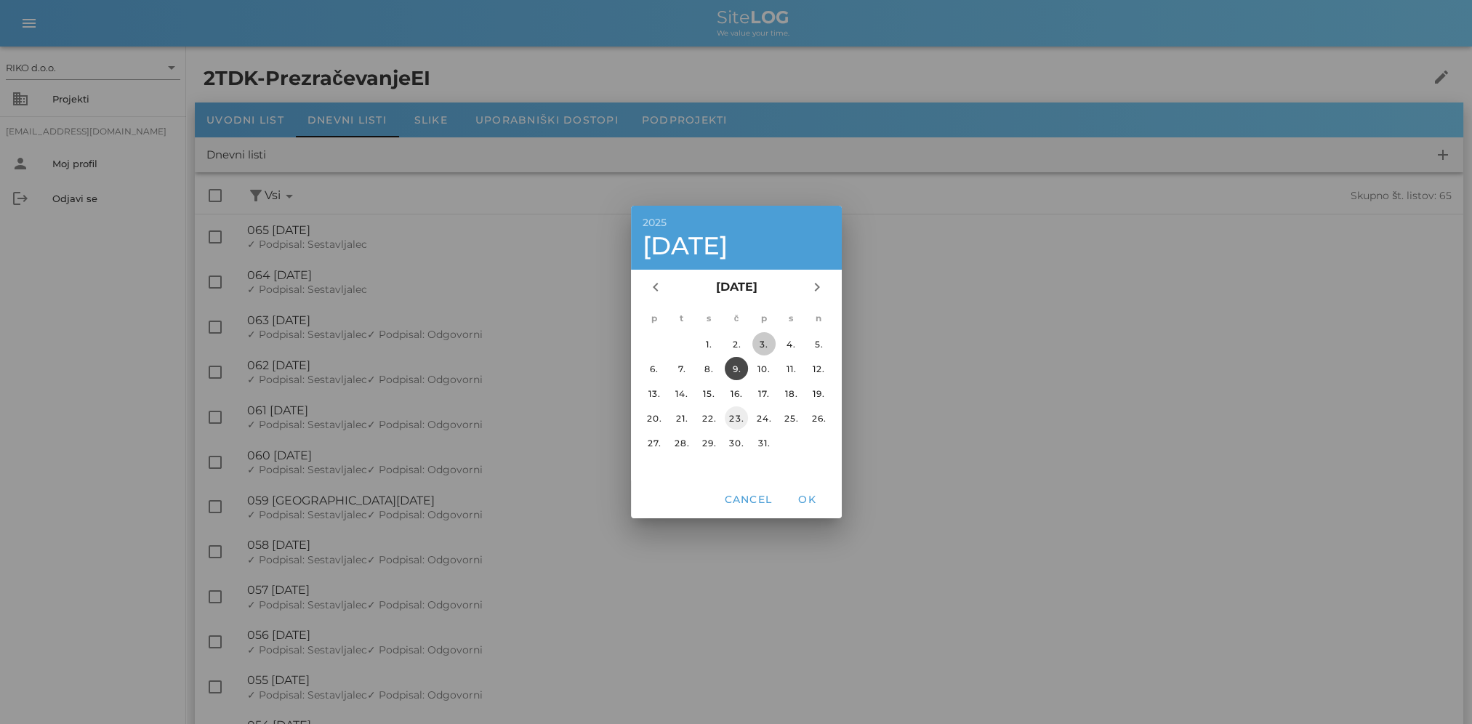
drag, startPoint x: 765, startPoint y: 336, endPoint x: 733, endPoint y: 426, distance: 94.9
click at [765, 336] on button "3." at bounding box center [762, 343] width 23 height 23
click at [815, 505] on span "OK" at bounding box center [806, 499] width 35 height 13
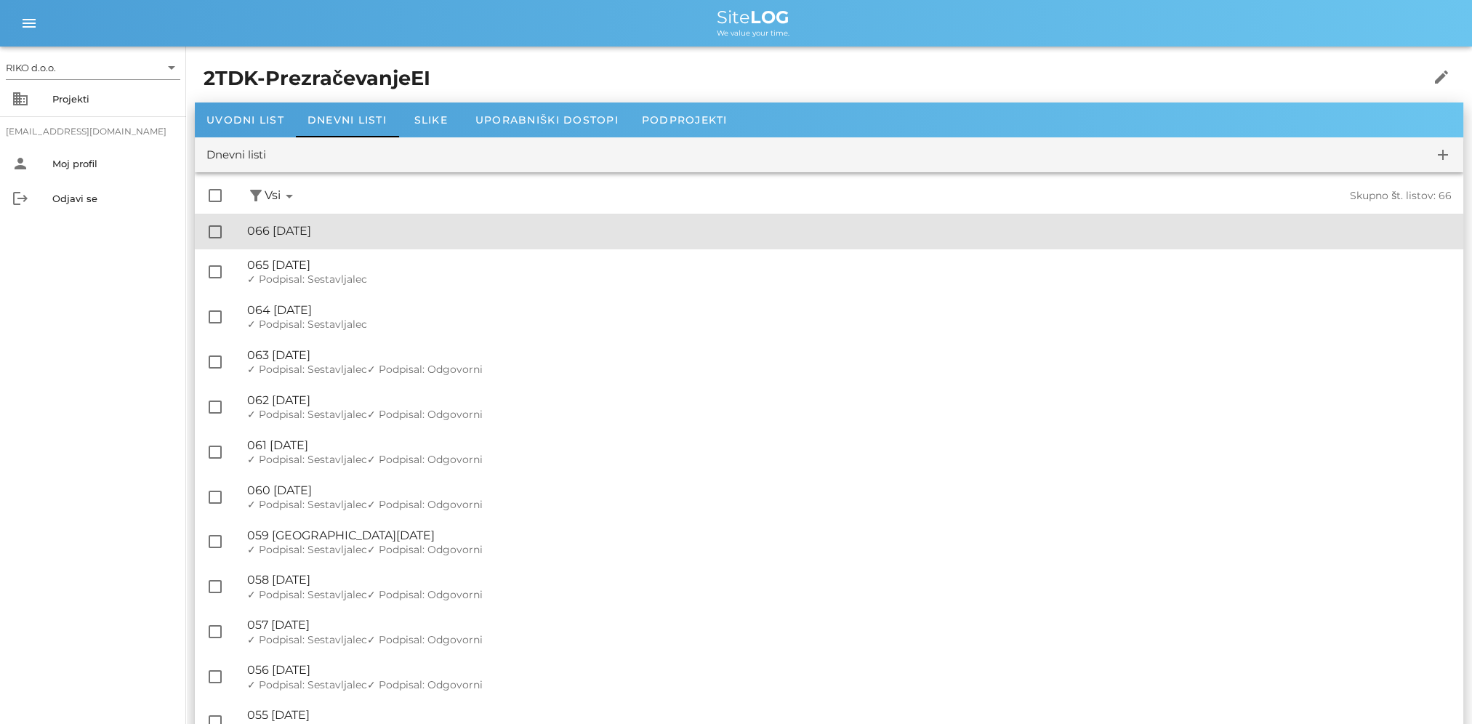
click at [366, 230] on div "🔏 066 petek, 03.10.2025" at bounding box center [849, 231] width 1204 height 14
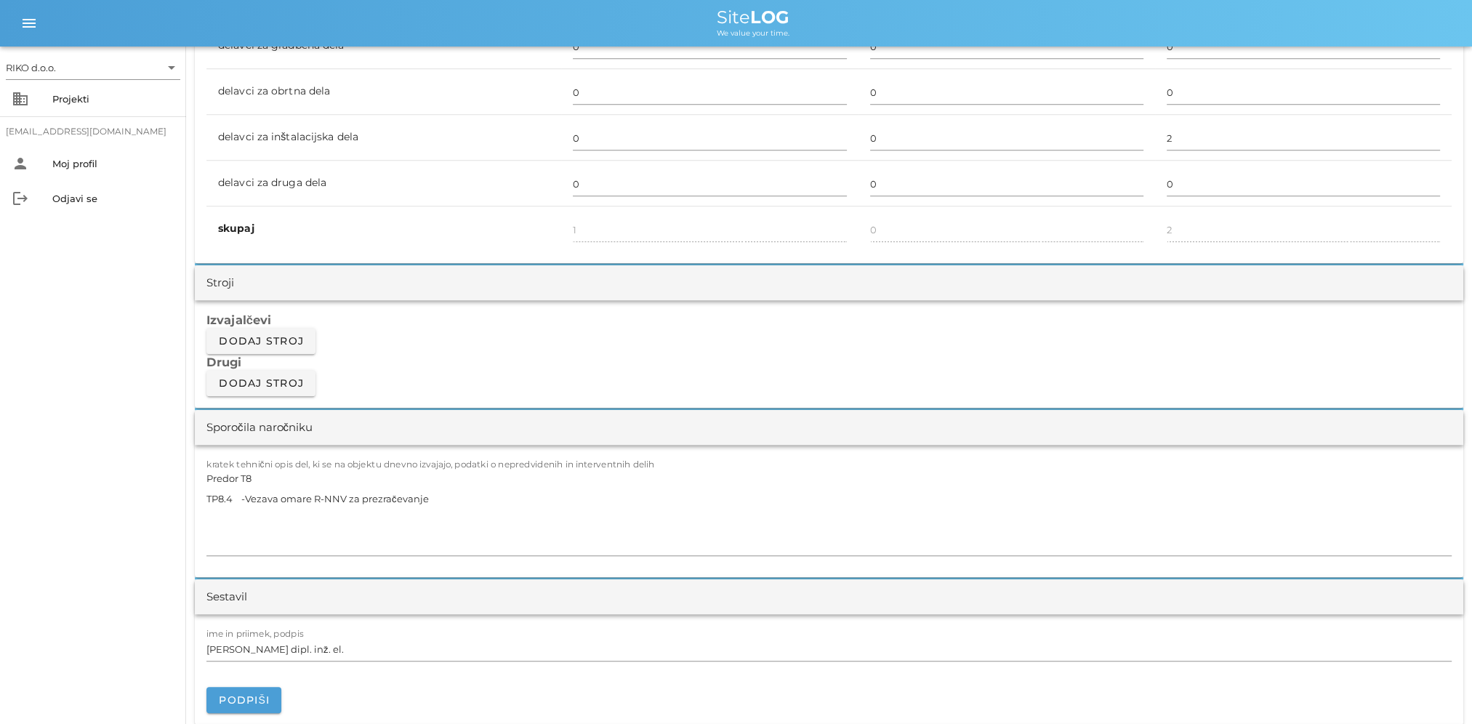
scroll to position [1017, 0]
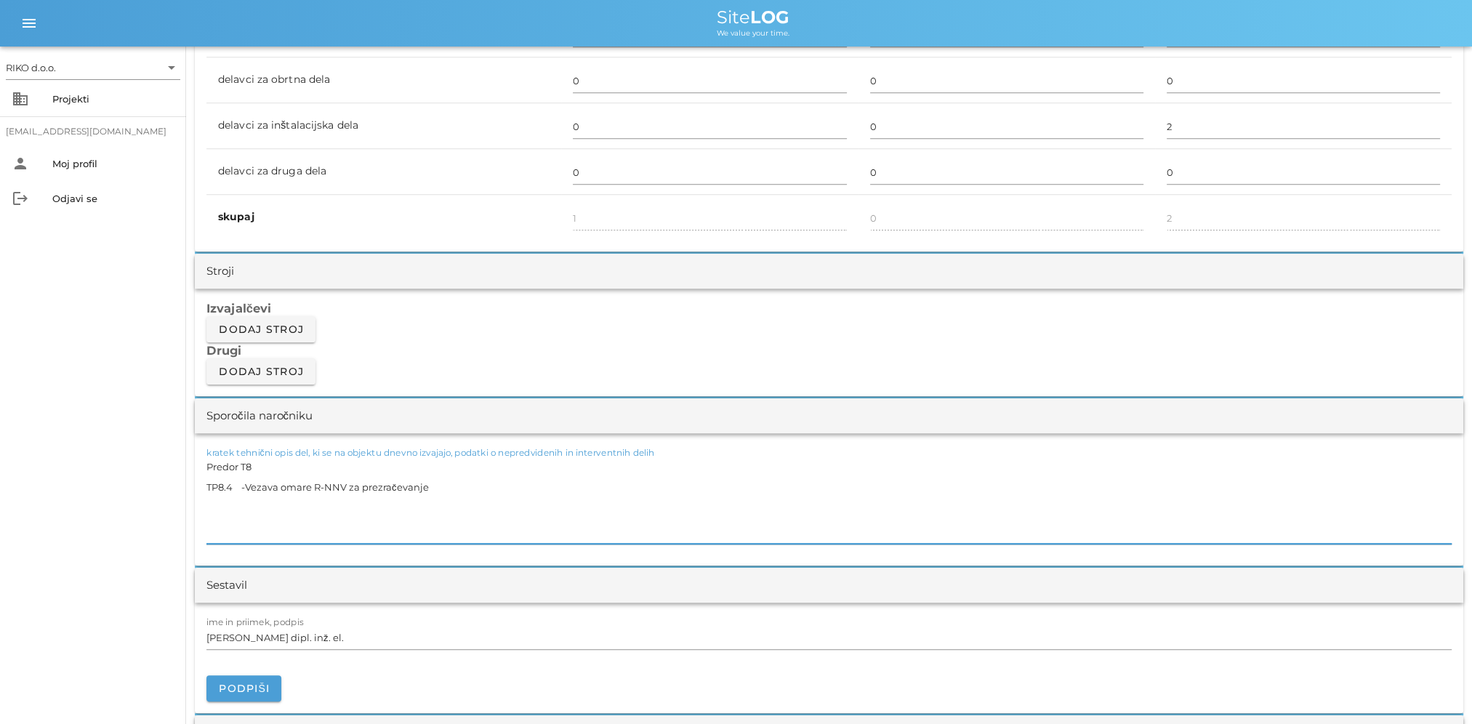
click at [233, 490] on textarea "Predor T8 TP8.4 -Vezava omare R-NNV za prezračevanje" at bounding box center [828, 499] width 1245 height 87
click at [253, 695] on button "Podpiši" at bounding box center [243, 688] width 75 height 26
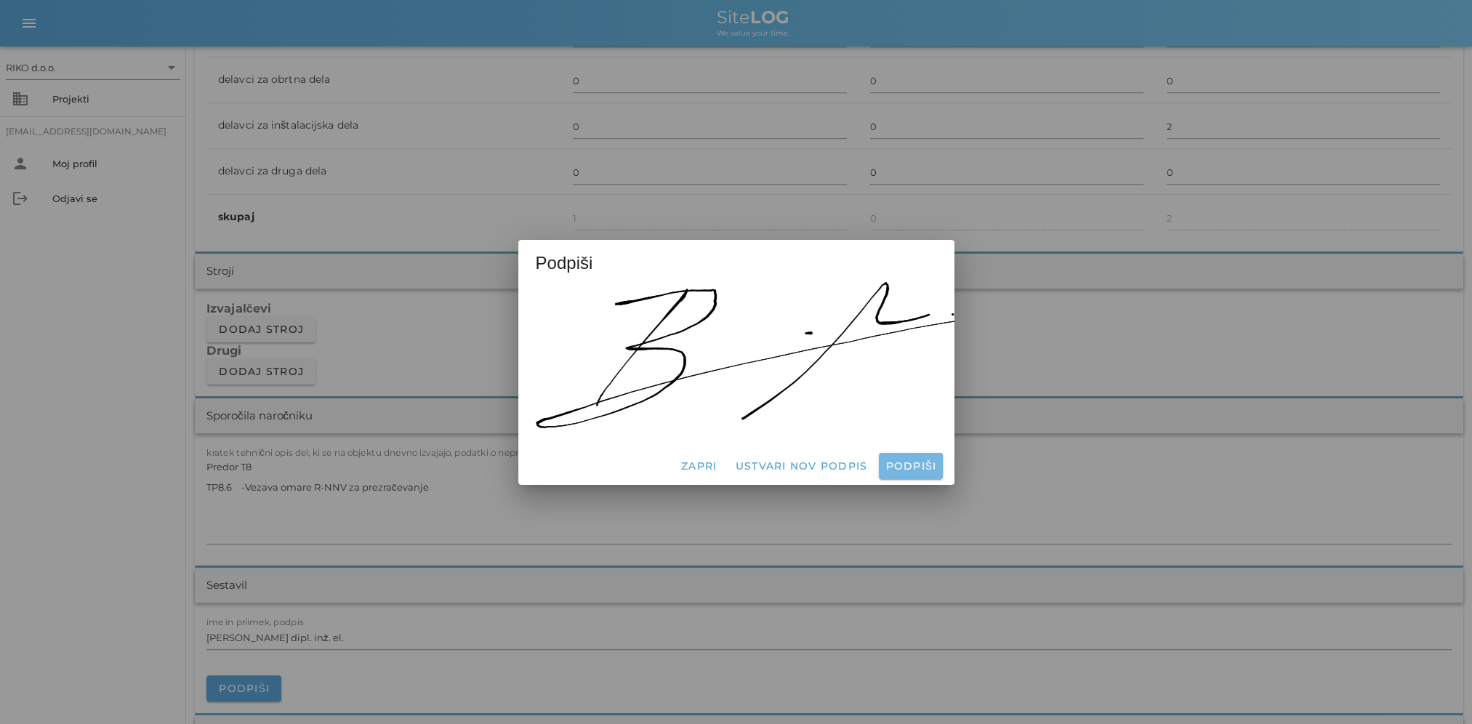
click at [905, 453] on button "Podpiši" at bounding box center [910, 466] width 63 height 26
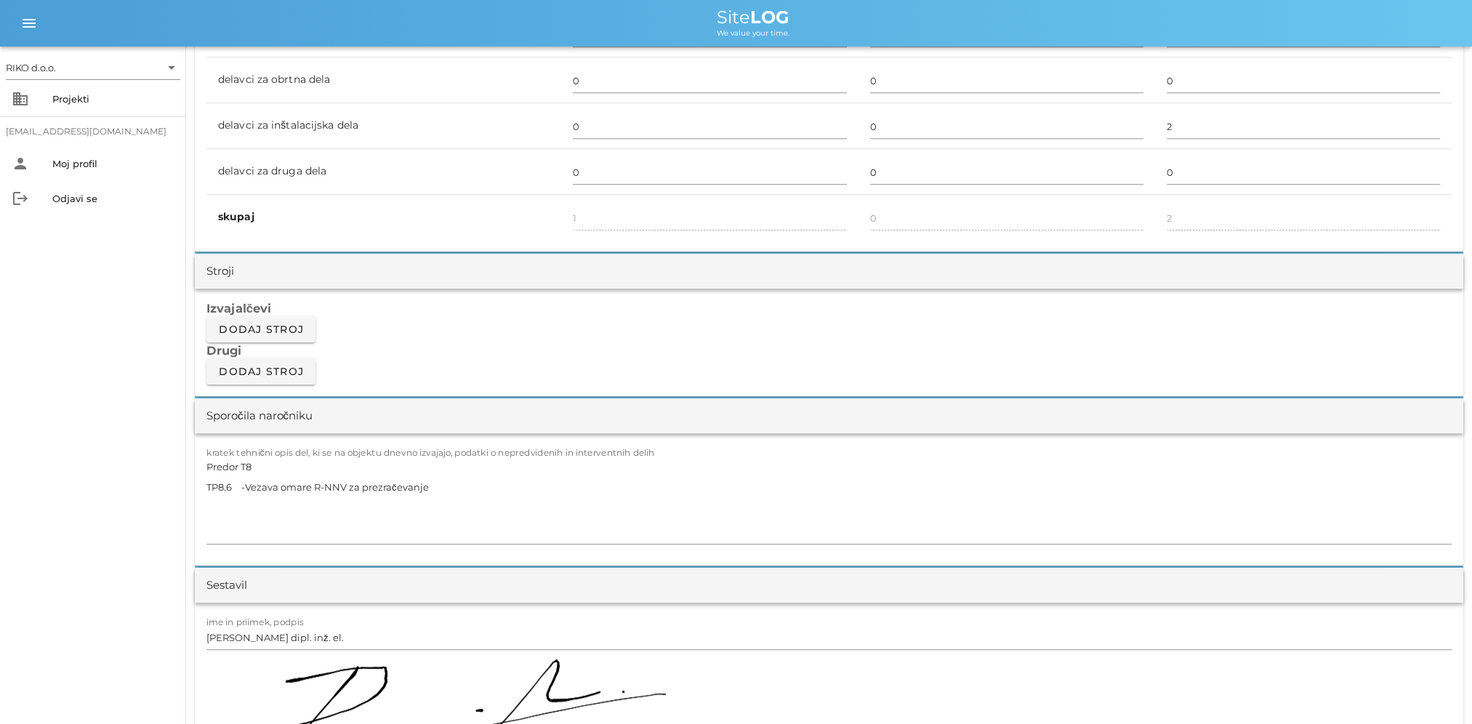
drag, startPoint x: 115, startPoint y: 363, endPoint x: 113, endPoint y: 372, distance: 8.8
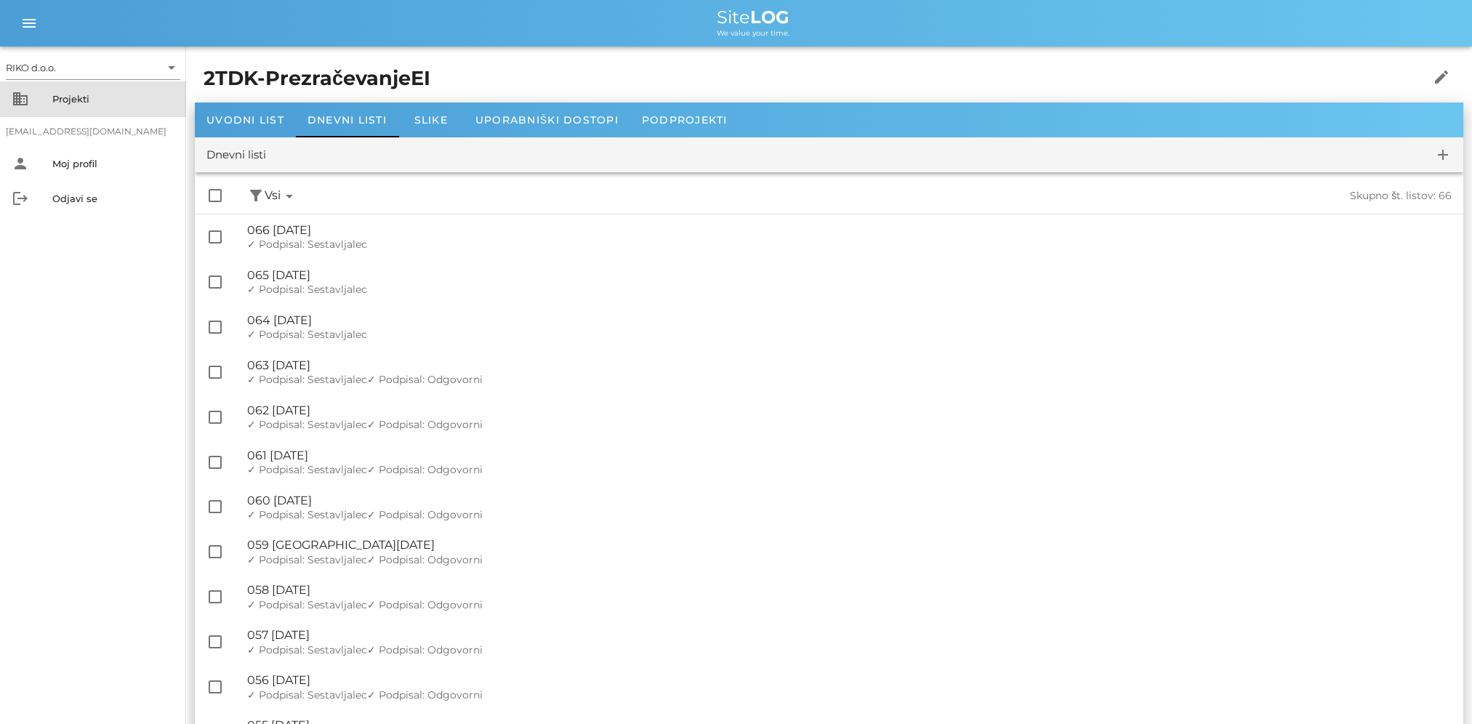
drag, startPoint x: 52, startPoint y: 107, endPoint x: 376, endPoint y: 275, distance: 365.0
click at [53, 108] on div "Projekti" at bounding box center [113, 98] width 122 height 23
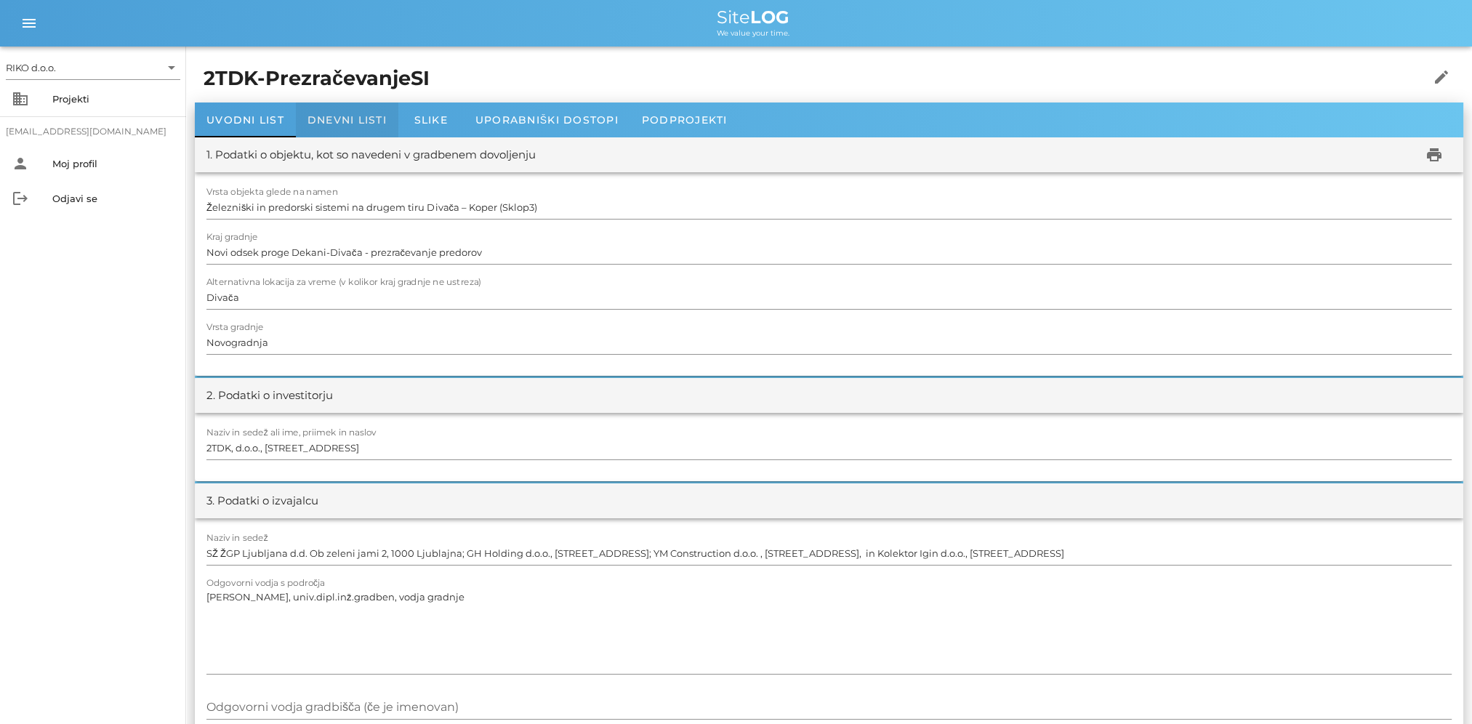
click at [345, 136] on div "Dnevni listi" at bounding box center [347, 119] width 102 height 35
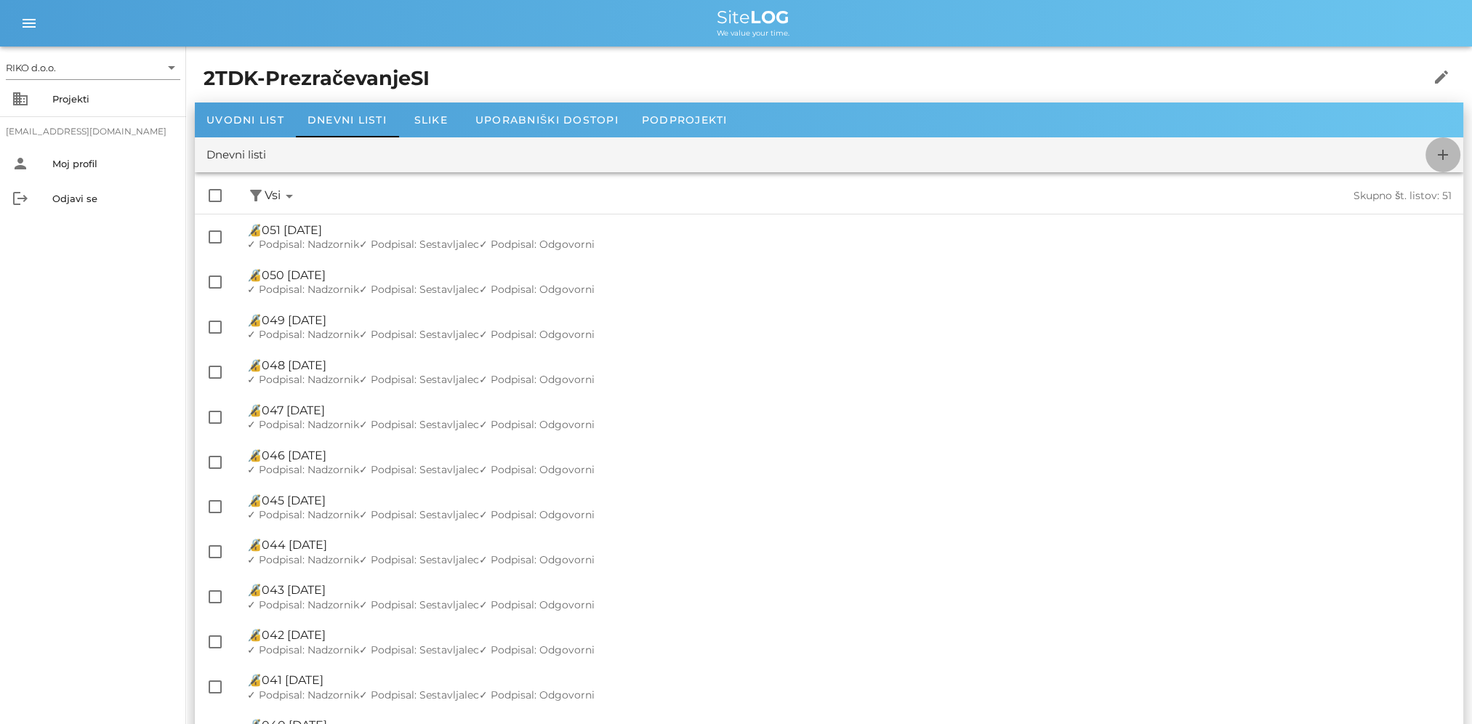
click at [1443, 148] on icon "add" at bounding box center [1442, 154] width 17 height 17
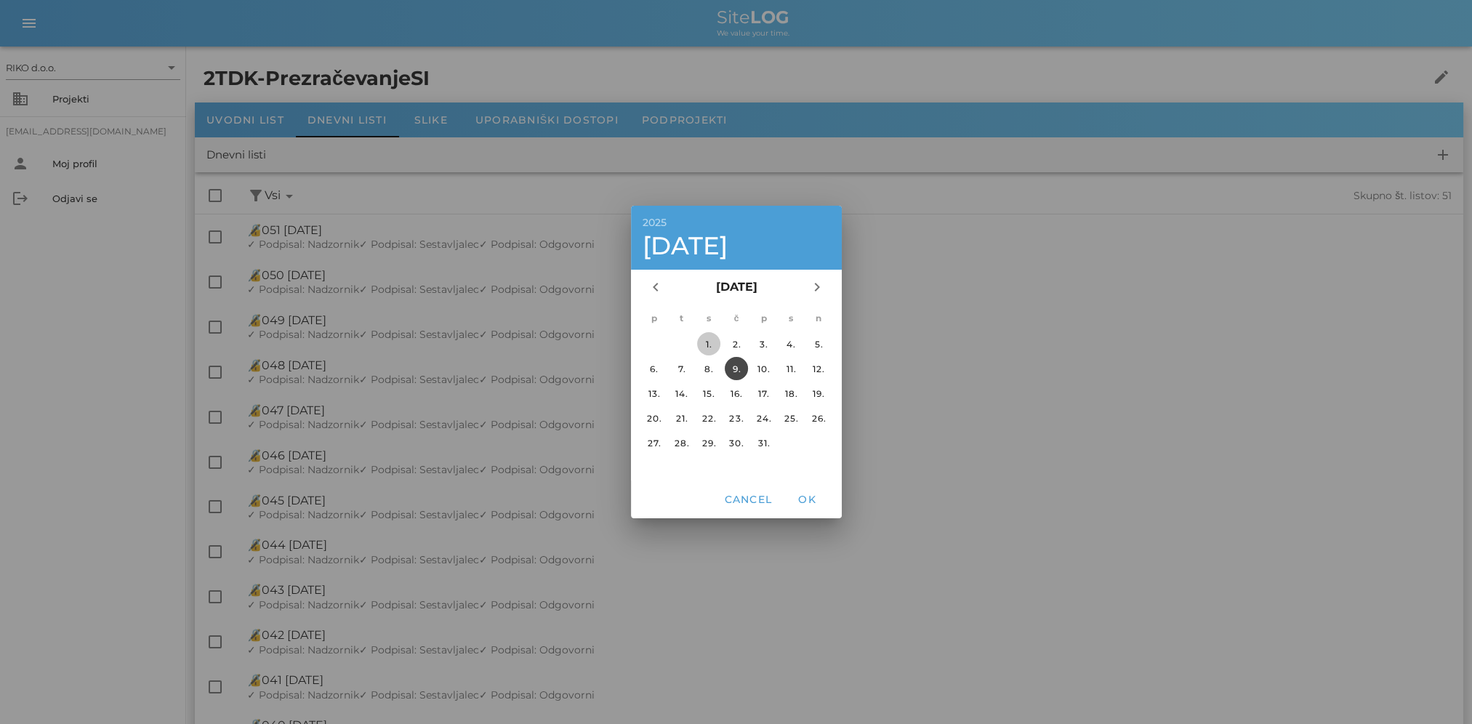
click at [707, 340] on div "1." at bounding box center [708, 344] width 23 height 11
click at [806, 500] on span "OK" at bounding box center [806, 499] width 35 height 13
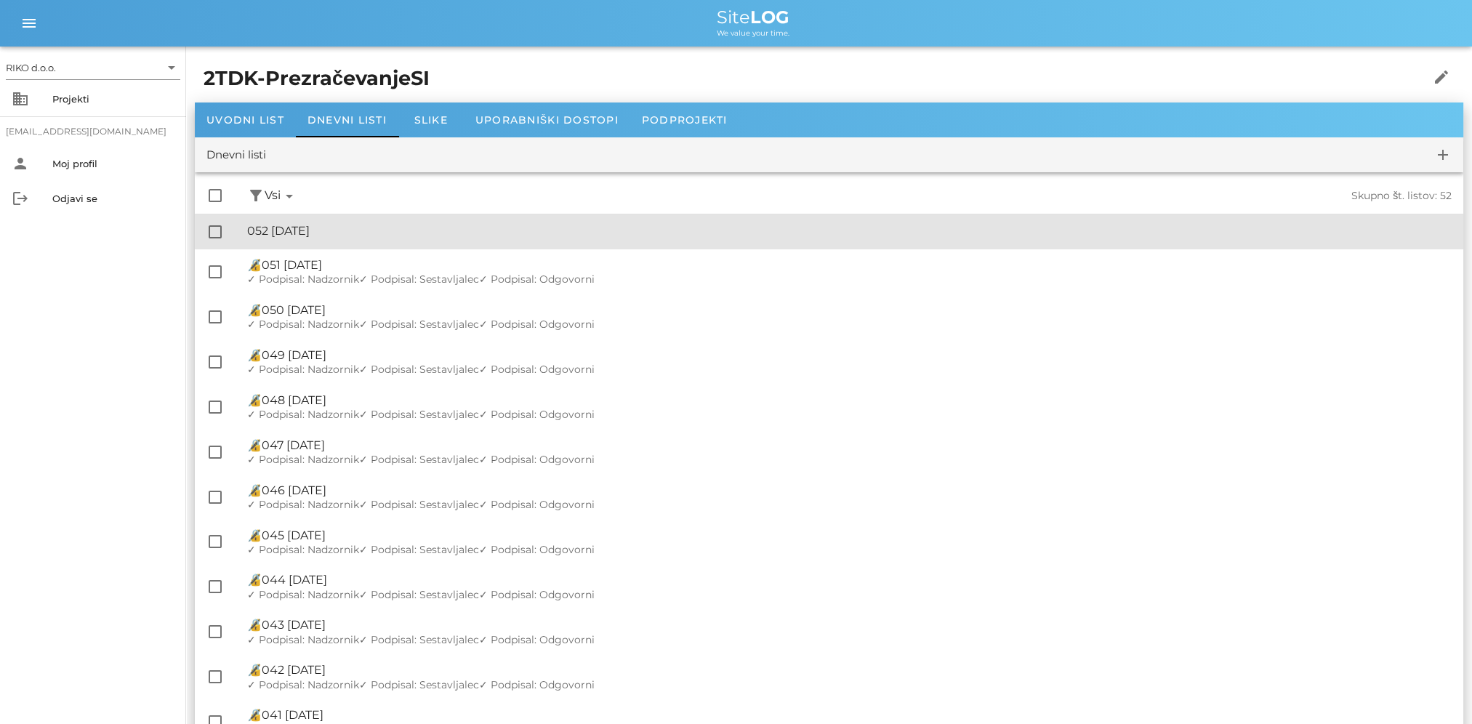
click at [411, 232] on div "🔏 052 sreda, 01.10.2025" at bounding box center [849, 231] width 1204 height 14
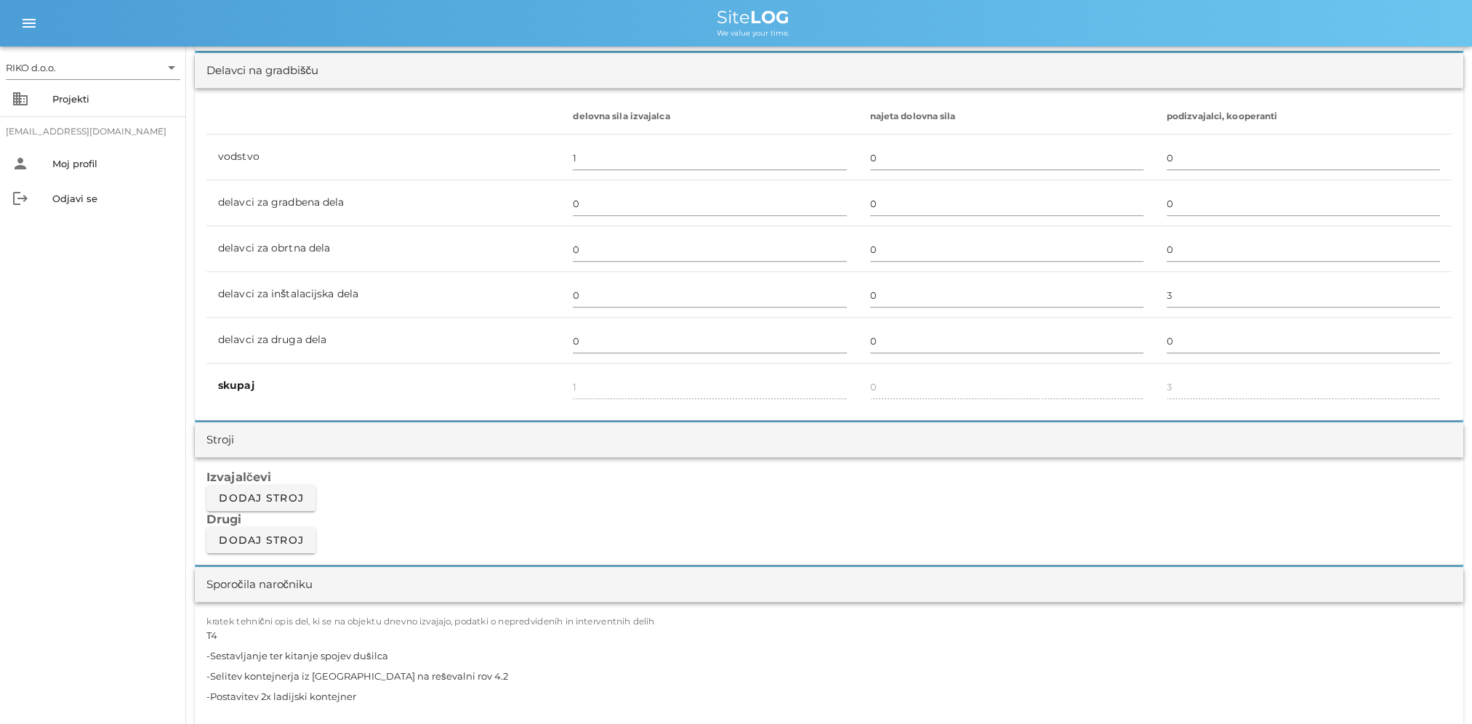
scroll to position [872, 0]
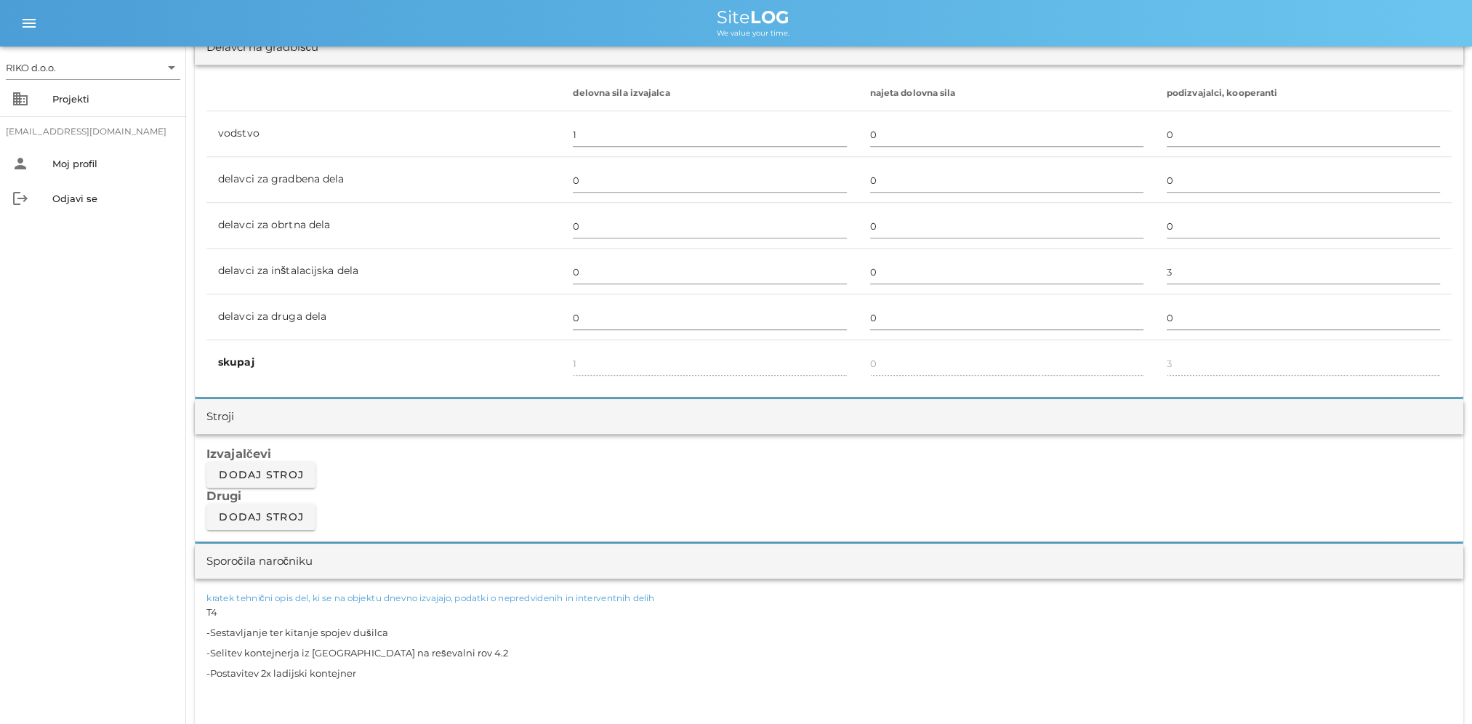
drag, startPoint x: 378, startPoint y: 670, endPoint x: 56, endPoint y: 540, distance: 347.2
paste textarea "P4.2 -Sestavljanje dušilcev, vmesnih kosov na ventilator v reševalnem rovu 4.2"
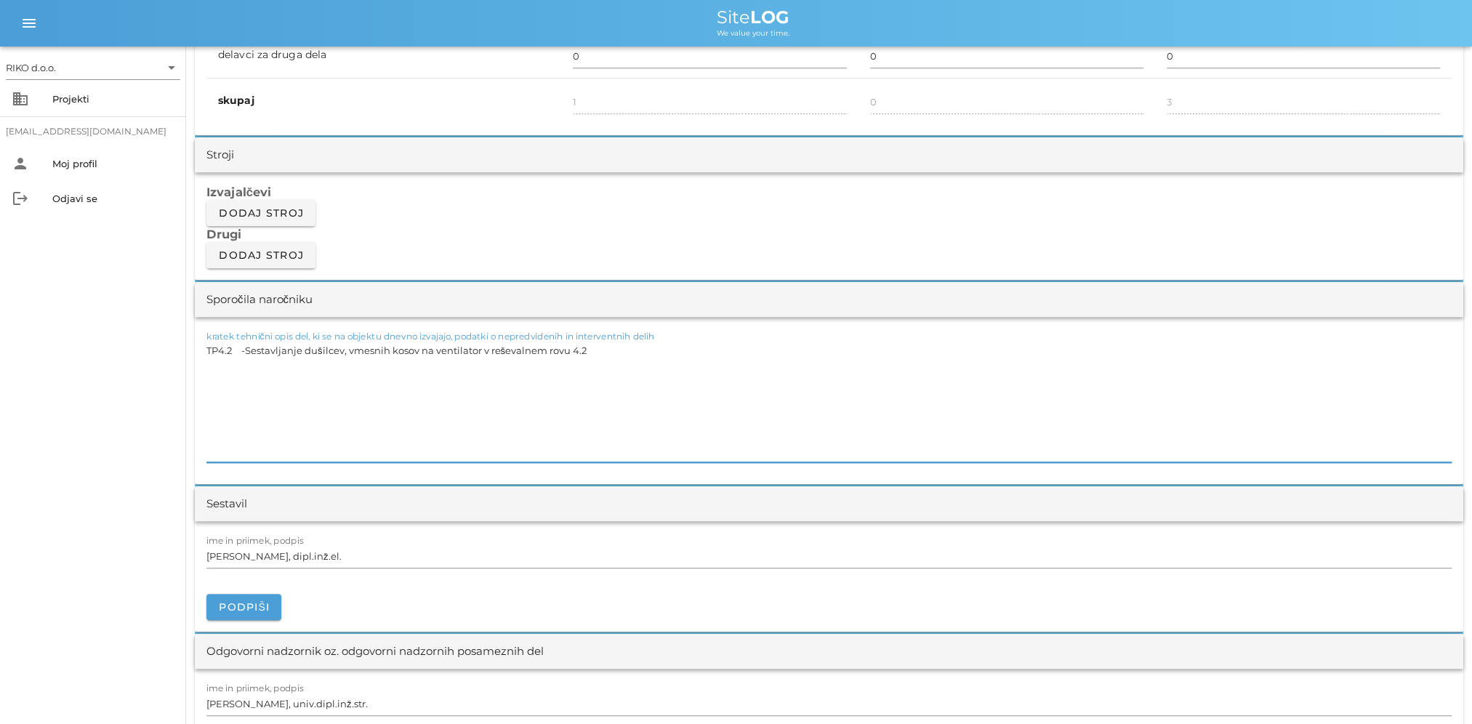
scroll to position [1381, 0]
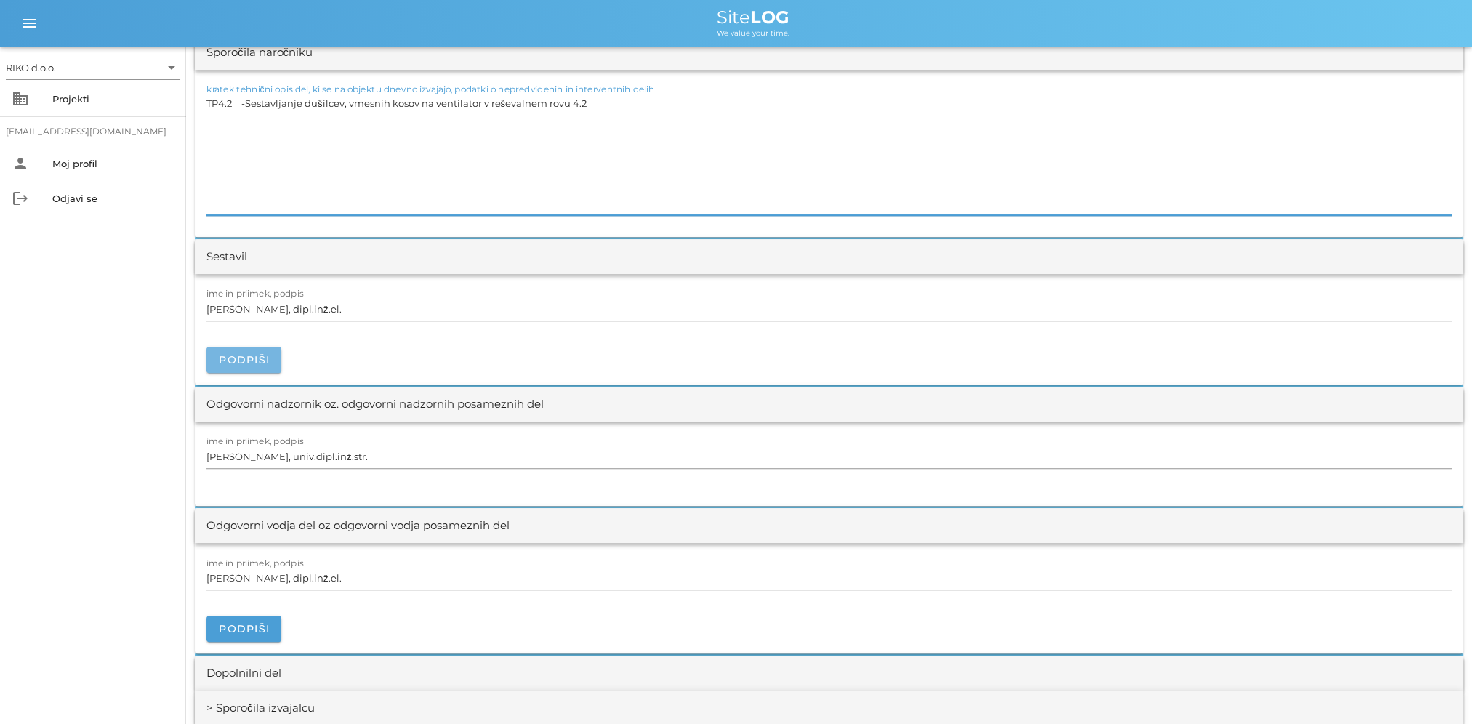
click at [256, 358] on span "Podpiši" at bounding box center [244, 359] width 52 height 13
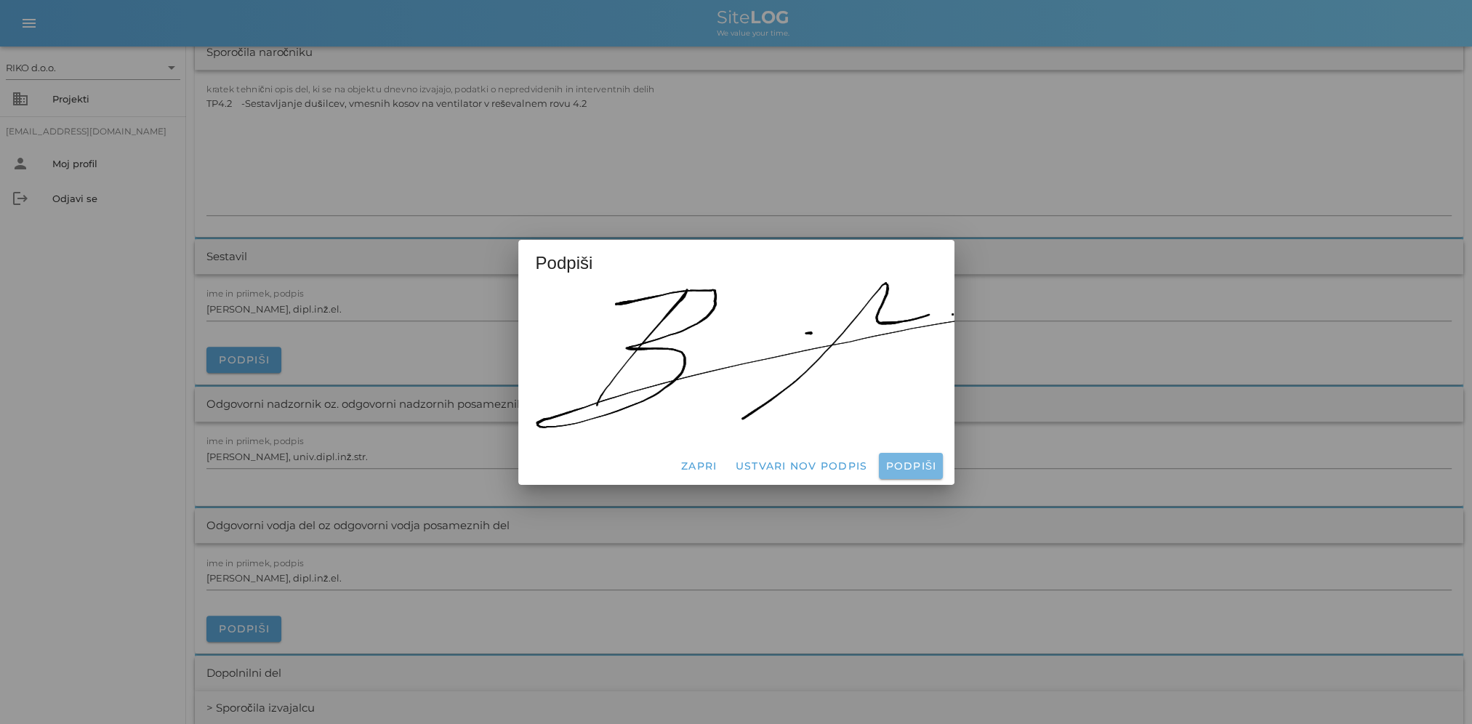
click at [924, 462] on span "Podpiši" at bounding box center [910, 465] width 52 height 13
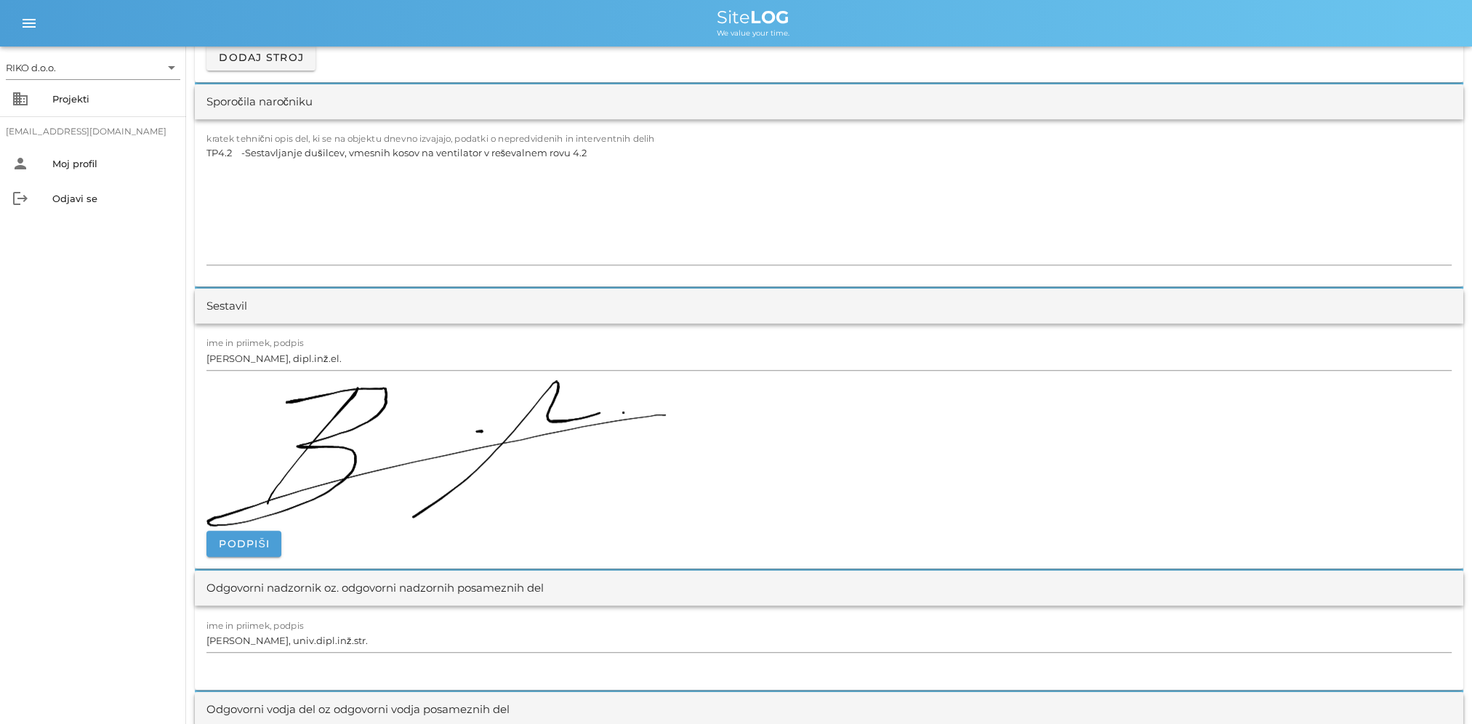
scroll to position [1235, 0]
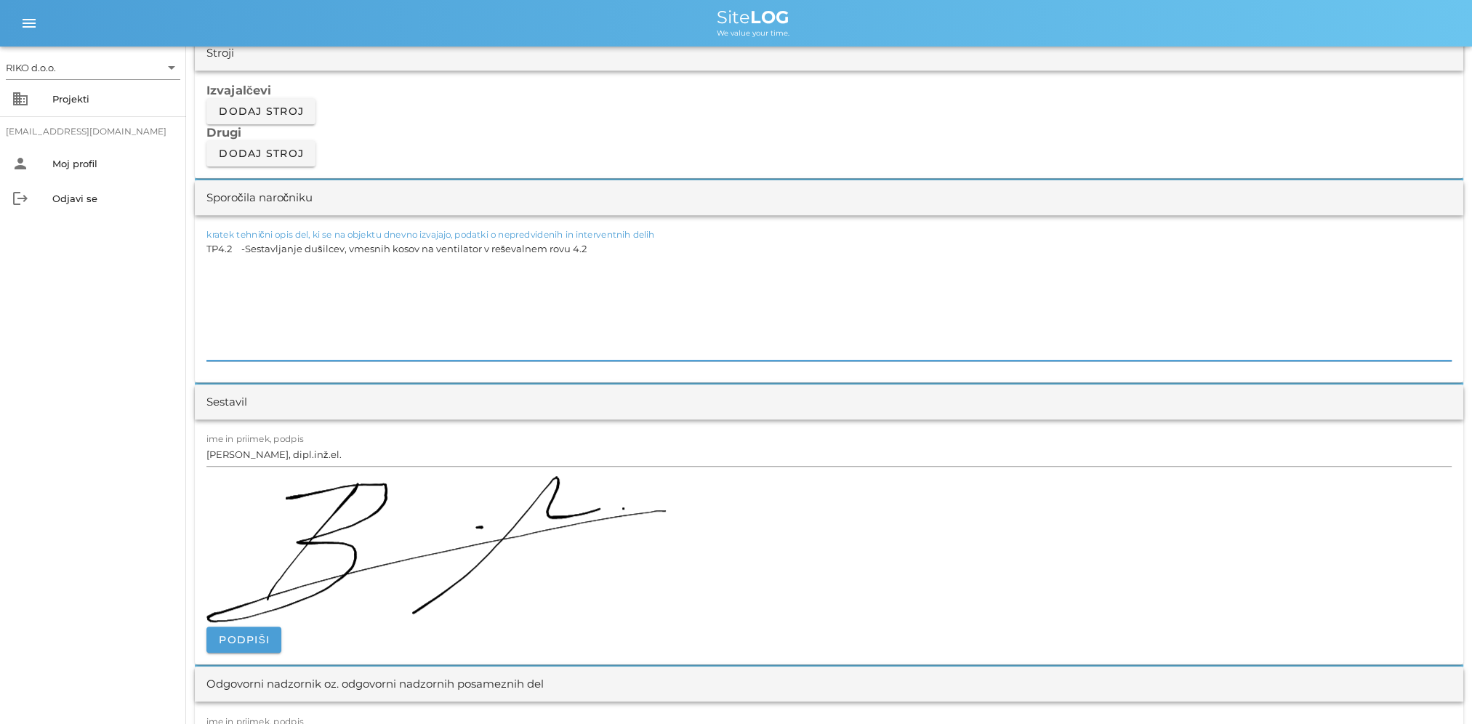
click at [206, 247] on textarea "TP4.2 -Sestavljanje dušilcev, vmesnih kosov na ventilator v reševalnem rovu 4.2" at bounding box center [828, 299] width 1245 height 122
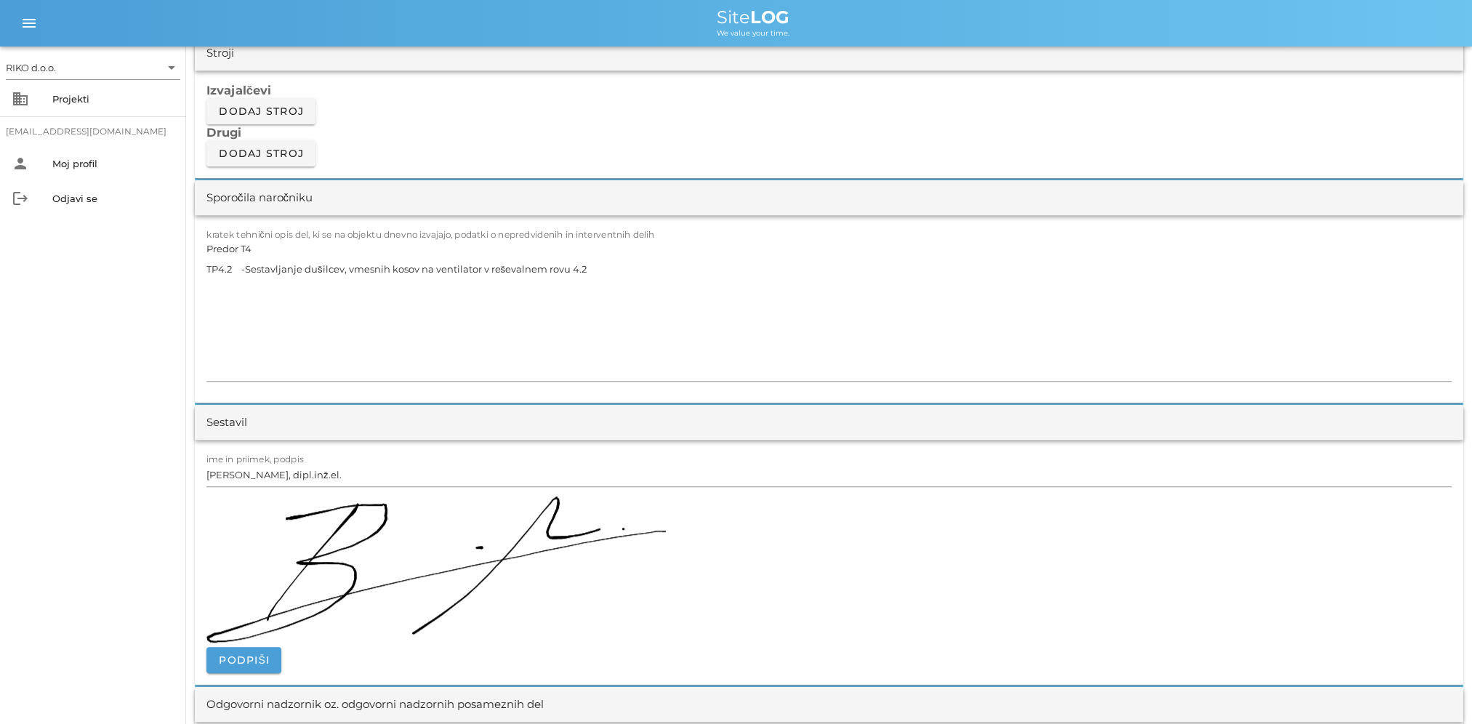
click at [71, 328] on div "RIKO d.o.o. arrow_drop_down business Projekti matevz.belaj@riko.si person Moj p…" at bounding box center [93, 385] width 186 height 677
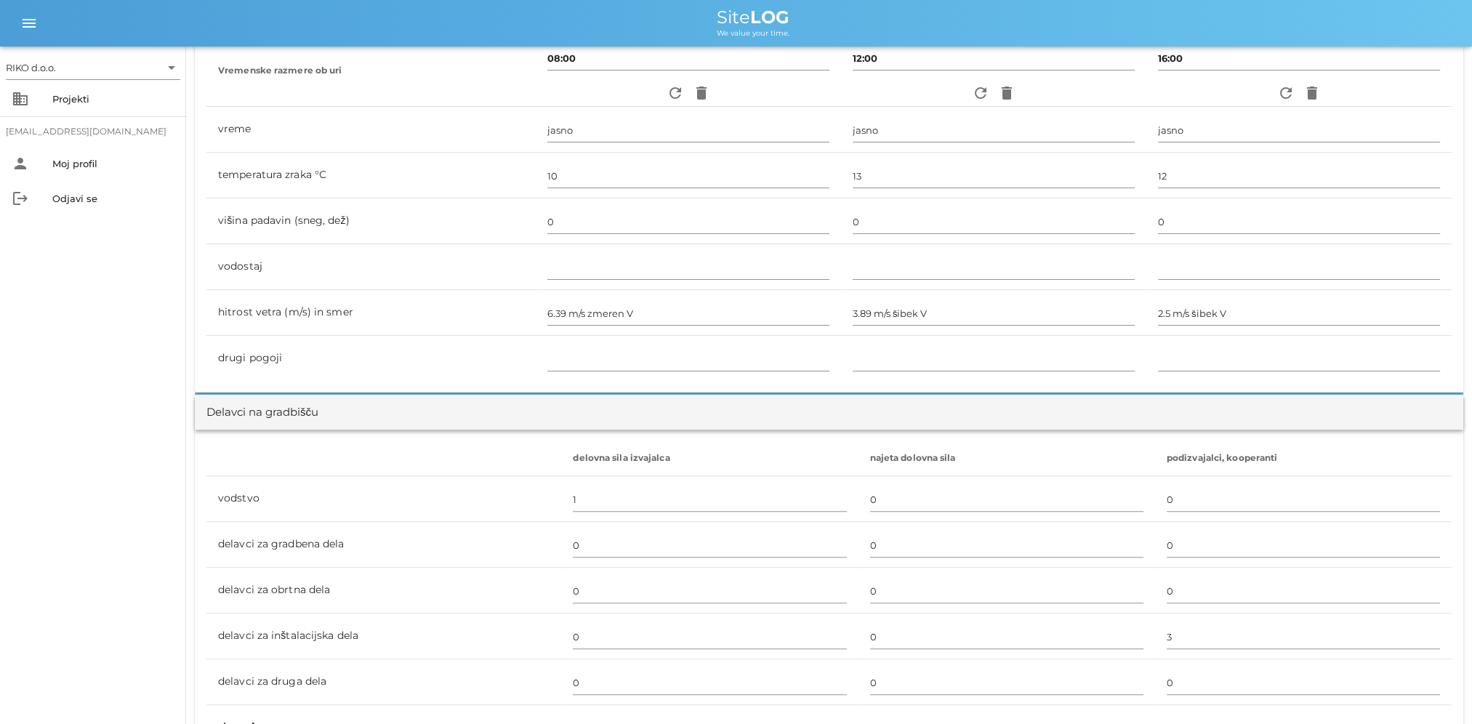
scroll to position [0, 0]
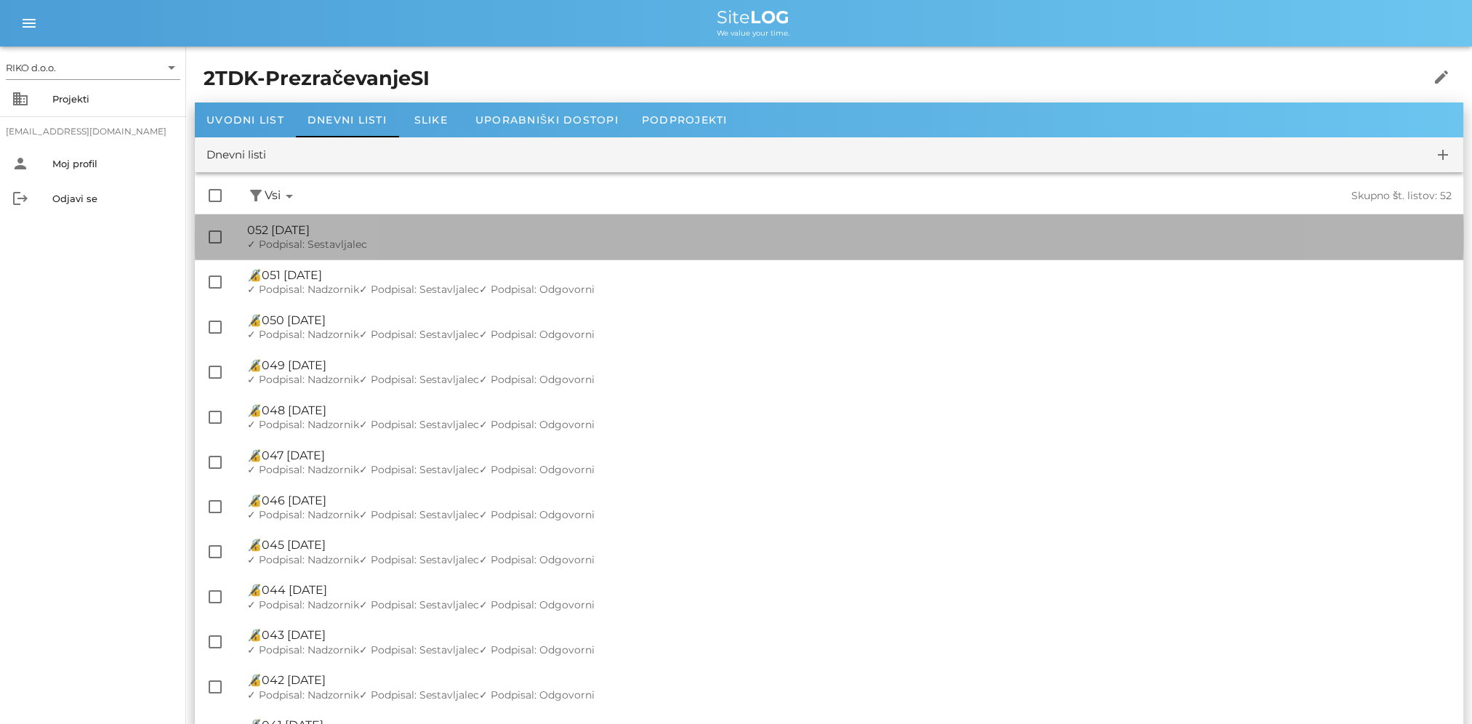
click at [328, 251] on div "🔏 052 sreda, 01.10.2025 ✓ Podpisal: Nadzornik ✓ Podpisal: Sestavljalec ✓ Podpis…" at bounding box center [849, 236] width 1204 height 45
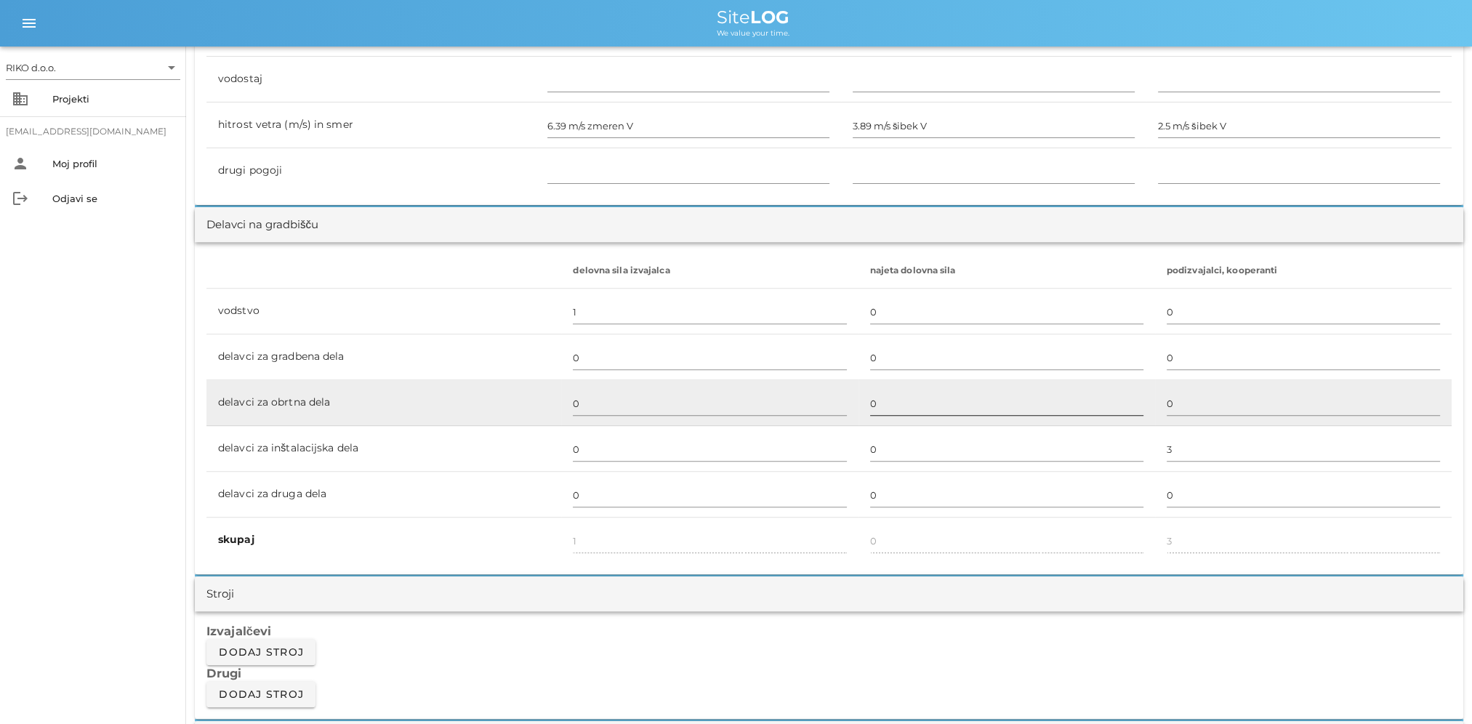
scroll to position [727, 0]
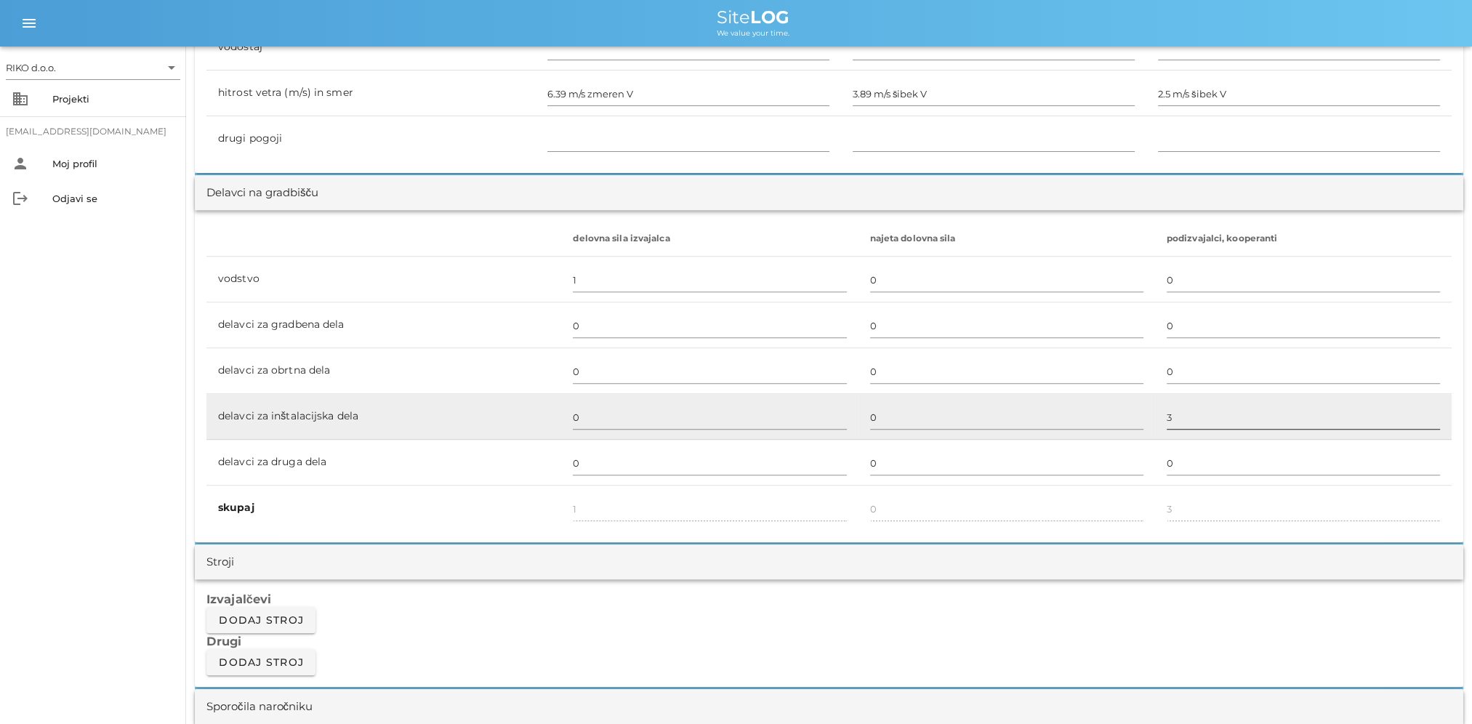
click at [1195, 406] on input "3" at bounding box center [1302, 417] width 273 height 23
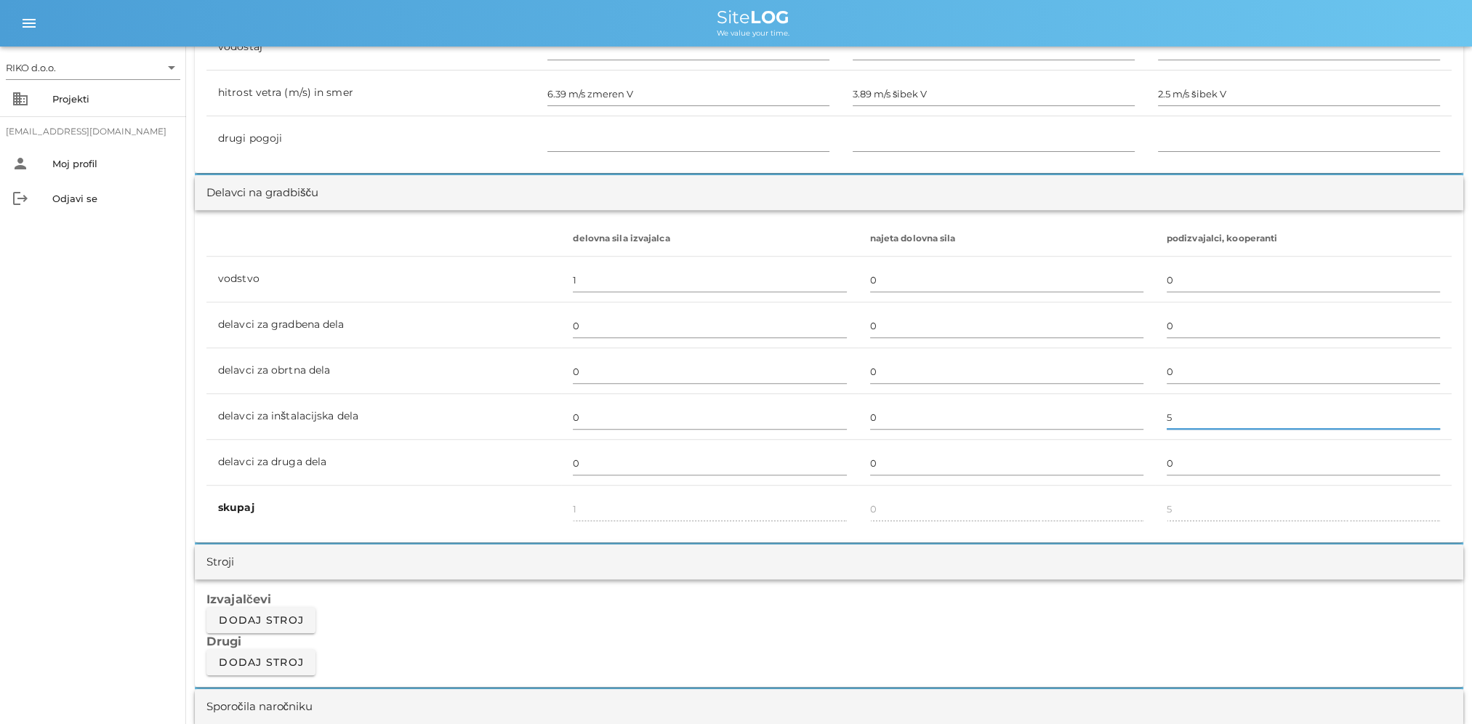
click at [128, 375] on div "RIKO d.o.o. arrow_drop_down business Projekti matevz.belaj@riko.si person Moj p…" at bounding box center [93, 385] width 186 height 677
